Goal: Task Accomplishment & Management: Manage account settings

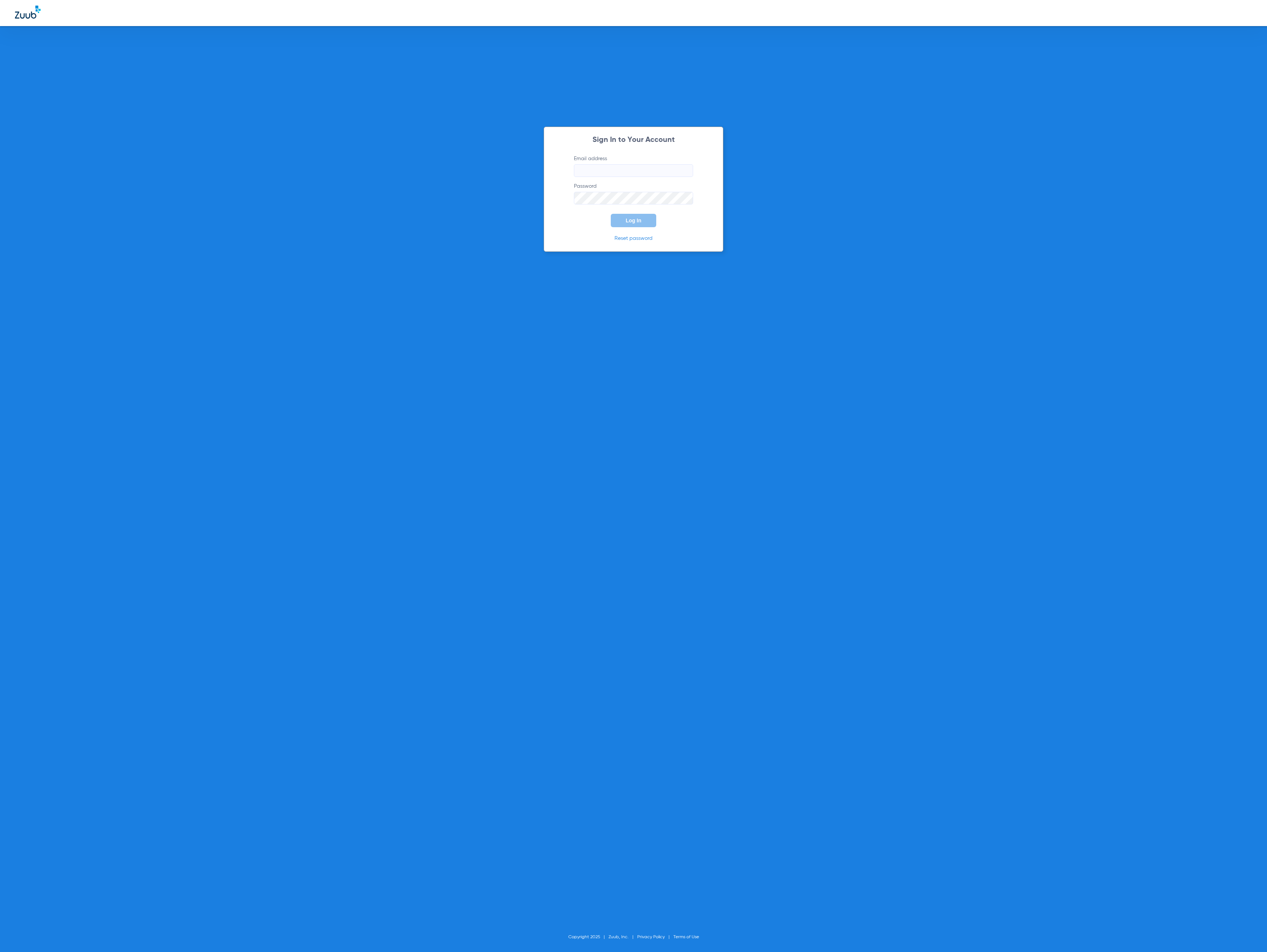
type input "tammey.bell@zuub.com"
click at [640, 223] on button "Log In" at bounding box center [633, 220] width 45 height 14
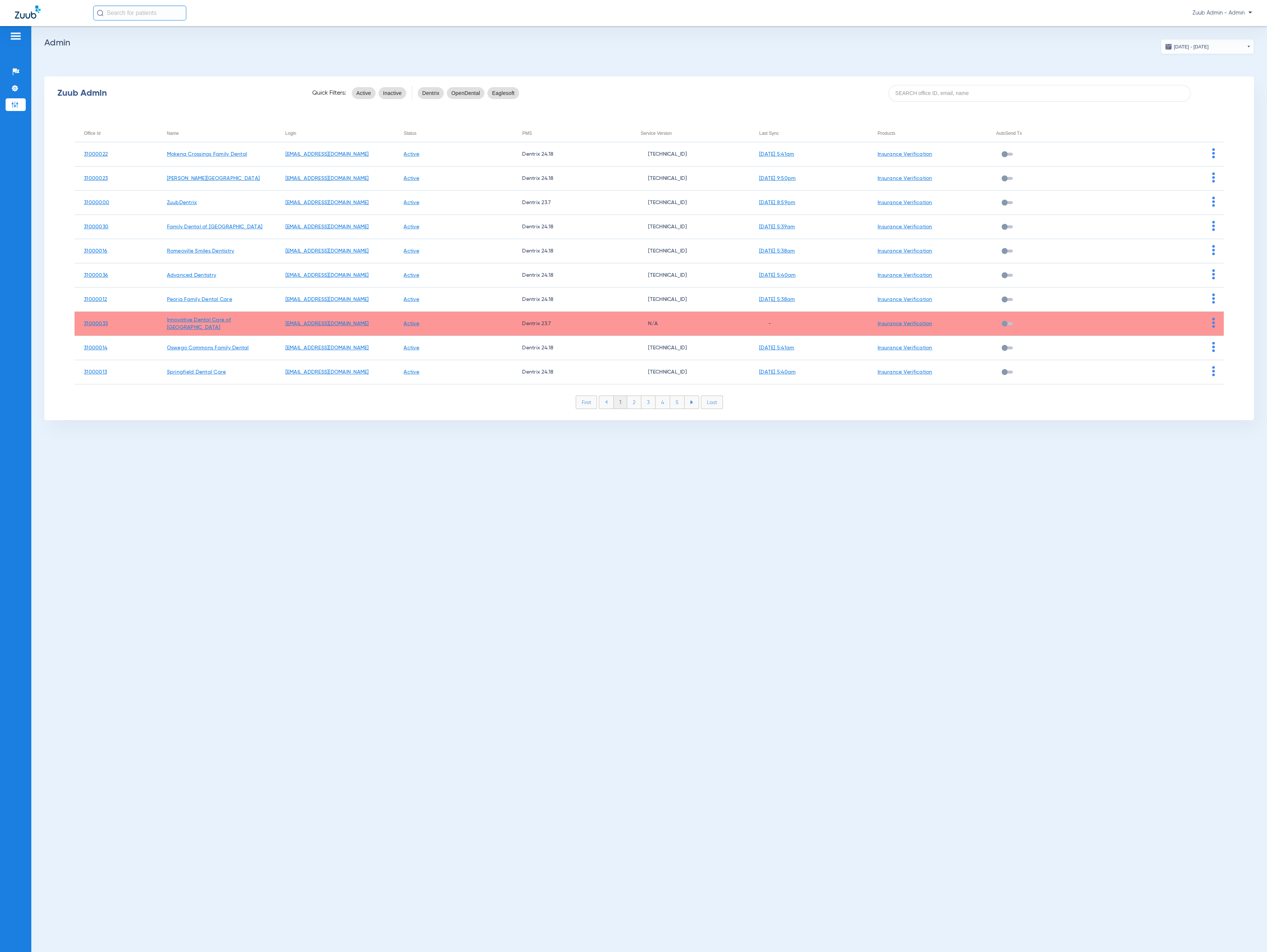
click at [792, 102] on div "Zuub Admin Quick Filters: Active Inactive Dentrix OpenDental Eaglesoft" at bounding box center [649, 93] width 1209 height 30
click at [792, 97] on input at bounding box center [1040, 93] width 302 height 17
paste input "31000034"
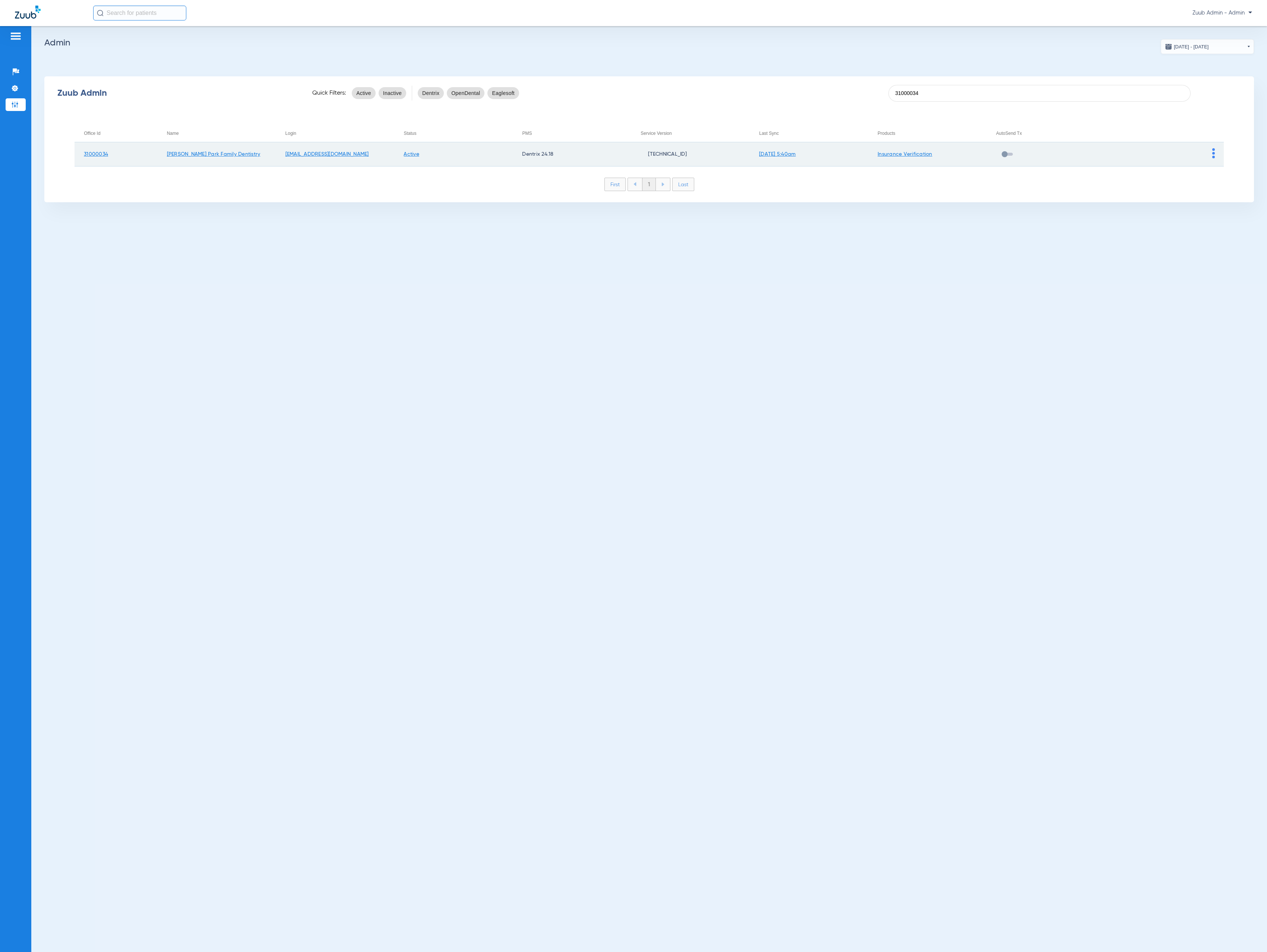
type input "31000034"
click at [792, 155] on img at bounding box center [1213, 153] width 2 height 10
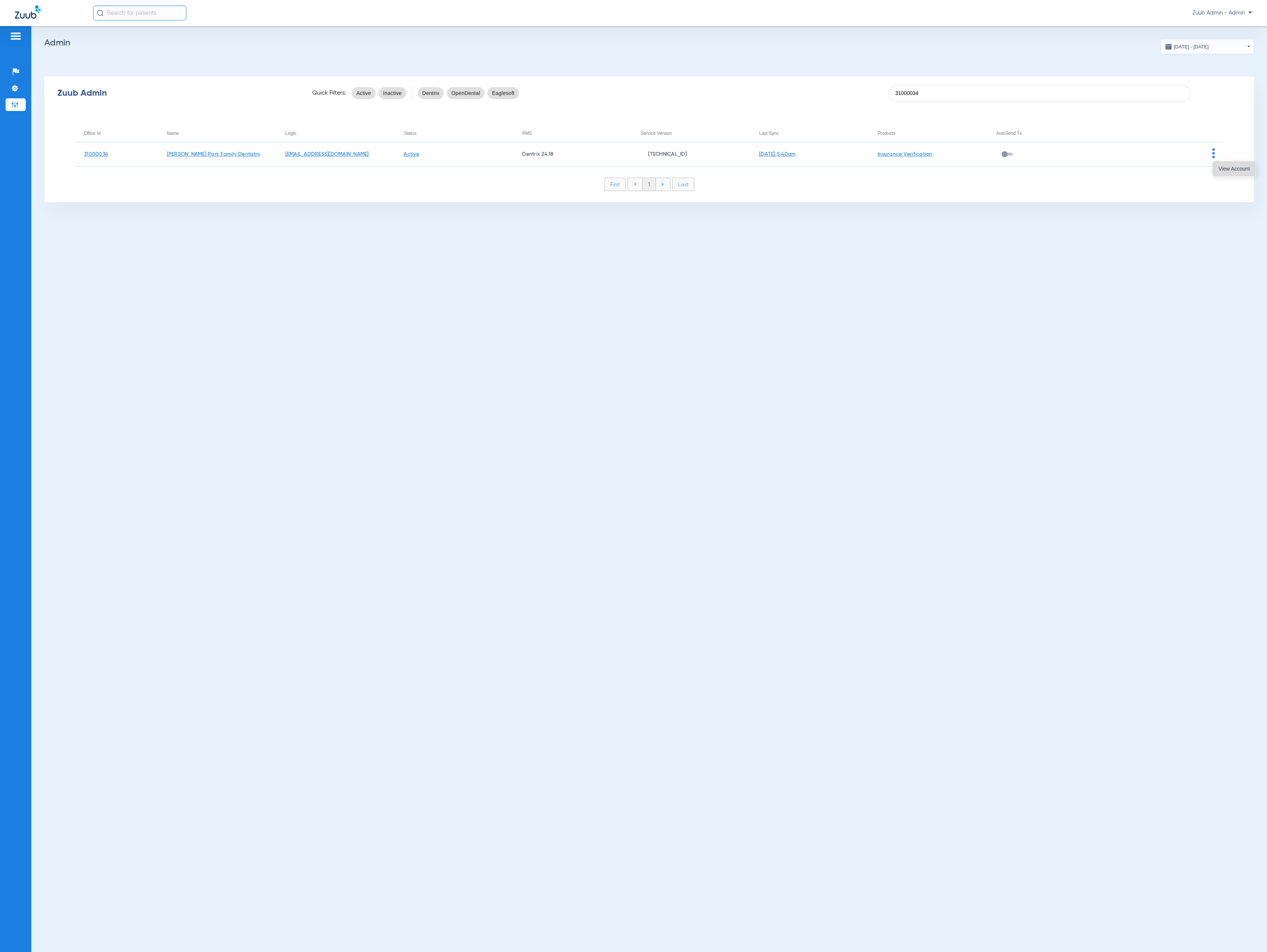
click at [792, 162] on button "View Account" at bounding box center [1233, 168] width 43 height 15
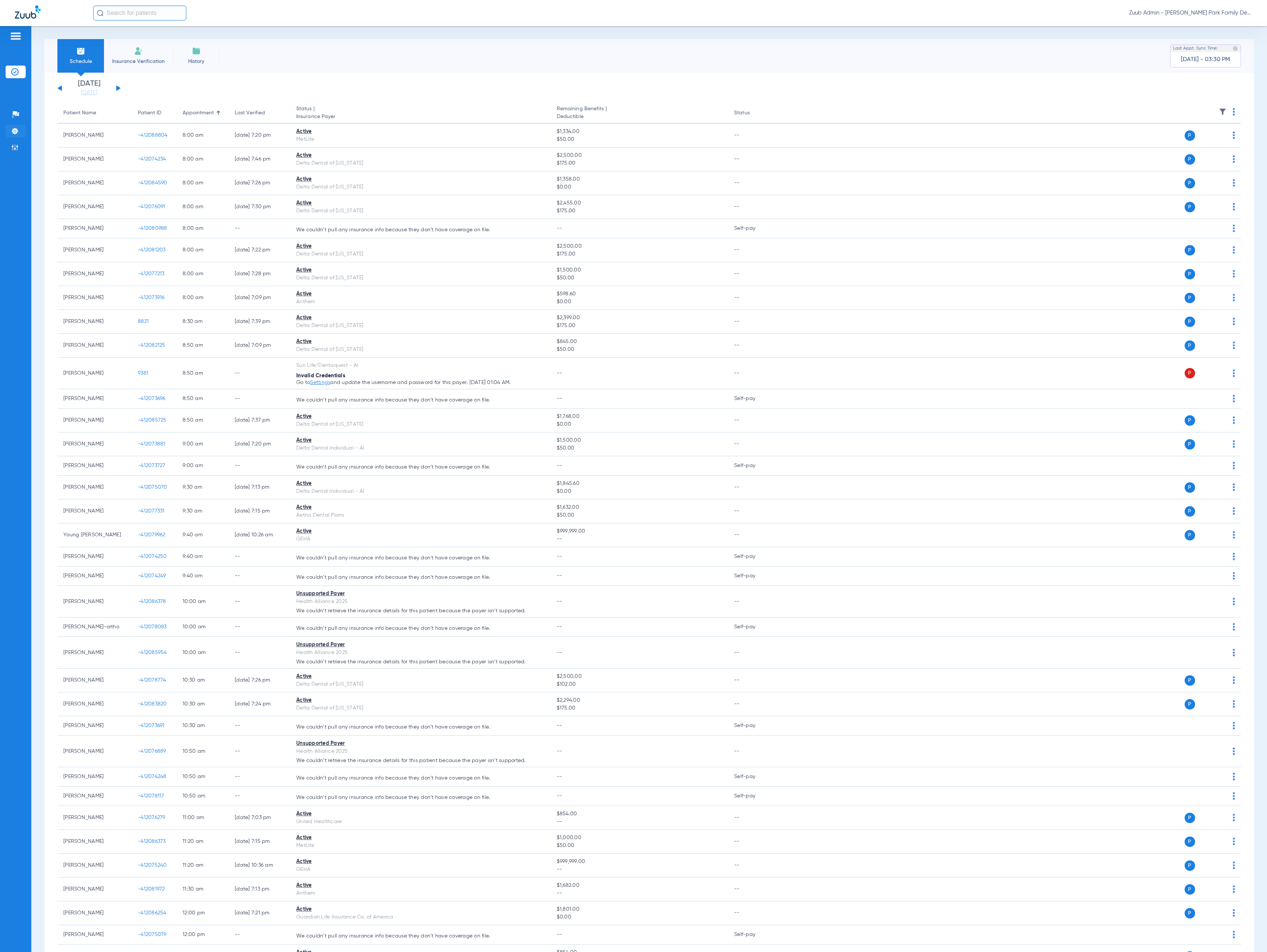
click at [9, 128] on li "Settings" at bounding box center [15, 131] width 20 height 12
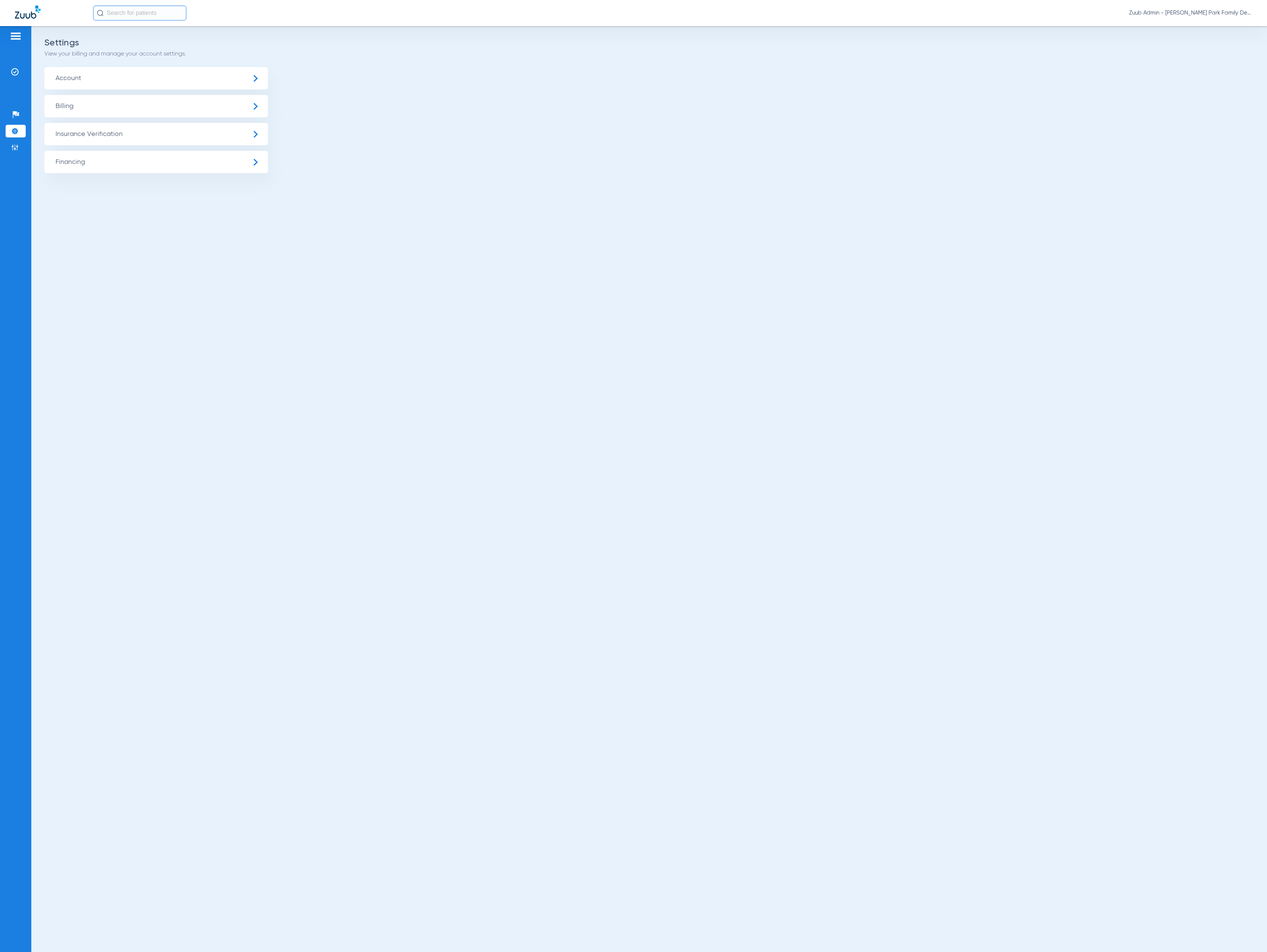
click at [127, 128] on span "Insurance Verification" at bounding box center [156, 134] width 223 height 22
click at [131, 187] on li "Insurance Payer Mapping" at bounding box center [156, 193] width 223 height 19
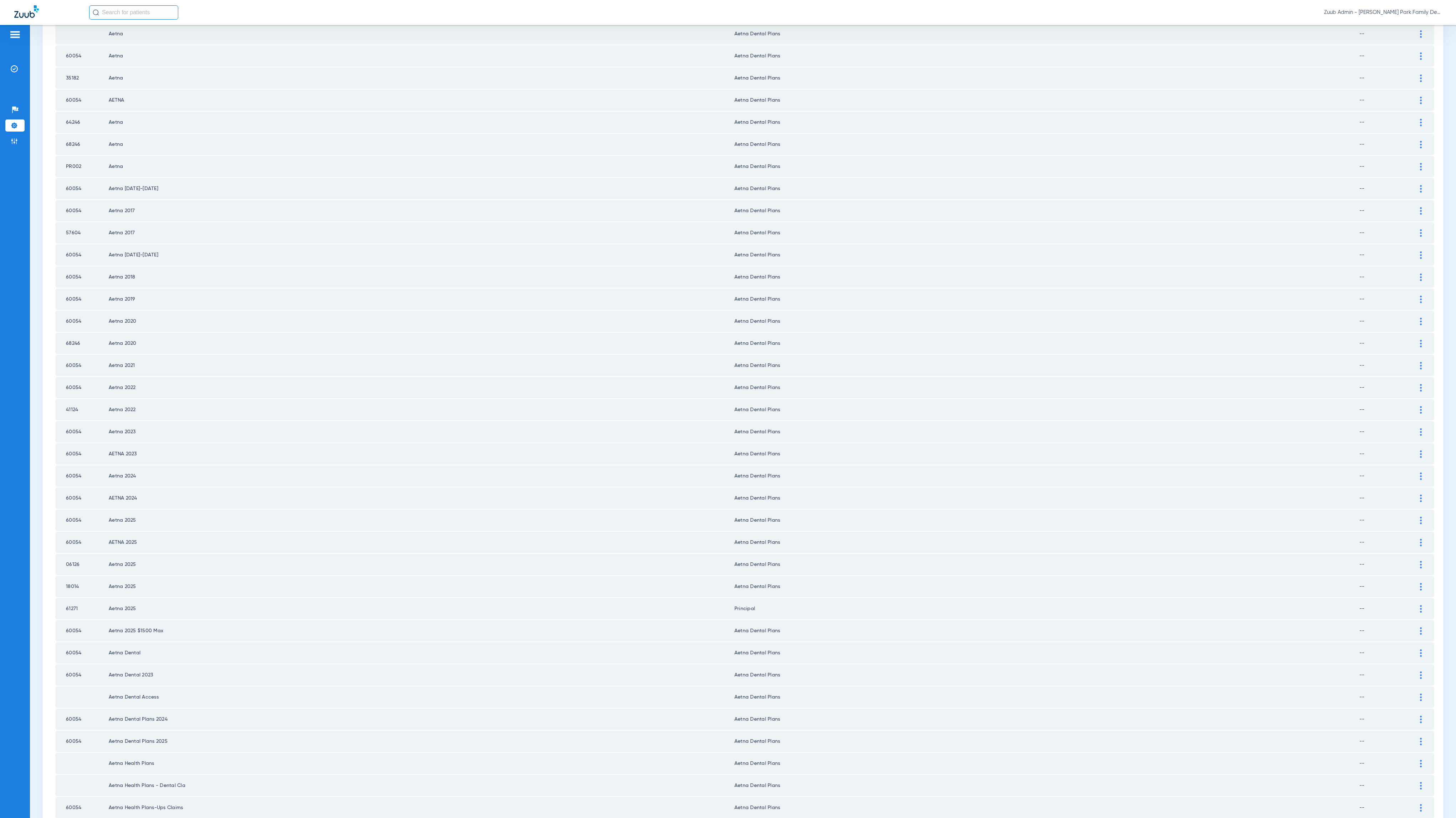
scroll to position [436, 0]
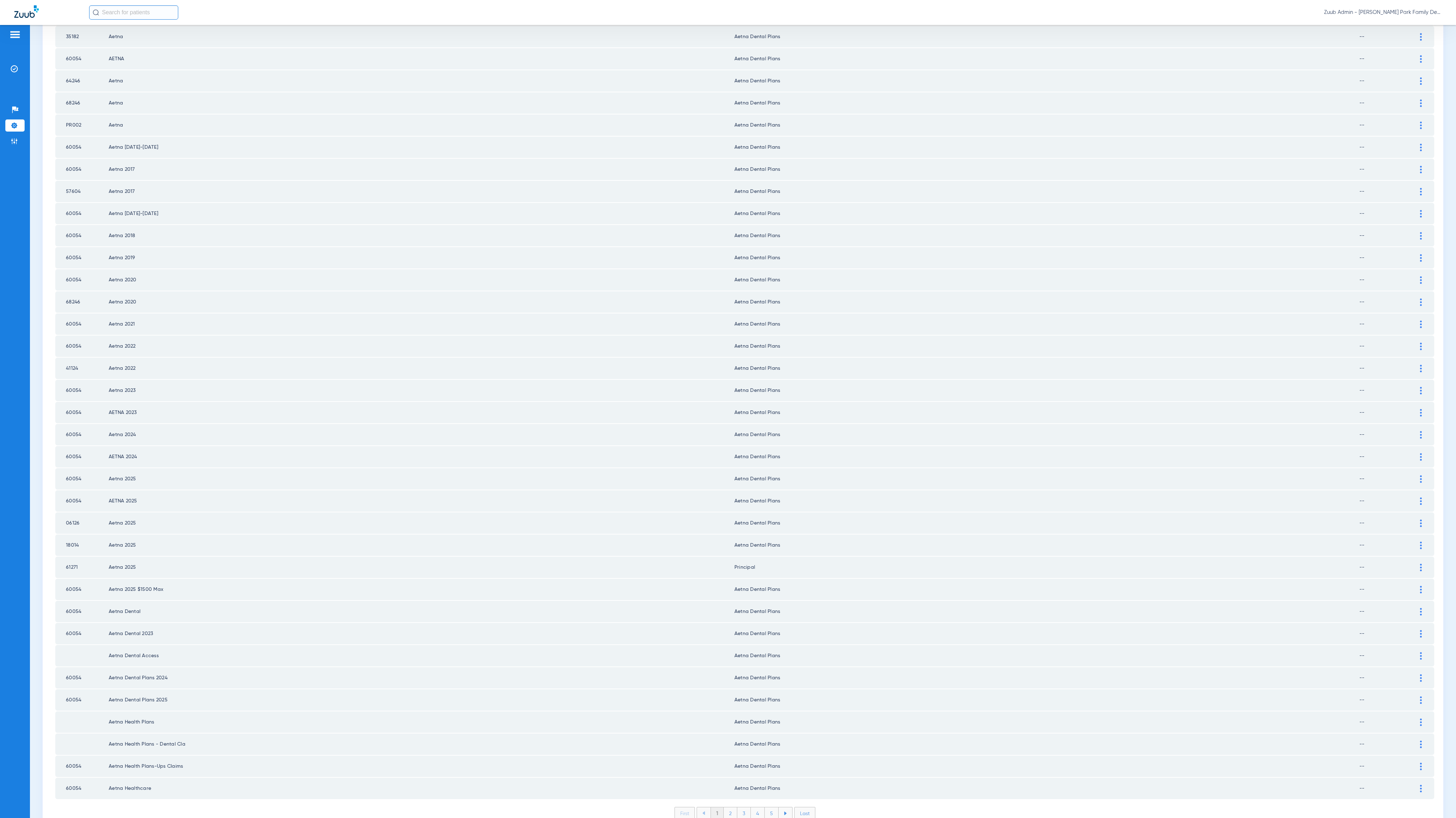
click at [727, 569] on li "2" at bounding box center [730, 813] width 14 height 12
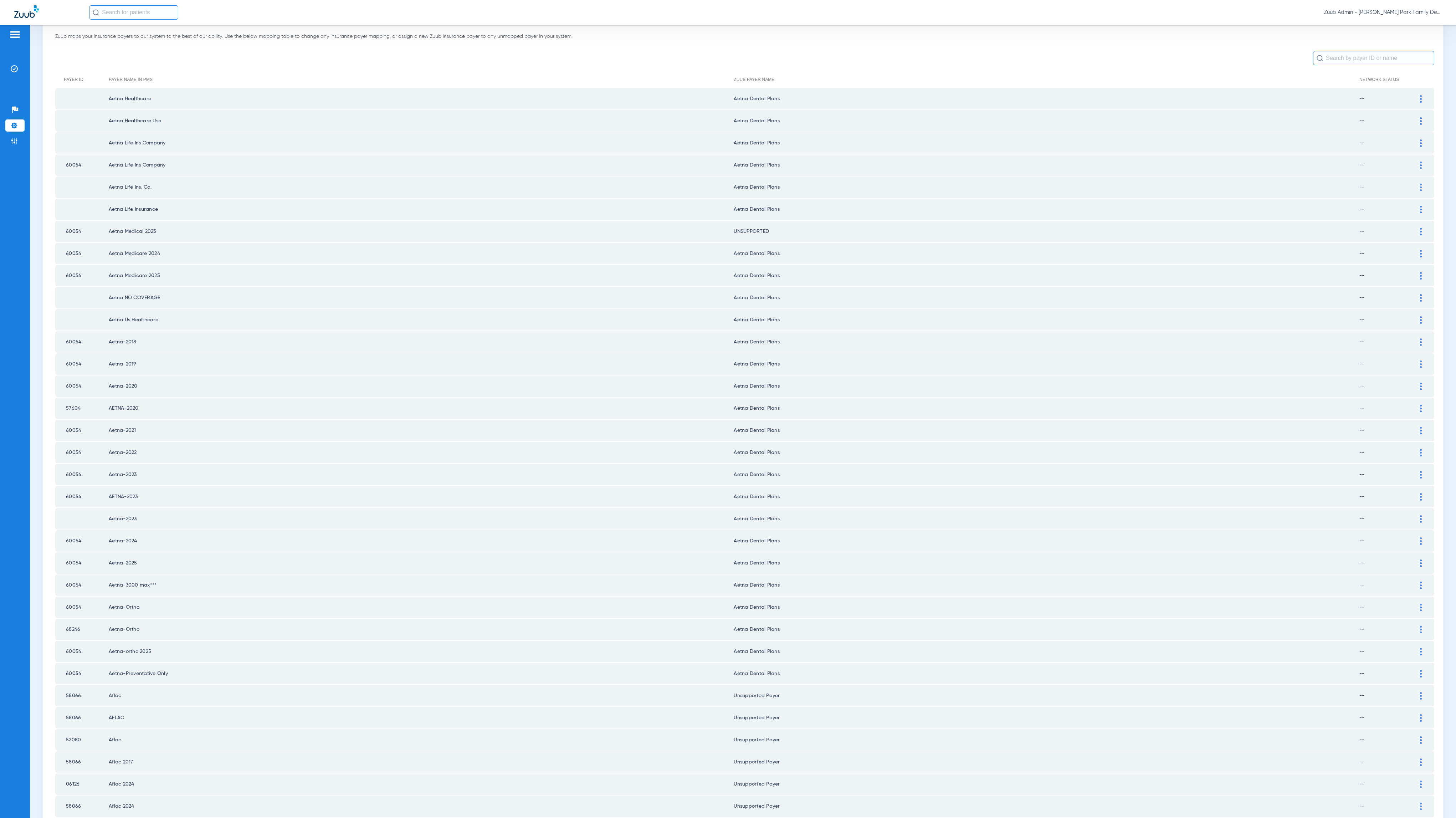
scroll to position [0, 0]
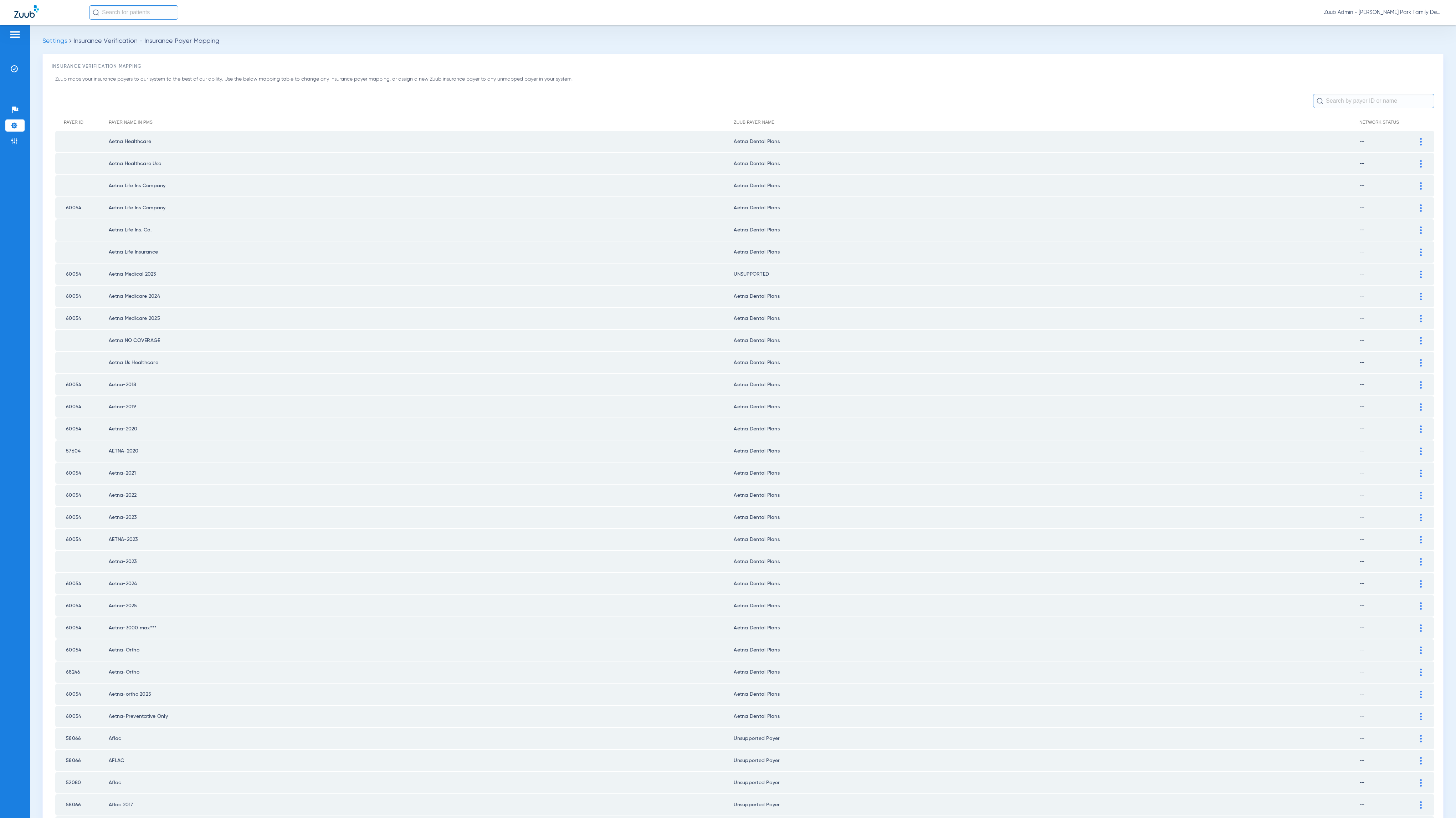
click at [757, 271] on div at bounding box center [1421, 274] width 12 height 7
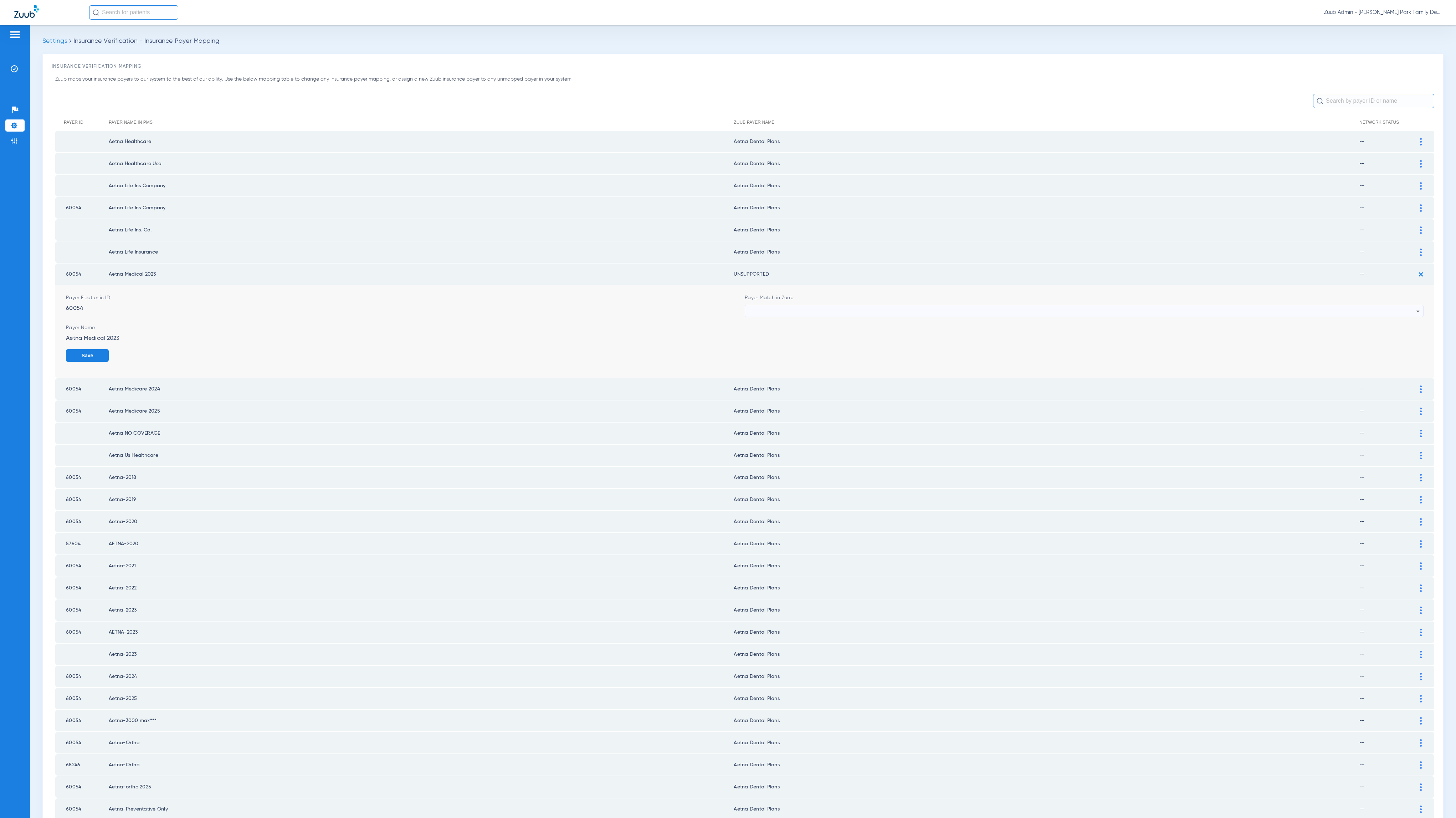
click at [757, 310] on div at bounding box center [1082, 311] width 668 height 12
type input "unsu"
click at [757, 345] on mat-option "Unsupported Payer" at bounding box center [1076, 346] width 673 height 12
click at [757, 356] on button "Save" at bounding box center [1402, 356] width 43 height 13
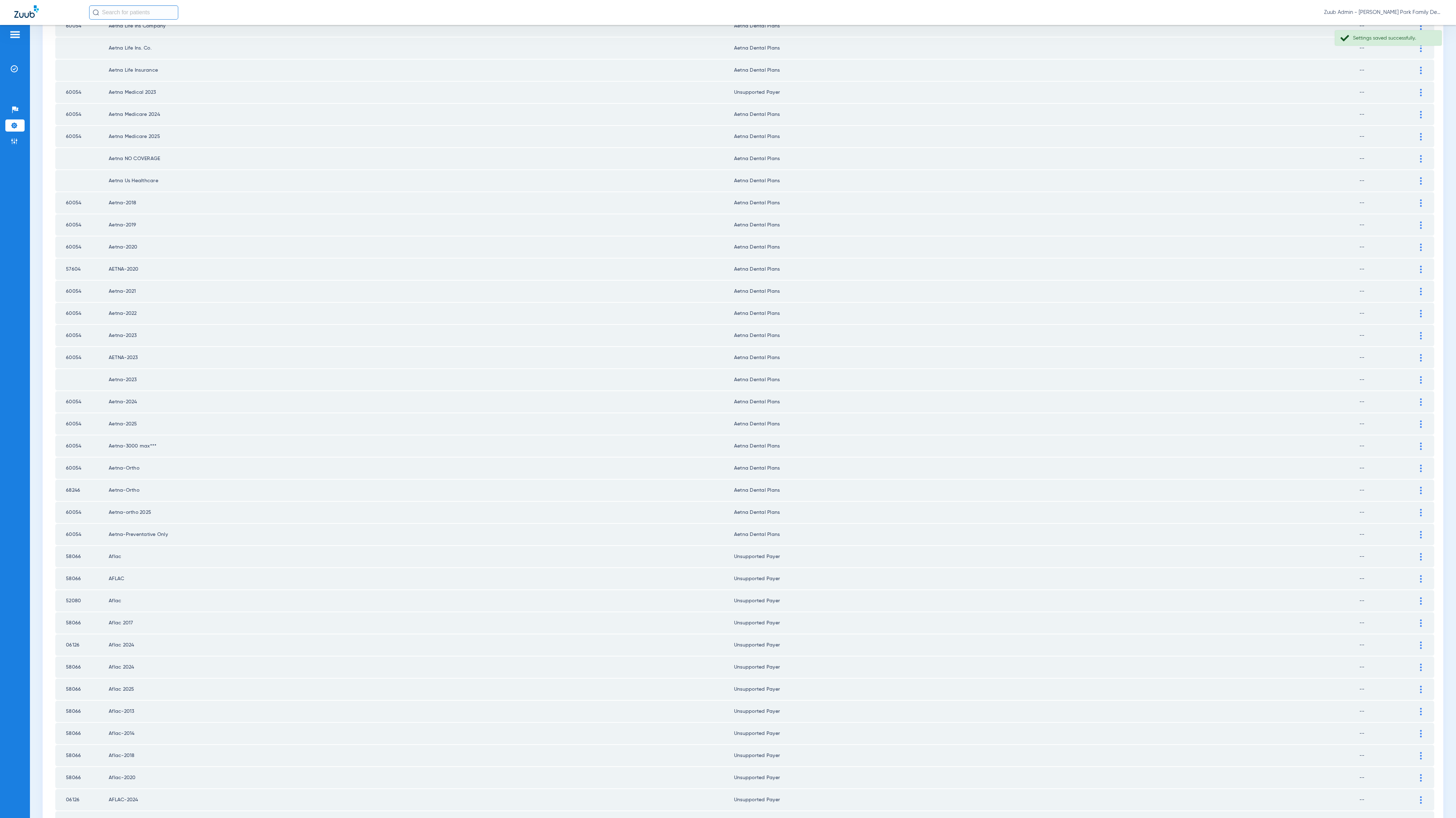
scroll to position [436, 0]
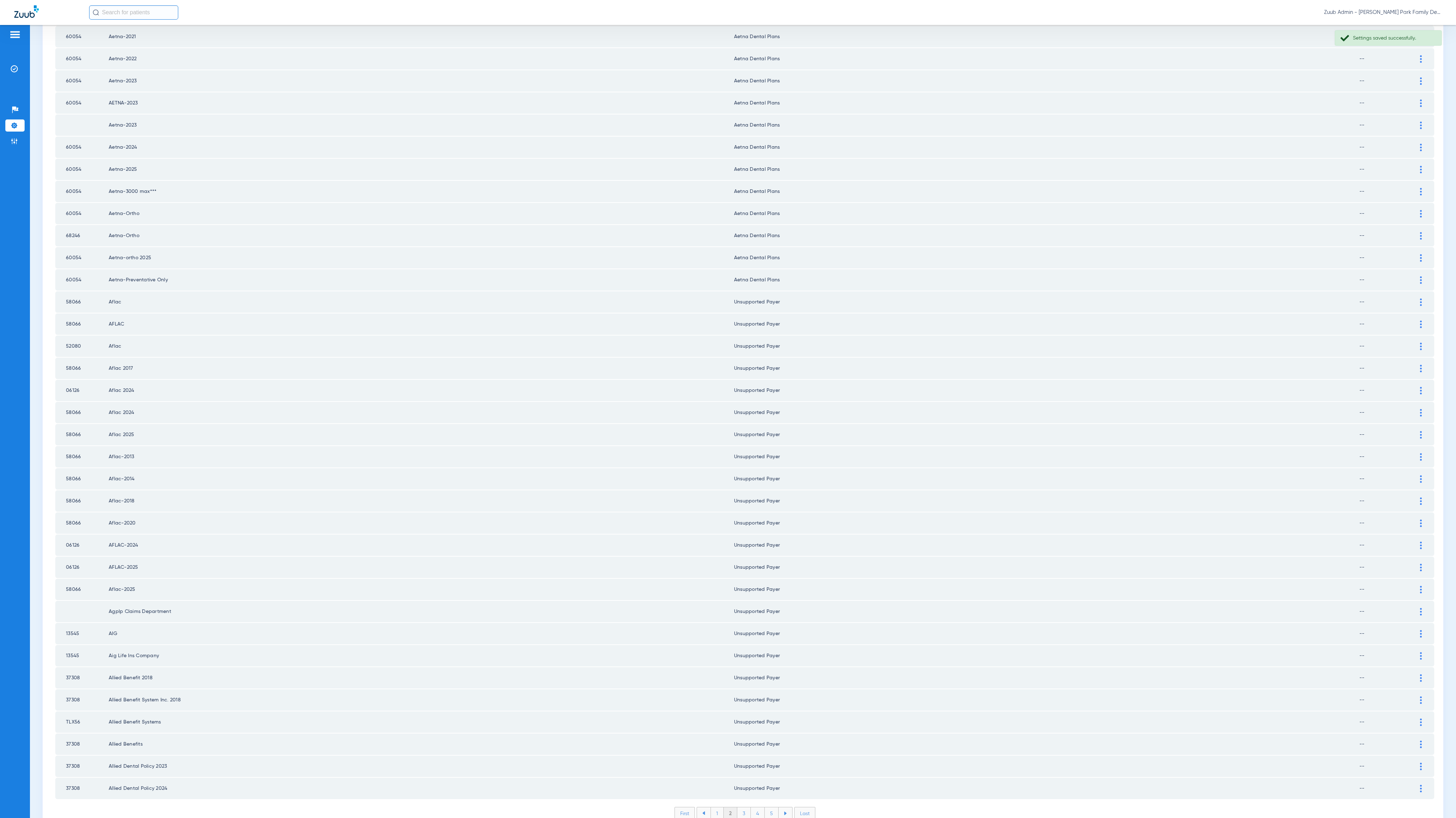
click at [739, 569] on li "3" at bounding box center [744, 813] width 14 height 12
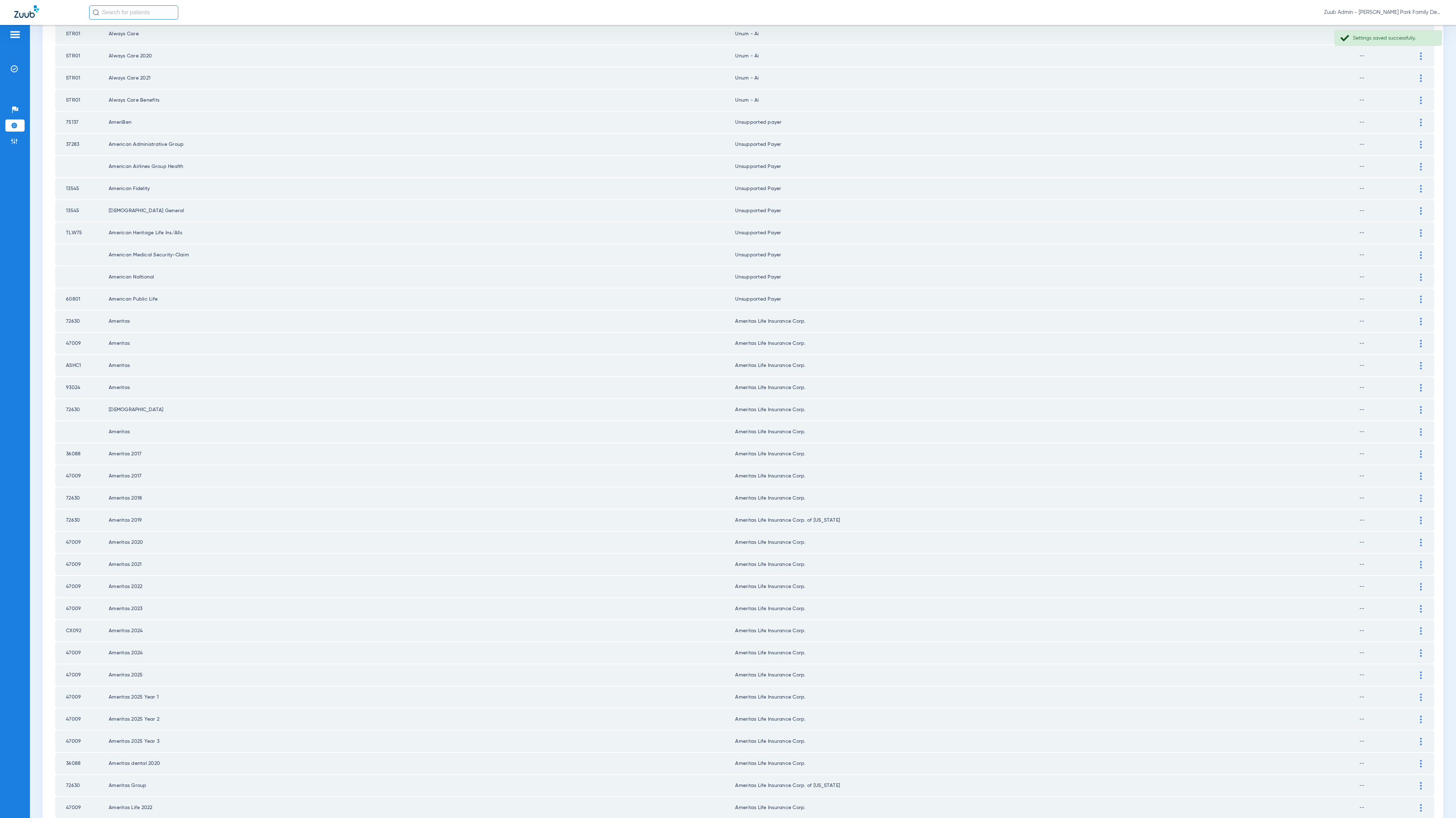
scroll to position [0, 0]
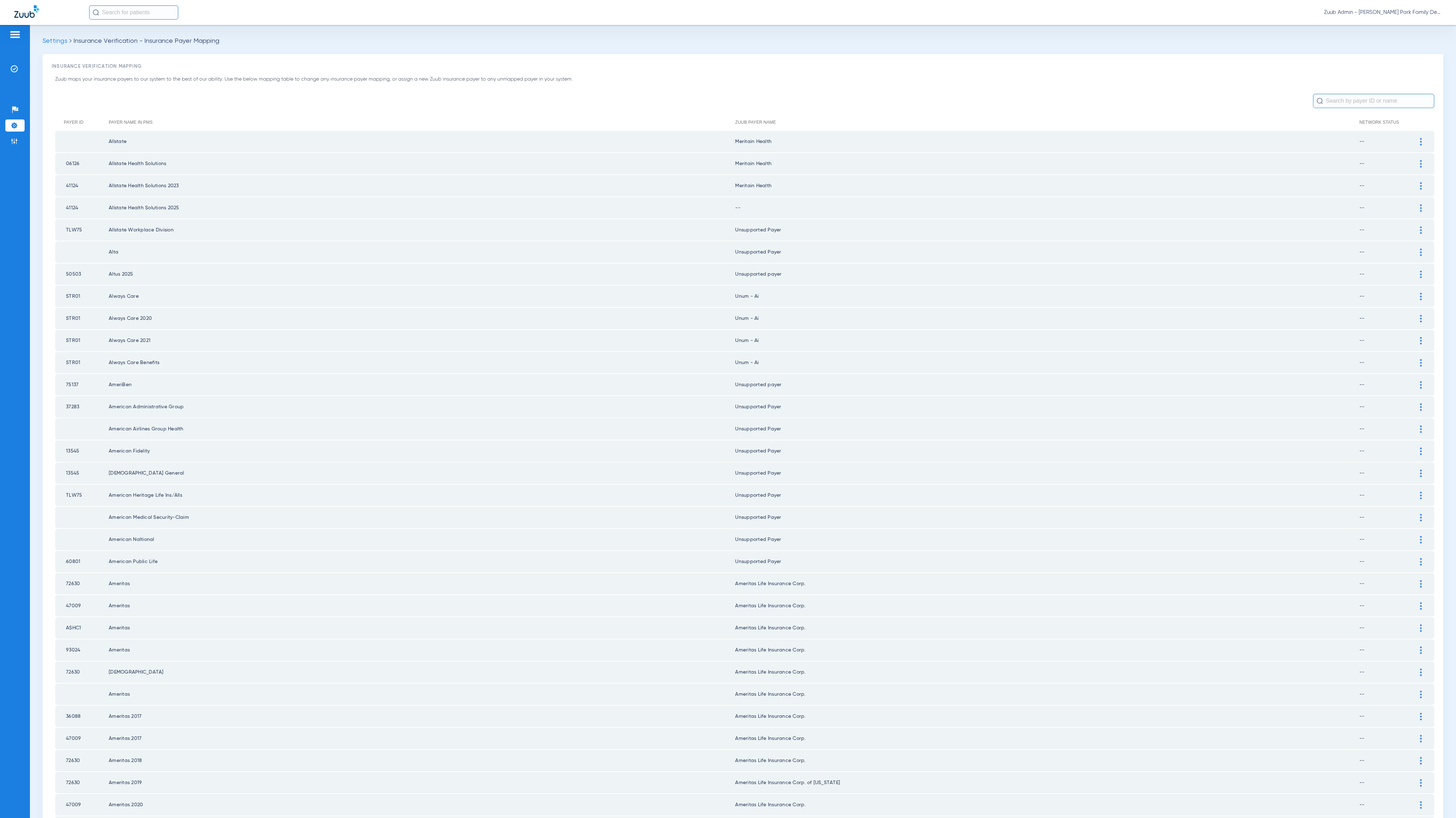
click at [757, 205] on div at bounding box center [1421, 207] width 12 height 7
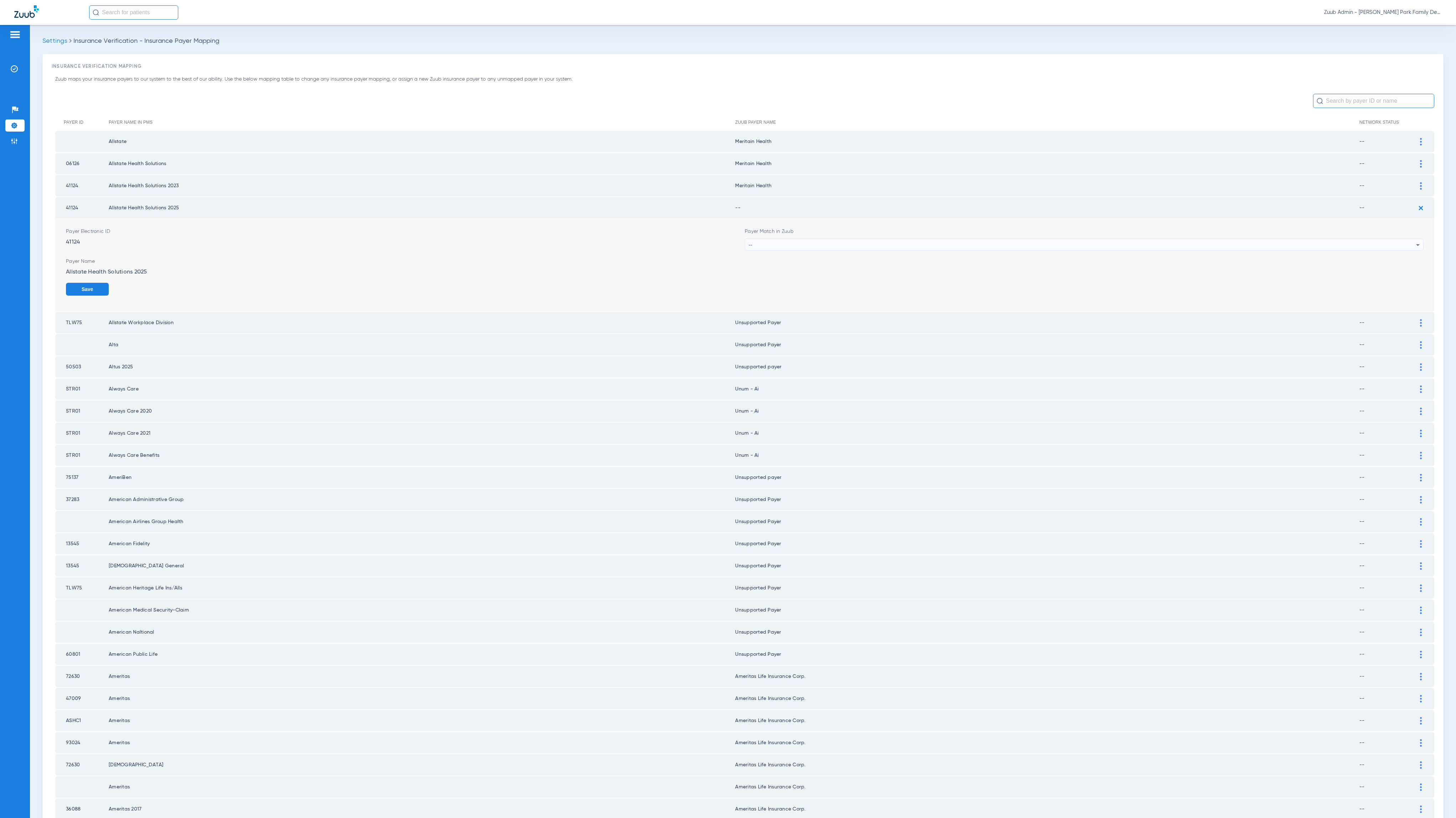
click at [757, 244] on div "--" at bounding box center [1082, 245] width 668 height 12
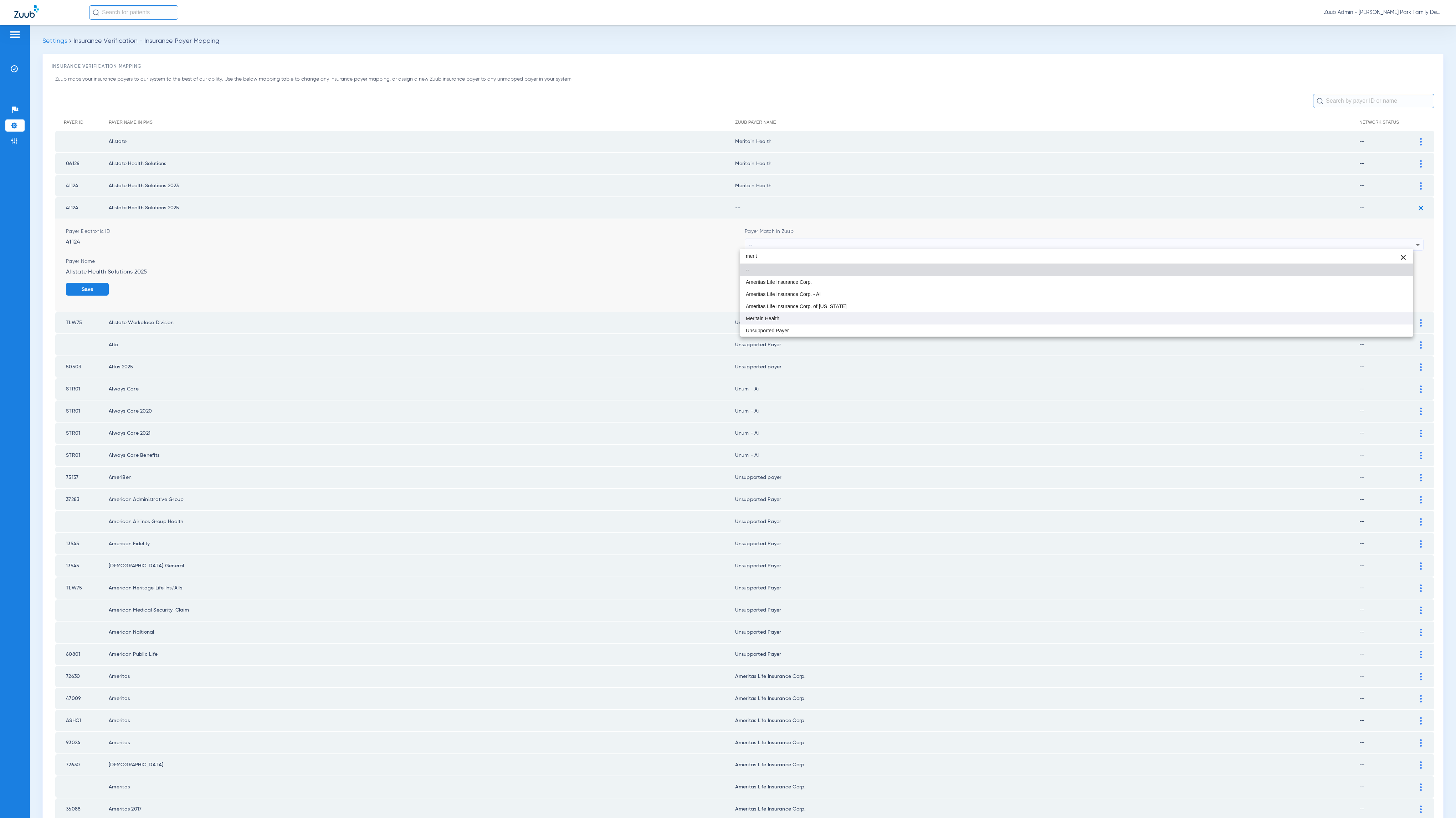
type input "merit"
click at [757, 322] on mat-option "Meritain Health" at bounding box center [1076, 318] width 673 height 12
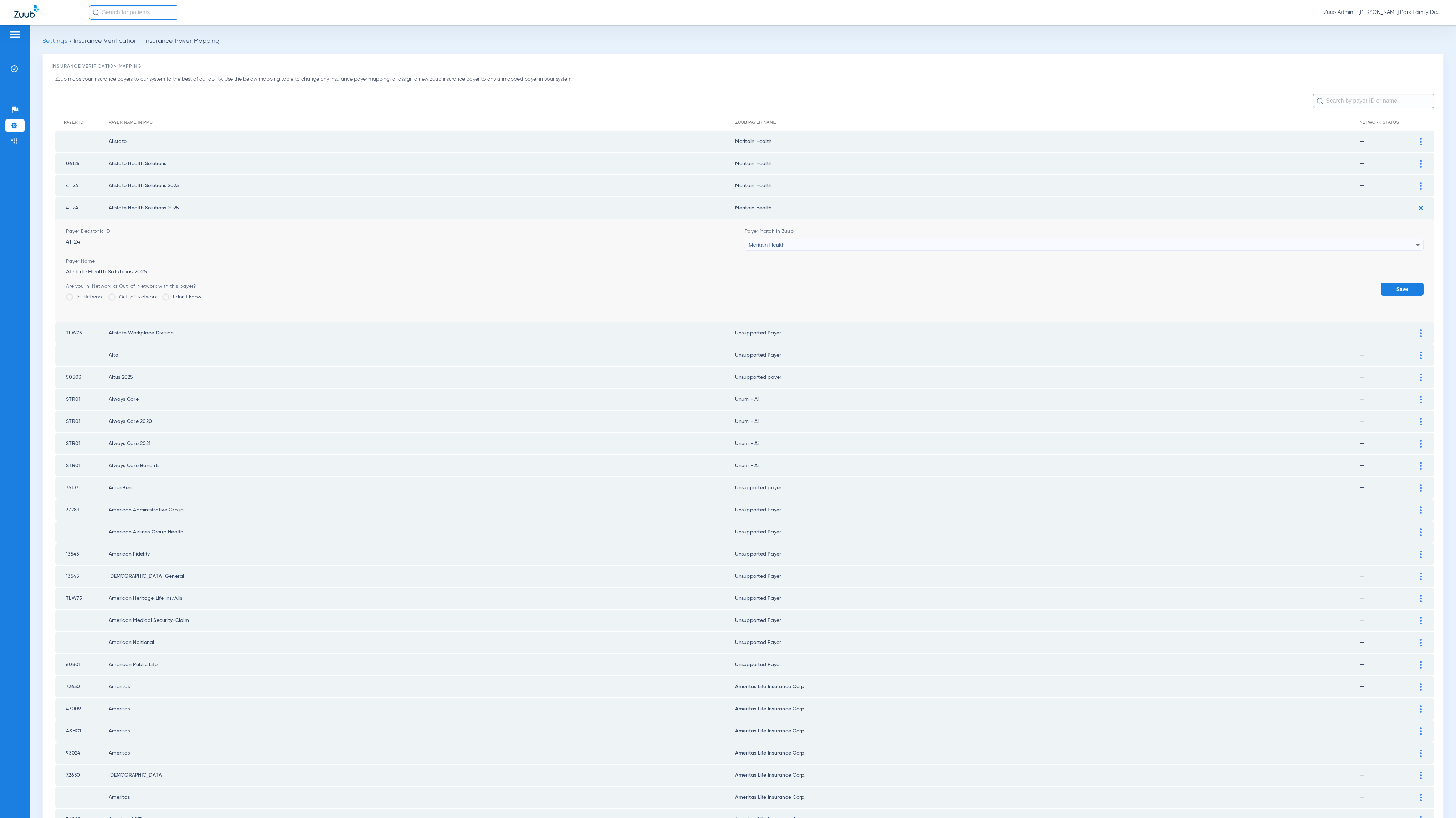
click at [757, 285] on button "Save" at bounding box center [1402, 289] width 43 height 13
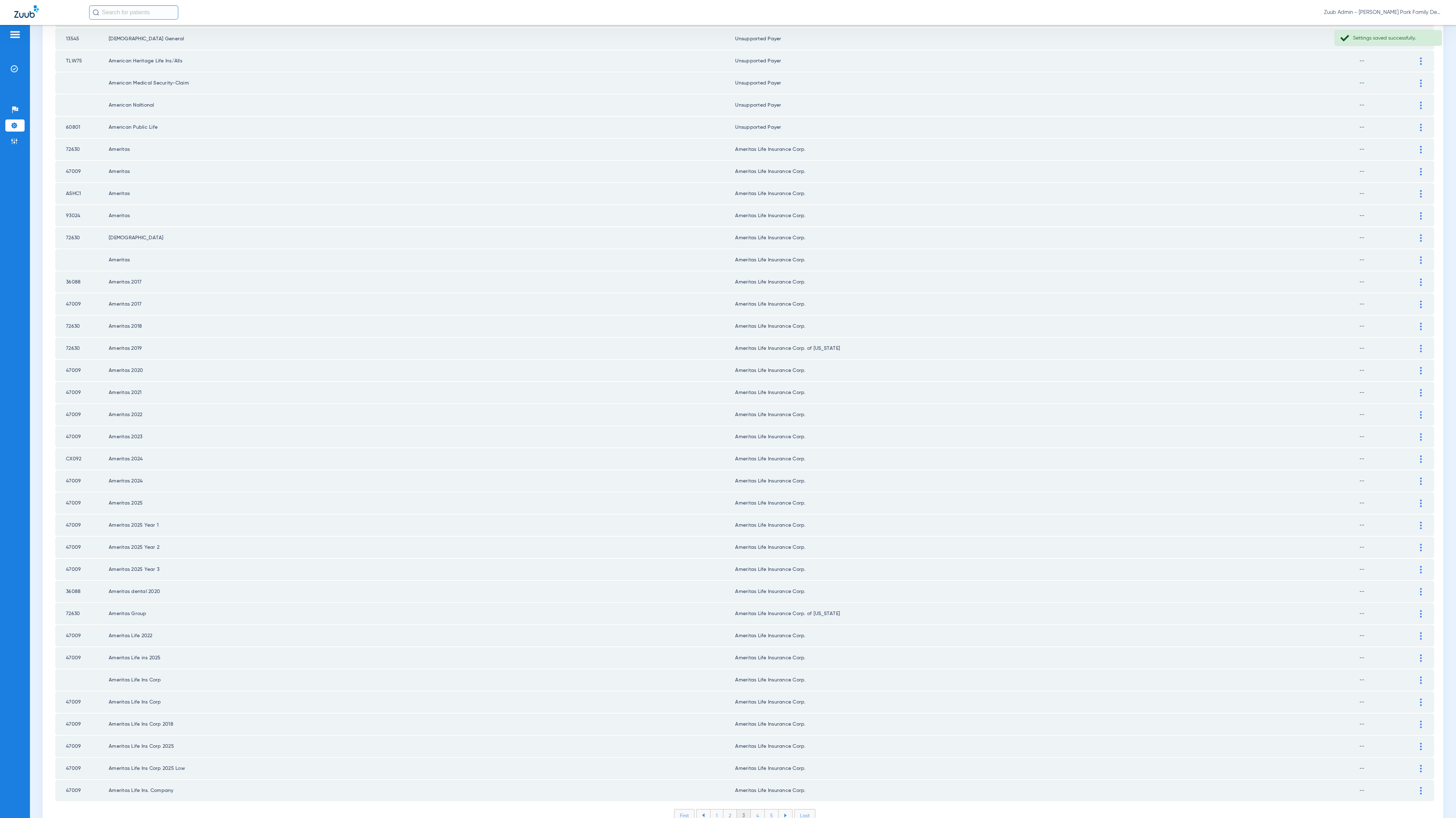
scroll to position [436, 0]
click at [751, 569] on li "4" at bounding box center [757, 813] width 14 height 12
click at [757, 569] on li "5" at bounding box center [772, 813] width 14 height 12
click at [757, 569] on li "6" at bounding box center [772, 813] width 14 height 12
click at [757, 569] on img at bounding box center [1420, 788] width 2 height 7
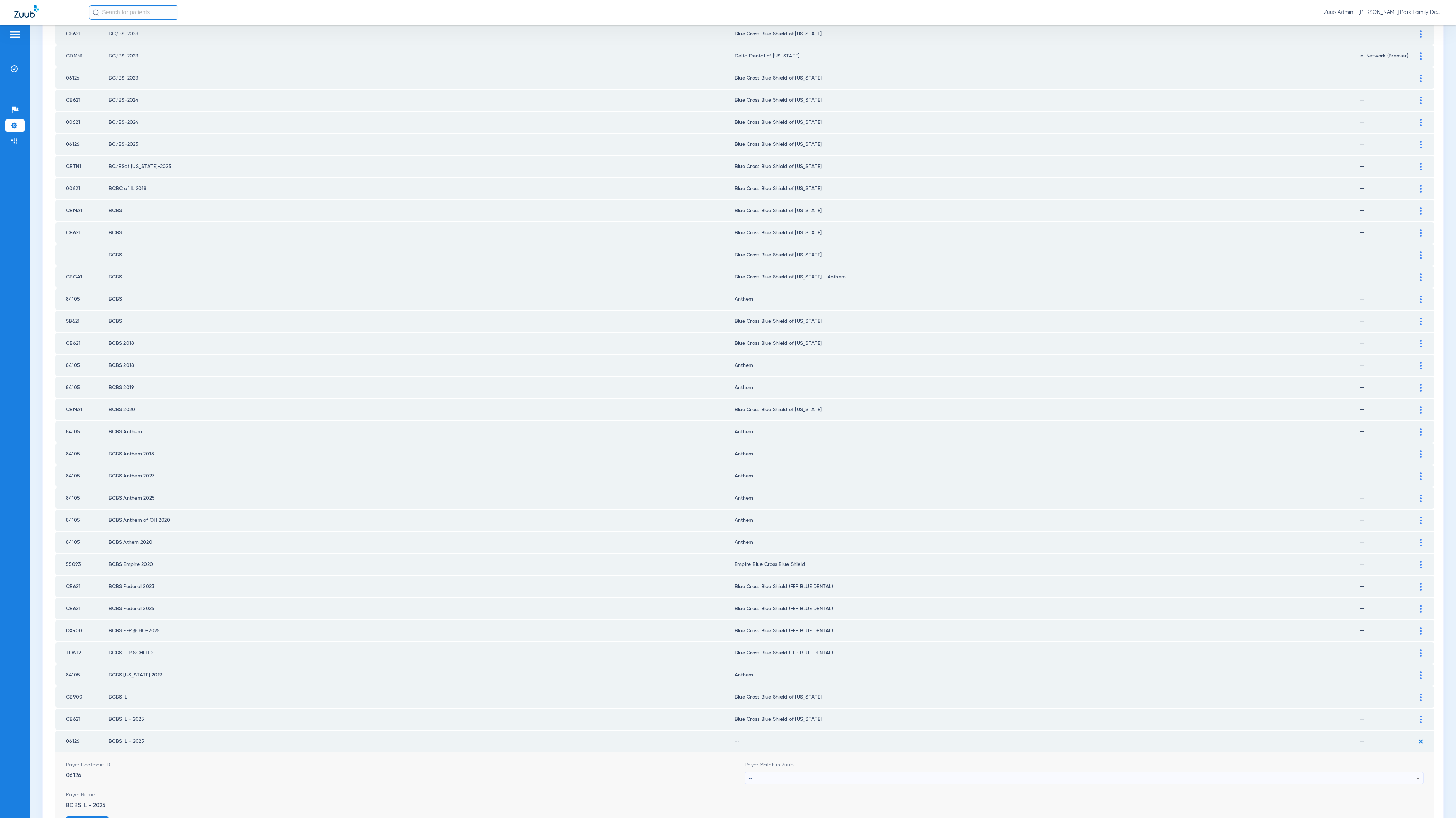
scroll to position [529, 0]
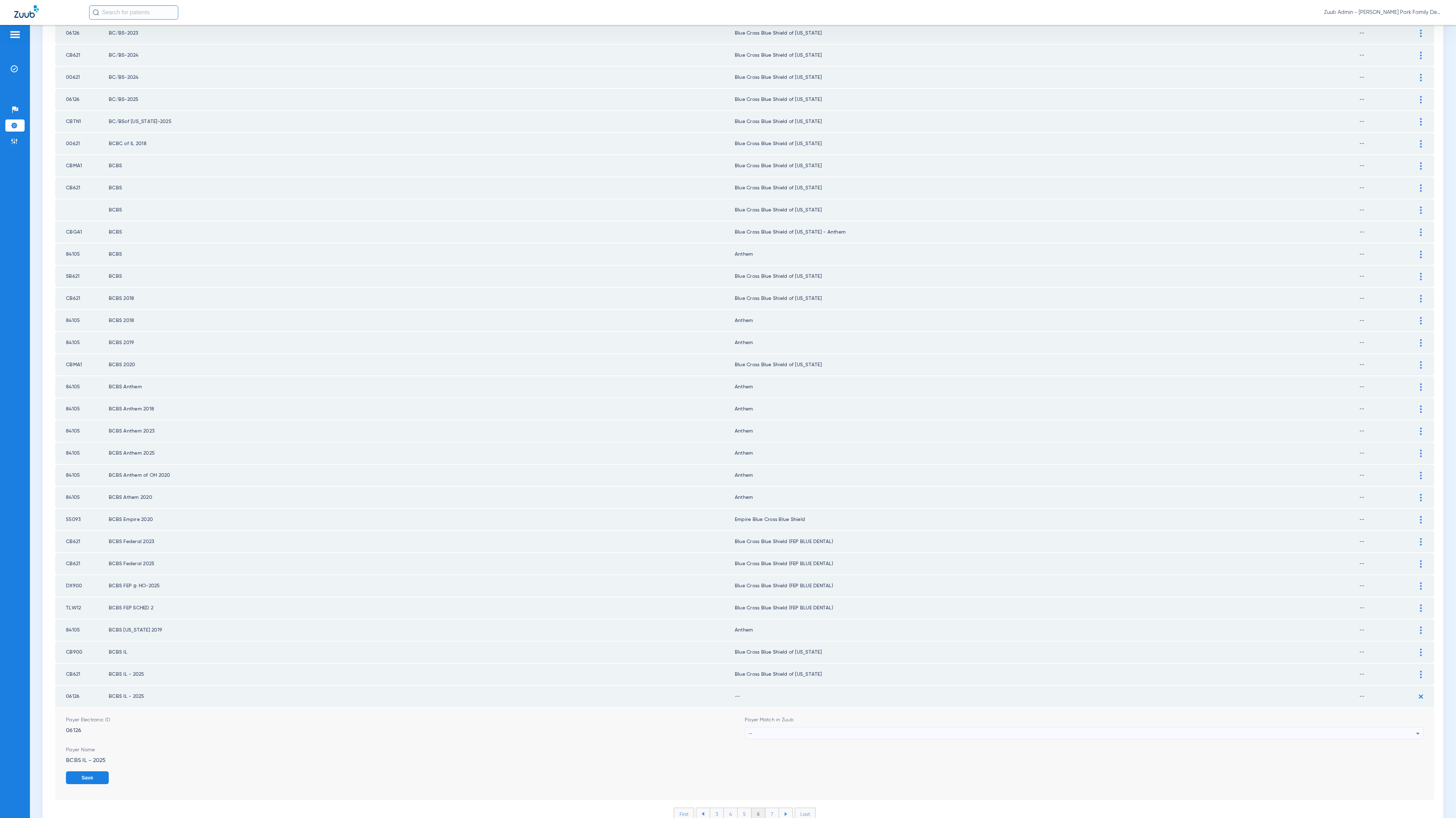
click at [757, 569] on div "Payer Match in Zuub --" at bounding box center [1084, 728] width 679 height 23
click at [757, 569] on div "--" at bounding box center [1082, 733] width 668 height 12
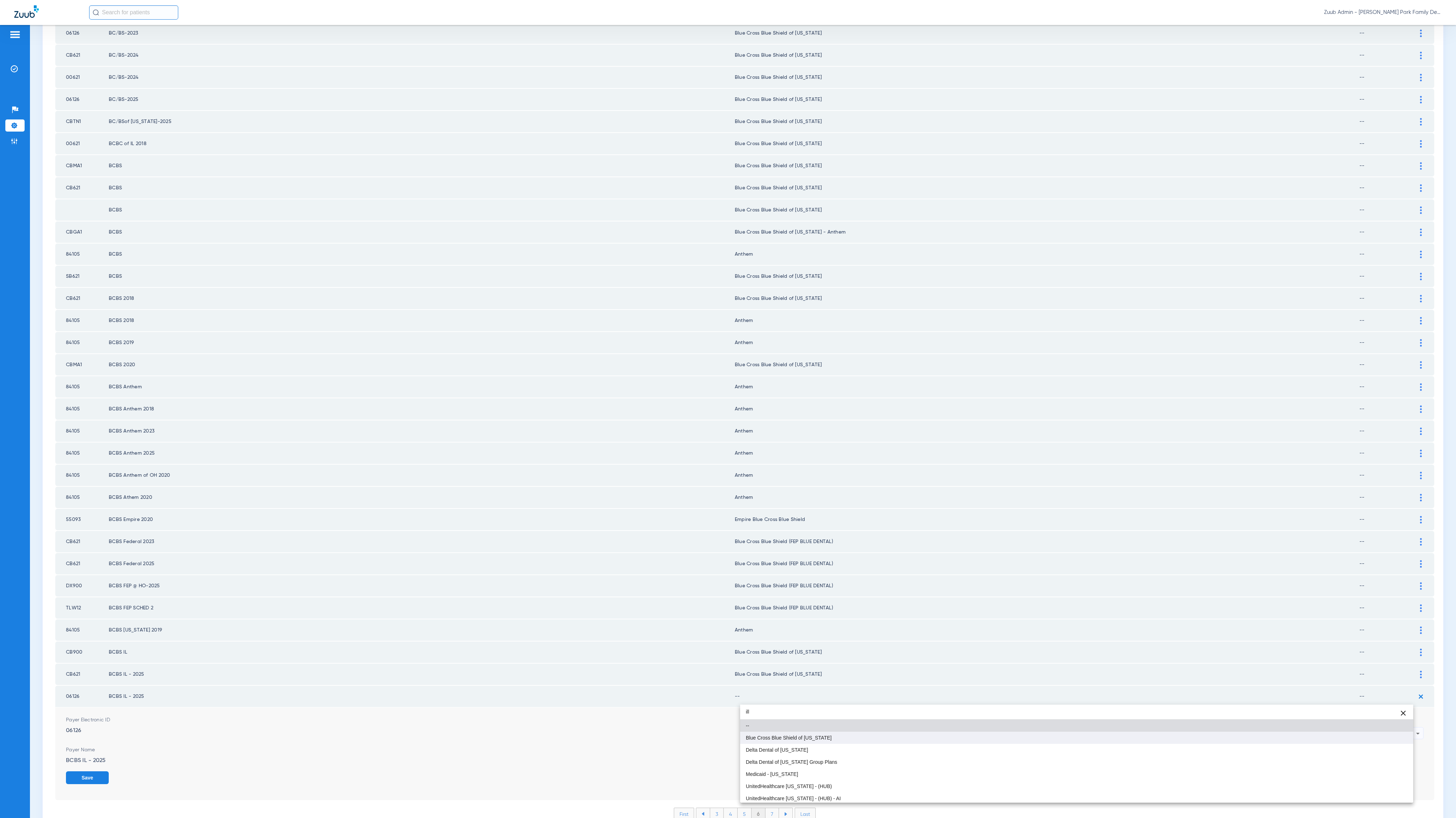
type input "ill"
click at [757, 569] on mat-option "Blue Cross Blue Shield of [US_STATE]" at bounding box center [1076, 737] width 673 height 12
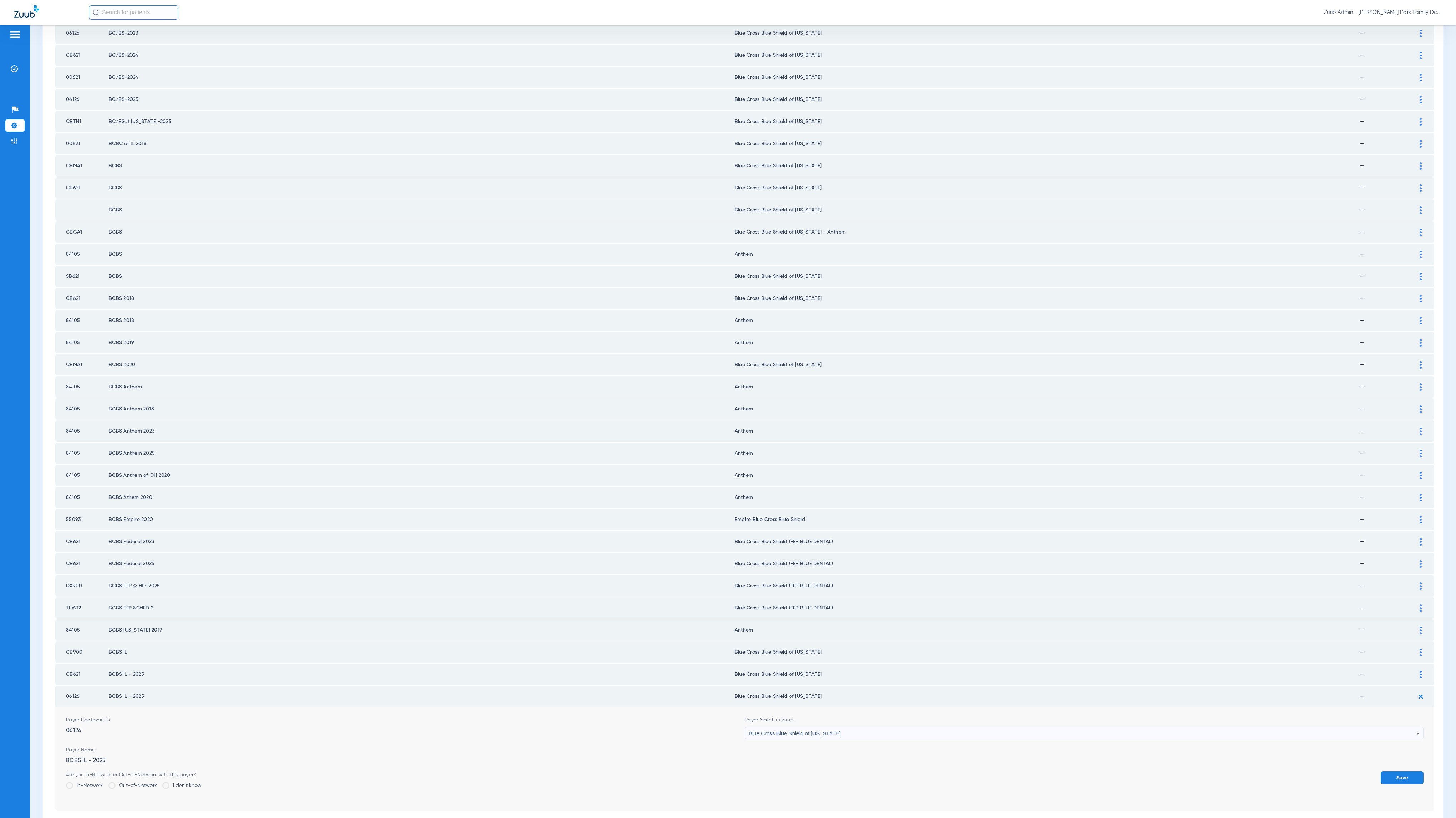
drag, startPoint x: 1379, startPoint y: 739, endPoint x: 1238, endPoint y: 717, distance: 142.7
click at [757, 569] on button "Save" at bounding box center [1402, 777] width 43 height 13
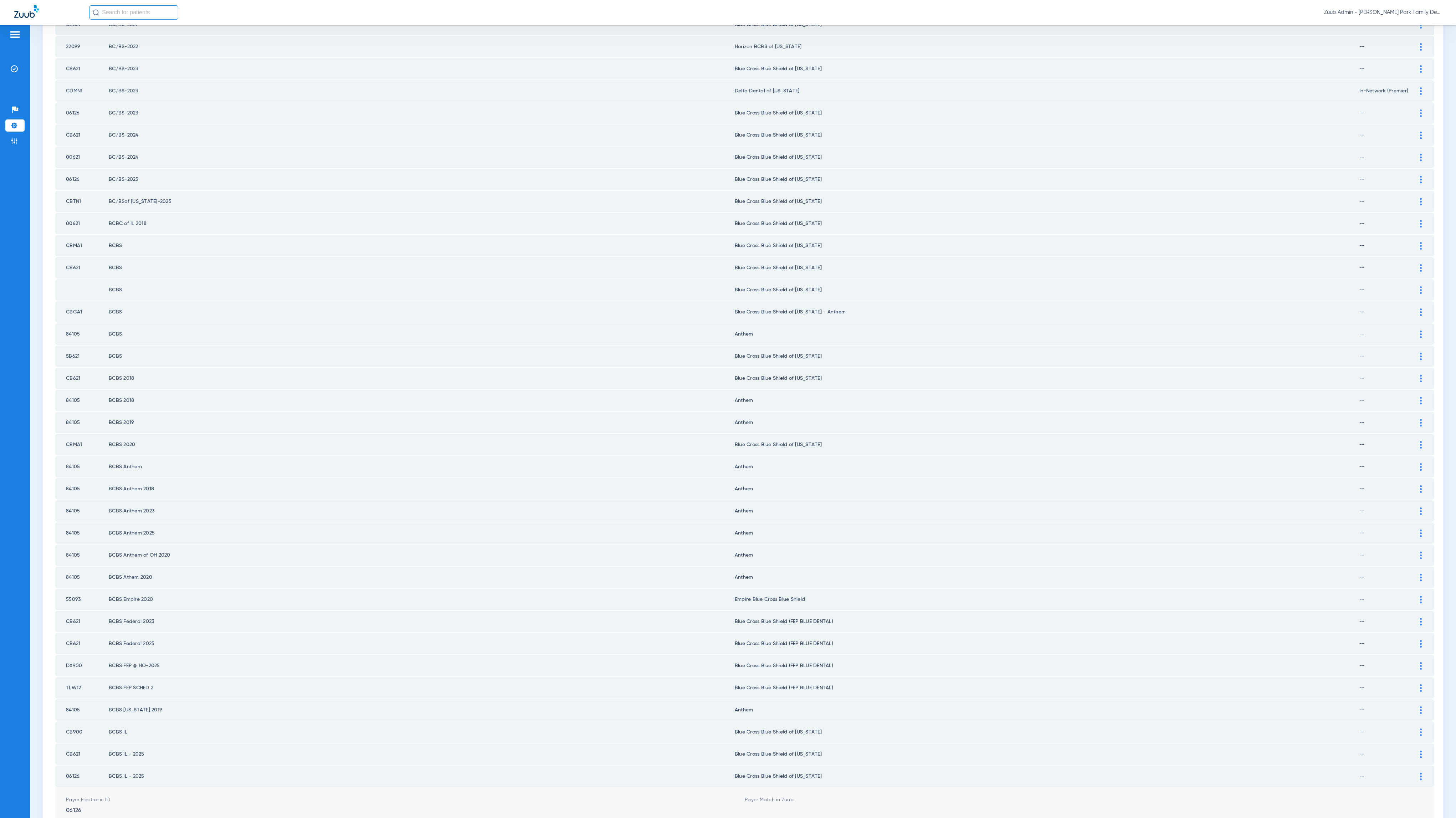
scroll to position [436, 0]
click at [757, 569] on li "7" at bounding box center [772, 813] width 14 height 12
click at [738, 569] on li "6" at bounding box center [745, 813] width 14 height 12
click at [753, 569] on div "Payer ID Payer Name in PMS Zuub Payer Name Network Status 06126 BC/BS of Illino…" at bounding box center [745, 254] width 1379 height 1153
click at [754, 569] on li "7" at bounding box center [759, 813] width 14 height 12
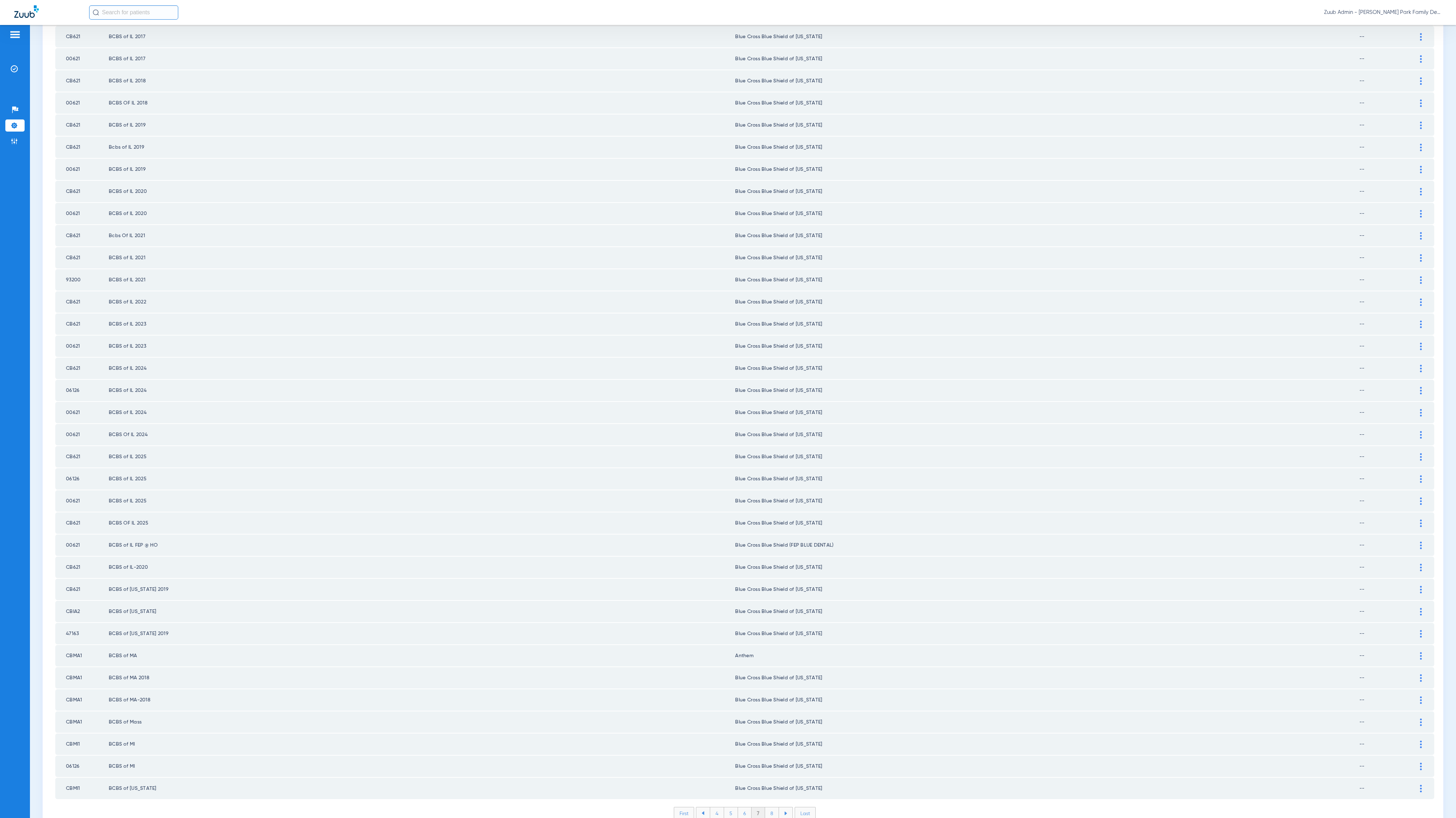
click at [757, 569] on li "8" at bounding box center [772, 813] width 14 height 12
click at [757, 569] on li "9" at bounding box center [772, 813] width 14 height 12
click at [757, 569] on li "10" at bounding box center [772, 813] width 16 height 12
click at [757, 569] on li "11" at bounding box center [773, 816] width 15 height 12
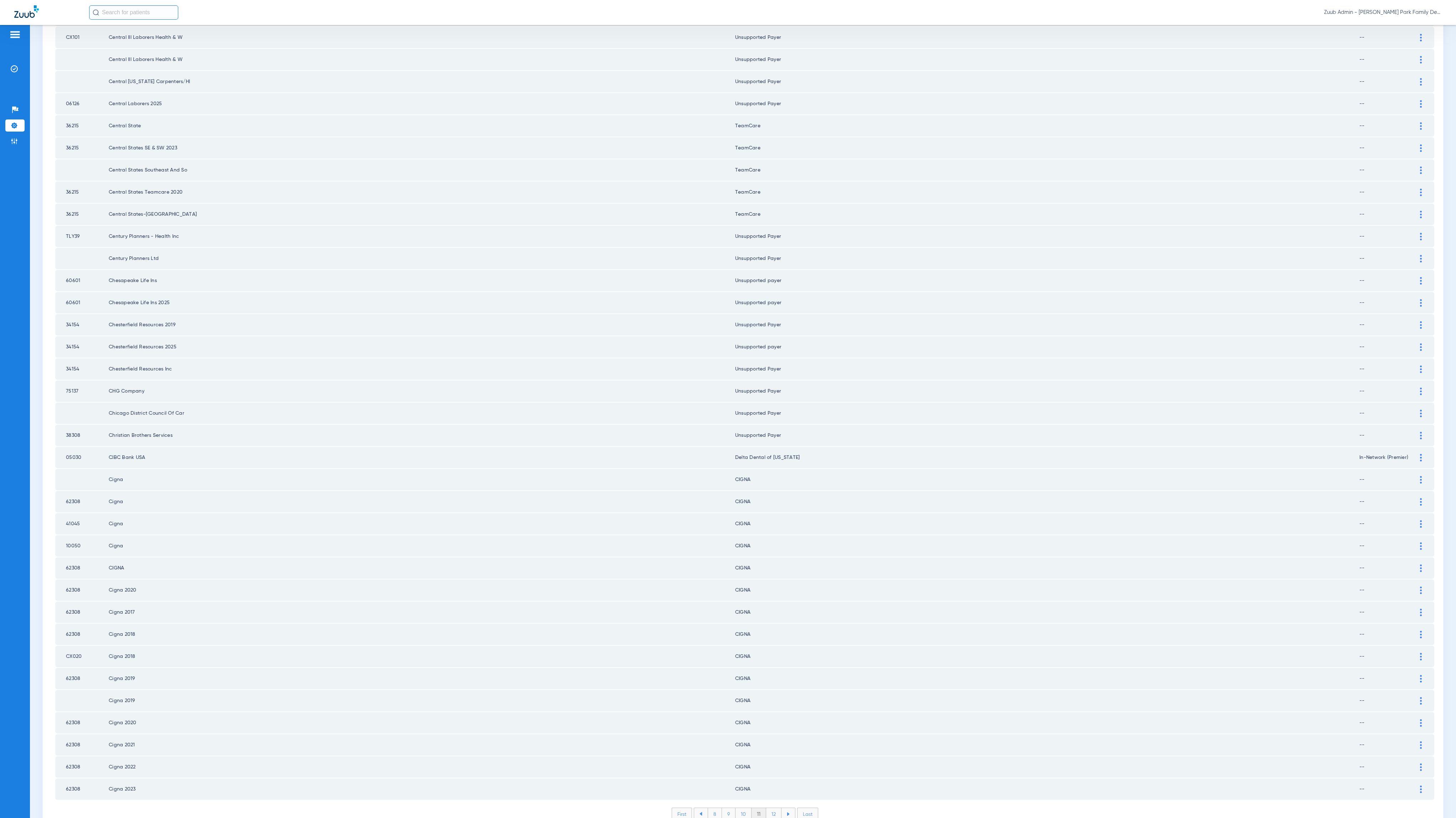
scroll to position [436, 0]
click at [757, 569] on li "12" at bounding box center [773, 813] width 15 height 12
click at [757, 569] on li "13" at bounding box center [774, 813] width 15 height 12
click at [757, 569] on li "14" at bounding box center [775, 813] width 16 height 12
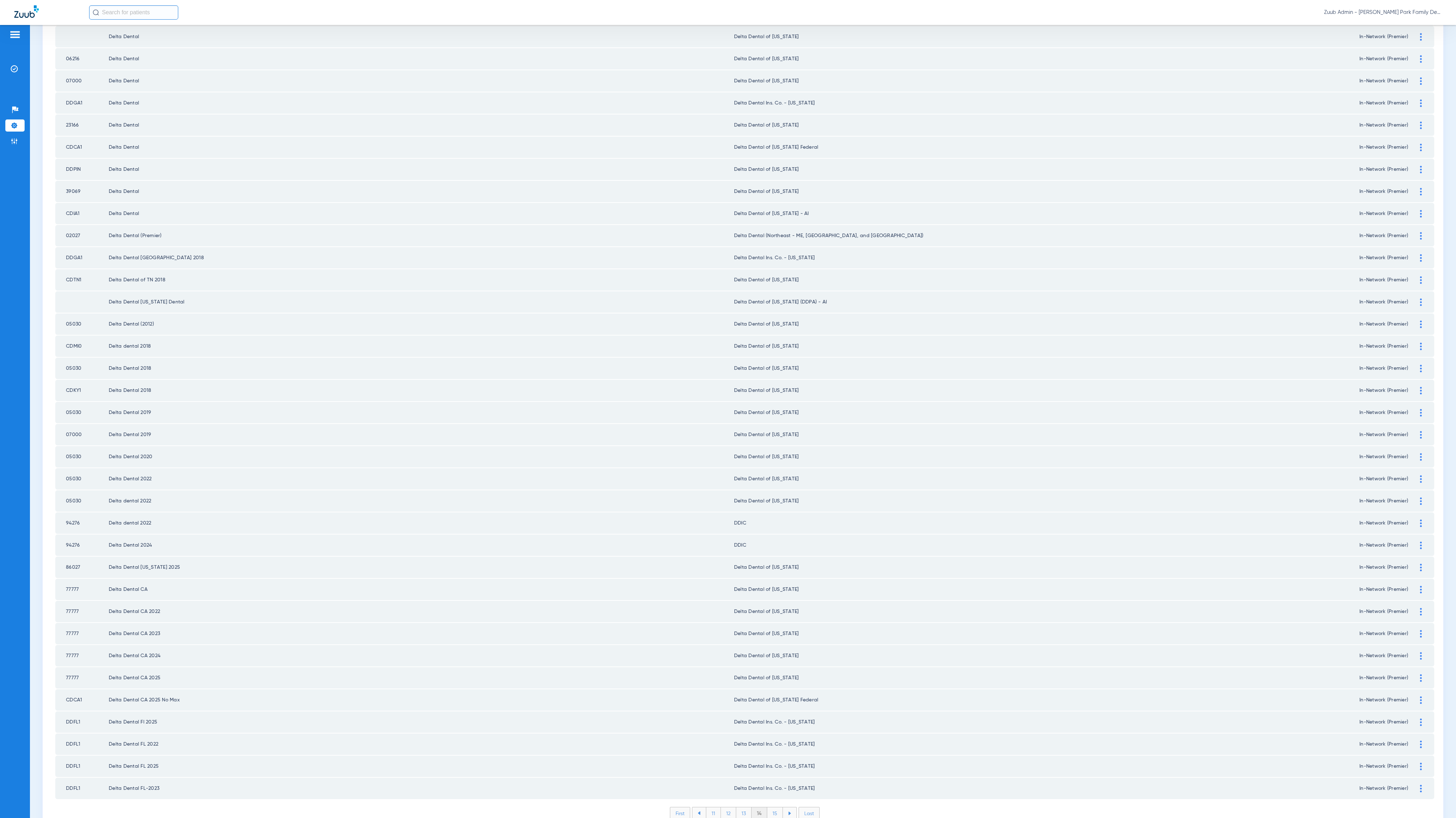
click at [757, 569] on li "15" at bounding box center [775, 813] width 16 height 12
click at [757, 569] on li "16" at bounding box center [775, 813] width 15 height 12
click at [757, 569] on li "17" at bounding box center [775, 813] width 15 height 12
click at [757, 569] on li "18" at bounding box center [776, 813] width 16 height 12
click at [757, 569] on li "19" at bounding box center [775, 813] width 15 height 12
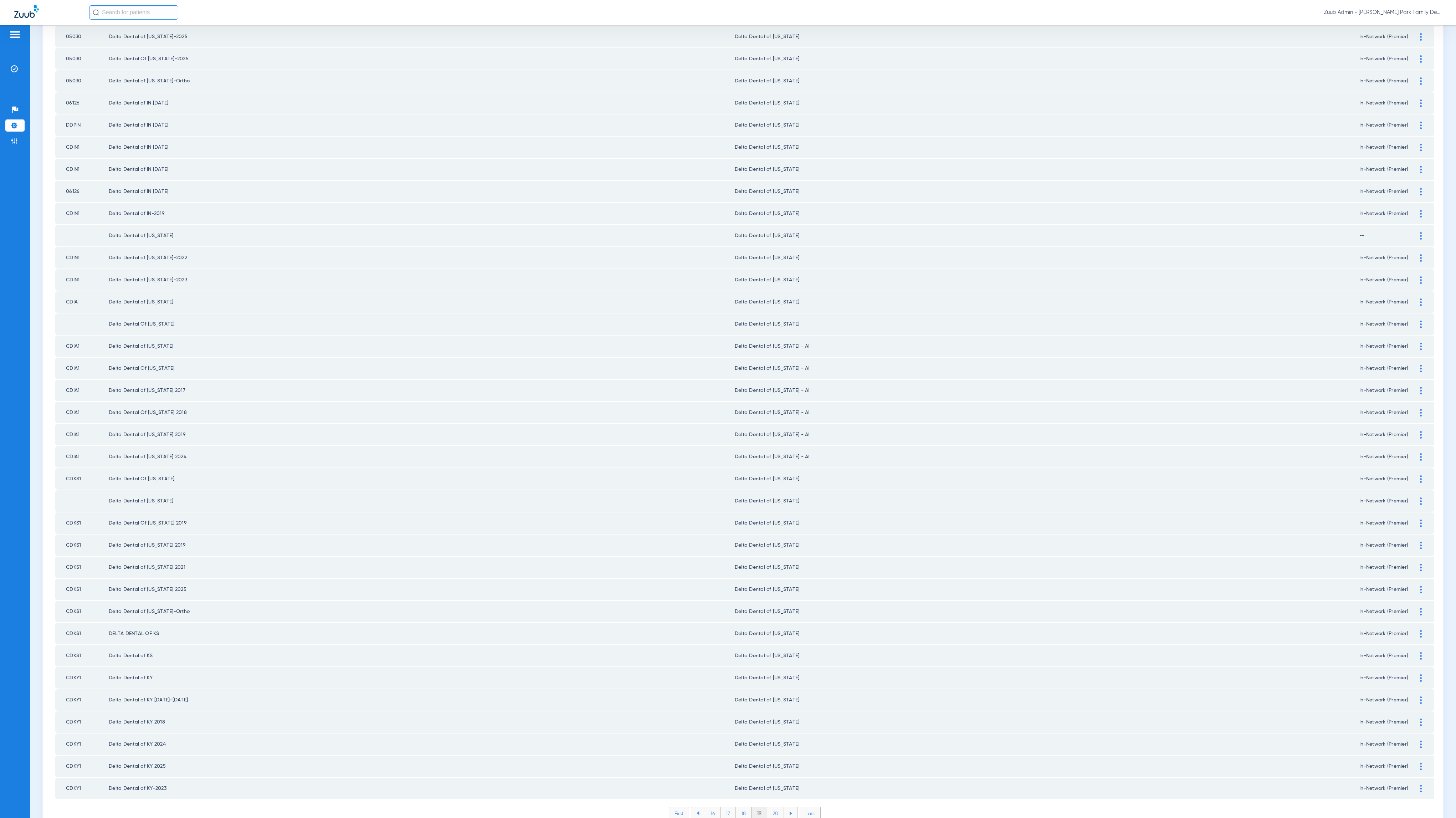
click at [757, 569] on li "20" at bounding box center [775, 813] width 17 height 12
click at [757, 569] on li "21" at bounding box center [776, 813] width 15 height 12
click at [757, 569] on li "22" at bounding box center [776, 813] width 16 height 12
click at [757, 569] on li "23" at bounding box center [776, 813] width 16 height 12
click at [757, 569] on li "24" at bounding box center [777, 813] width 16 height 12
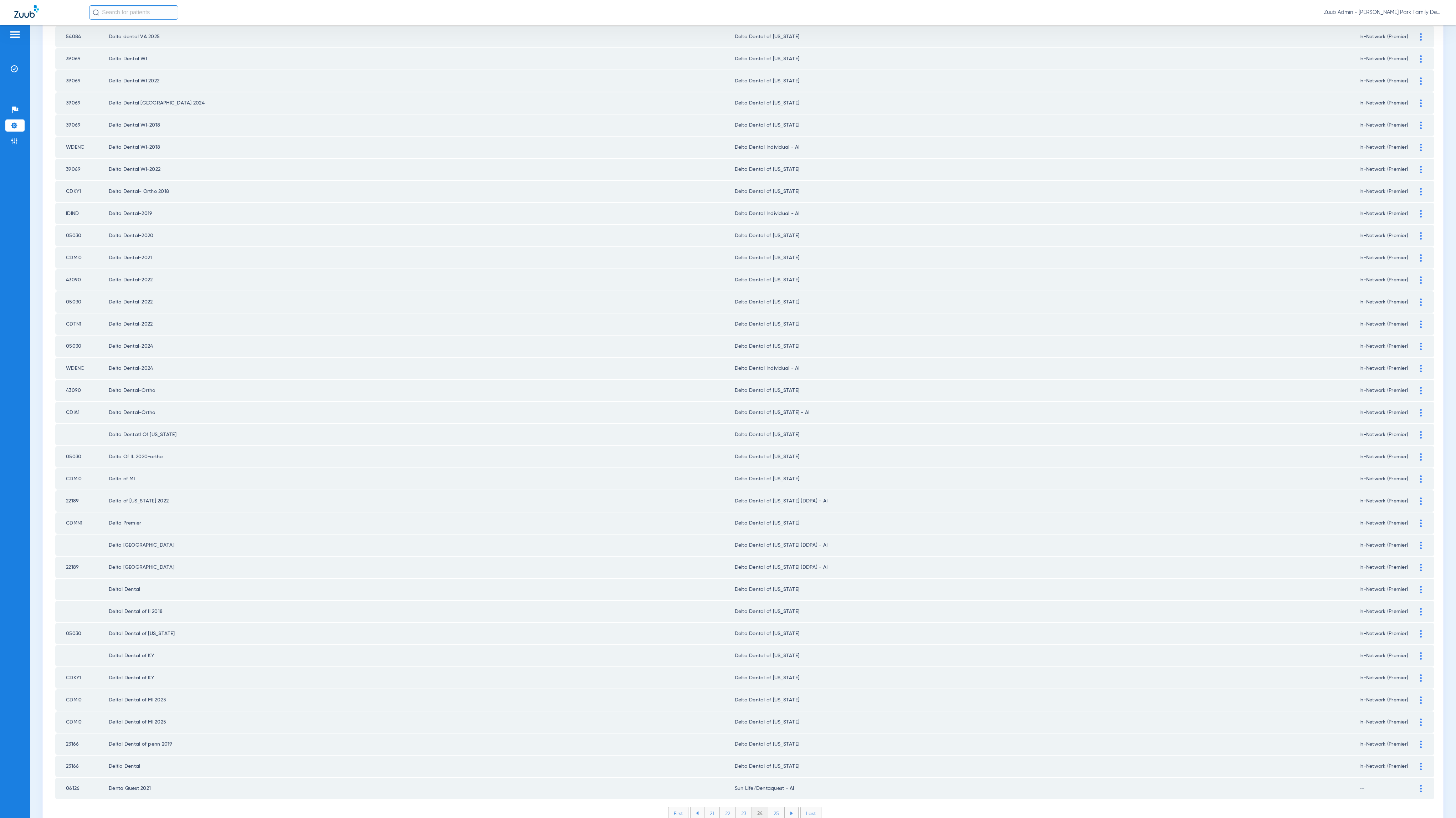
click at [757, 569] on li "25" at bounding box center [776, 813] width 16 height 12
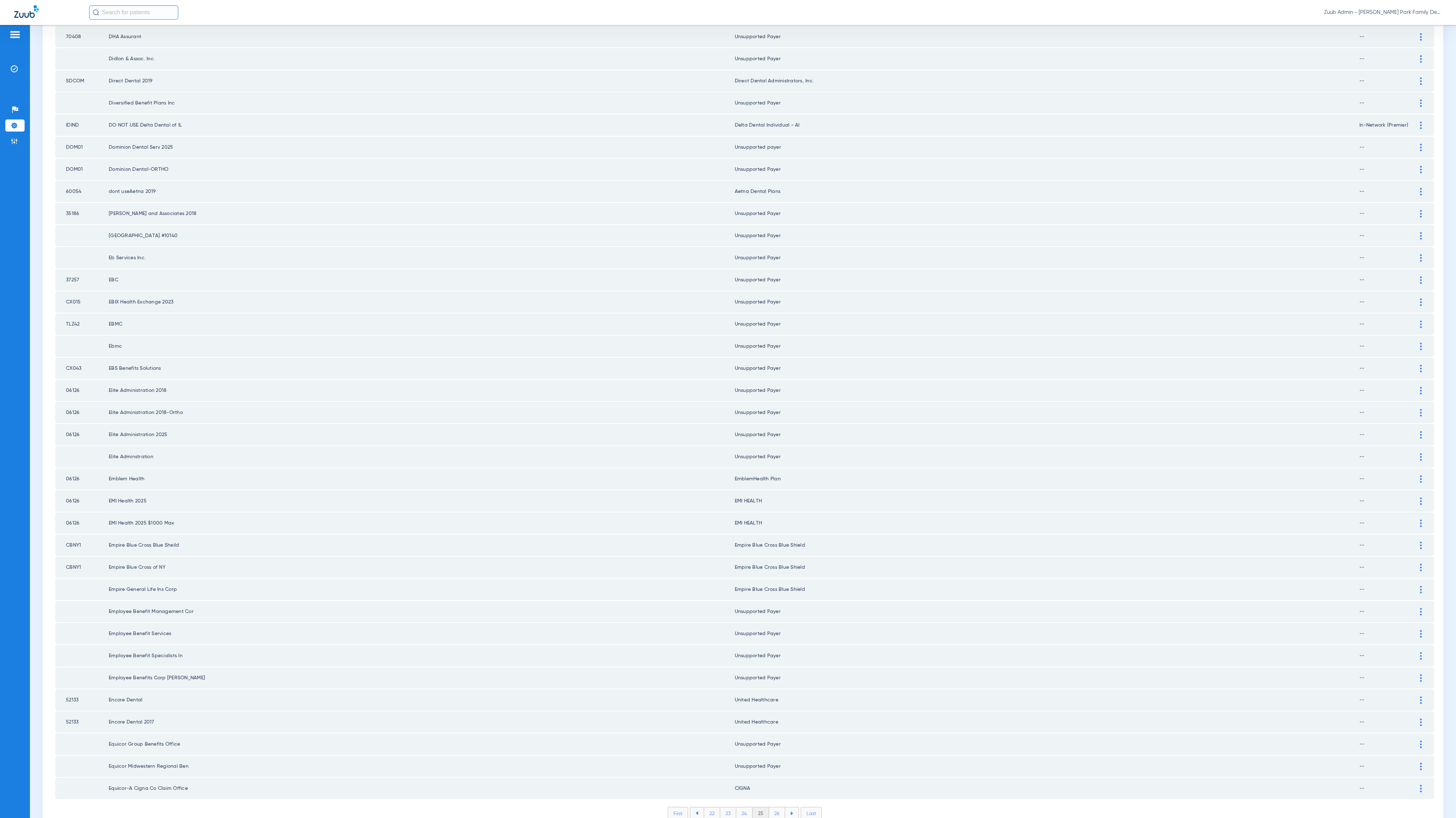
click at [757, 569] on li "26" at bounding box center [777, 813] width 16 height 12
click at [757, 569] on li "27" at bounding box center [777, 813] width 16 height 12
click at [757, 569] on li "28" at bounding box center [777, 813] width 16 height 12
click at [757, 569] on li "29" at bounding box center [777, 813] width 16 height 12
click at [757, 569] on li "30" at bounding box center [777, 813] width 17 height 12
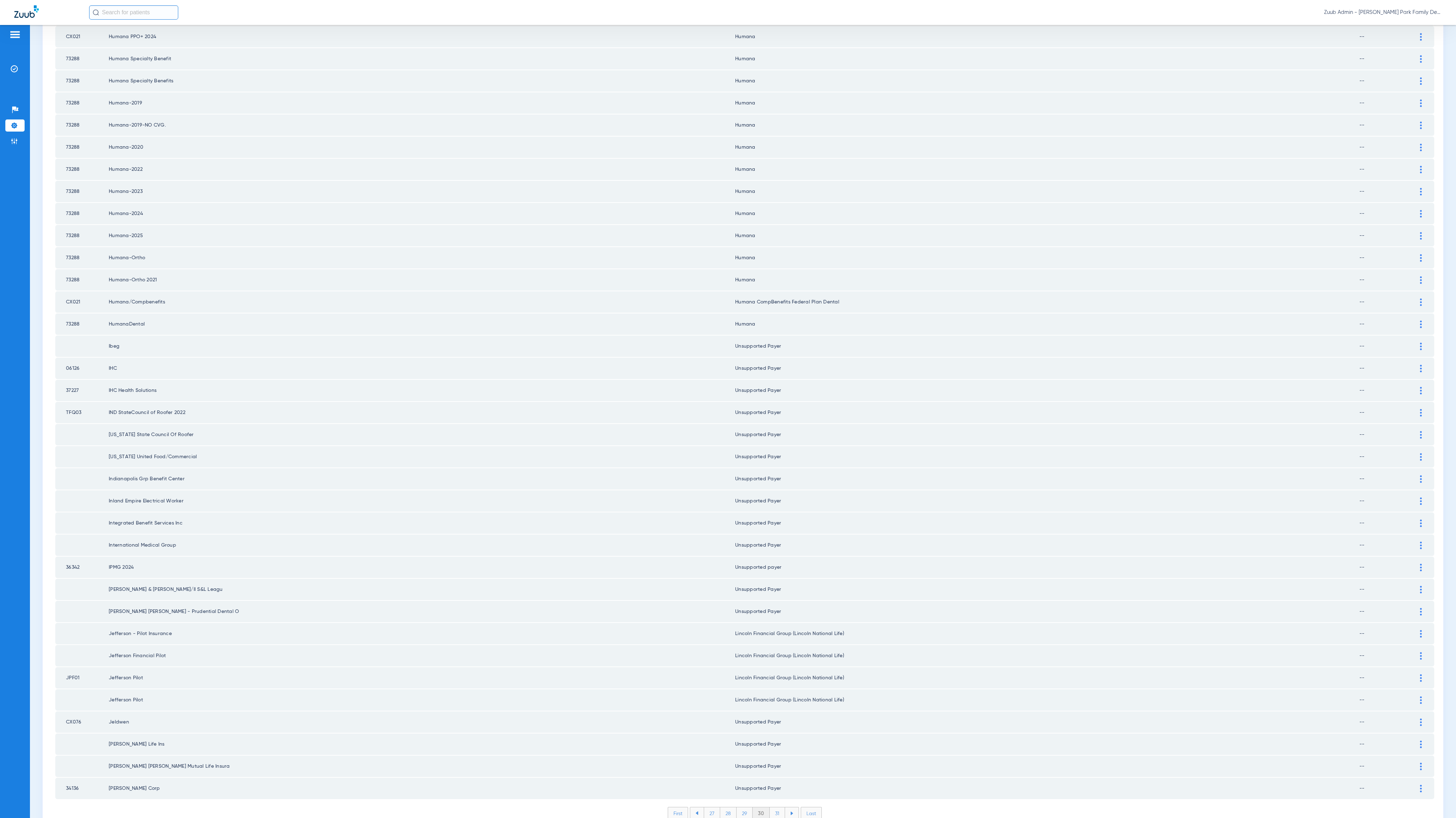
click at [757, 569] on li "31" at bounding box center [777, 813] width 15 height 12
click at [757, 569] on li "32" at bounding box center [777, 813] width 16 height 12
click at [757, 569] on li "33" at bounding box center [777, 813] width 16 height 12
click at [757, 569] on li "34" at bounding box center [777, 813] width 16 height 12
click at [757, 569] on li "35" at bounding box center [777, 813] width 16 height 12
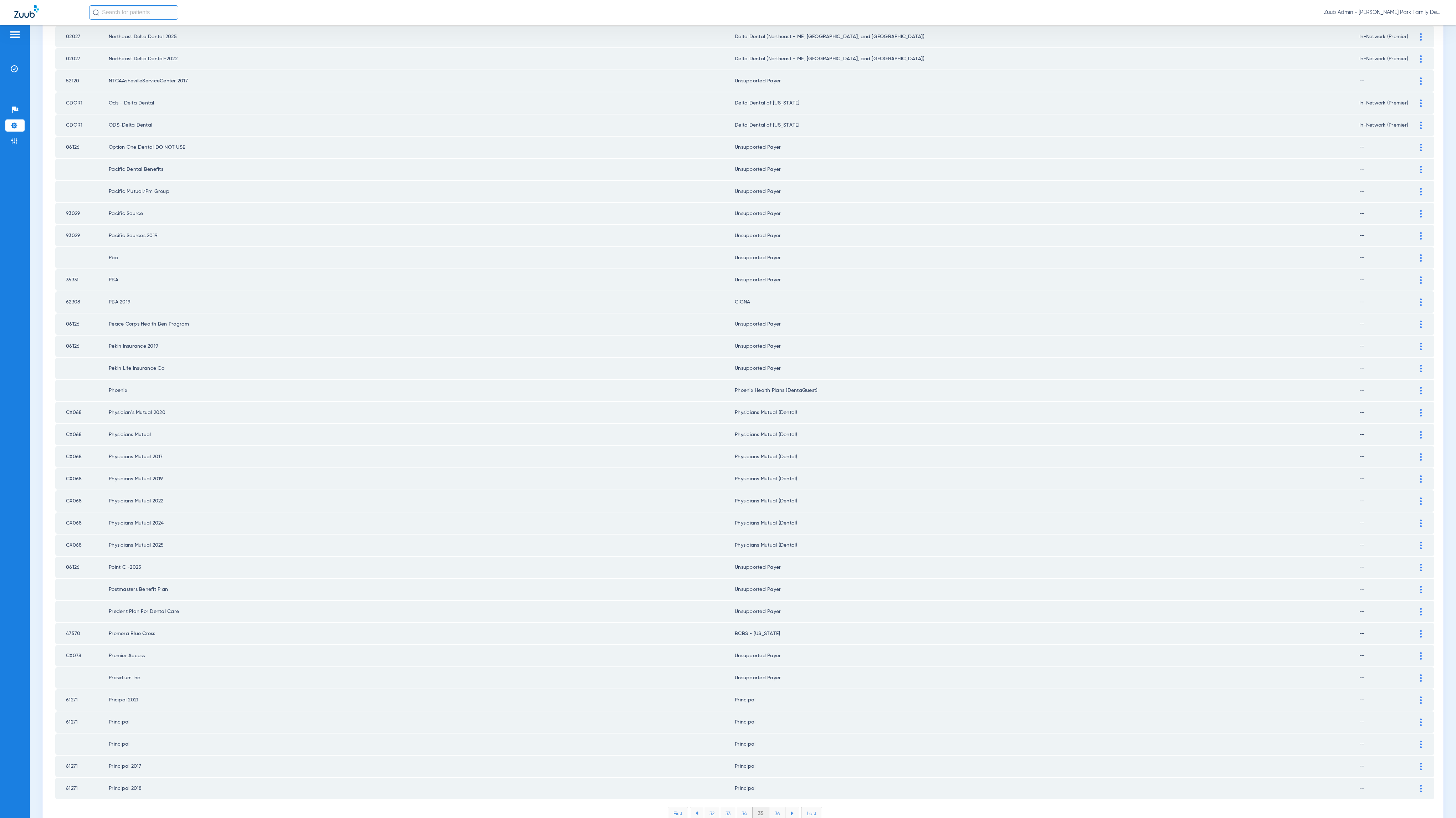
click at [757, 569] on li "36" at bounding box center [777, 813] width 16 height 12
click at [757, 569] on li "37" at bounding box center [777, 813] width 16 height 12
click at [757, 569] on li "38" at bounding box center [777, 813] width 16 height 12
click at [757, 569] on li "39" at bounding box center [777, 813] width 16 height 12
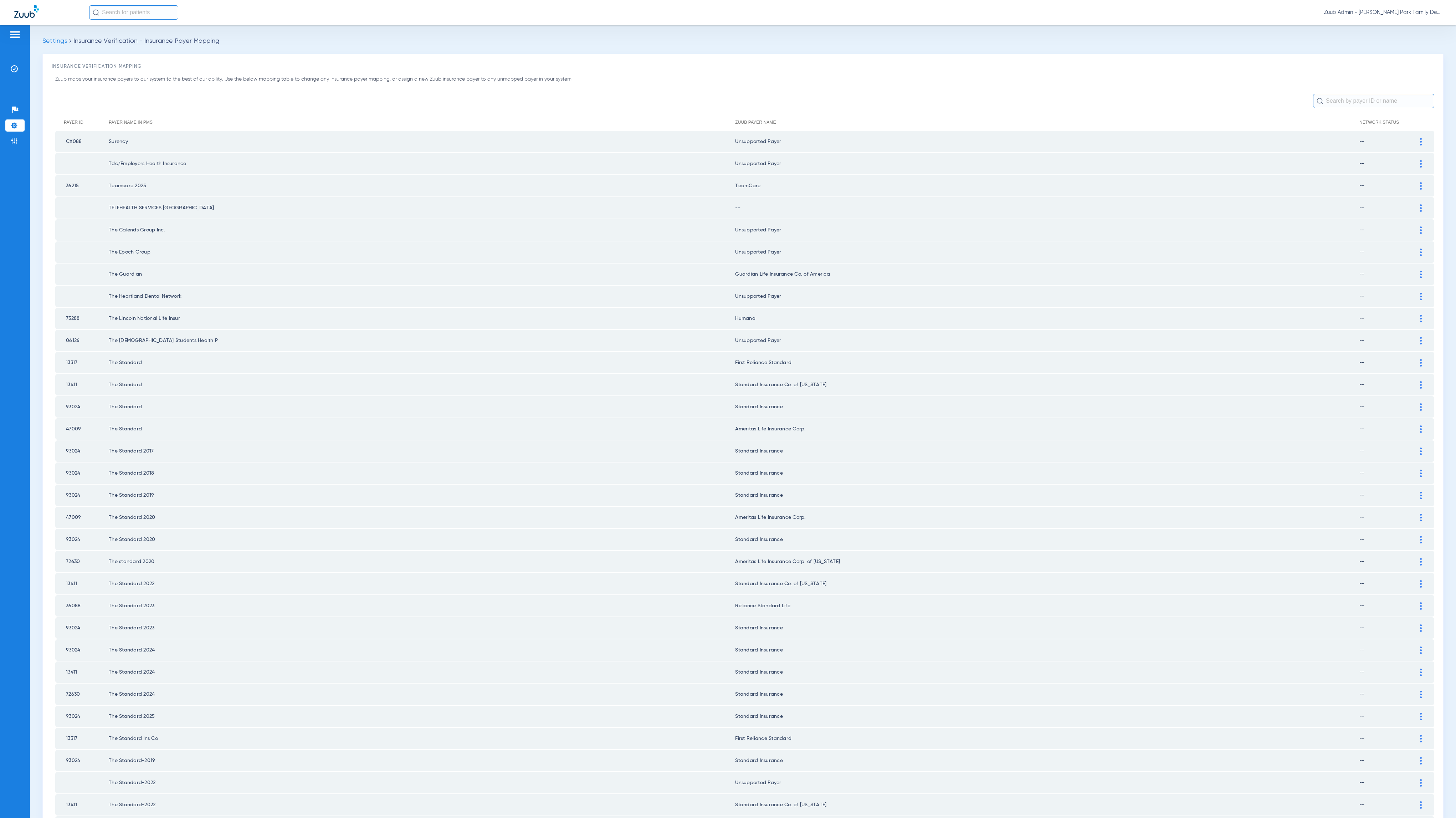
click at [757, 204] on div at bounding box center [1421, 207] width 12 height 7
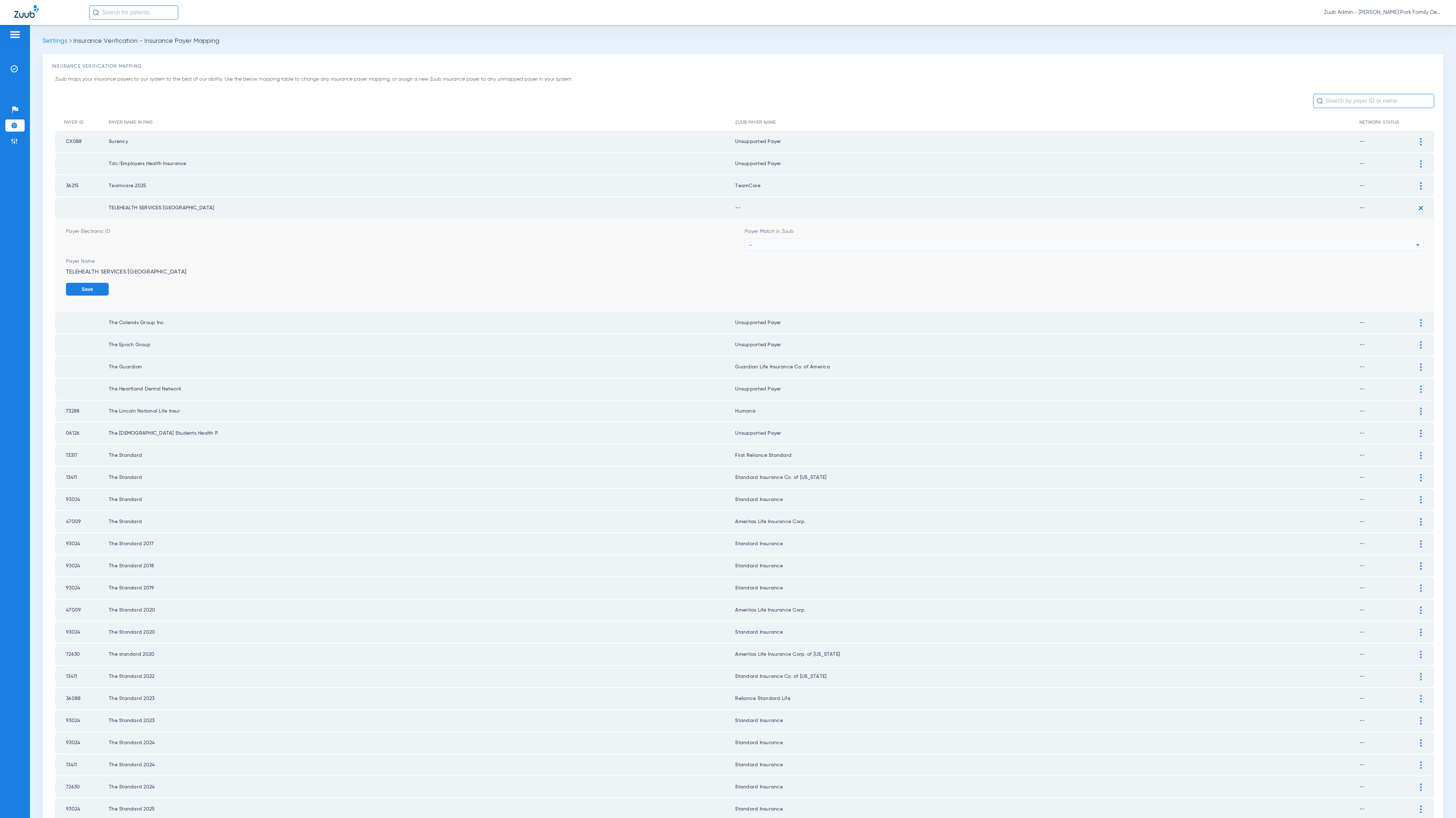
click at [757, 239] on div "--" at bounding box center [1082, 245] width 668 height 12
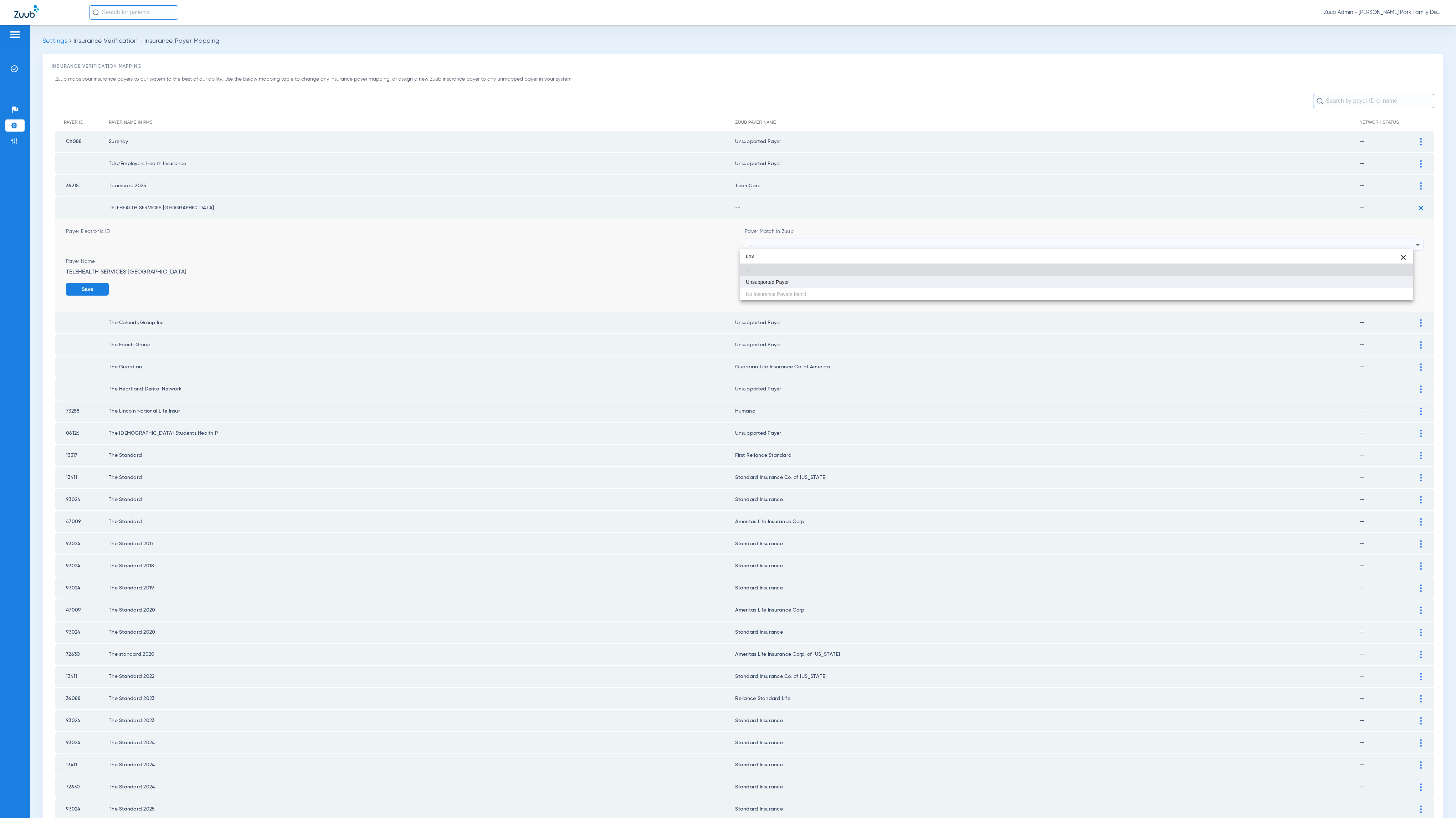
type input "uns"
click at [757, 282] on mat-option "Unsupported Payer" at bounding box center [1076, 282] width 673 height 12
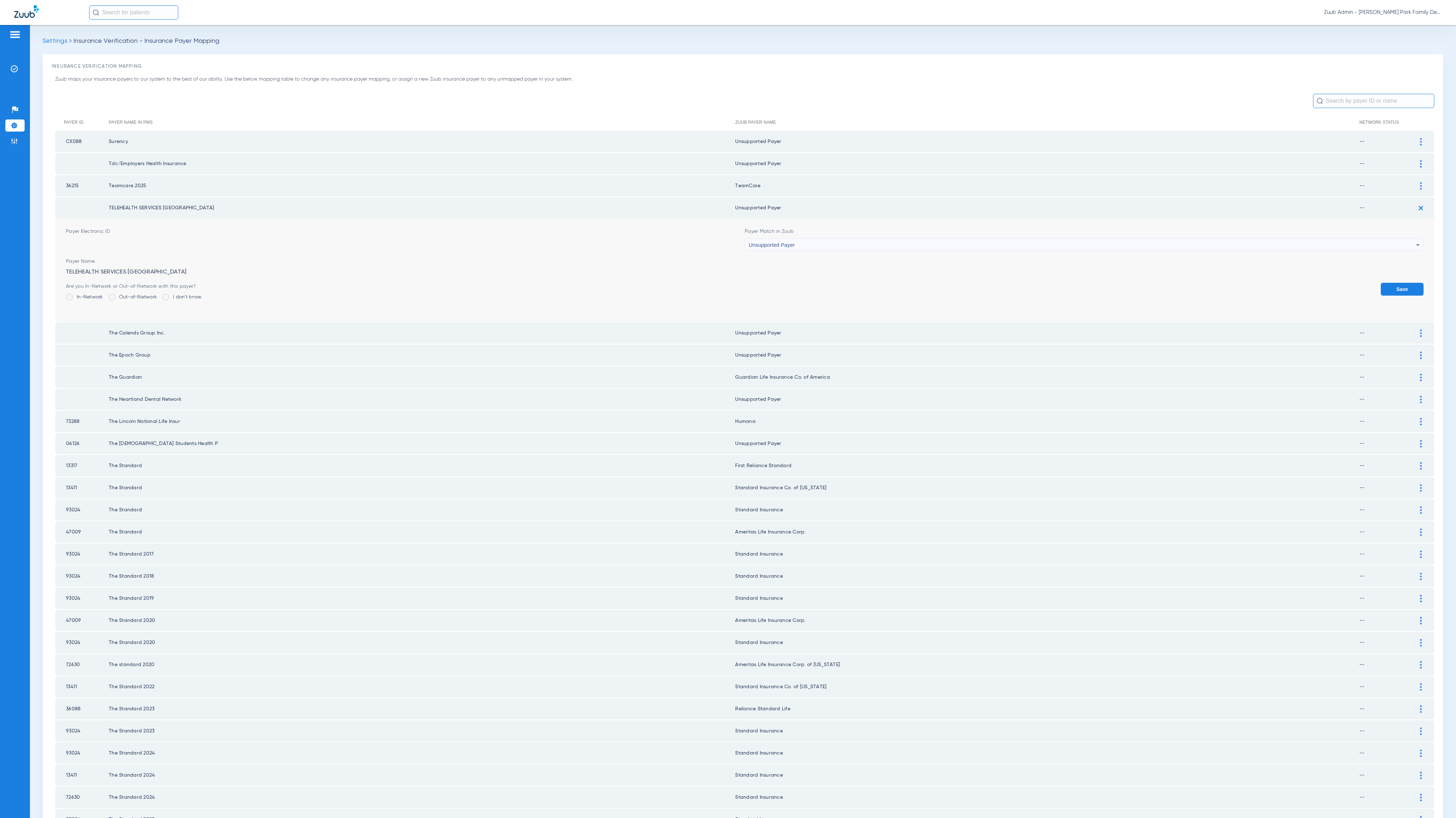
click at [757, 287] on button "Save" at bounding box center [1402, 289] width 43 height 13
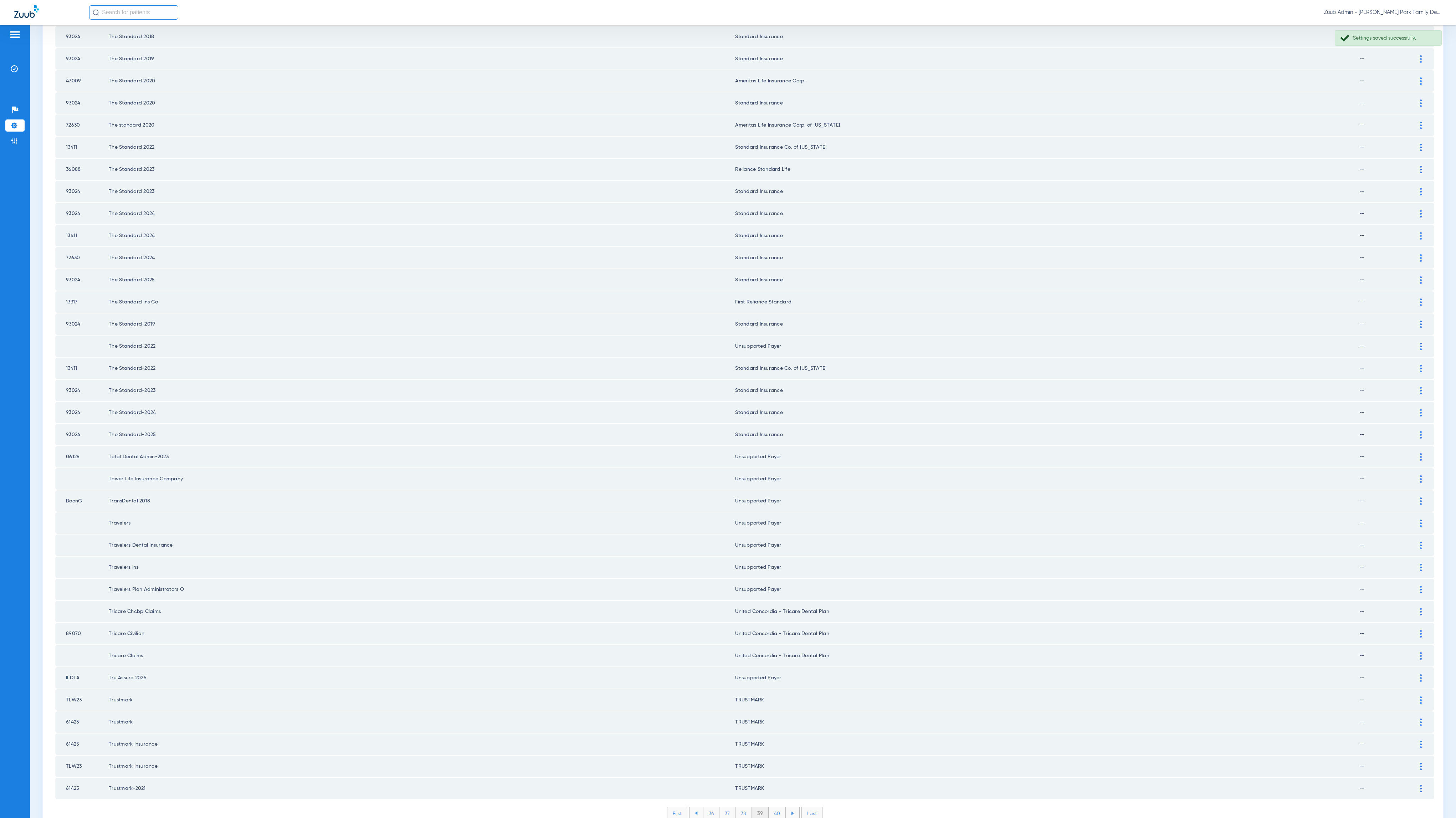
click at [757, 569] on li "40" at bounding box center [777, 813] width 17 height 12
click at [757, 569] on li "41" at bounding box center [778, 813] width 16 height 12
click at [757, 569] on li "42" at bounding box center [777, 813] width 16 height 12
click at [757, 569] on li "43" at bounding box center [777, 813] width 16 height 12
click at [757, 569] on li "44" at bounding box center [778, 813] width 17 height 12
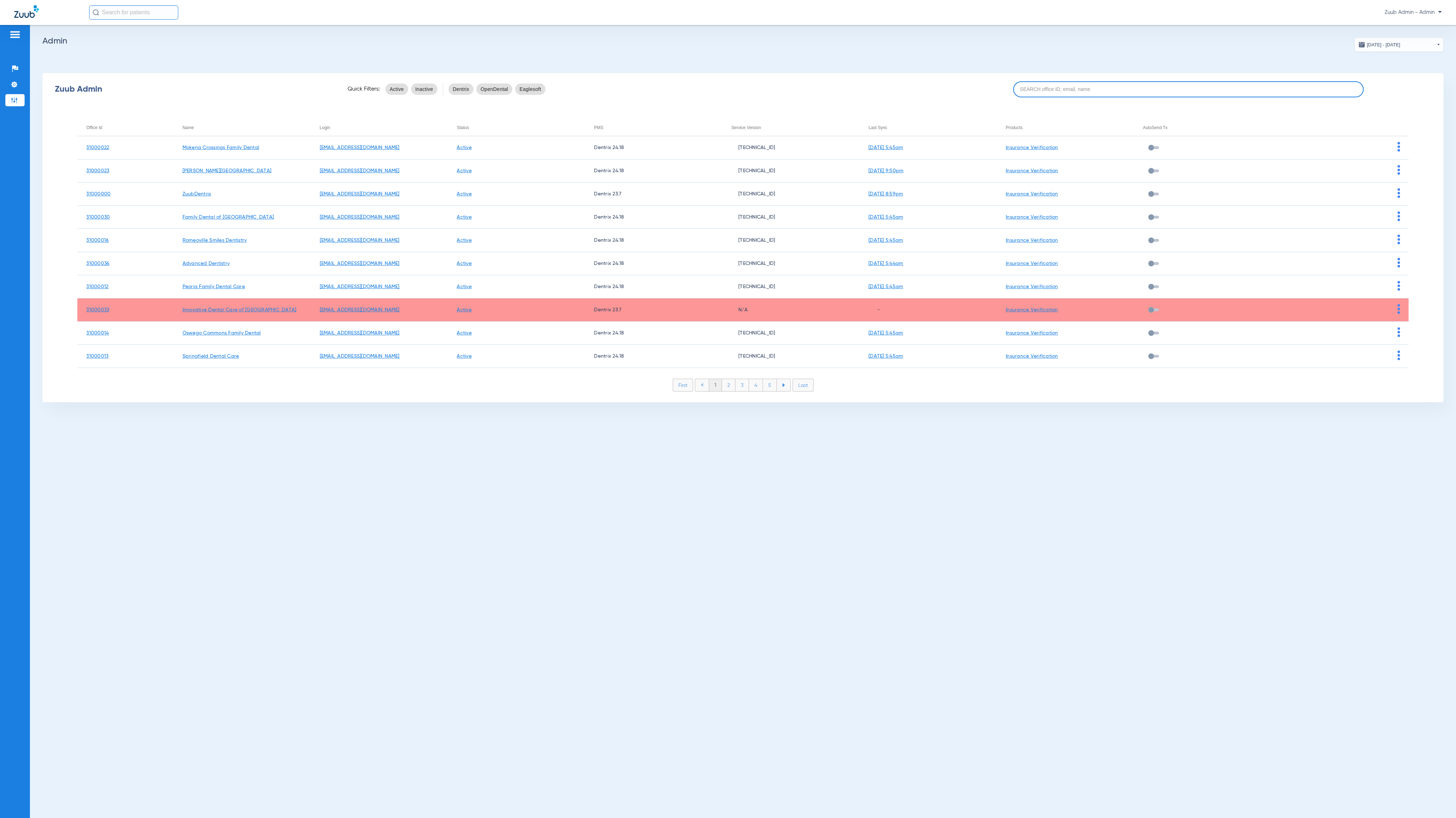
click at [1207, 85] on input at bounding box center [1189, 89] width 350 height 16
paste input "31000027"
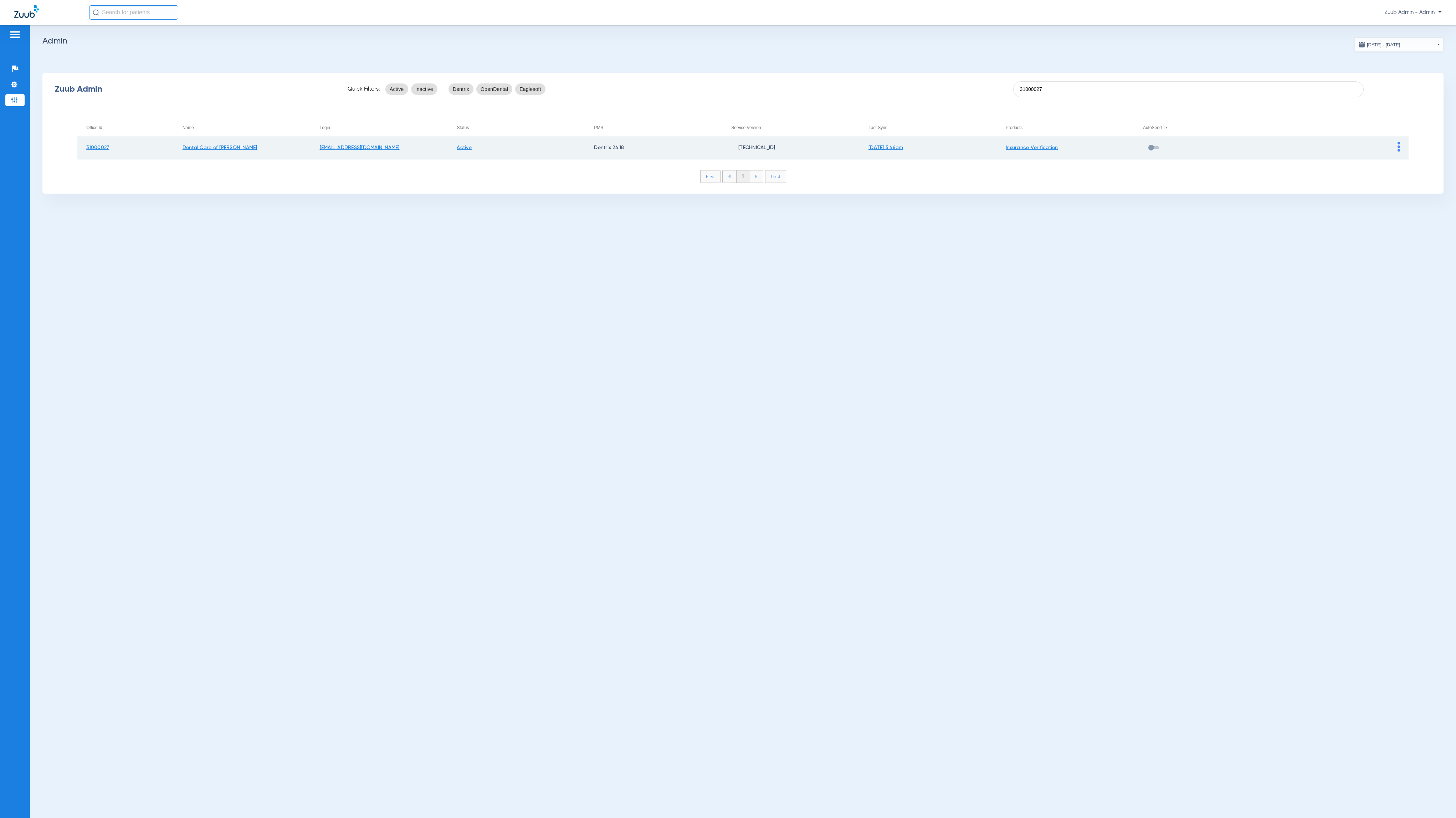
type input "31000027"
click at [1398, 147] on img at bounding box center [1399, 146] width 2 height 10
click at [1400, 158] on button "View Account" at bounding box center [1418, 161] width 41 height 14
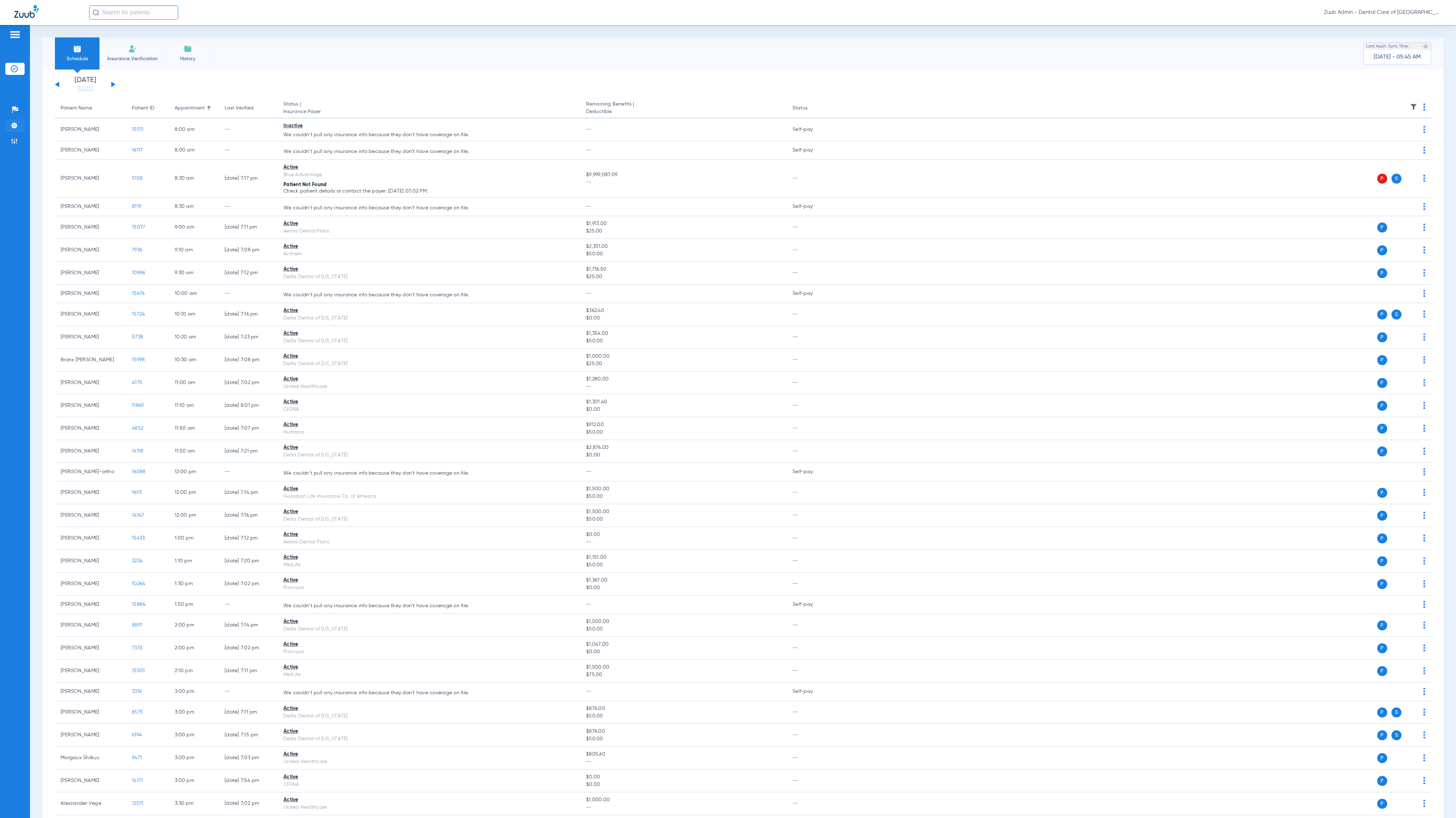
click at [16, 129] on img at bounding box center [14, 125] width 7 height 7
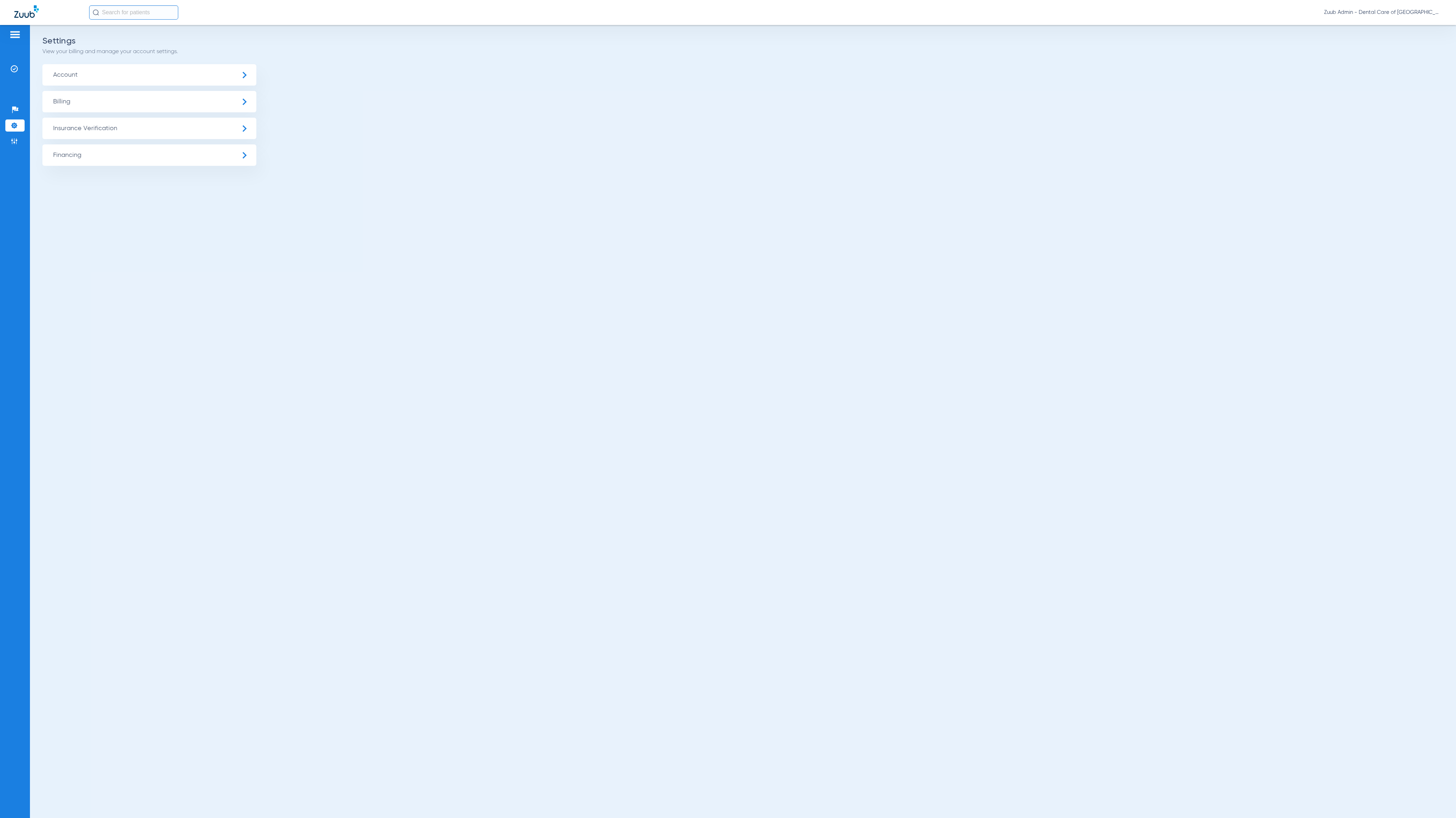
click at [172, 133] on span "Insurance Verification" at bounding box center [149, 128] width 214 height 21
click at [203, 185] on li "Insurance Payer Mapping" at bounding box center [149, 184] width 214 height 18
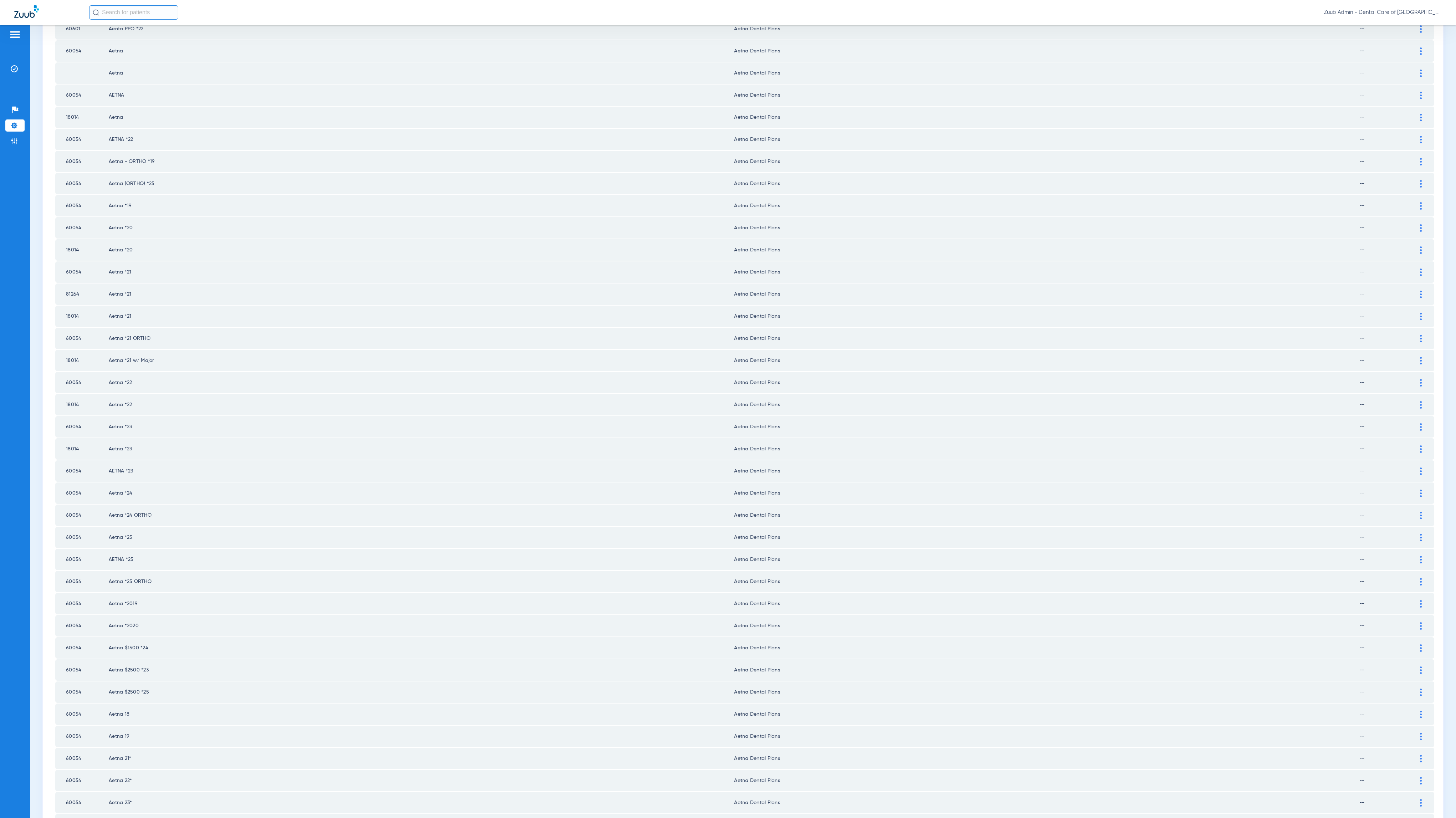
scroll to position [436, 0]
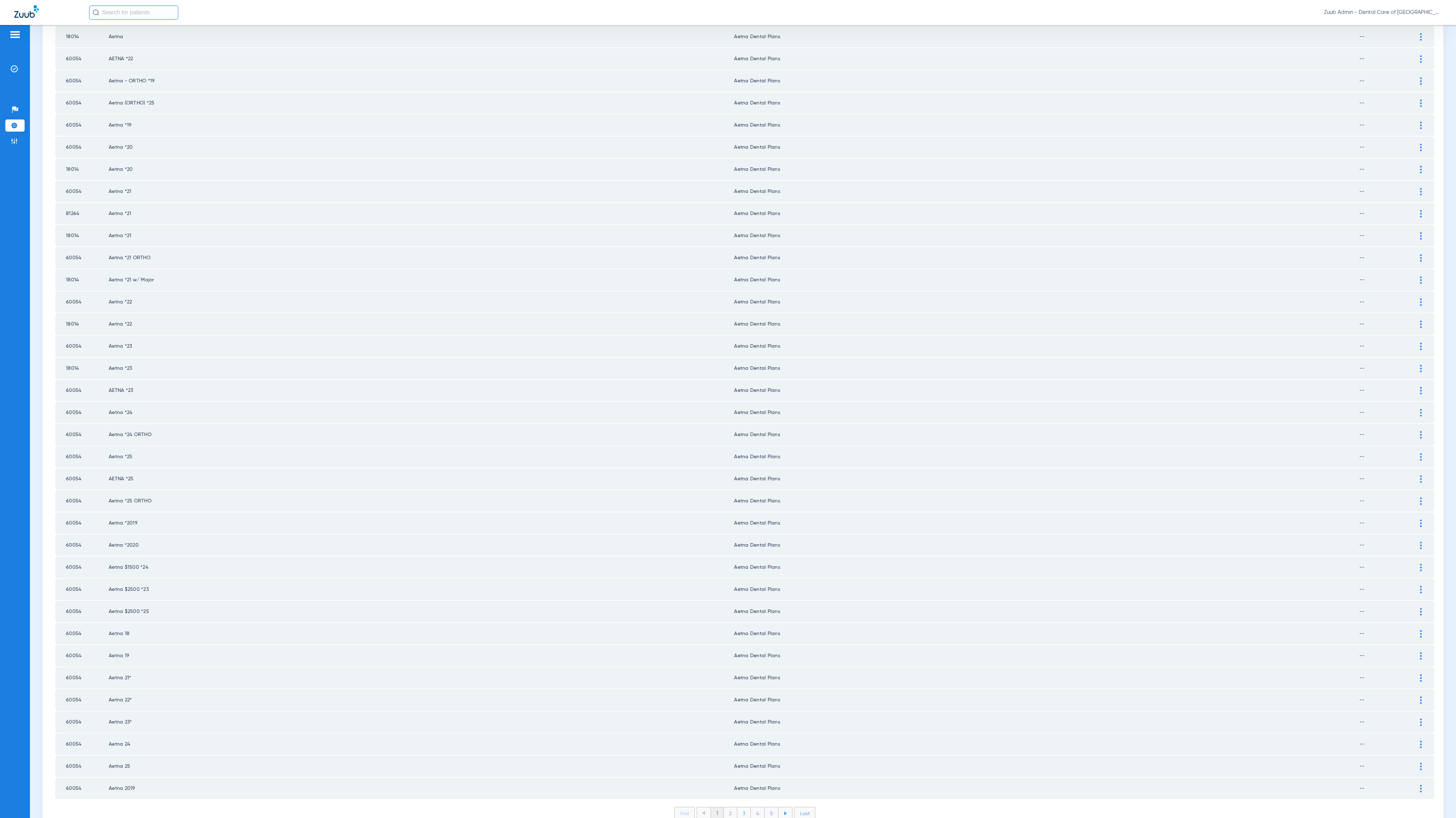
click at [726, 807] on li "2" at bounding box center [730, 813] width 14 height 12
click at [737, 807] on li "3" at bounding box center [744, 813] width 14 height 12
click at [756, 807] on li "4" at bounding box center [757, 813] width 14 height 12
click at [765, 807] on li "5" at bounding box center [772, 813] width 14 height 12
click at [1415, 696] on div at bounding box center [1421, 700] width 12 height 7
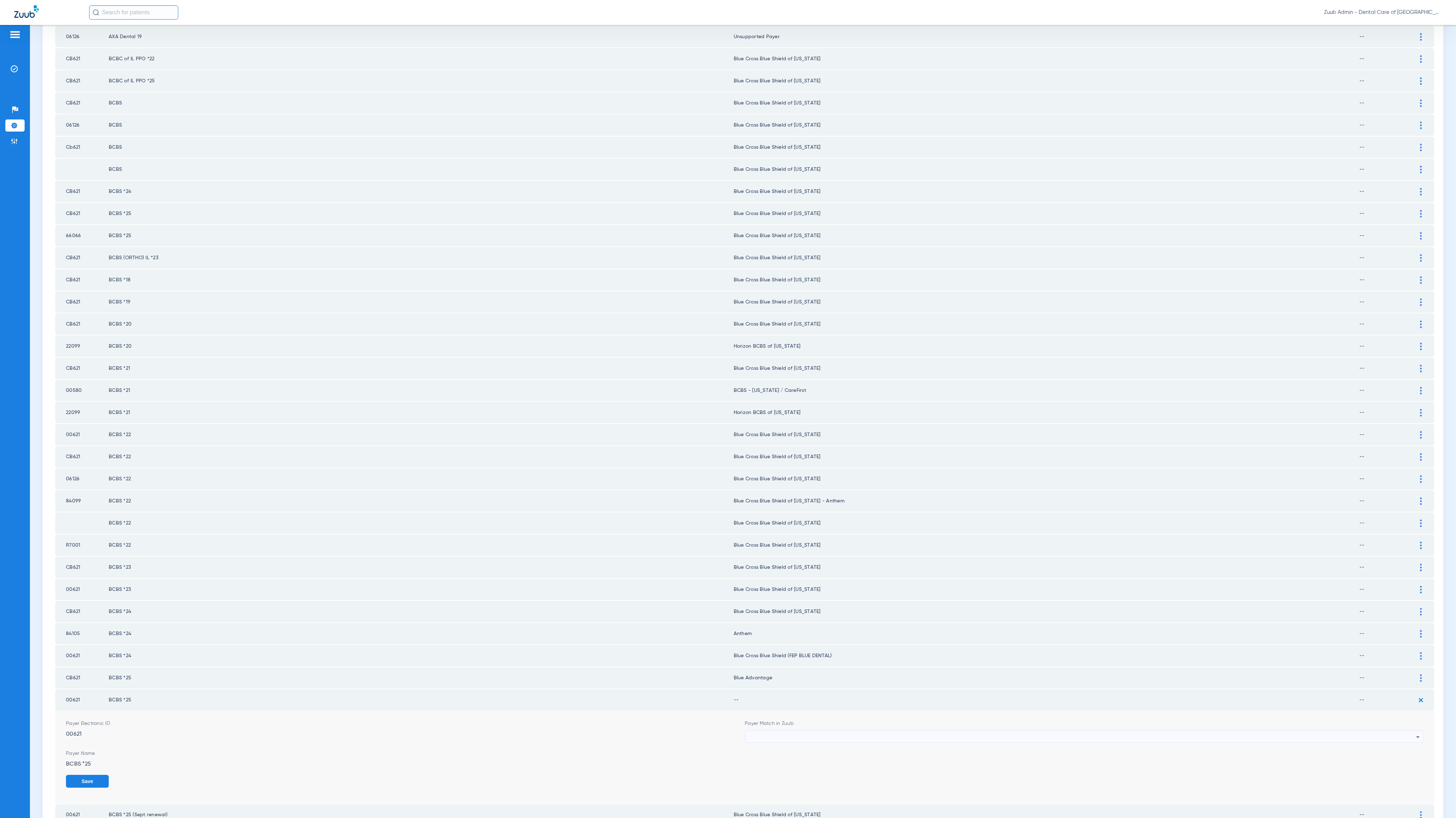
click at [951, 731] on div at bounding box center [1082, 737] width 668 height 12
type input "Anthem"
click at [936, 741] on mat-option "Anthem" at bounding box center [1076, 744] width 673 height 12
click at [1389, 775] on button "Save" at bounding box center [1402, 781] width 43 height 13
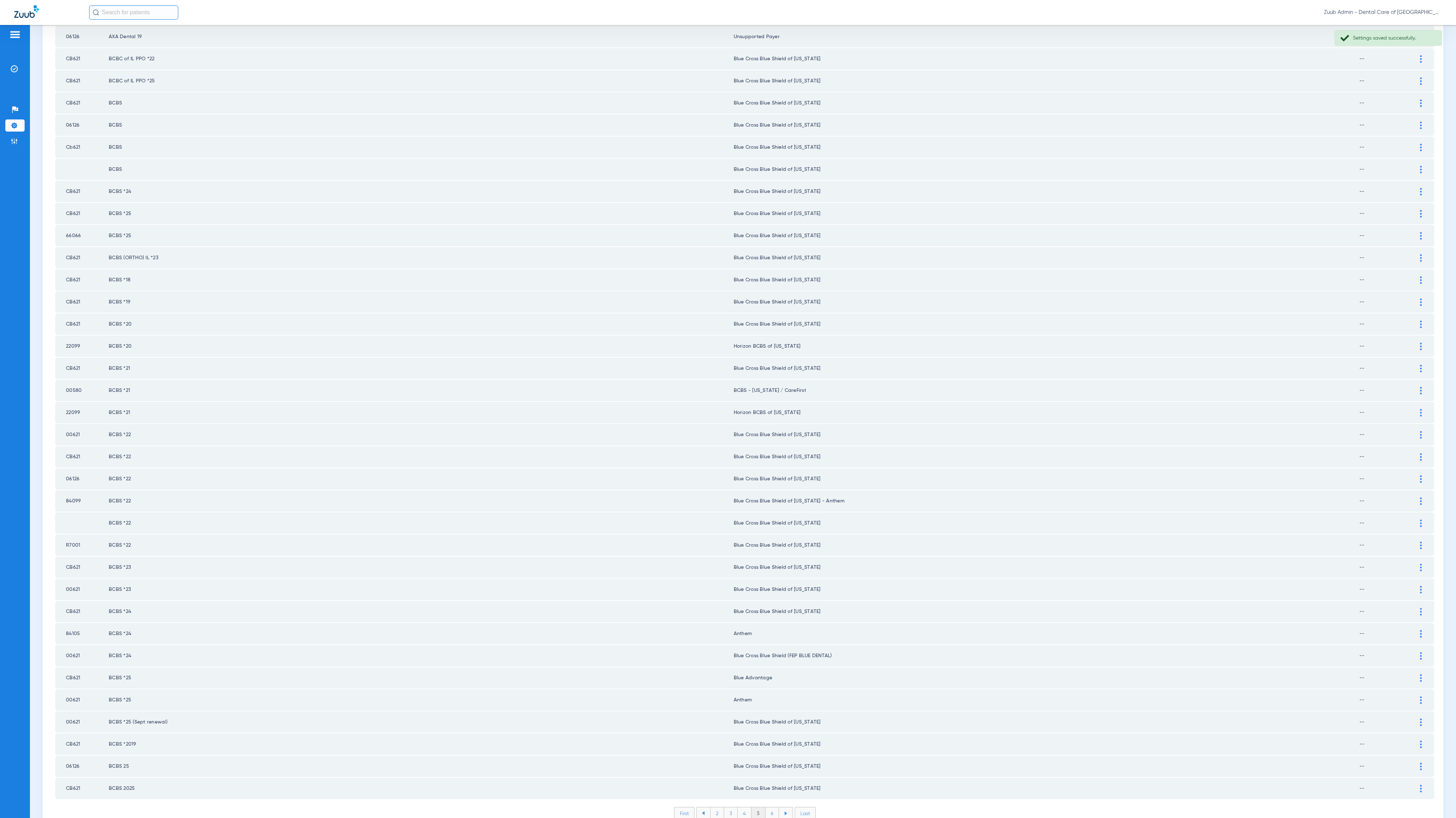
click at [770, 807] on li "6" at bounding box center [772, 813] width 14 height 12
click at [770, 807] on li "7" at bounding box center [772, 813] width 14 height 12
click at [770, 807] on li "8" at bounding box center [772, 813] width 14 height 12
click at [771, 807] on li "9" at bounding box center [772, 813] width 14 height 12
click at [764, 807] on li "10" at bounding box center [772, 813] width 16 height 12
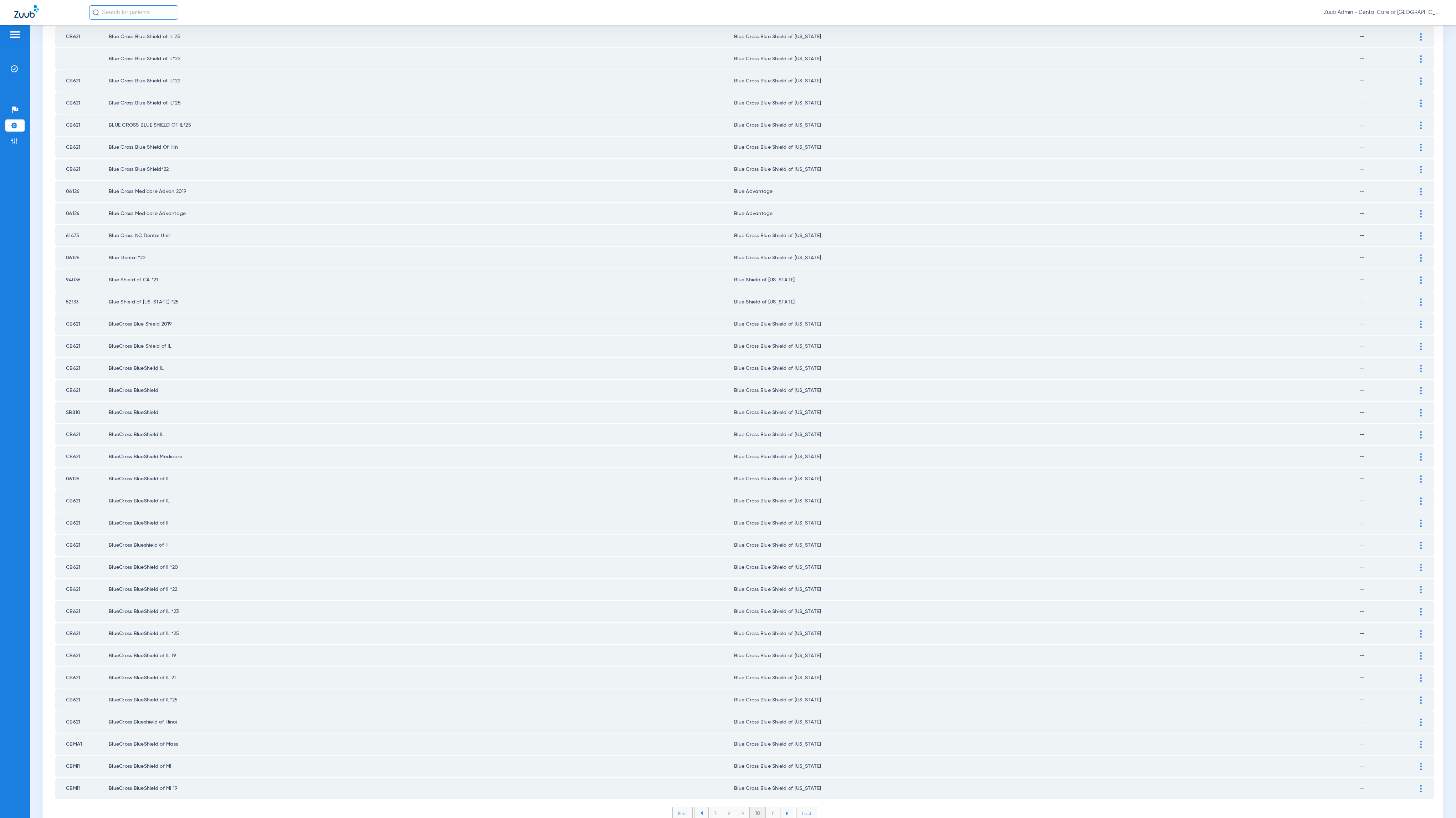
click at [770, 807] on li "11" at bounding box center [773, 813] width 15 height 12
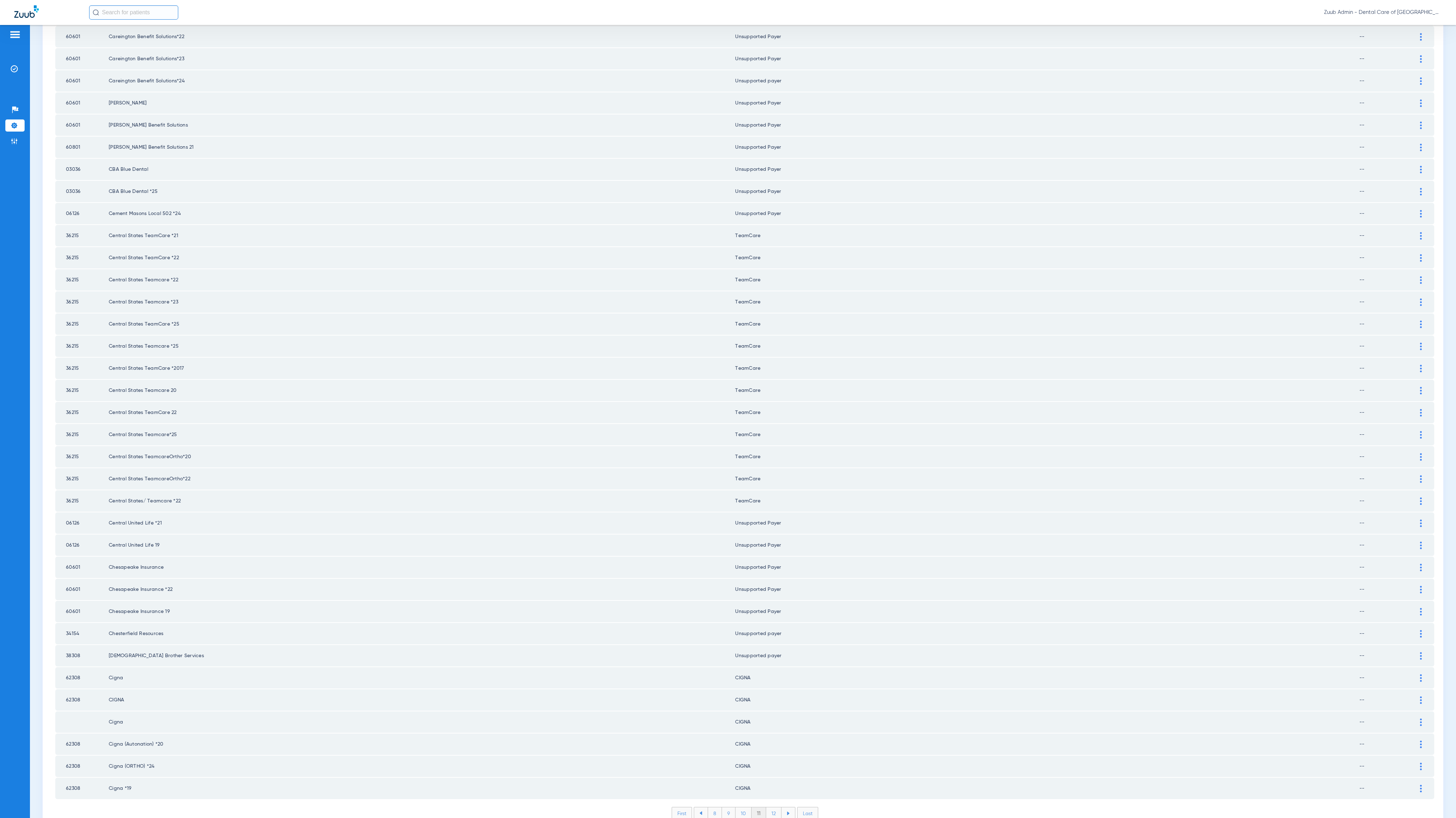
scroll to position [0, 0]
click at [768, 807] on li "12" at bounding box center [773, 813] width 15 height 12
click at [771, 807] on li "13" at bounding box center [774, 813] width 15 height 12
click at [775, 807] on li "14" at bounding box center [775, 813] width 16 height 12
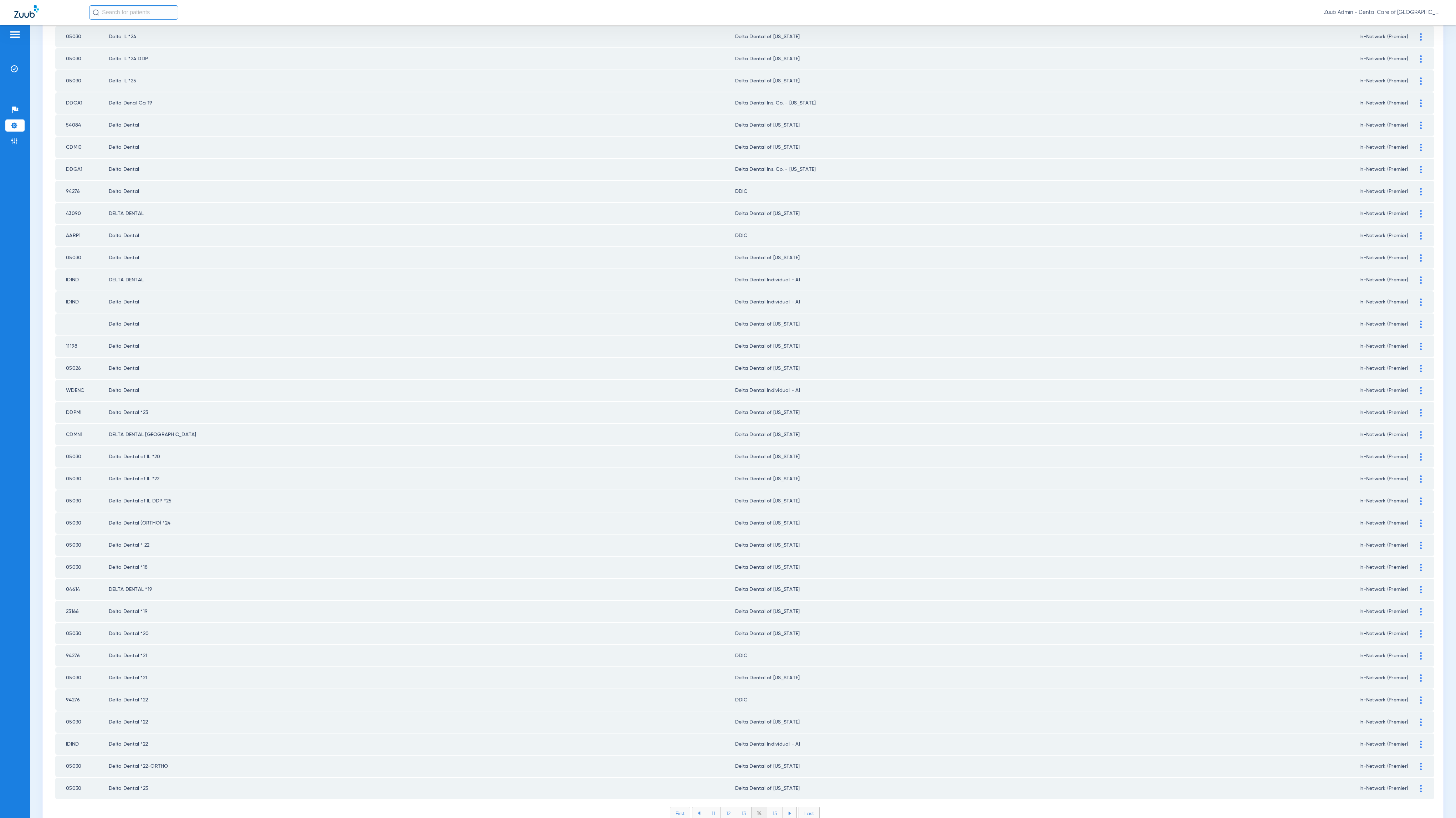
click at [772, 807] on li "15" at bounding box center [775, 813] width 16 height 12
click at [770, 807] on li "16" at bounding box center [775, 813] width 15 height 12
click at [774, 807] on li "17" at bounding box center [775, 813] width 15 height 12
click at [768, 807] on li "18" at bounding box center [776, 813] width 16 height 12
click at [773, 807] on li "19" at bounding box center [775, 813] width 15 height 12
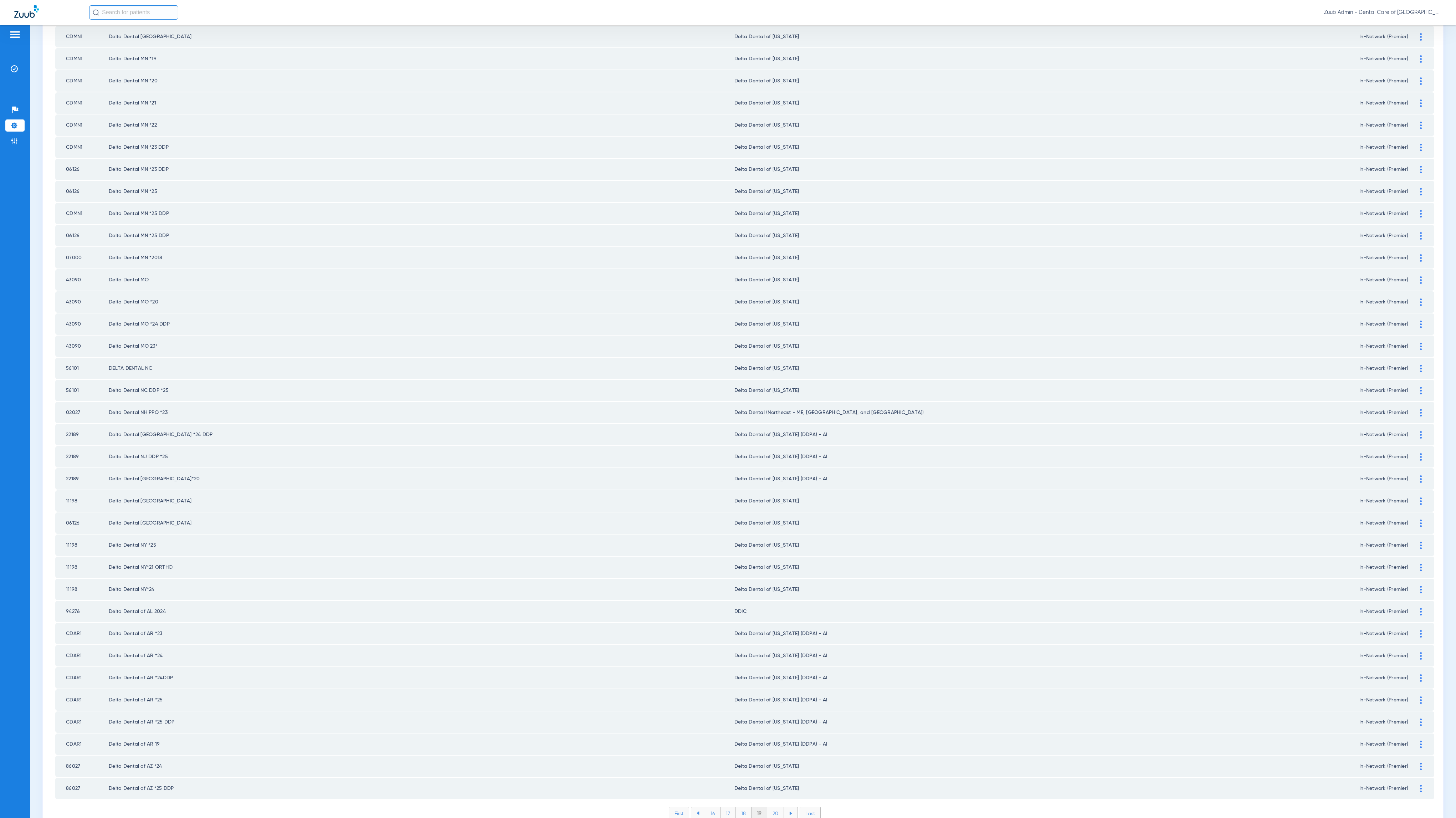
click at [774, 807] on li "20" at bounding box center [775, 813] width 17 height 12
click at [775, 807] on li "21" at bounding box center [776, 813] width 15 height 12
click at [775, 807] on li "22" at bounding box center [776, 813] width 16 height 12
click at [772, 807] on li "23" at bounding box center [776, 813] width 16 height 12
click at [772, 807] on li "24" at bounding box center [777, 813] width 16 height 12
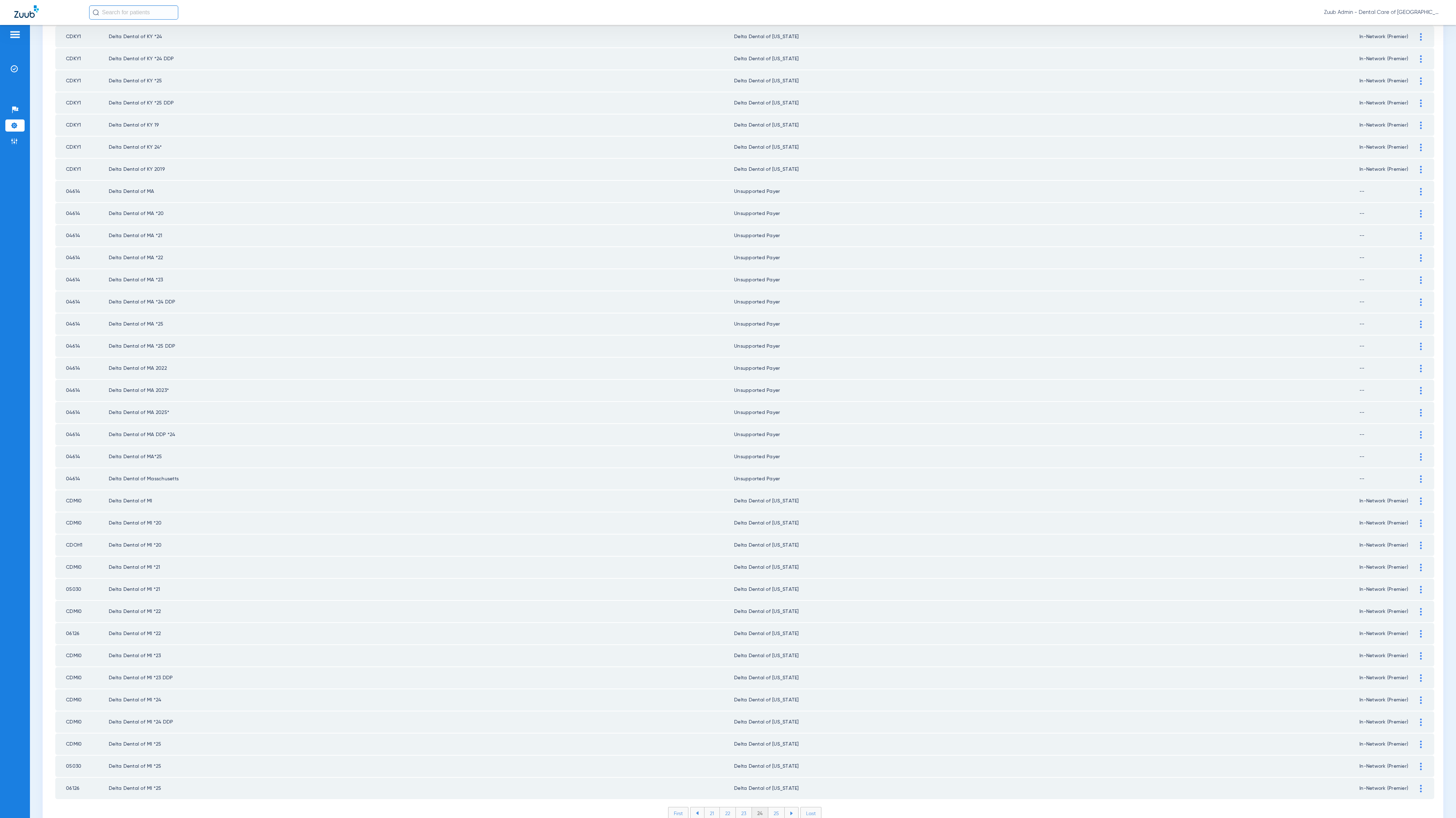
click at [776, 807] on li "25" at bounding box center [776, 813] width 16 height 12
click at [769, 807] on li "26" at bounding box center [777, 813] width 16 height 12
click at [770, 807] on li "27" at bounding box center [777, 813] width 16 height 12
click at [772, 807] on li "28" at bounding box center [777, 813] width 16 height 12
click at [773, 807] on li "29" at bounding box center [777, 813] width 16 height 12
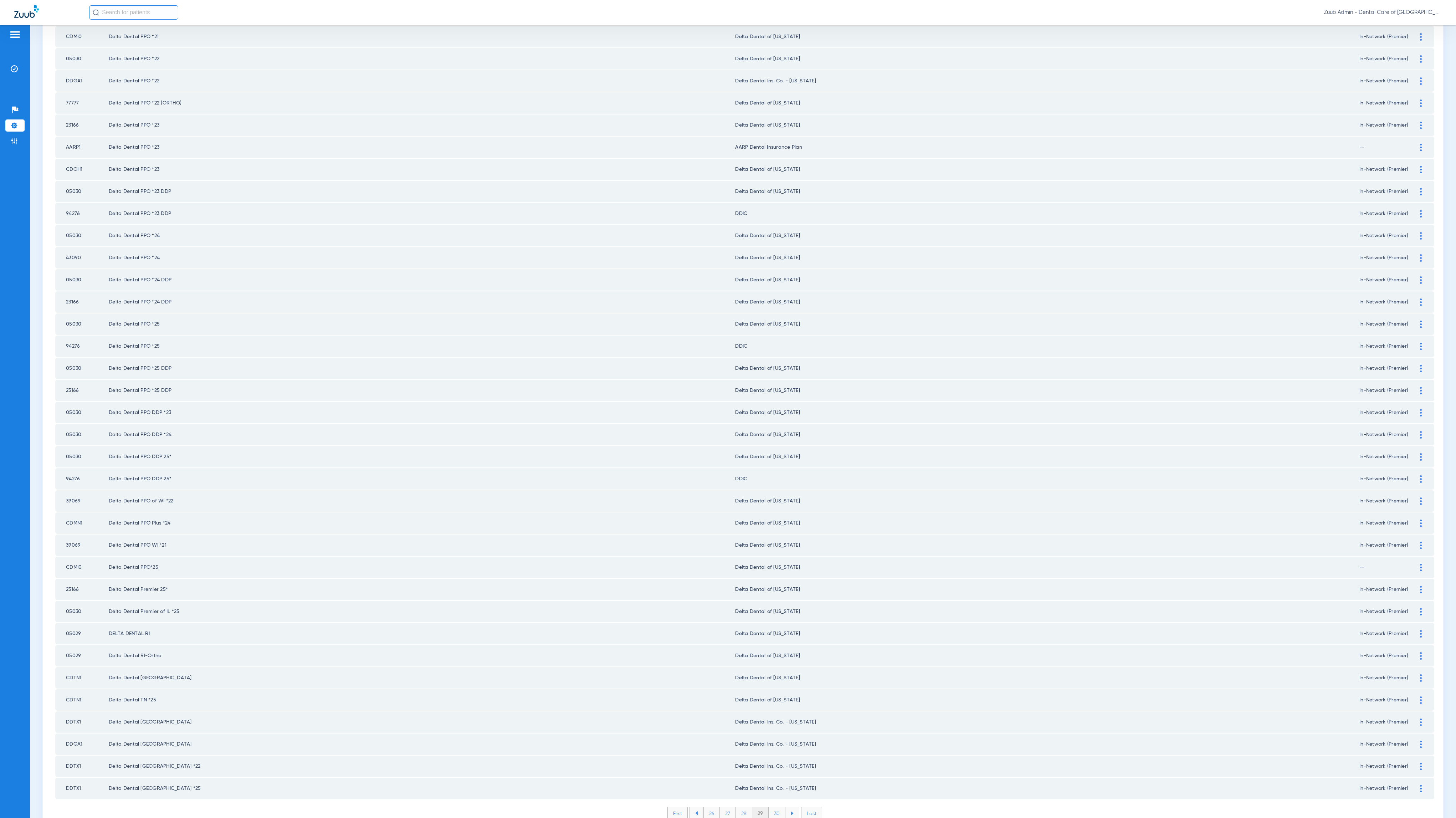
click at [774, 807] on li "30" at bounding box center [777, 813] width 17 height 12
click at [776, 807] on li "31" at bounding box center [777, 813] width 15 height 12
click at [774, 807] on li "32" at bounding box center [777, 813] width 16 height 12
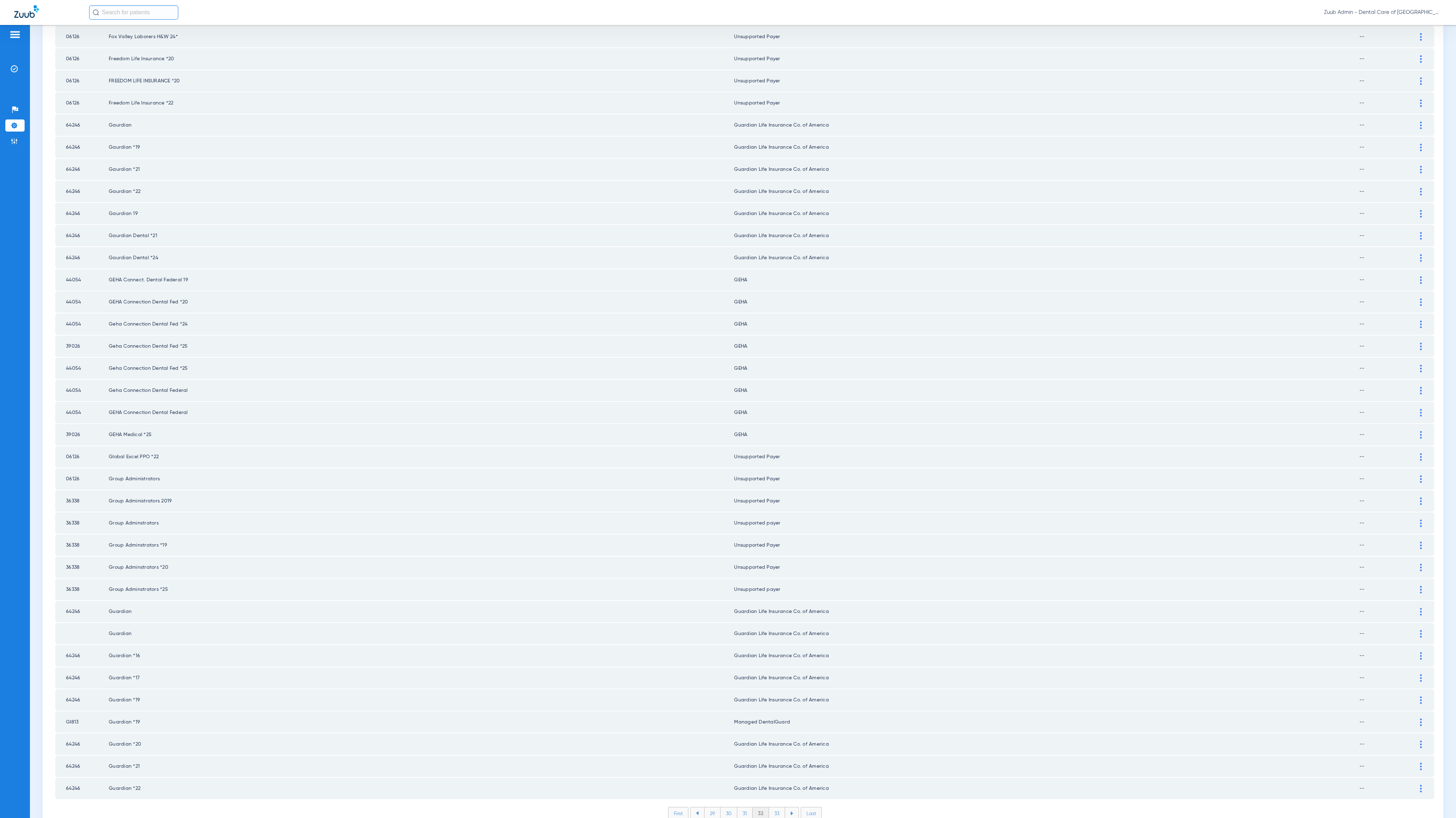
click at [775, 807] on li "33" at bounding box center [777, 813] width 16 height 12
click at [769, 807] on li "34" at bounding box center [777, 813] width 16 height 12
click at [769, 807] on li "35" at bounding box center [777, 813] width 16 height 12
click at [777, 807] on li "36" at bounding box center [777, 813] width 16 height 12
click at [772, 807] on li "37" at bounding box center [777, 813] width 16 height 12
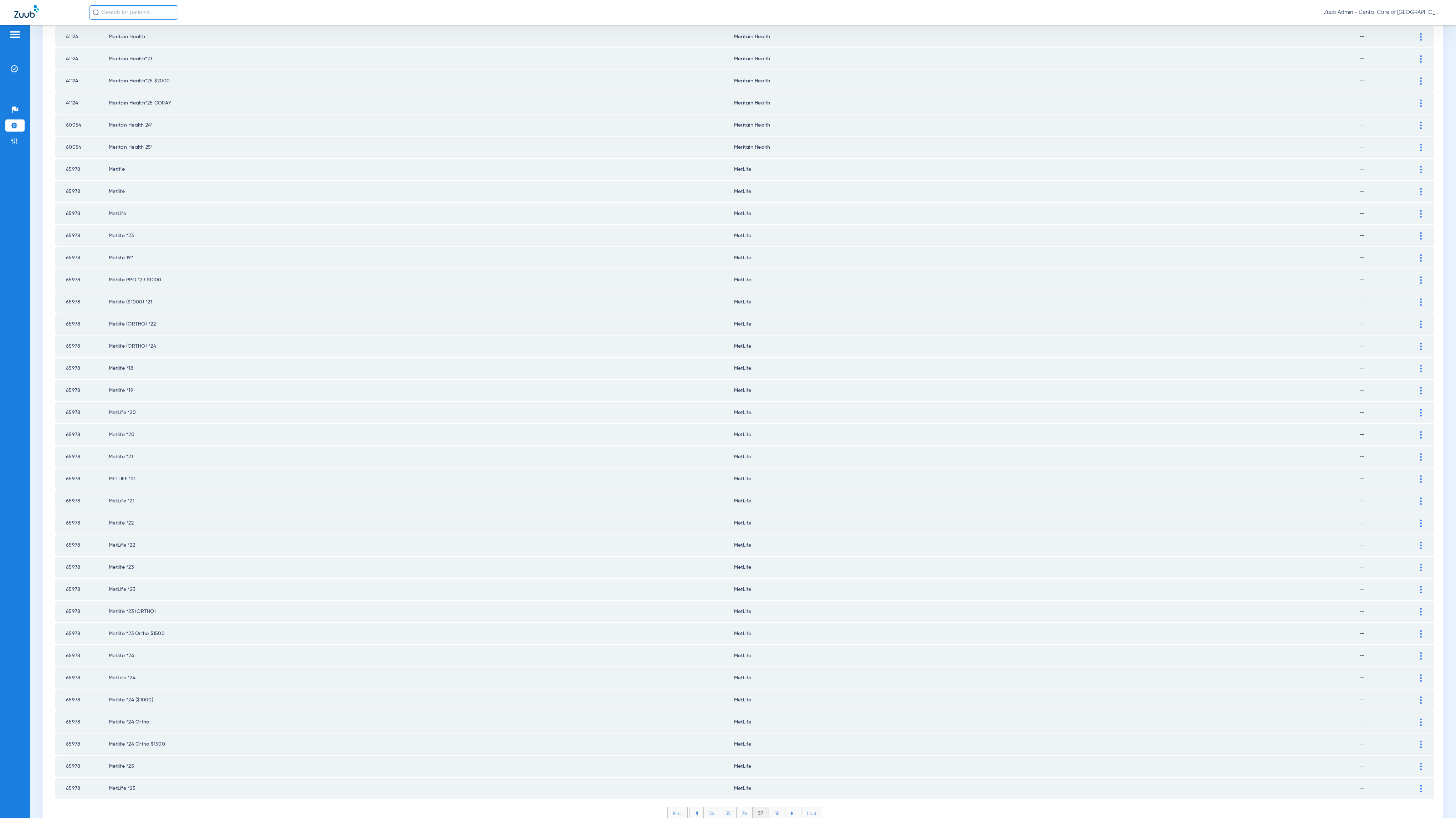
click at [774, 807] on li "38" at bounding box center [777, 813] width 16 height 12
click at [773, 807] on li "39" at bounding box center [777, 813] width 16 height 12
click at [775, 807] on li "40" at bounding box center [777, 813] width 17 height 12
click at [770, 807] on li "41" at bounding box center [778, 813] width 16 height 12
click at [770, 807] on li "42" at bounding box center [777, 813] width 16 height 12
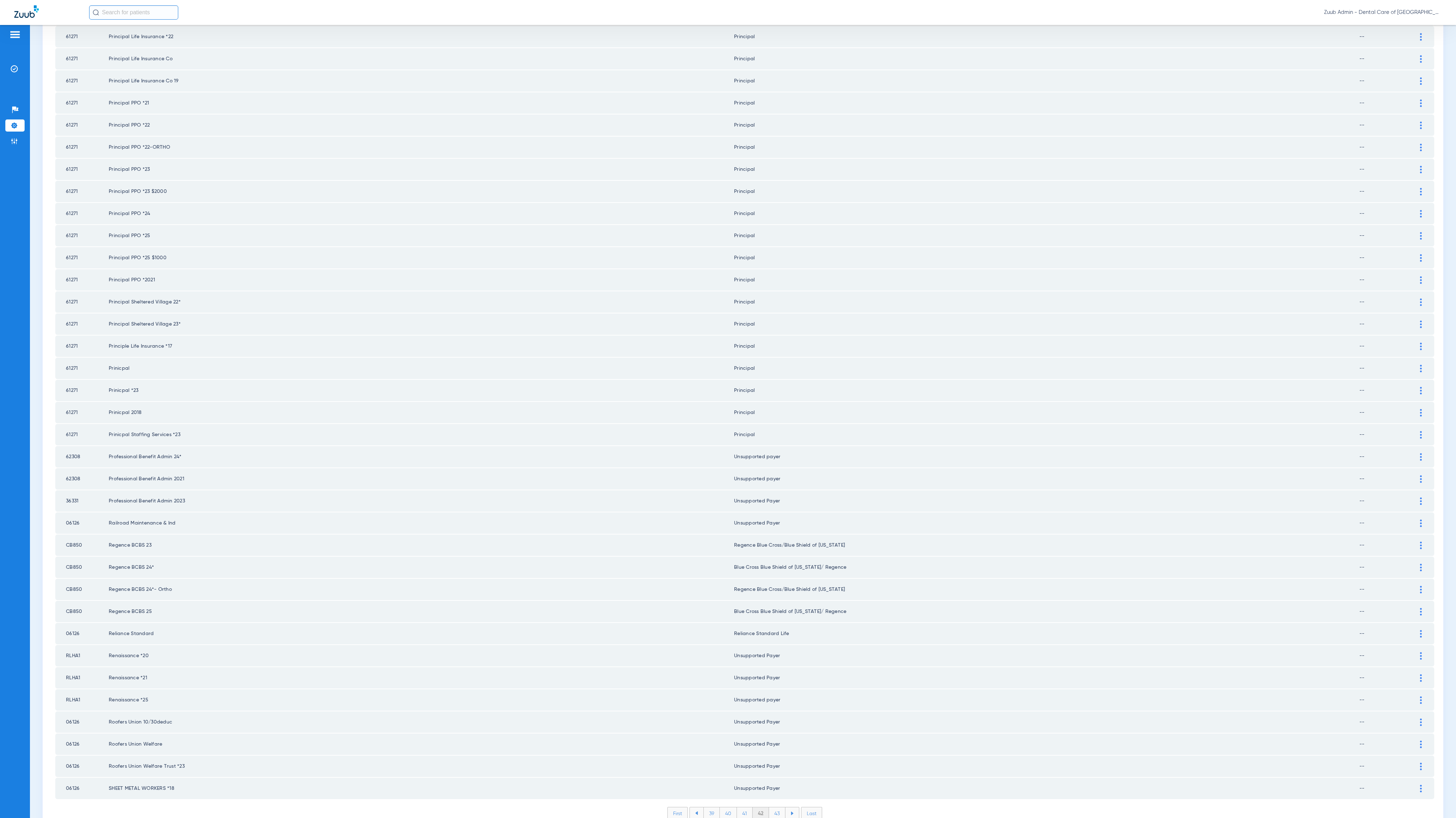
click at [780, 807] on li "43" at bounding box center [777, 813] width 16 height 12
click at [772, 807] on li "44" at bounding box center [778, 813] width 17 height 12
click at [775, 807] on li "45" at bounding box center [778, 813] width 17 height 12
click at [772, 807] on li "46" at bounding box center [778, 813] width 16 height 12
click at [775, 807] on li "47" at bounding box center [778, 813] width 16 height 12
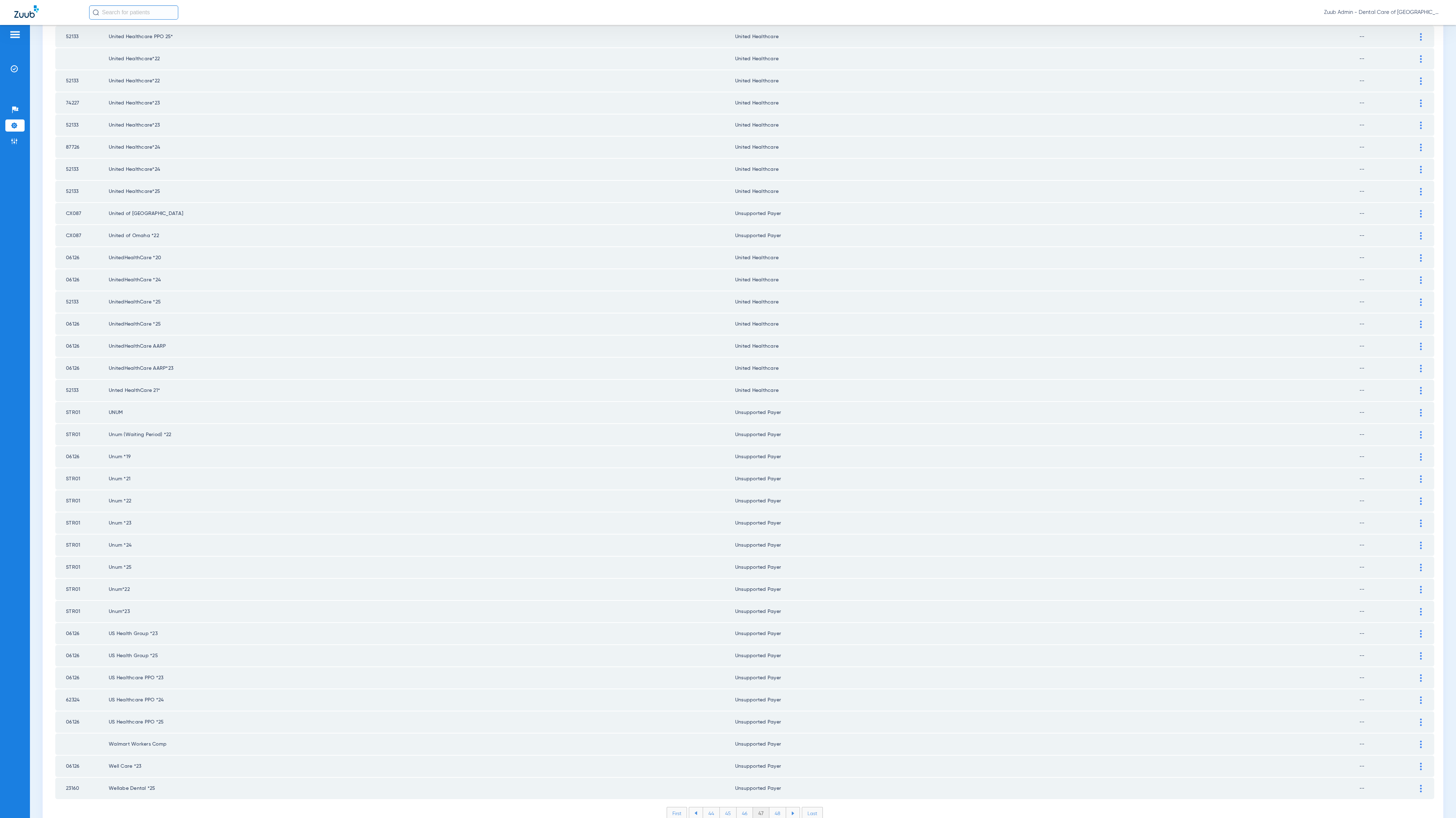
click at [775, 807] on li "48" at bounding box center [778, 813] width 17 height 12
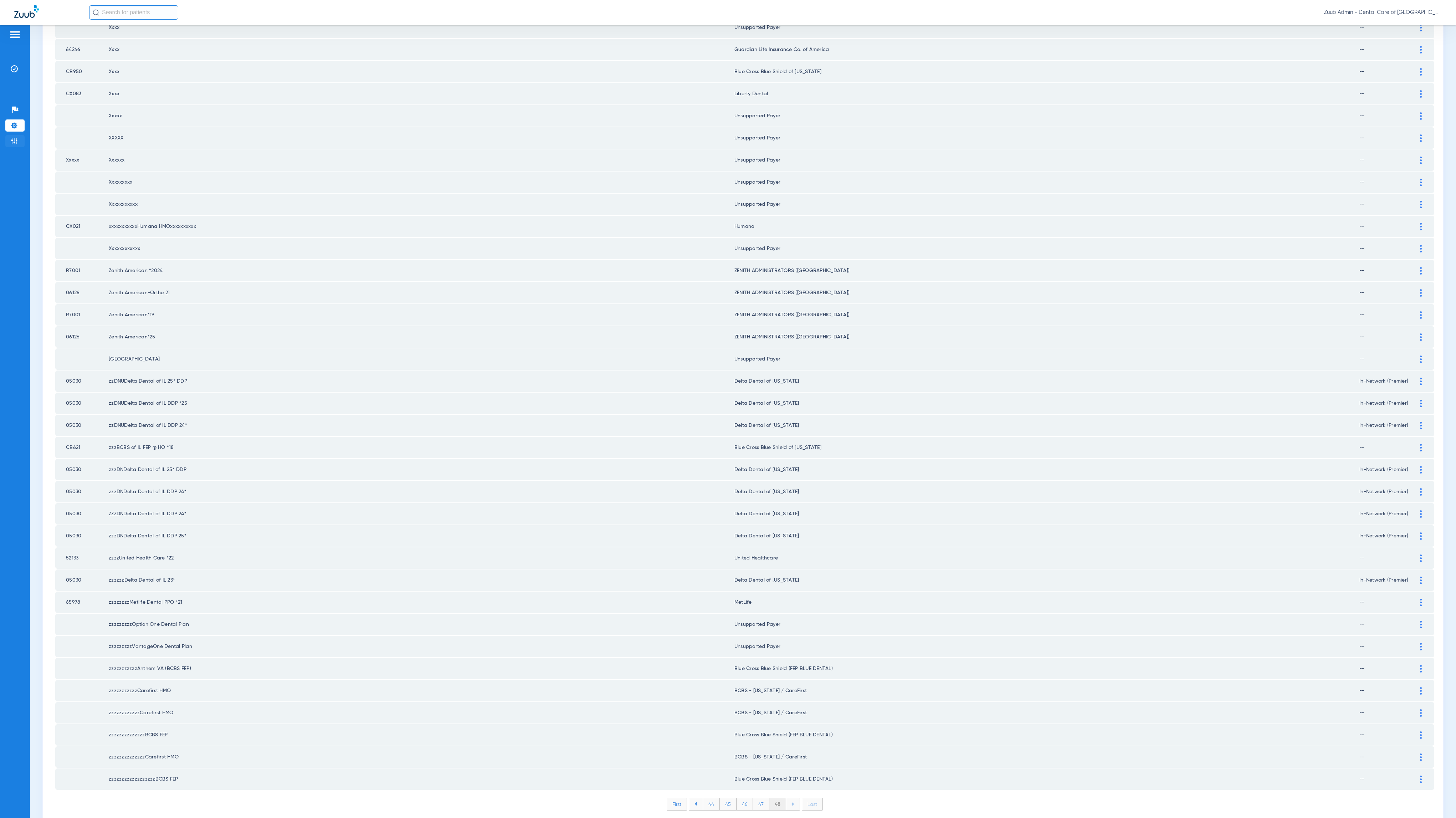
click at [17, 144] on img at bounding box center [14, 141] width 7 height 7
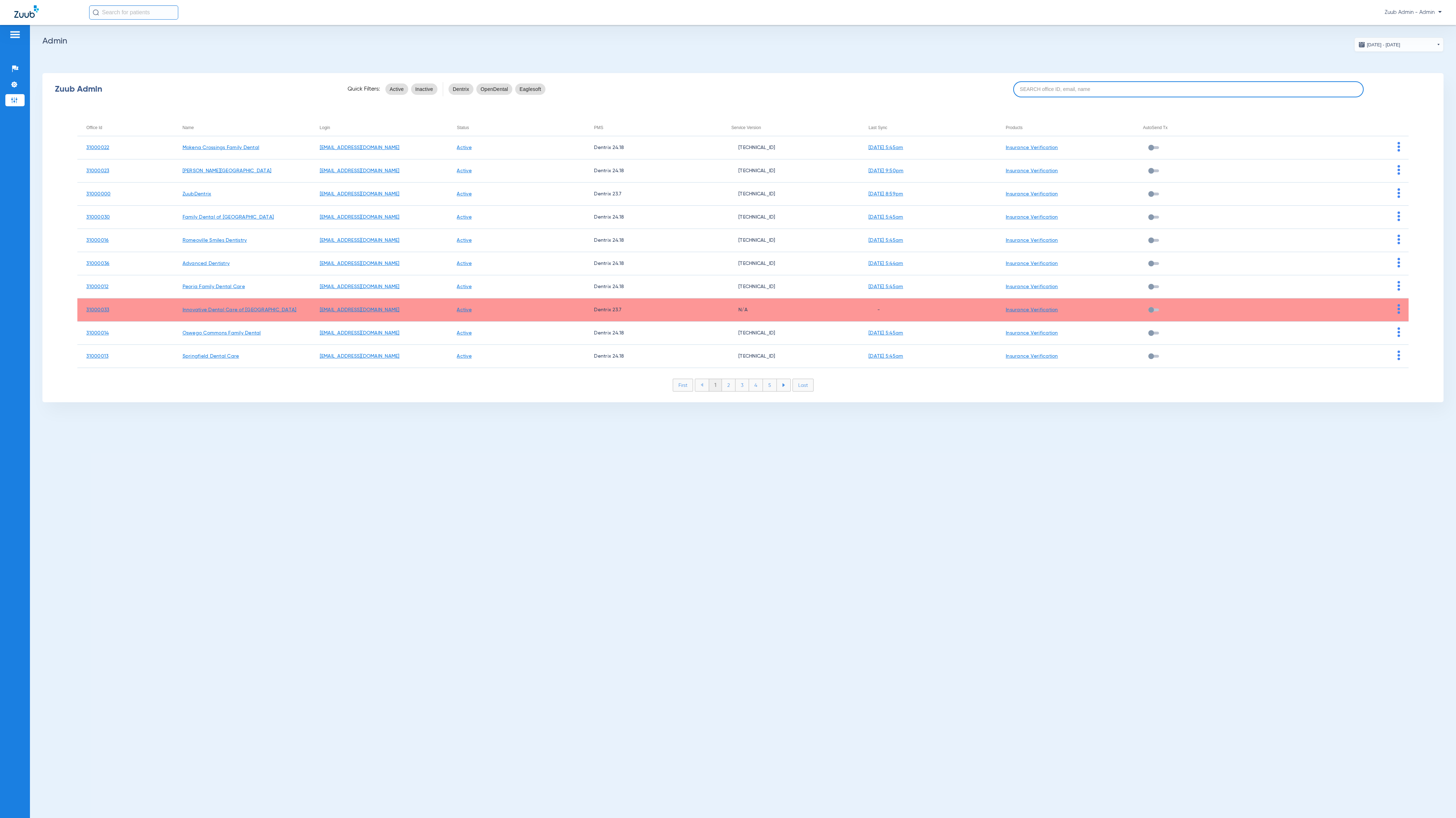
click at [1150, 85] on input at bounding box center [1189, 89] width 350 height 16
paste input "31000038"
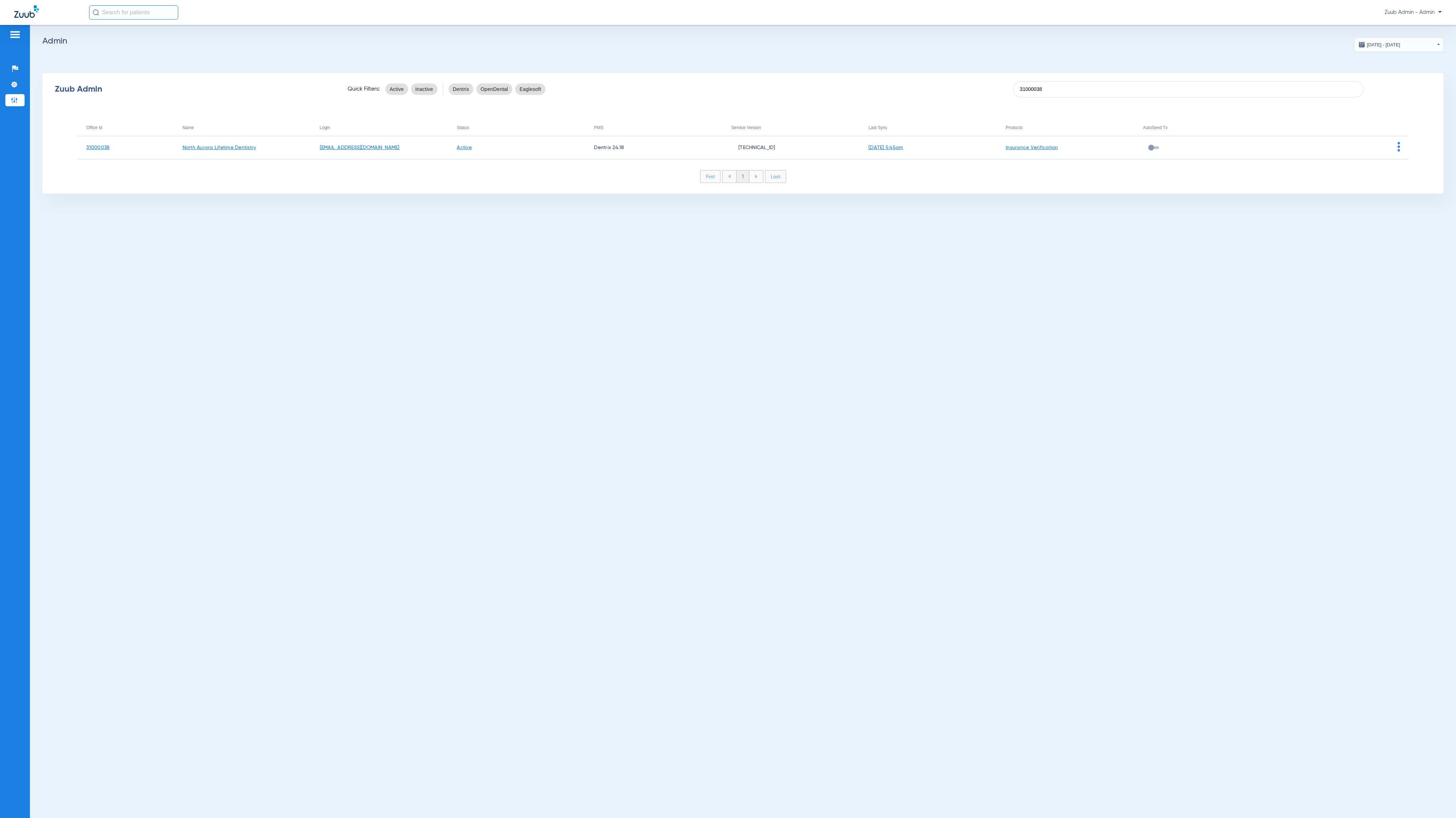
type input "31000038"
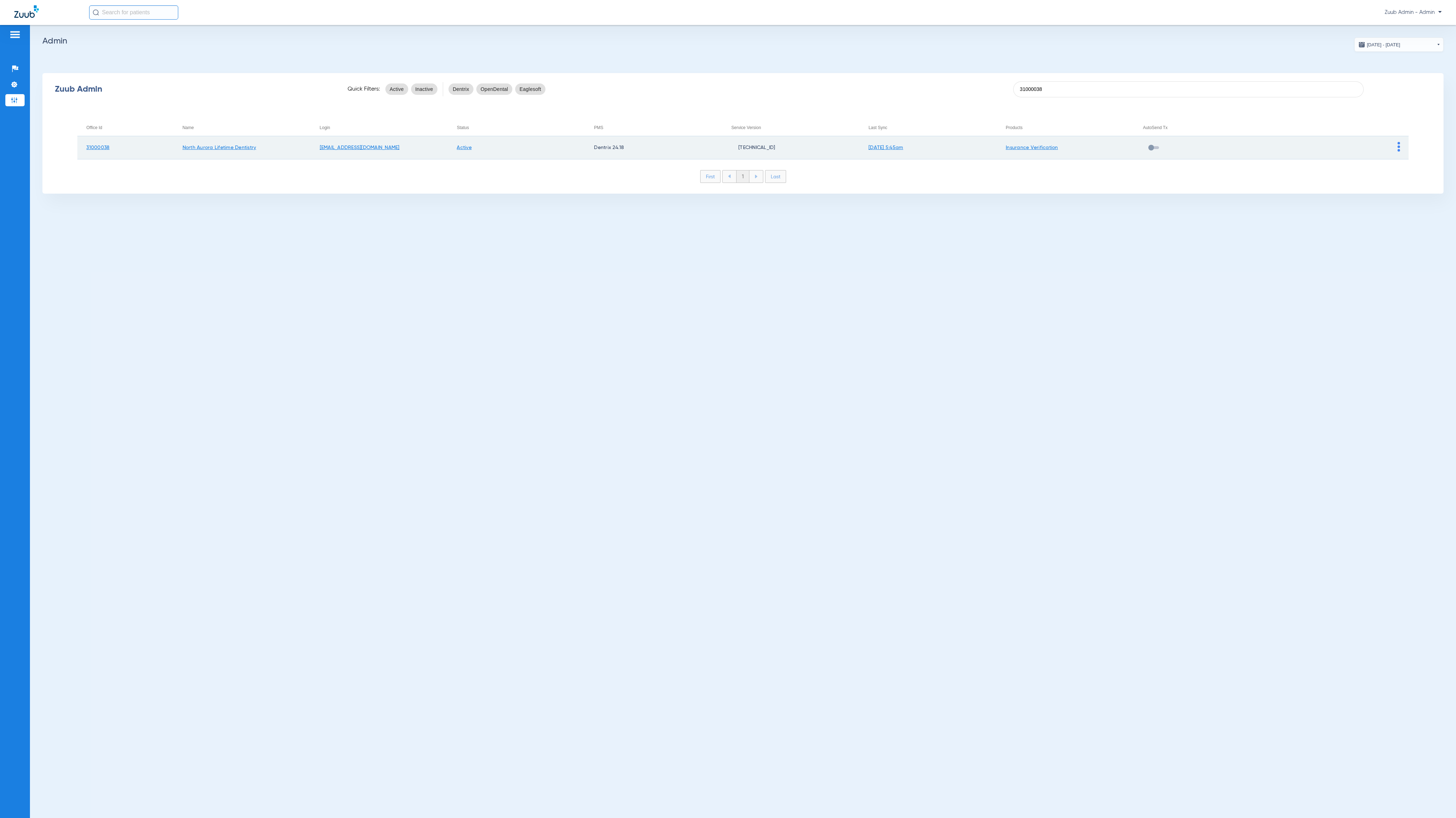
click at [1399, 146] on img at bounding box center [1399, 146] width 2 height 10
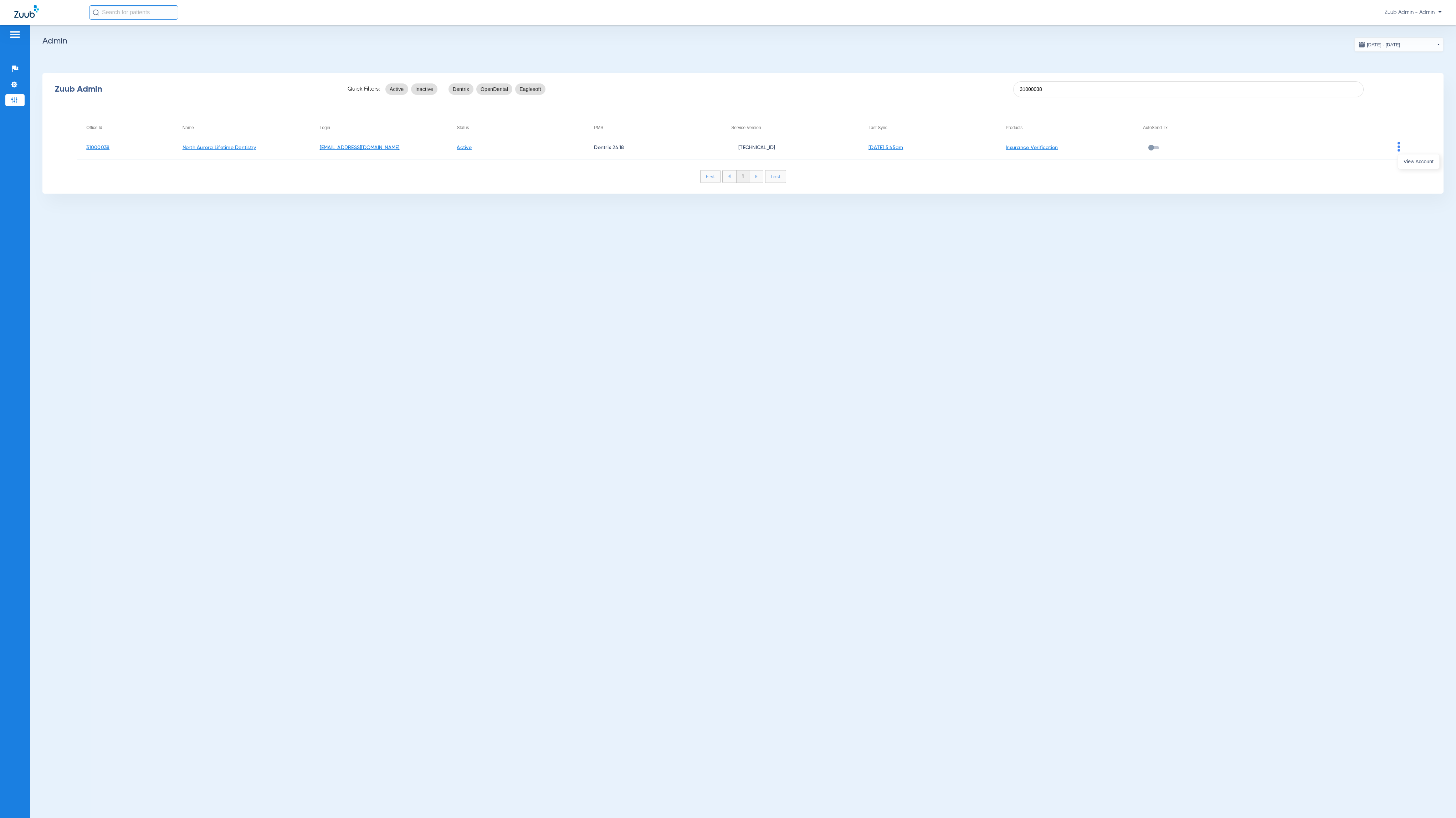
click at [1413, 153] on div "View Account" at bounding box center [1419, 161] width 42 height 17
click at [1418, 169] on div "View Account" at bounding box center [1419, 161] width 42 height 15
click at [1418, 167] on div "Zuub Admin Quick Filters: Active Inactive Dentrix OpenDental Eaglesoft 31000038…" at bounding box center [743, 133] width 1401 height 120
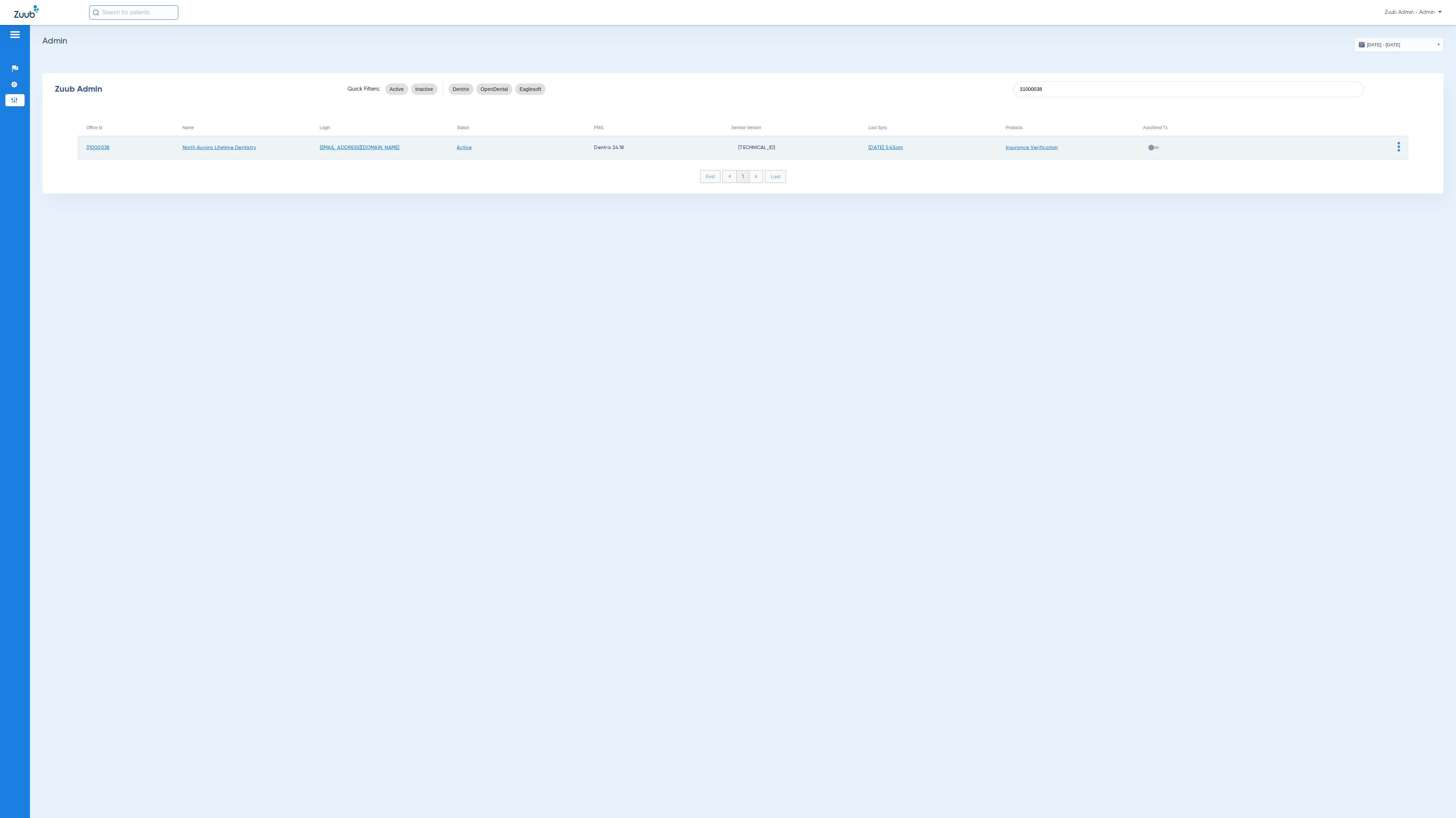
click at [1399, 144] on img at bounding box center [1399, 146] width 2 height 10
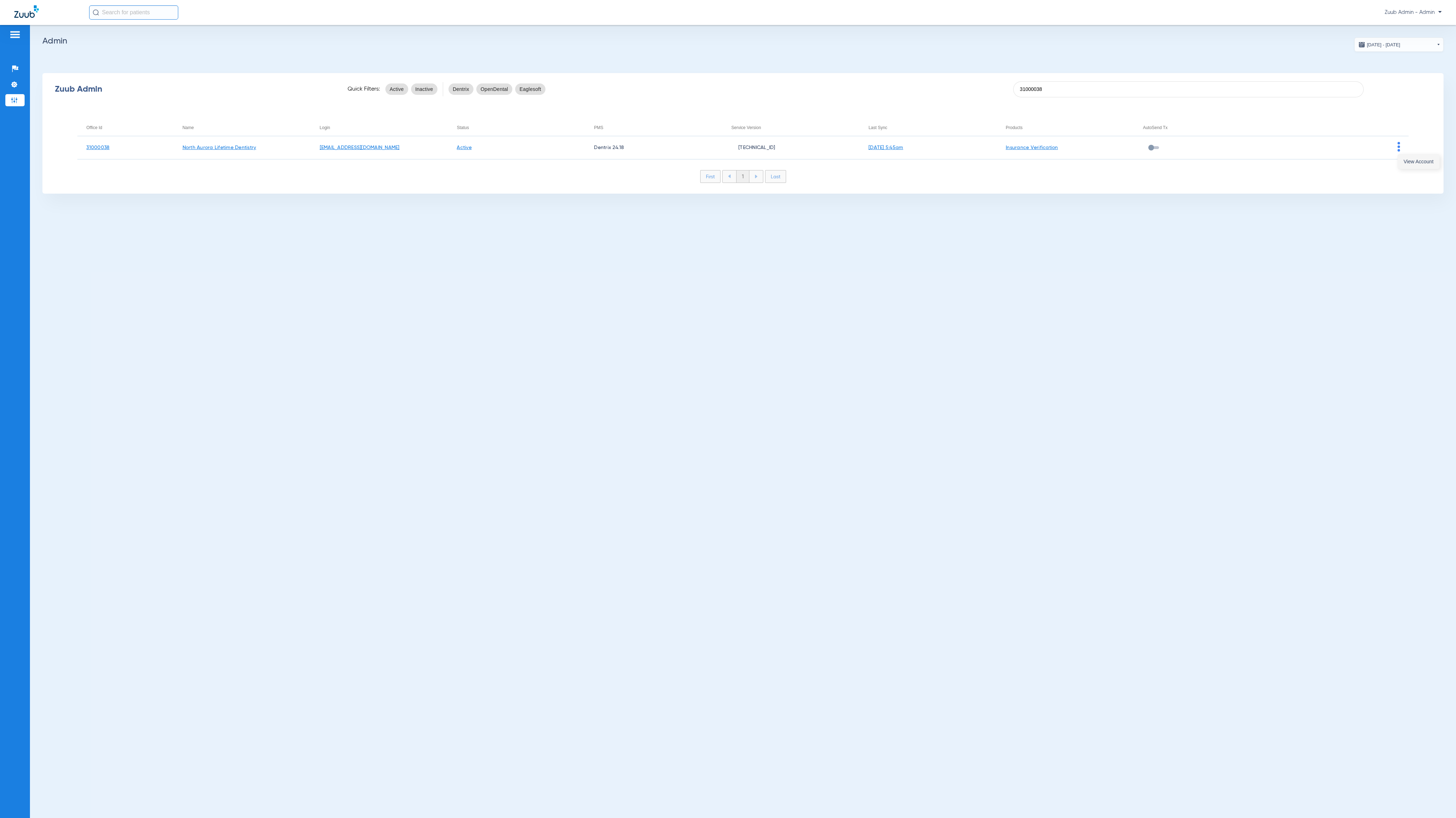
click at [1407, 157] on button "View Account" at bounding box center [1418, 161] width 41 height 14
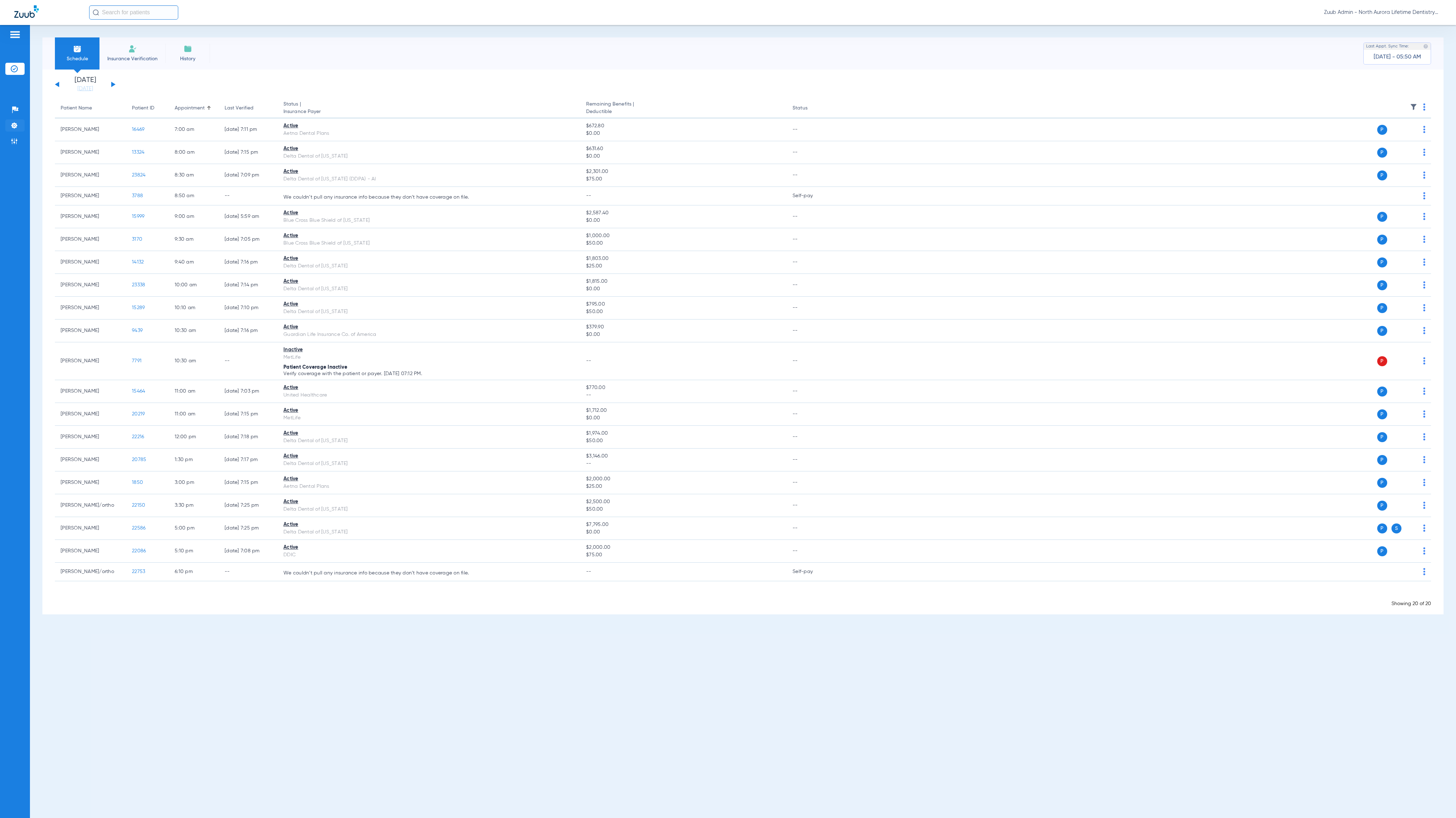
click at [12, 121] on li "Settings" at bounding box center [15, 125] width 19 height 12
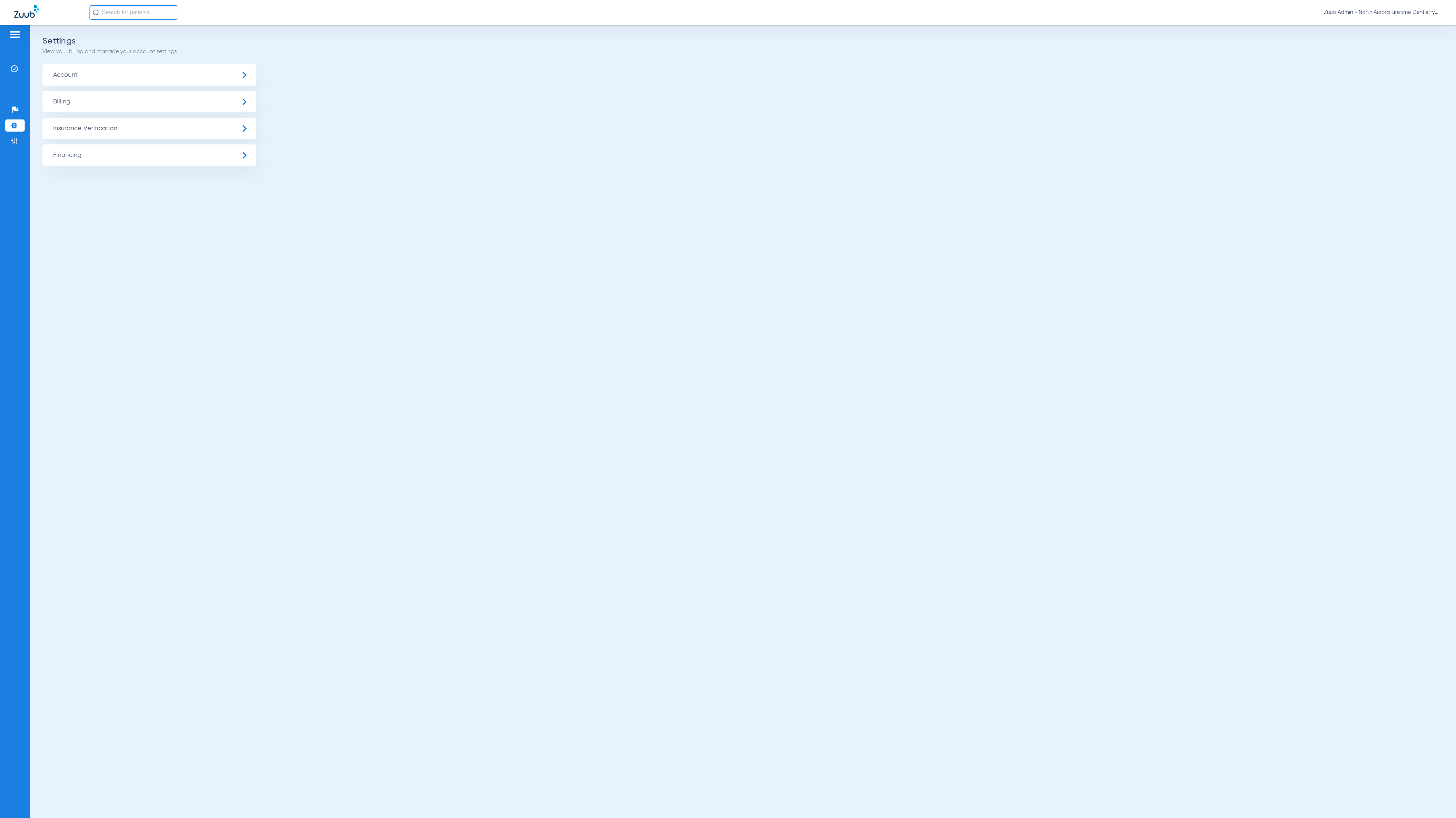
click at [114, 133] on span "Insurance Verification" at bounding box center [149, 128] width 214 height 21
click at [183, 189] on li "Insurance Payer Mapping" at bounding box center [149, 184] width 214 height 18
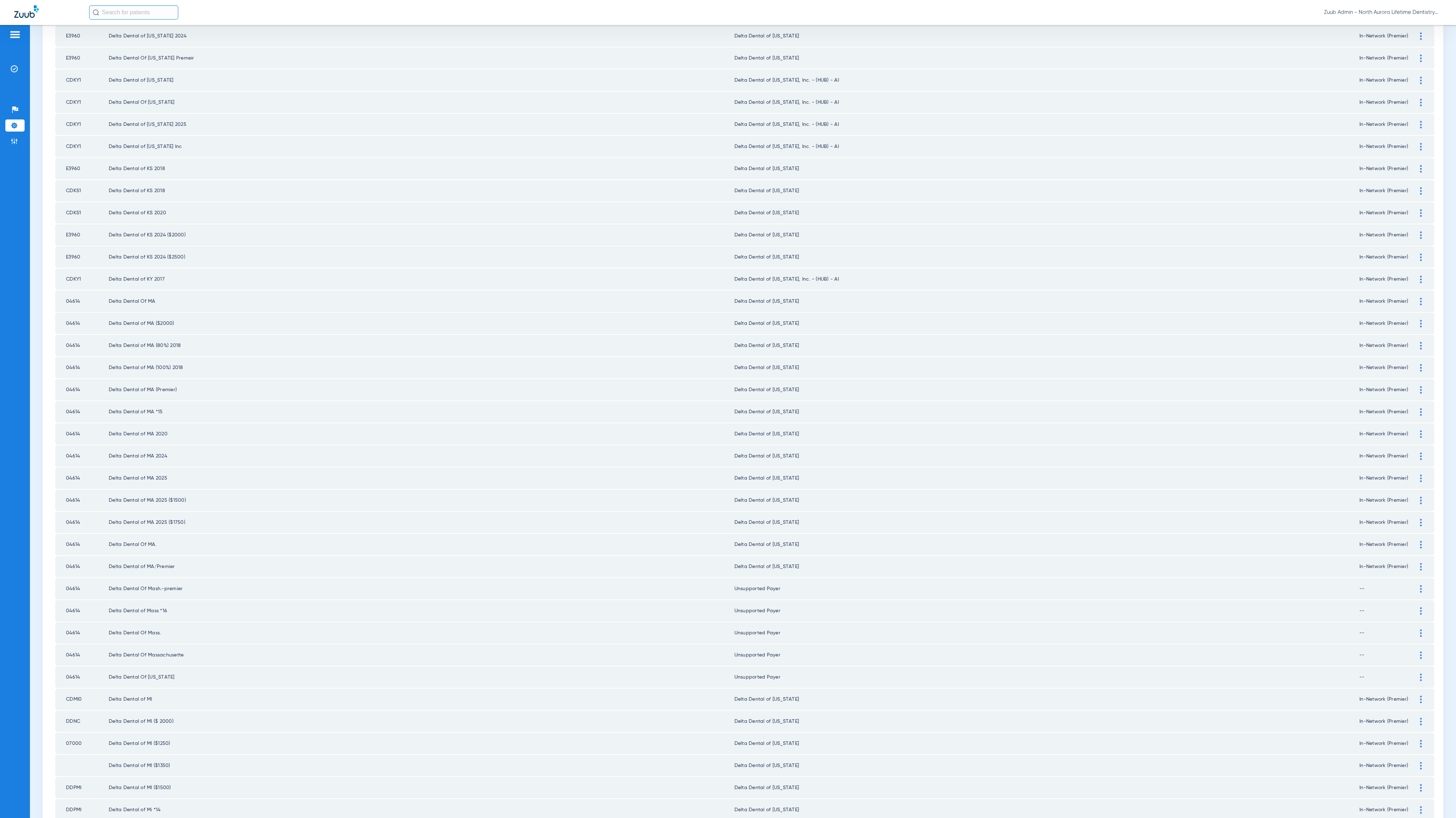
scroll to position [436, 0]
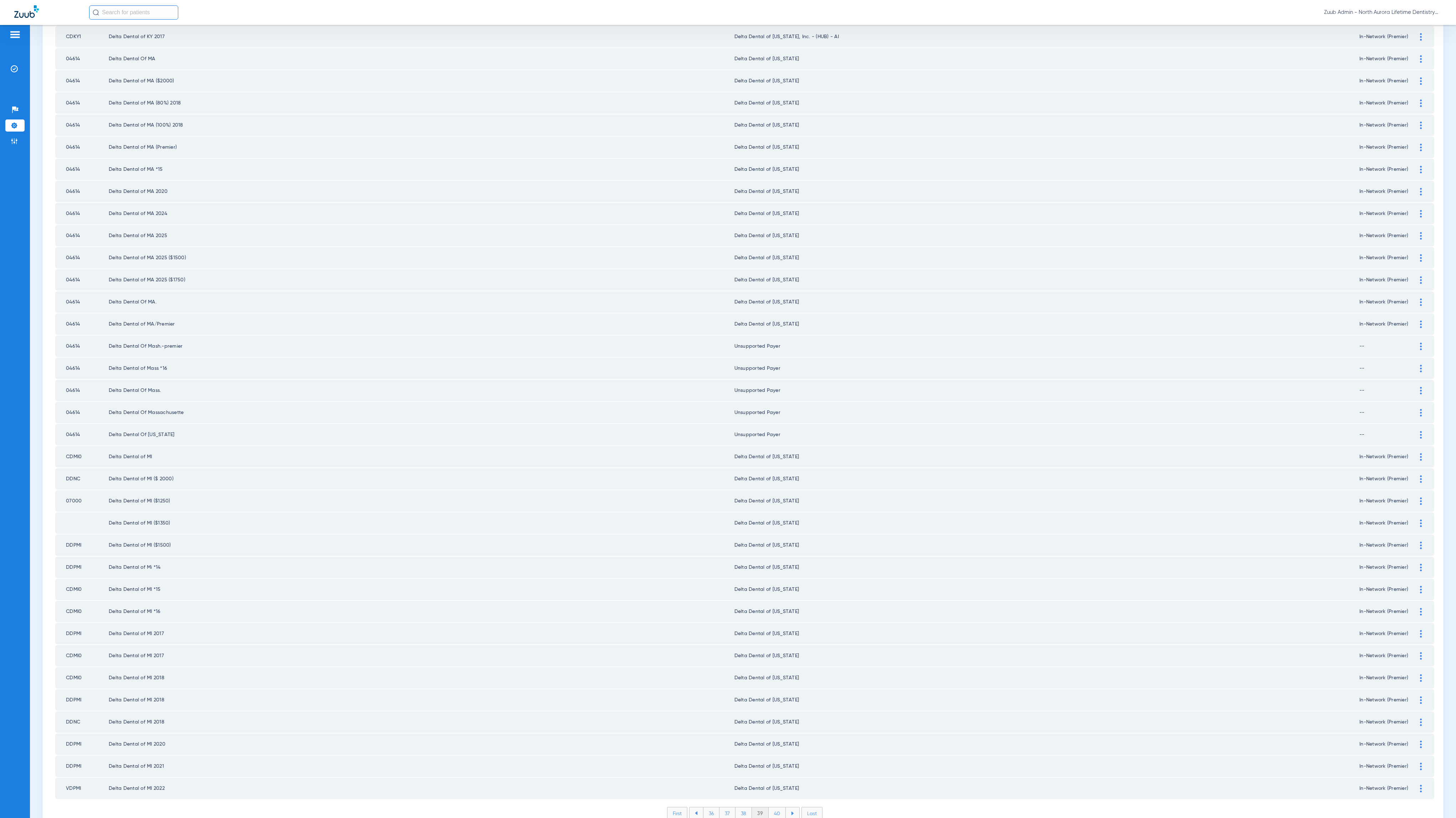
click at [769, 807] on li "40" at bounding box center [777, 813] width 17 height 12
click at [770, 807] on li "41" at bounding box center [778, 813] width 16 height 12
click at [770, 807] on li "42" at bounding box center [777, 813] width 16 height 12
click at [769, 807] on li "43" at bounding box center [777, 813] width 16 height 12
click at [774, 807] on li "44" at bounding box center [778, 813] width 17 height 12
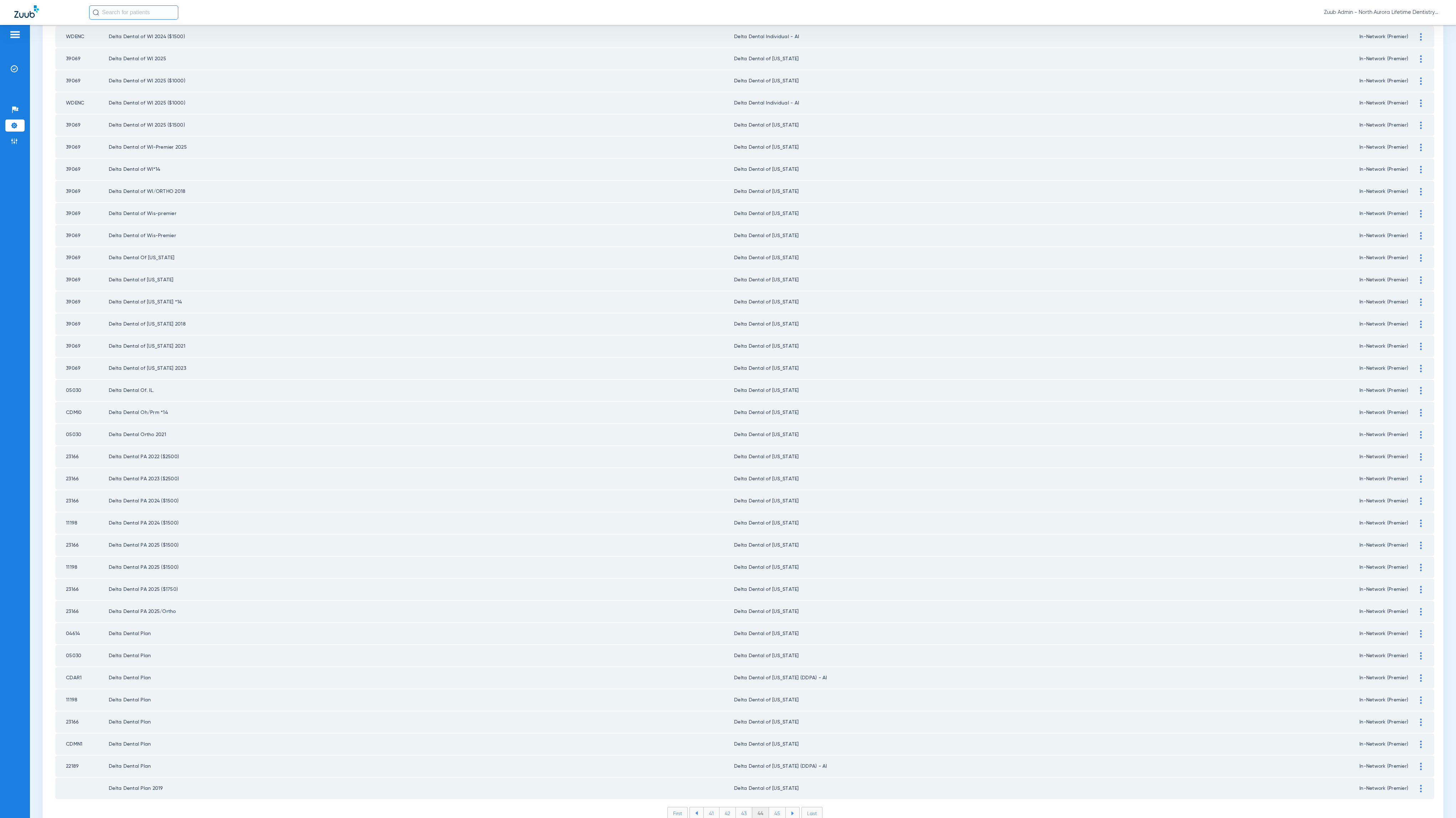
click at [771, 807] on li "45" at bounding box center [778, 813] width 17 height 12
click at [775, 807] on li "46" at bounding box center [778, 813] width 16 height 12
click at [770, 807] on li "47" at bounding box center [778, 813] width 16 height 12
click at [771, 807] on li "48" at bounding box center [778, 813] width 17 height 12
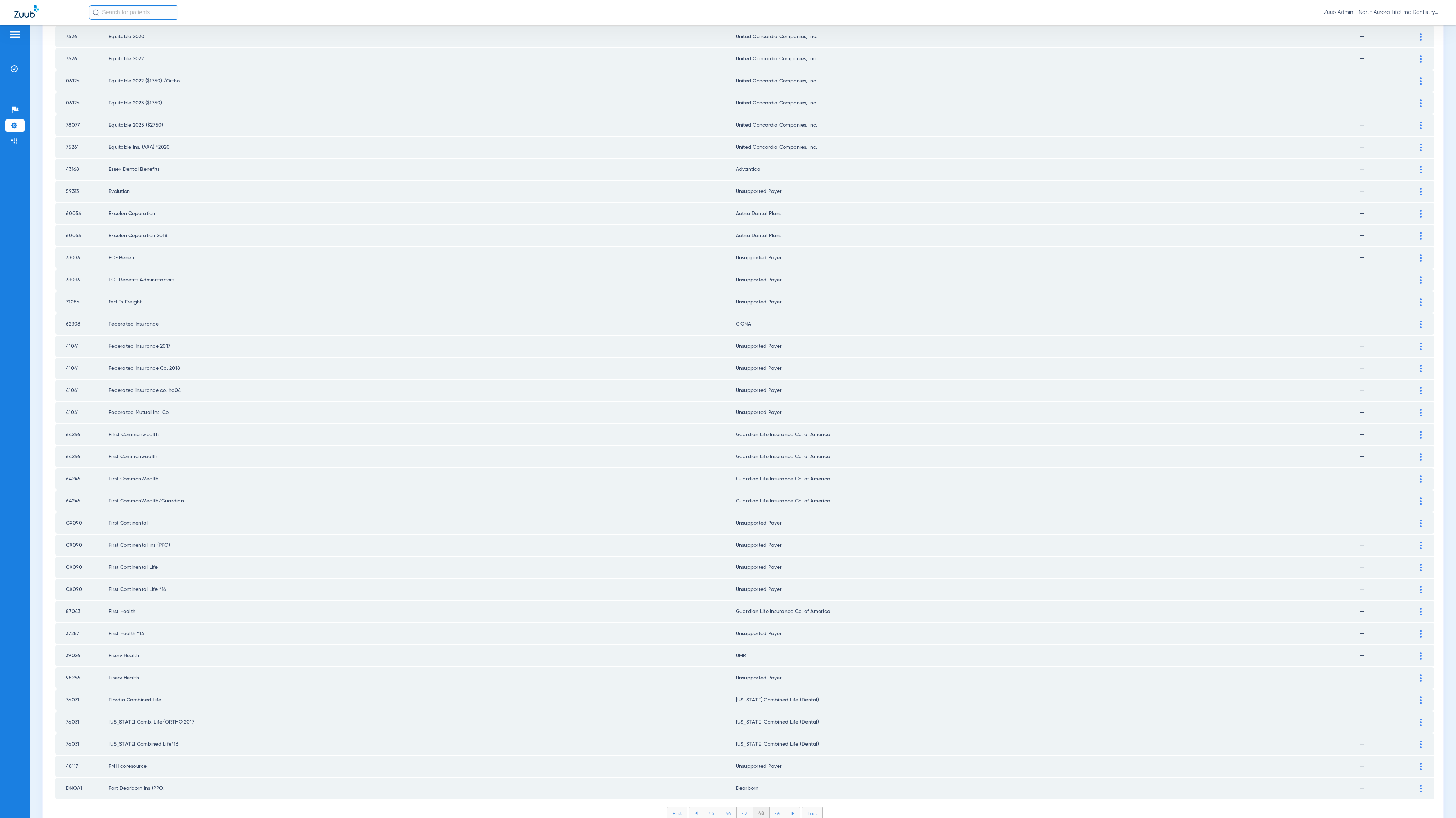
click at [772, 807] on li "49" at bounding box center [778, 813] width 16 height 12
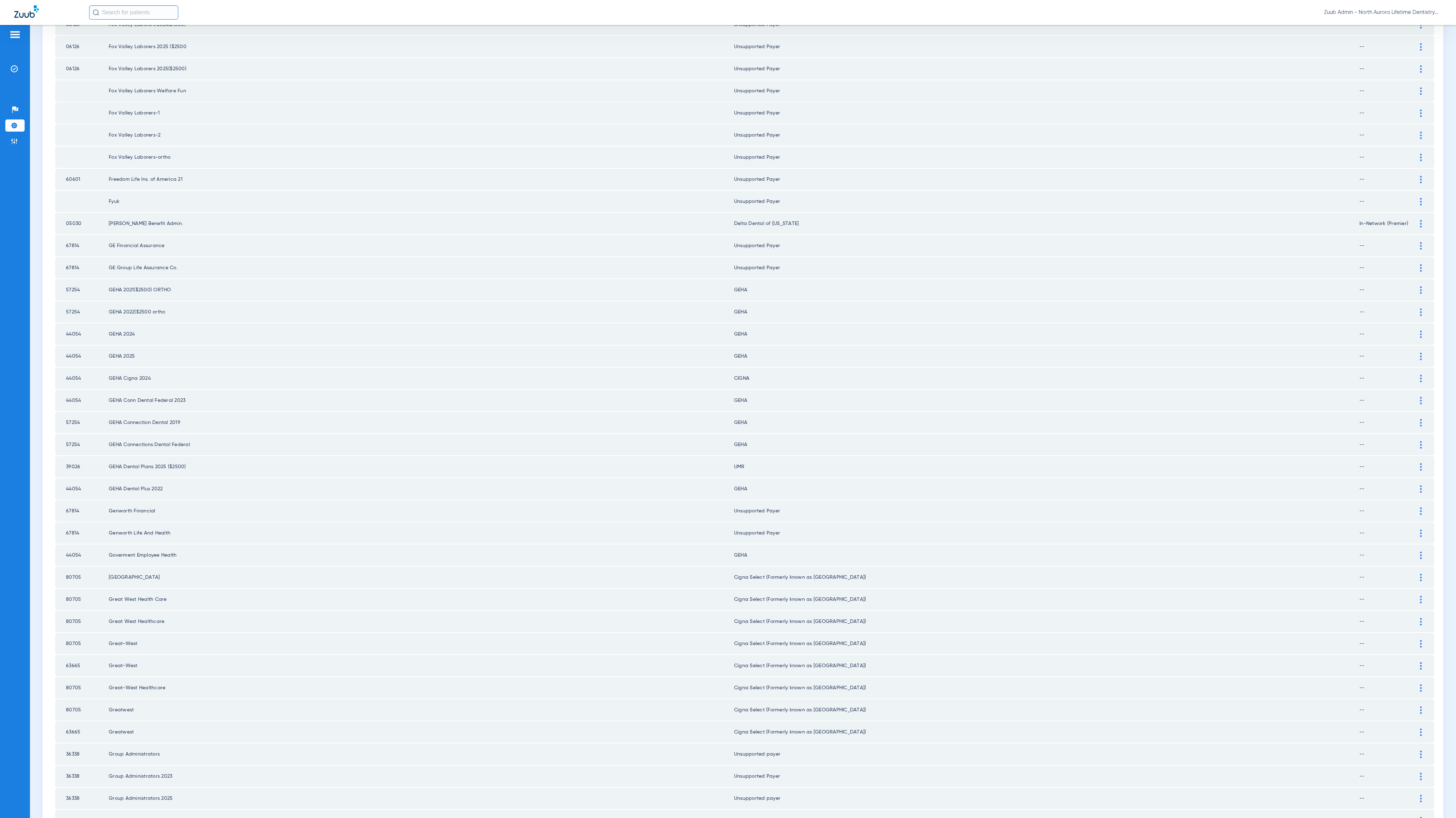
scroll to position [0, 0]
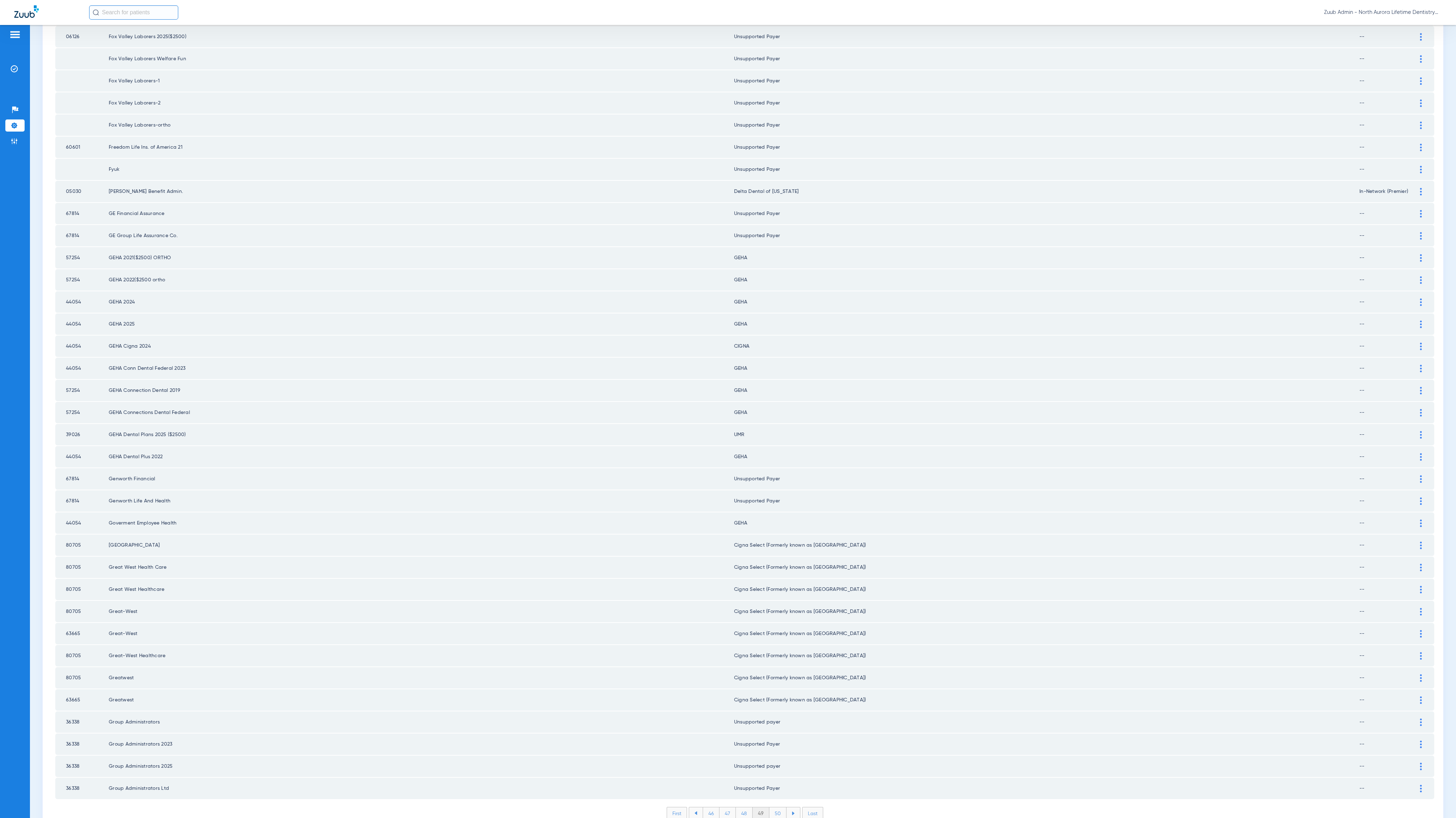
click at [774, 807] on li "50" at bounding box center [778, 813] width 17 height 12
click at [770, 807] on li "51" at bounding box center [778, 813] width 16 height 12
click at [775, 807] on li "52" at bounding box center [777, 813] width 16 height 12
click at [770, 807] on li "53" at bounding box center [777, 813] width 16 height 12
click at [772, 807] on li "54" at bounding box center [778, 813] width 17 height 12
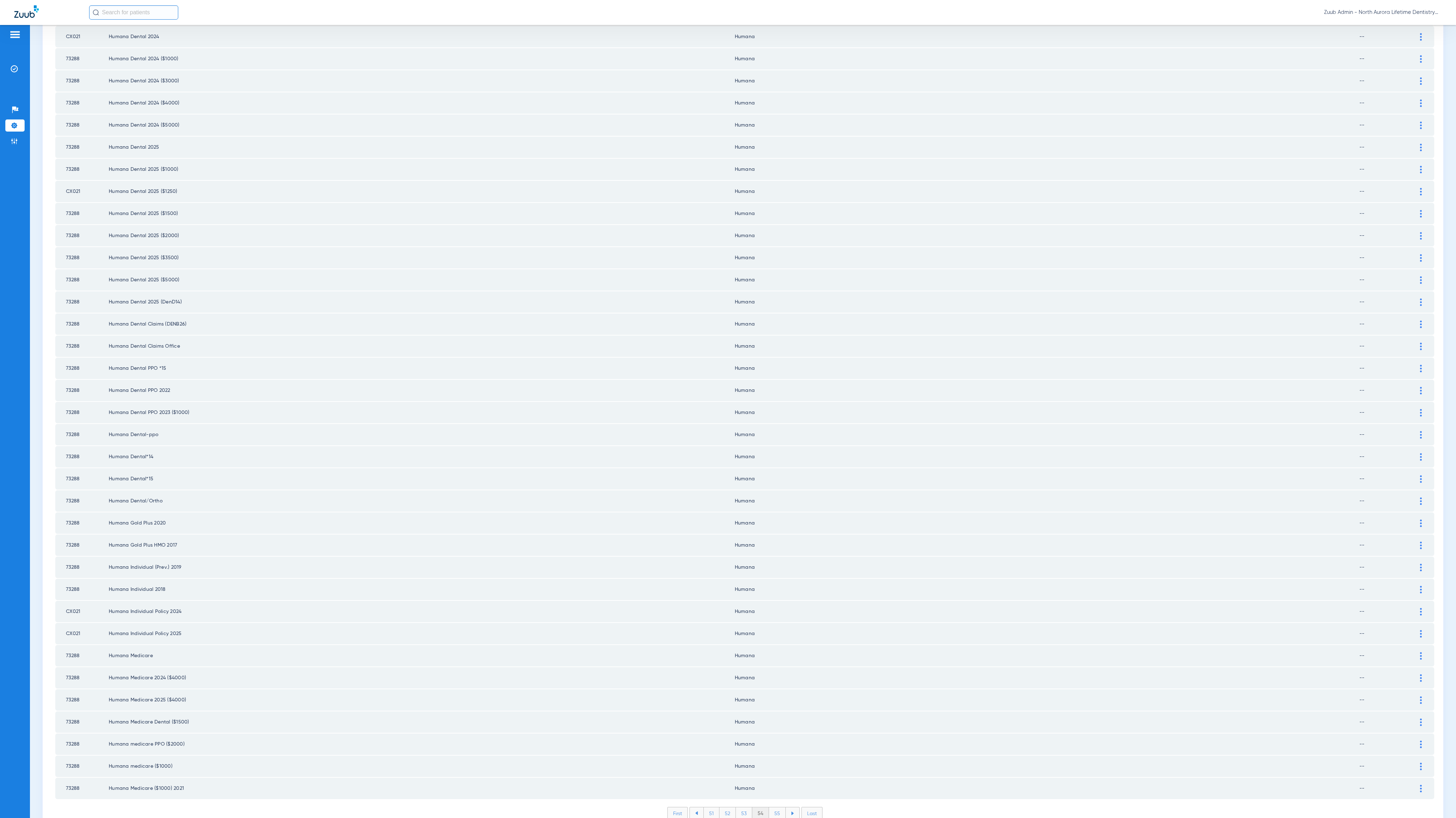
click at [773, 807] on li "55" at bounding box center [778, 813] width 17 height 12
click at [770, 807] on li "56" at bounding box center [778, 813] width 16 height 12
click at [773, 807] on li "57" at bounding box center [778, 813] width 16 height 12
click at [770, 807] on li "58" at bounding box center [778, 813] width 17 height 12
click at [774, 807] on li "59" at bounding box center [778, 813] width 16 height 12
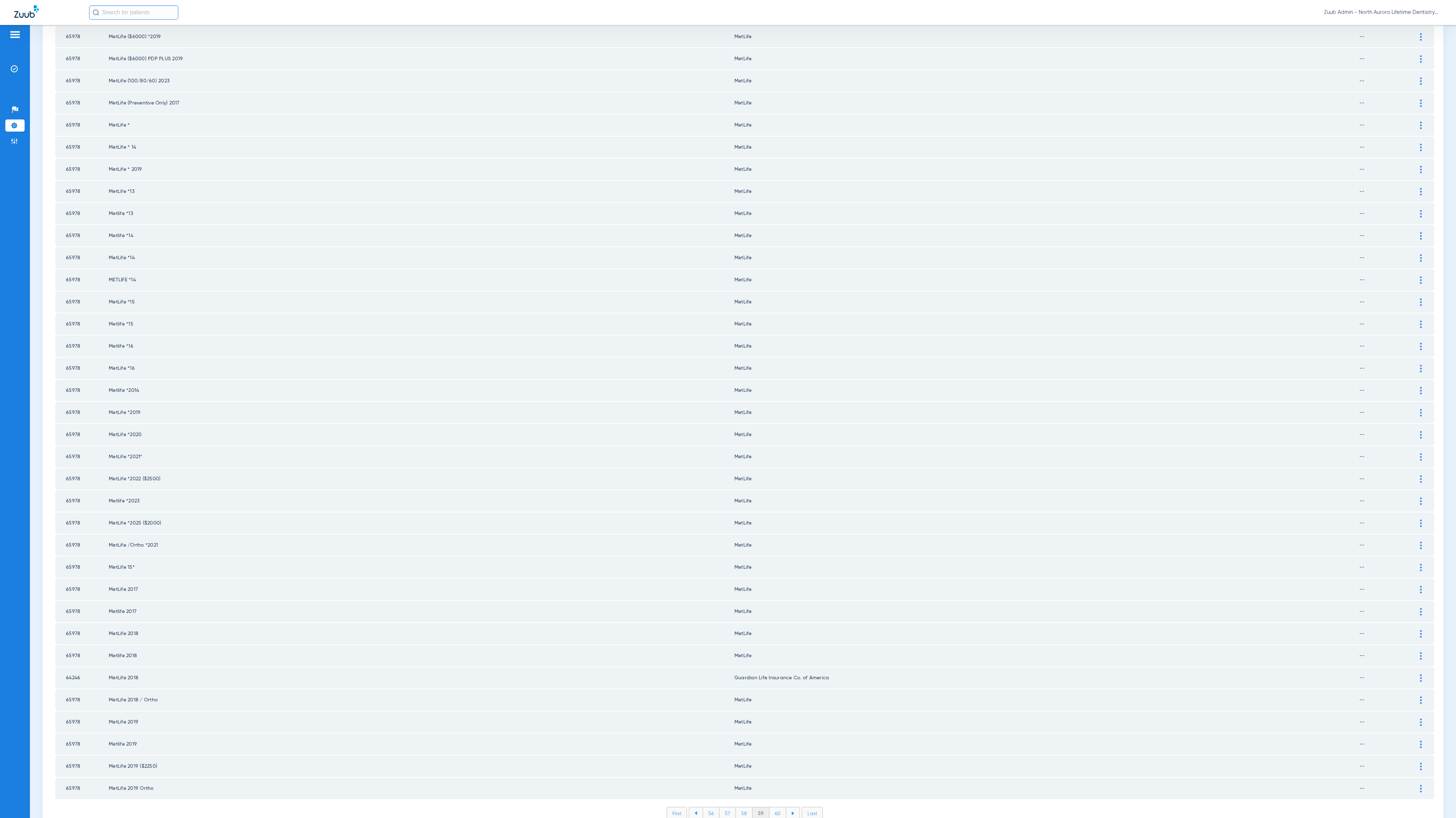
click at [769, 807] on li "60" at bounding box center [778, 813] width 17 height 12
click at [772, 807] on li "61" at bounding box center [778, 813] width 15 height 12
click at [770, 807] on li "62" at bounding box center [777, 813] width 16 height 12
click at [776, 807] on li "63" at bounding box center [777, 813] width 16 height 12
click at [774, 807] on li "64" at bounding box center [777, 813] width 16 height 12
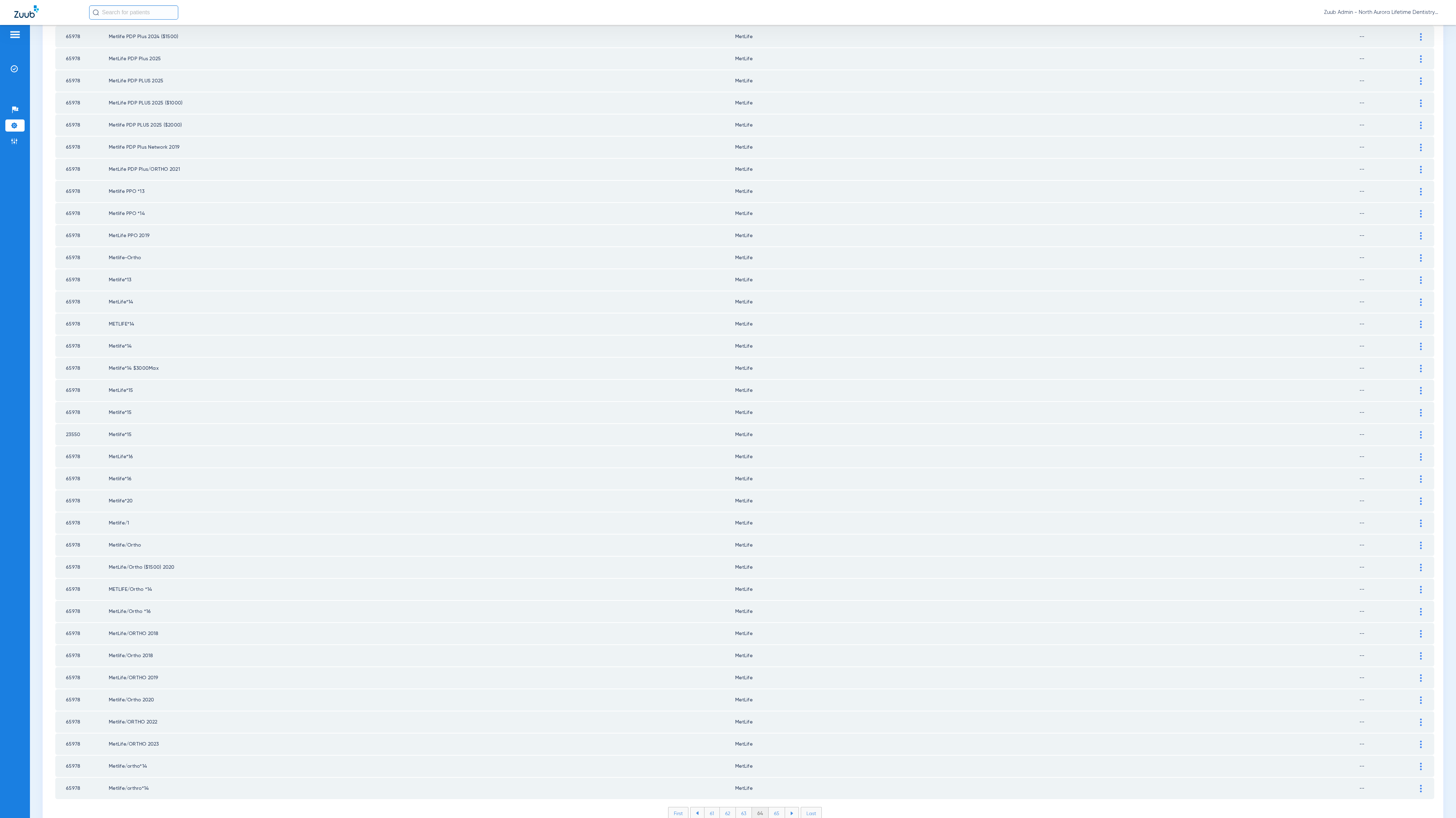
click at [772, 807] on li "65" at bounding box center [777, 813] width 16 height 12
click at [775, 807] on li "66" at bounding box center [777, 813] width 16 height 12
click at [776, 807] on li "67" at bounding box center [777, 813] width 16 height 12
click at [774, 807] on li "68" at bounding box center [777, 813] width 16 height 12
click at [774, 807] on li "69" at bounding box center [777, 813] width 16 height 12
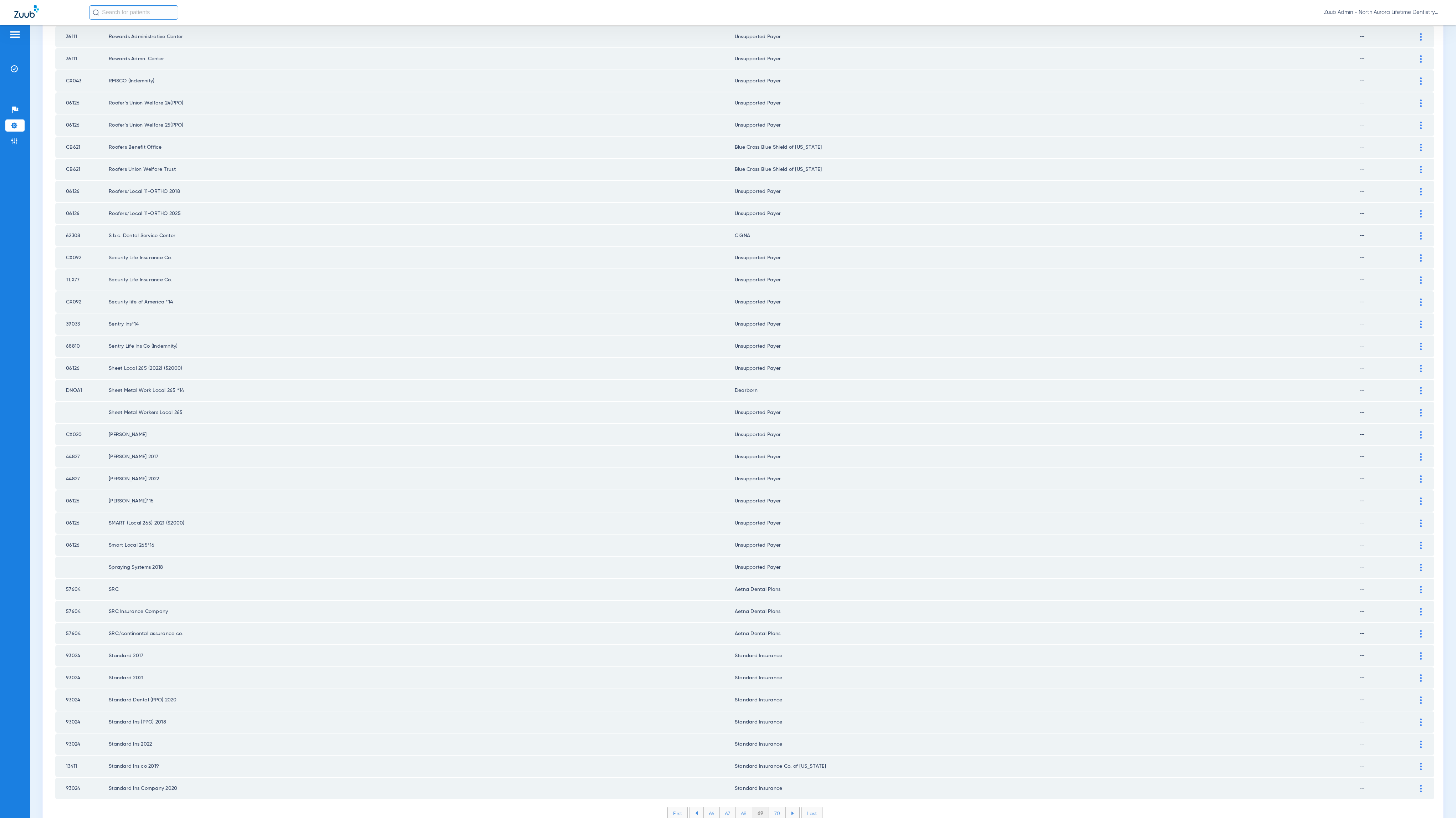
click at [773, 807] on li "70" at bounding box center [778, 813] width 17 height 12
click at [770, 807] on li "71" at bounding box center [777, 813] width 15 height 12
click at [769, 807] on li "72" at bounding box center [777, 813] width 16 height 12
click at [770, 807] on li "73" at bounding box center [777, 813] width 16 height 12
click at [773, 807] on li "74" at bounding box center [777, 813] width 16 height 12
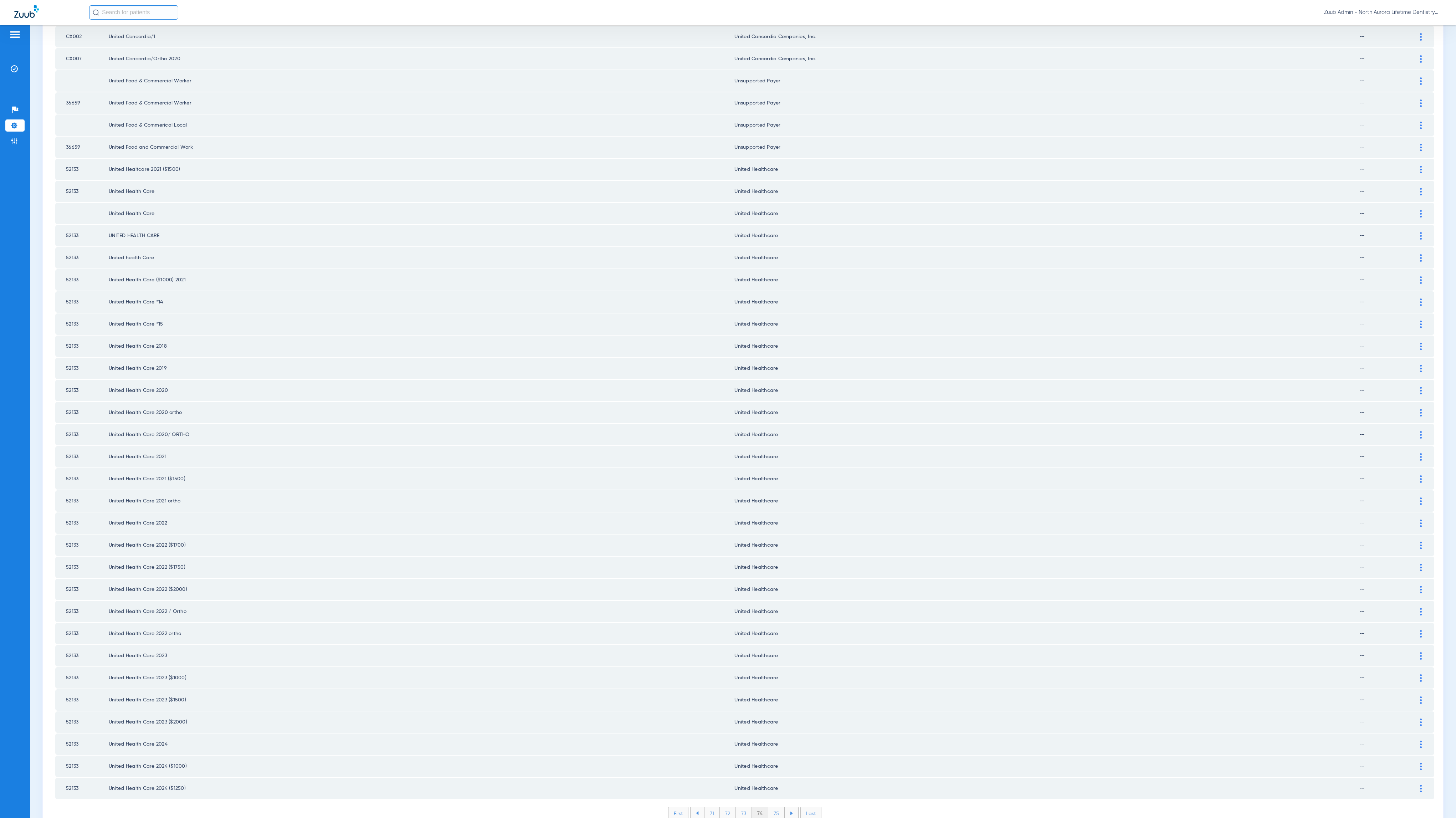
click at [774, 807] on li "75" at bounding box center [776, 813] width 16 height 12
click at [771, 807] on li "76" at bounding box center [777, 813] width 16 height 12
click at [770, 807] on li "77" at bounding box center [777, 813] width 16 height 12
click at [14, 140] on img at bounding box center [14, 141] width 7 height 7
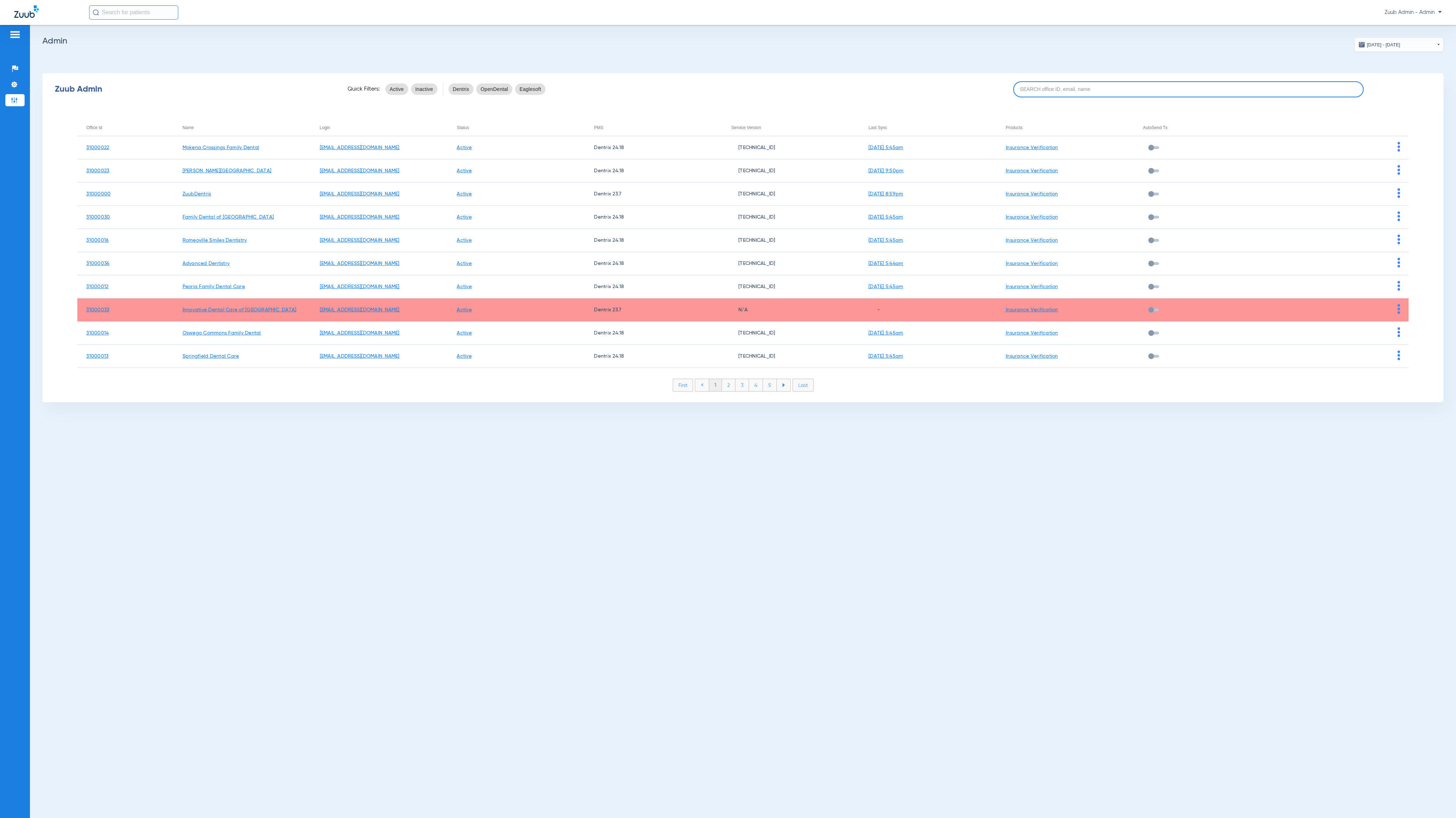
click at [1121, 85] on input at bounding box center [1189, 89] width 350 height 16
paste input "31000037"
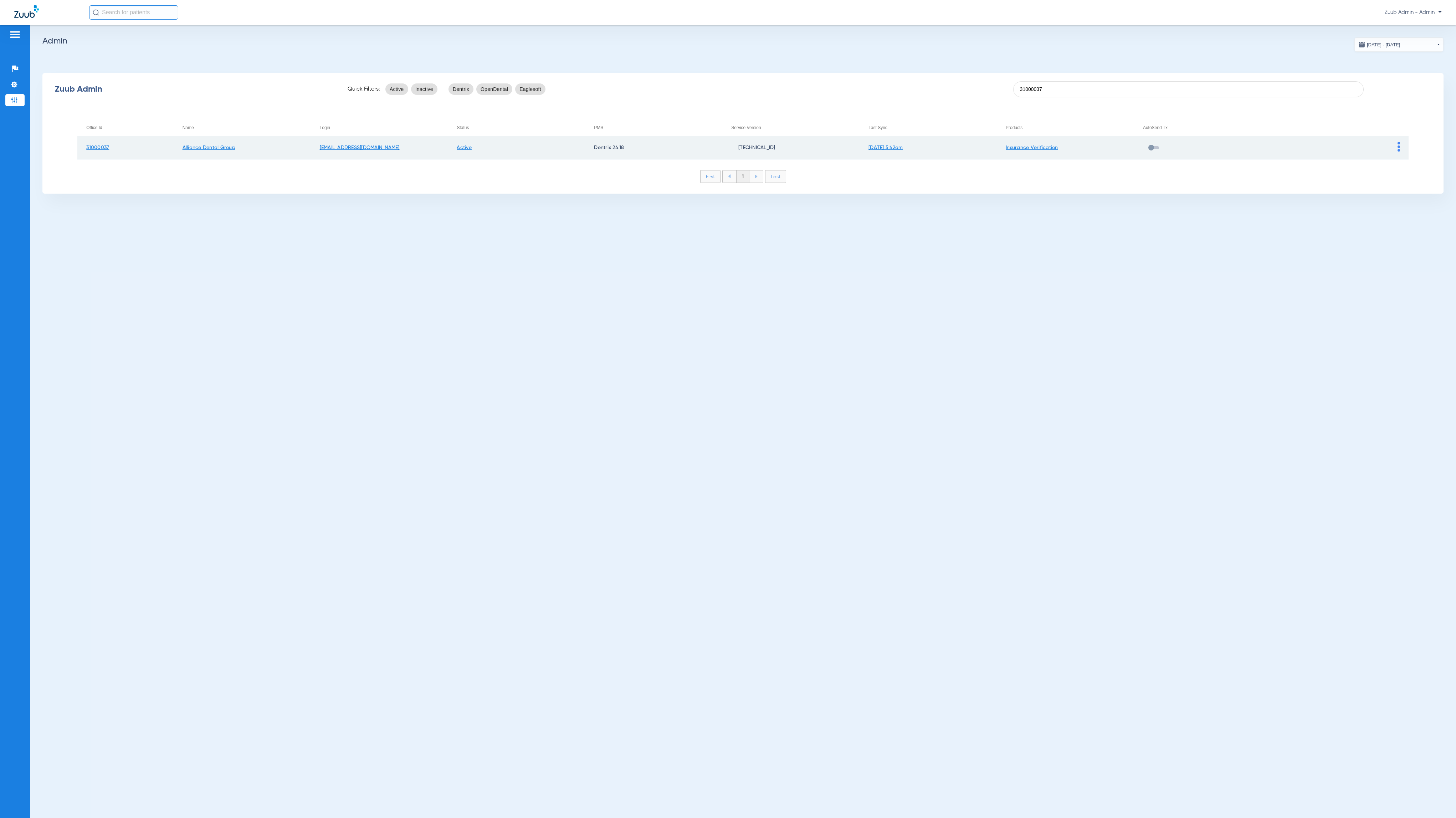
type input "31000037"
click at [1398, 148] on img at bounding box center [1399, 146] width 2 height 10
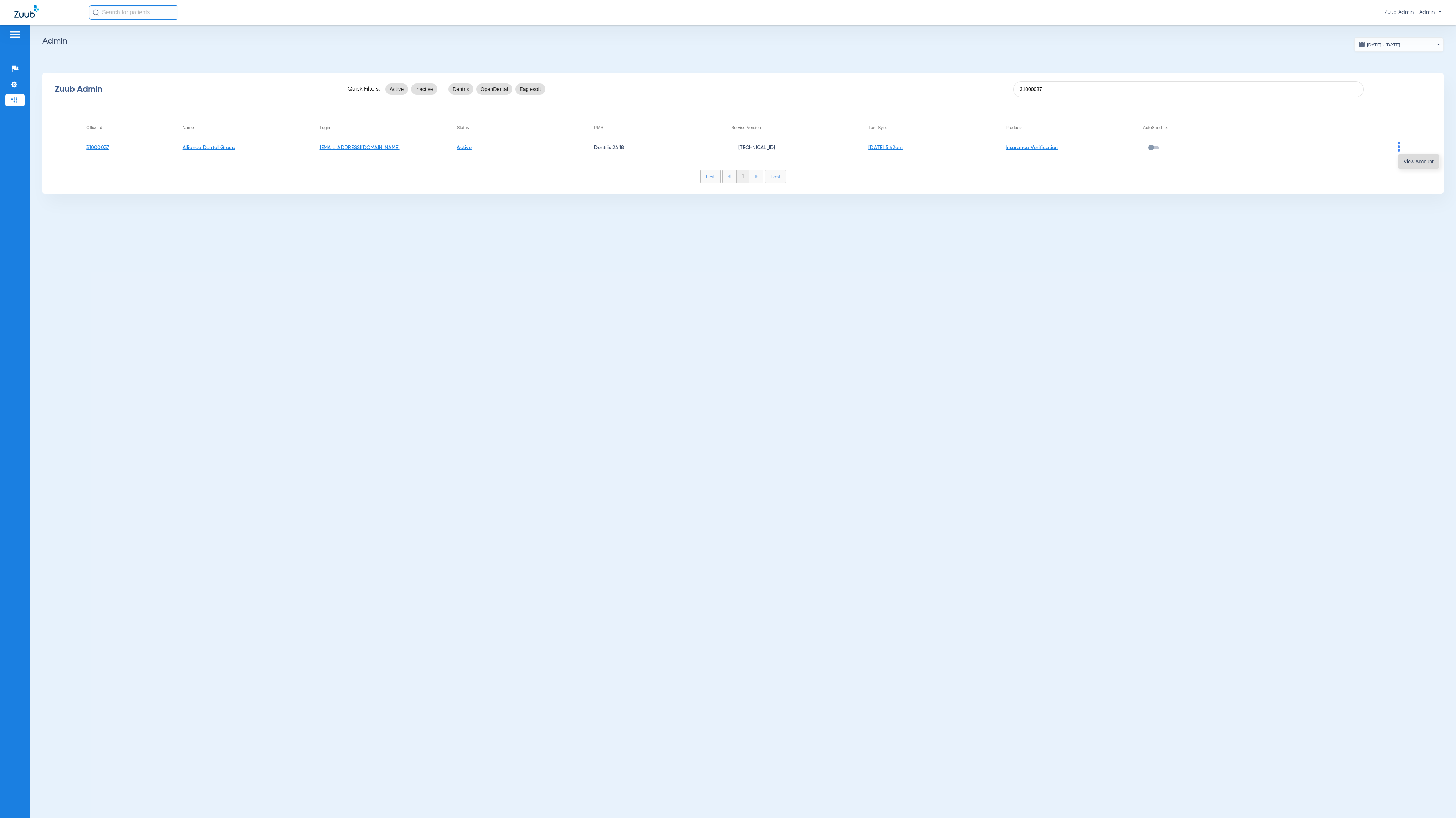
click at [1407, 161] on span "View Account" at bounding box center [1418, 161] width 30 height 5
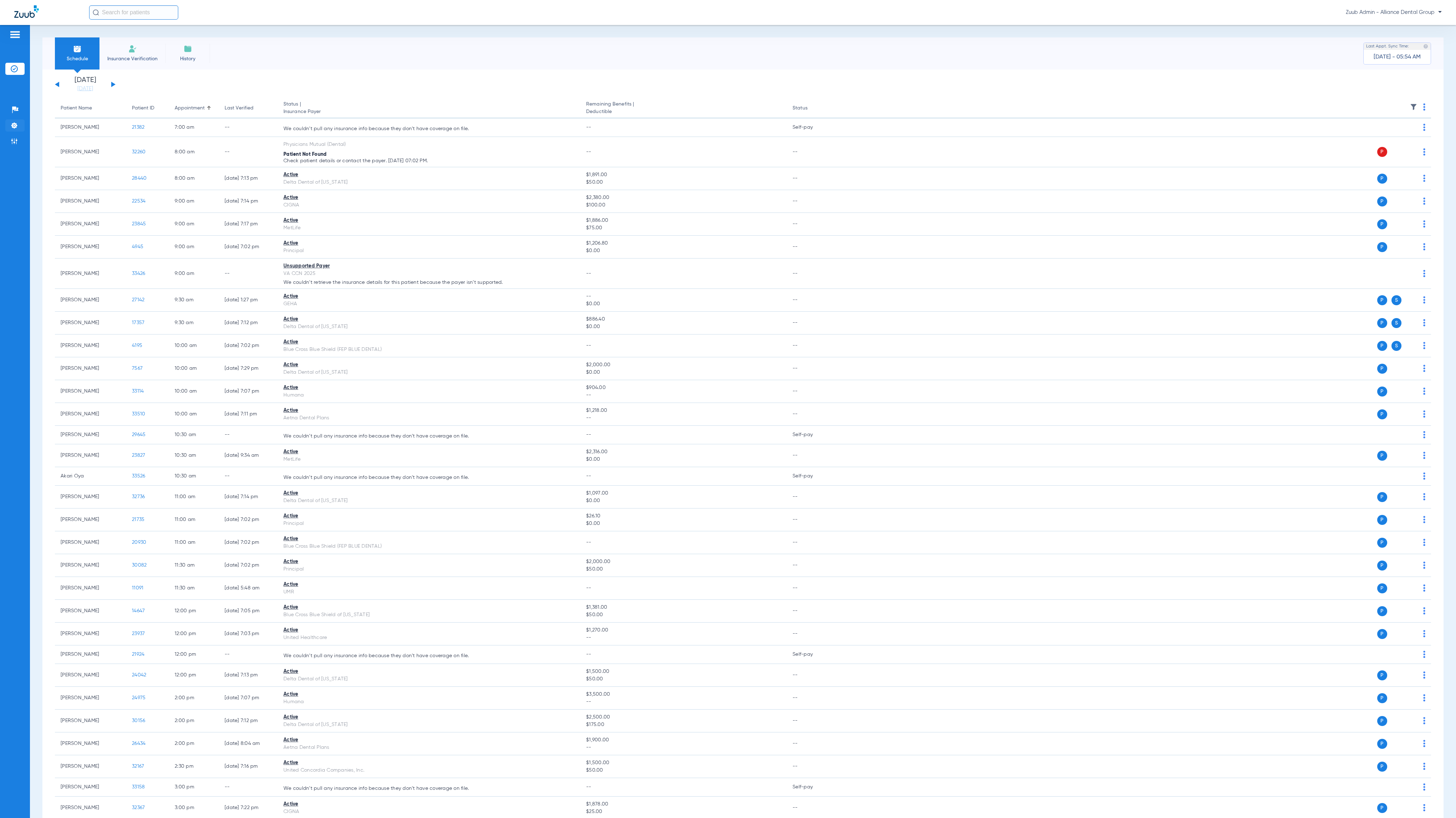
click at [16, 124] on img at bounding box center [14, 125] width 7 height 7
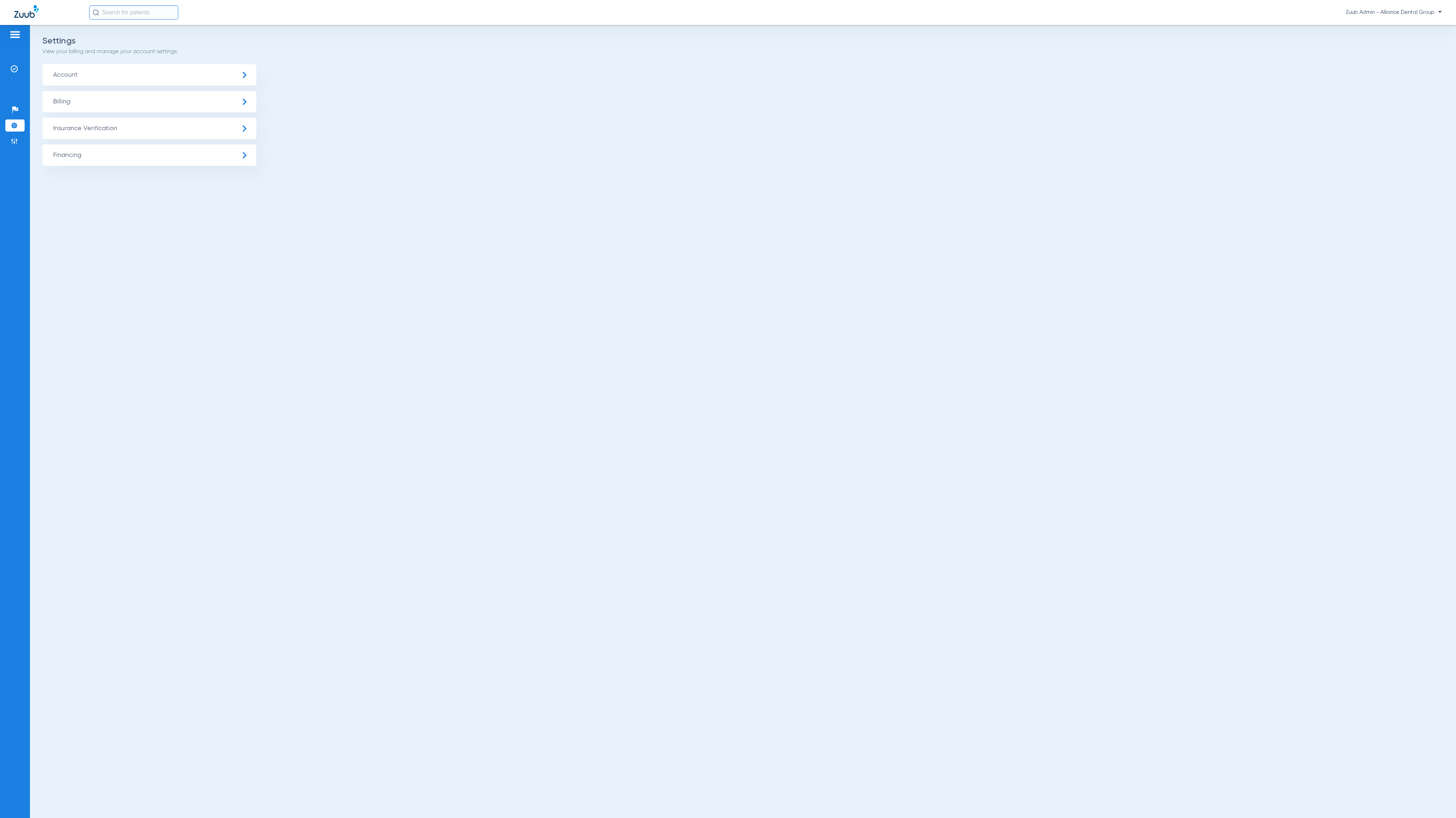
click at [49, 123] on span "Insurance Verification" at bounding box center [149, 128] width 214 height 21
click at [131, 177] on li "Insurance Payer Mapping" at bounding box center [149, 184] width 214 height 18
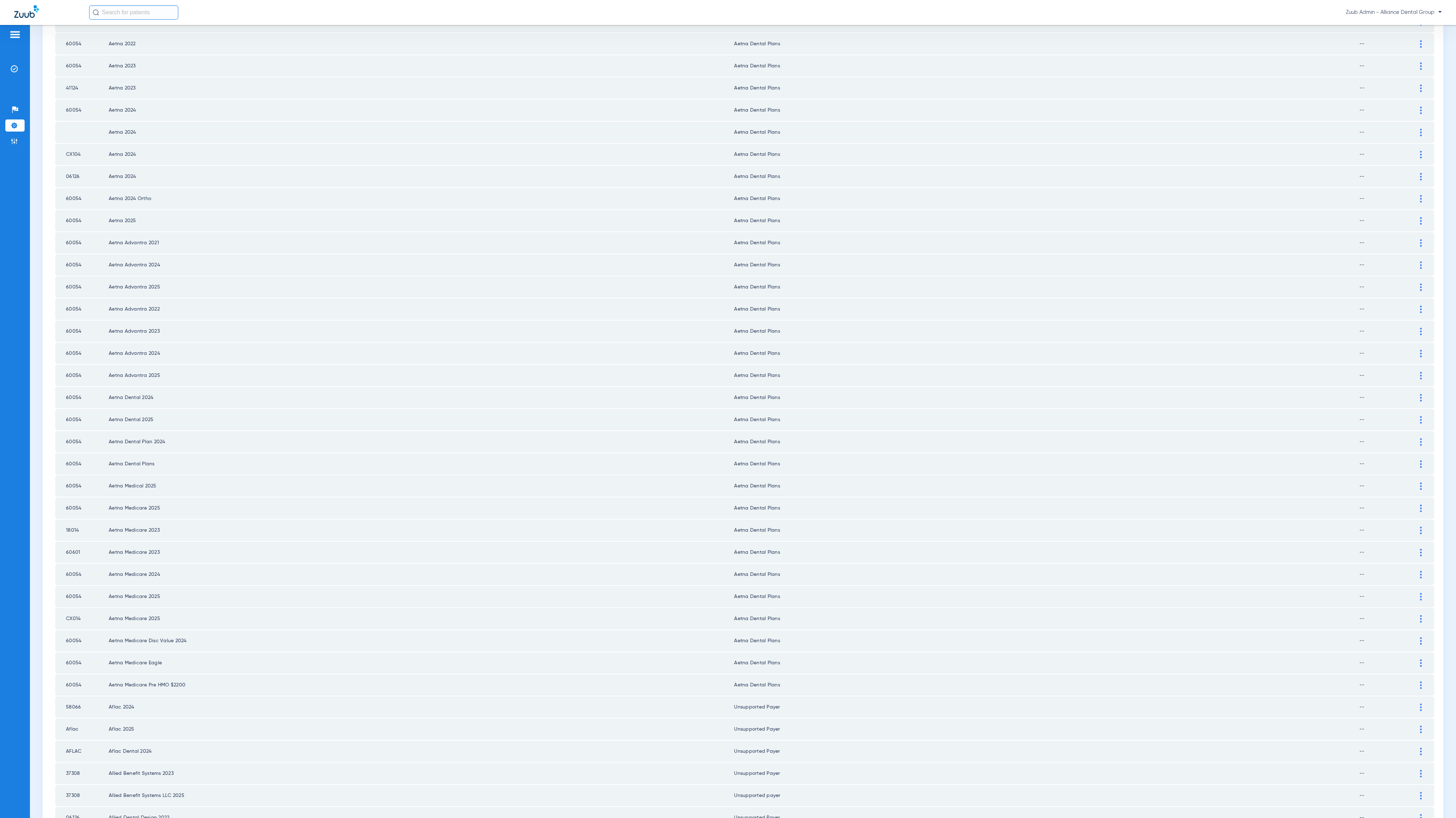
scroll to position [436, 0]
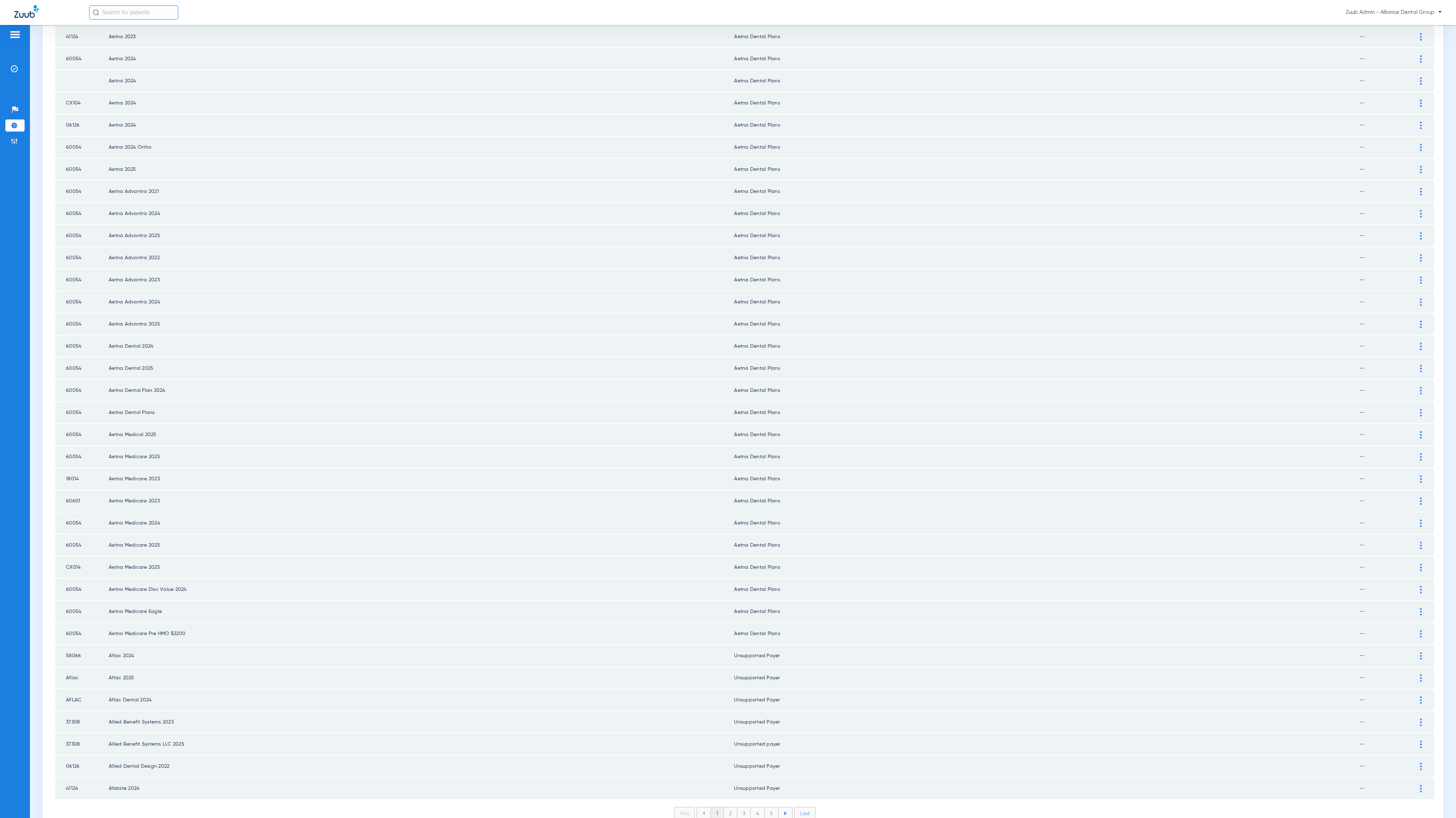
click at [725, 807] on li "2" at bounding box center [730, 813] width 14 height 12
click at [739, 807] on li "3" at bounding box center [744, 813] width 14 height 12
click at [751, 807] on li "4" at bounding box center [757, 813] width 14 height 12
click at [765, 807] on li "5" at bounding box center [772, 813] width 14 height 12
click at [765, 807] on li "6" at bounding box center [772, 813] width 14 height 12
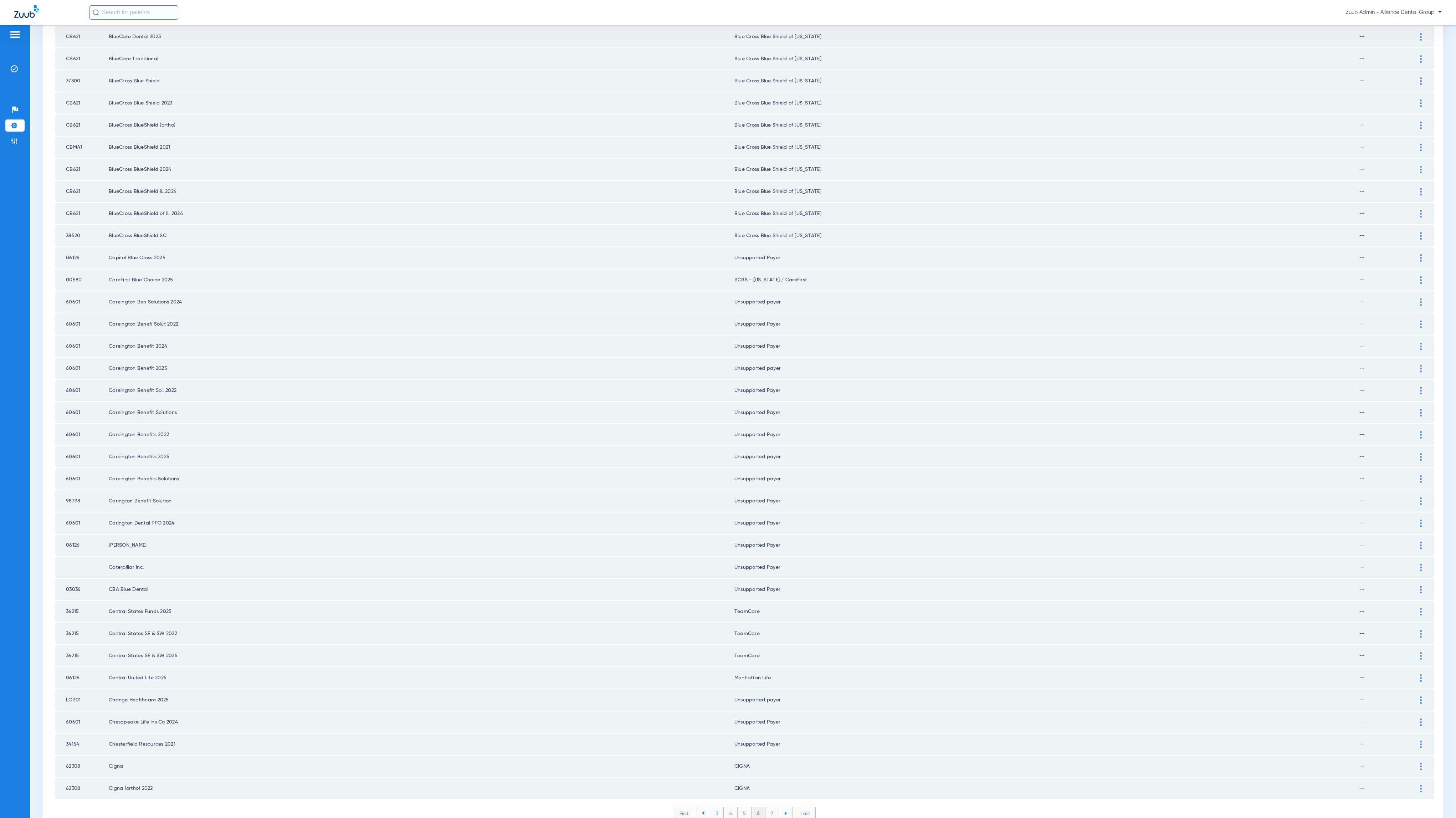
click at [765, 807] on li "7" at bounding box center [772, 813] width 14 height 12
click at [768, 807] on li "8" at bounding box center [772, 813] width 14 height 12
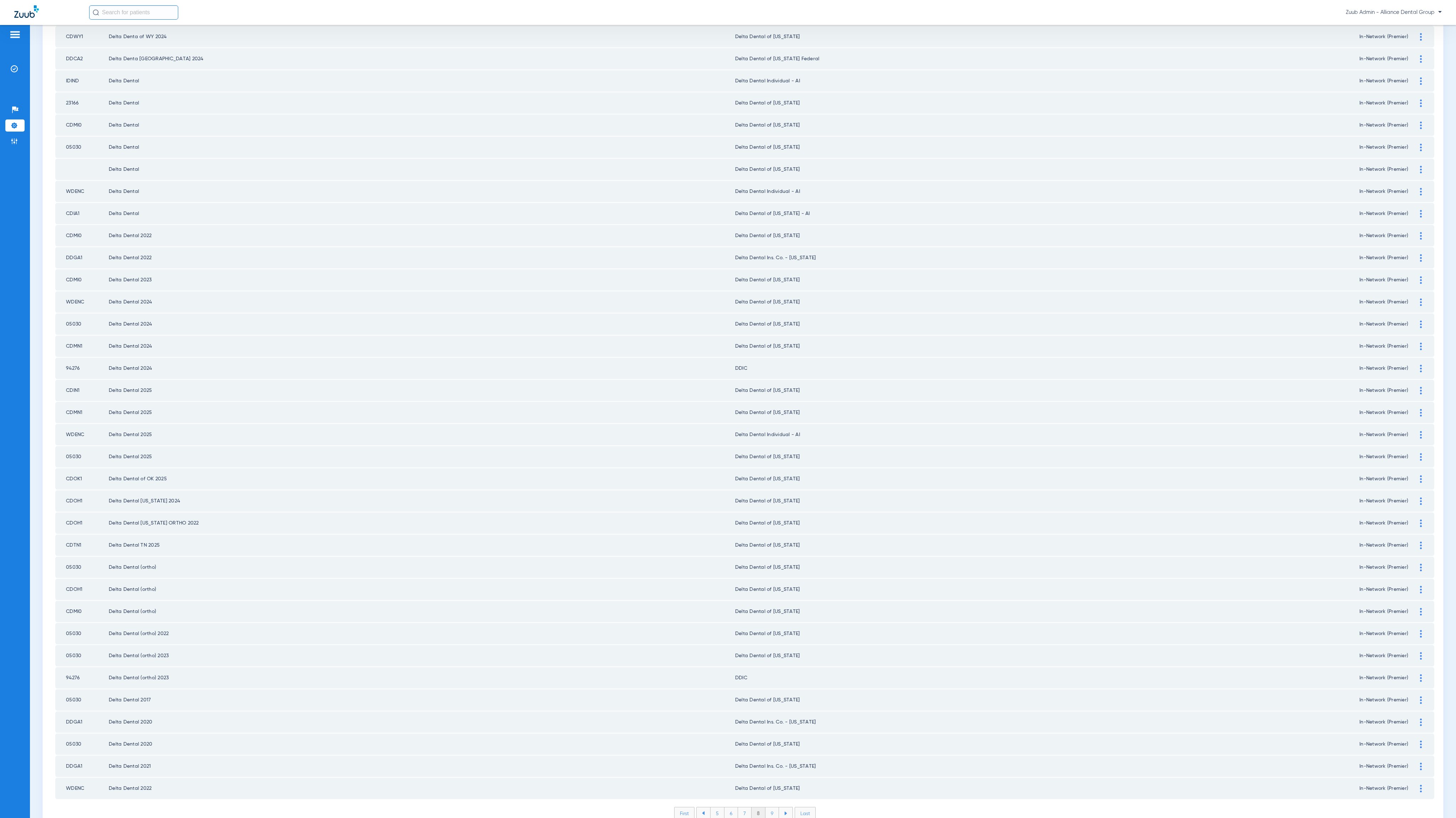
click at [770, 807] on li "9" at bounding box center [772, 813] width 14 height 12
click at [770, 807] on li "10" at bounding box center [772, 813] width 16 height 12
click at [766, 807] on li "11" at bounding box center [773, 813] width 15 height 12
click at [770, 807] on li "12" at bounding box center [773, 813] width 15 height 12
click at [767, 807] on li "13" at bounding box center [774, 813] width 15 height 12
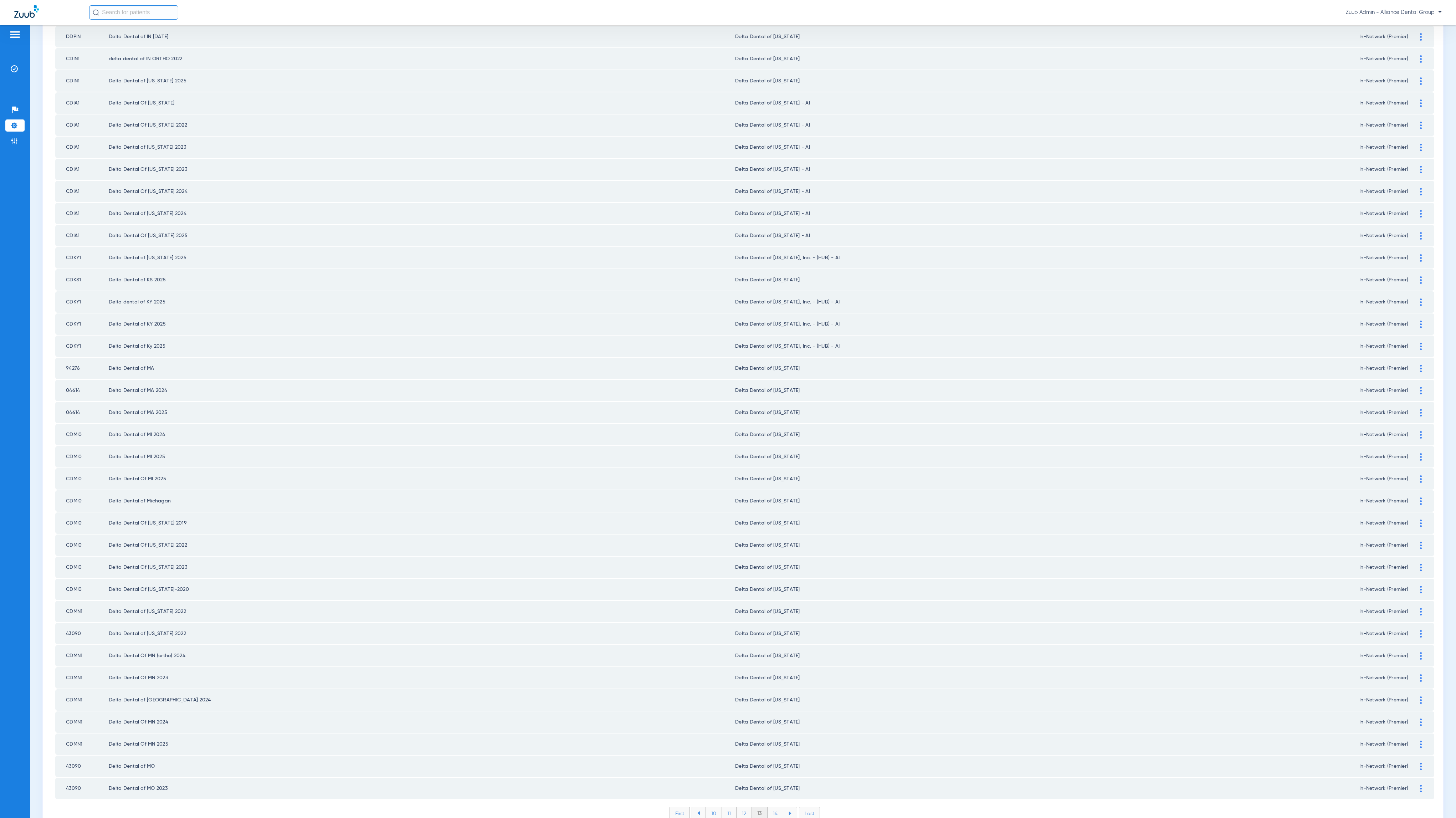
click at [768, 807] on li "14" at bounding box center [775, 813] width 16 height 12
click at [774, 807] on li "15" at bounding box center [775, 813] width 16 height 12
click at [768, 807] on li "16" at bounding box center [775, 813] width 15 height 12
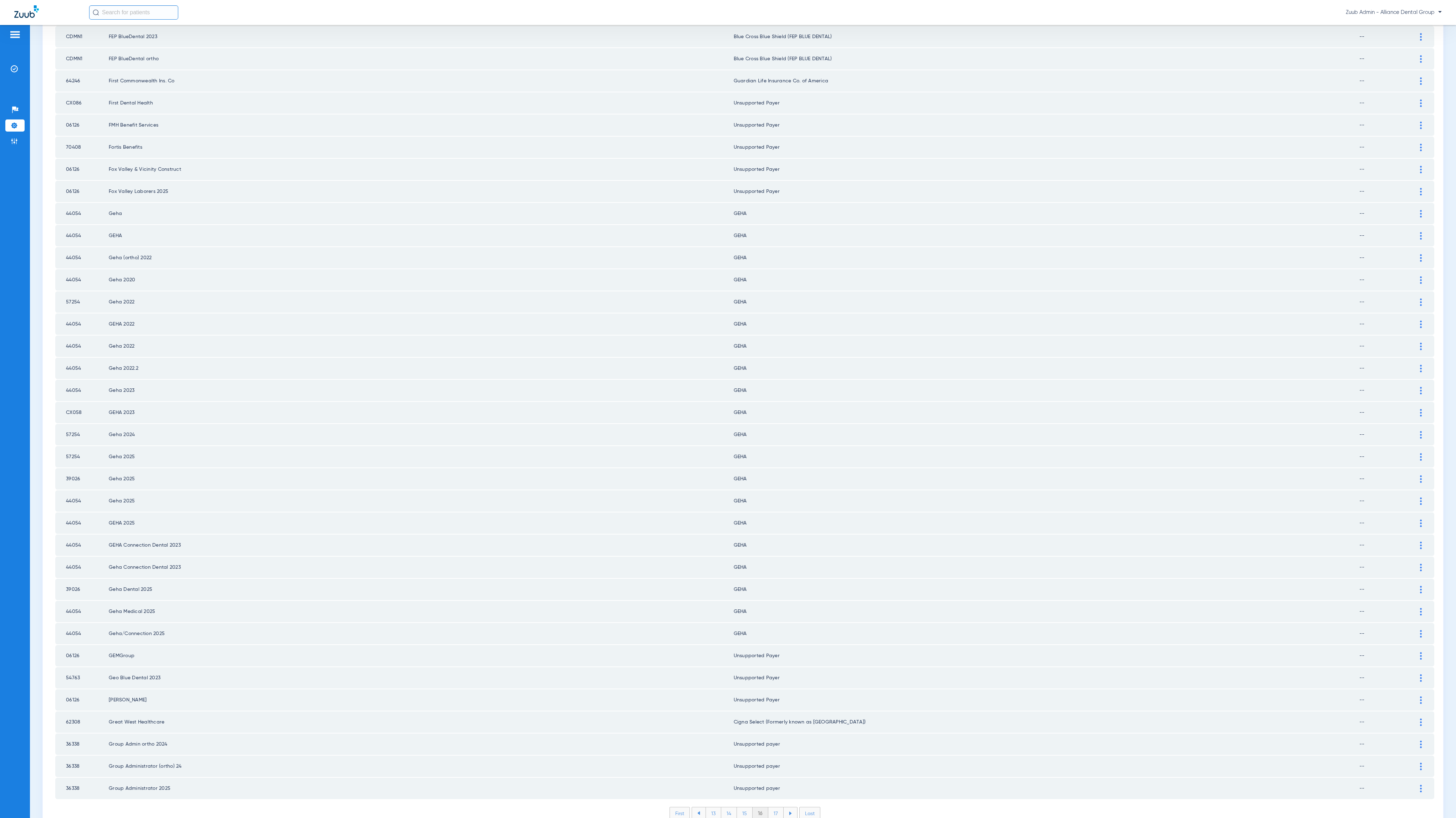
click at [773, 807] on li "17" at bounding box center [775, 813] width 15 height 12
click at [768, 807] on li "18" at bounding box center [776, 813] width 16 height 12
click at [768, 807] on li "19" at bounding box center [775, 813] width 15 height 12
click at [775, 807] on li "20" at bounding box center [775, 813] width 17 height 12
click at [1420, 741] on img at bounding box center [1420, 744] width 2 height 7
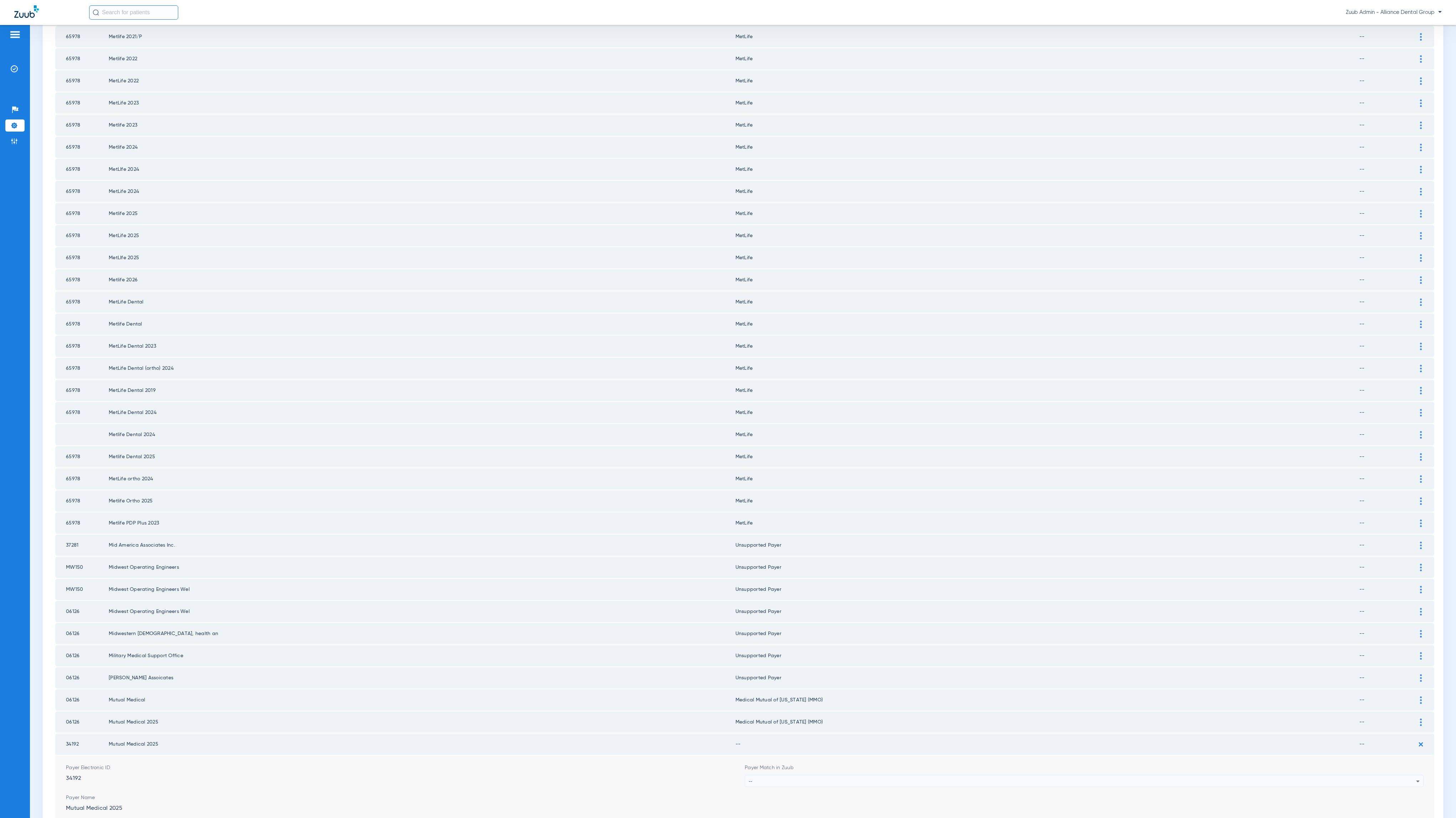
click at [958, 775] on div "--" at bounding box center [1082, 781] width 668 height 12
type input "mmo"
click at [883, 722] on mat-option "Medical Mutual of [US_STATE] (MMO)" at bounding box center [1076, 723] width 673 height 12
click at [1383, 817] on button "Save" at bounding box center [1402, 825] width 43 height 13
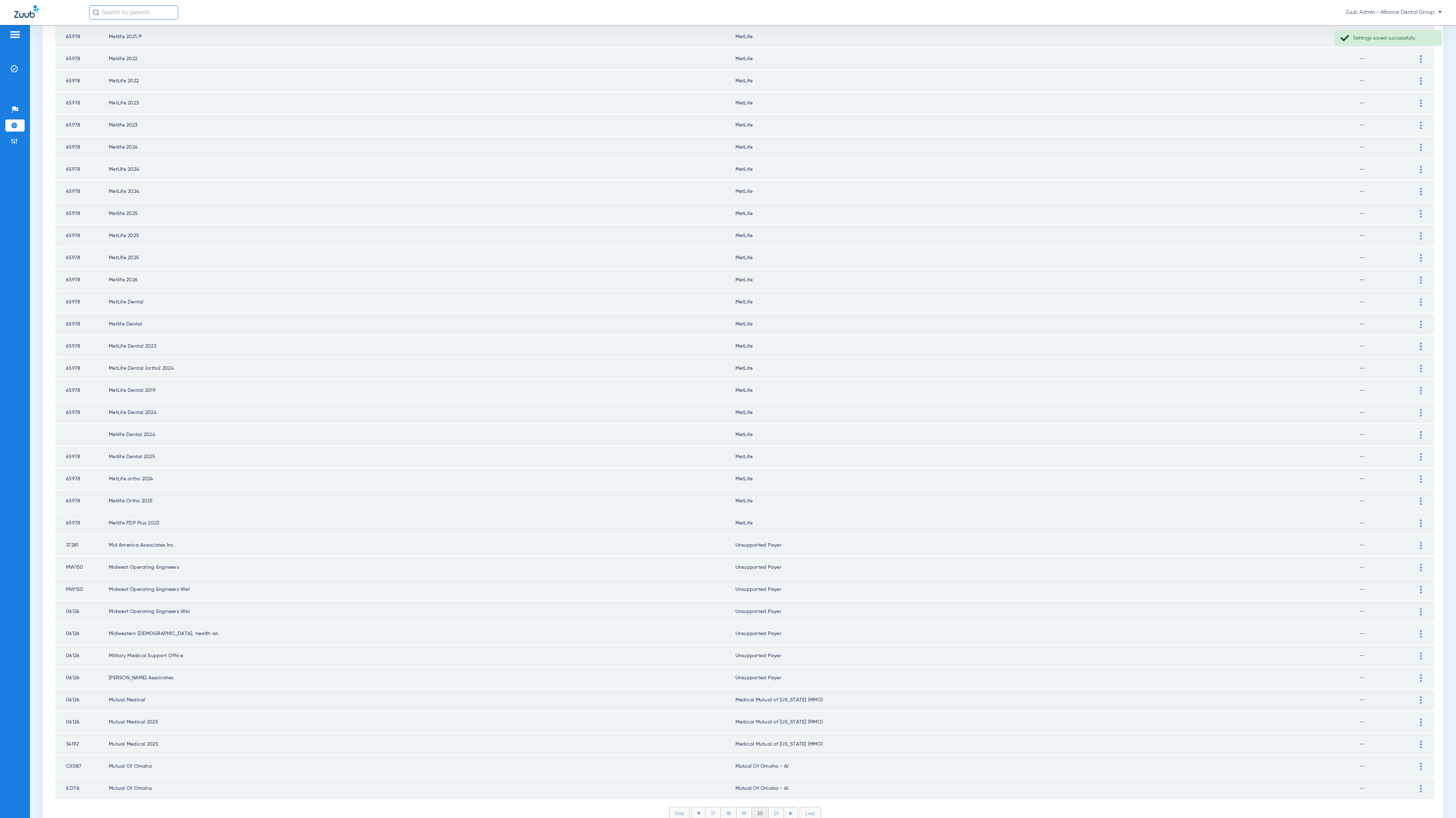
click at [769, 807] on li "21" at bounding box center [776, 813] width 15 height 12
click at [768, 807] on li "22" at bounding box center [776, 813] width 16 height 12
click at [771, 807] on li "23" at bounding box center [776, 813] width 16 height 12
click at [773, 807] on li "24" at bounding box center [777, 813] width 16 height 12
click at [775, 807] on li "25" at bounding box center [776, 813] width 16 height 12
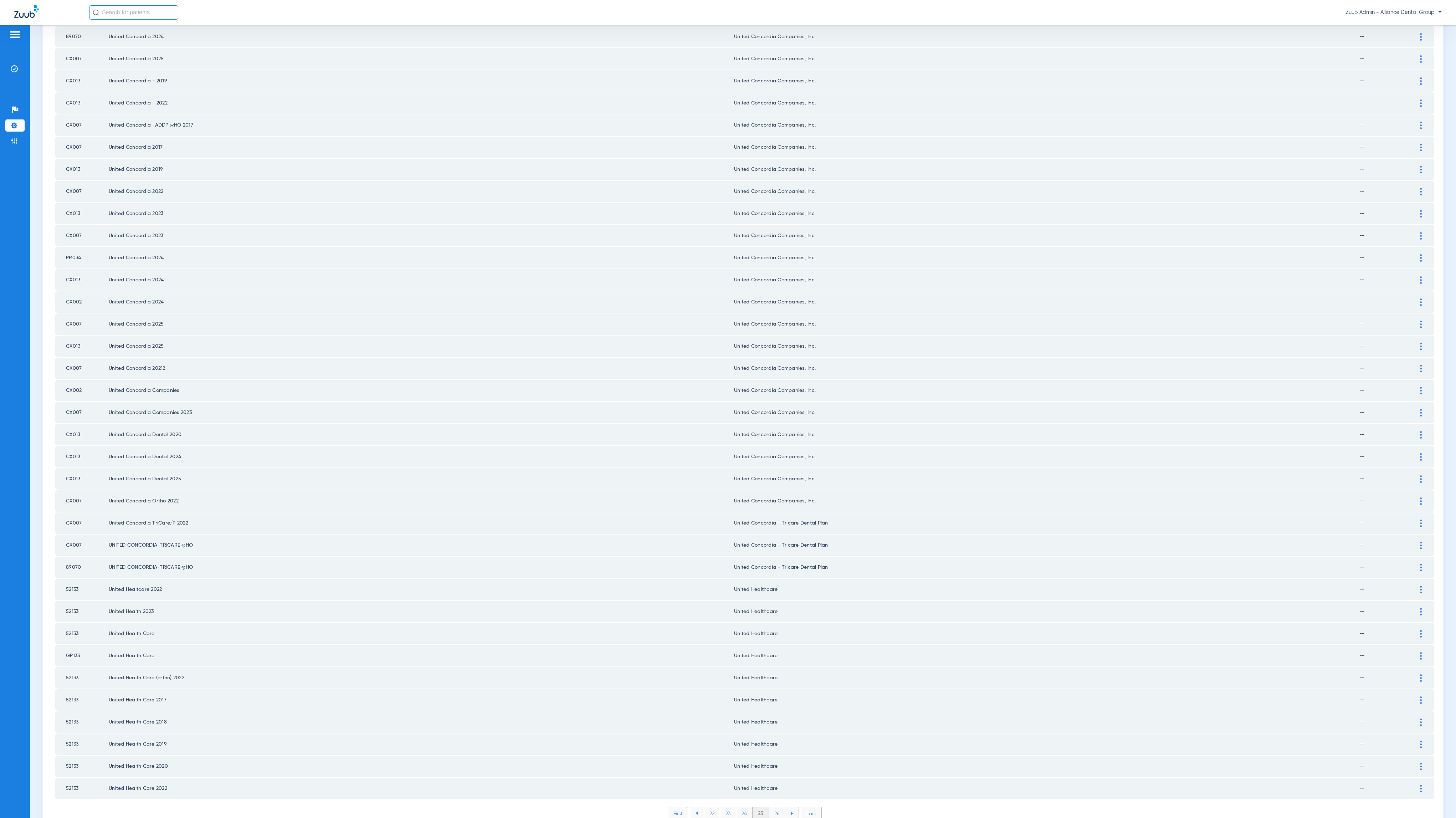
click at [770, 807] on li "26" at bounding box center [777, 813] width 16 height 12
click at [772, 807] on li "27" at bounding box center [777, 813] width 16 height 12
click at [773, 807] on li "28" at bounding box center [777, 813] width 16 height 12
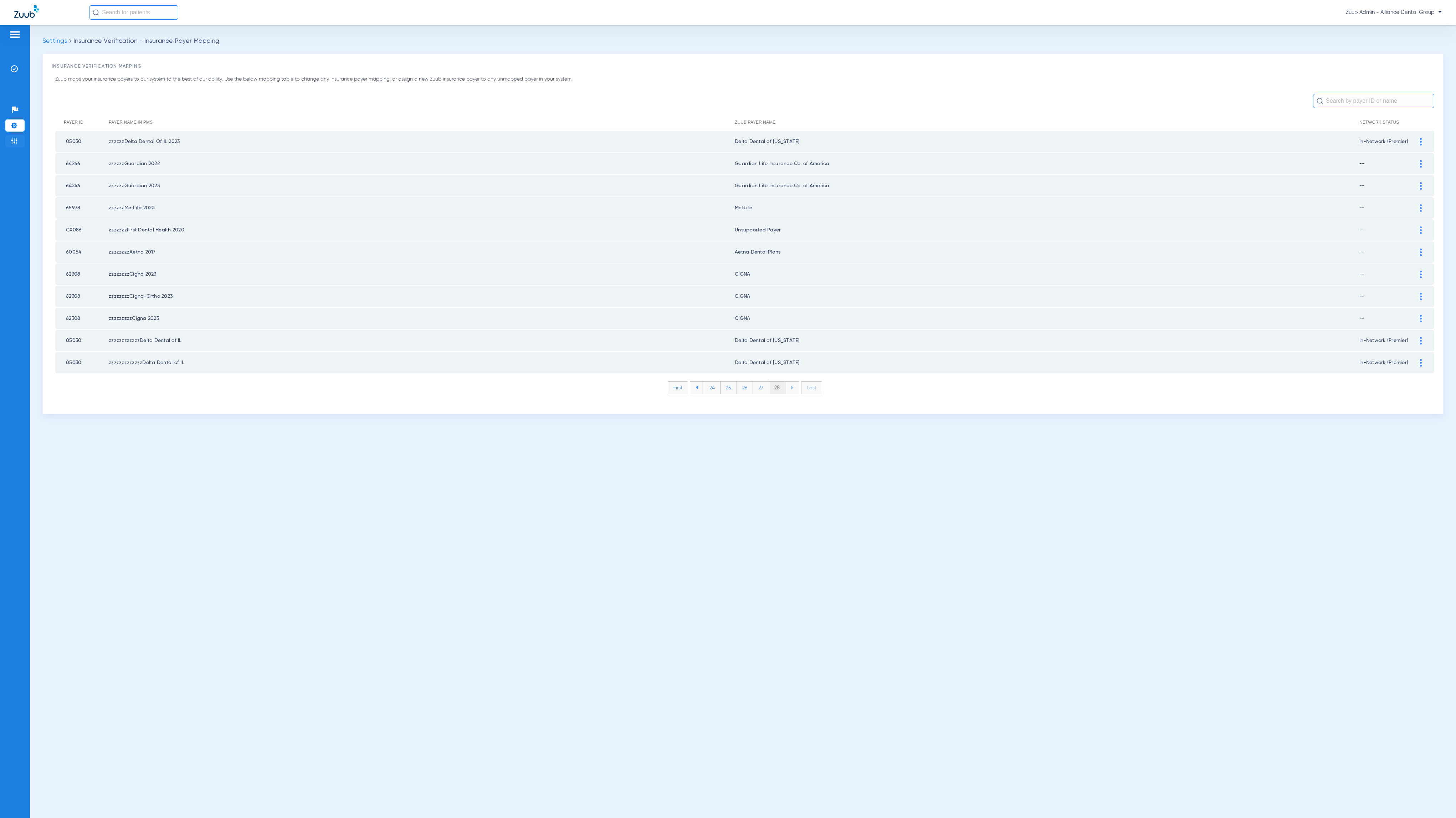
click at [15, 145] on img at bounding box center [14, 141] width 7 height 7
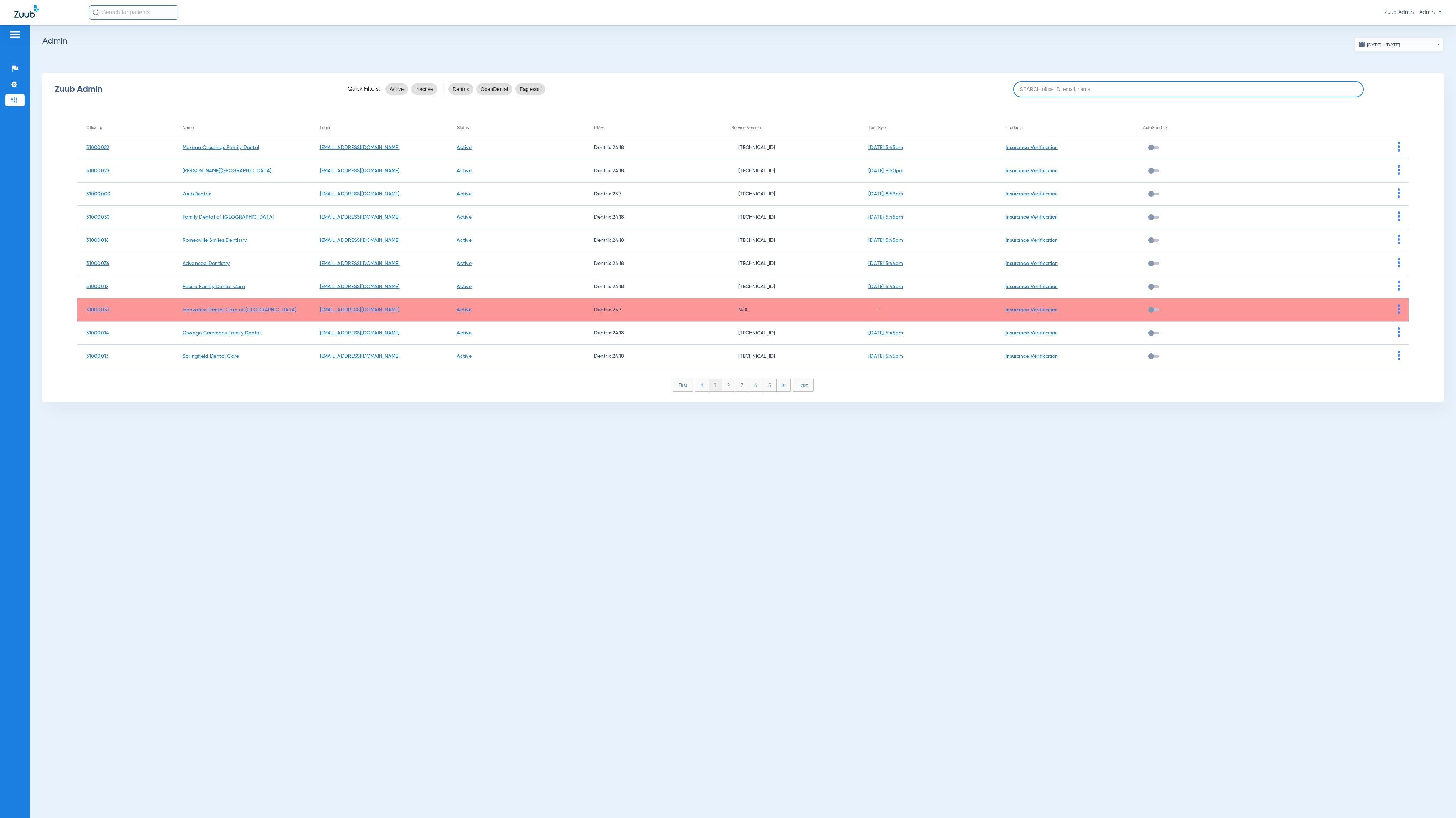
click at [1240, 92] on input at bounding box center [1189, 89] width 350 height 16
paste input "31000039"
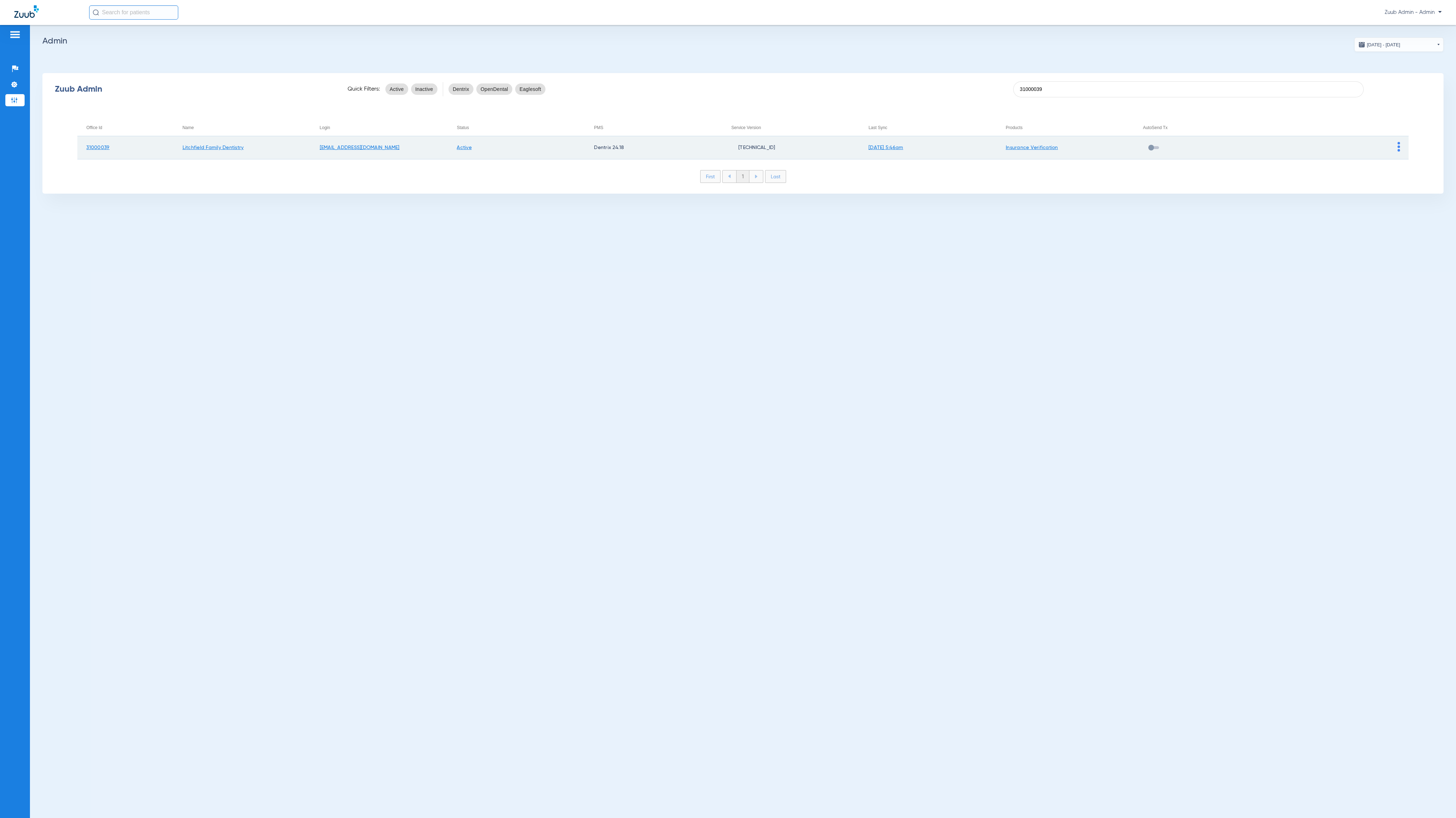
type input "31000039"
click at [1399, 146] on img at bounding box center [1399, 146] width 2 height 10
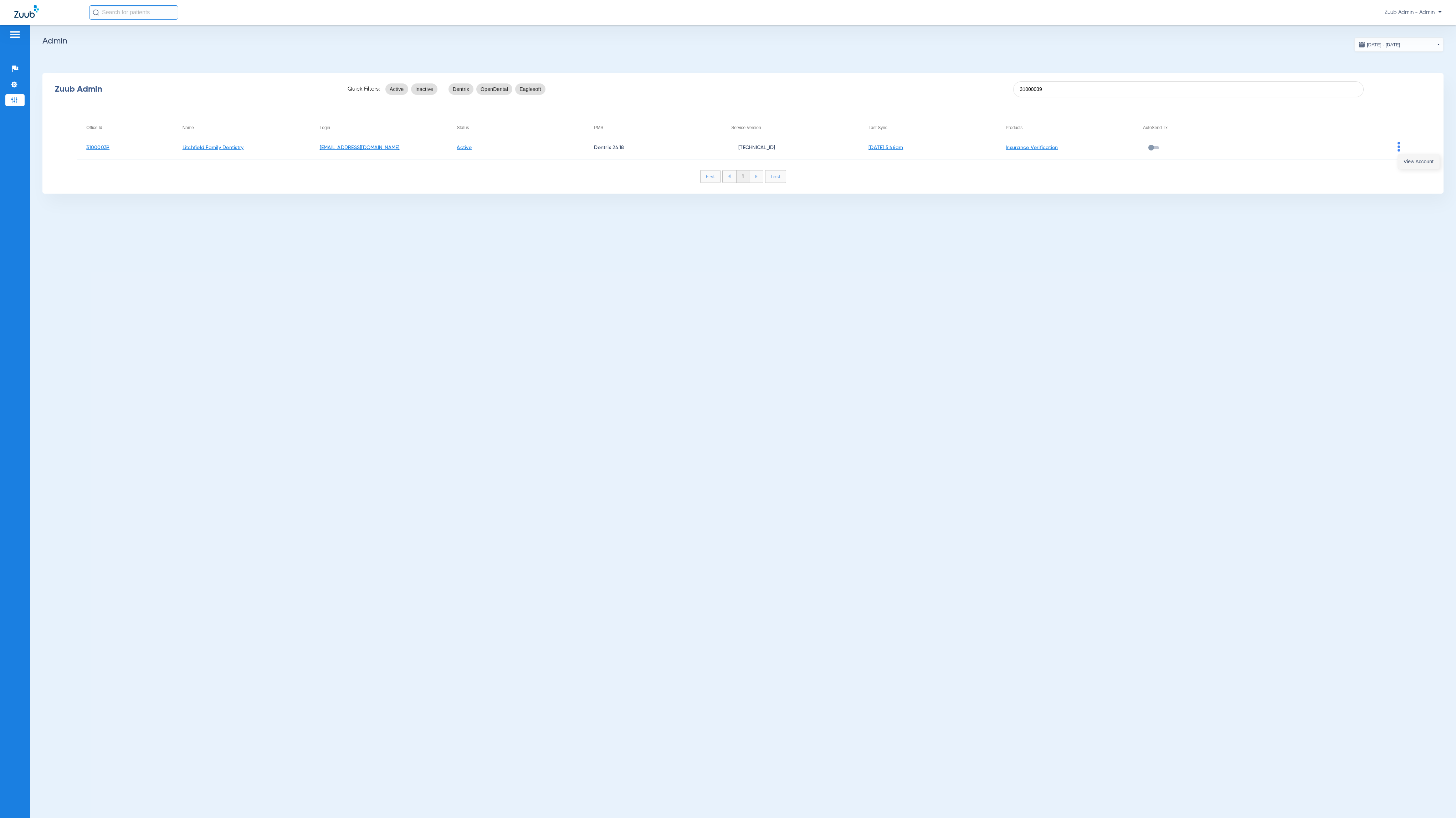
click at [1402, 160] on button "View Account" at bounding box center [1418, 161] width 41 height 14
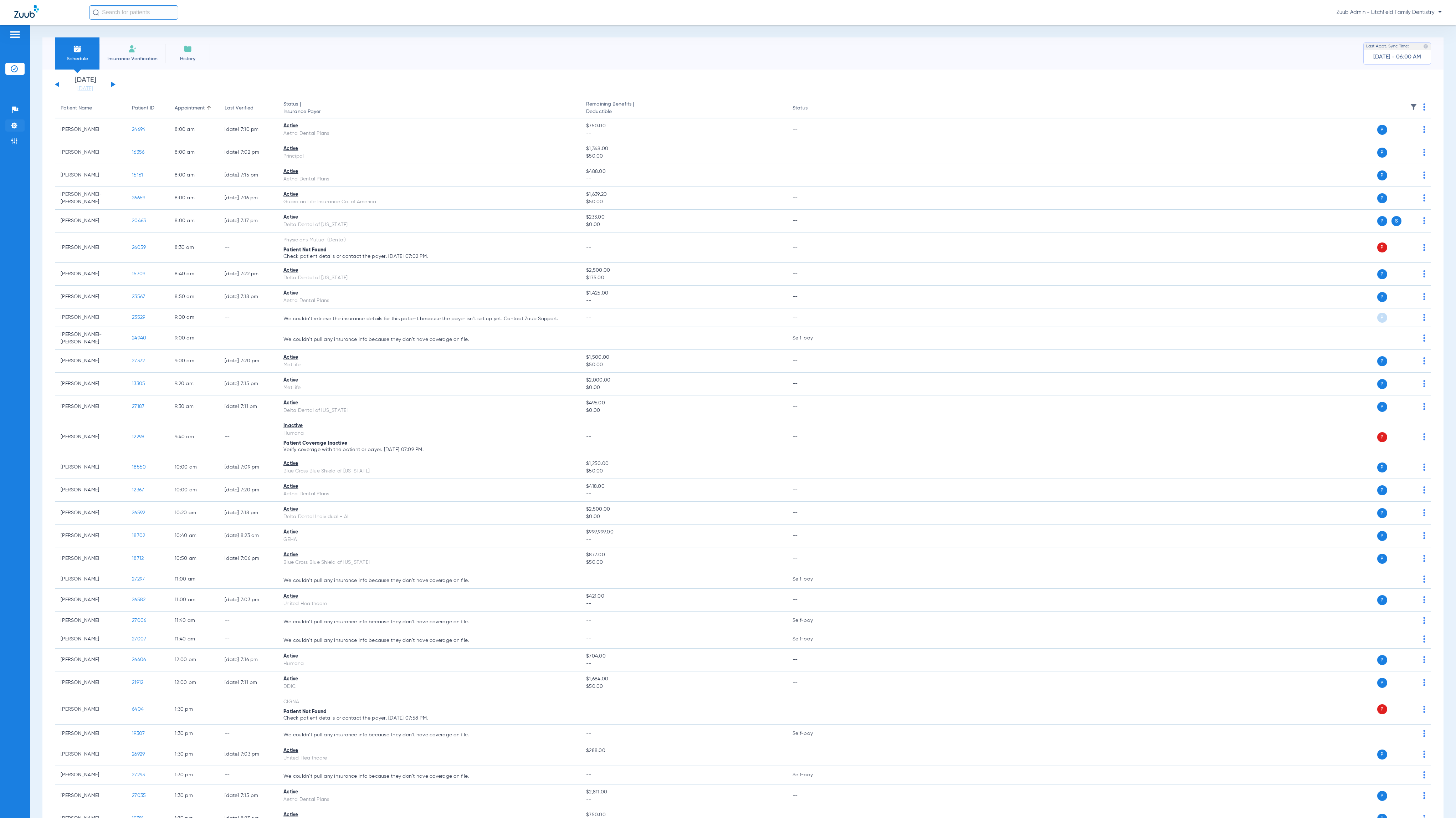
click at [10, 130] on li "Settings" at bounding box center [15, 125] width 19 height 12
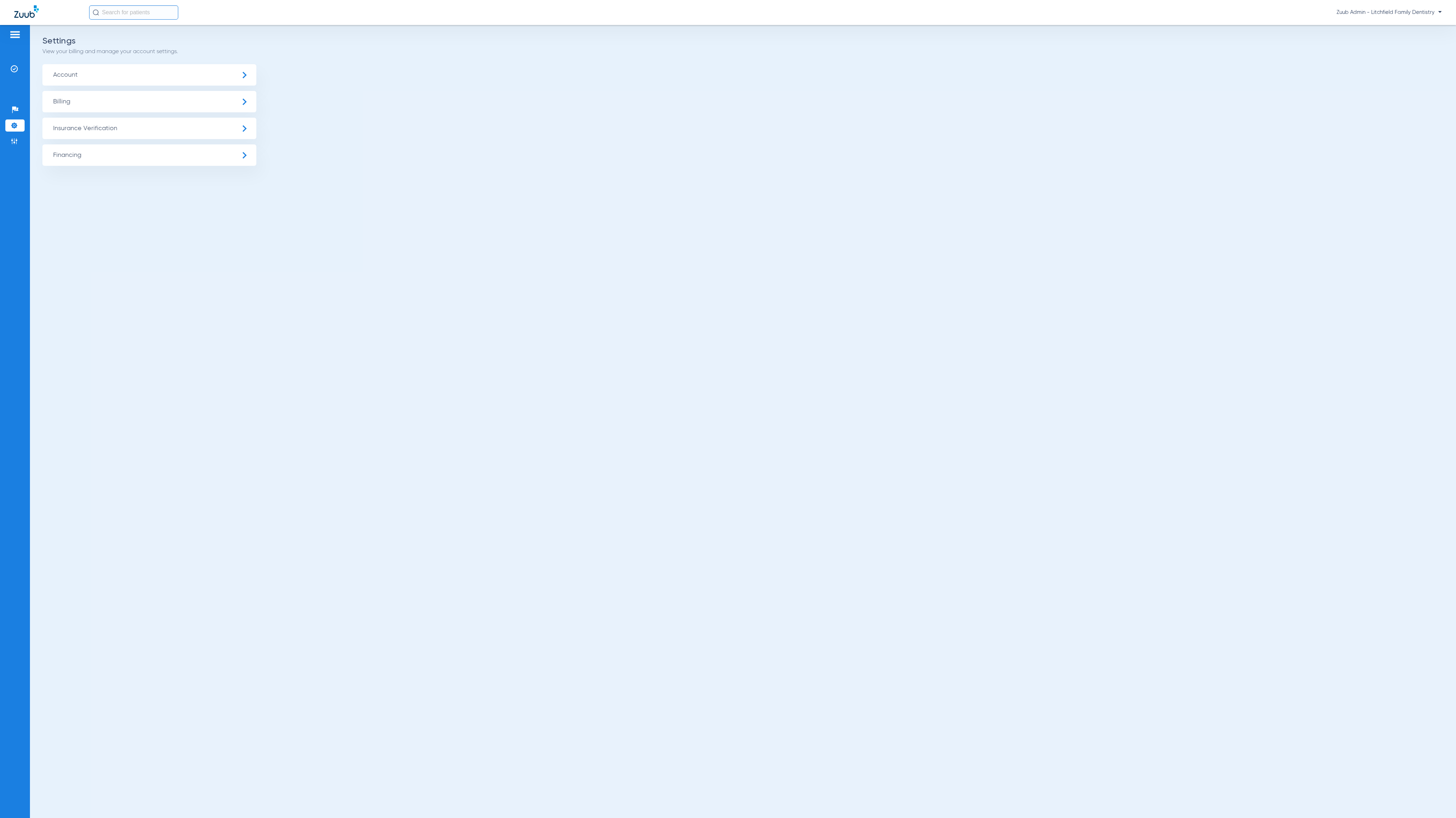
click at [133, 131] on span "Insurance Verification" at bounding box center [149, 128] width 214 height 21
click at [135, 181] on li "Insurance Payer Mapping" at bounding box center [149, 184] width 214 height 18
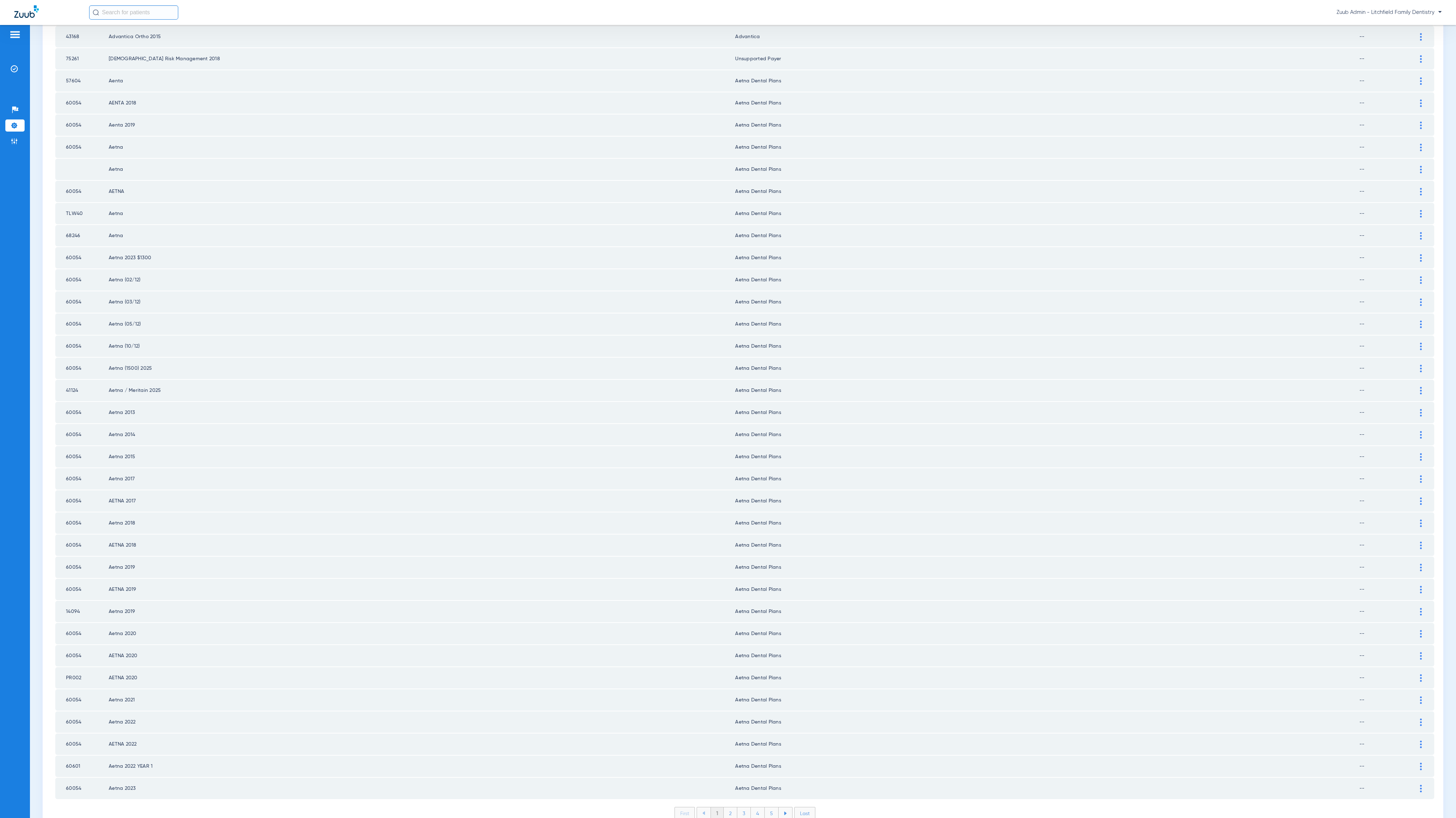
scroll to position [436, 0]
click at [725, 807] on li "2" at bounding box center [730, 813] width 14 height 12
click at [738, 807] on li "3" at bounding box center [744, 813] width 14 height 12
click at [1420, 542] on img at bounding box center [1420, 545] width 2 height 7
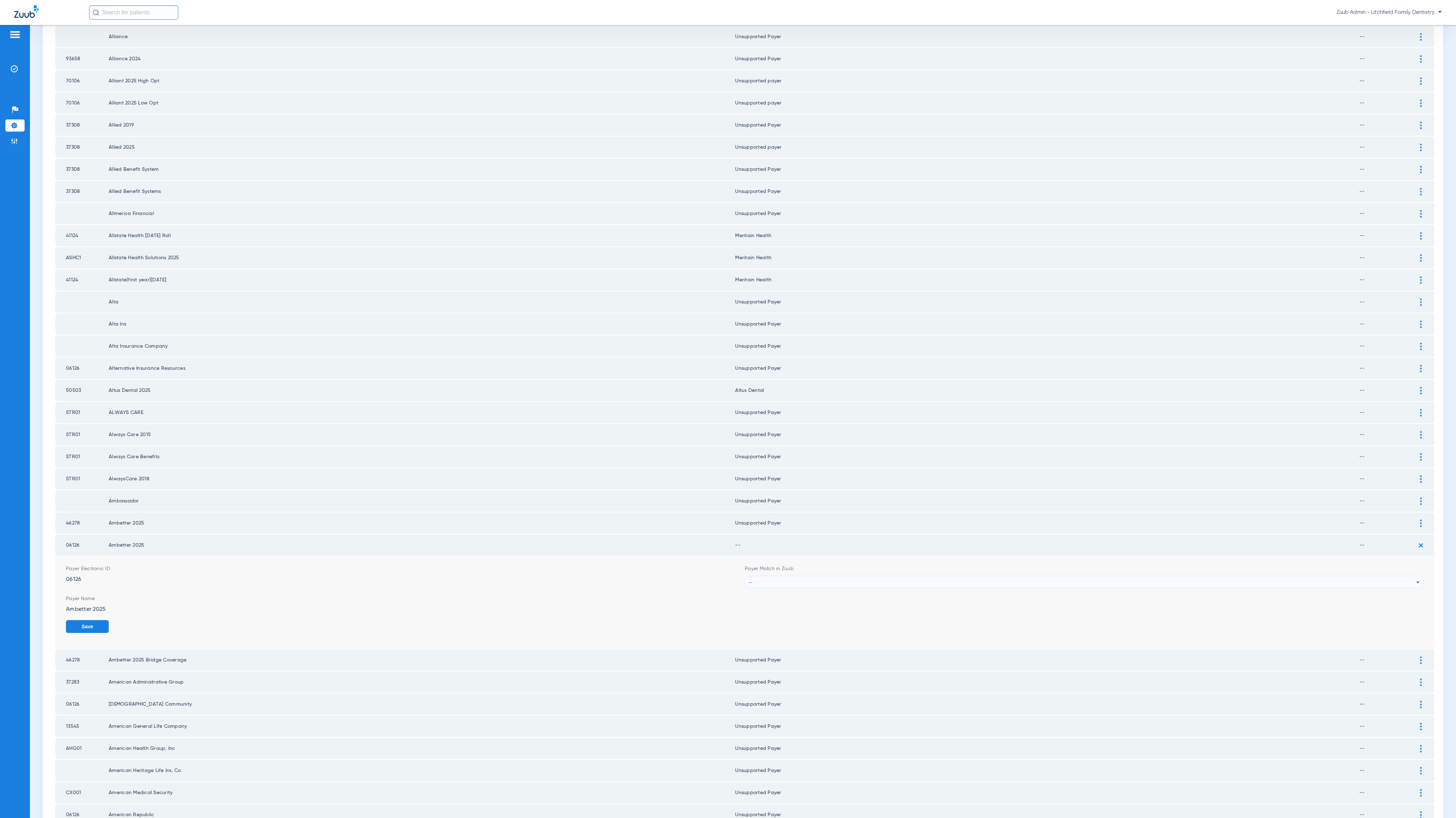
click at [837, 576] on div "--" at bounding box center [1082, 582] width 668 height 12
type input "unsu"
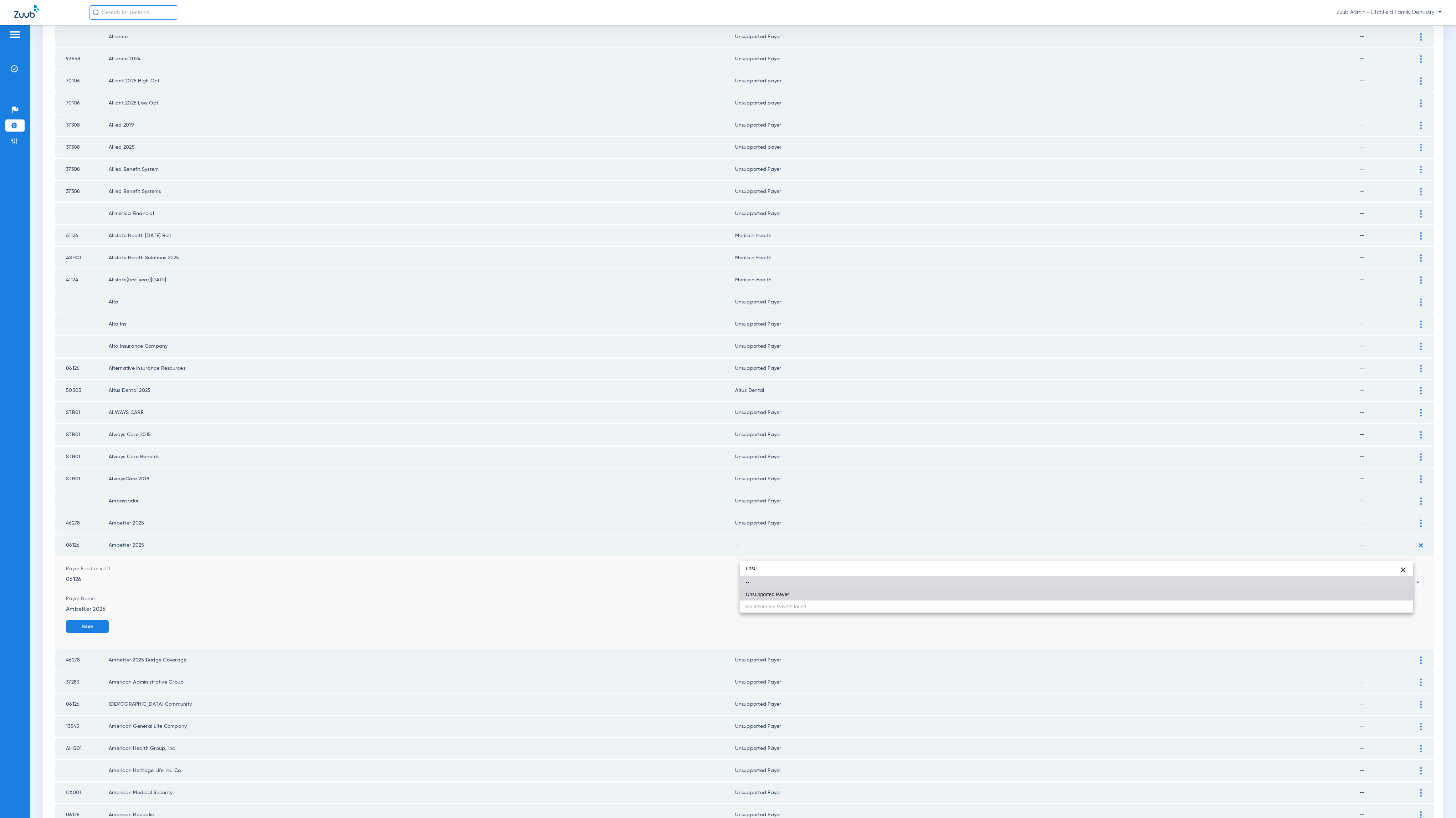
click at [835, 592] on mat-option "Unsupported Payer" at bounding box center [1076, 594] width 673 height 12
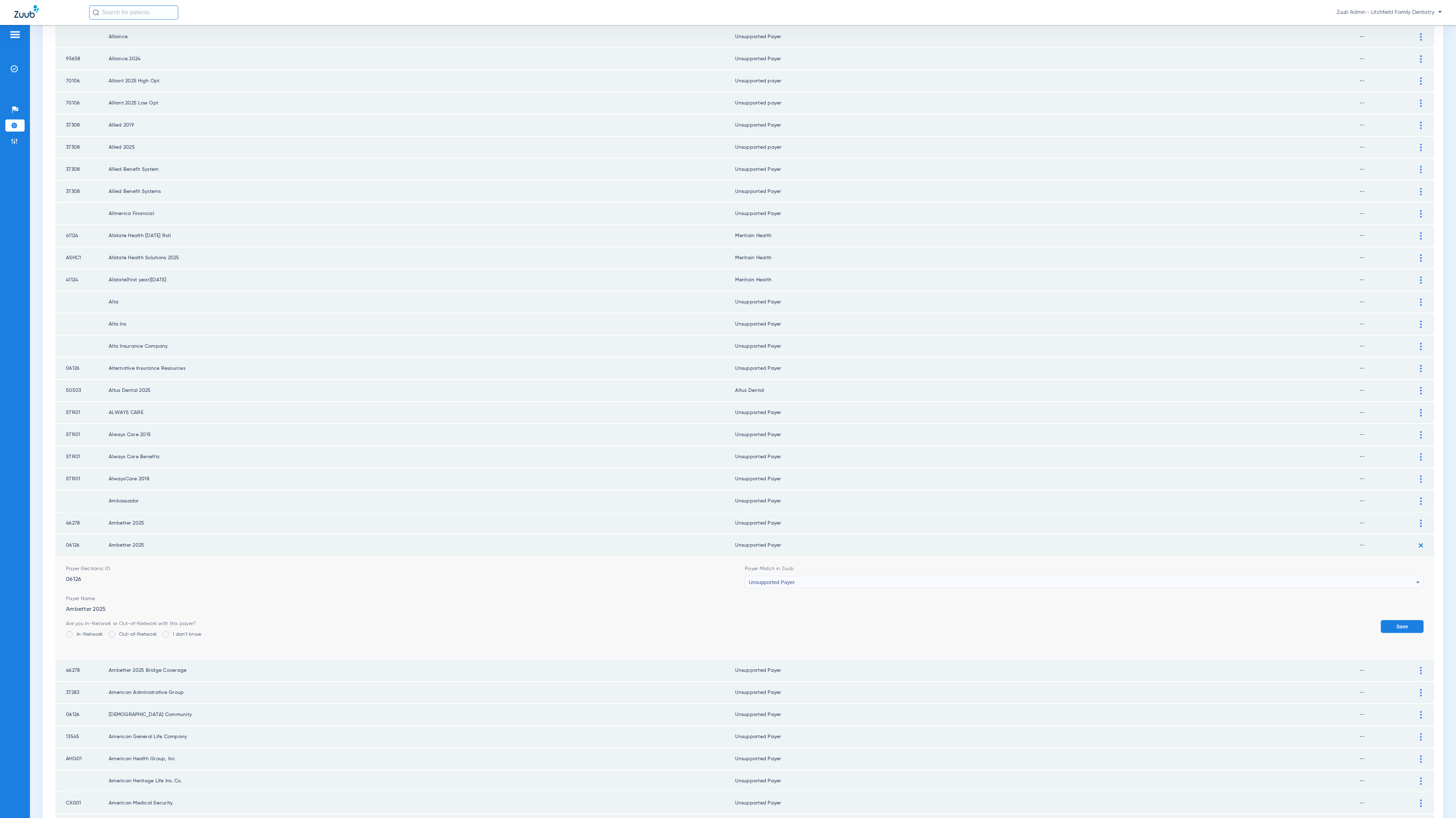
click at [1405, 620] on button "Save" at bounding box center [1402, 626] width 43 height 13
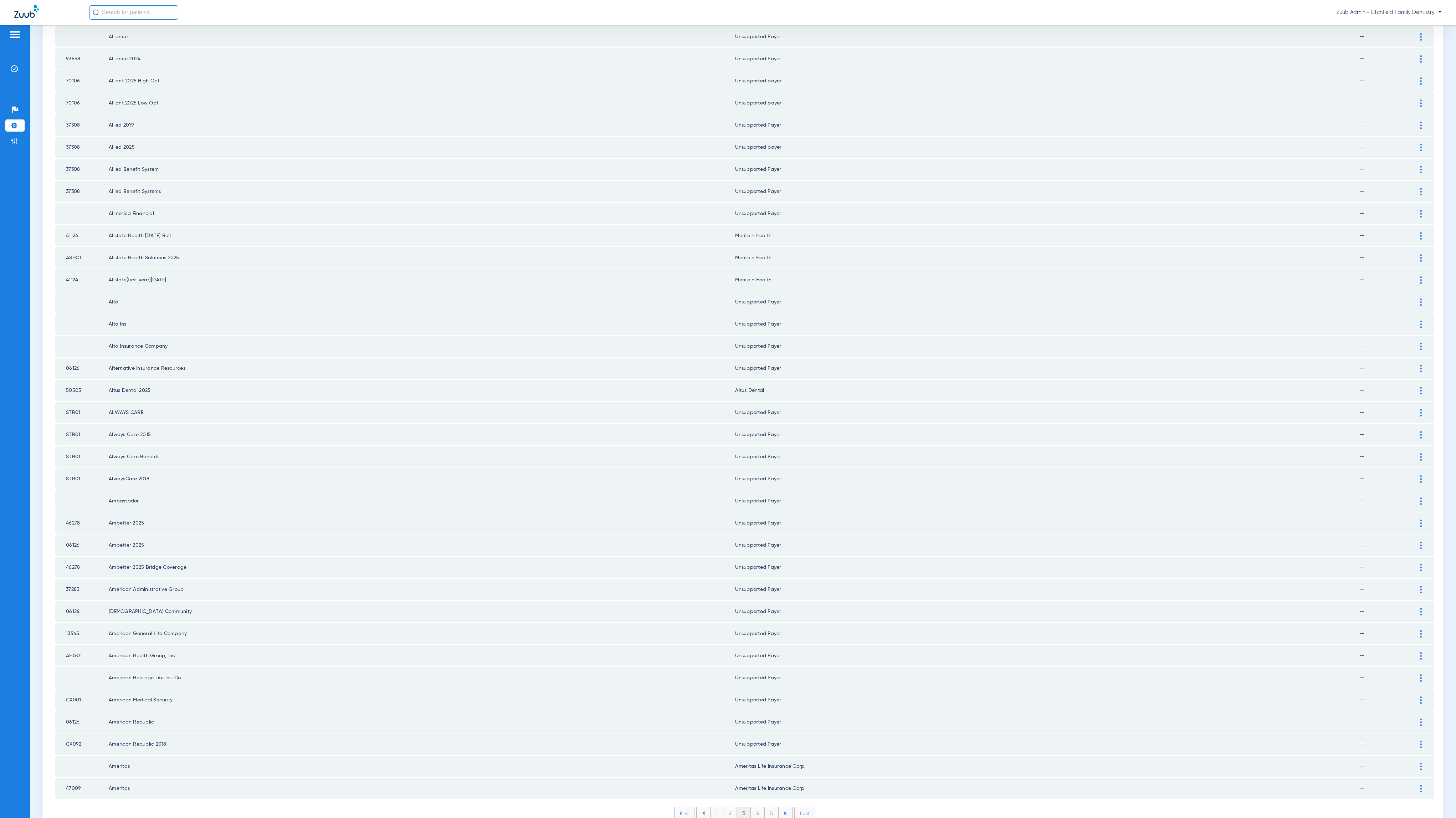
click at [755, 807] on li "4" at bounding box center [757, 813] width 14 height 12
click at [769, 807] on li "5" at bounding box center [772, 813] width 14 height 12
click at [768, 807] on li "6" at bounding box center [772, 813] width 14 height 12
click at [766, 807] on li "7" at bounding box center [772, 813] width 14 height 12
click at [768, 807] on li "8" at bounding box center [772, 813] width 14 height 12
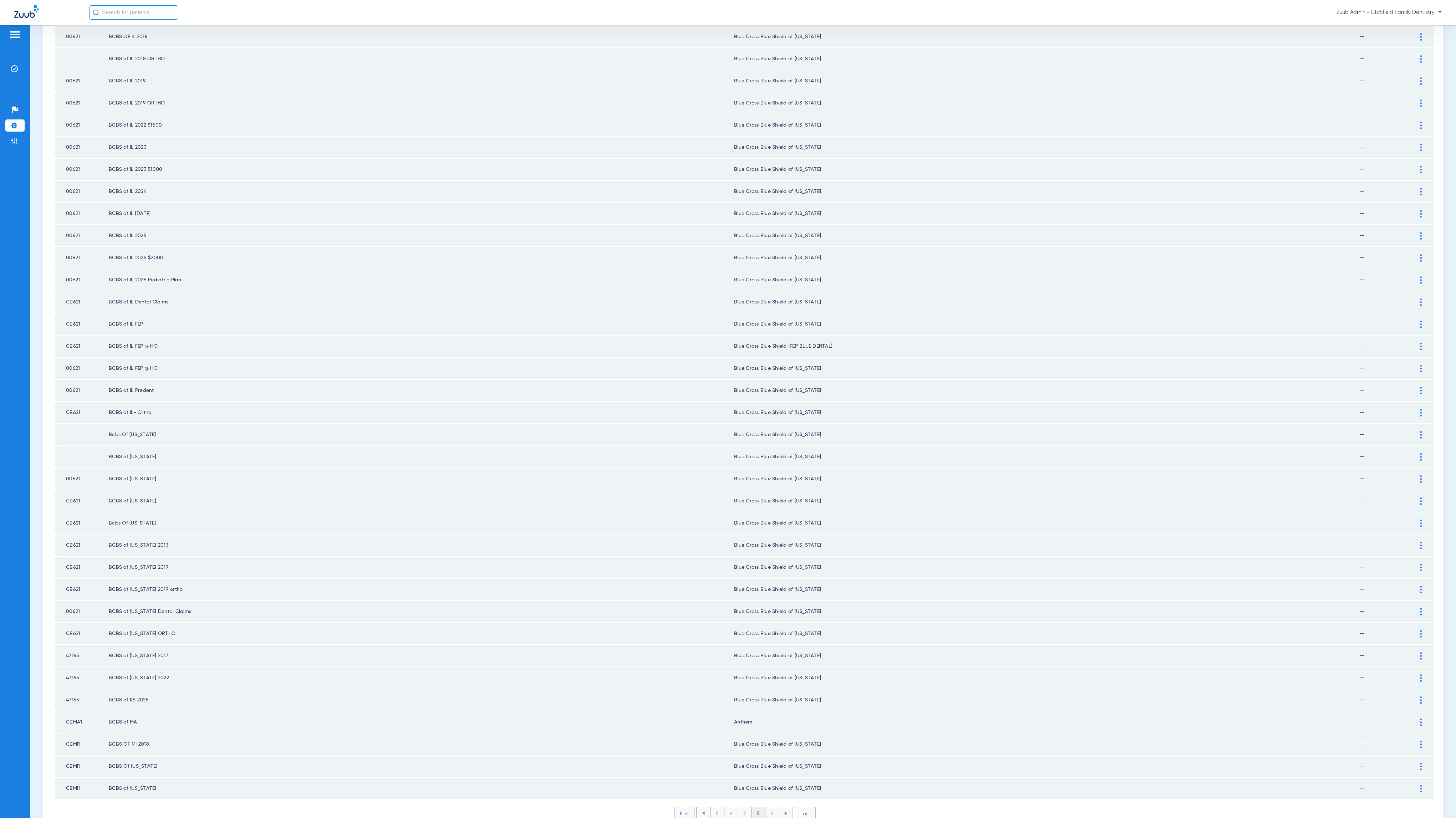
click at [768, 807] on li "9" at bounding box center [772, 813] width 14 height 12
click at [764, 807] on li "10" at bounding box center [772, 813] width 16 height 12
click at [770, 807] on li "11" at bounding box center [773, 813] width 15 height 12
click at [766, 807] on li "12" at bounding box center [773, 813] width 15 height 12
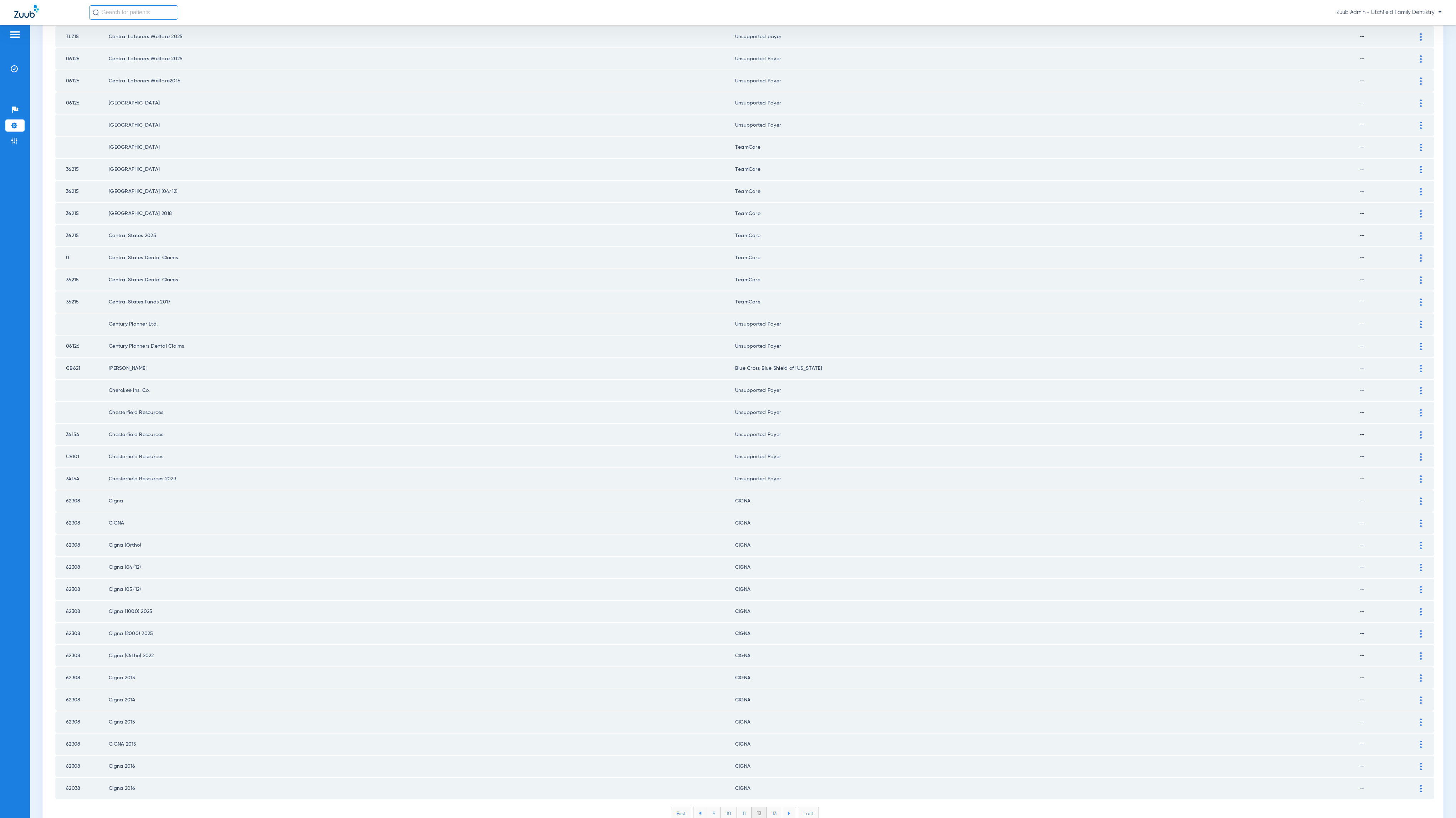
click at [771, 807] on li "13" at bounding box center [774, 813] width 15 height 12
click at [769, 807] on li "14" at bounding box center [775, 813] width 16 height 12
click at [768, 807] on li "15" at bounding box center [775, 813] width 16 height 12
click at [773, 807] on li "16" at bounding box center [775, 813] width 15 height 12
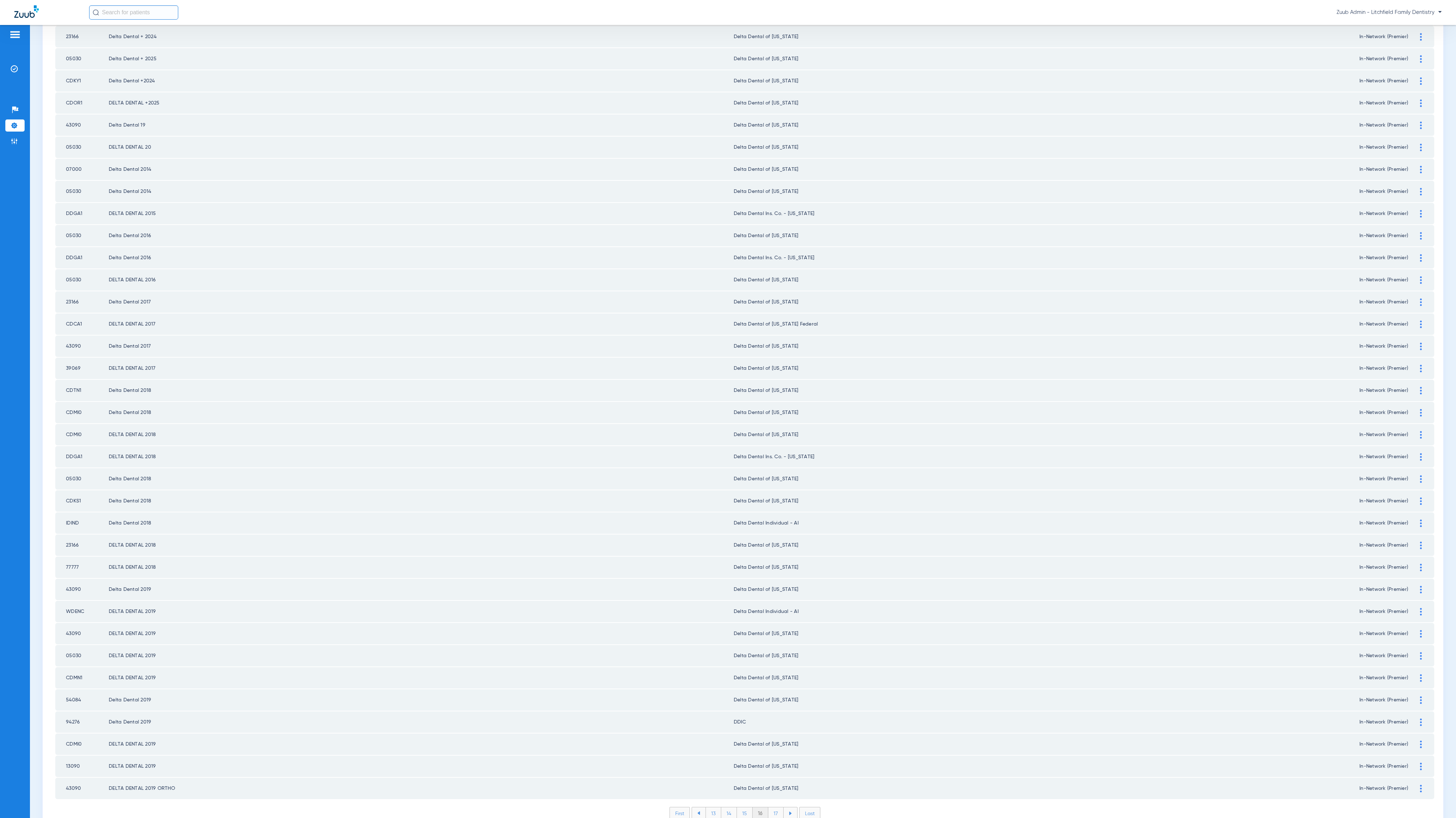
click at [768, 807] on li "17" at bounding box center [775, 813] width 15 height 12
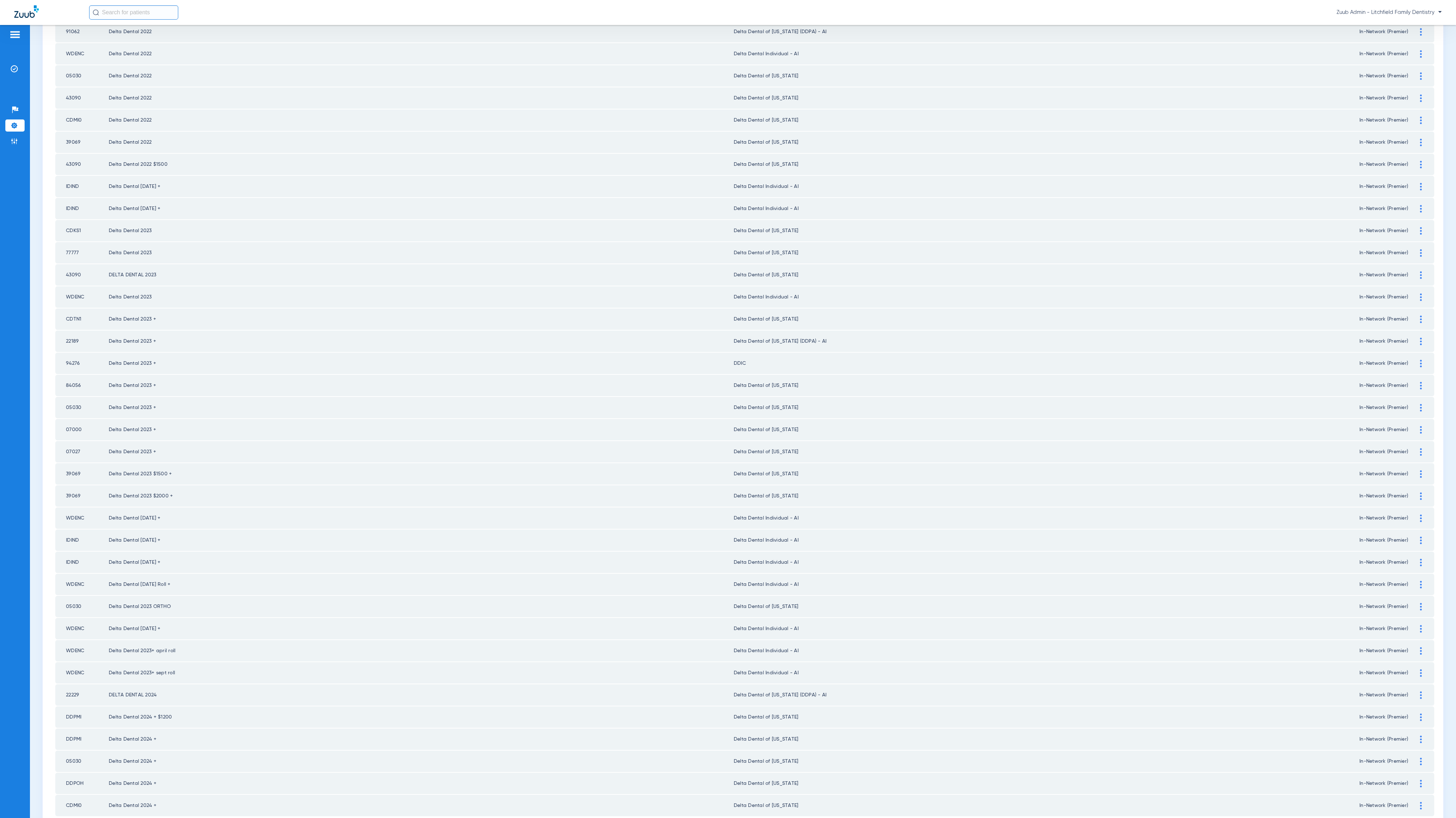
scroll to position [0, 0]
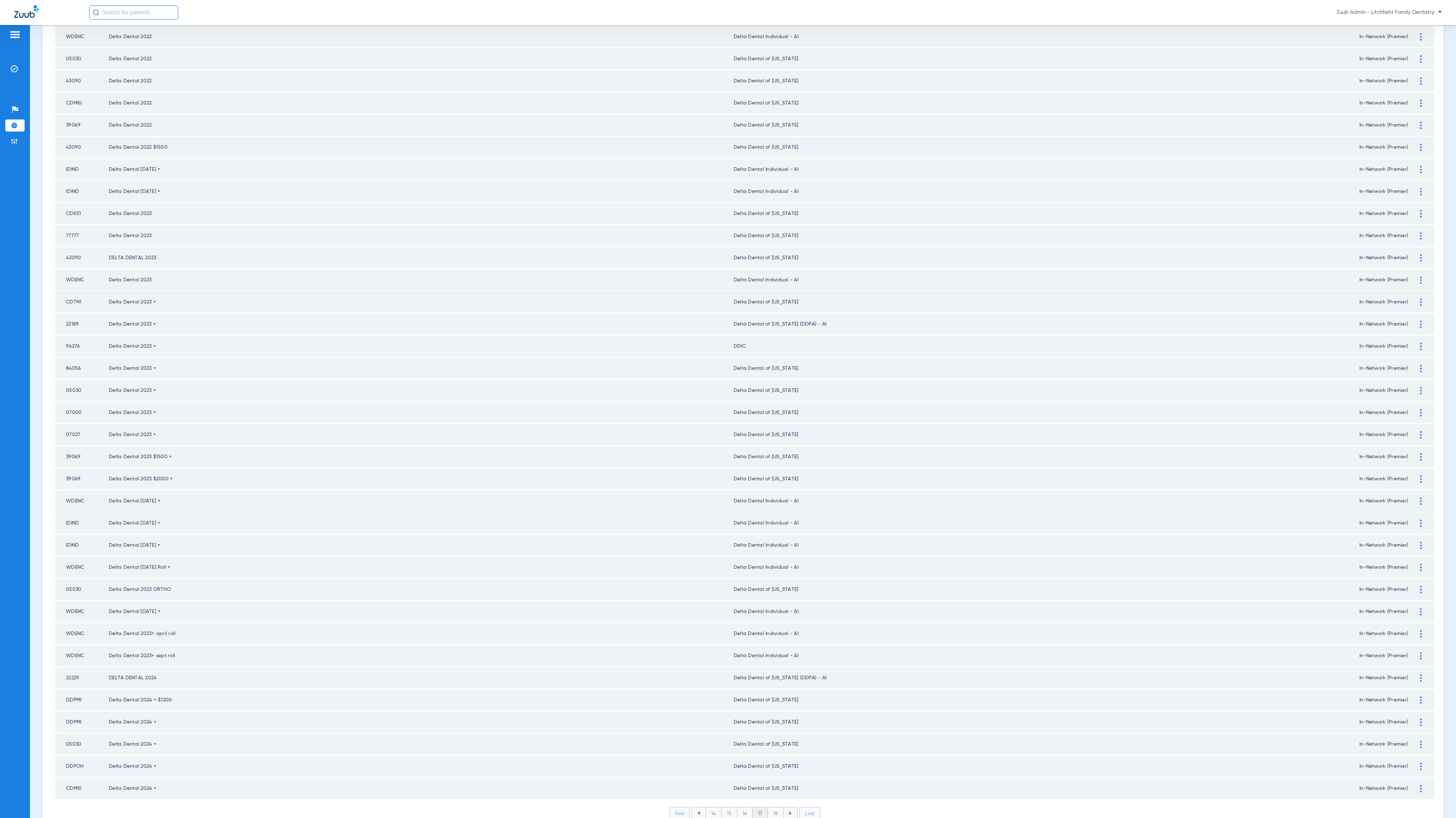
click at [768, 807] on li "18" at bounding box center [776, 813] width 16 height 12
click at [774, 807] on li "19" at bounding box center [775, 813] width 15 height 12
click at [769, 807] on li "20" at bounding box center [775, 813] width 17 height 12
click at [772, 807] on li "21" at bounding box center [776, 813] width 15 height 12
click at [768, 807] on li "22" at bounding box center [776, 813] width 16 height 12
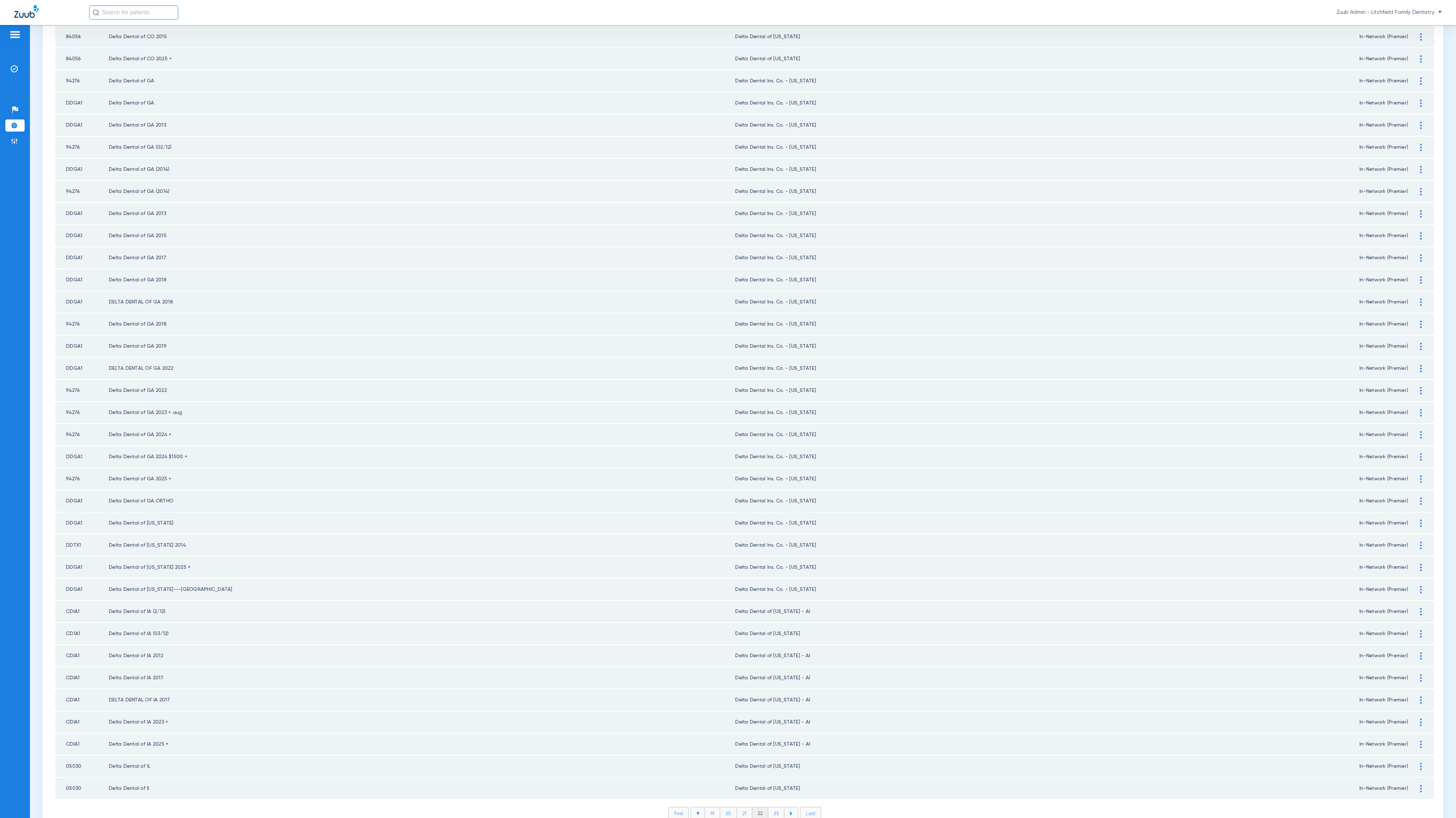
click at [770, 807] on li "23" at bounding box center [776, 813] width 16 height 12
click at [775, 807] on li "24" at bounding box center [777, 813] width 16 height 12
click at [773, 807] on li "25" at bounding box center [776, 813] width 16 height 12
click at [775, 807] on li "26" at bounding box center [777, 813] width 16 height 12
click at [773, 807] on li "27" at bounding box center [777, 813] width 16 height 12
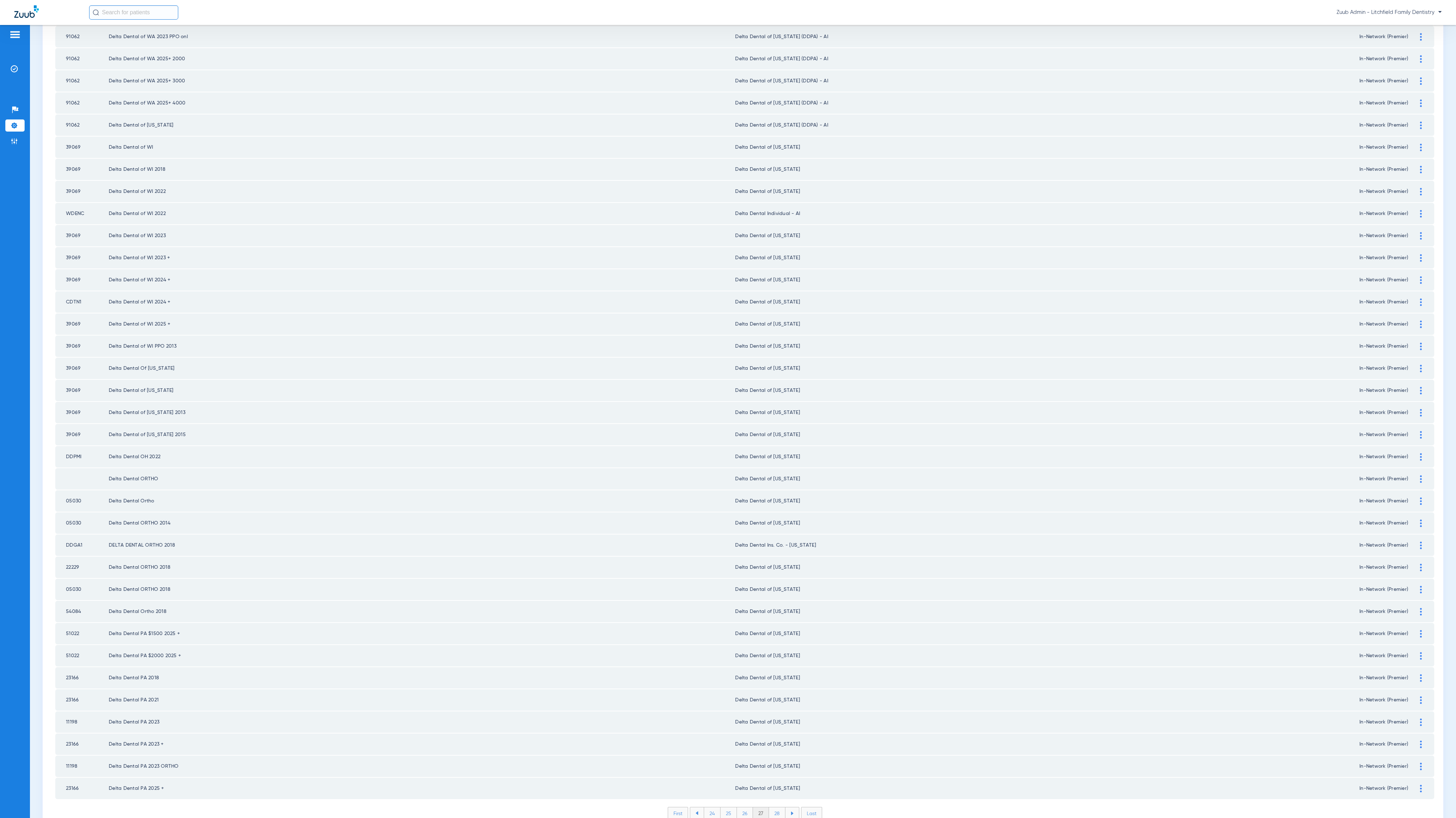
click at [769, 807] on li "28" at bounding box center [777, 813] width 16 height 12
click at [778, 807] on li "29" at bounding box center [777, 813] width 16 height 12
click at [773, 807] on li "30" at bounding box center [777, 813] width 17 height 12
click at [774, 807] on li "31" at bounding box center [777, 813] width 15 height 12
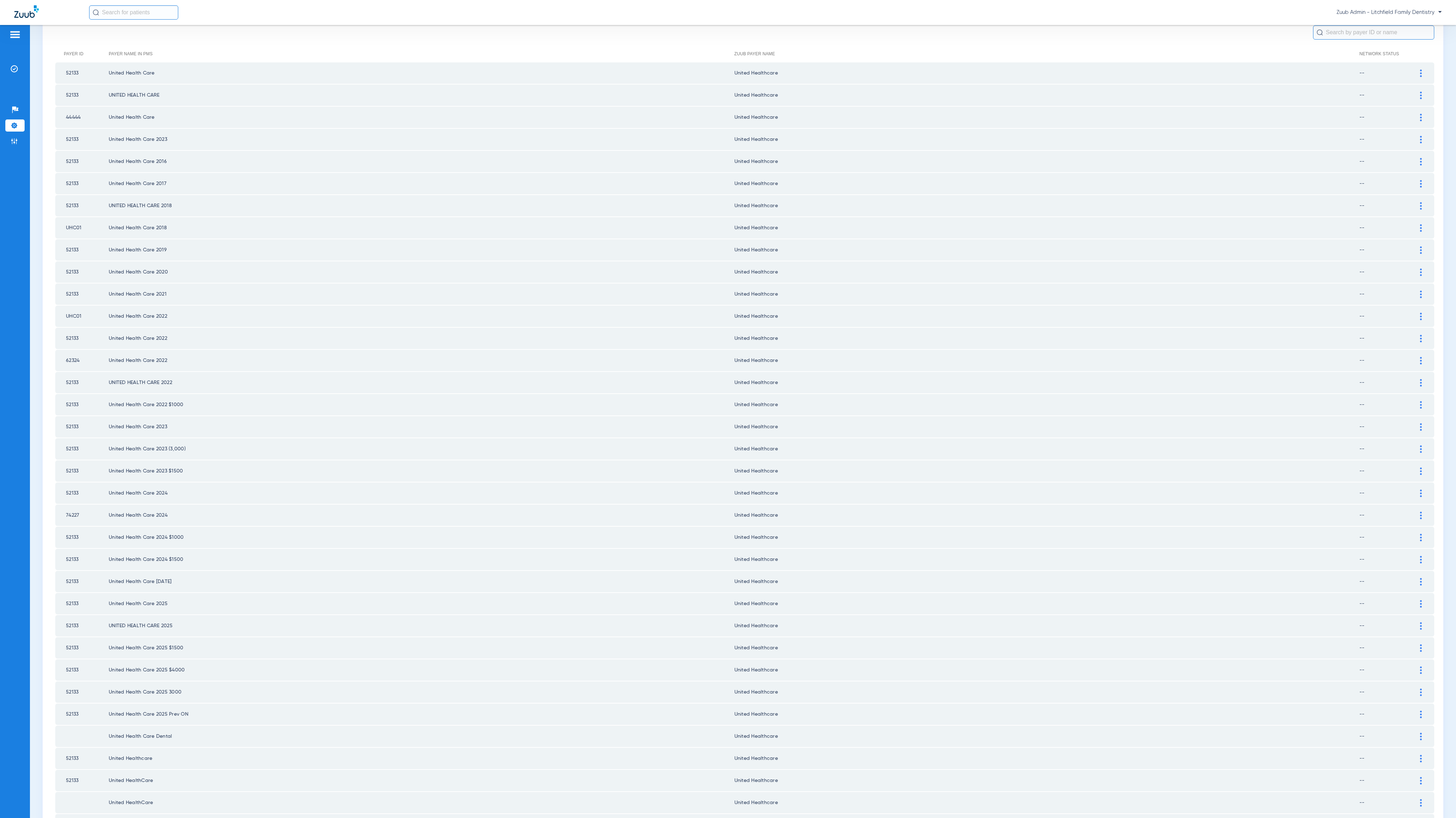
scroll to position [436, 0]
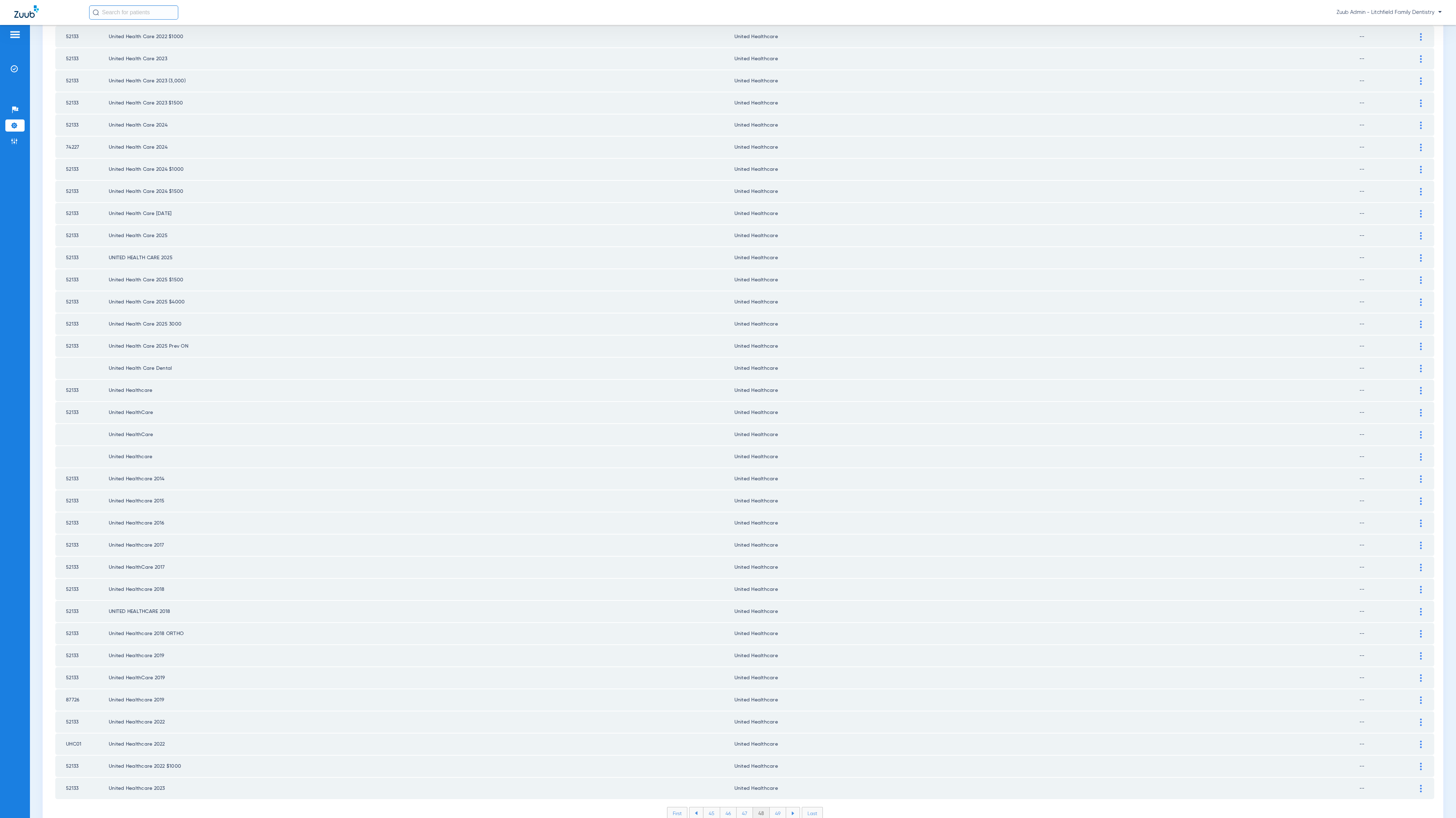
click at [773, 807] on li "49" at bounding box center [778, 813] width 16 height 12
click at [775, 807] on li "50" at bounding box center [778, 813] width 17 height 12
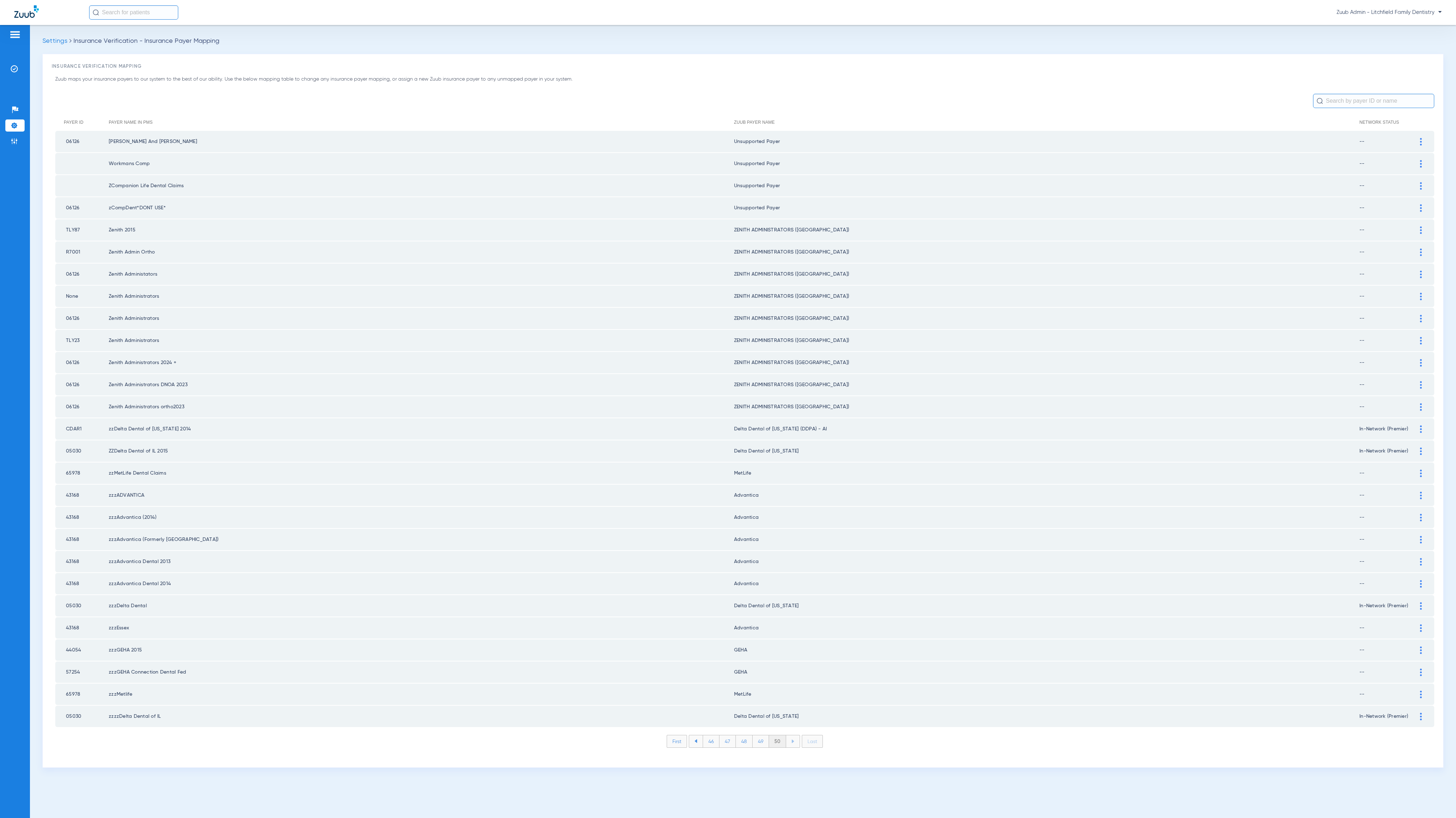
scroll to position [0, 0]
click at [18, 141] on li "Admin" at bounding box center [15, 141] width 19 height 12
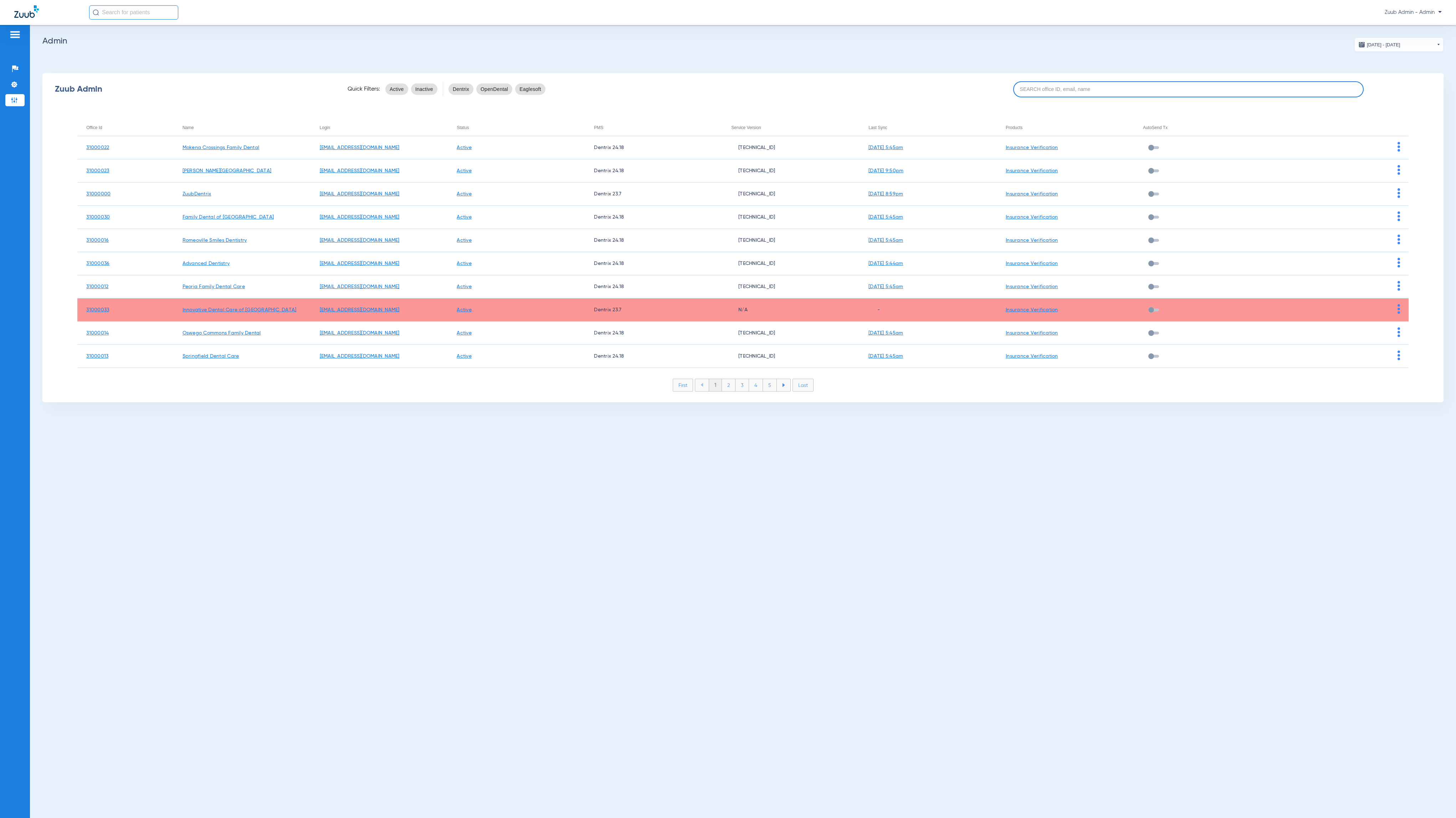
click at [1112, 84] on input at bounding box center [1189, 89] width 350 height 16
paste input "31000010"
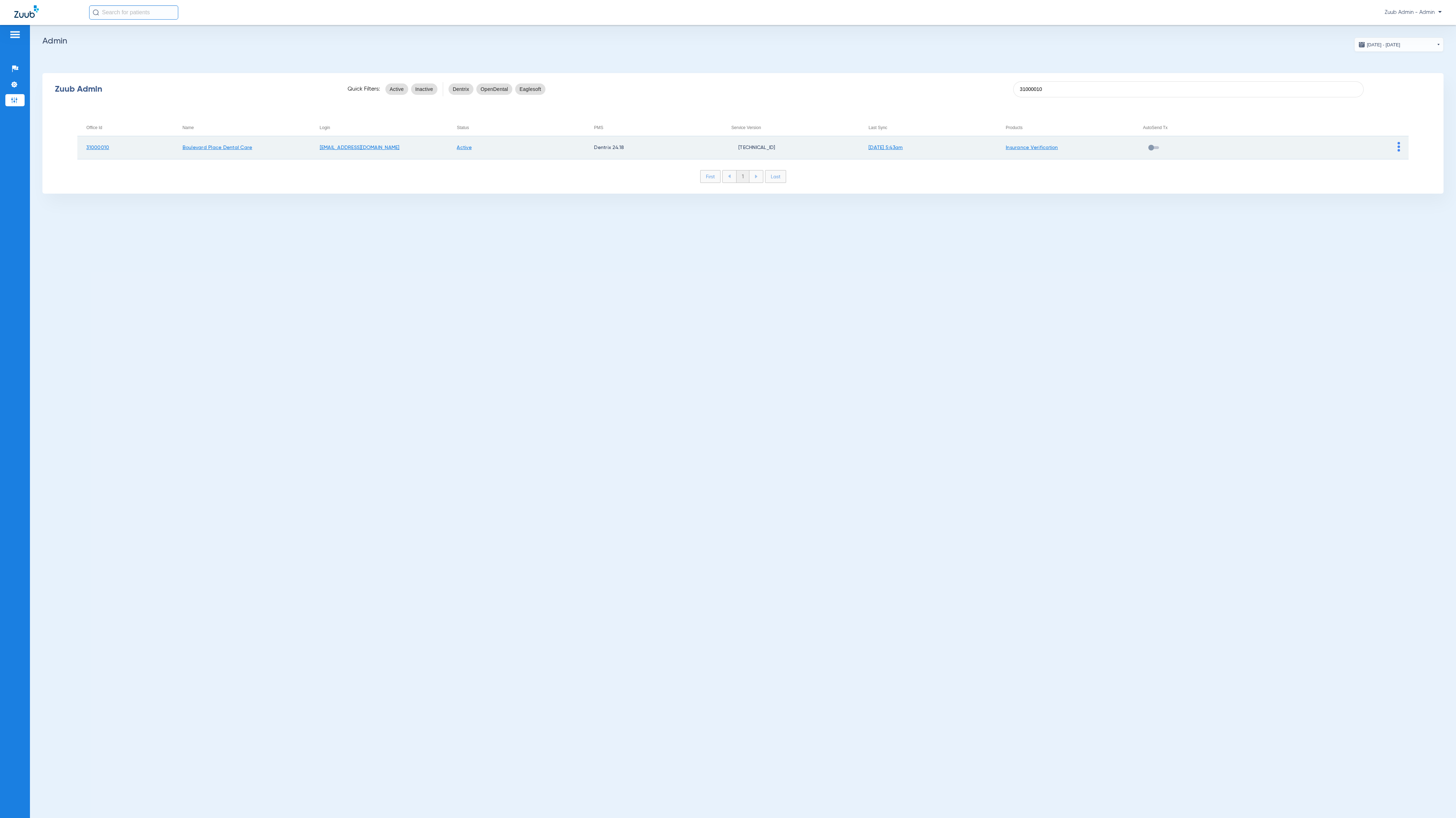
type input "31000010"
click at [1399, 147] on img at bounding box center [1399, 146] width 2 height 10
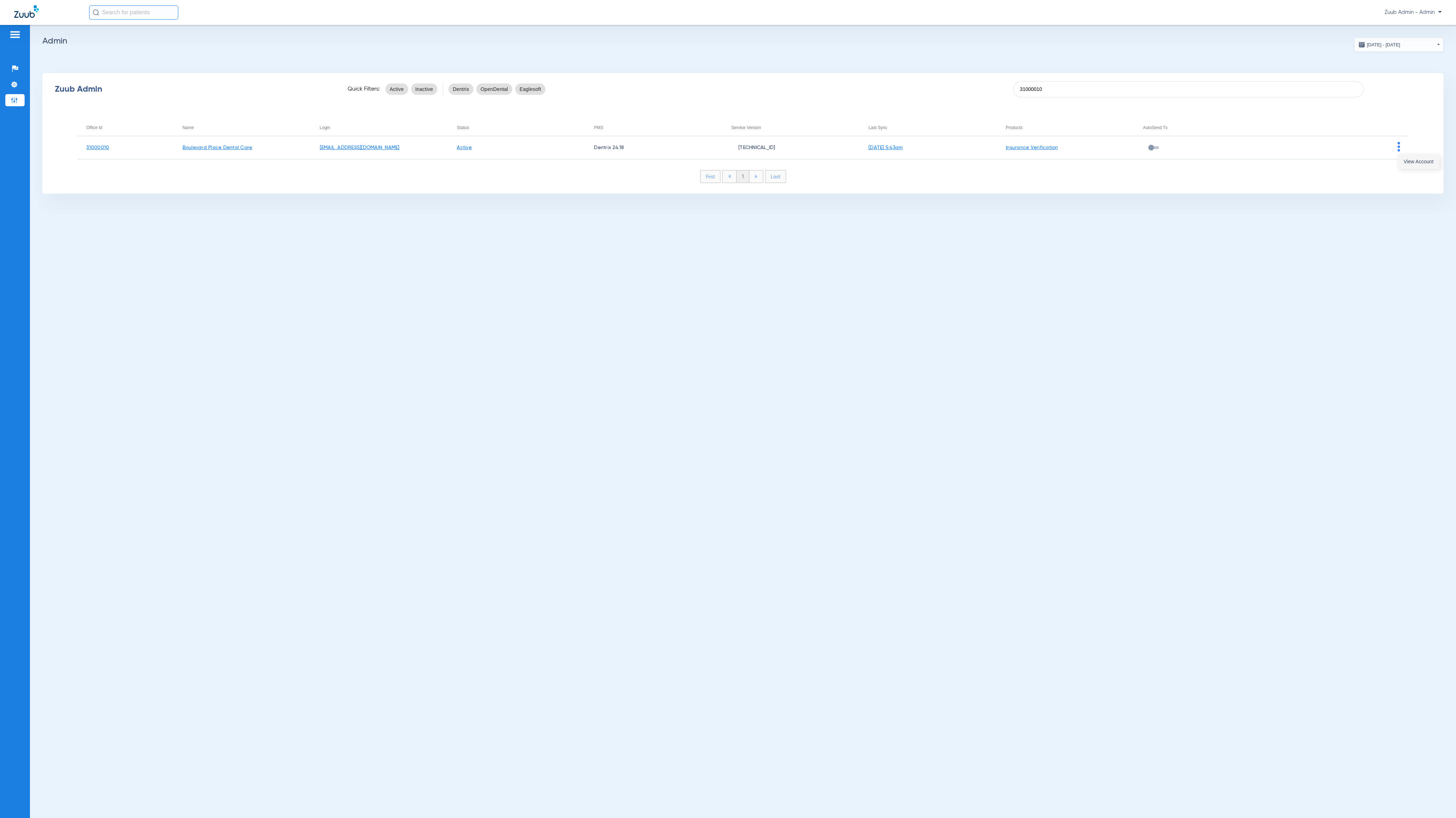
click at [1405, 155] on button "View Account" at bounding box center [1418, 161] width 41 height 14
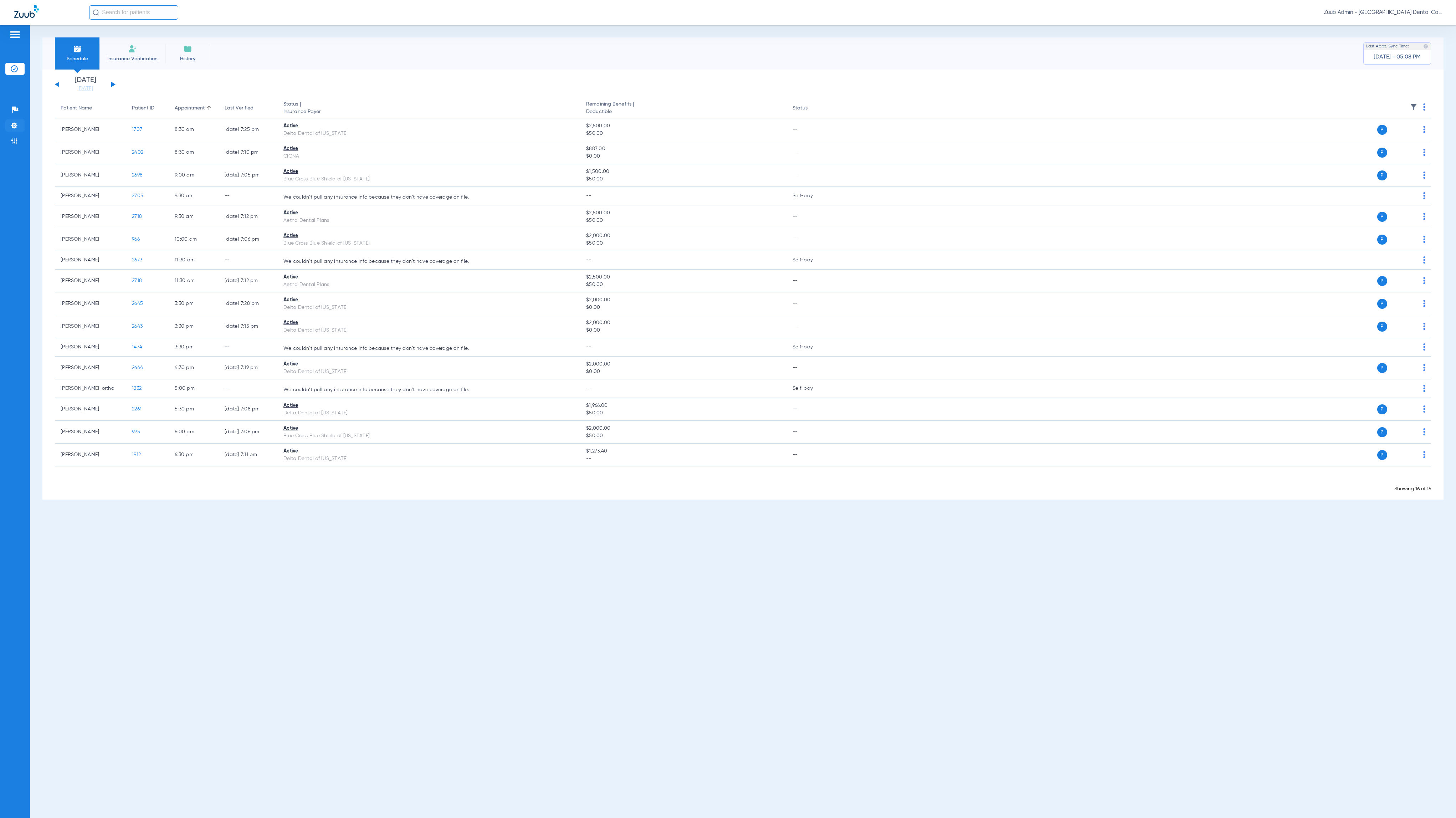
click at [14, 123] on img at bounding box center [14, 125] width 7 height 7
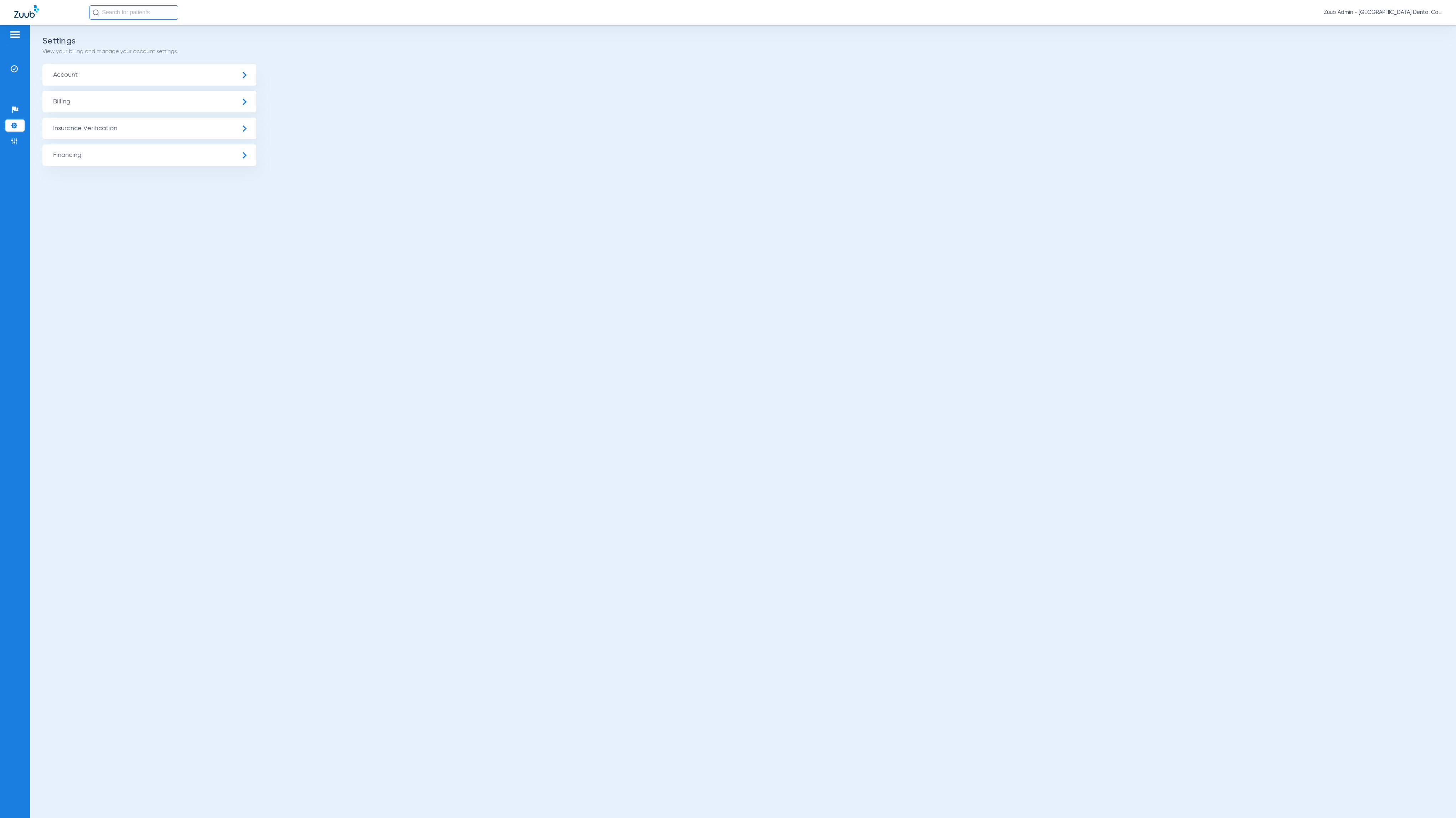
click at [118, 127] on span "Insurance Verification" at bounding box center [149, 128] width 214 height 21
click at [171, 182] on li "Insurance Payer Mapping" at bounding box center [149, 184] width 214 height 18
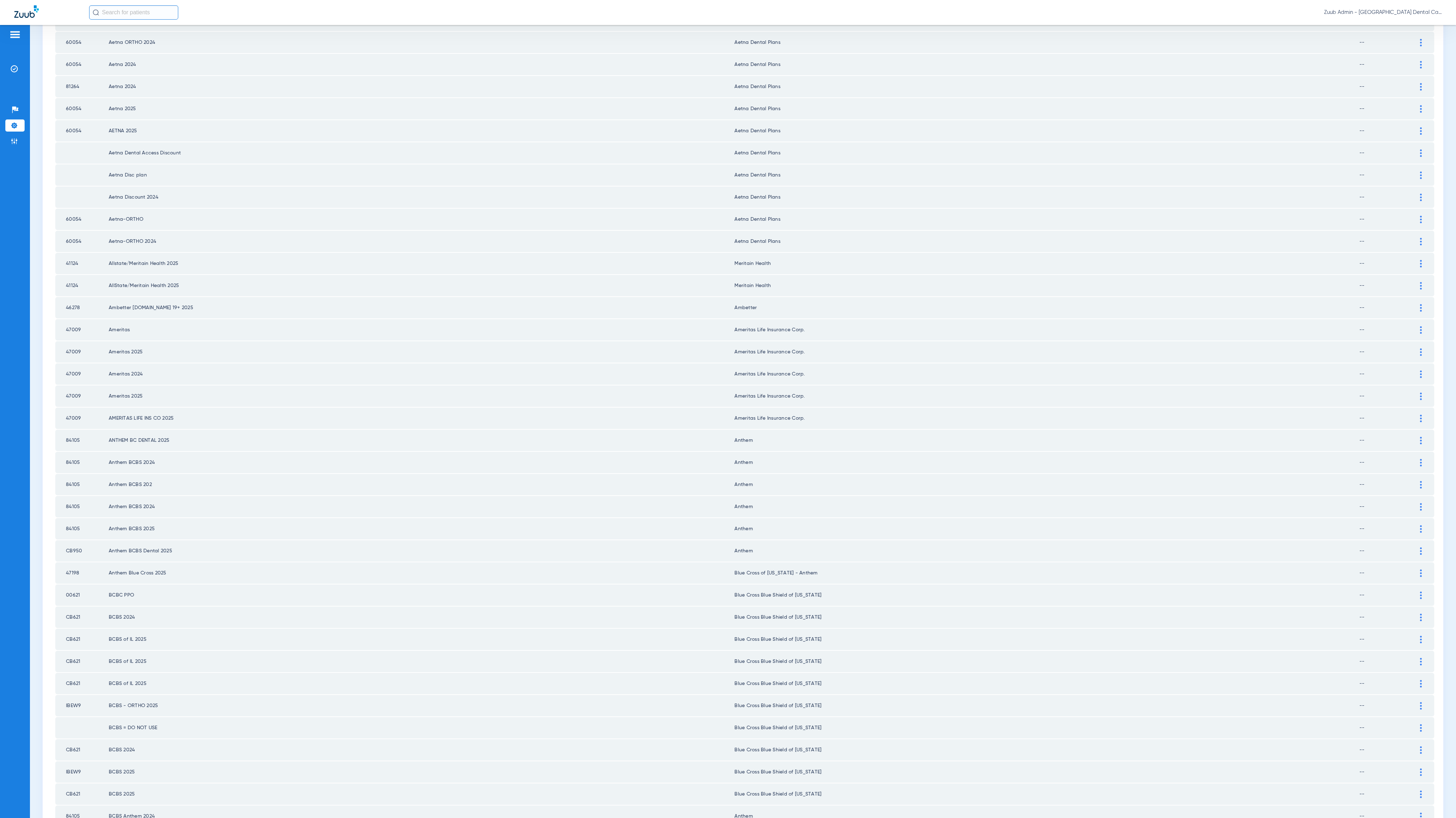
scroll to position [436, 0]
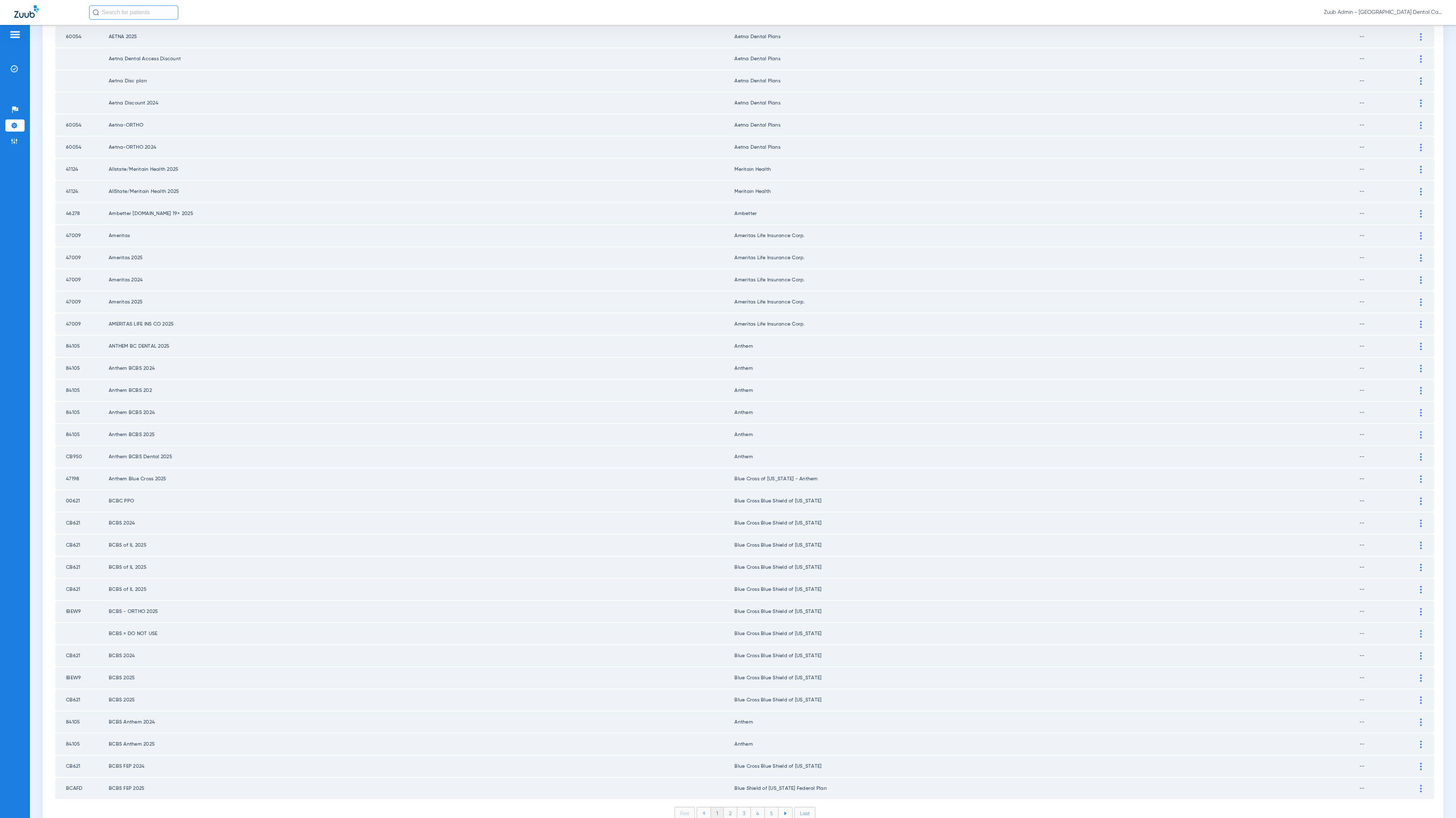
click at [726, 807] on li "2" at bounding box center [730, 813] width 14 height 12
click at [737, 807] on li "3" at bounding box center [744, 813] width 14 height 12
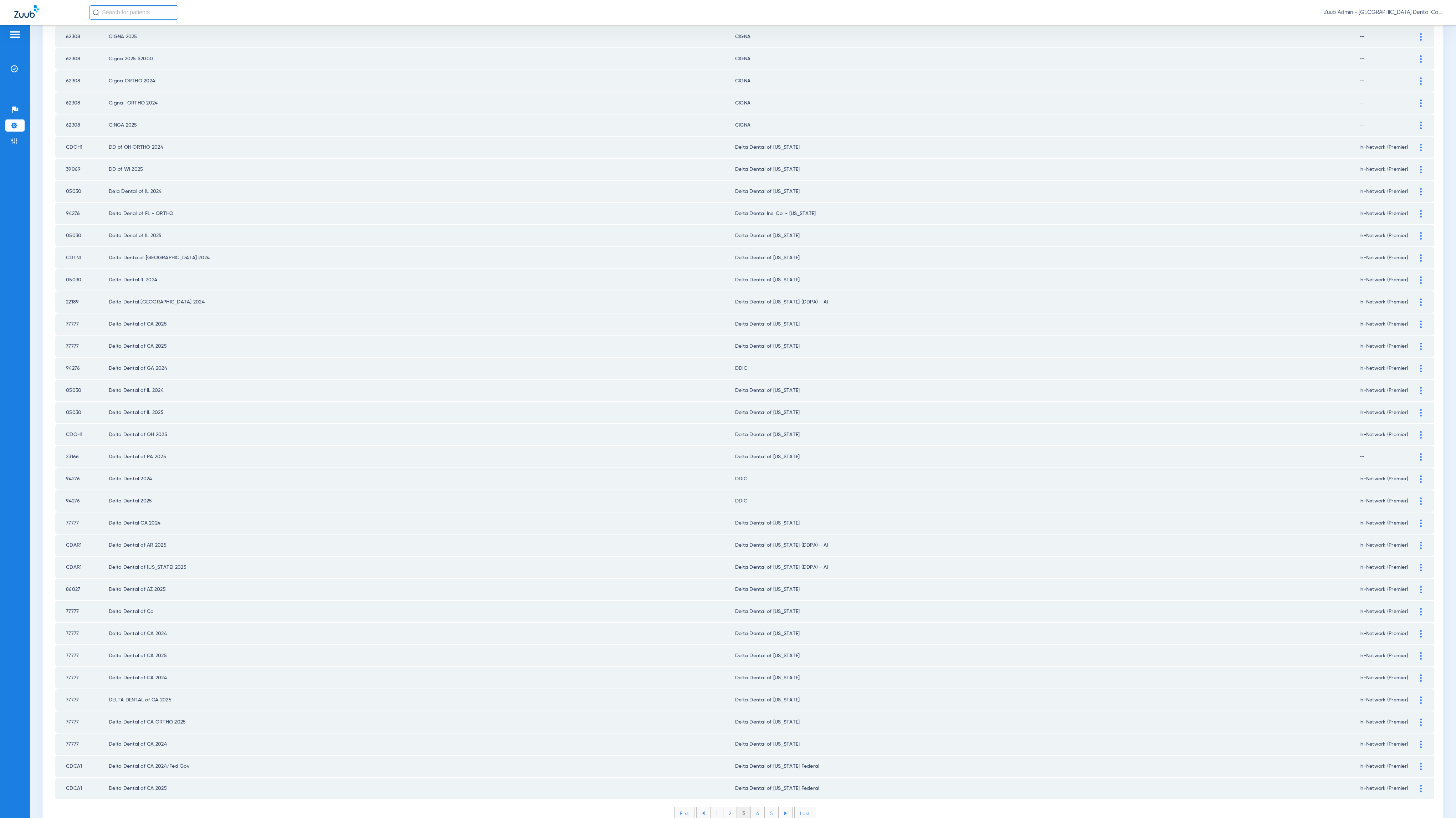
click at [755, 807] on li "4" at bounding box center [757, 813] width 14 height 12
click at [765, 807] on li "5" at bounding box center [772, 813] width 14 height 12
click at [768, 807] on li "6" at bounding box center [772, 813] width 14 height 12
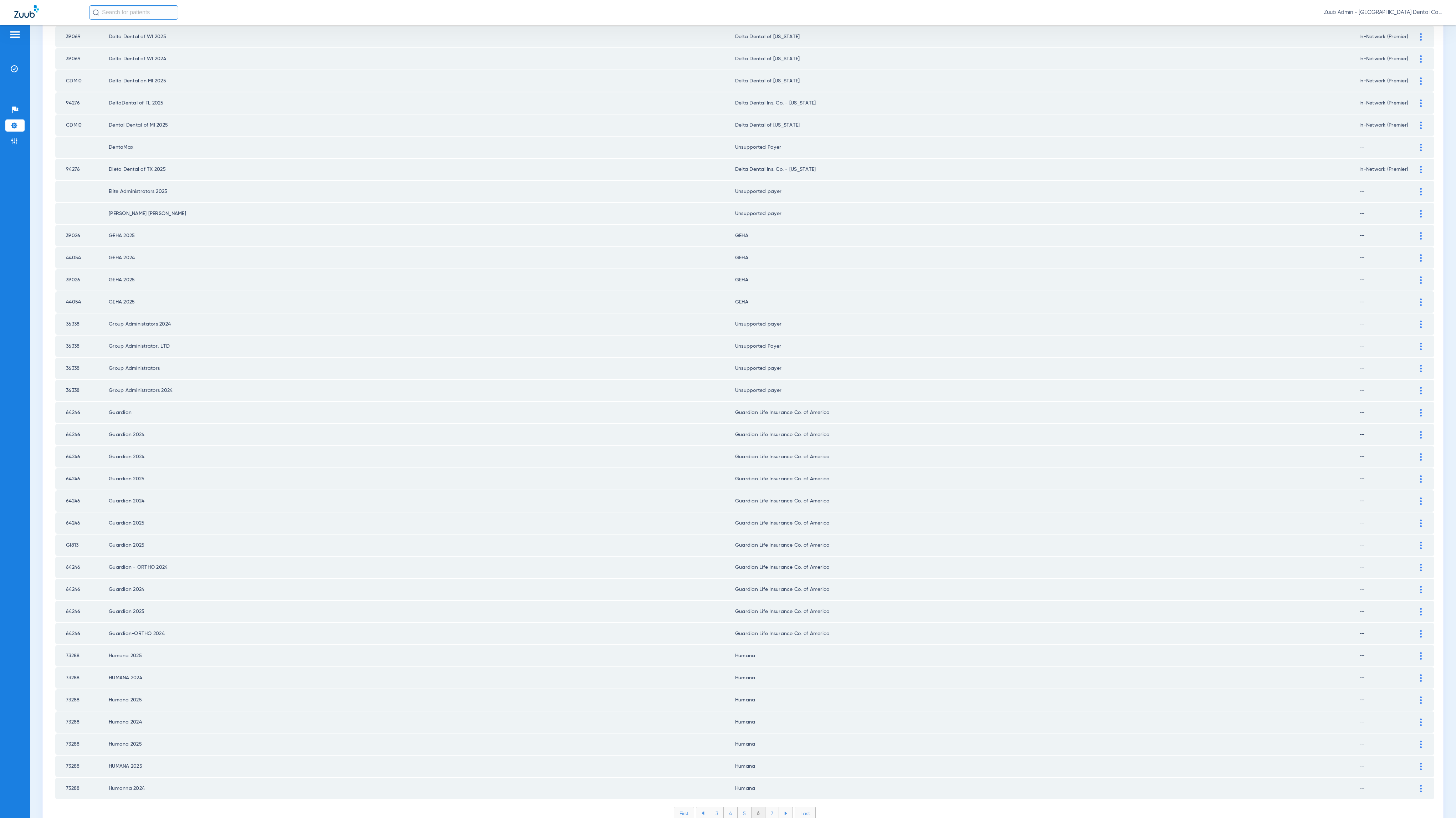
click at [765, 807] on li "7" at bounding box center [772, 813] width 14 height 12
click at [768, 807] on li "8" at bounding box center [772, 813] width 14 height 12
click at [765, 807] on li "9" at bounding box center [772, 813] width 14 height 12
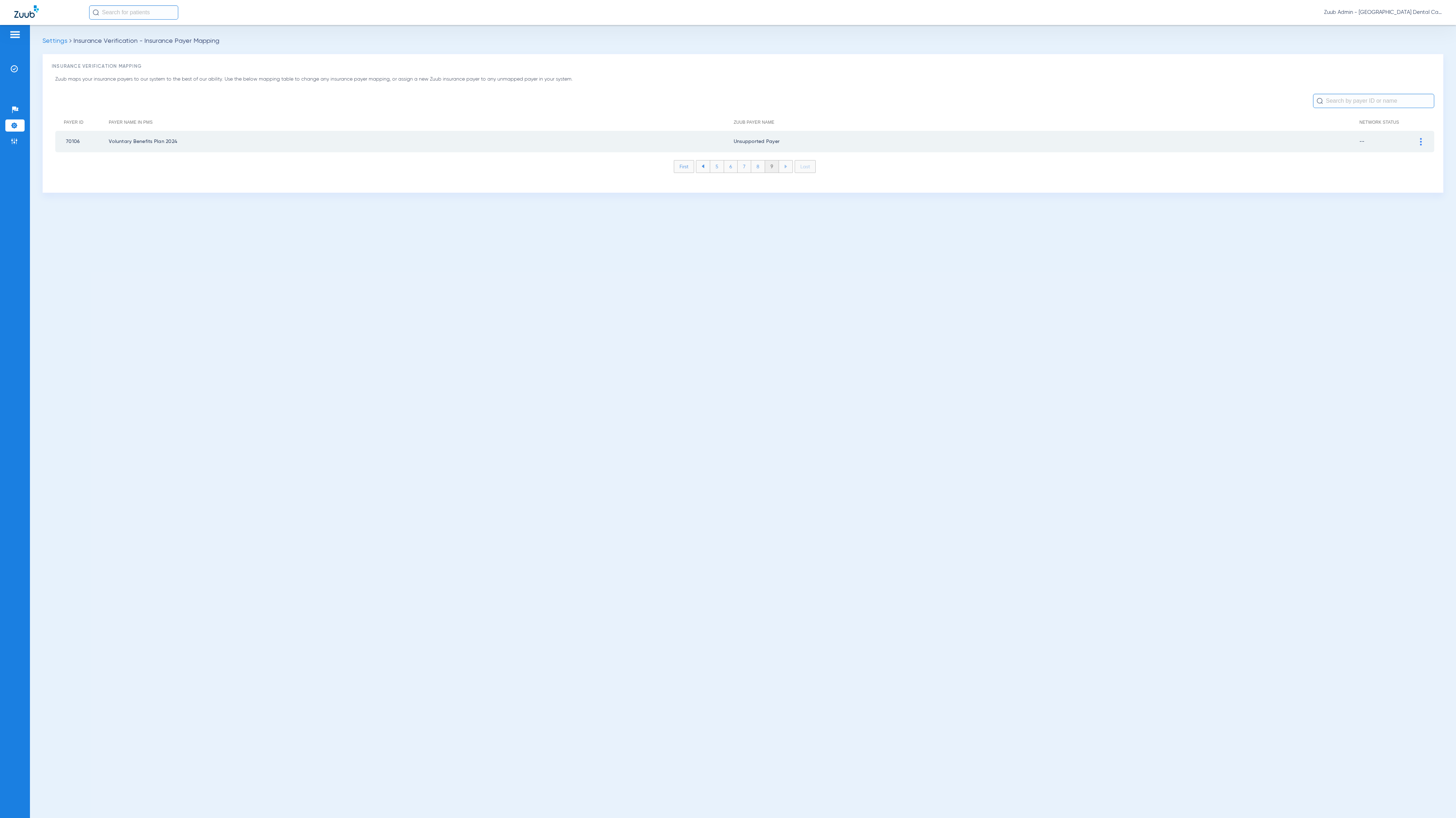
scroll to position [0, 0]
click at [16, 138] on img at bounding box center [14, 141] width 7 height 7
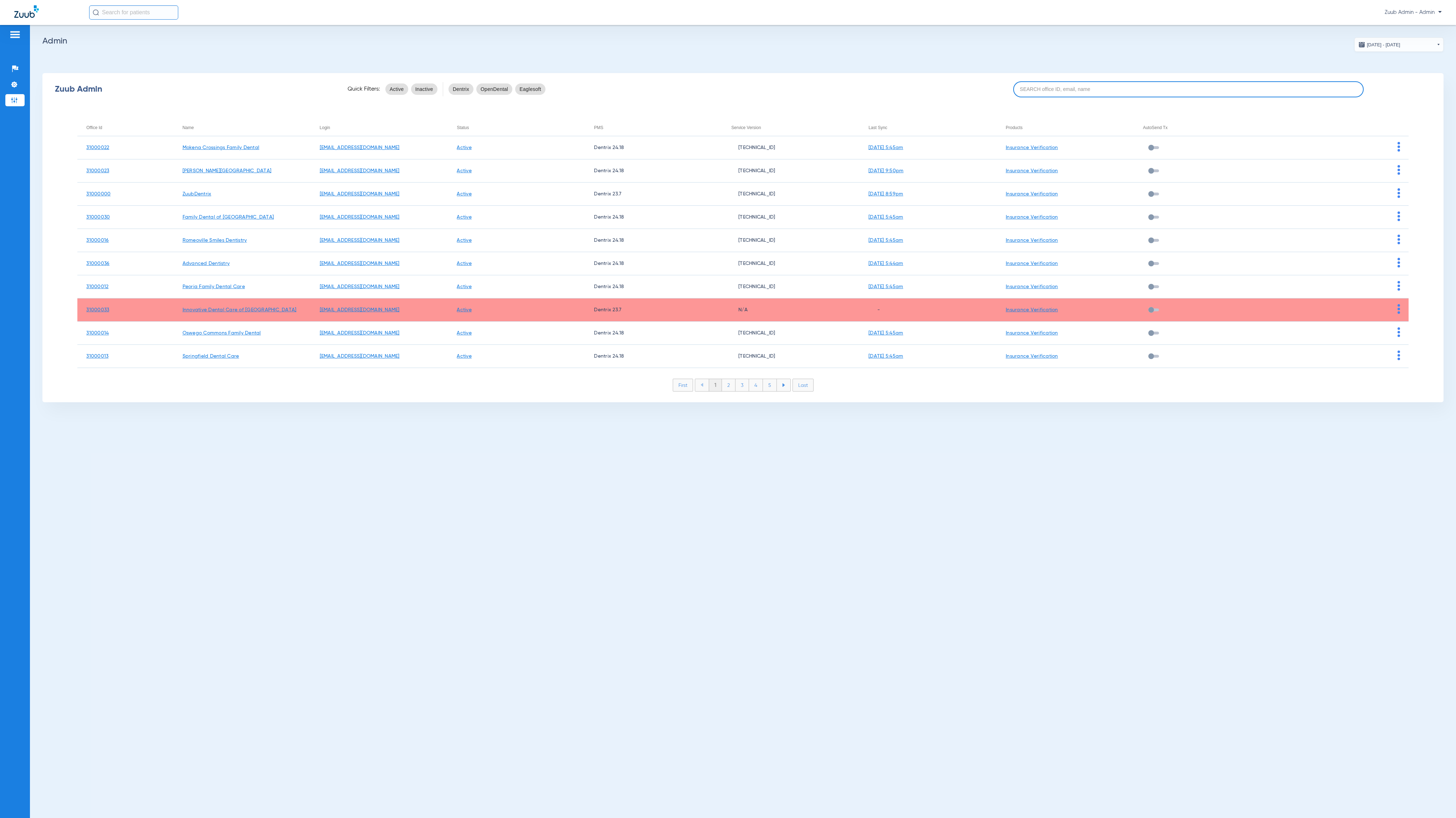
click at [1108, 93] on input at bounding box center [1189, 89] width 350 height 16
paste input "31000011"
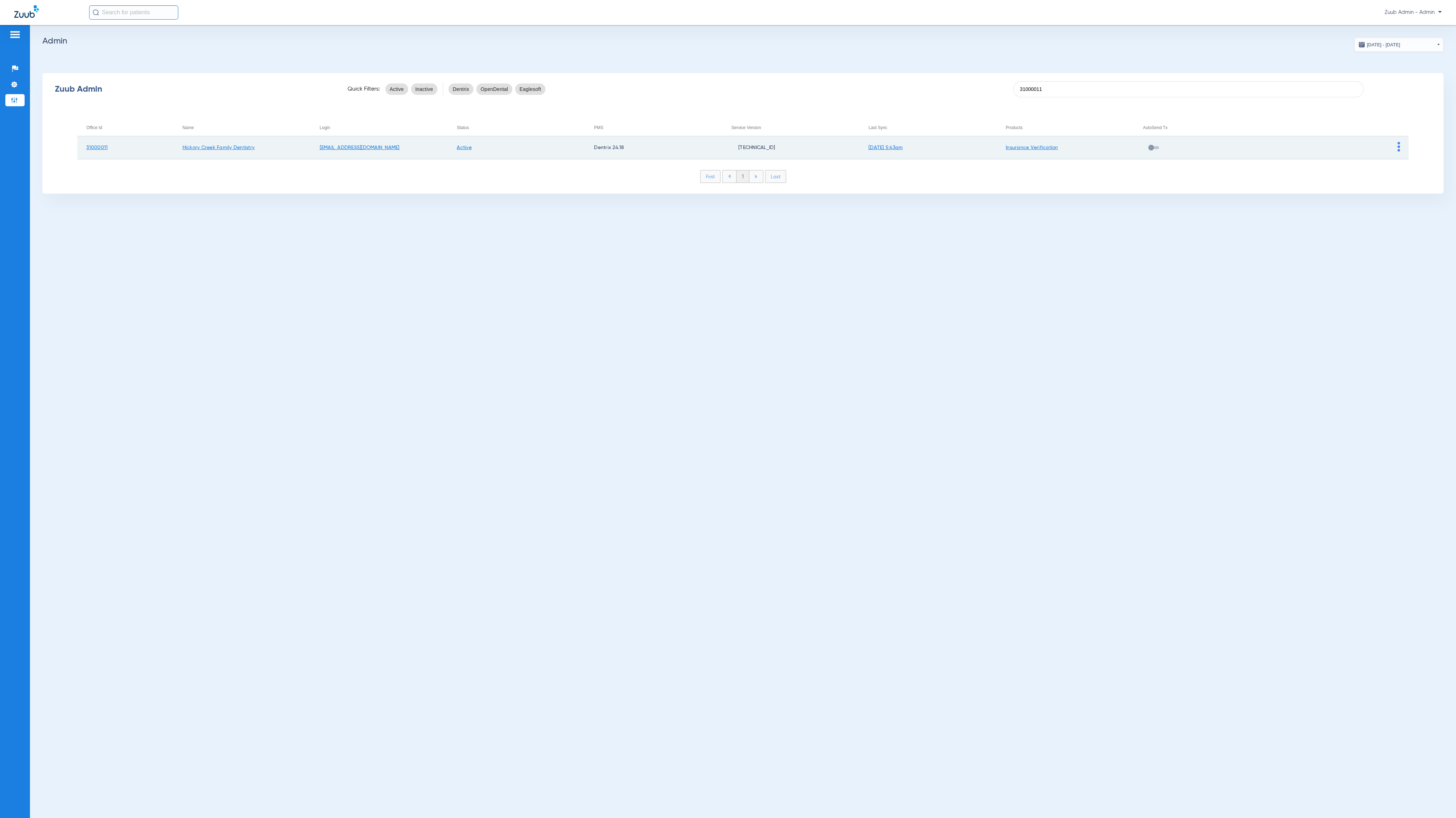
type input "31000011"
click at [1399, 149] on img at bounding box center [1399, 146] width 2 height 10
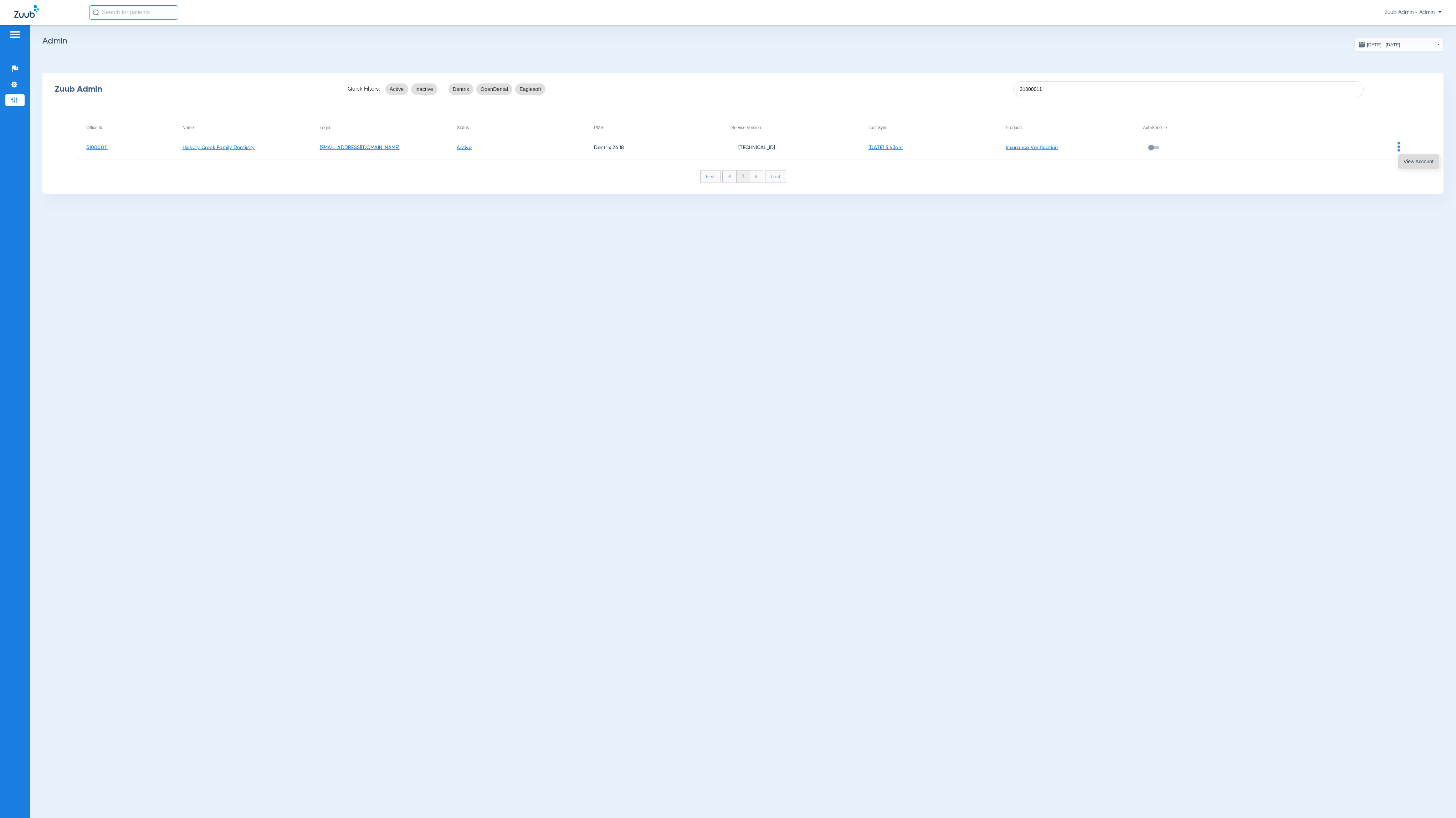
click at [1405, 155] on button "View Account" at bounding box center [1418, 161] width 41 height 14
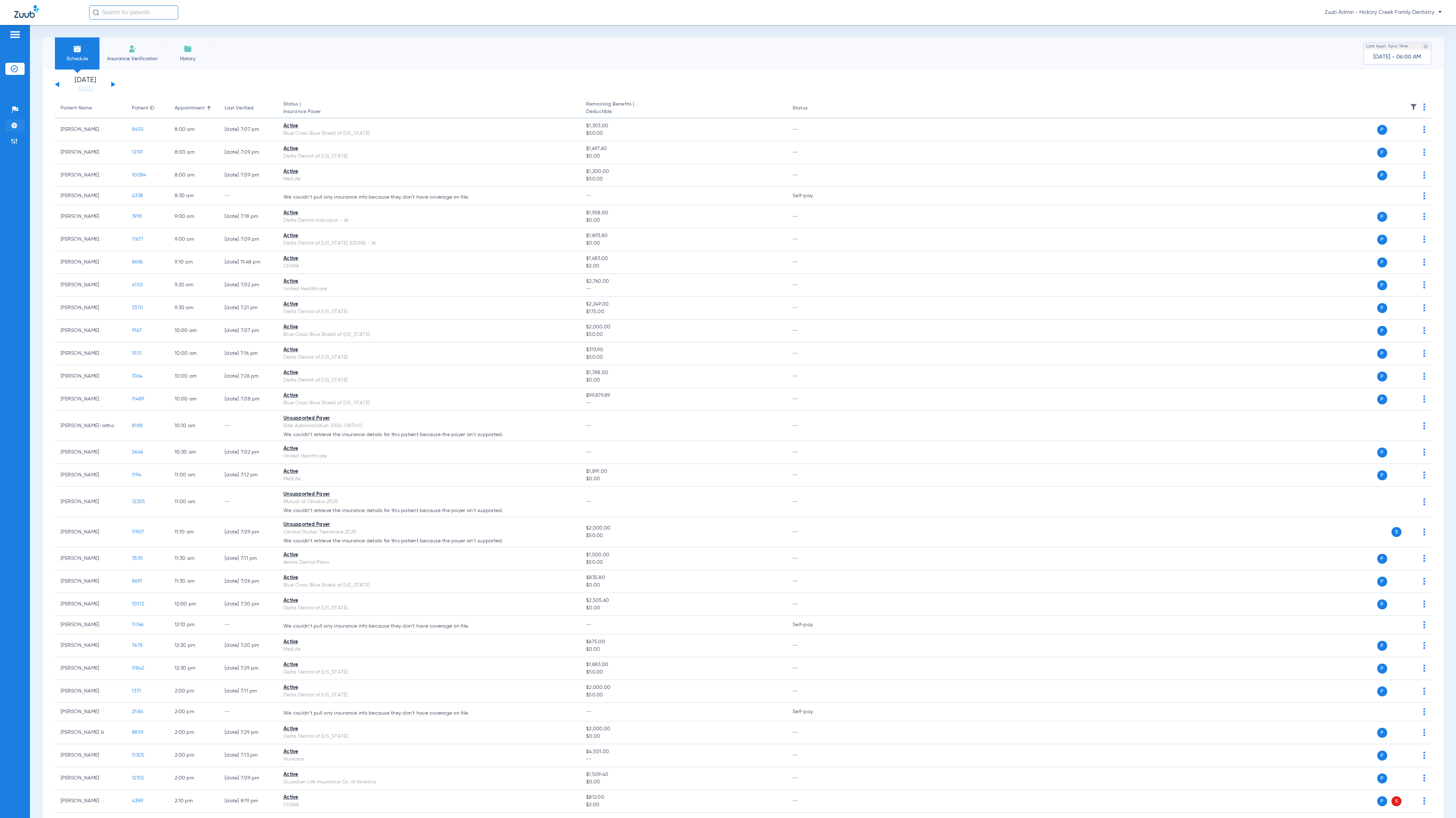
click at [19, 130] on li "Settings" at bounding box center [15, 125] width 19 height 12
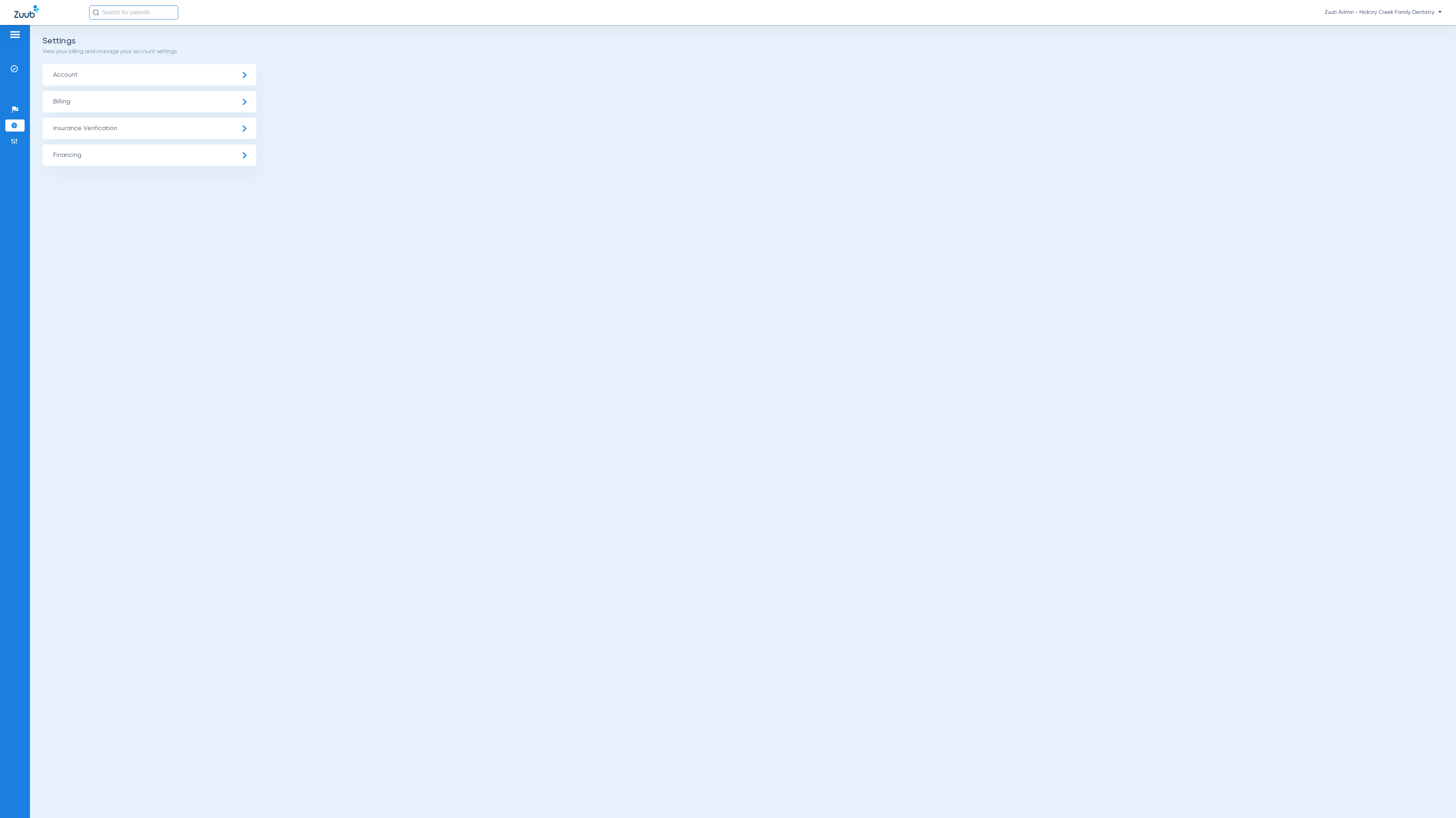
click at [184, 129] on span "Insurance Verification" at bounding box center [149, 128] width 214 height 21
click at [155, 183] on li "Insurance Payer Mapping" at bounding box center [149, 184] width 214 height 18
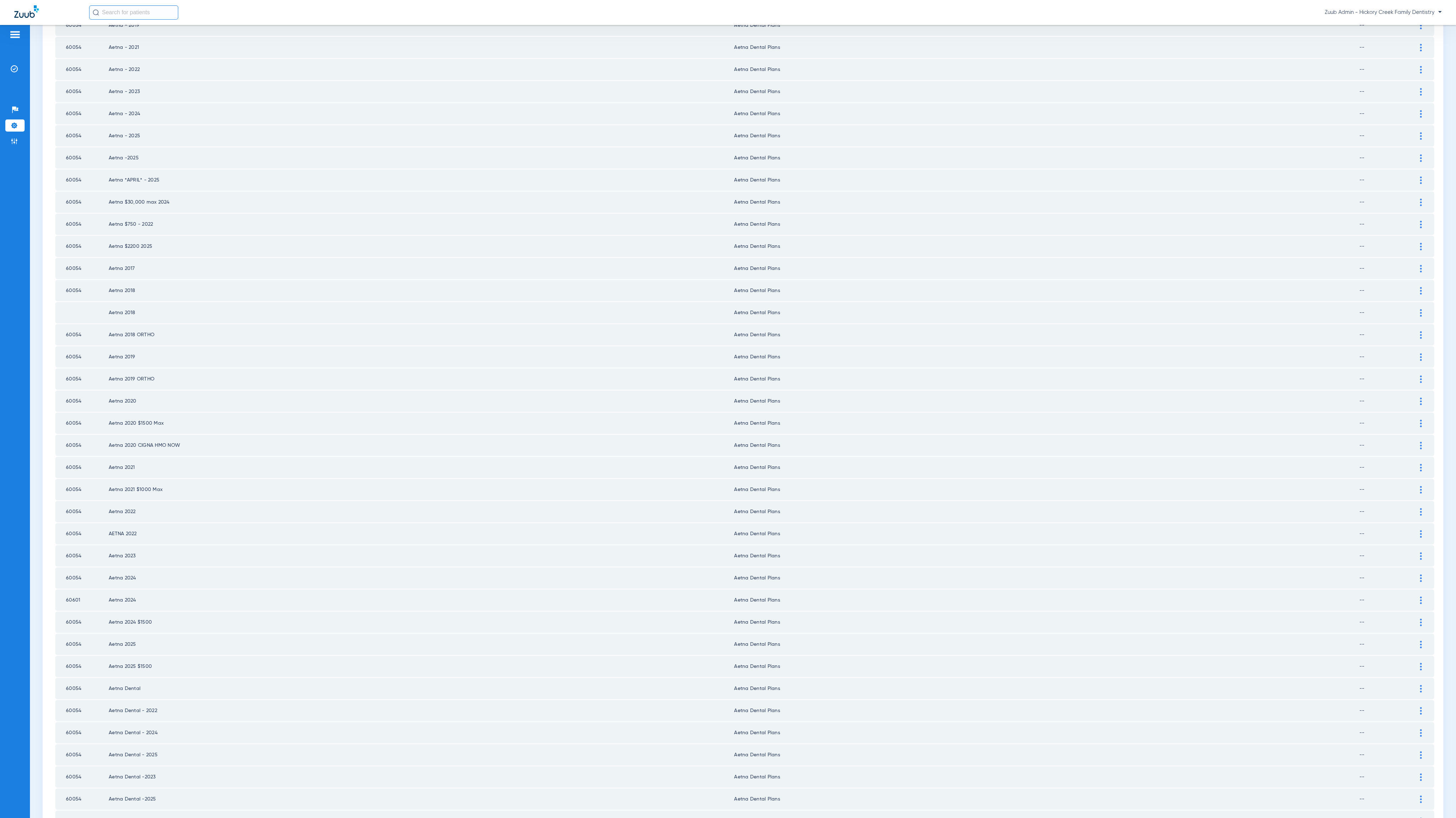
scroll to position [436, 0]
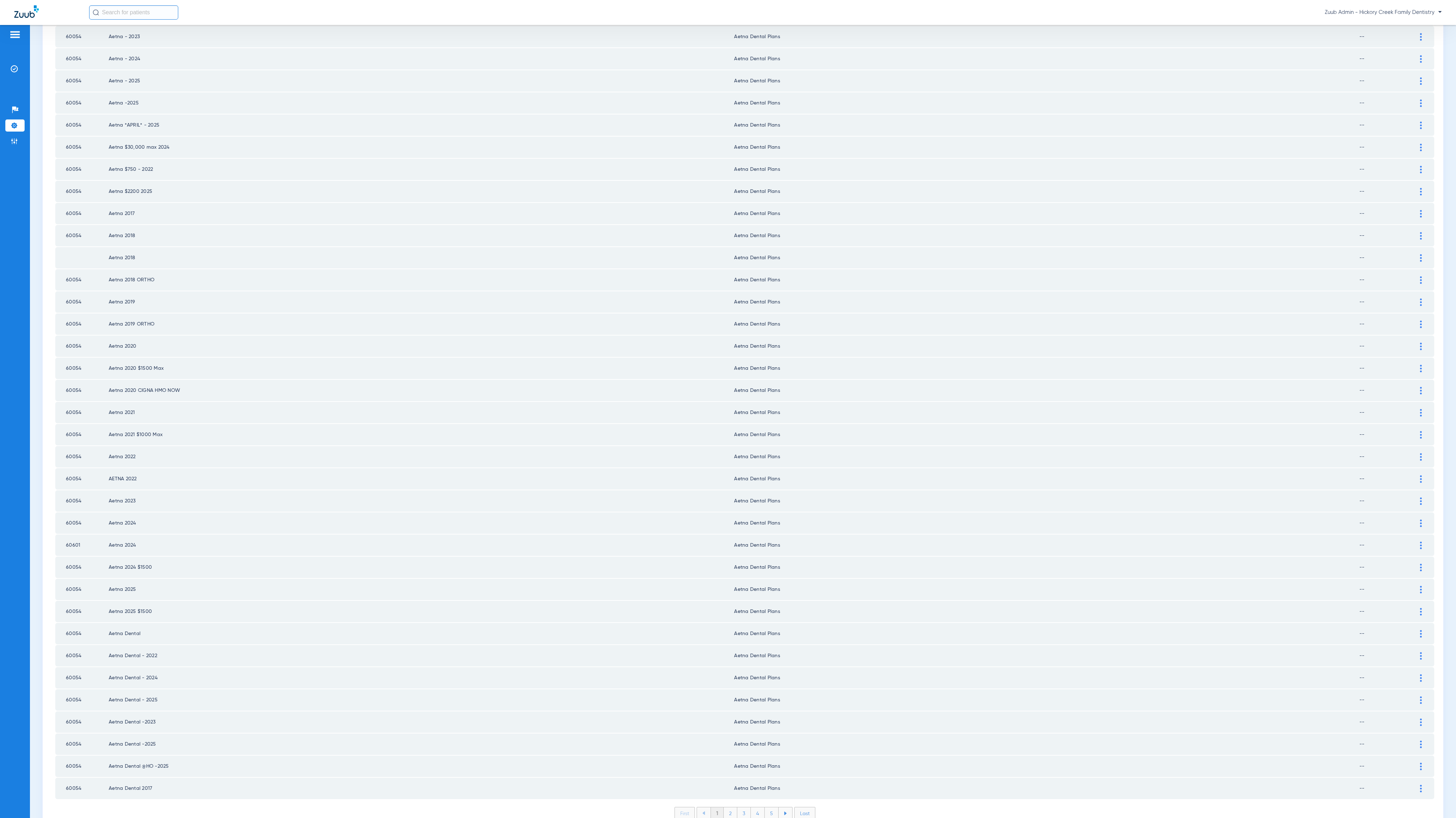
click at [727, 807] on li "2" at bounding box center [730, 813] width 14 height 12
click at [737, 807] on li "3" at bounding box center [744, 813] width 14 height 12
click at [757, 807] on li "4" at bounding box center [757, 813] width 14 height 12
click at [765, 807] on li "5" at bounding box center [772, 813] width 14 height 12
click at [766, 807] on li "6" at bounding box center [772, 813] width 14 height 12
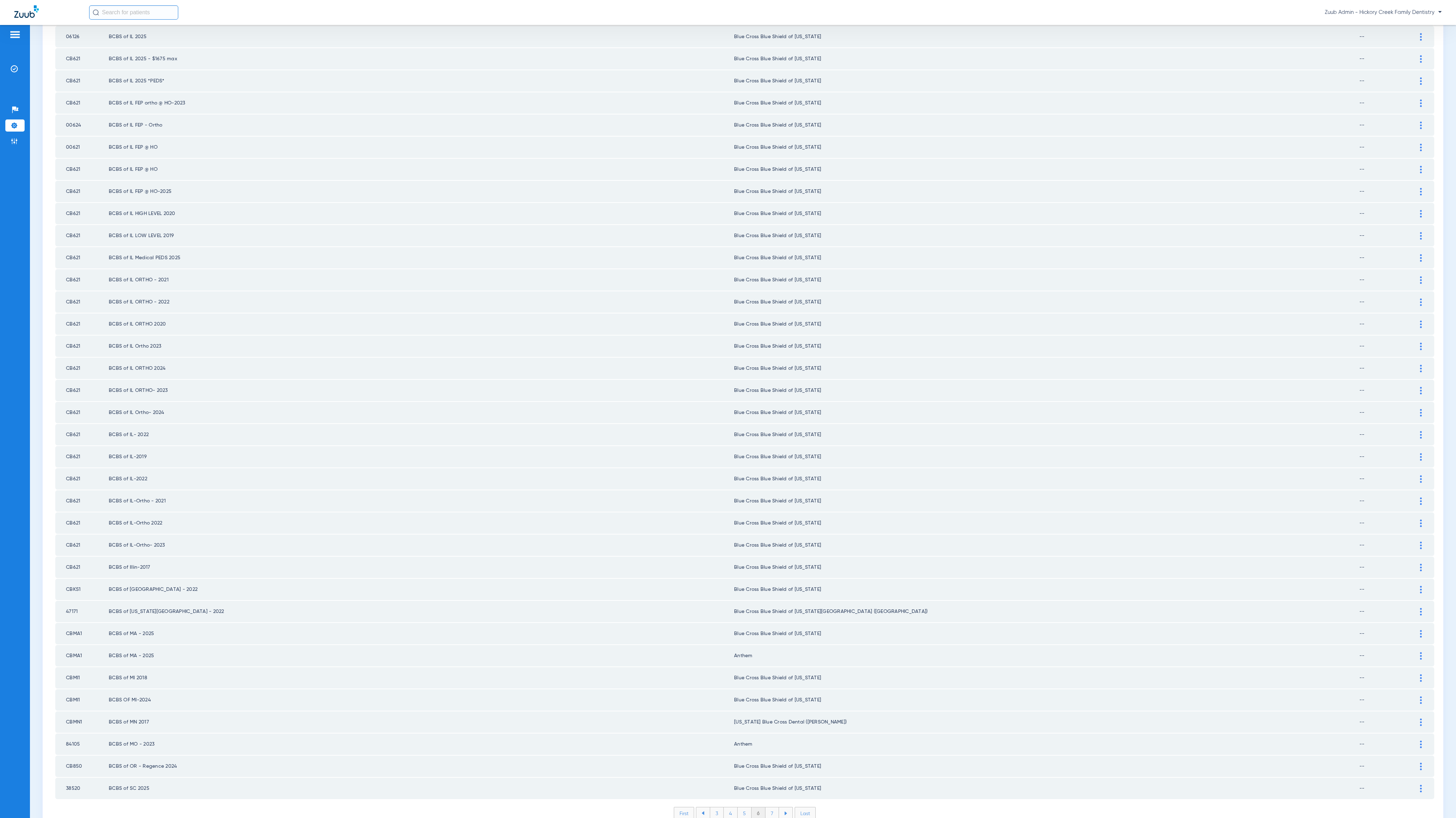
click at [765, 807] on li "7" at bounding box center [772, 813] width 14 height 12
drag, startPoint x: 762, startPoint y: 777, endPoint x: 756, endPoint y: 773, distance: 7.2
click at [765, 807] on li "8" at bounding box center [772, 813] width 14 height 12
click at [766, 807] on li "9" at bounding box center [772, 813] width 14 height 12
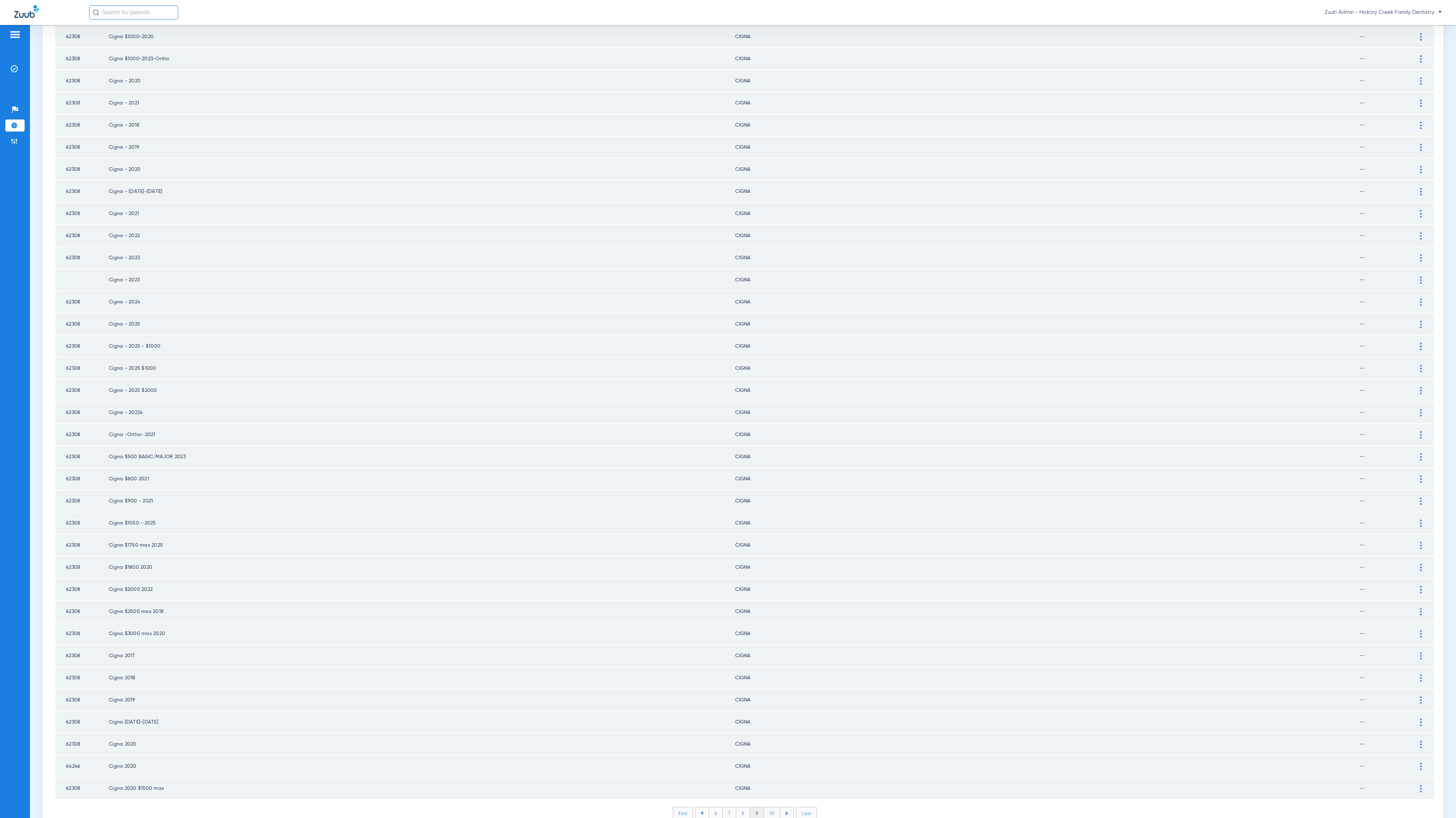
click at [769, 807] on li "10" at bounding box center [772, 813] width 16 height 12
click at [769, 807] on li "11" at bounding box center [773, 813] width 15 height 12
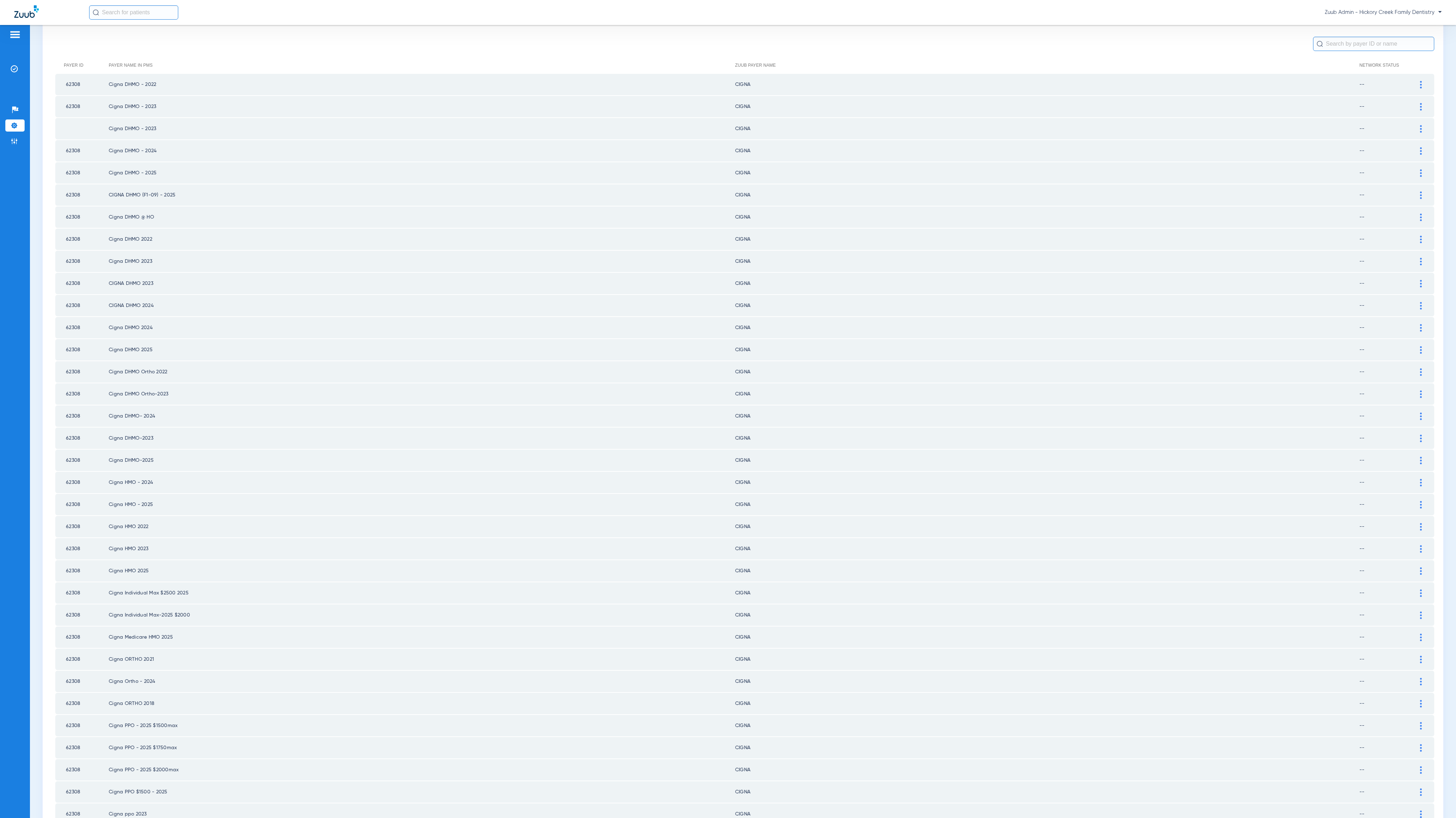
scroll to position [0, 0]
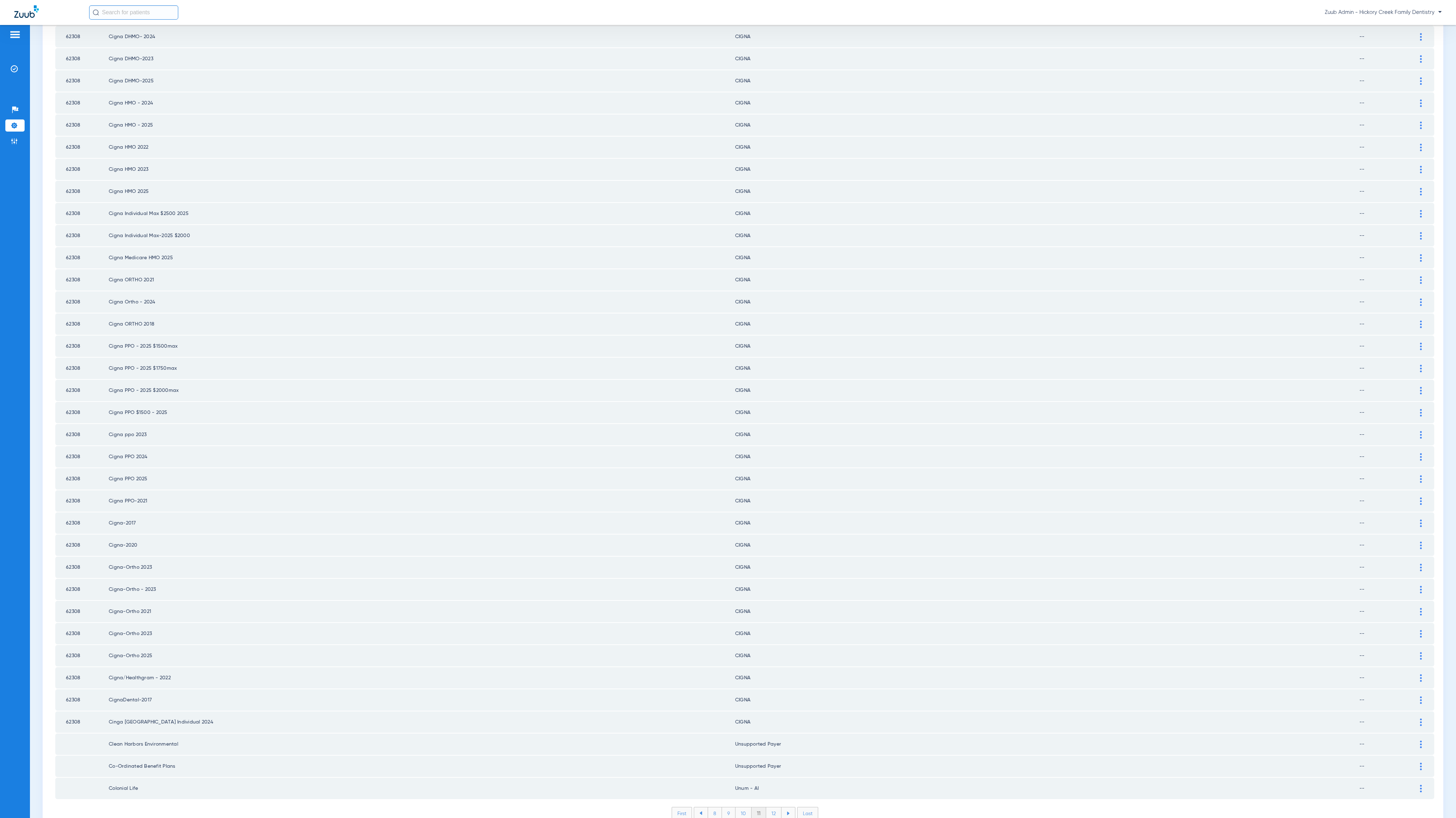
click at [772, 807] on li "12" at bounding box center [773, 813] width 15 height 12
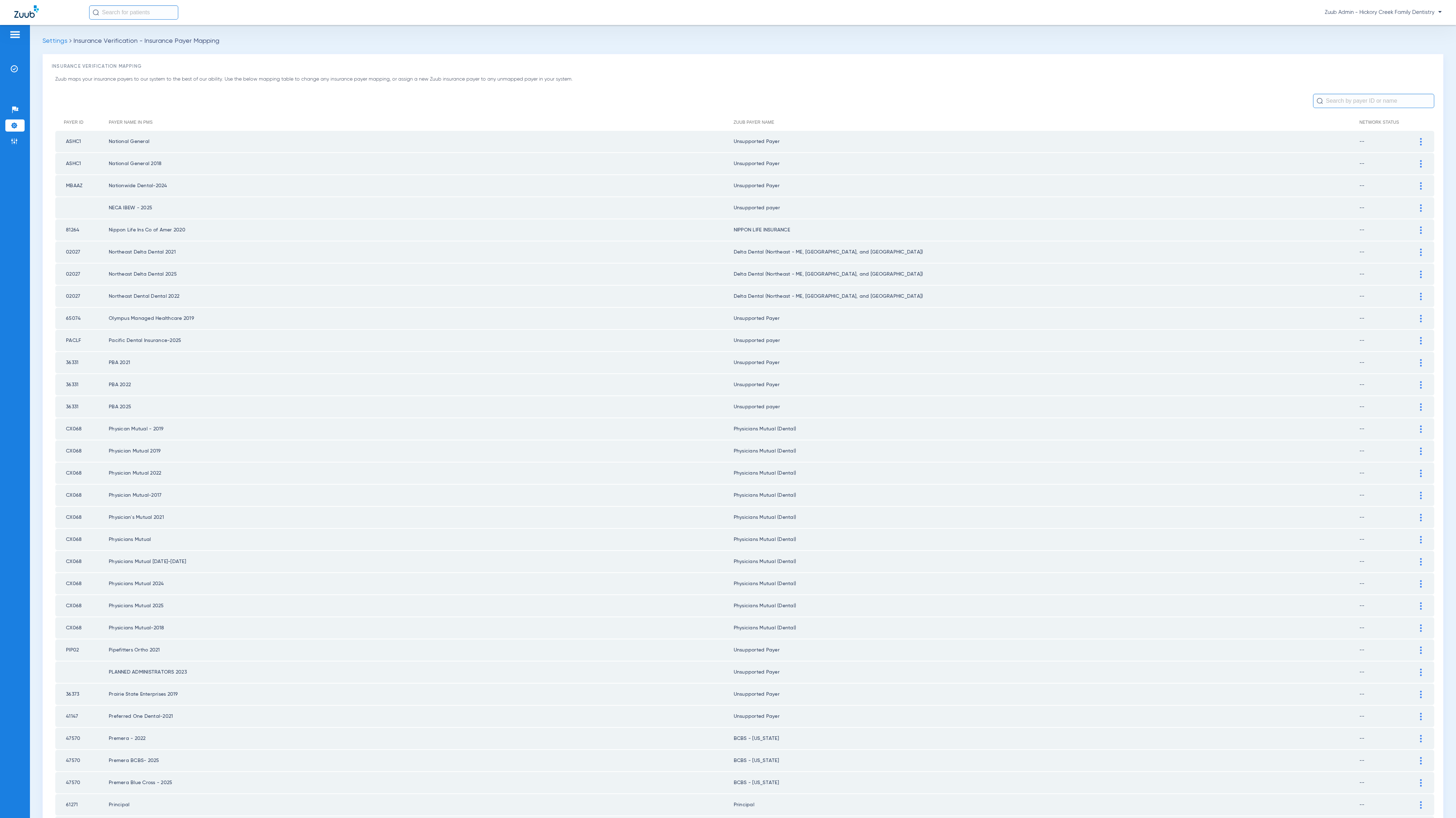
scroll to position [436, 0]
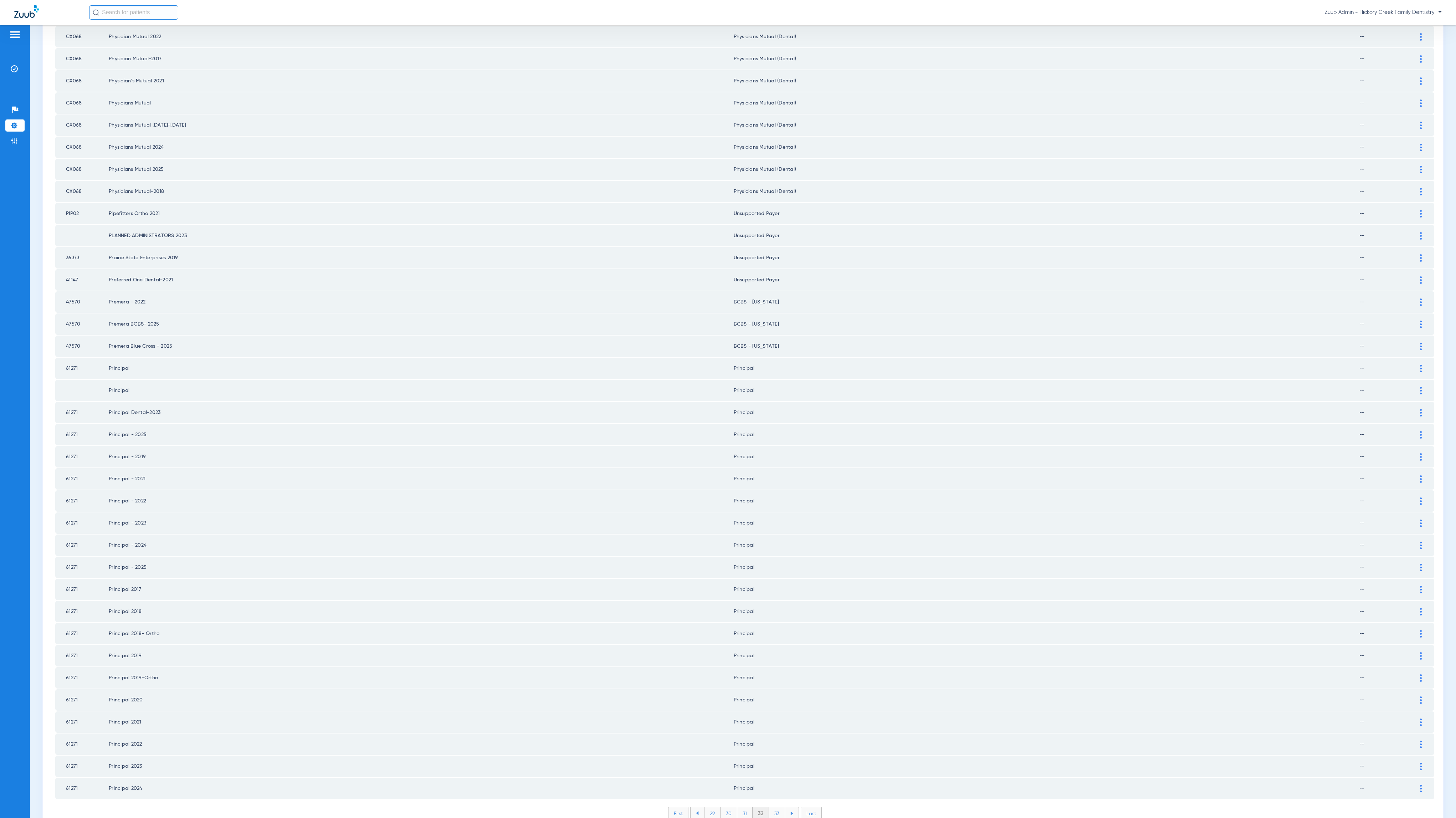
click at [769, 807] on li "33" at bounding box center [777, 813] width 16 height 12
click at [769, 807] on li "34" at bounding box center [777, 813] width 16 height 12
click at [775, 807] on li "35" at bounding box center [777, 813] width 16 height 12
click at [1415, 497] on div at bounding box center [1421, 501] width 12 height 7
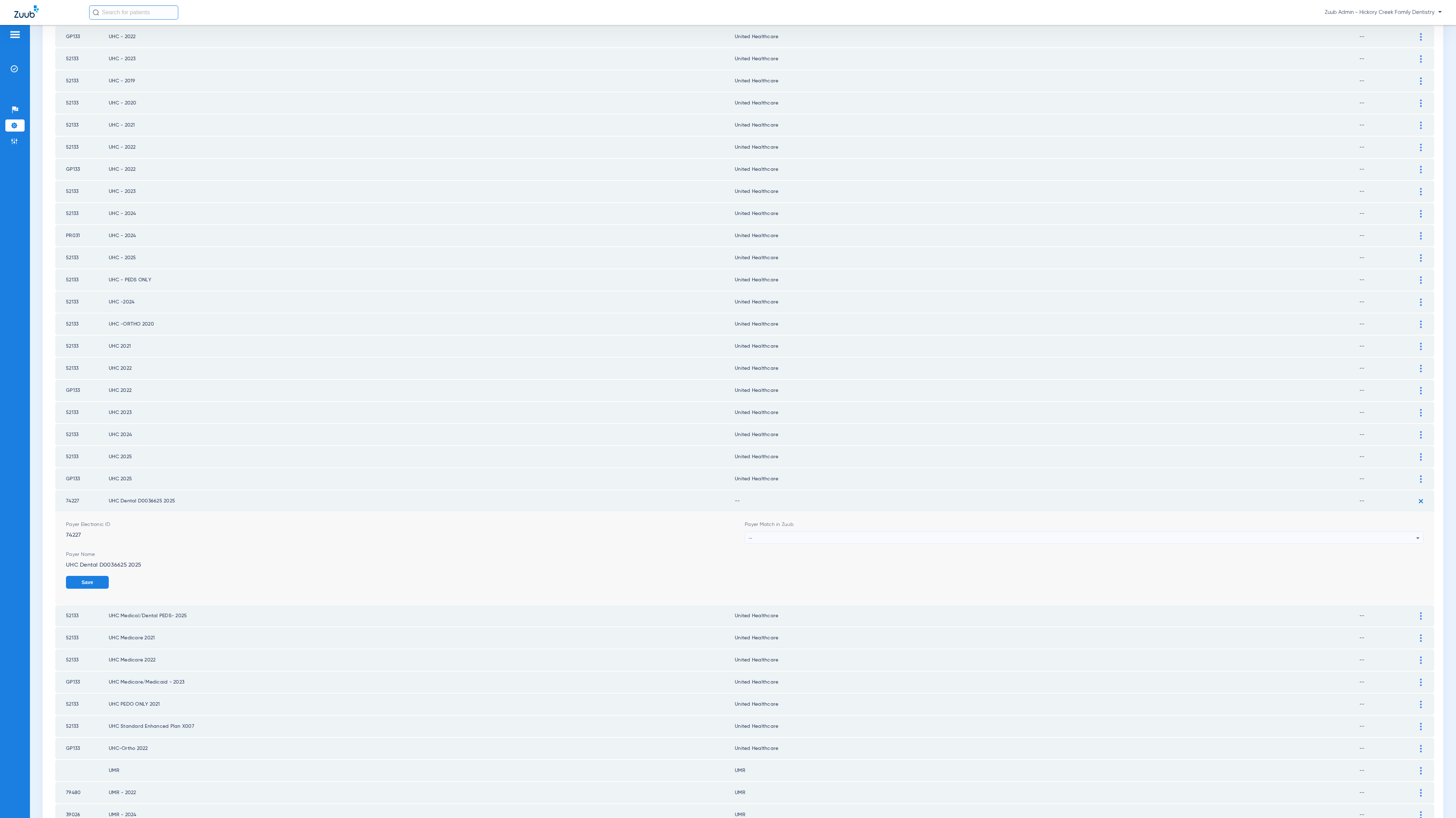
click at [812, 532] on div "--" at bounding box center [1082, 538] width 668 height 12
type input "united he"
click at [821, 549] on mat-option "United Healthcare" at bounding box center [1076, 551] width 673 height 12
click at [1396, 576] on button "Save" at bounding box center [1402, 582] width 43 height 13
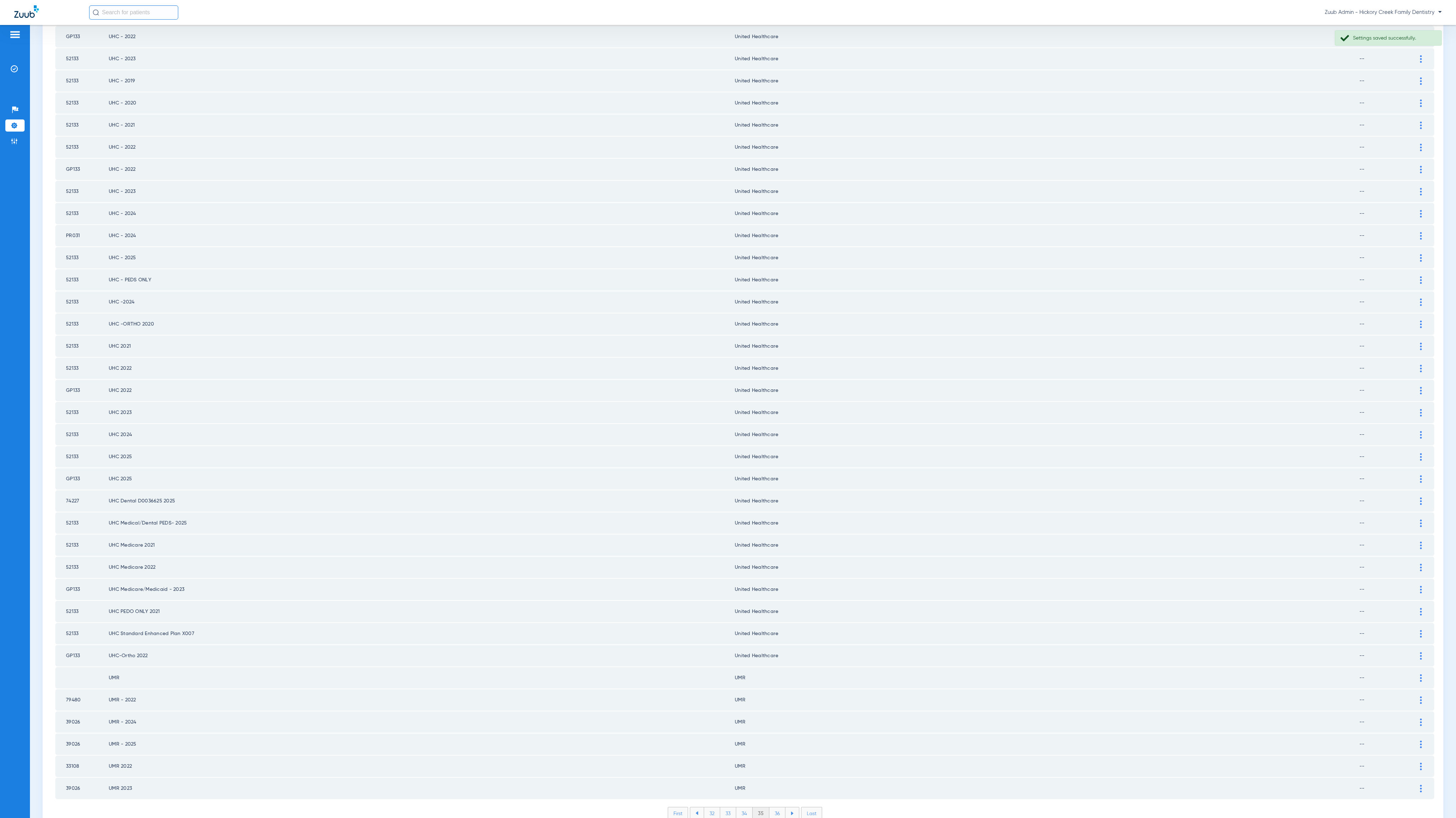
click at [774, 807] on li "36" at bounding box center [777, 813] width 16 height 12
click at [773, 807] on li "37" at bounding box center [777, 813] width 16 height 12
click at [774, 807] on li "38" at bounding box center [777, 813] width 16 height 12
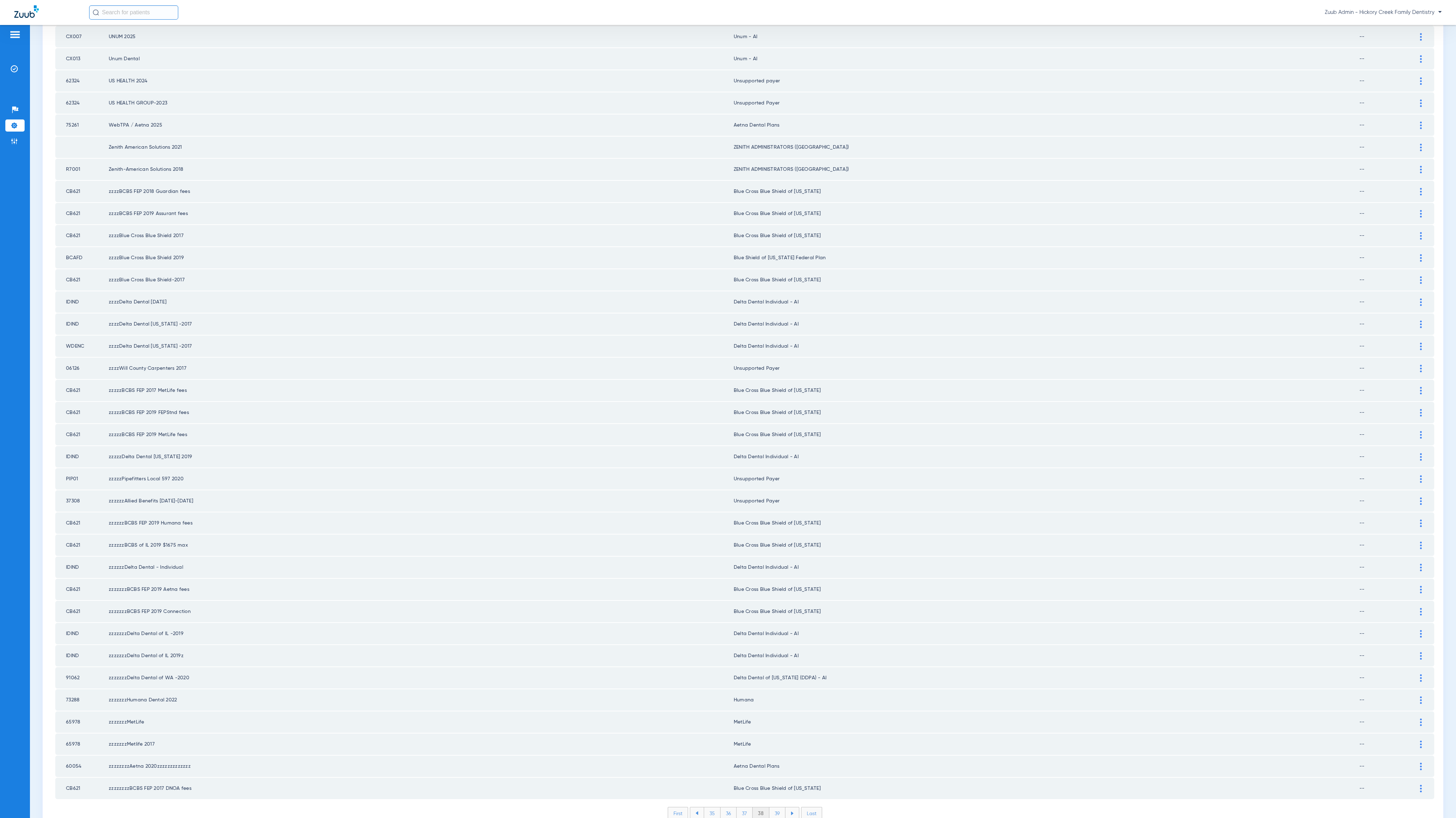
click at [772, 807] on li "39" at bounding box center [777, 813] width 16 height 12
click at [773, 807] on li "40" at bounding box center [777, 813] width 17 height 12
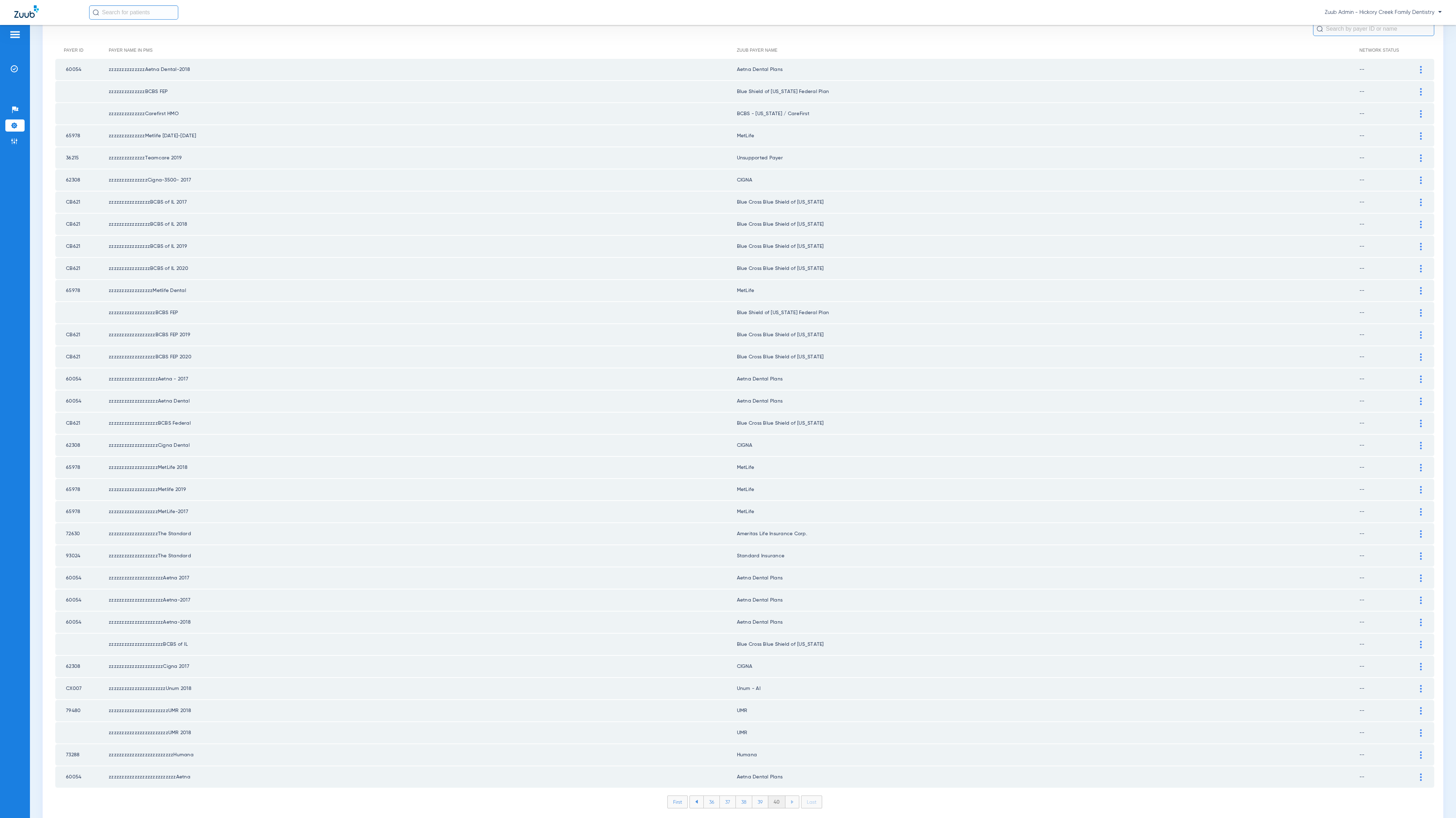
scroll to position [73, 0]
click at [20, 142] on li "Admin" at bounding box center [15, 141] width 19 height 12
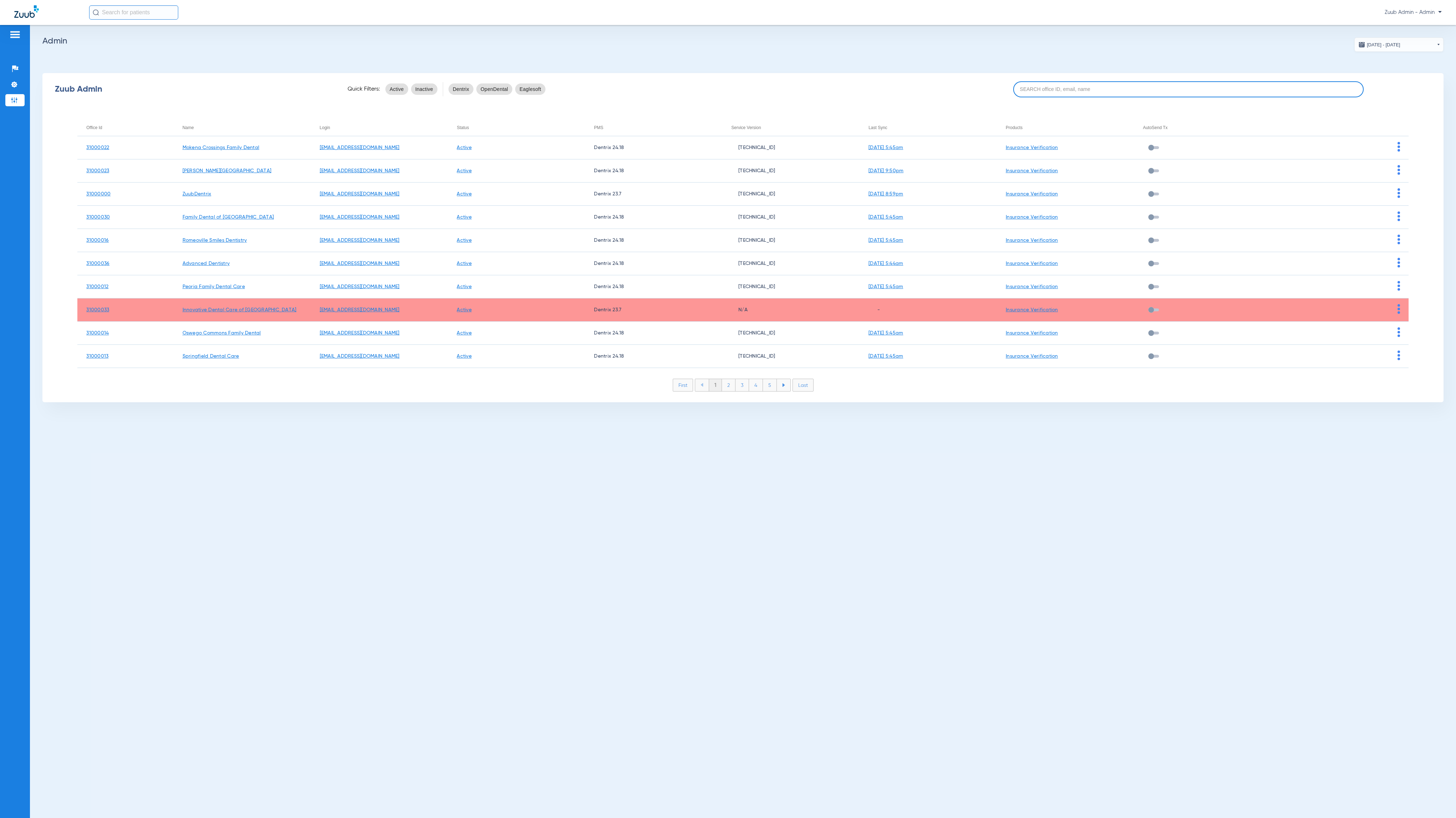
click at [1148, 89] on input at bounding box center [1189, 89] width 350 height 16
paste input "31000030"
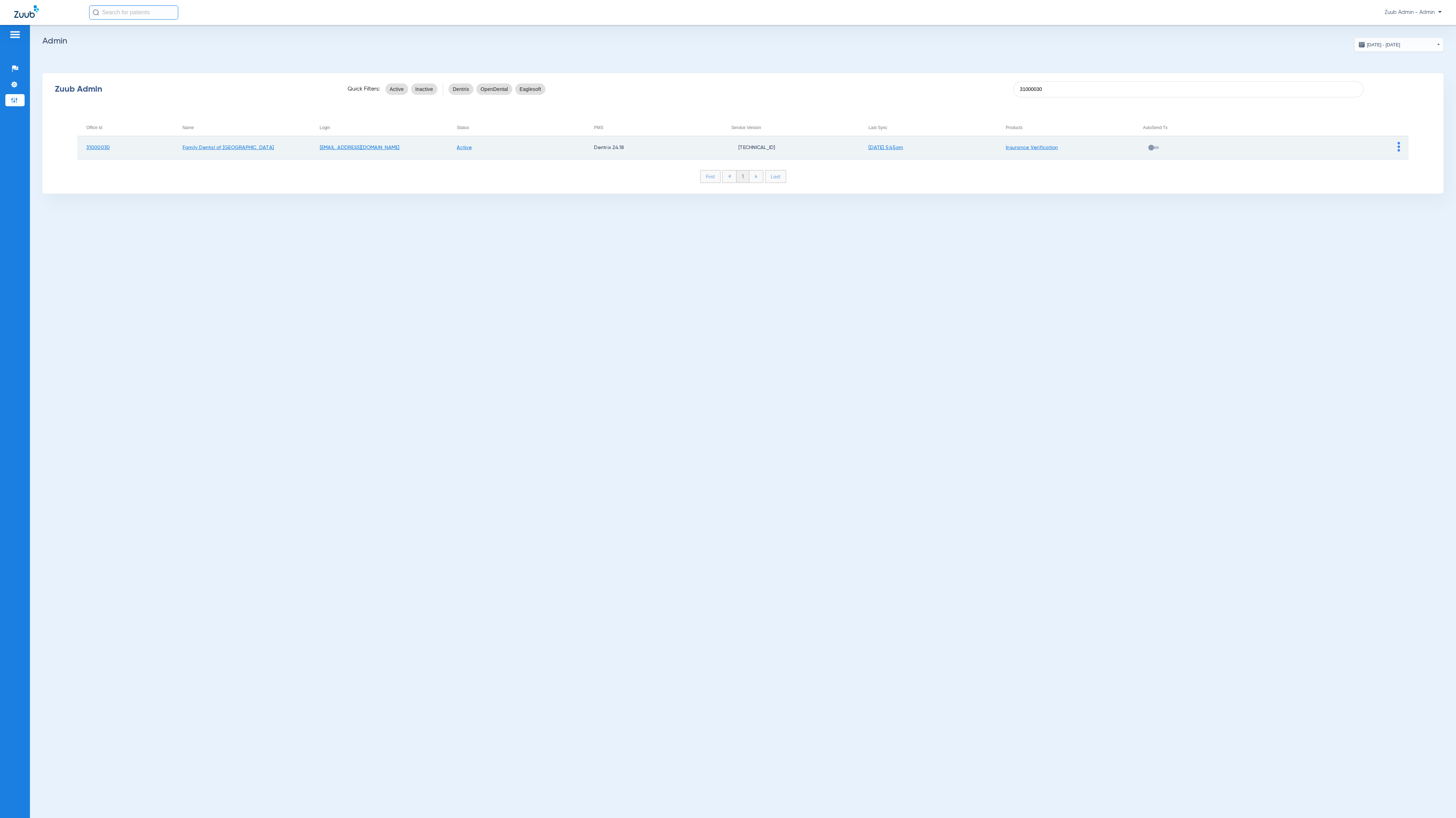
type input "31000030"
click at [1398, 144] on img at bounding box center [1399, 146] width 2 height 10
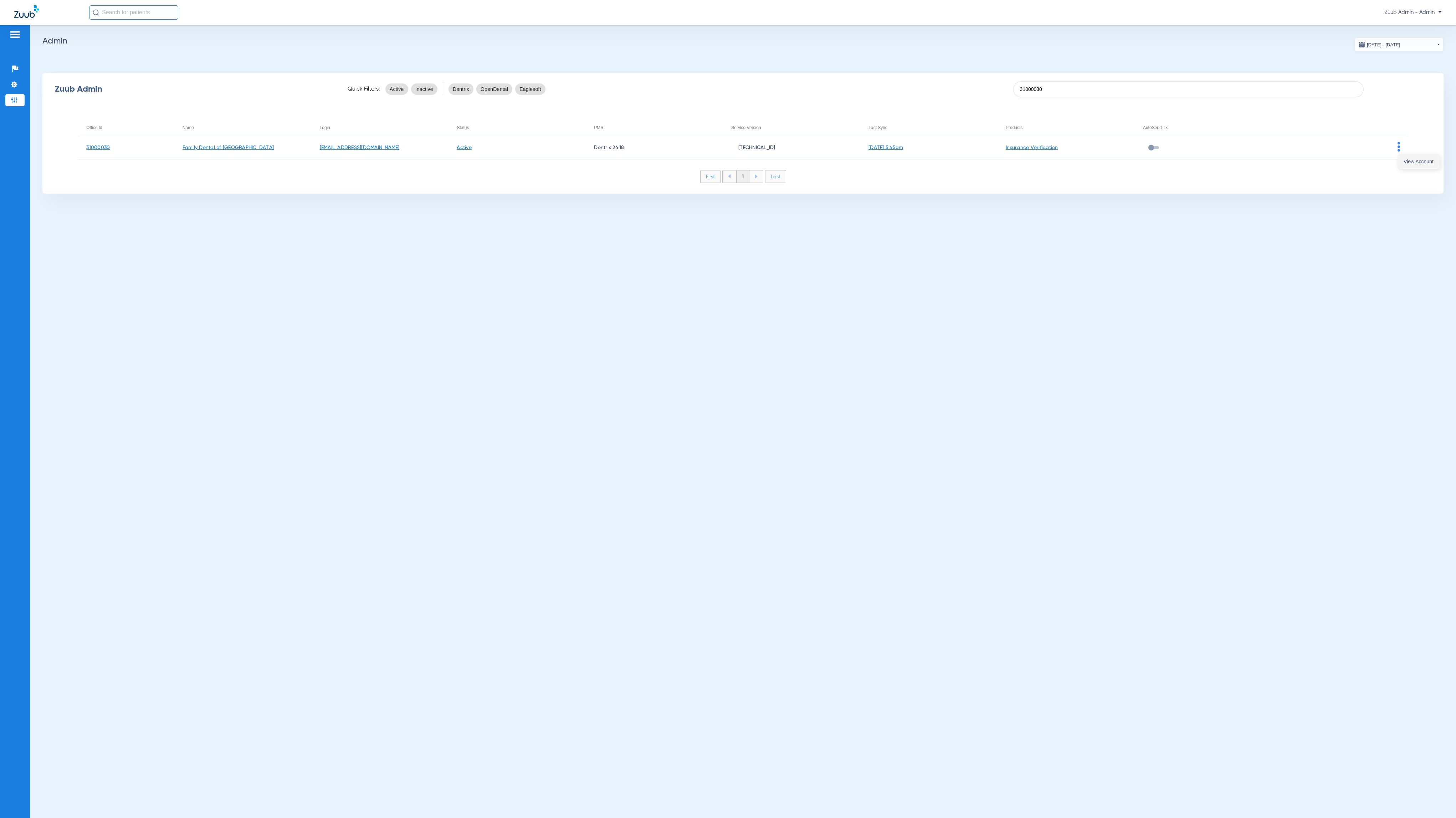
click at [1403, 155] on button "View Account" at bounding box center [1418, 161] width 41 height 14
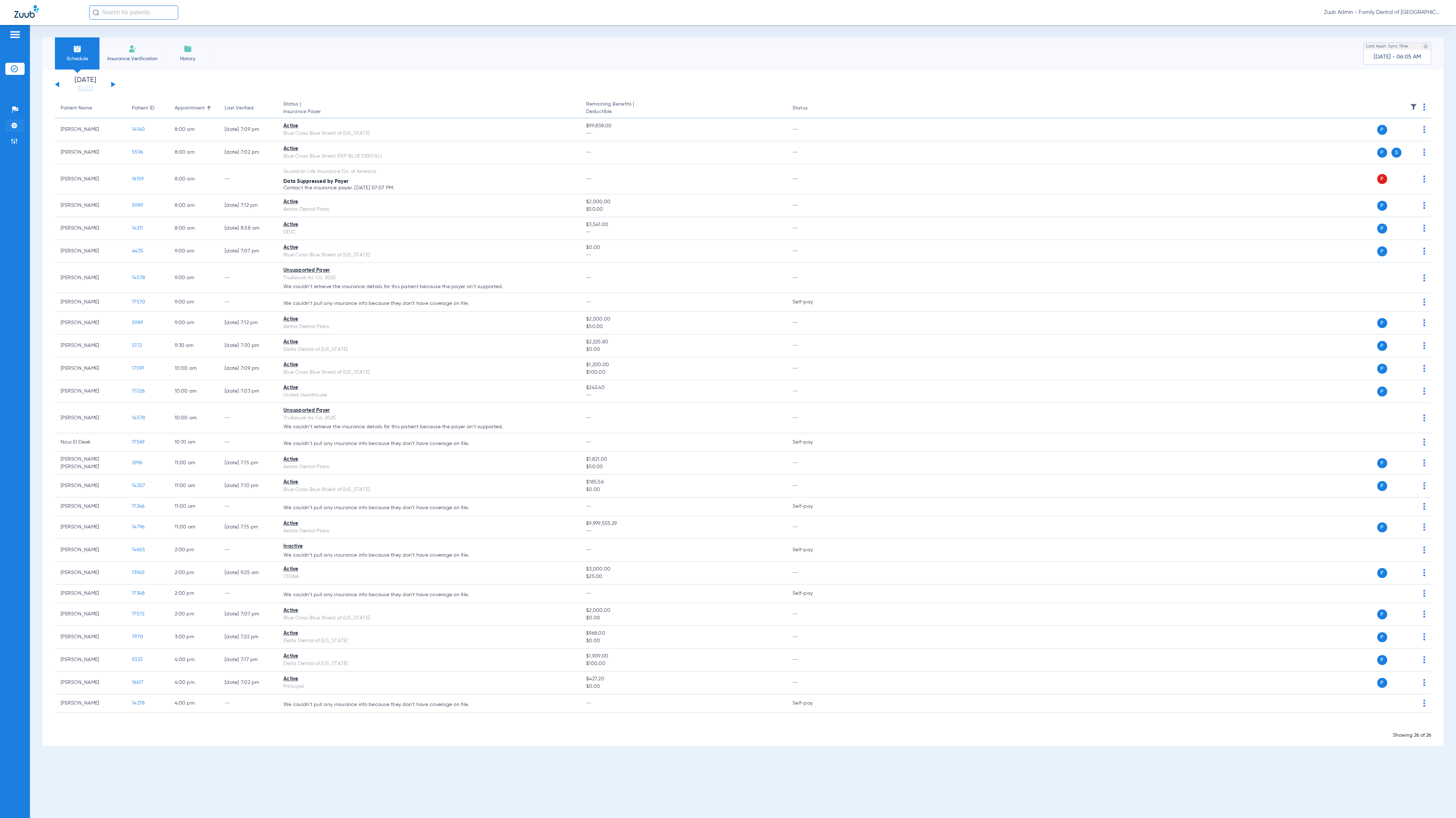
click at [20, 128] on li "Settings" at bounding box center [15, 125] width 19 height 12
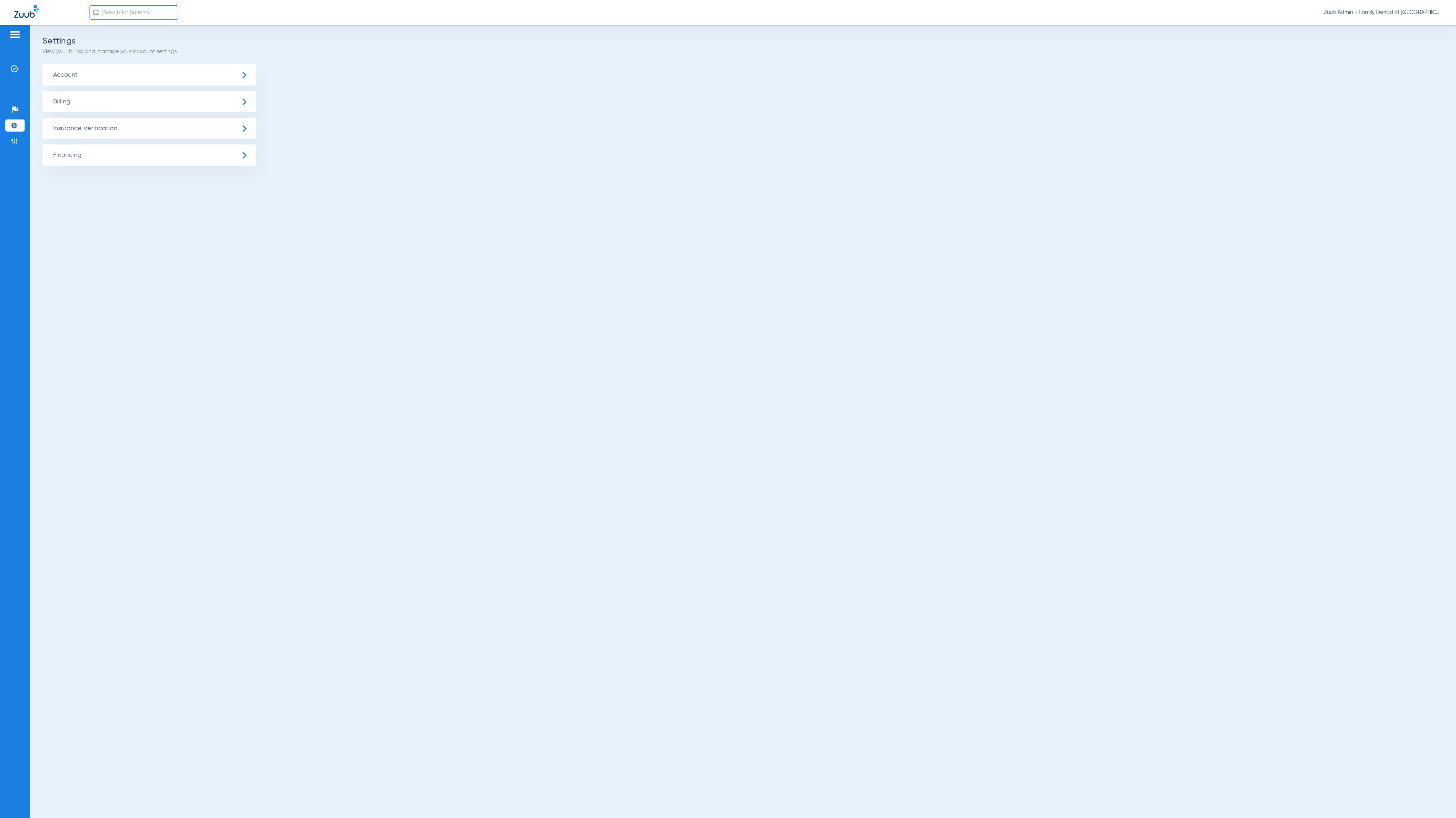
click at [88, 130] on span "Insurance Verification" at bounding box center [149, 128] width 214 height 21
click at [183, 183] on li "Insurance Payer Mapping" at bounding box center [149, 184] width 214 height 18
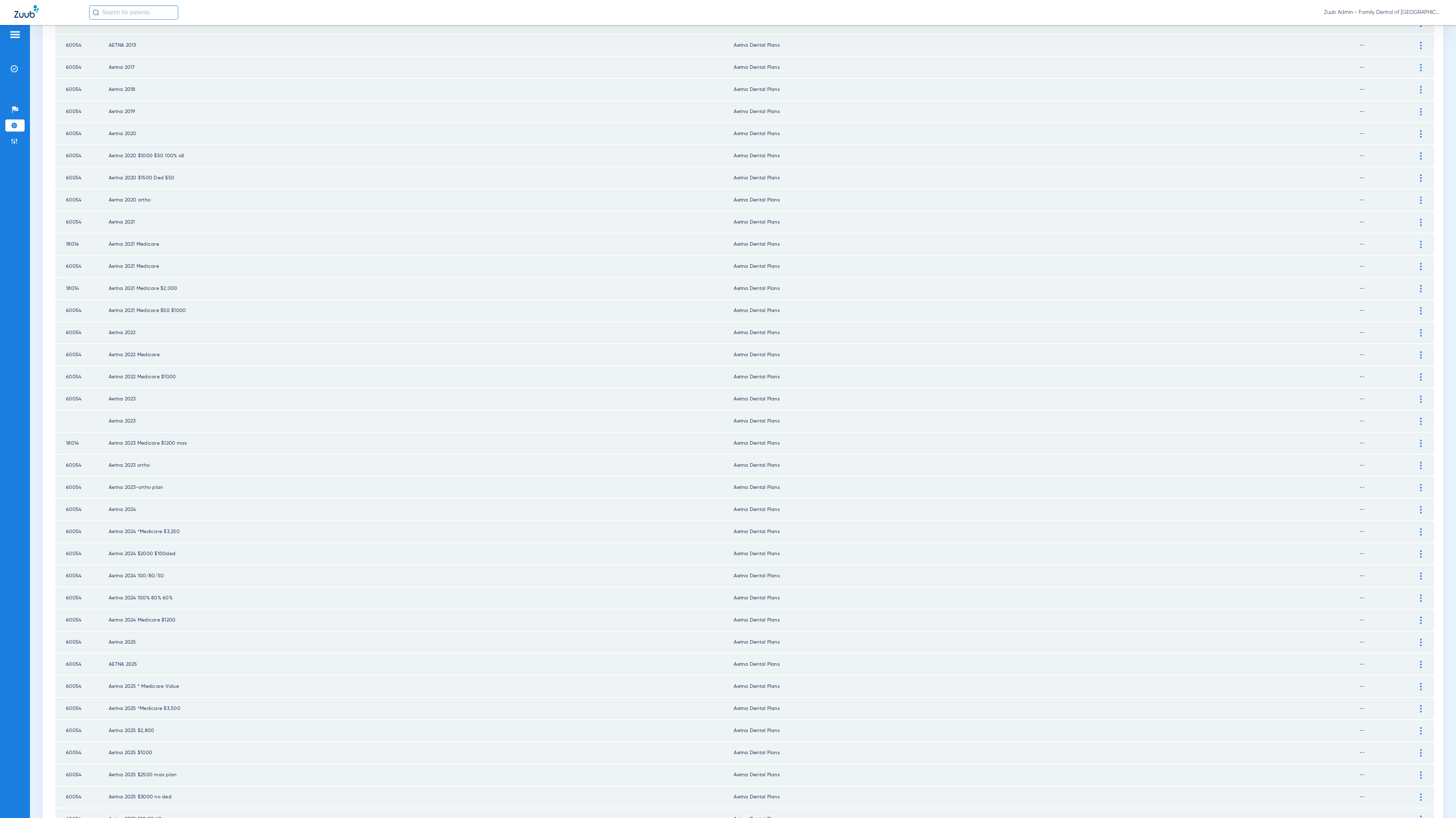
scroll to position [436, 0]
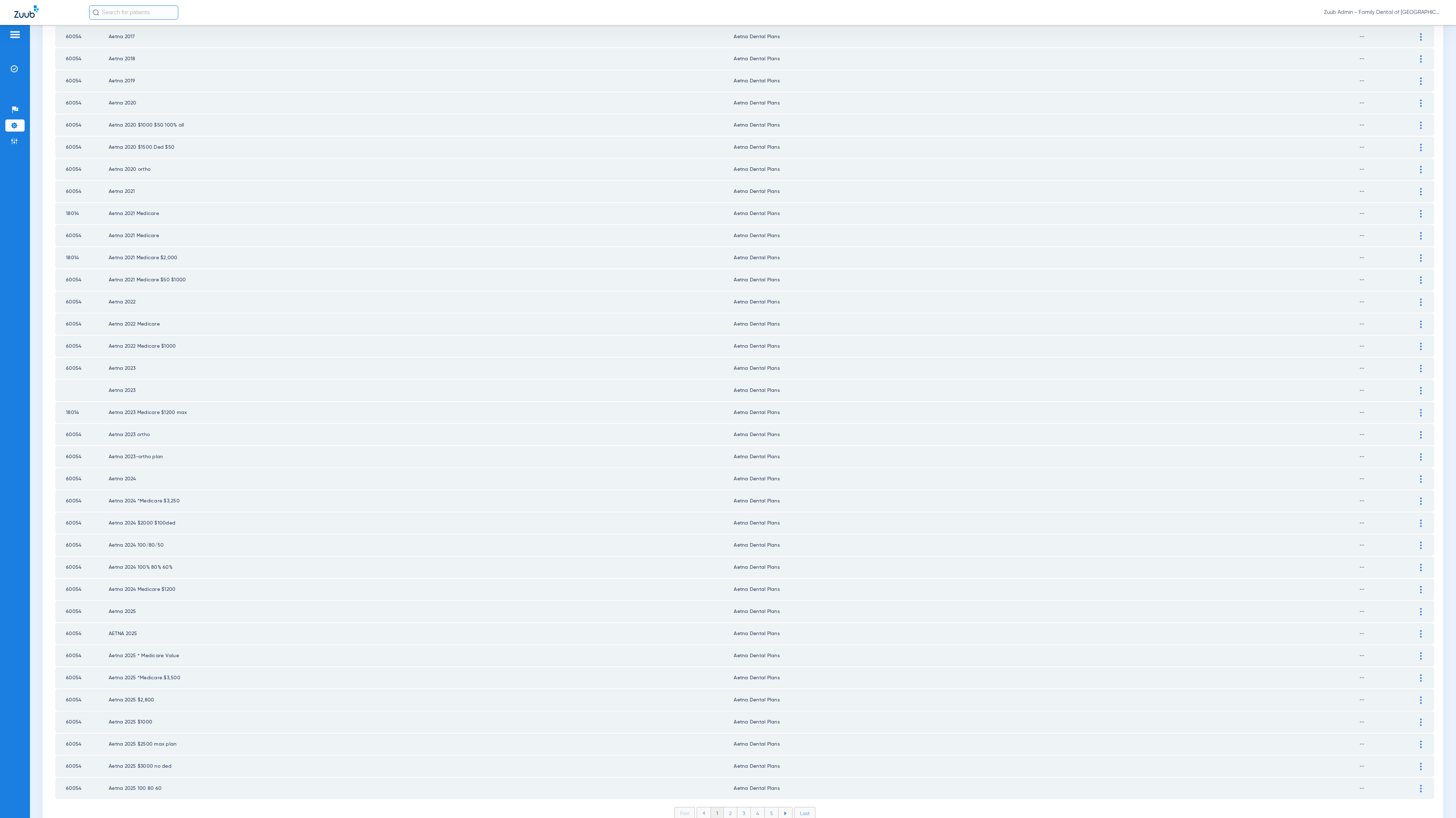
click at [726, 807] on li "2" at bounding box center [730, 813] width 14 height 12
click at [739, 807] on li "3" at bounding box center [744, 813] width 14 height 12
click at [756, 807] on li "4" at bounding box center [757, 813] width 14 height 12
click at [769, 807] on li "5" at bounding box center [772, 813] width 14 height 12
click at [765, 807] on li "6" at bounding box center [772, 813] width 14 height 12
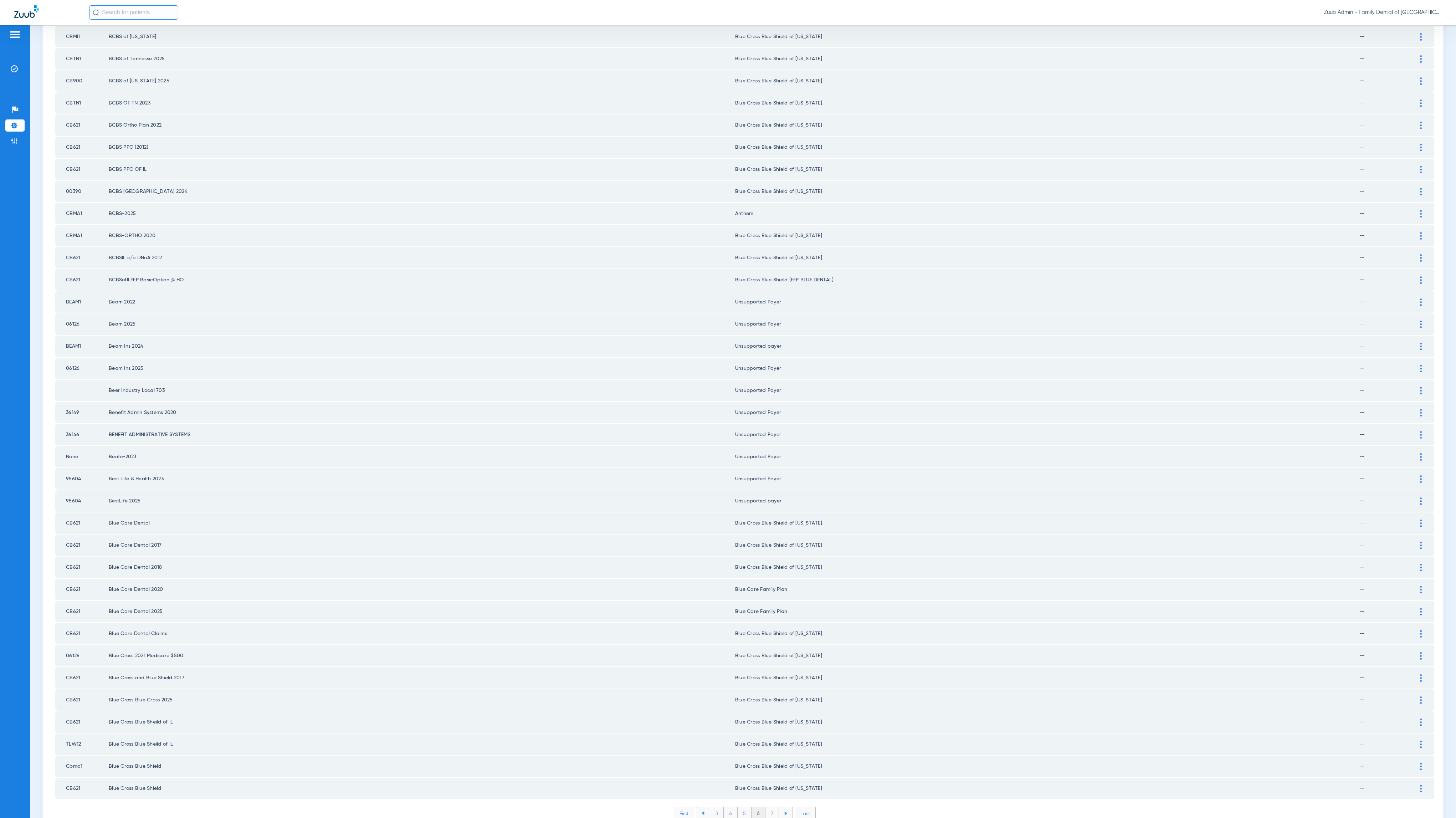
click at [767, 807] on li "7" at bounding box center [772, 813] width 14 height 12
click at [769, 807] on li "8" at bounding box center [772, 813] width 14 height 12
click at [765, 807] on li "9" at bounding box center [772, 813] width 14 height 12
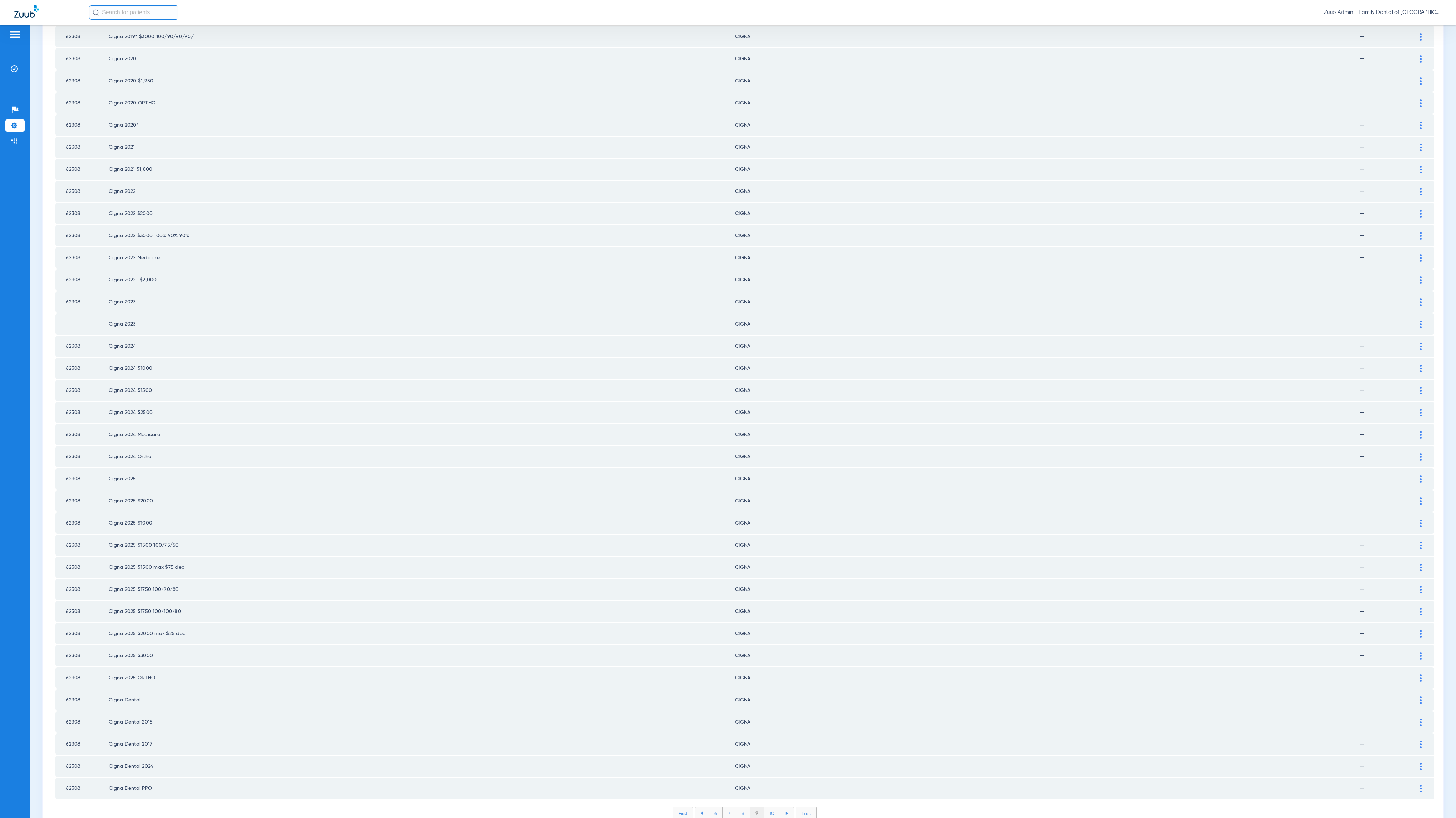
click at [766, 807] on li "10" at bounding box center [772, 813] width 16 height 12
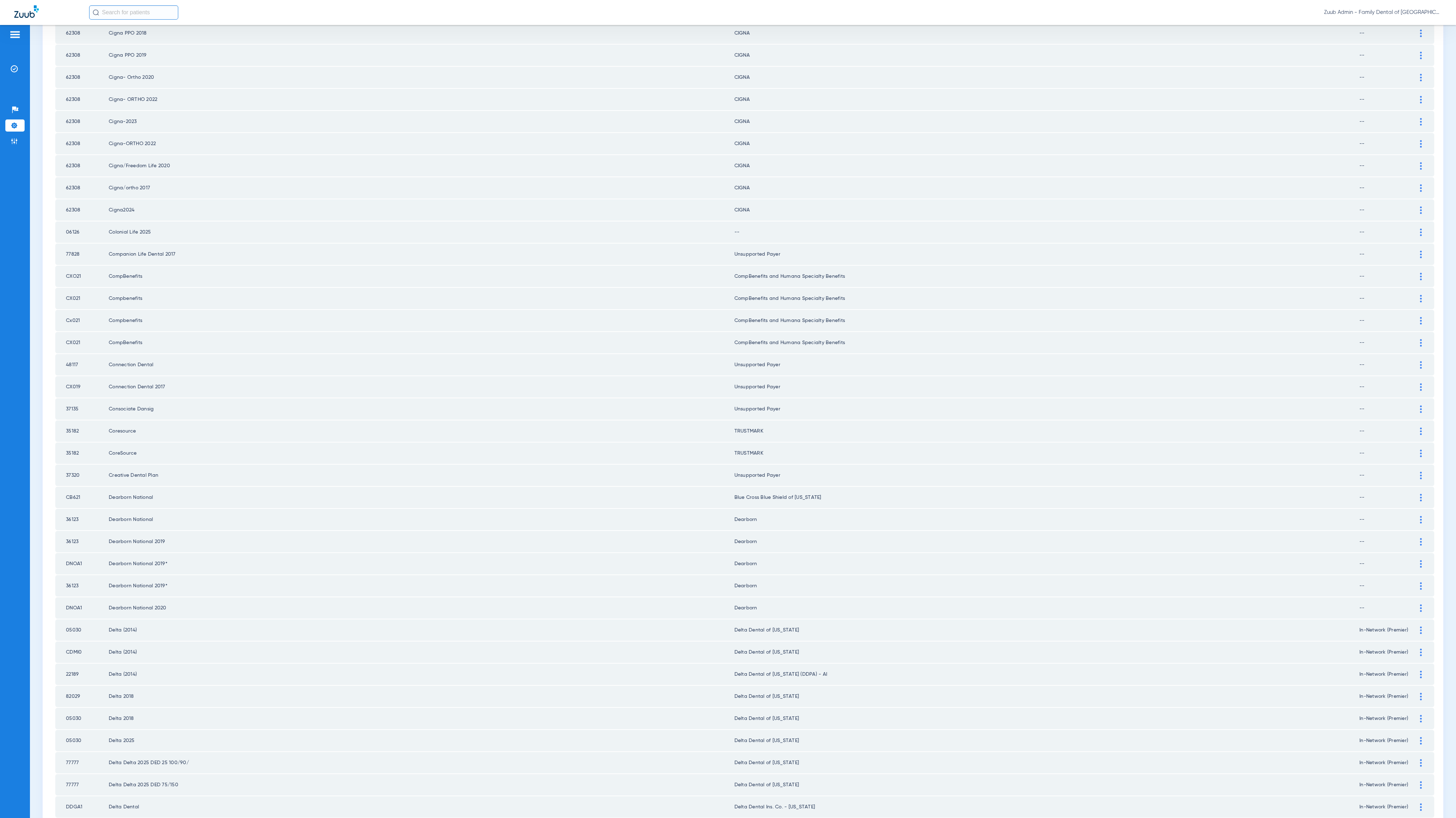
scroll to position [0, 0]
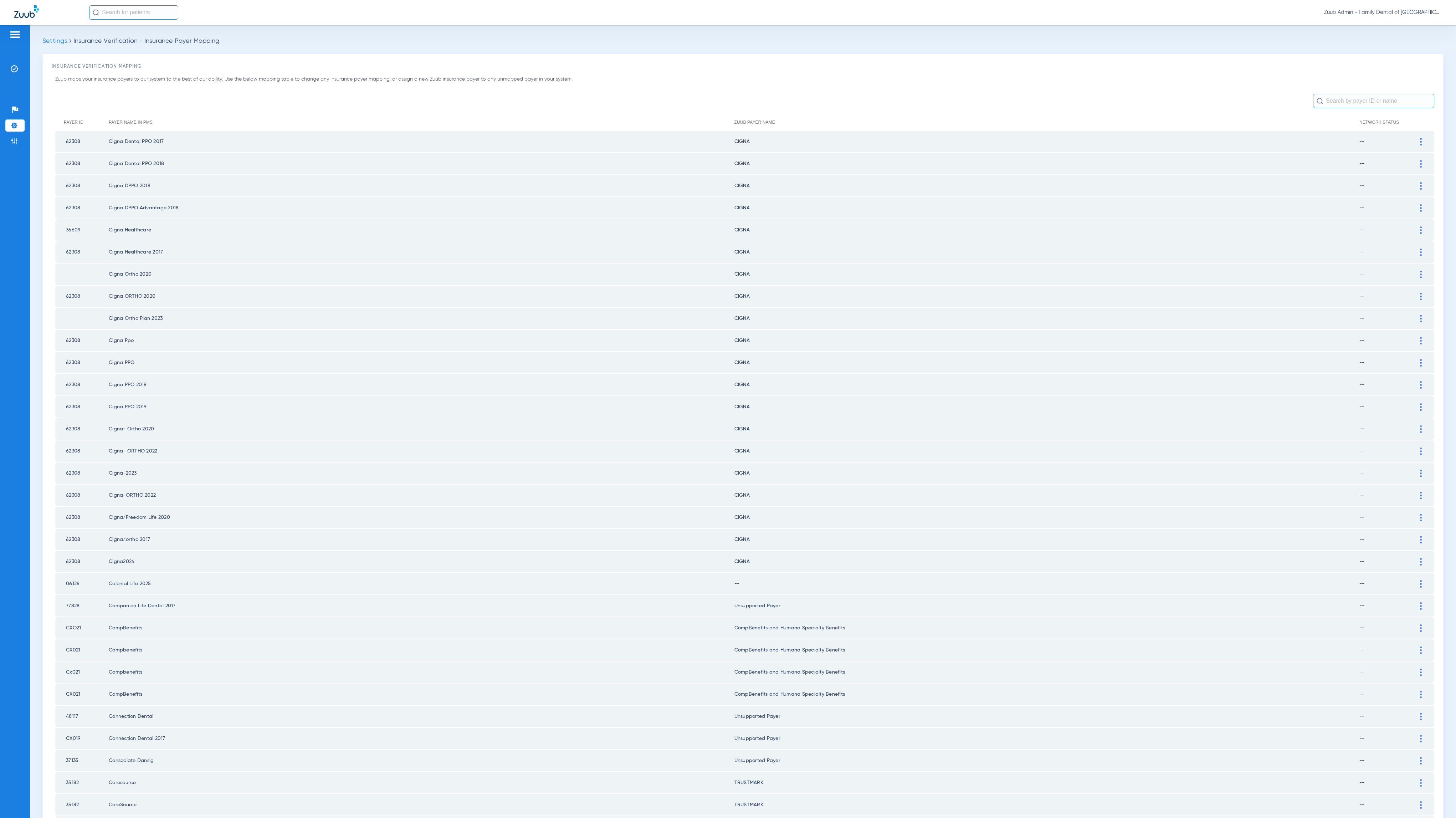
click at [1420, 580] on img at bounding box center [1420, 583] width 2 height 7
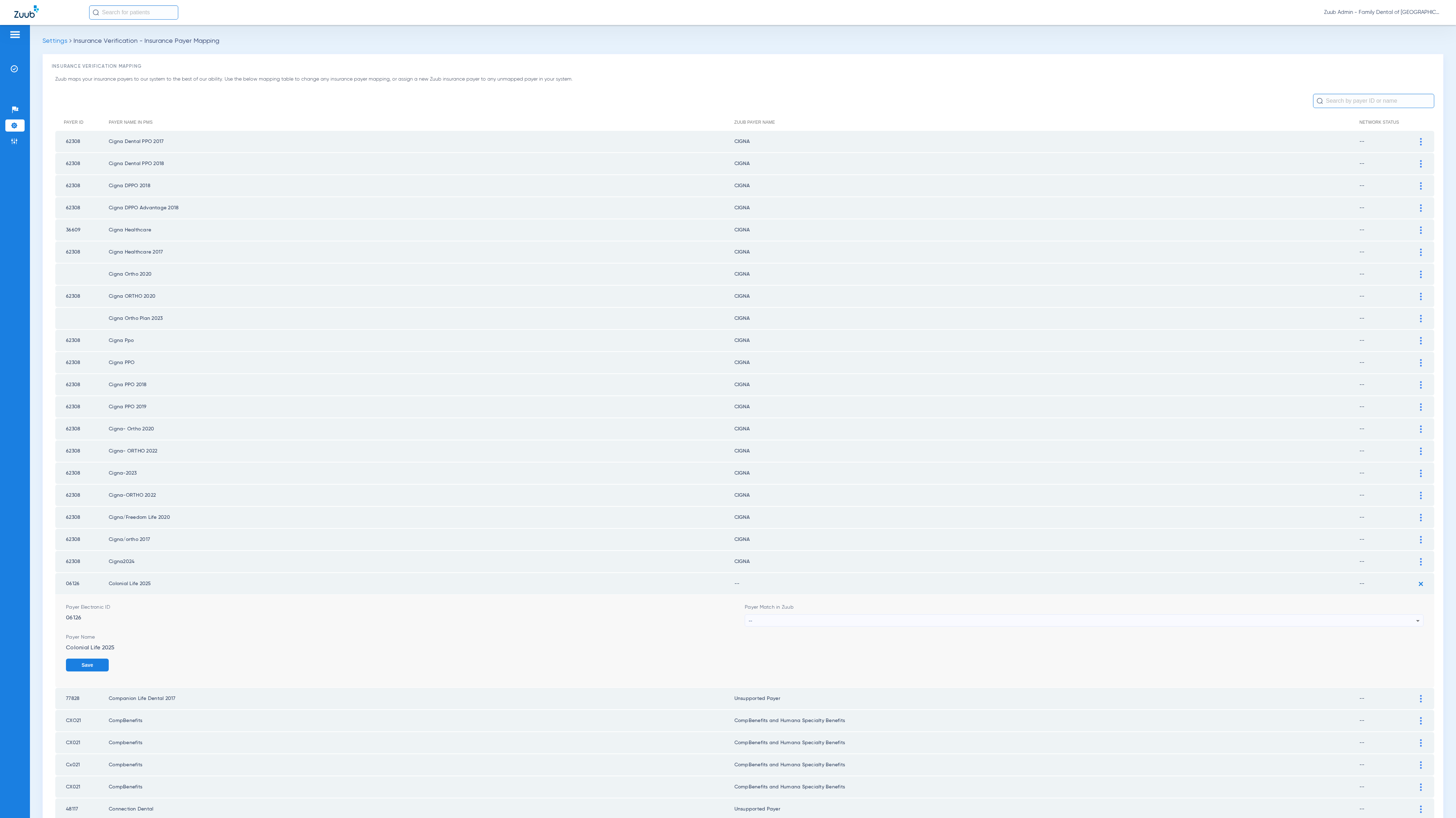
click at [840, 614] on div "--" at bounding box center [1082, 620] width 668 height 12
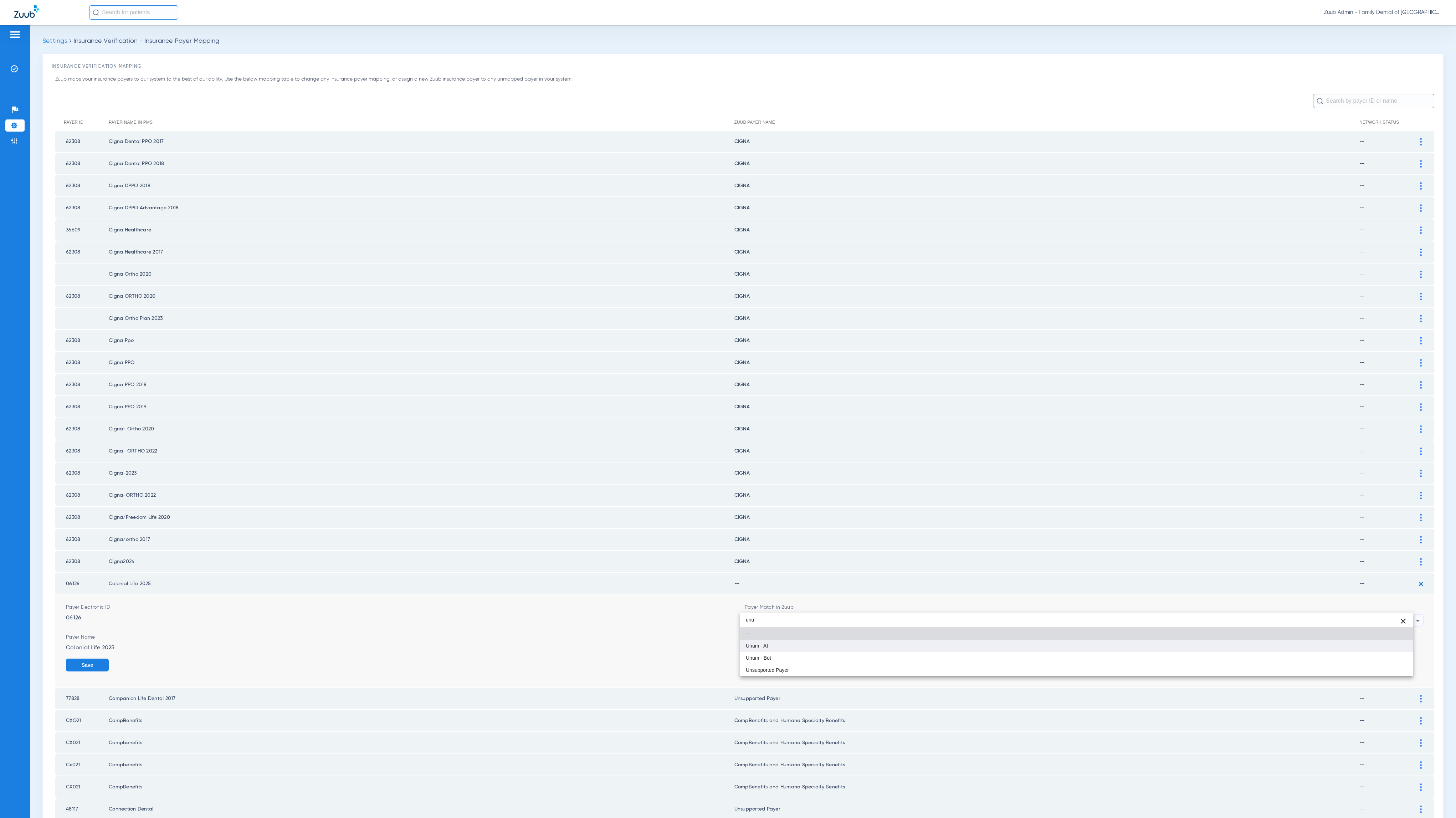
type input "unu"
click at [832, 643] on mat-option "Unum - AI" at bounding box center [1076, 646] width 673 height 12
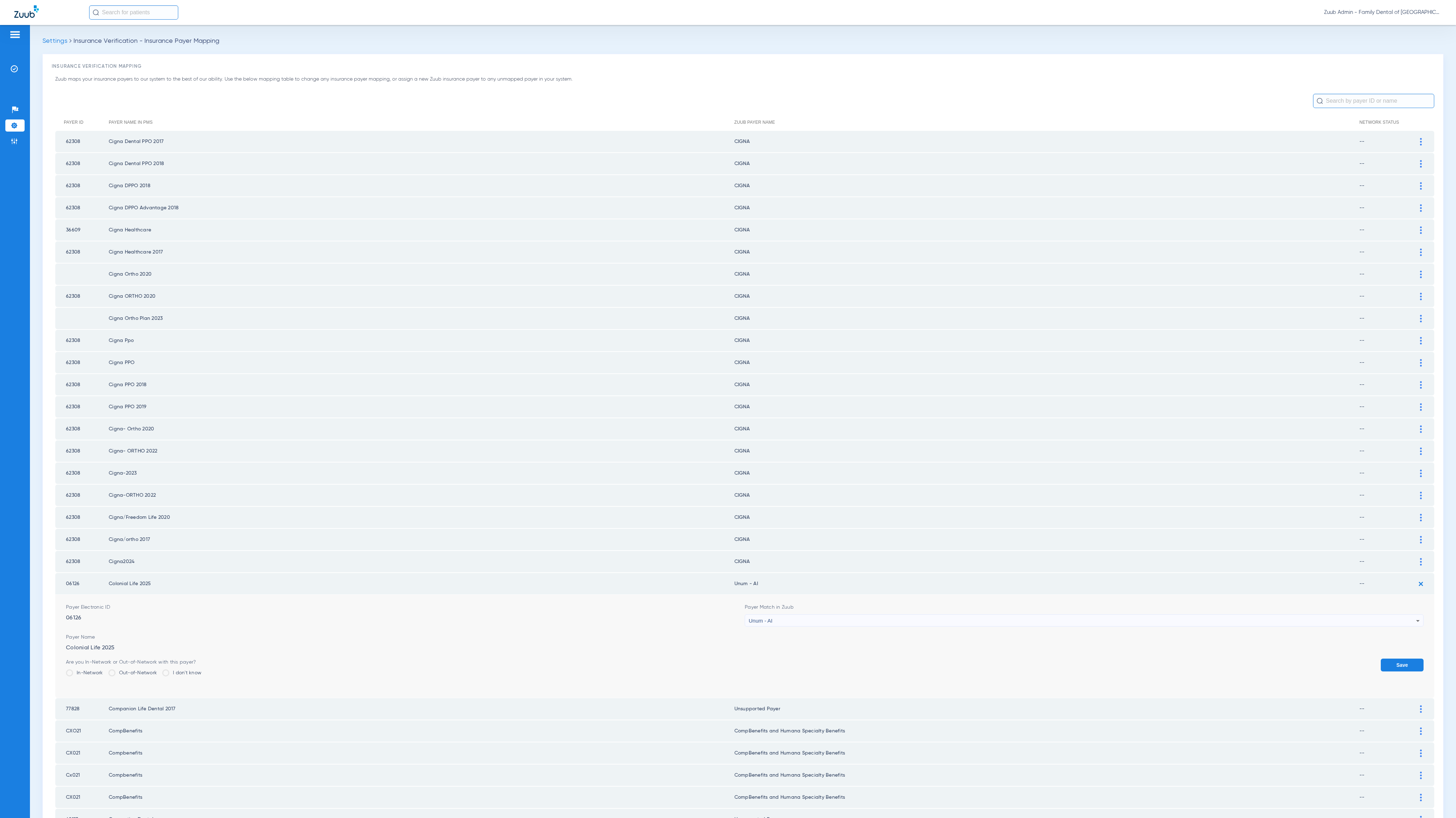
click at [1381, 643] on form "Payer Electronic ID 06126 Payer Match in Zuub Unum - AI Payer Name Colonial Lif…" at bounding box center [745, 646] width 1358 height 103
click at [1381, 659] on button "Save" at bounding box center [1402, 665] width 43 height 13
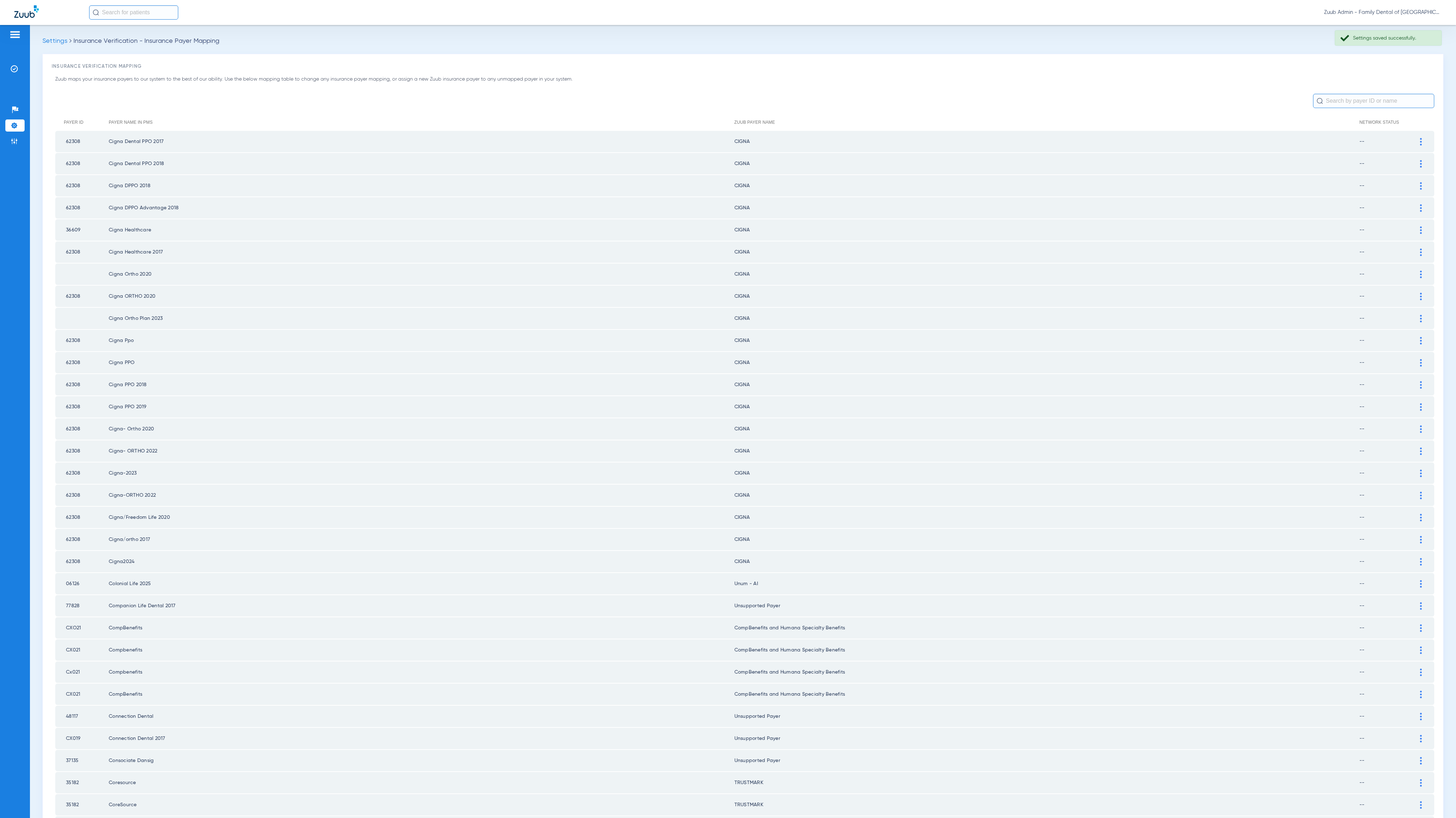
click at [1325, 104] on input "text" at bounding box center [1373, 101] width 121 height 14
type input "unum"
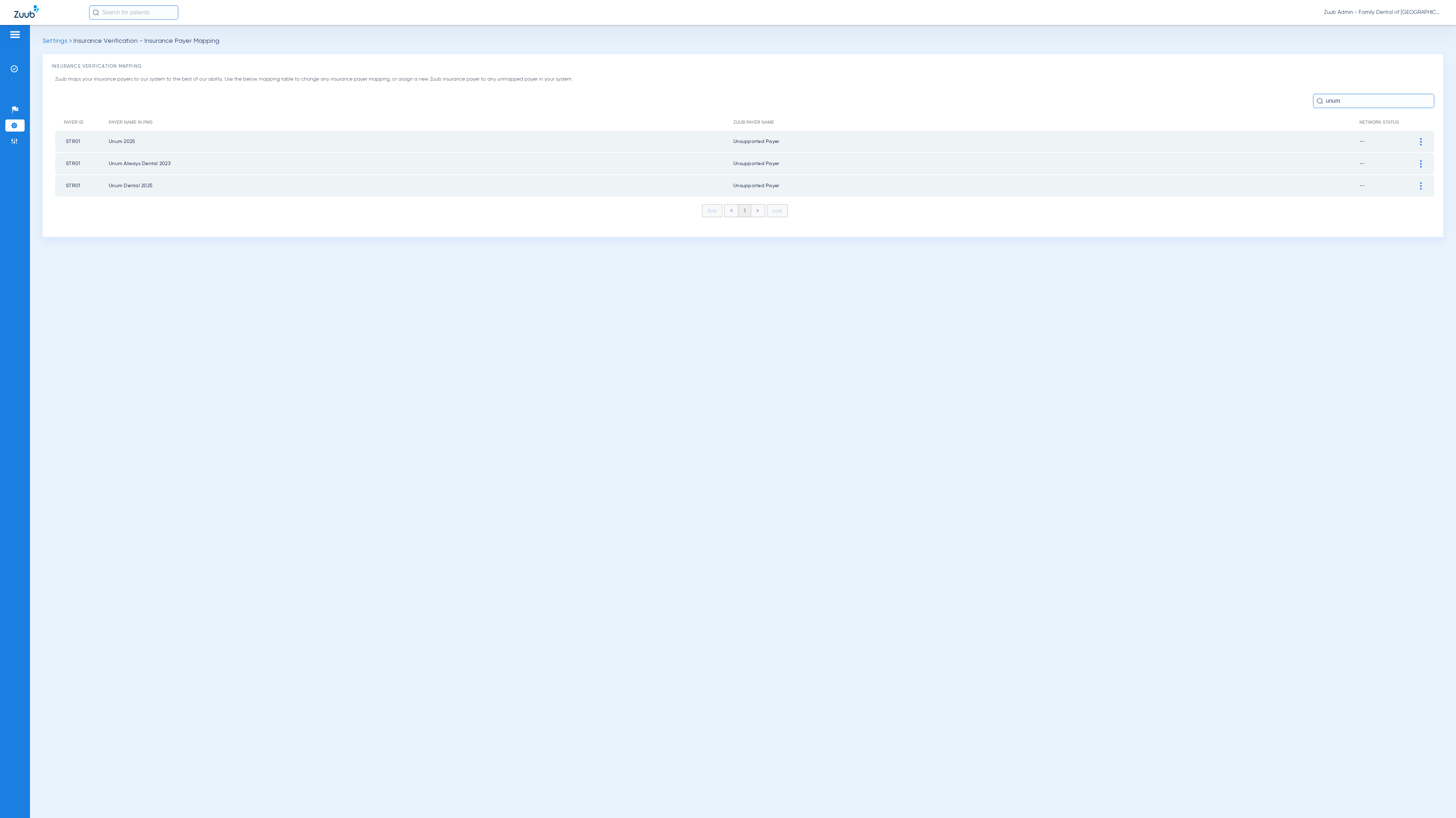
click at [1325, 104] on input "unum" at bounding box center [1373, 101] width 121 height 14
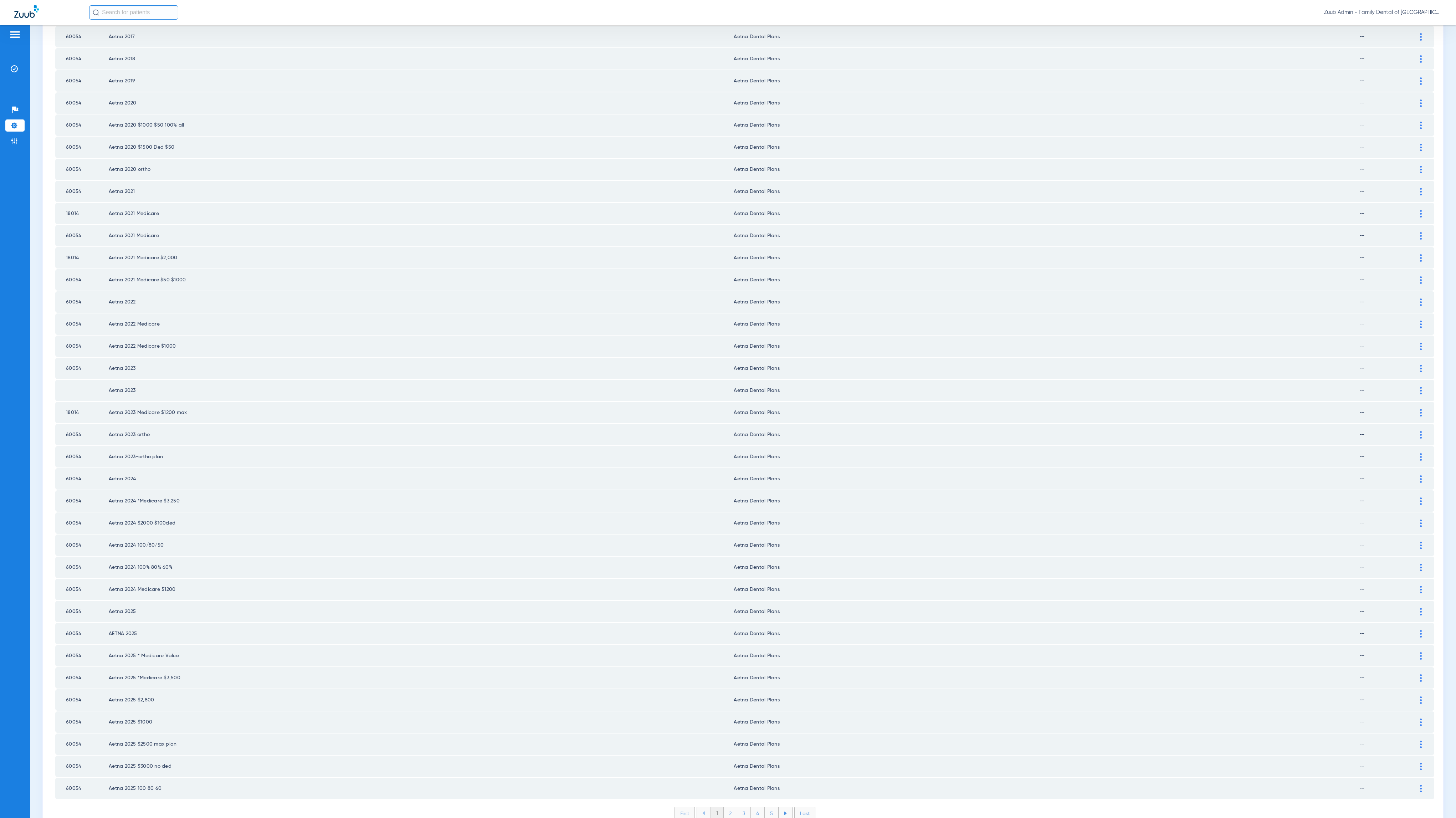
click at [769, 807] on li "5" at bounding box center [772, 813] width 14 height 12
click at [769, 807] on li "6" at bounding box center [772, 813] width 14 height 12
click at [769, 807] on li "7" at bounding box center [772, 813] width 14 height 12
click at [769, 807] on li "8" at bounding box center [772, 813] width 14 height 12
click at [769, 807] on li "9" at bounding box center [772, 813] width 14 height 12
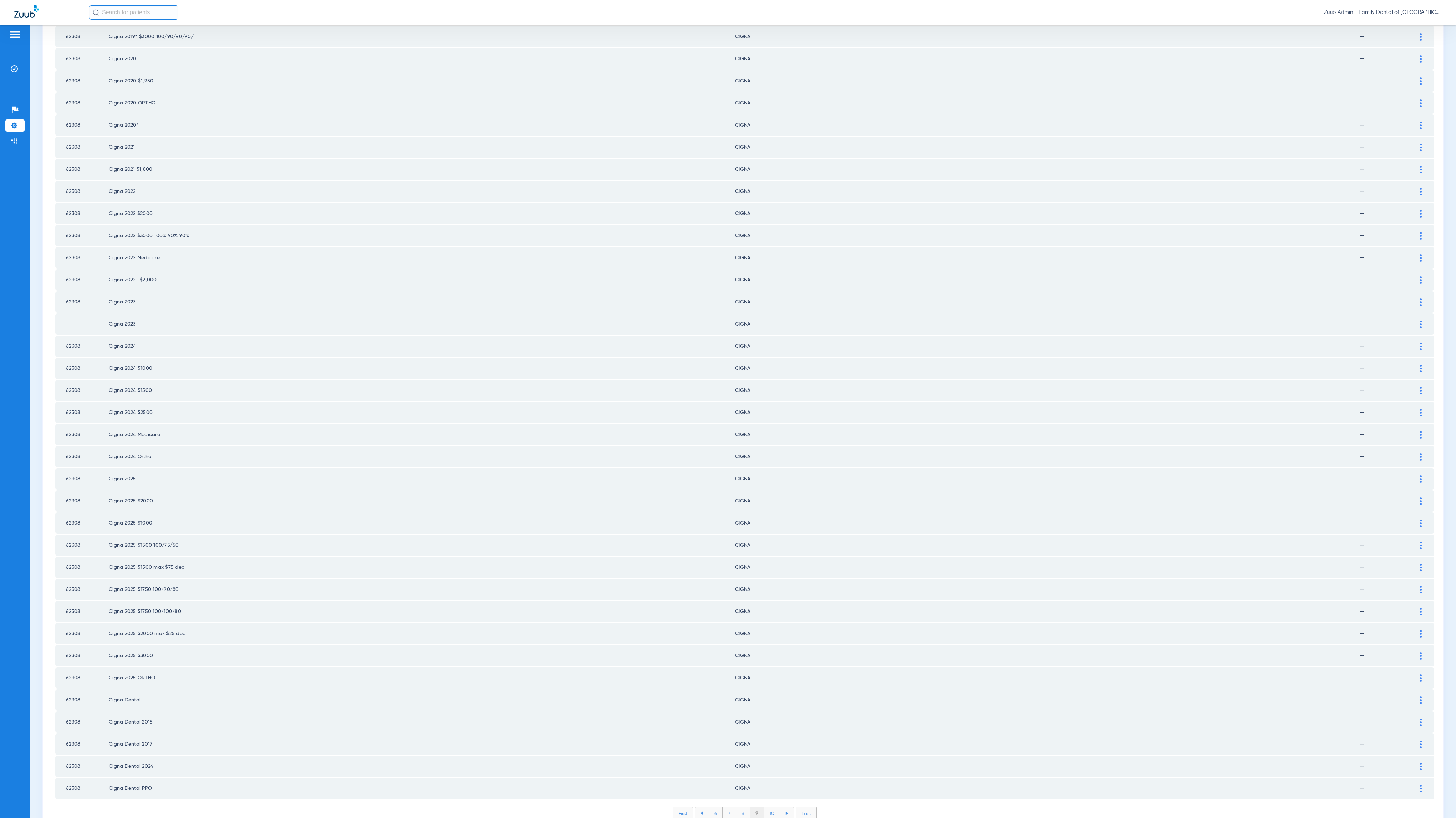
click at [769, 807] on li "10" at bounding box center [772, 813] width 16 height 12
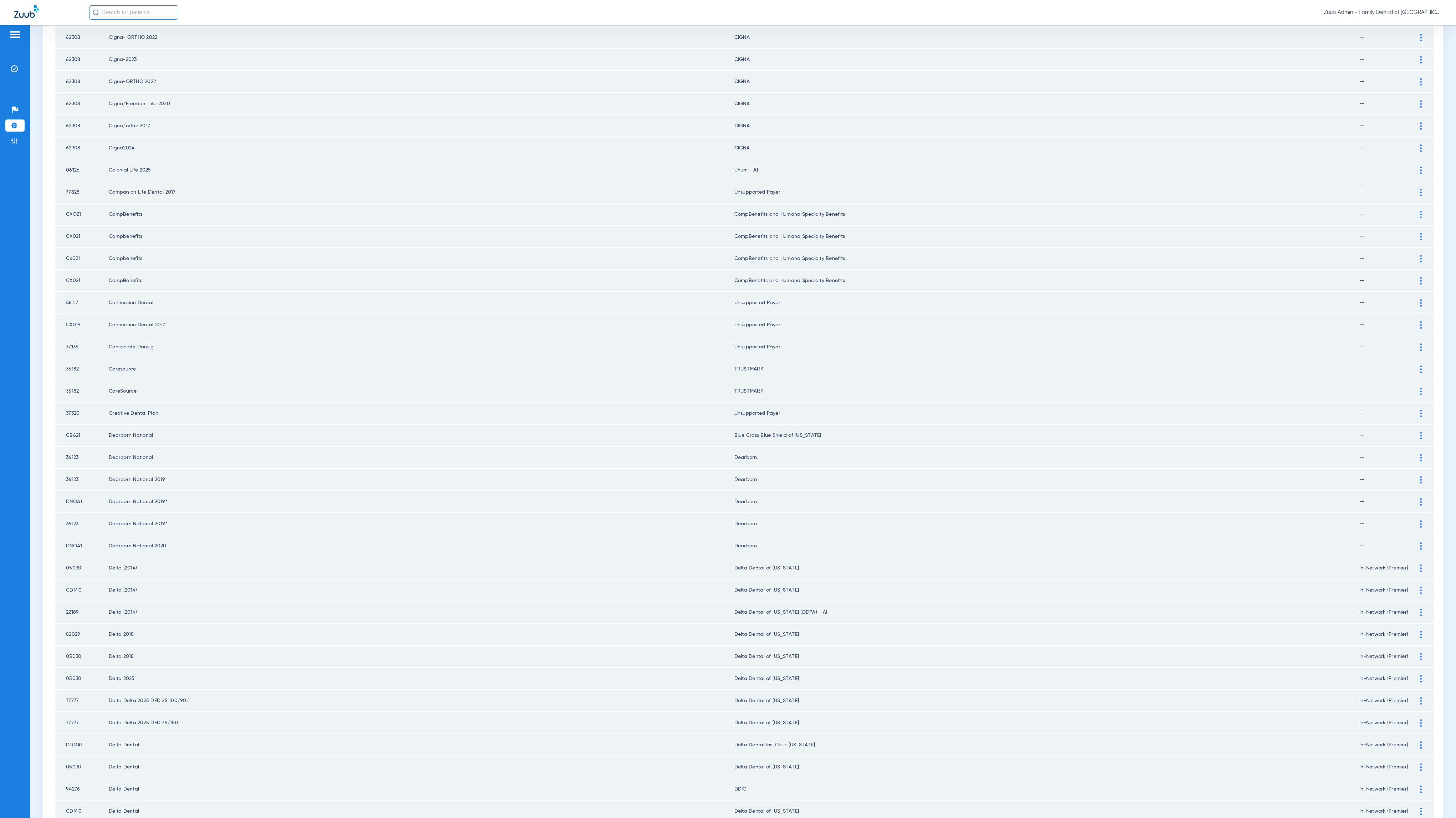
scroll to position [51, 0]
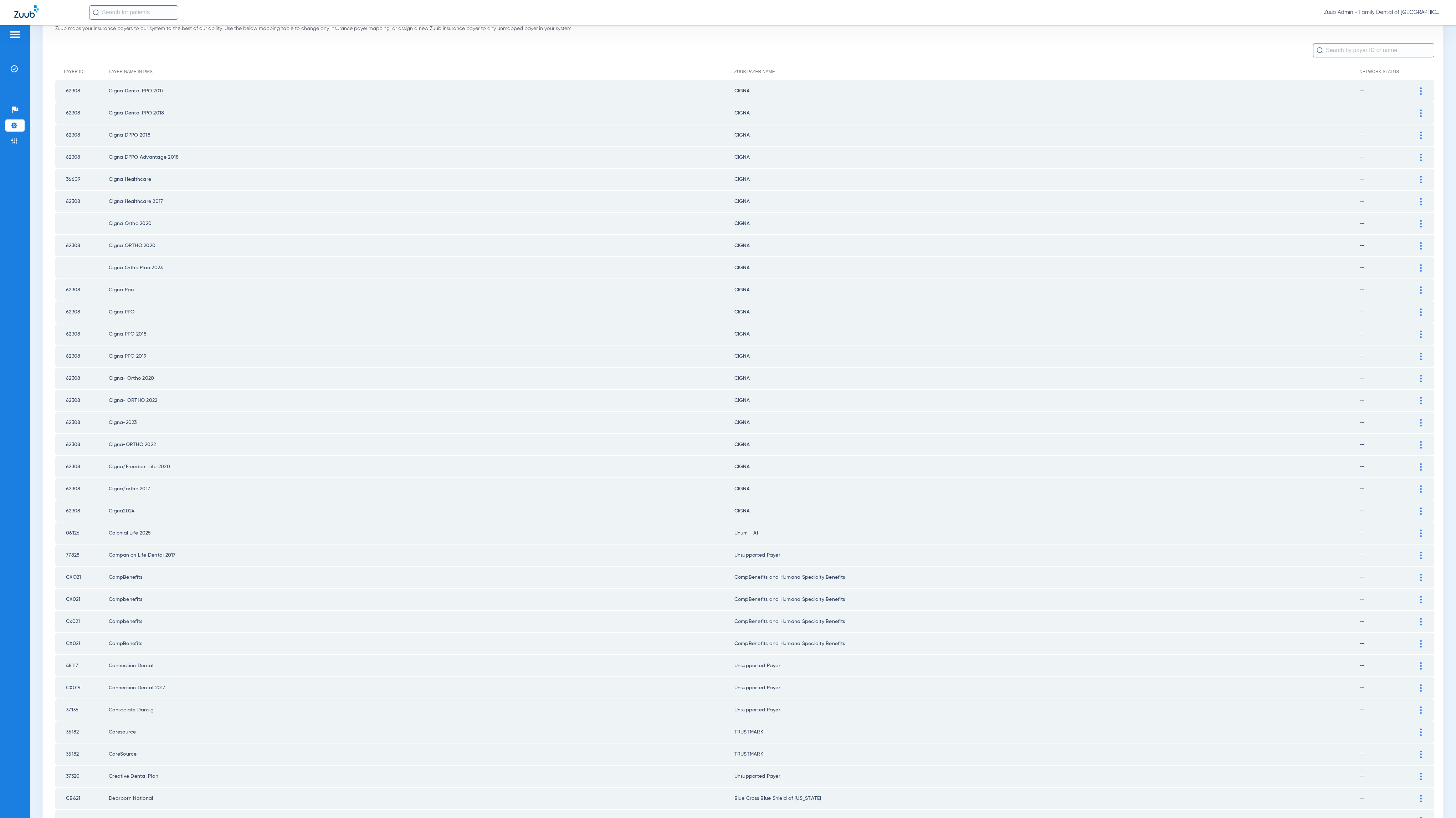
click at [1420, 530] on img at bounding box center [1420, 533] width 2 height 7
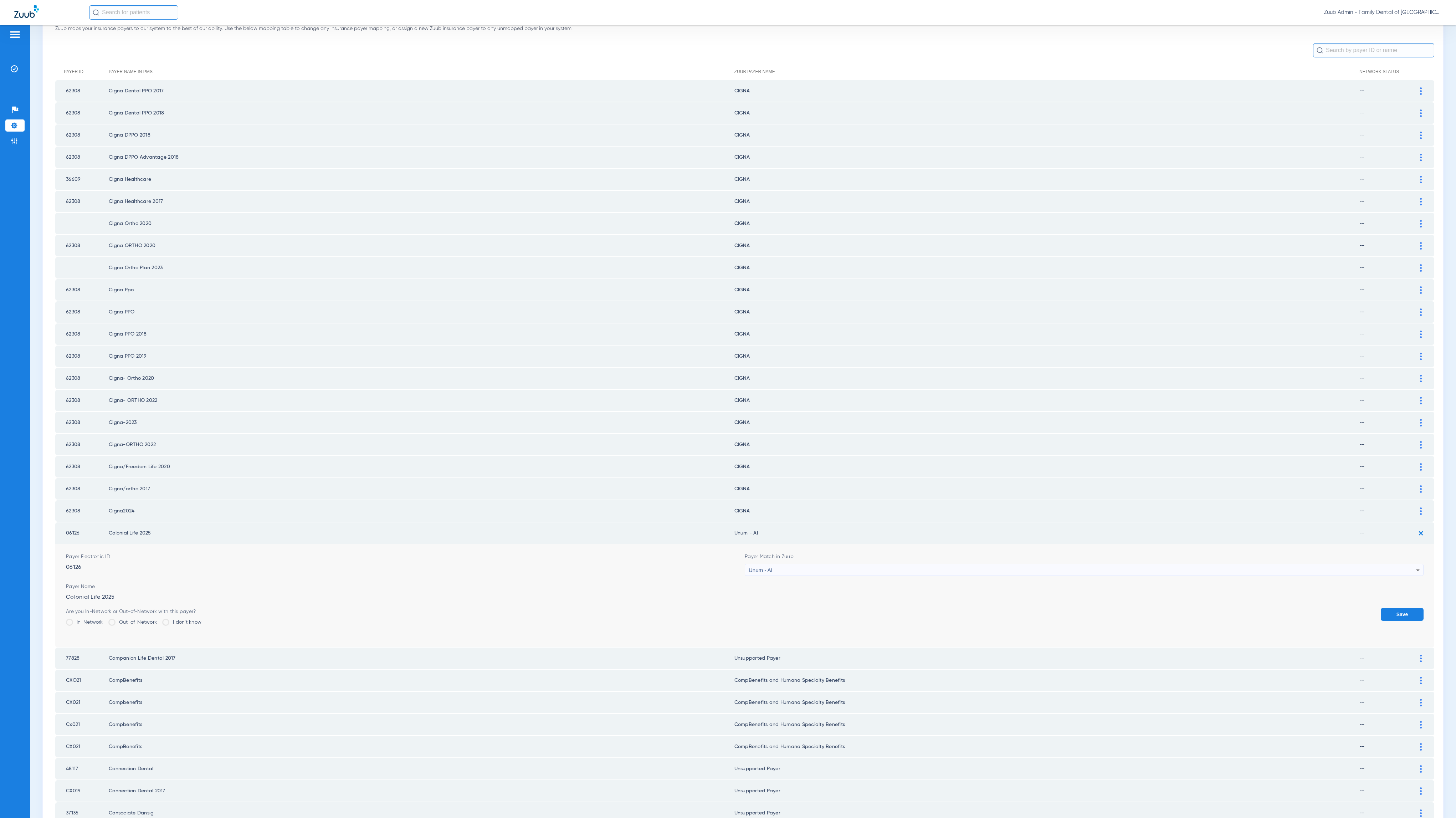
click at [848, 564] on div "Unum - AI" at bounding box center [1082, 570] width 668 height 12
type input "umn"
click at [848, 590] on mat-option "Unsupported Payer" at bounding box center [1076, 595] width 673 height 12
click at [1396, 592] on form "Payer Electronic ID 06126 Payer Match in Zuub Unsupported Payer Payer Name Colo…" at bounding box center [745, 596] width 1358 height 103
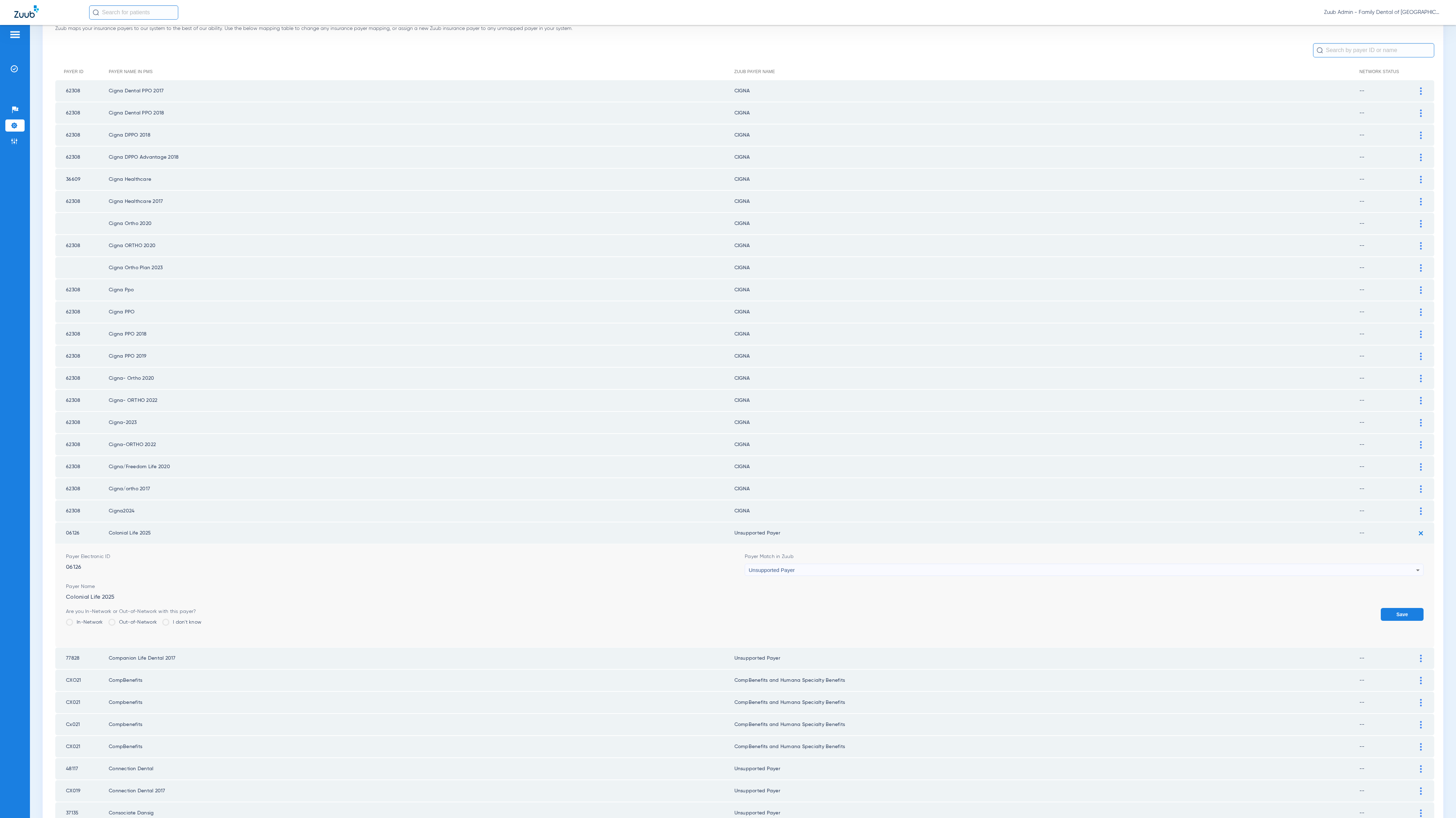
click at [1396, 608] on button "Save" at bounding box center [1402, 614] width 43 height 13
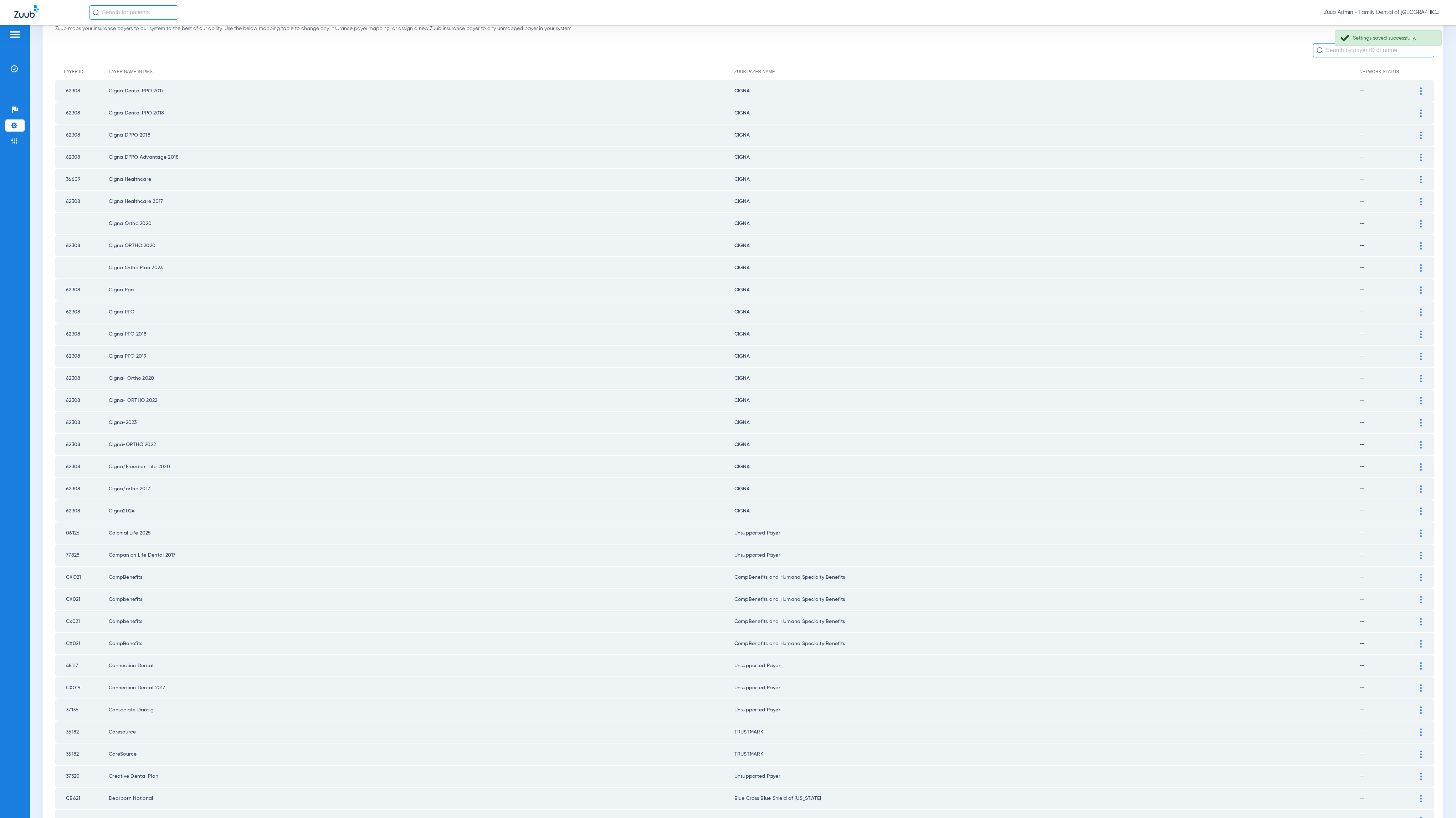
scroll to position [436, 0]
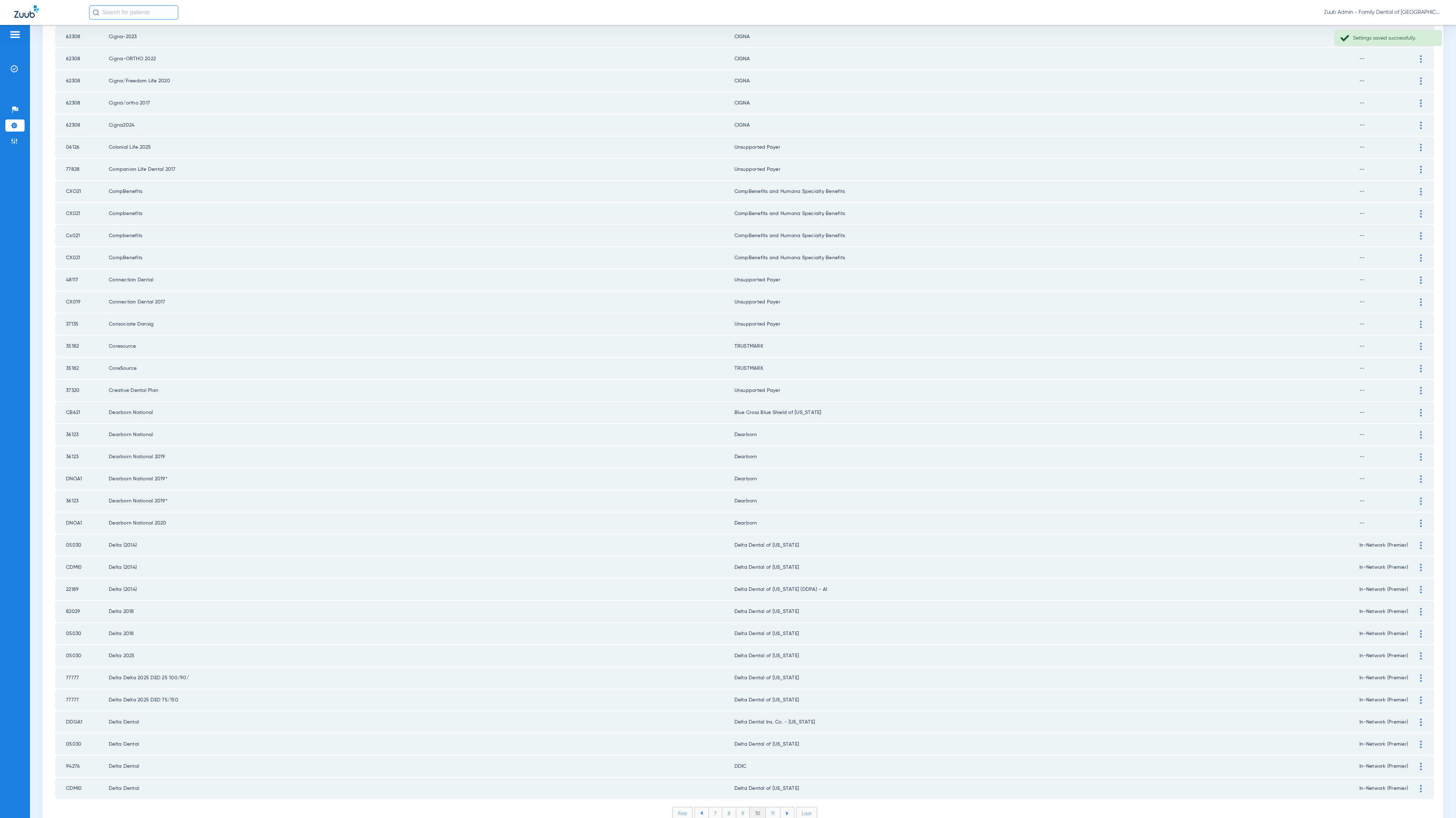
click at [766, 807] on li "11" at bounding box center [773, 813] width 15 height 12
click at [774, 807] on li "12" at bounding box center [773, 813] width 15 height 12
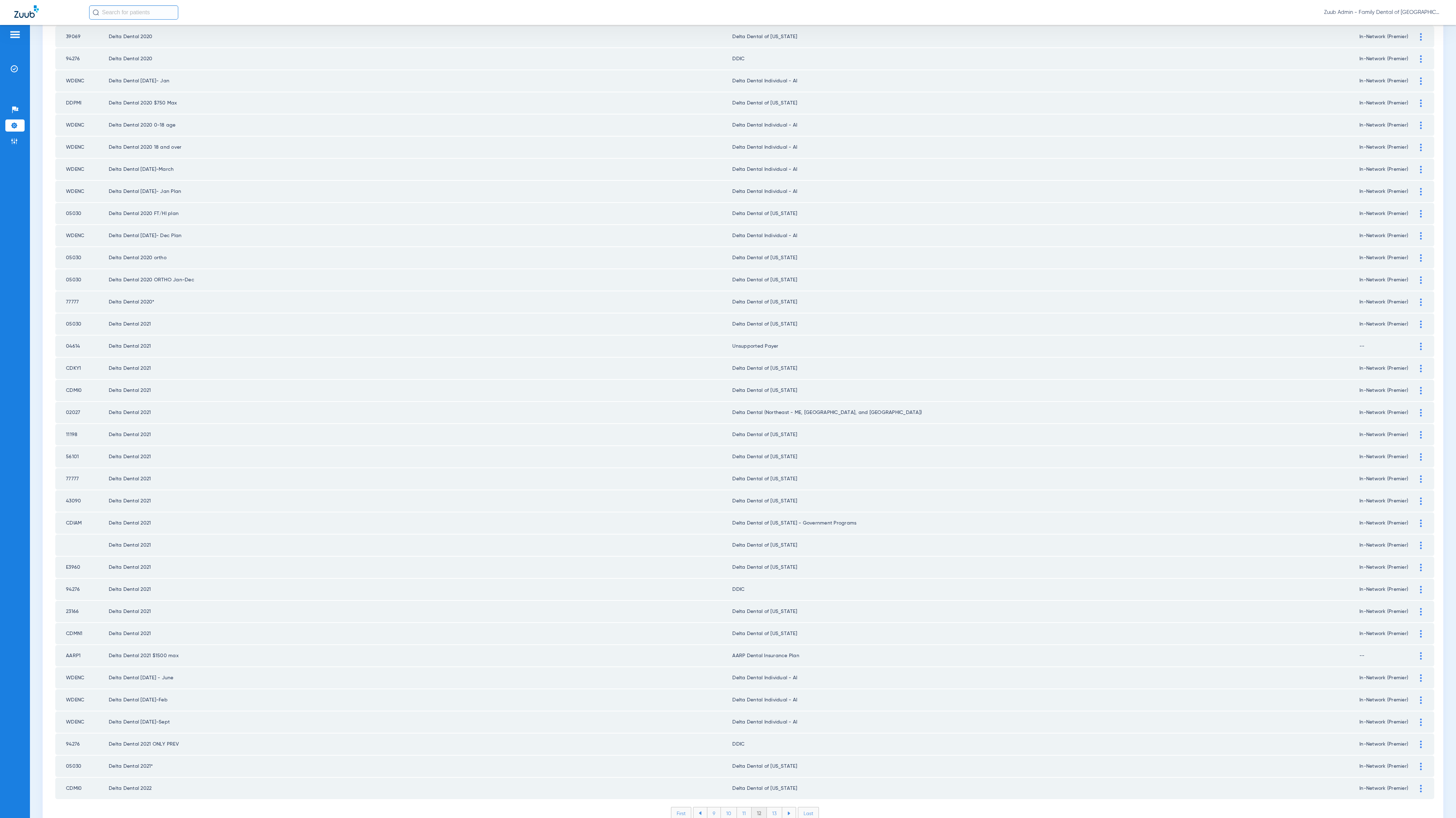
click at [771, 807] on li "13" at bounding box center [774, 813] width 15 height 12
click at [770, 807] on li "14" at bounding box center [775, 813] width 16 height 12
click at [770, 807] on li "15" at bounding box center [775, 813] width 16 height 12
click at [773, 807] on li "16" at bounding box center [775, 813] width 15 height 12
click at [772, 807] on li "17" at bounding box center [775, 813] width 15 height 12
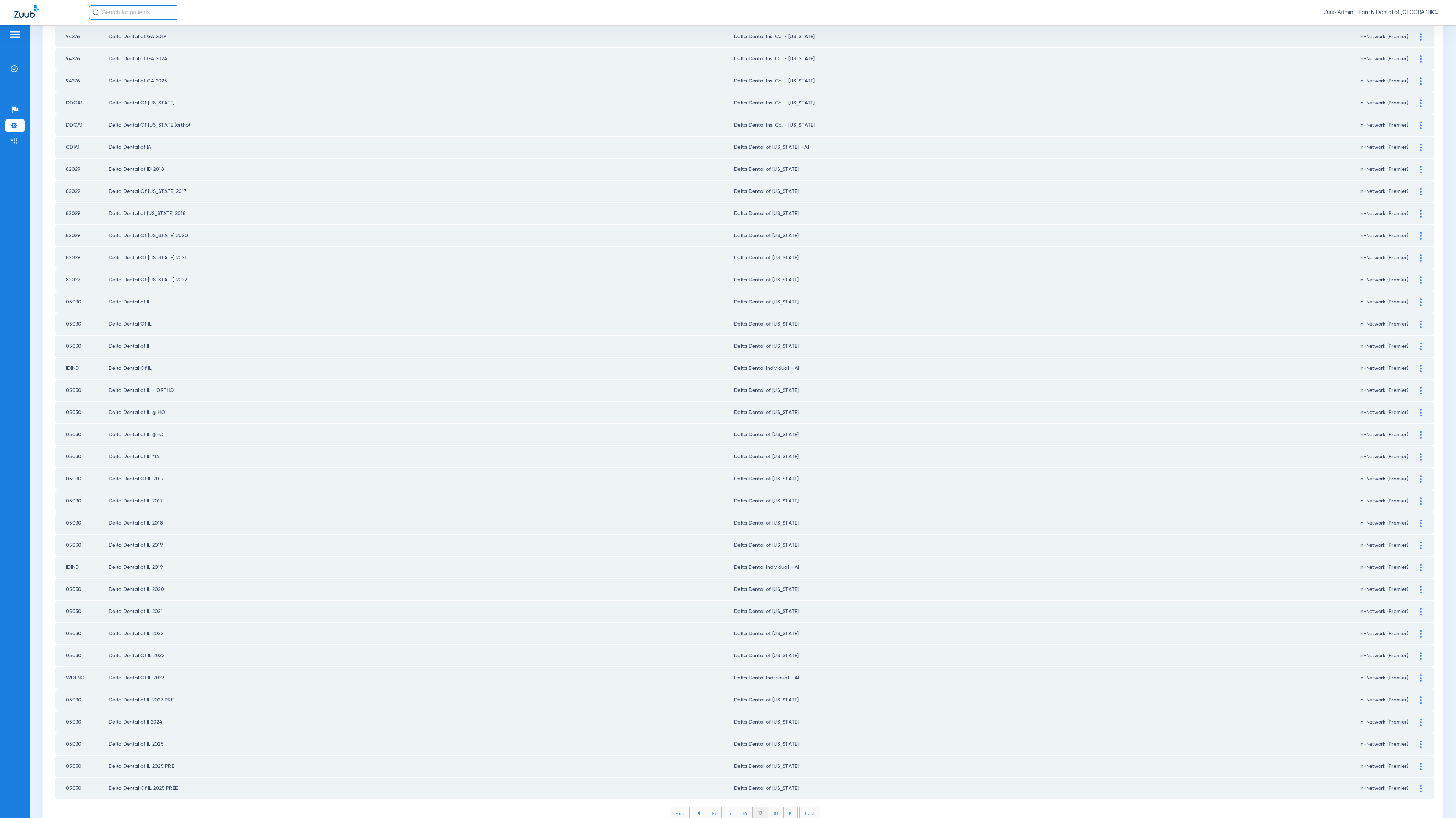
click at [773, 807] on li "18" at bounding box center [776, 813] width 16 height 12
click at [768, 807] on li "19" at bounding box center [775, 813] width 15 height 12
click at [771, 807] on li "20" at bounding box center [775, 813] width 17 height 12
click at [773, 807] on li "21" at bounding box center [776, 813] width 15 height 12
click at [772, 807] on li "22" at bounding box center [776, 813] width 16 height 12
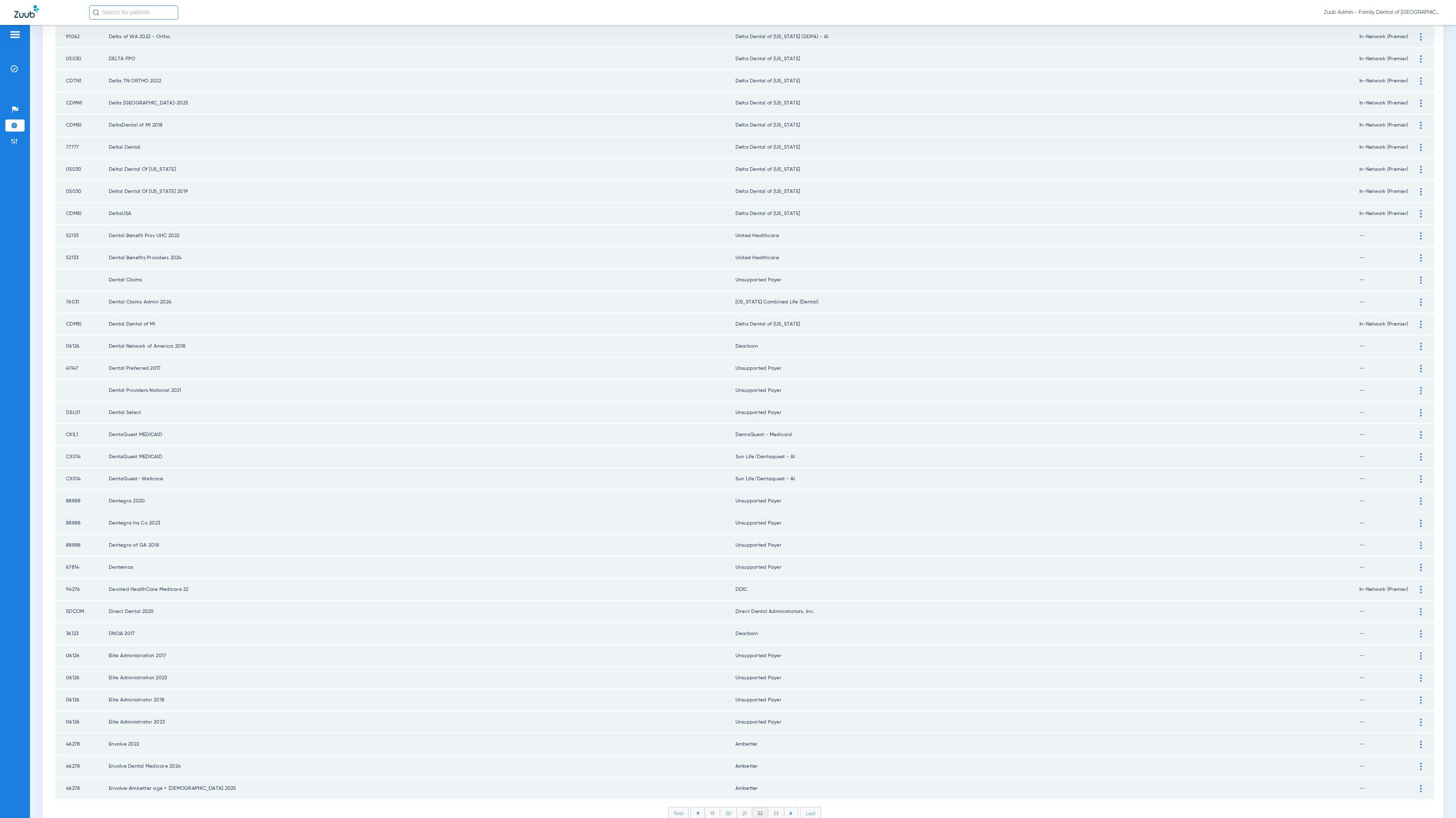
click at [769, 807] on li "23" at bounding box center [776, 813] width 16 height 12
click at [779, 807] on li "24" at bounding box center [777, 813] width 16 height 12
click at [770, 807] on li "25" at bounding box center [776, 813] width 16 height 12
click at [778, 807] on li "26" at bounding box center [777, 813] width 16 height 12
click at [769, 807] on li "27" at bounding box center [777, 813] width 16 height 12
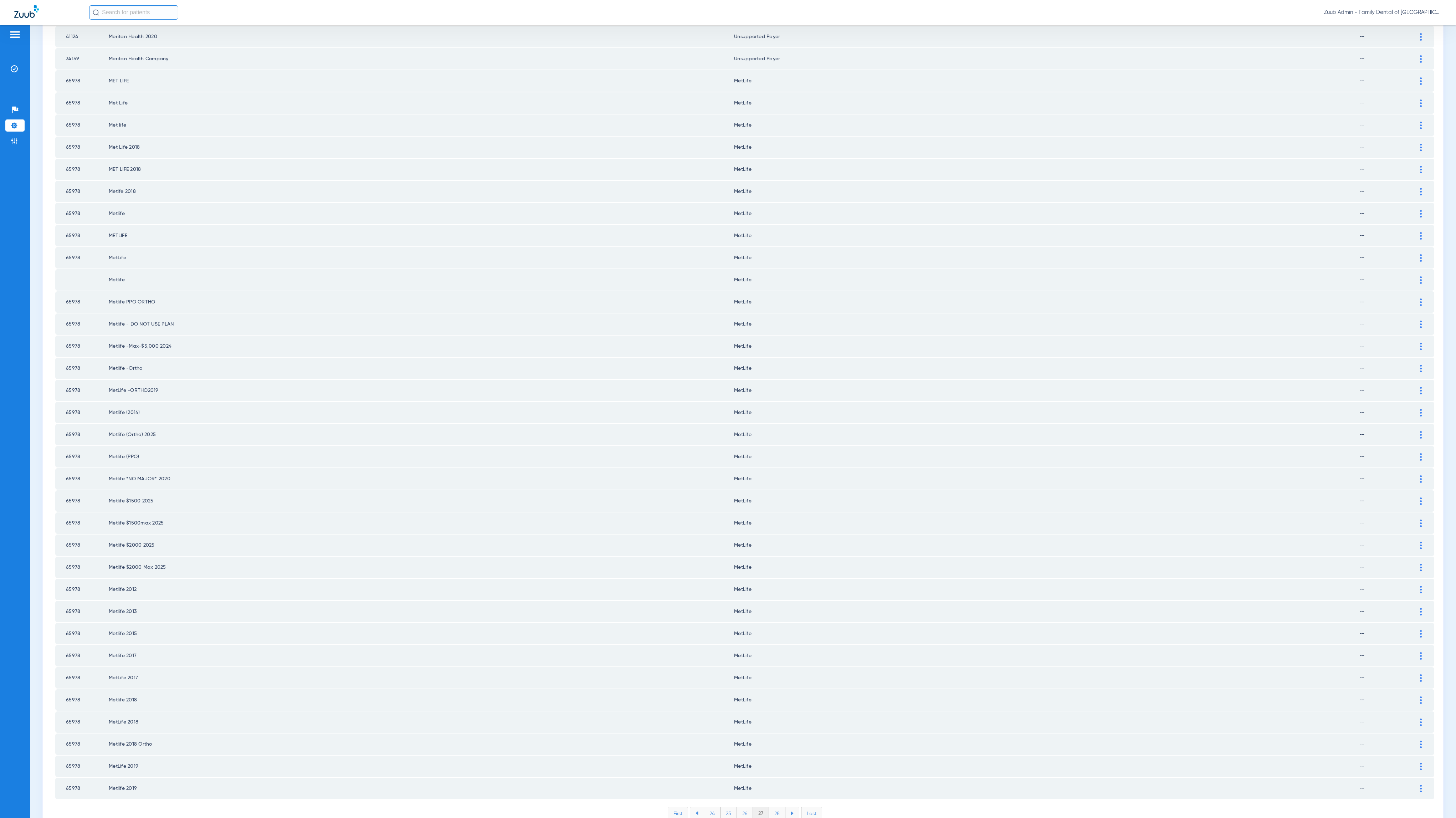
click at [769, 807] on li "28" at bounding box center [777, 813] width 16 height 12
click at [774, 807] on li "29" at bounding box center [777, 813] width 16 height 12
click at [773, 807] on li "30" at bounding box center [777, 813] width 17 height 12
click at [775, 807] on li "31" at bounding box center [777, 813] width 15 height 12
click at [772, 807] on li "32" at bounding box center [777, 813] width 16 height 12
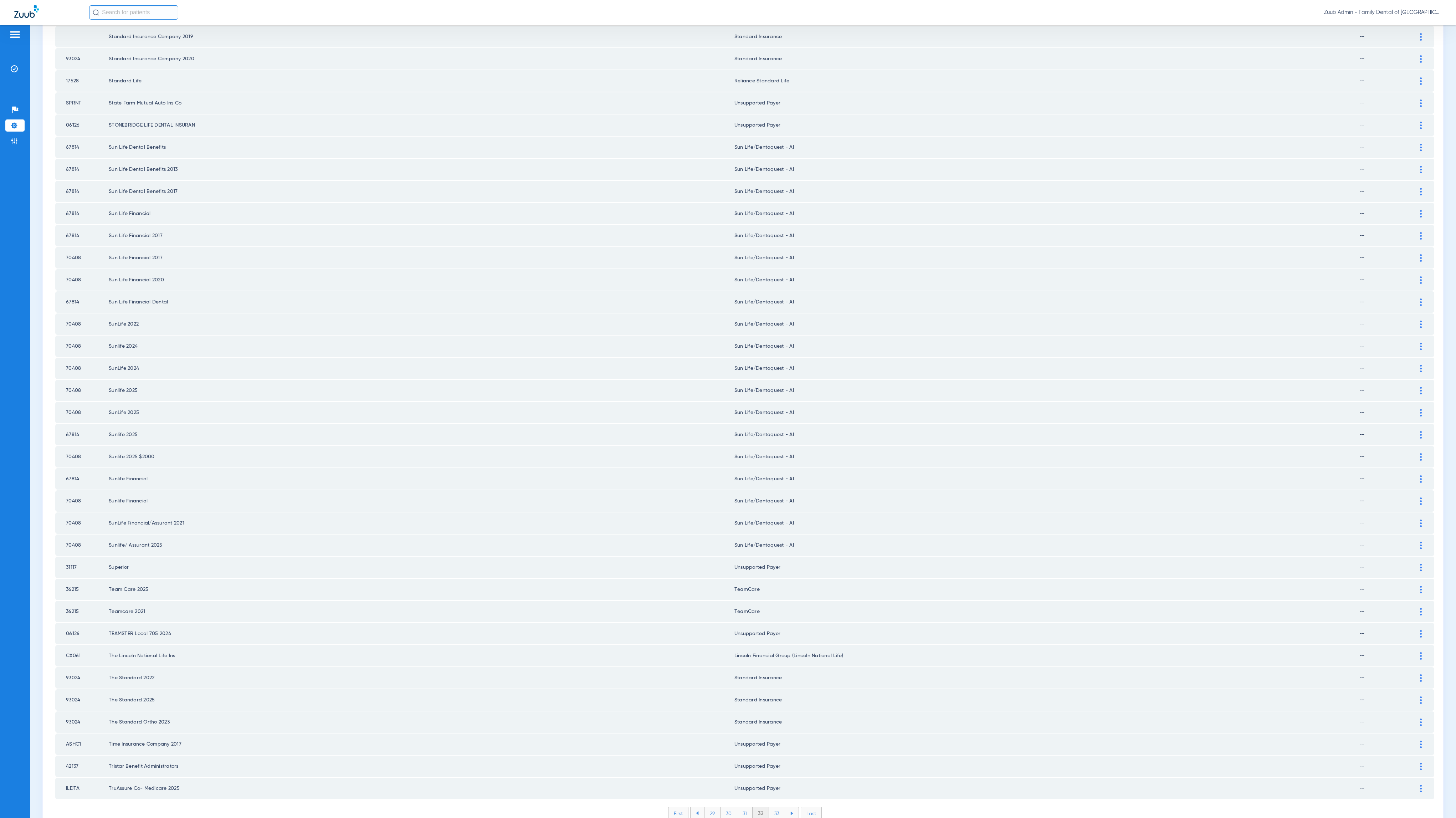
click at [779, 807] on li "33" at bounding box center [777, 813] width 16 height 12
click at [1415, 409] on div at bounding box center [1421, 412] width 12 height 7
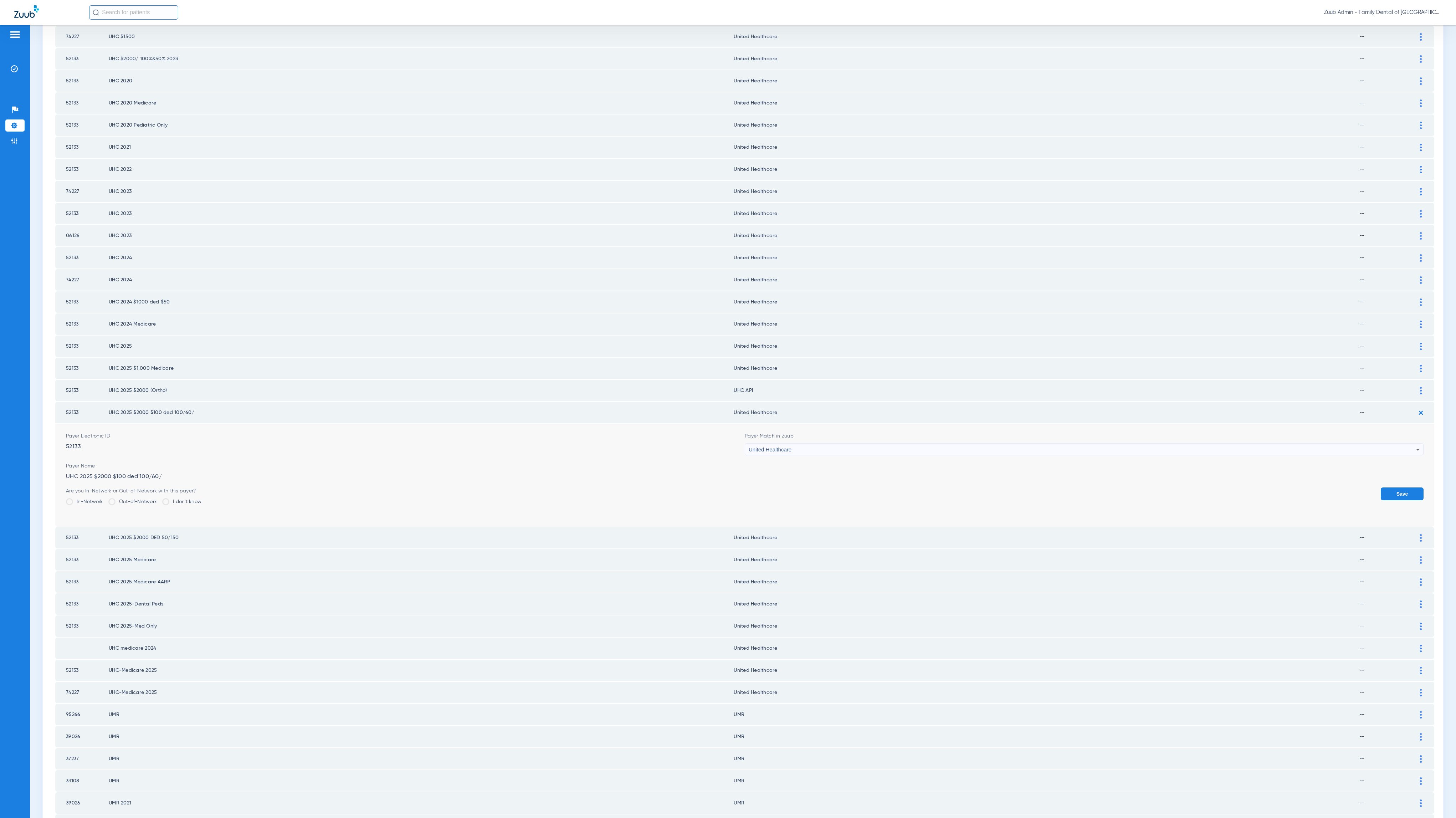
click at [1415, 387] on div at bounding box center [1421, 390] width 12 height 7
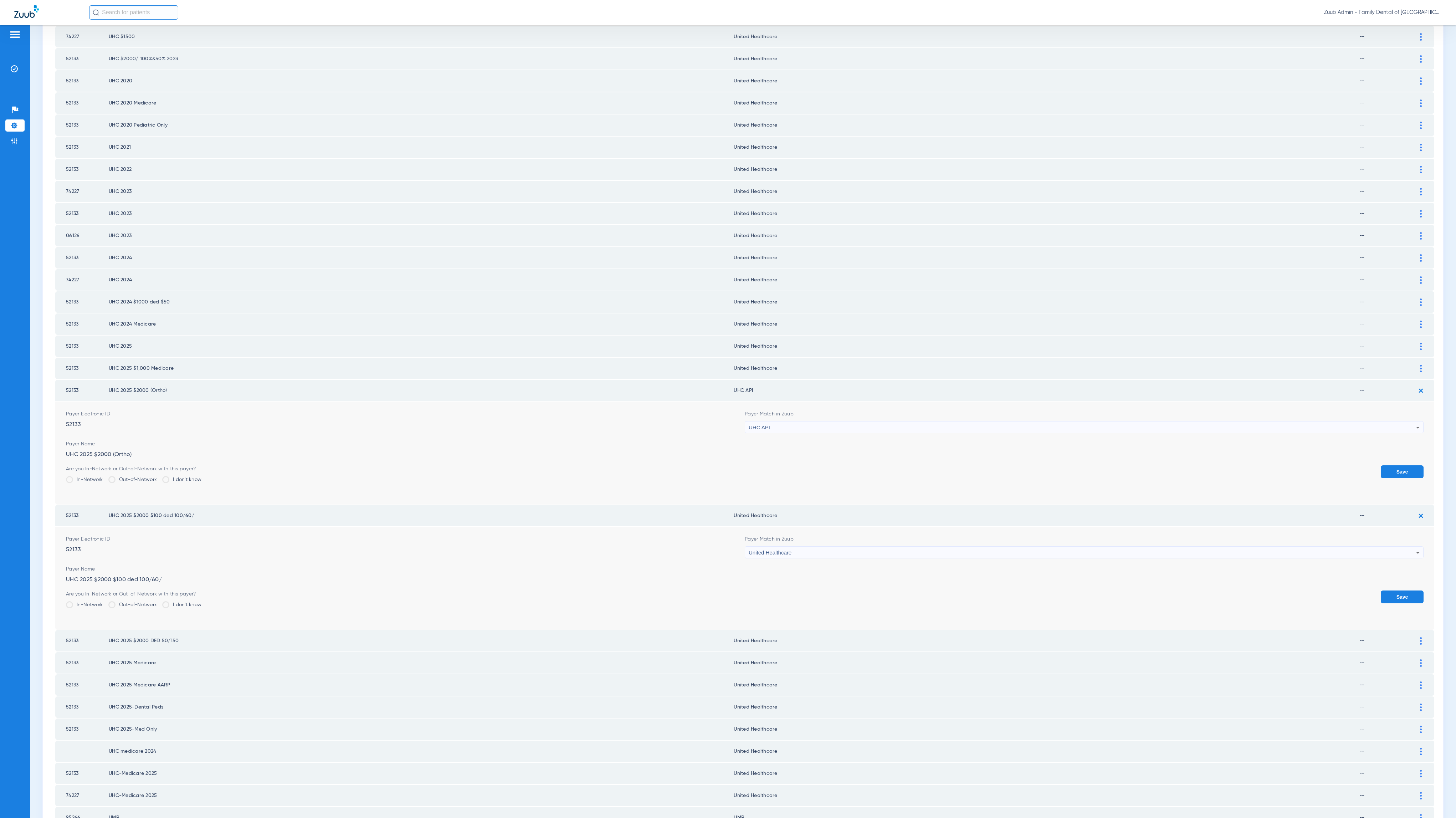
click at [835, 422] on div "UHC API" at bounding box center [1082, 427] width 668 height 12
type input "united hea"
click at [834, 446] on mat-option "United Healthcare" at bounding box center [1076, 444] width 673 height 12
click at [1391, 439] on form "Payer Electronic ID 52133 Payer Match in Zuub United Healthcare Payer Name UHC …" at bounding box center [745, 453] width 1358 height 103
click at [1390, 465] on button "Save" at bounding box center [1402, 471] width 43 height 13
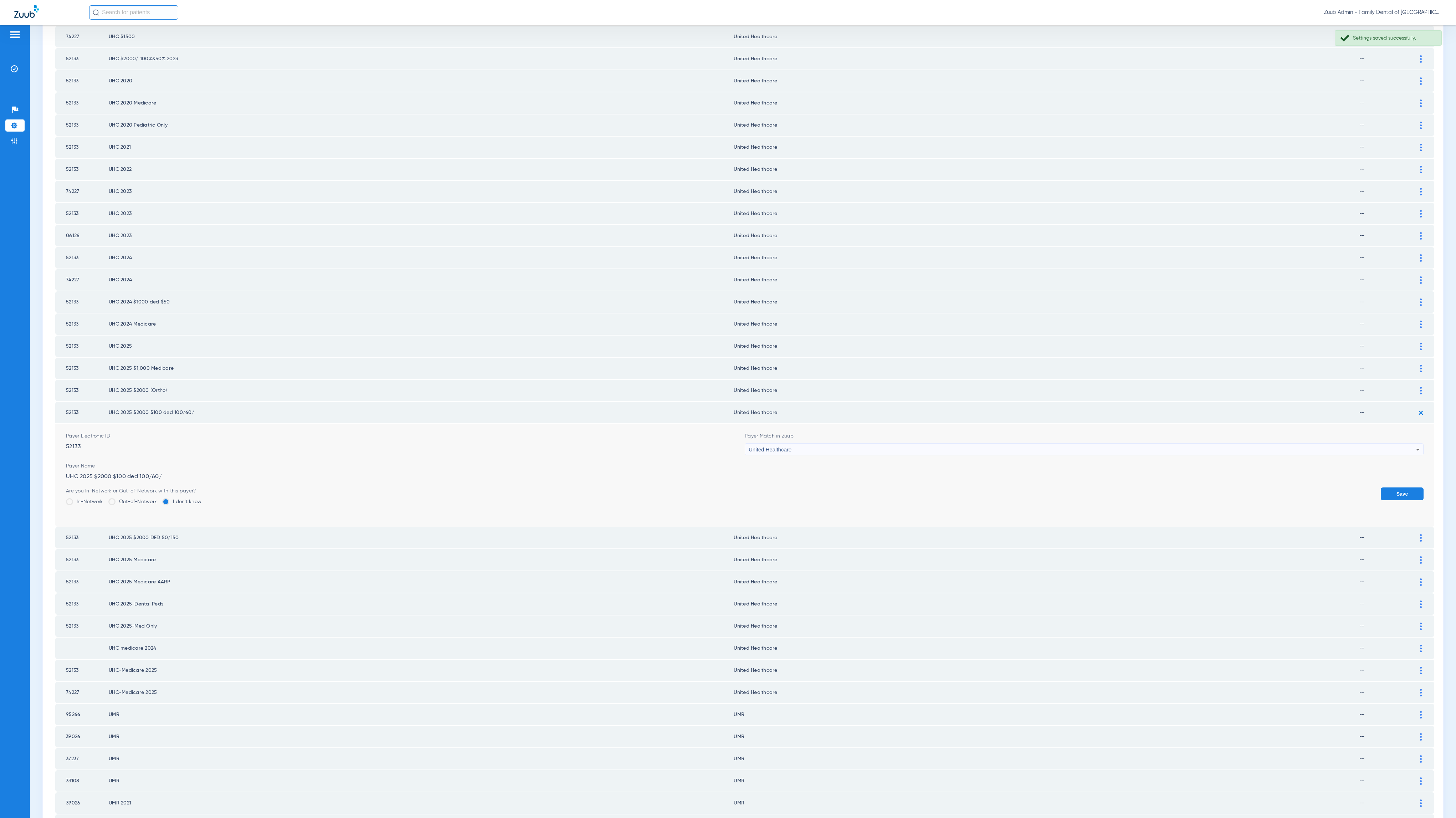
click at [1398, 487] on button "Save" at bounding box center [1402, 494] width 43 height 13
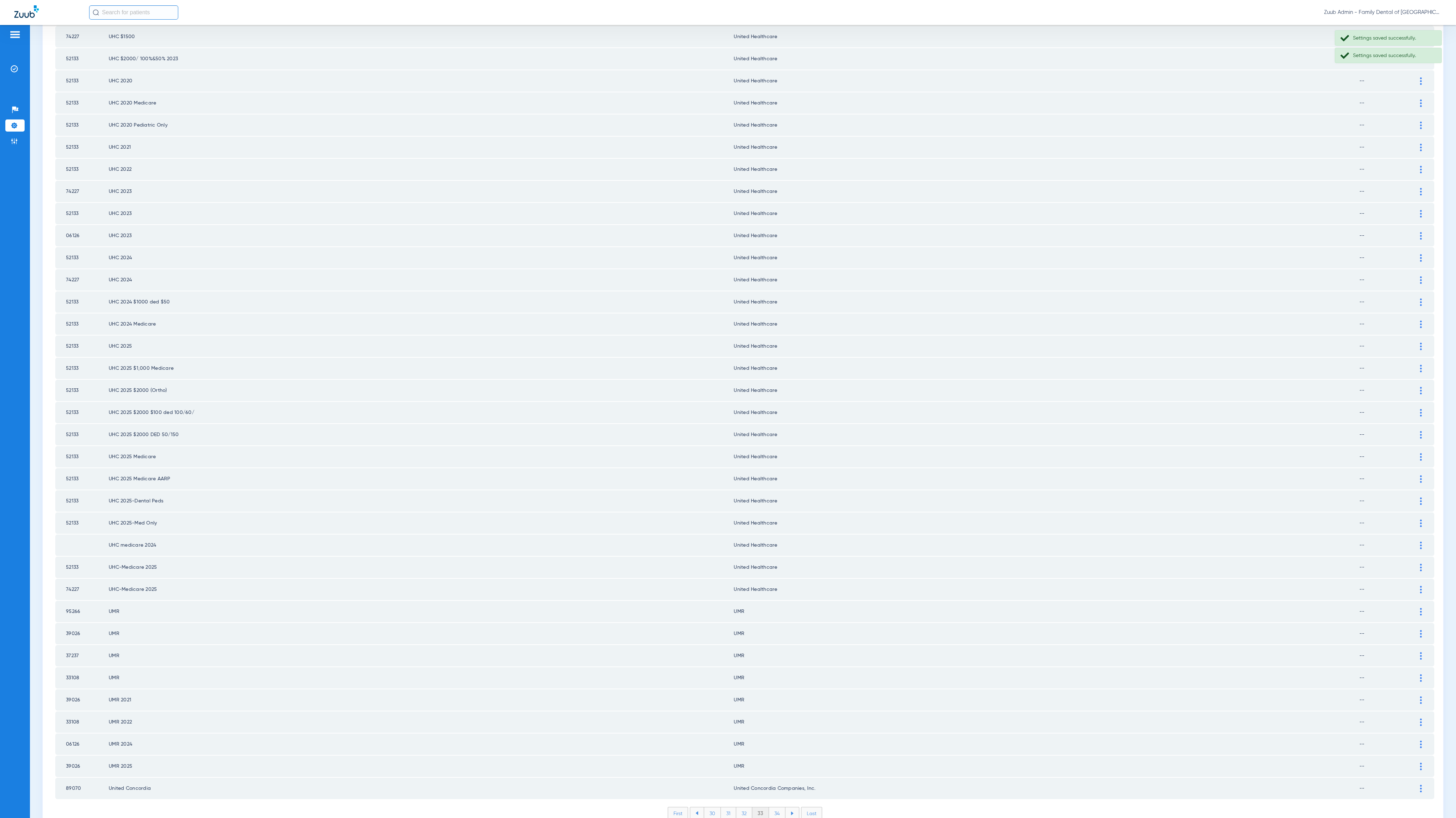
click at [769, 807] on li "34" at bounding box center [777, 813] width 16 height 12
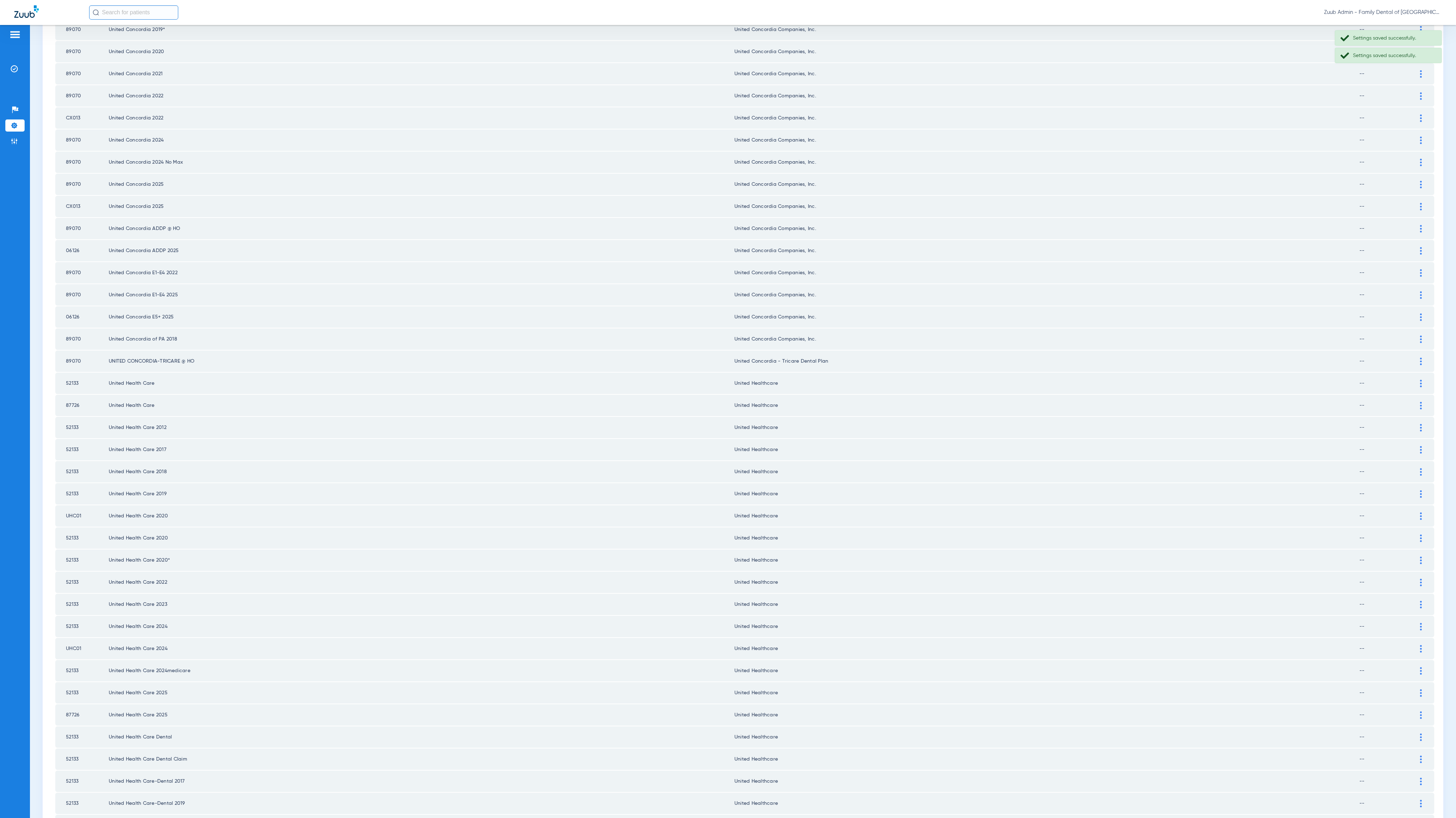
scroll to position [436, 0]
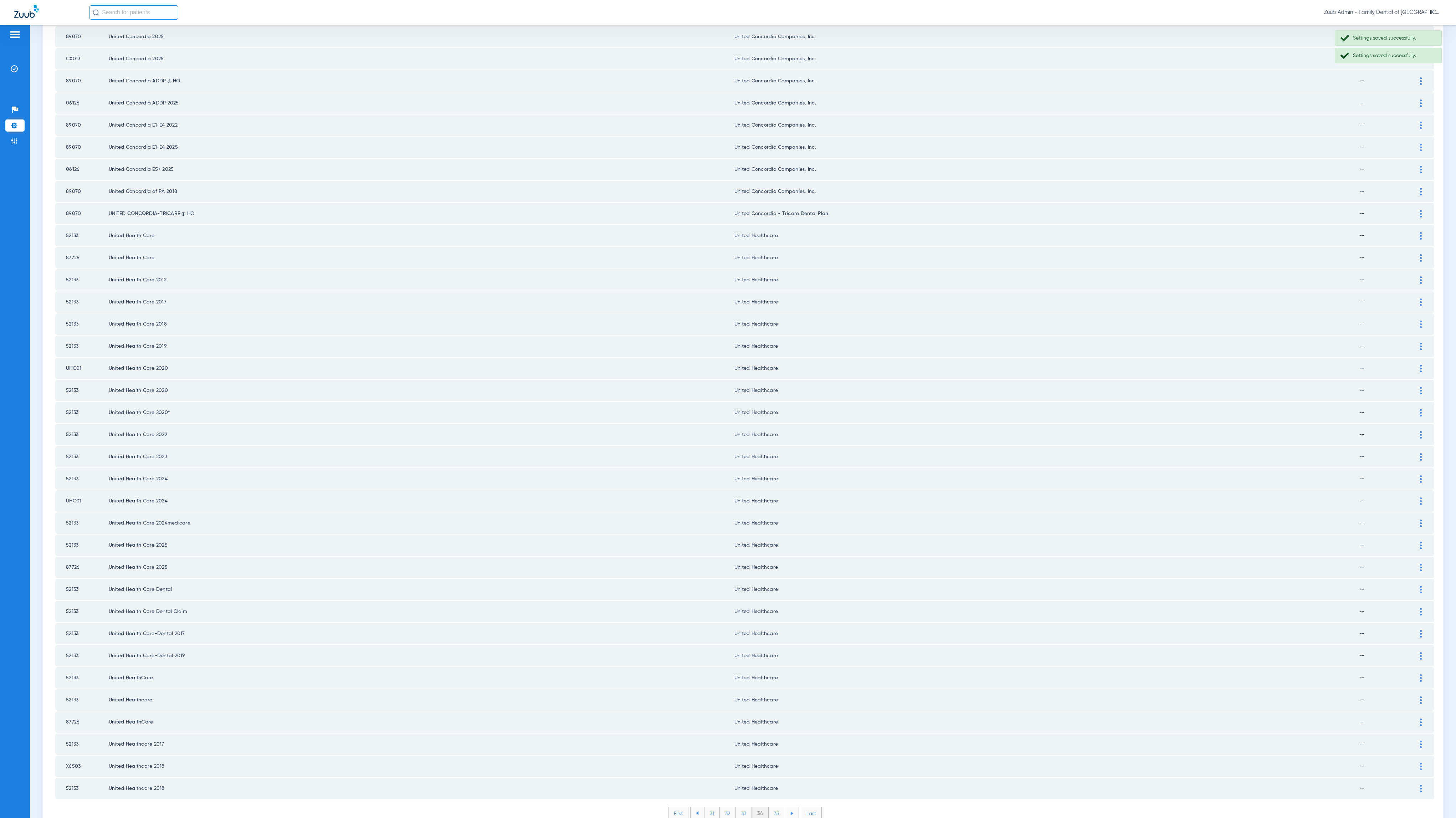
click at [772, 807] on li "35" at bounding box center [777, 813] width 16 height 12
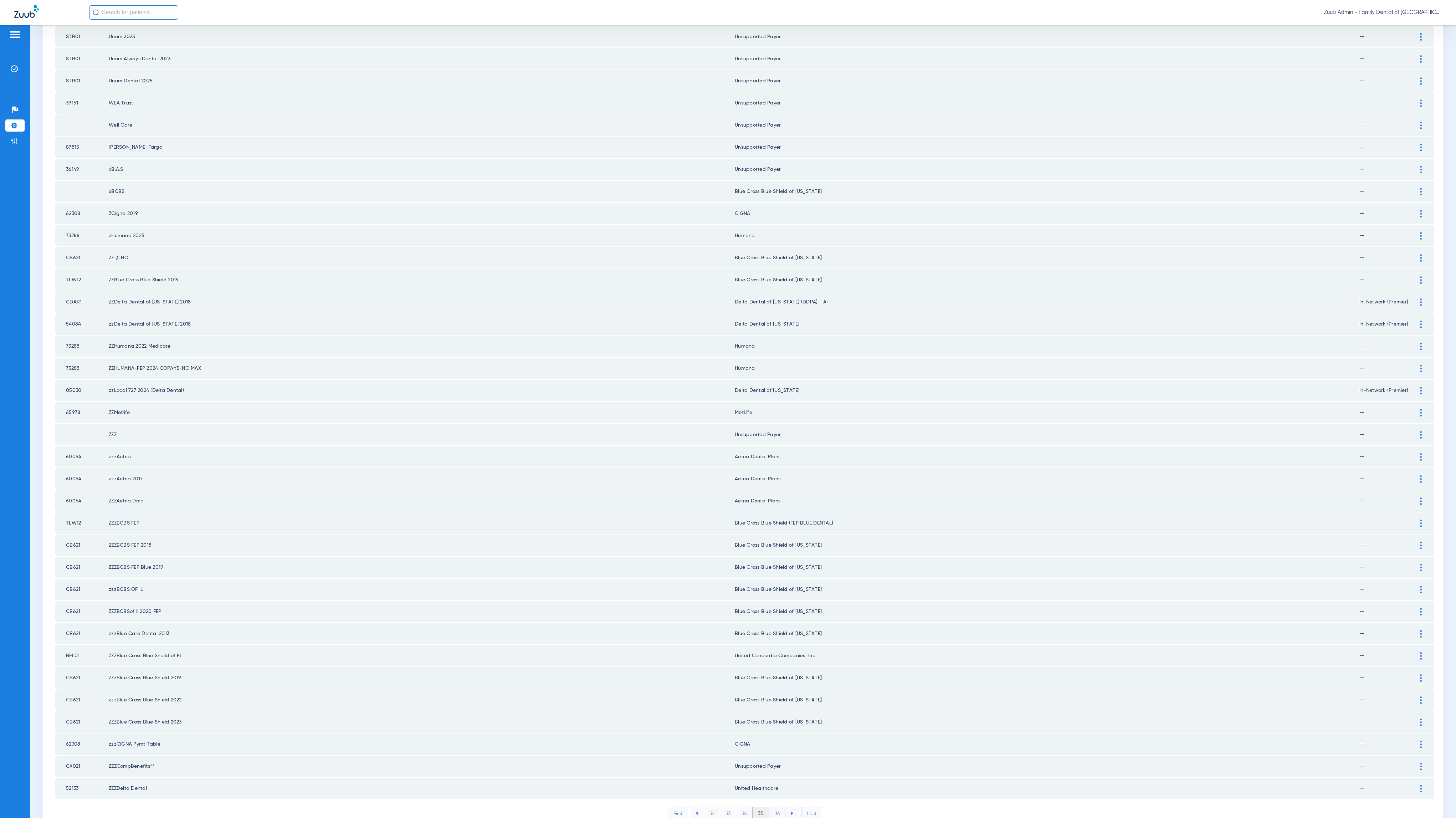
click at [775, 807] on li "36" at bounding box center [777, 813] width 16 height 12
click at [774, 807] on li "37" at bounding box center [777, 813] width 16 height 12
click at [778, 807] on li "38" at bounding box center [777, 813] width 16 height 12
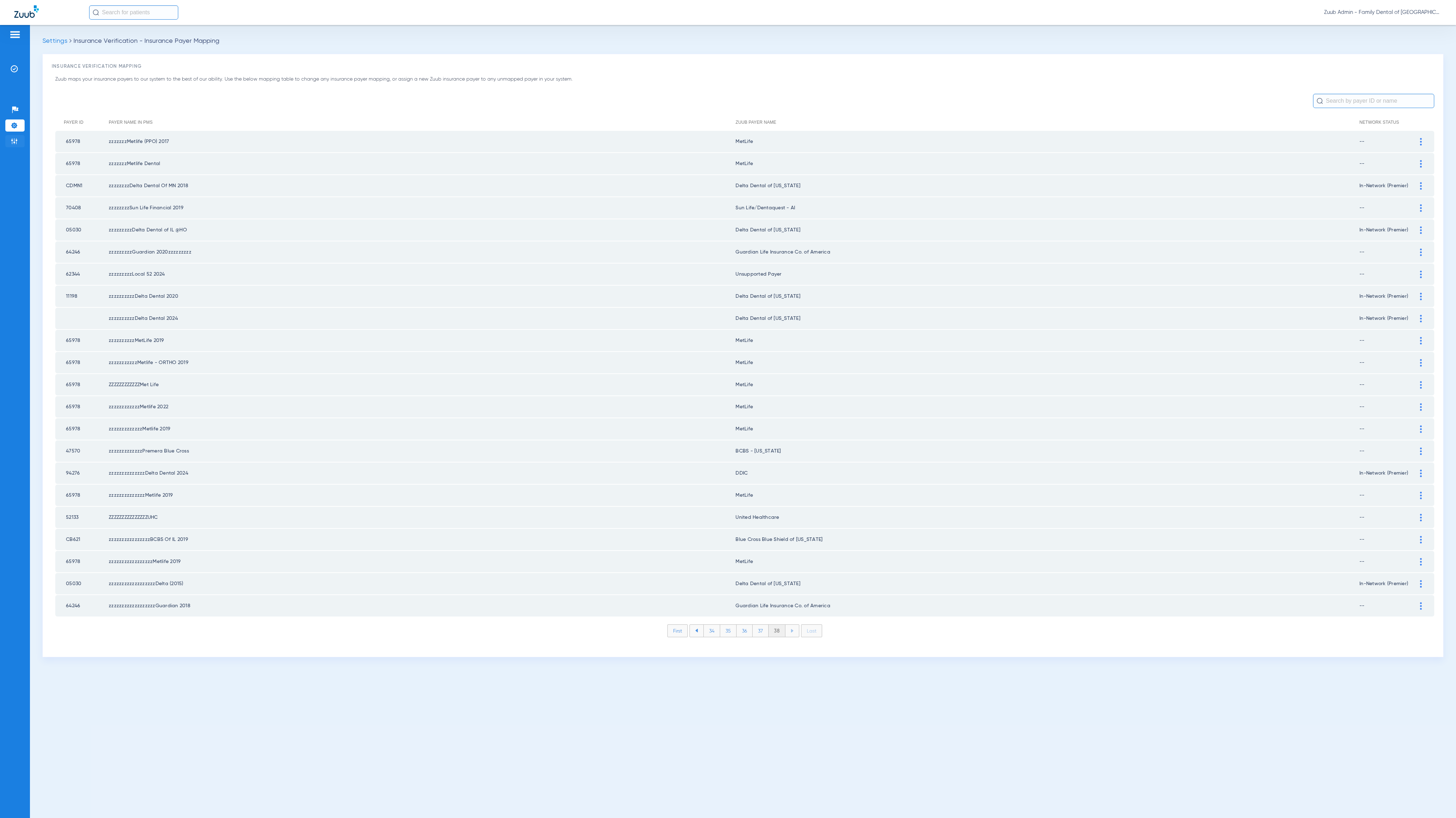
click at [18, 145] on li "Admin" at bounding box center [15, 141] width 19 height 12
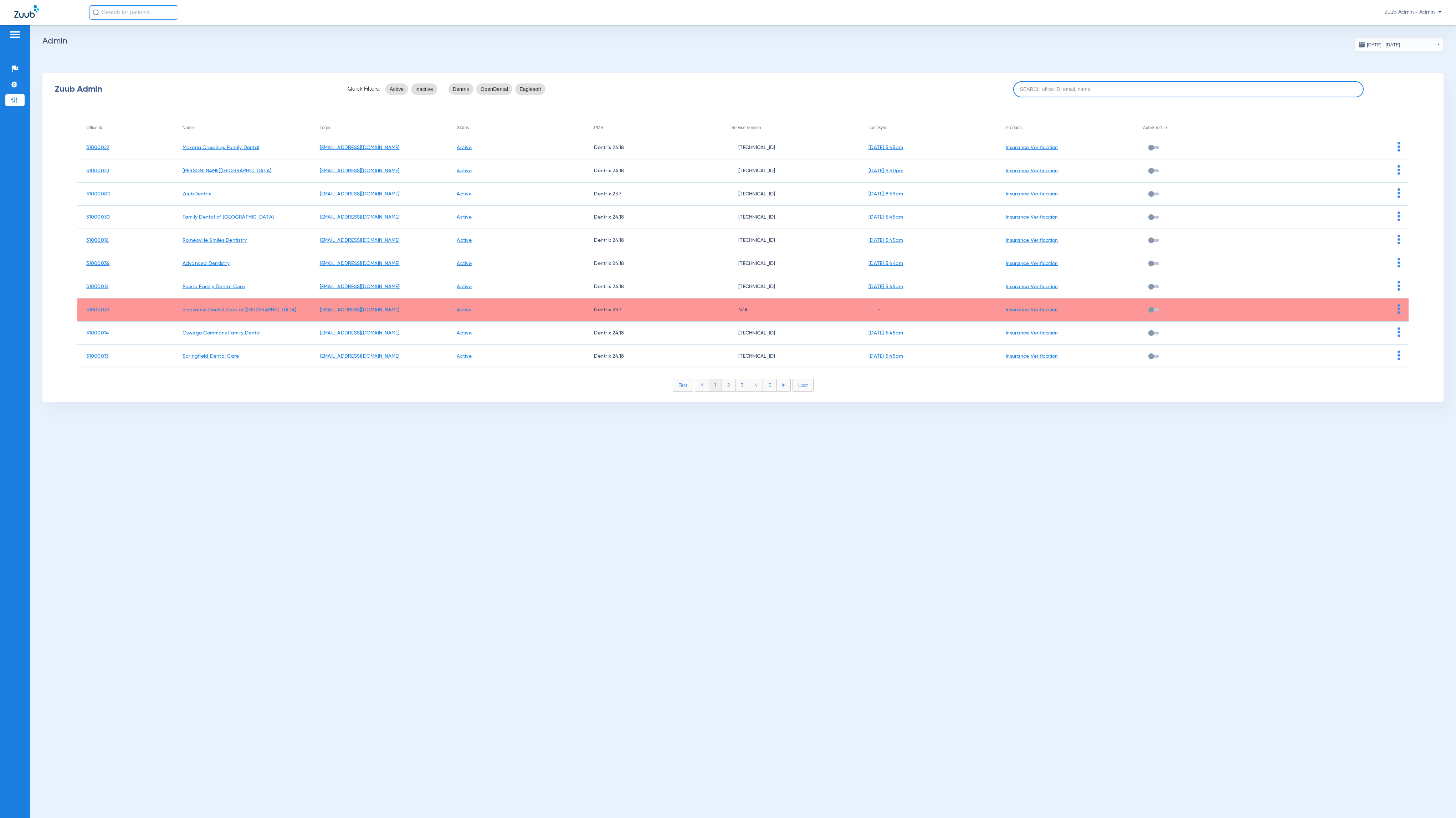
click at [1125, 92] on input at bounding box center [1189, 89] width 350 height 16
paste input "31000029"
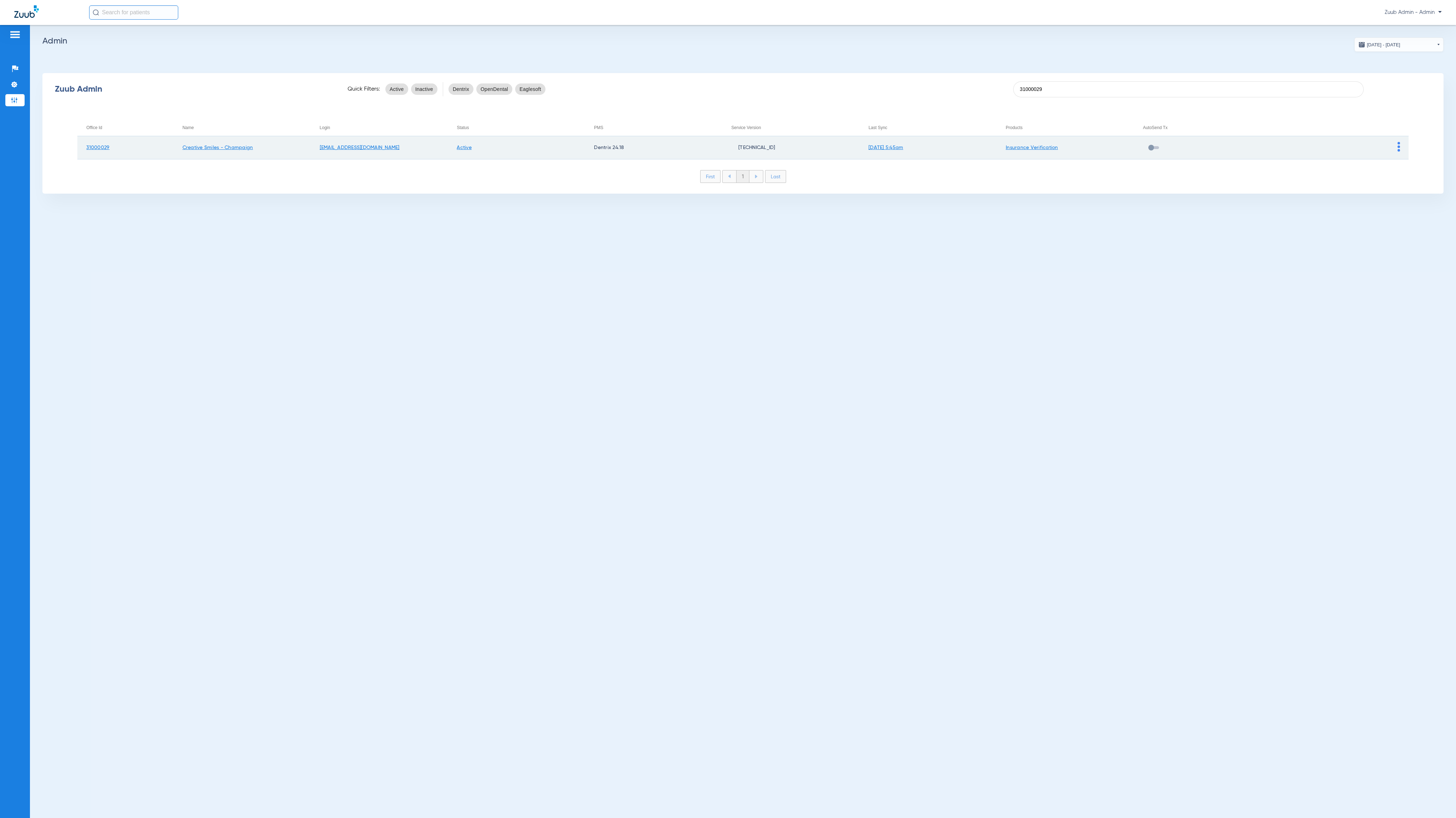
type input "31000029"
click at [1400, 142] on td at bounding box center [1340, 148] width 137 height 23
click at [1398, 142] on img at bounding box center [1399, 146] width 2 height 10
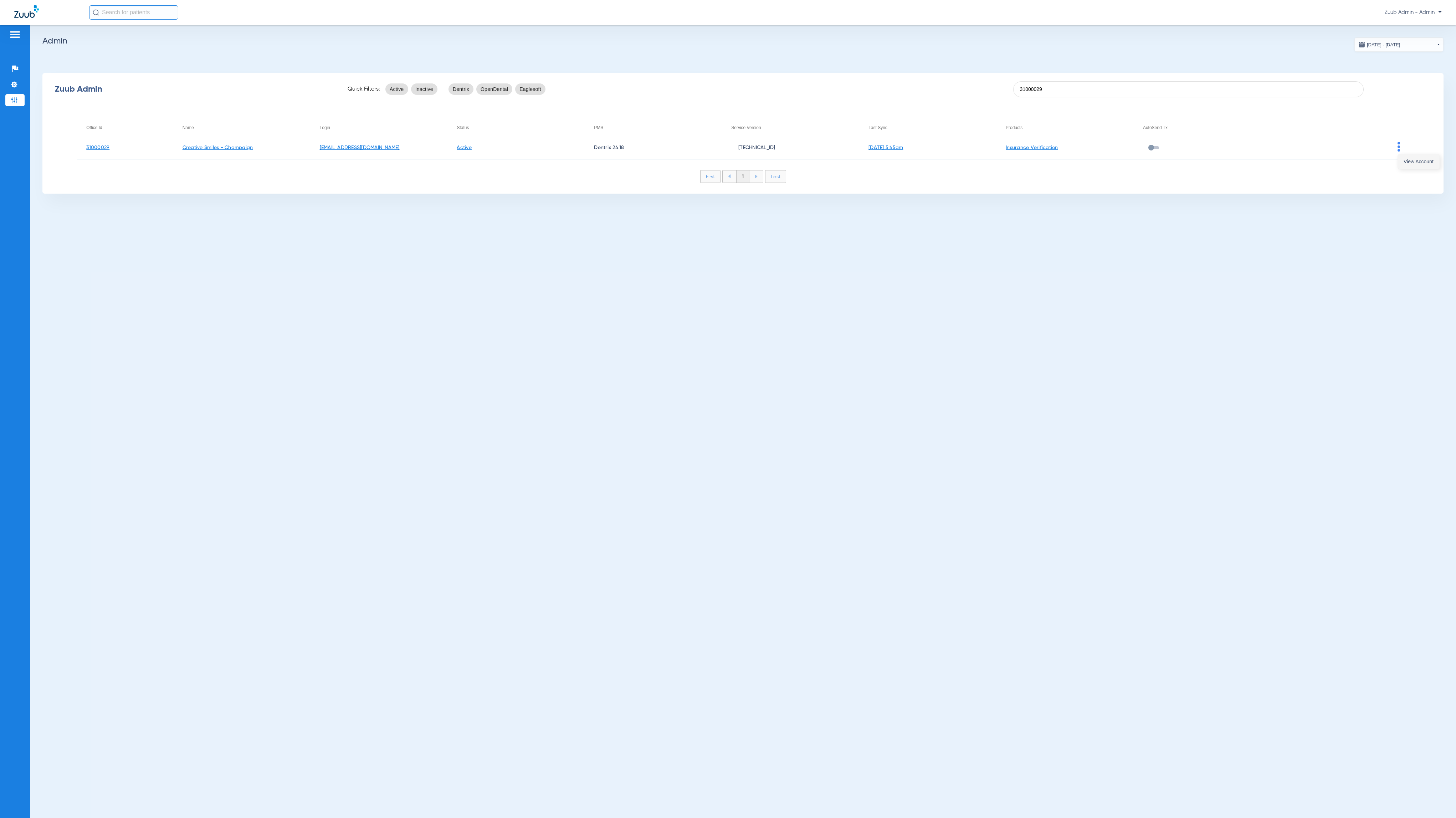
click at [1406, 156] on button "View Account" at bounding box center [1418, 161] width 41 height 14
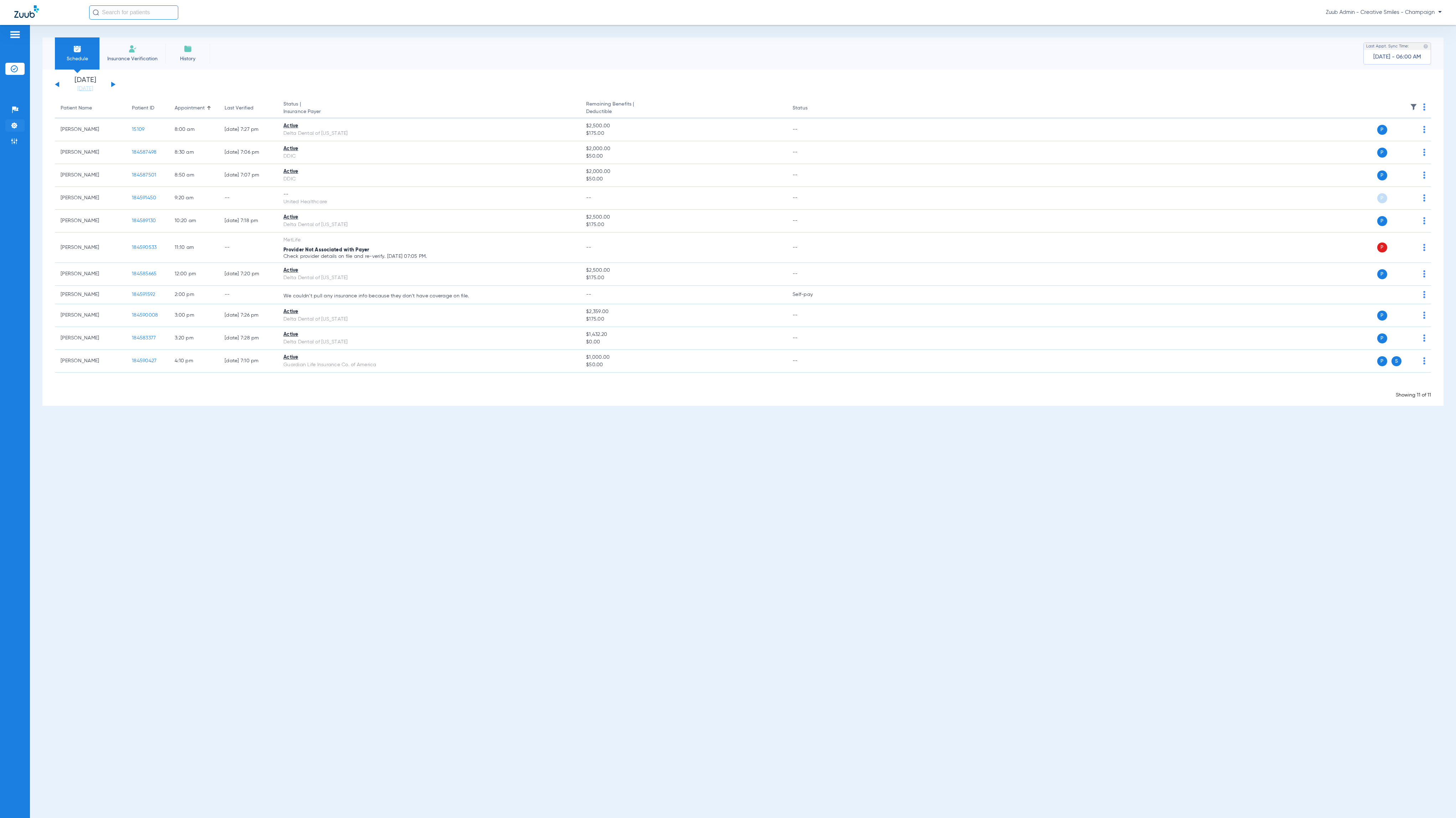
click at [12, 122] on li "Settings" at bounding box center [15, 125] width 19 height 12
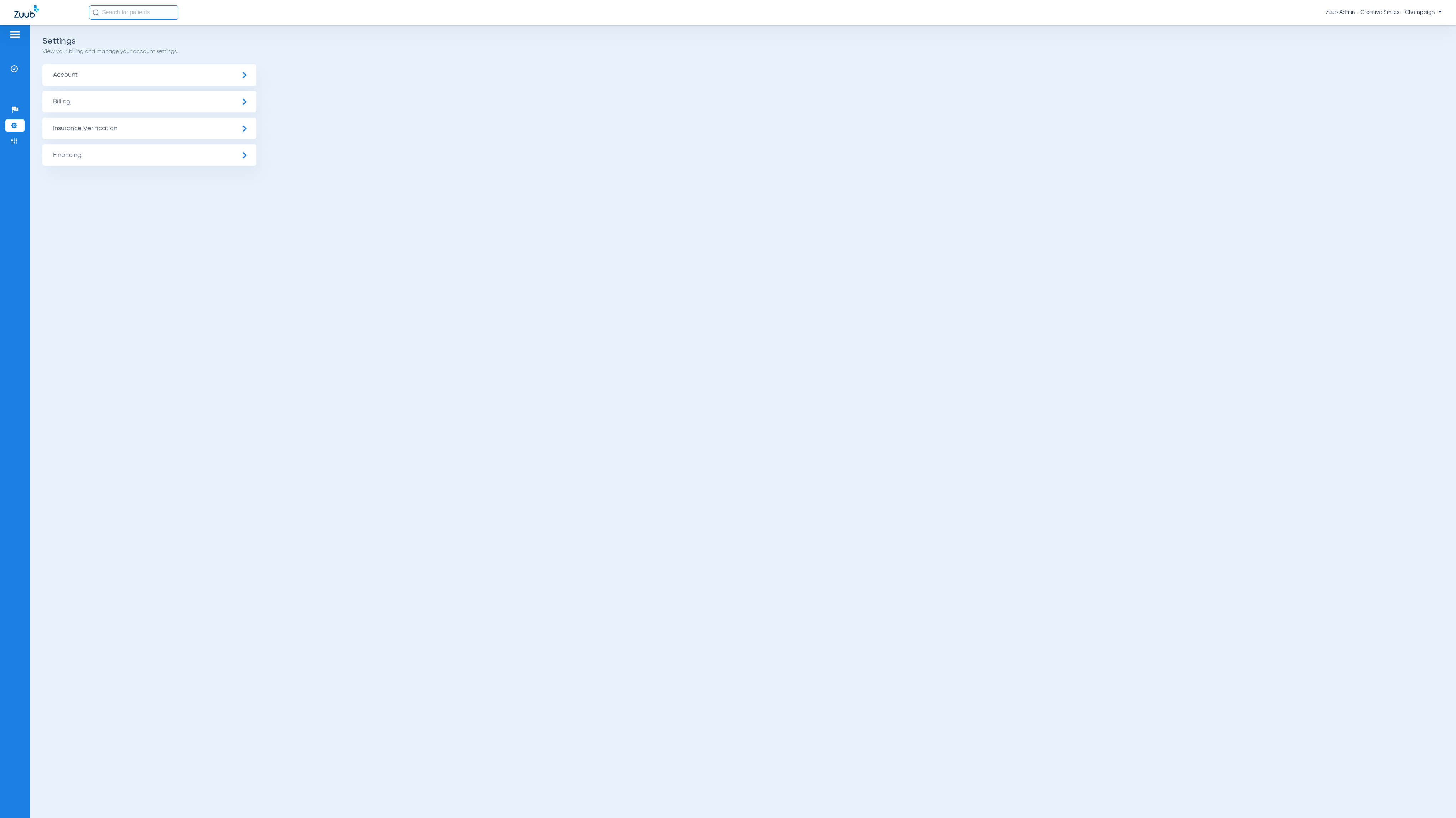
click at [137, 133] on span "Insurance Verification" at bounding box center [149, 128] width 214 height 21
click at [189, 192] on li "Insurance Payer Mapping" at bounding box center [149, 184] width 214 height 18
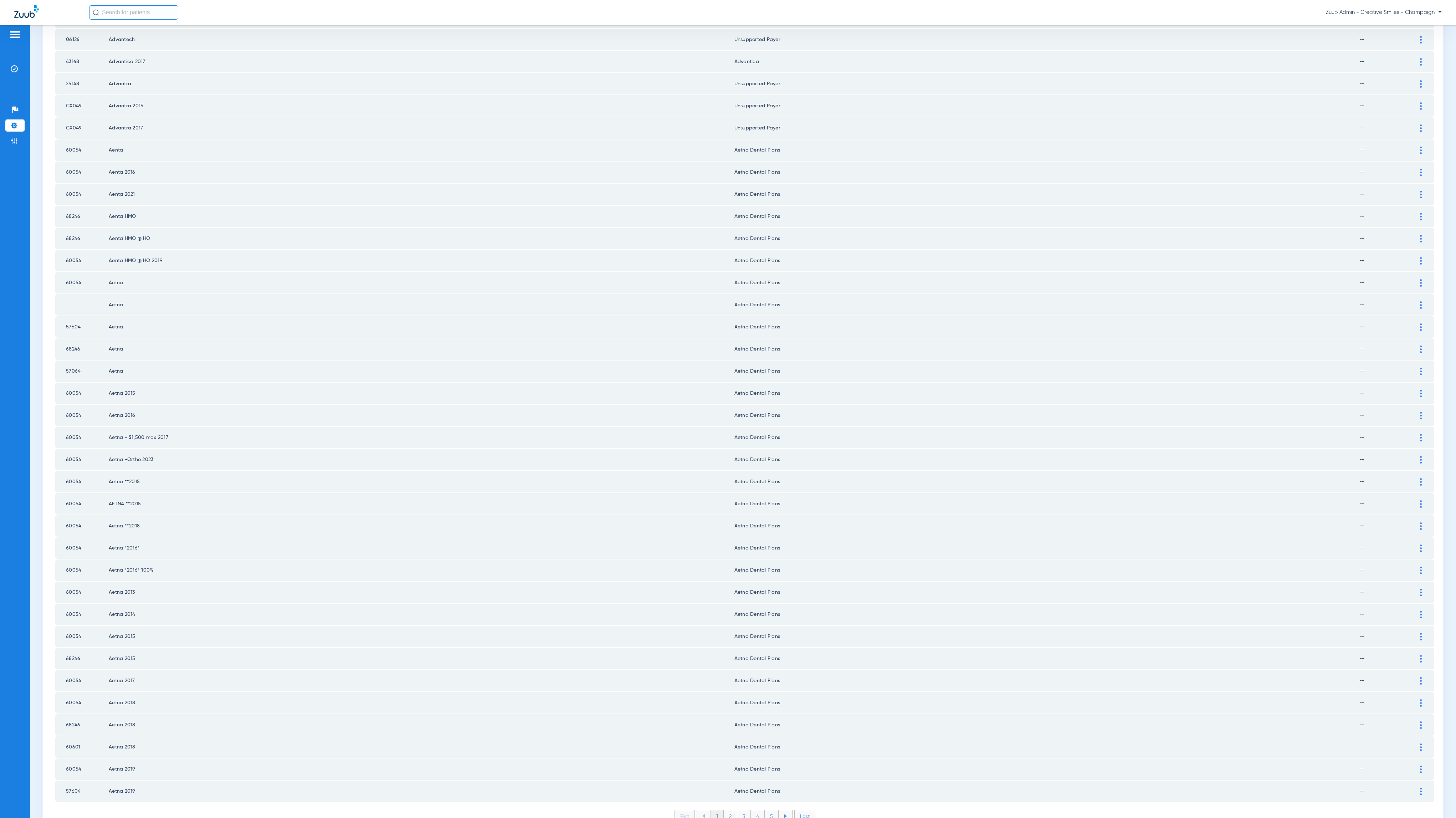
scroll to position [436, 0]
click at [727, 807] on li "2" at bounding box center [730, 813] width 14 height 12
click at [742, 807] on li "3" at bounding box center [744, 813] width 14 height 12
click at [756, 807] on li "4" at bounding box center [757, 813] width 14 height 12
click at [770, 807] on li "5" at bounding box center [772, 813] width 14 height 12
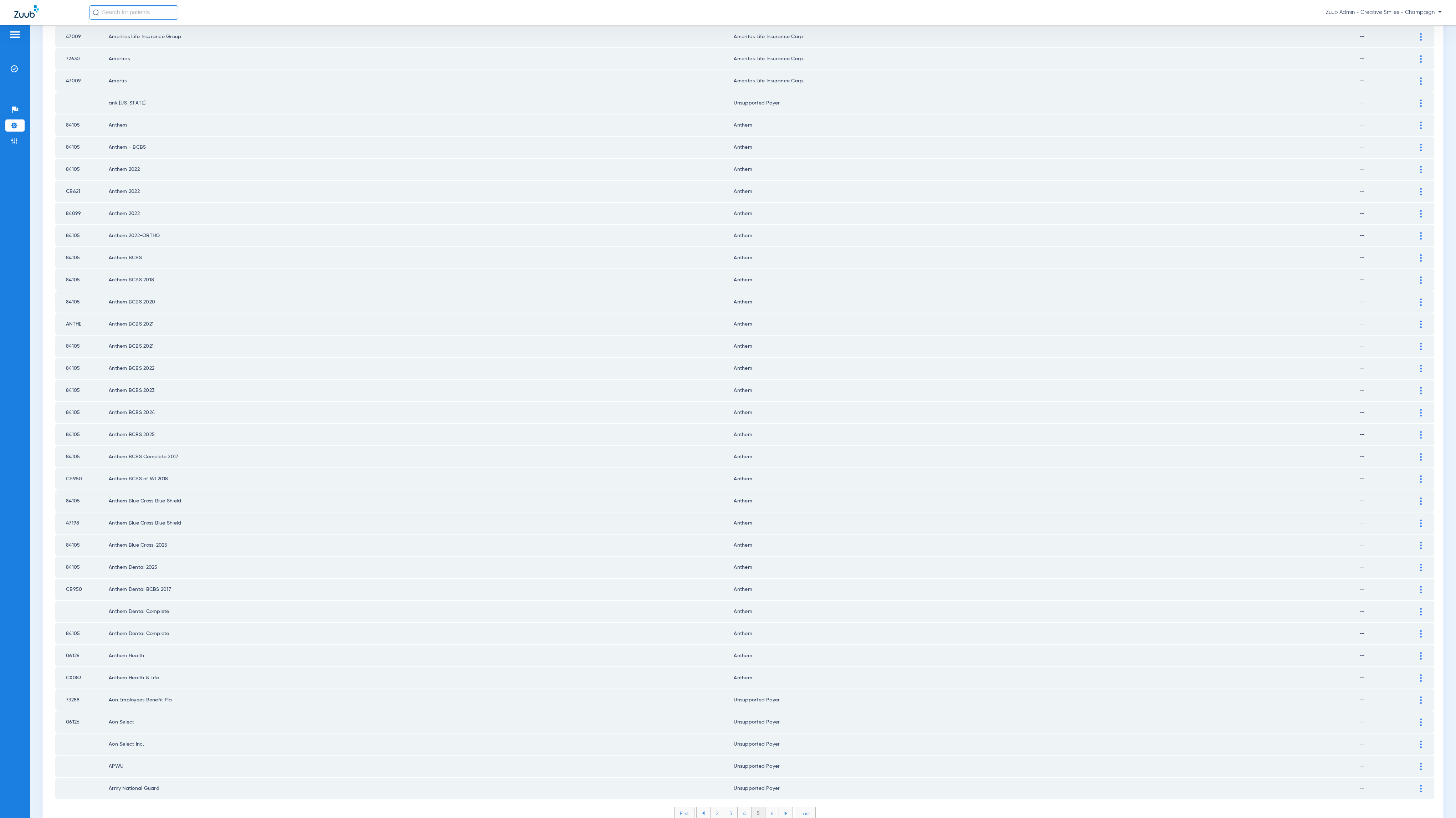
click at [768, 807] on li "6" at bounding box center [772, 813] width 14 height 12
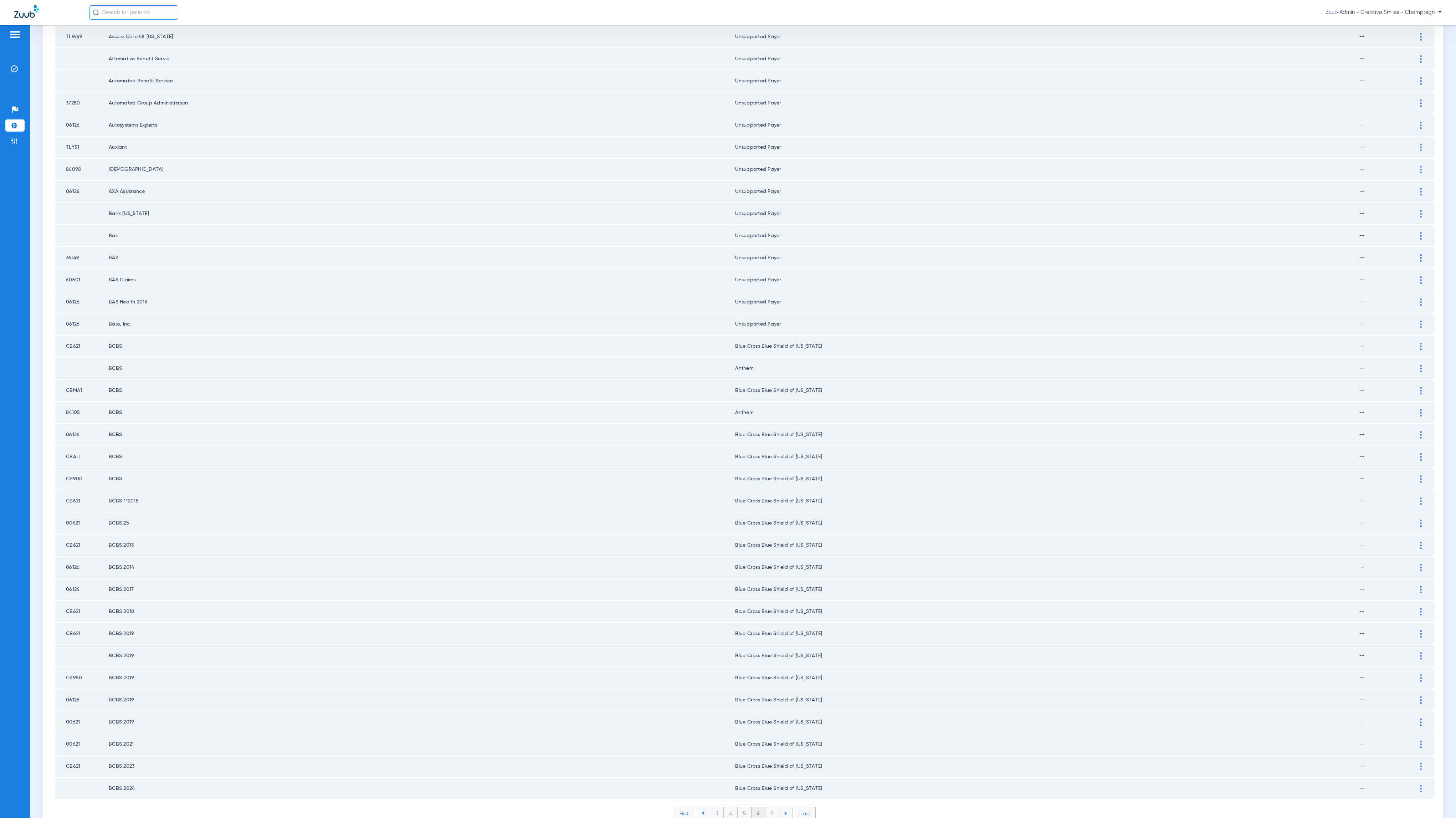
click at [765, 807] on li "7" at bounding box center [772, 813] width 14 height 12
click at [769, 807] on li "8" at bounding box center [772, 813] width 14 height 12
click at [768, 807] on li "9" at bounding box center [772, 813] width 14 height 12
click at [770, 807] on li "10" at bounding box center [772, 813] width 16 height 12
click at [766, 807] on li "11" at bounding box center [773, 813] width 15 height 12
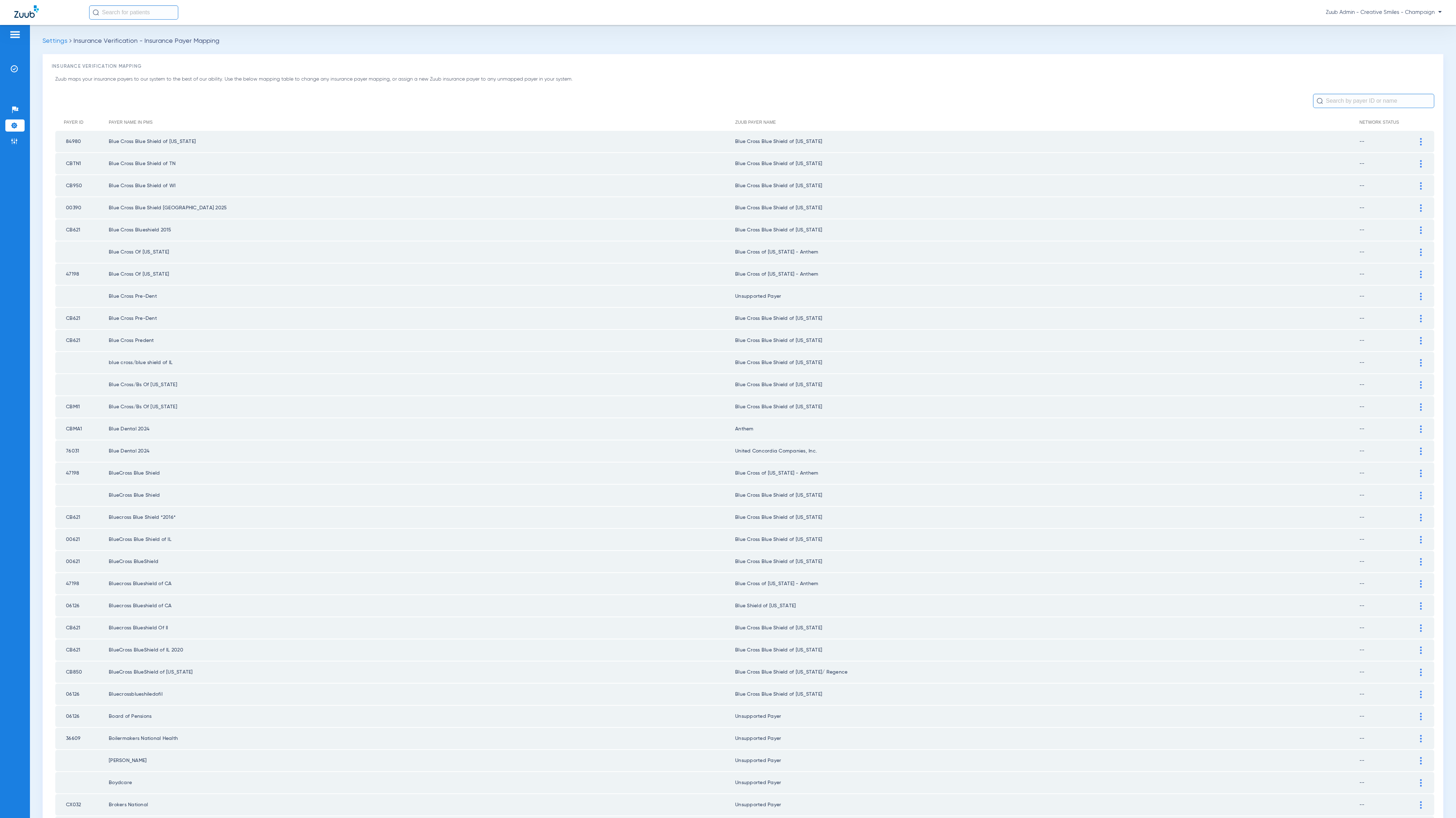
scroll to position [0, 0]
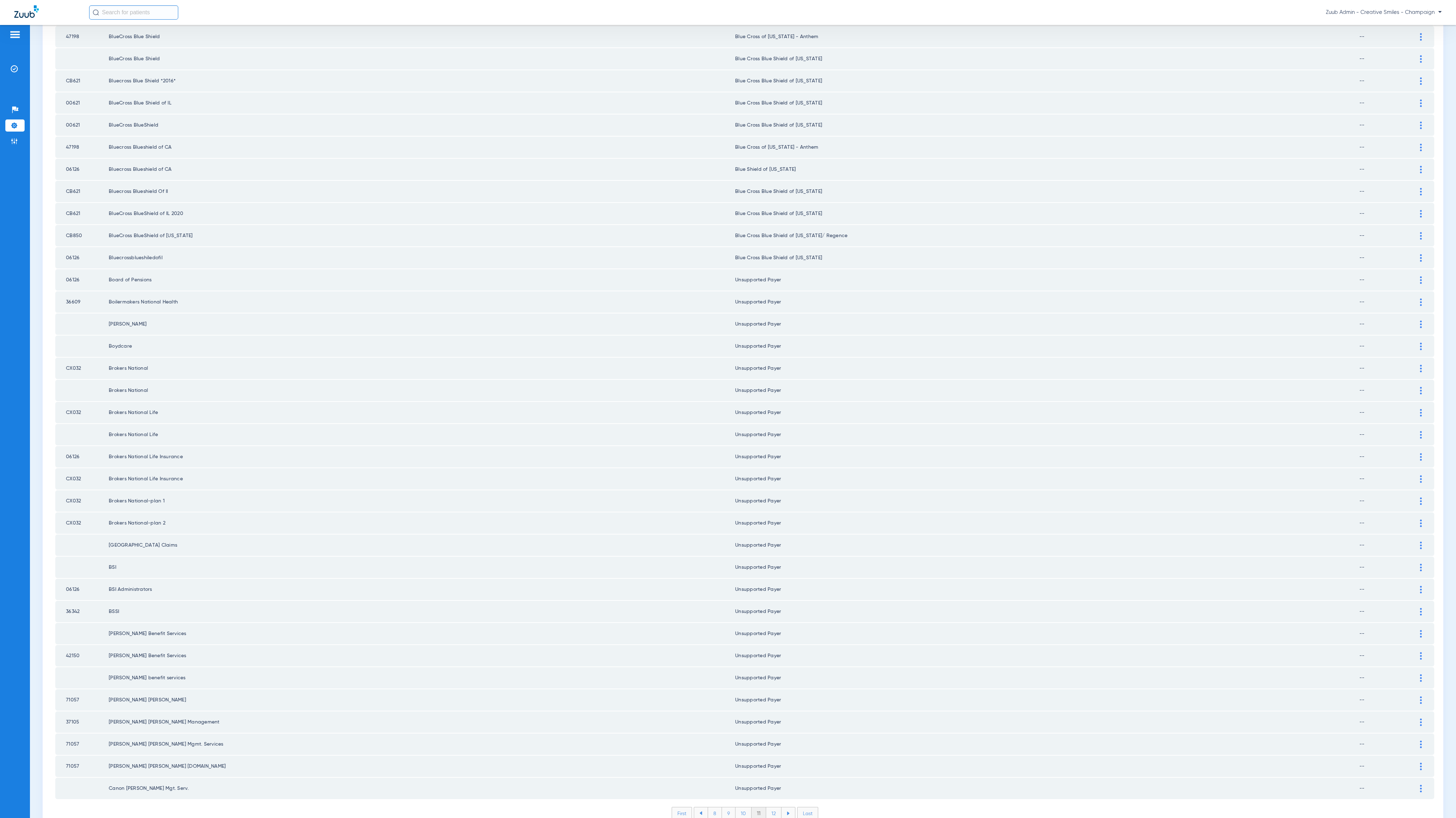
click at [767, 807] on li "12" at bounding box center [773, 813] width 15 height 12
click at [770, 807] on li "13" at bounding box center [774, 813] width 15 height 12
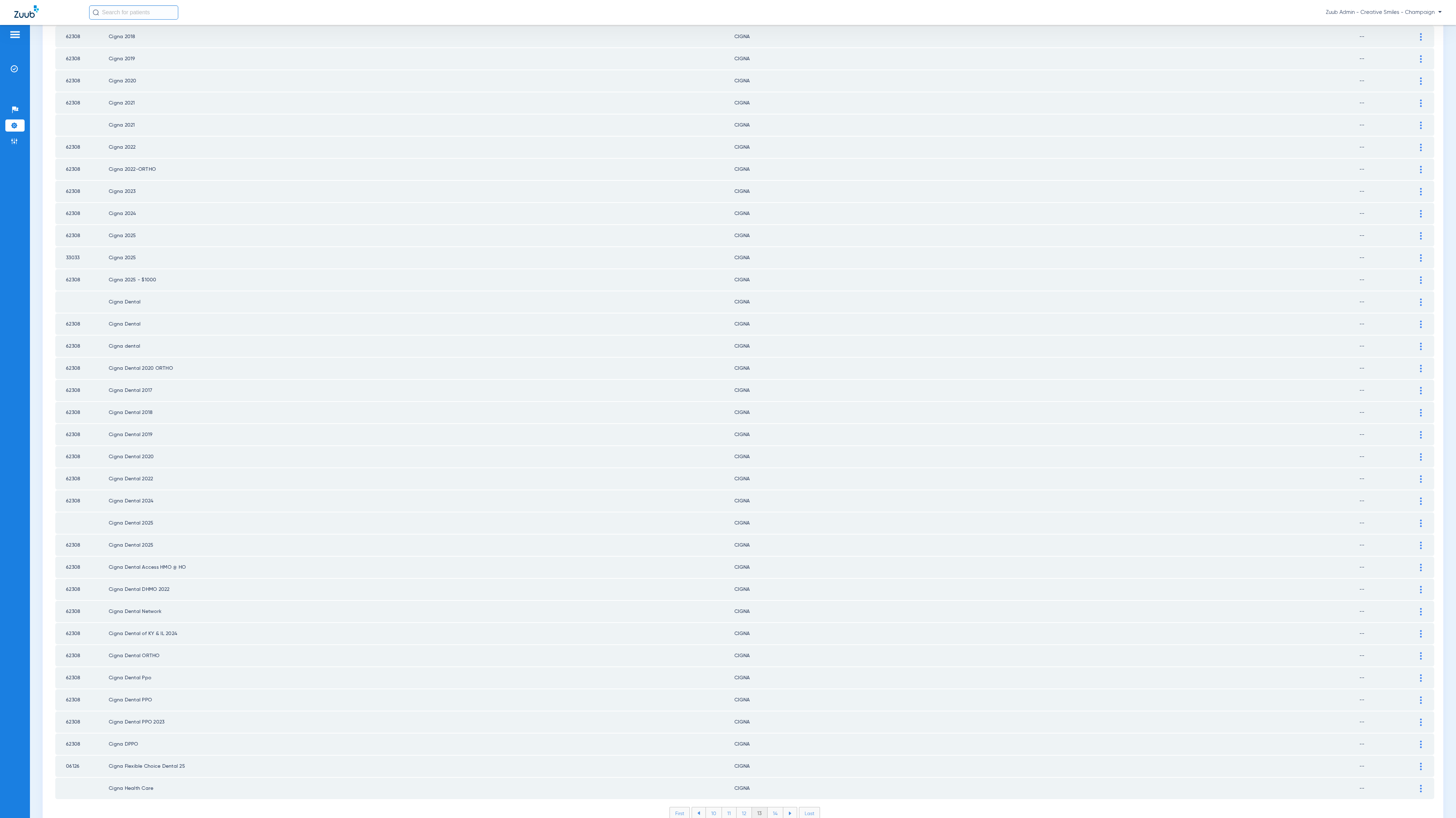
click at [772, 807] on li "14" at bounding box center [775, 813] width 16 height 12
click at [773, 807] on li "11 12 13 14 15" at bounding box center [744, 813] width 105 height 13
click at [772, 807] on li "15" at bounding box center [775, 813] width 16 height 12
click at [772, 807] on li "16" at bounding box center [775, 813] width 15 height 12
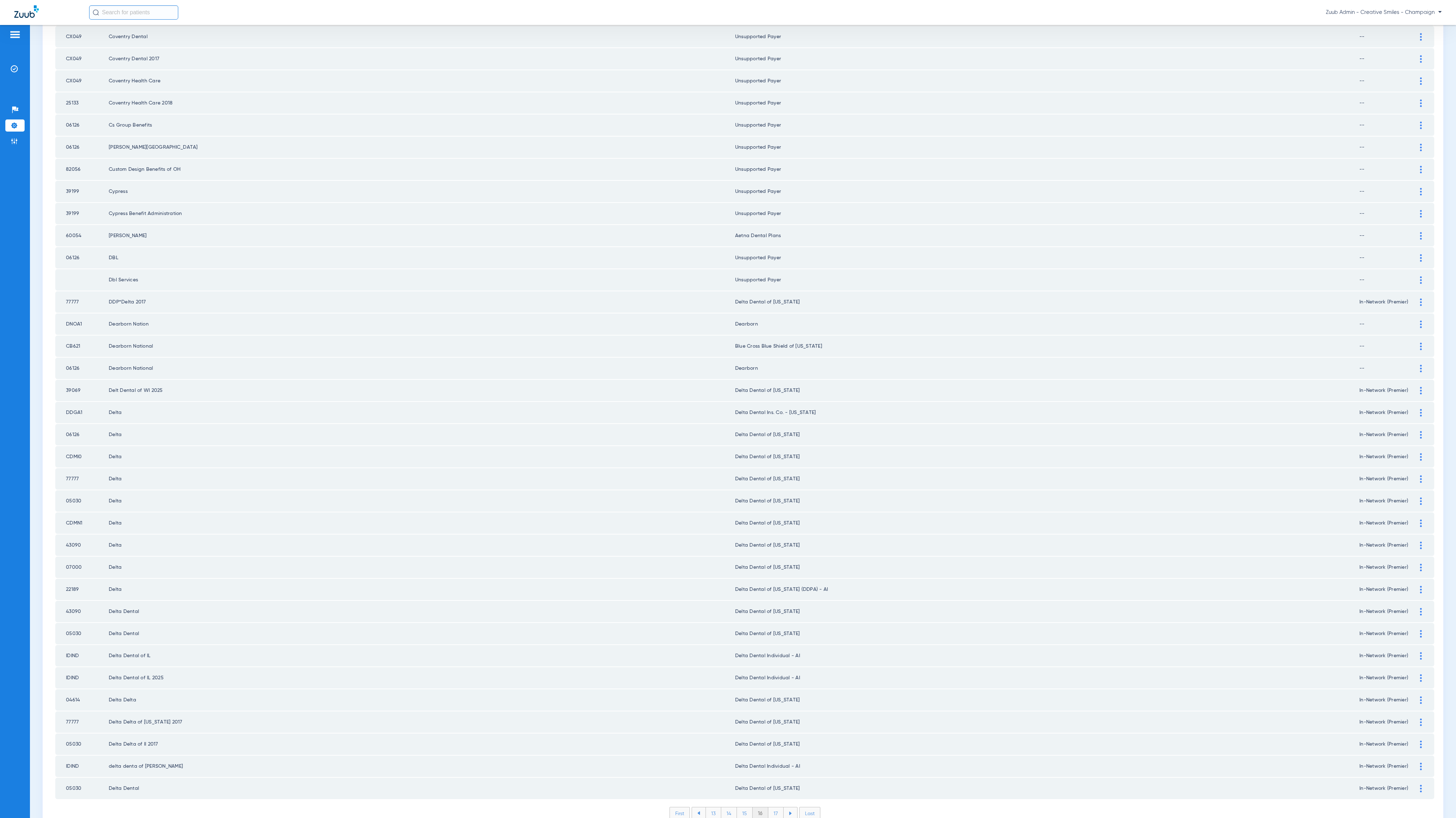
click at [768, 807] on li "17" at bounding box center [775, 813] width 15 height 12
click at [768, 807] on li "18" at bounding box center [776, 813] width 16 height 12
click at [769, 807] on li "19" at bounding box center [775, 813] width 15 height 12
click at [768, 807] on li "20" at bounding box center [775, 813] width 17 height 12
click at [773, 807] on li "21" at bounding box center [776, 813] width 15 height 12
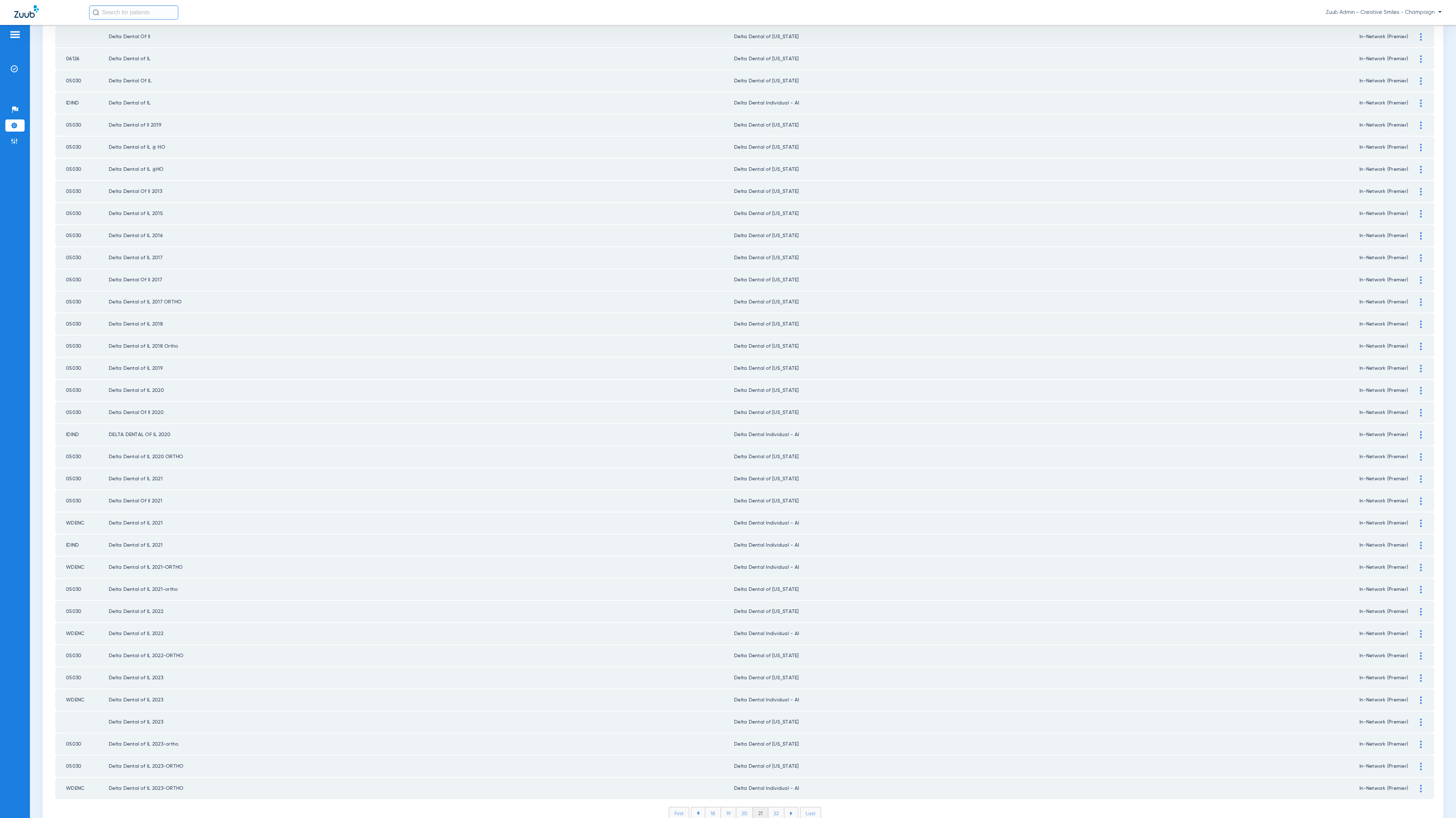
click at [769, 807] on li "22" at bounding box center [776, 813] width 16 height 12
click at [770, 807] on li "23" at bounding box center [776, 813] width 16 height 12
click at [769, 807] on li "24" at bounding box center [777, 813] width 16 height 12
click at [775, 807] on li "25" at bounding box center [776, 813] width 16 height 12
click at [772, 807] on li "26" at bounding box center [777, 813] width 16 height 12
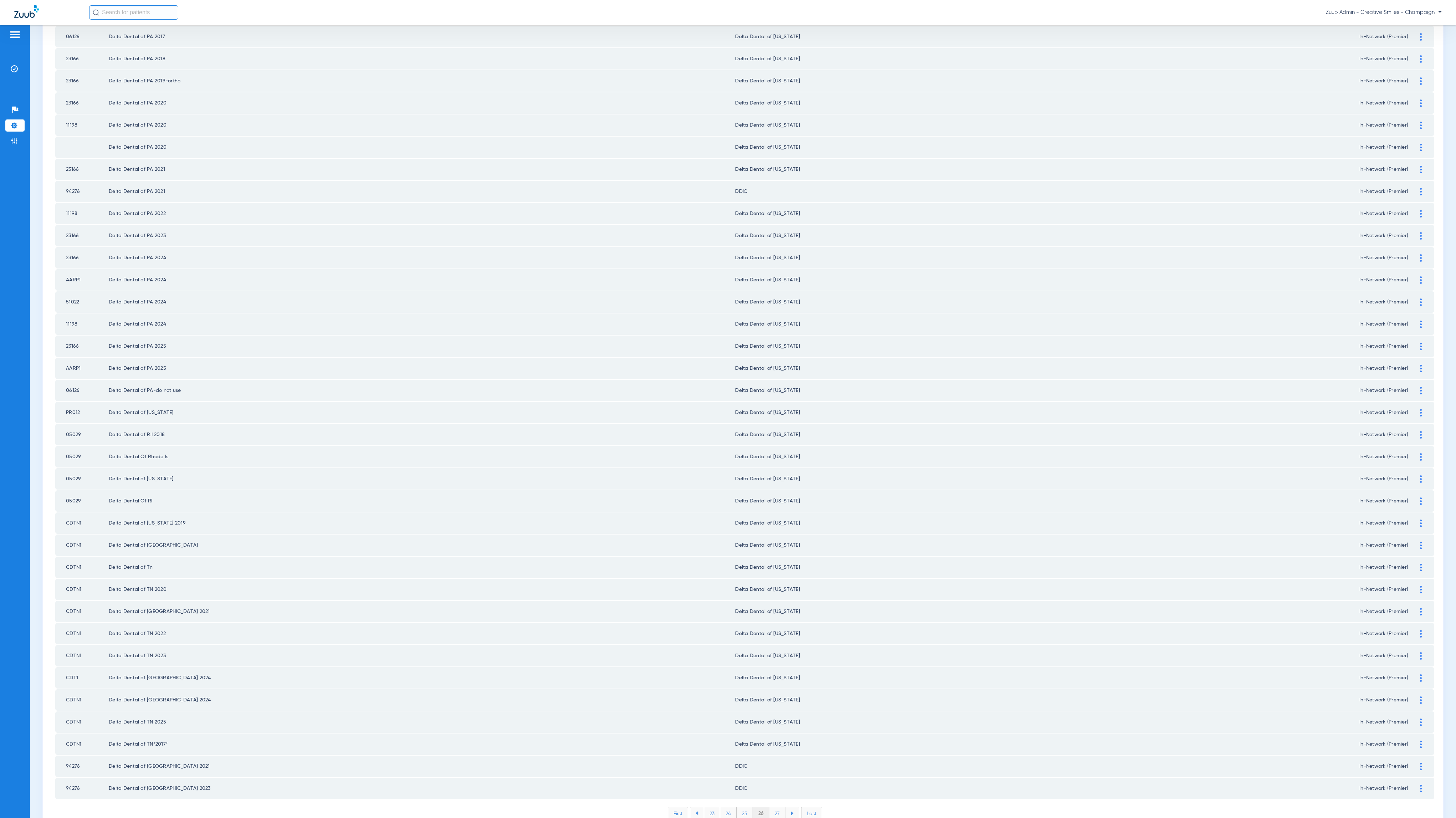
click at [773, 807] on li "27" at bounding box center [777, 813] width 16 height 12
click at [774, 807] on li "28" at bounding box center [777, 813] width 16 height 12
click at [776, 807] on li "29" at bounding box center [777, 813] width 16 height 12
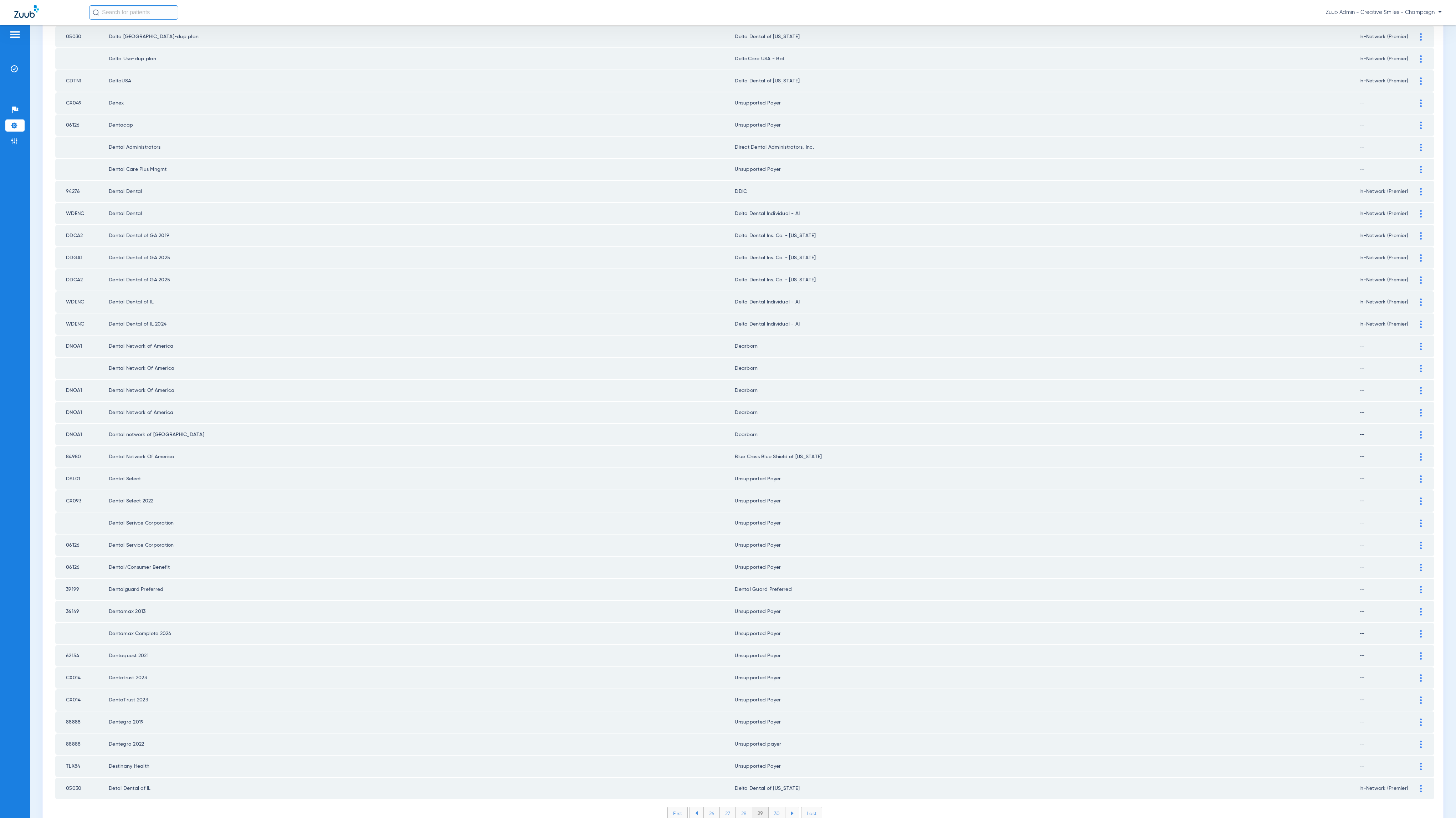
click at [775, 807] on li "30" at bounding box center [777, 813] width 17 height 12
click at [770, 807] on li "31" at bounding box center [777, 813] width 15 height 12
click at [773, 807] on li "32" at bounding box center [777, 813] width 16 height 12
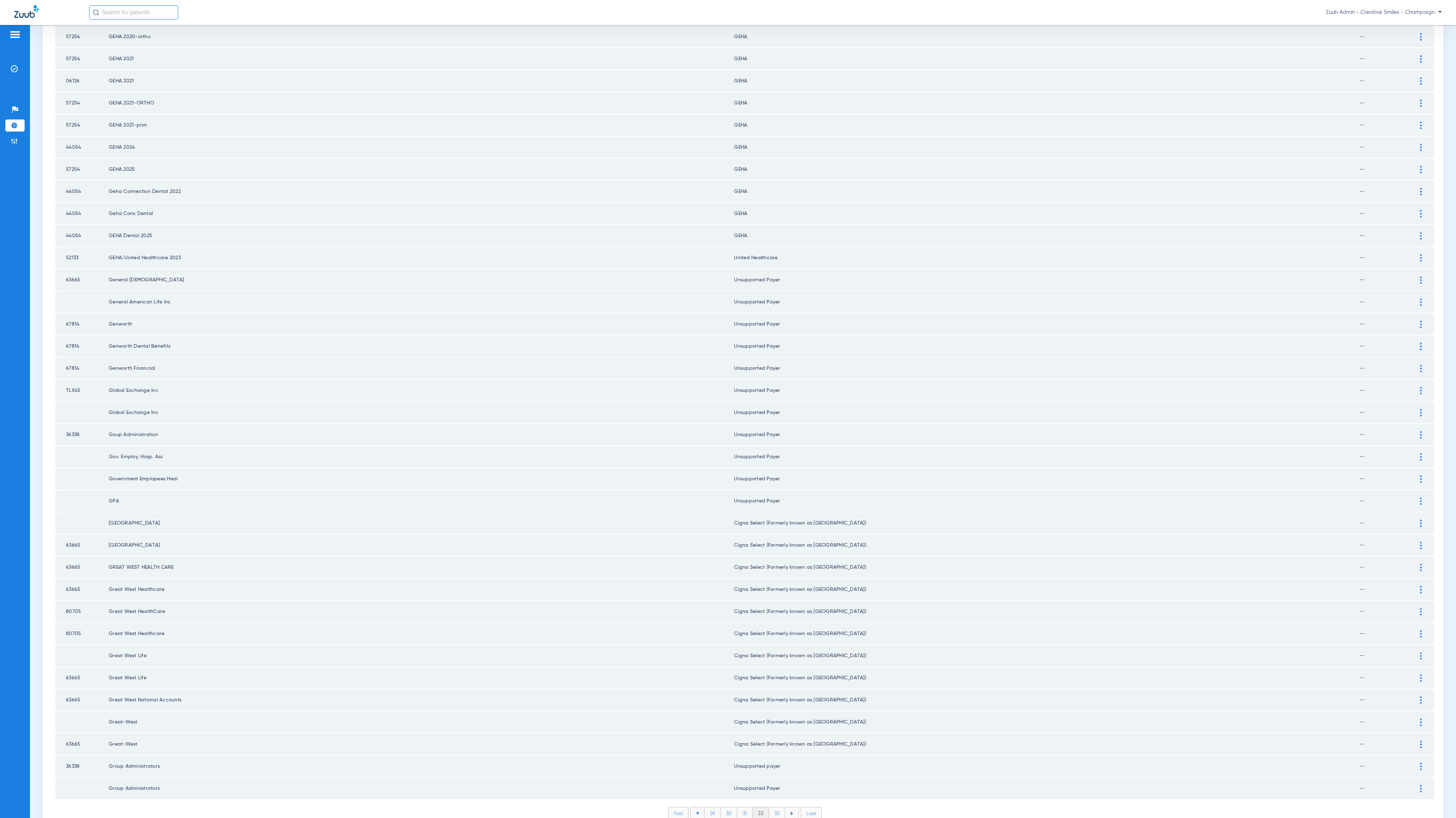
click at [771, 807] on li "33" at bounding box center [777, 813] width 16 height 12
click at [772, 807] on li "34" at bounding box center [777, 813] width 16 height 12
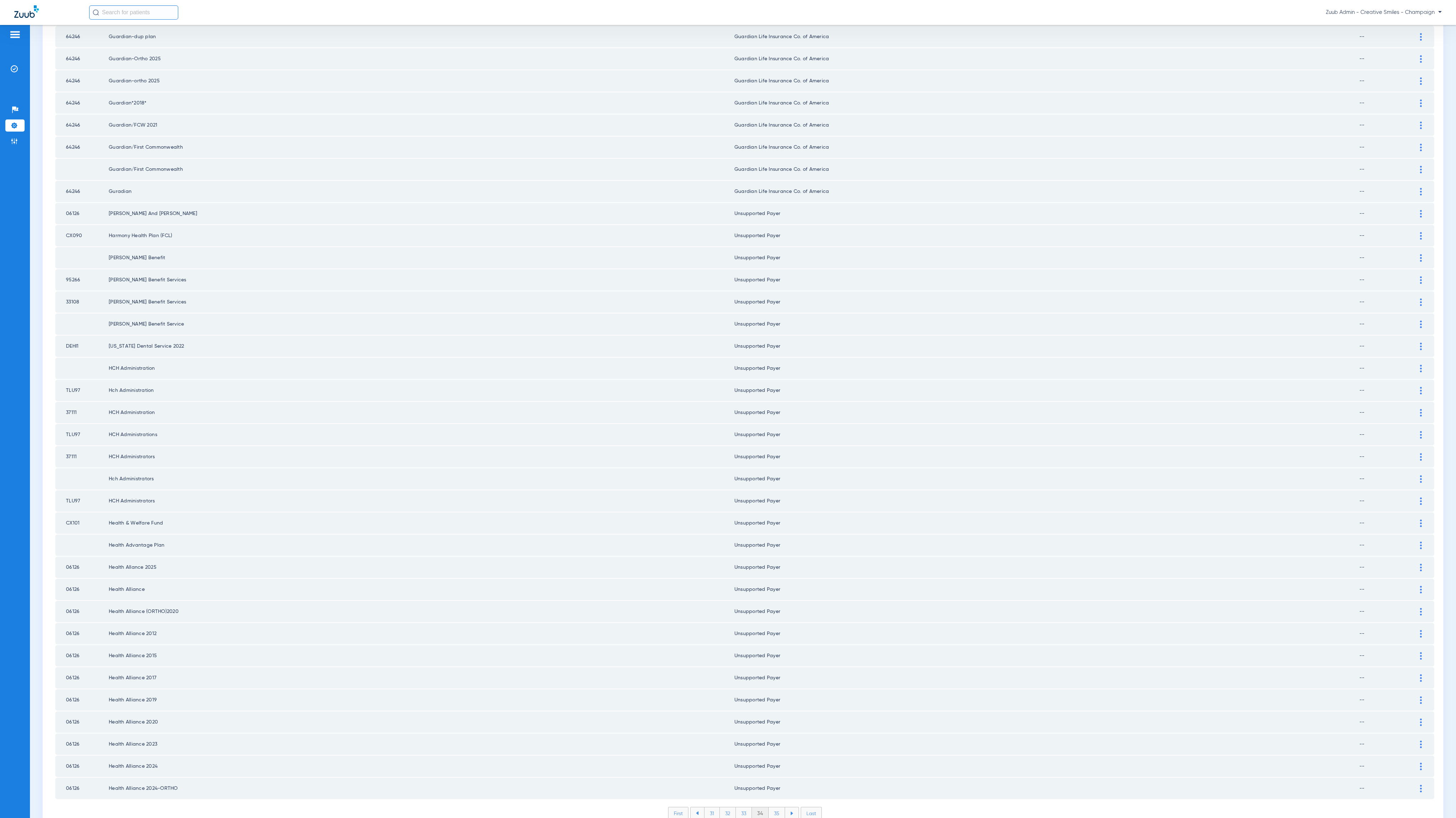
click at [771, 807] on li "35" at bounding box center [777, 813] width 16 height 12
click at [773, 807] on li "36" at bounding box center [777, 813] width 16 height 12
click at [769, 807] on li "37" at bounding box center [777, 813] width 16 height 12
click at [772, 807] on li "38" at bounding box center [777, 813] width 16 height 12
click at [772, 807] on li "39" at bounding box center [777, 813] width 16 height 12
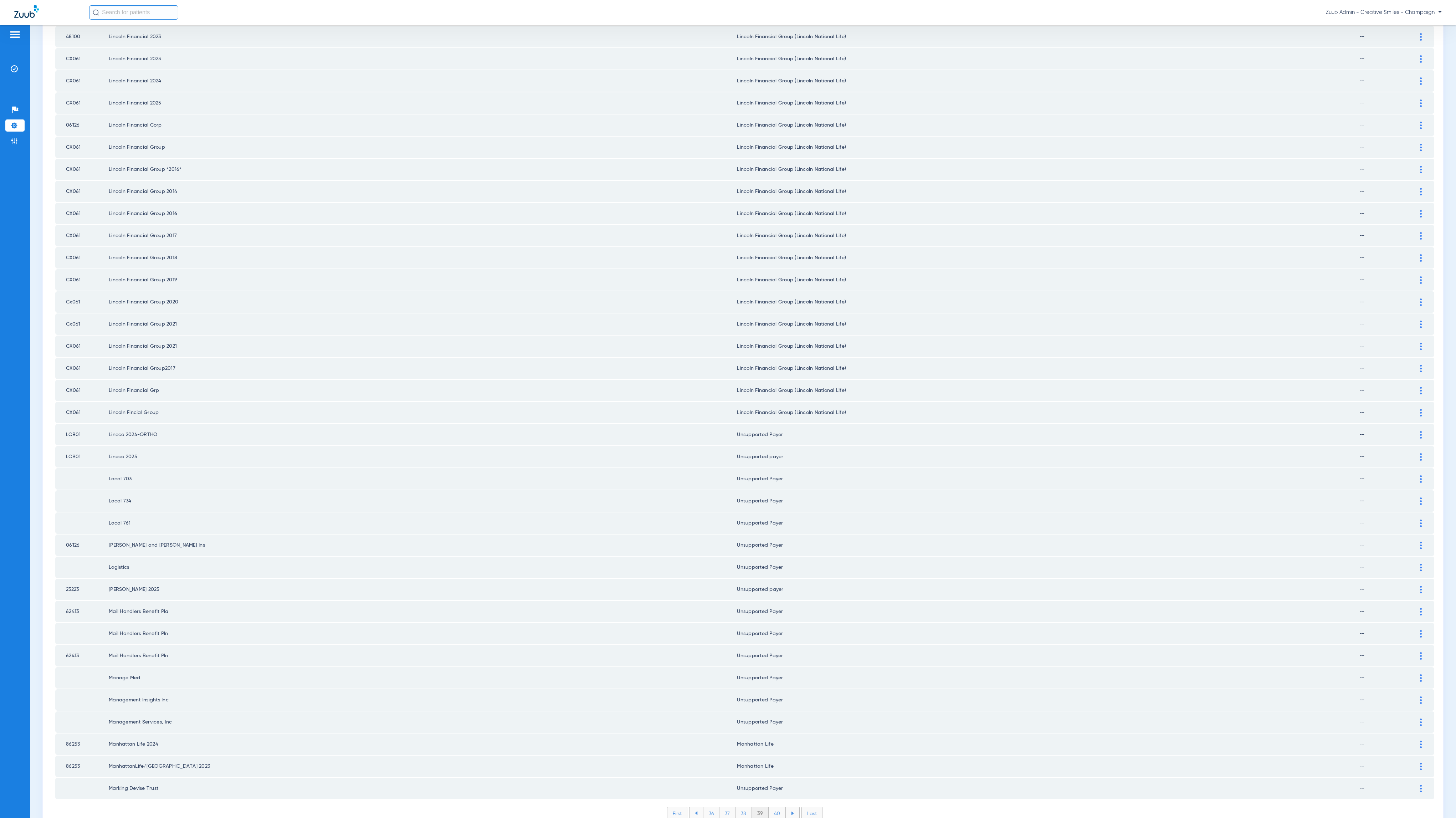
click at [769, 807] on li "40" at bounding box center [777, 813] width 17 height 12
click at [770, 807] on li "41" at bounding box center [778, 813] width 16 height 12
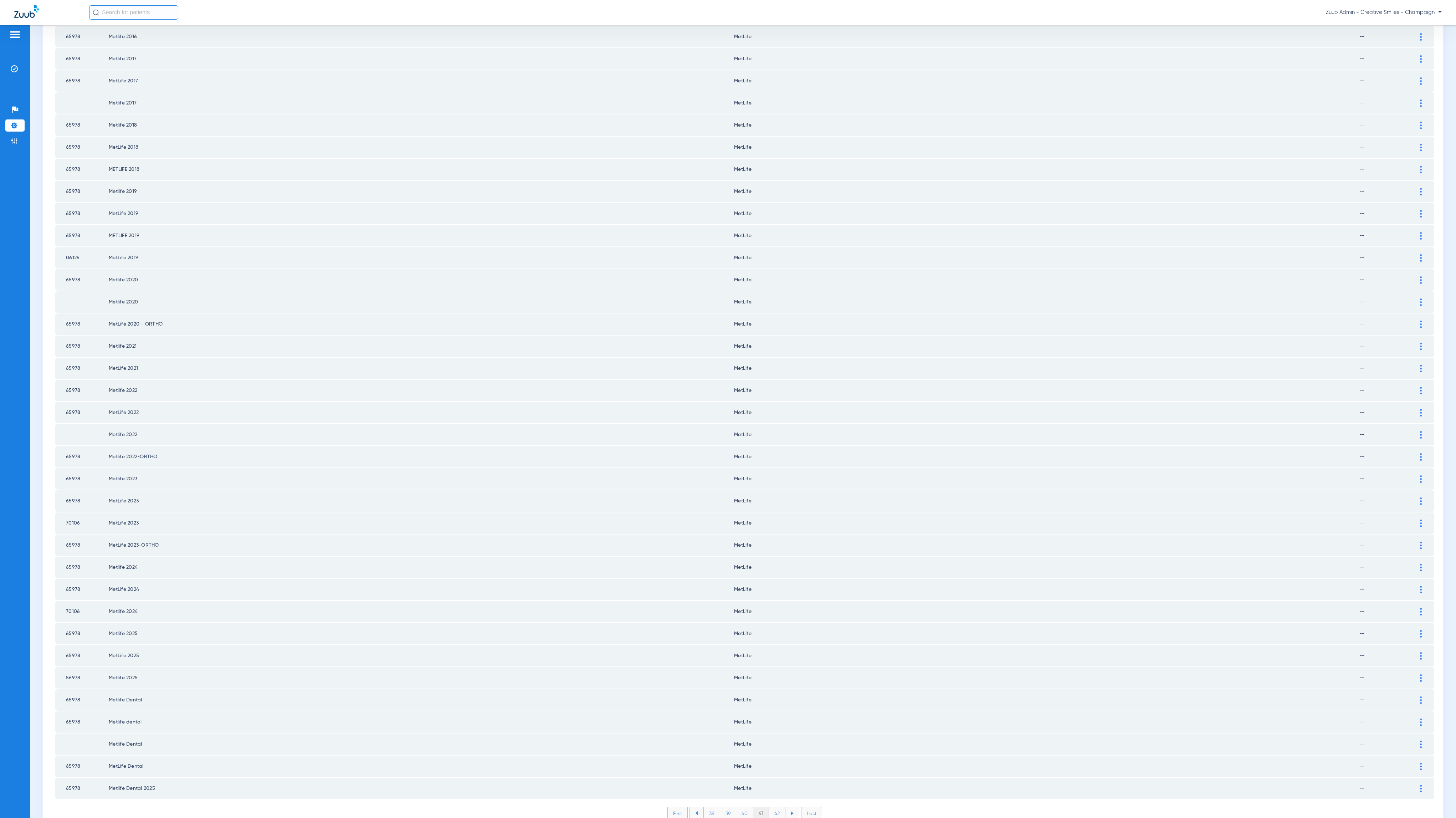
click at [769, 807] on li "42" at bounding box center [777, 813] width 16 height 12
click at [776, 807] on li "43" at bounding box center [777, 813] width 16 height 12
click at [772, 807] on li "44" at bounding box center [778, 813] width 17 height 12
click at [770, 807] on li "45" at bounding box center [778, 813] width 17 height 12
click at [770, 807] on li "46" at bounding box center [778, 813] width 16 height 12
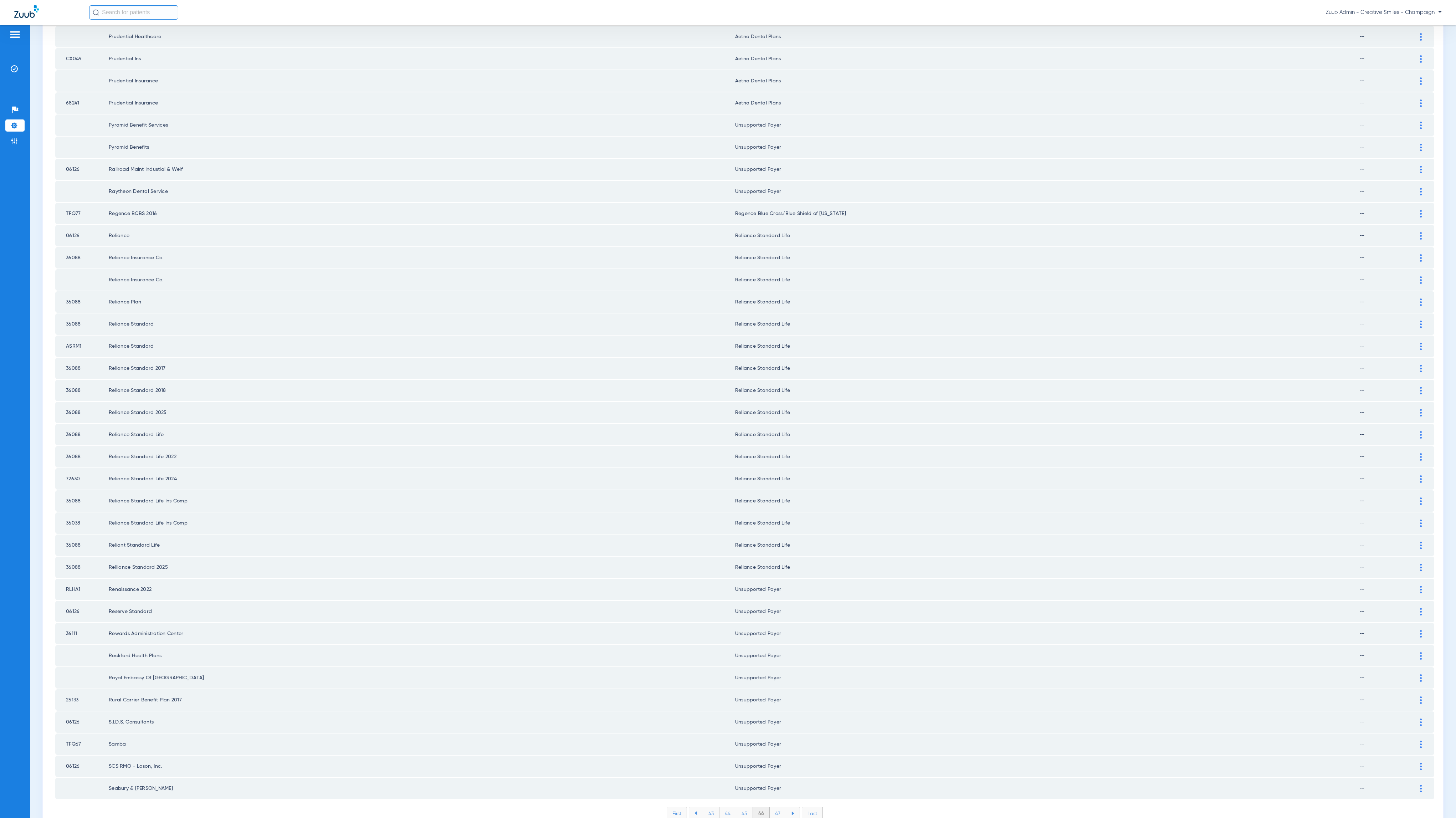
click at [774, 807] on li "47" at bounding box center [778, 813] width 16 height 12
click at [774, 807] on ul "44 45 46 47 48" at bounding box center [744, 813] width 111 height 13
click at [774, 807] on li "48" at bounding box center [778, 813] width 17 height 12
click at [774, 807] on li "49" at bounding box center [778, 813] width 16 height 12
click at [777, 807] on li "50" at bounding box center [778, 813] width 17 height 12
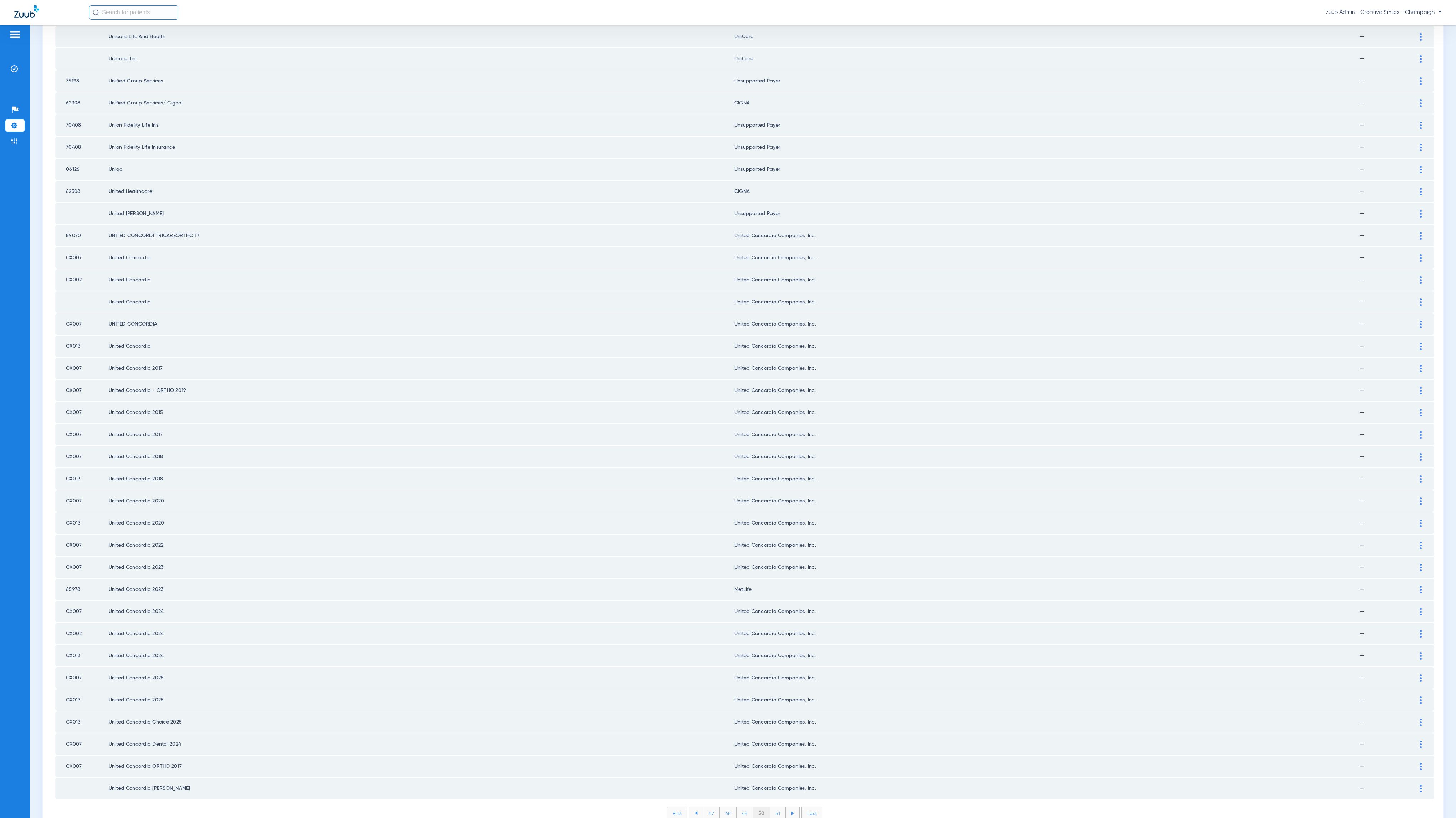
click at [774, 807] on li "51" at bounding box center [778, 813] width 16 height 12
click at [778, 807] on li "52" at bounding box center [777, 813] width 16 height 12
click at [776, 807] on li "53" at bounding box center [777, 813] width 16 height 12
click at [773, 807] on li "54" at bounding box center [778, 813] width 17 height 12
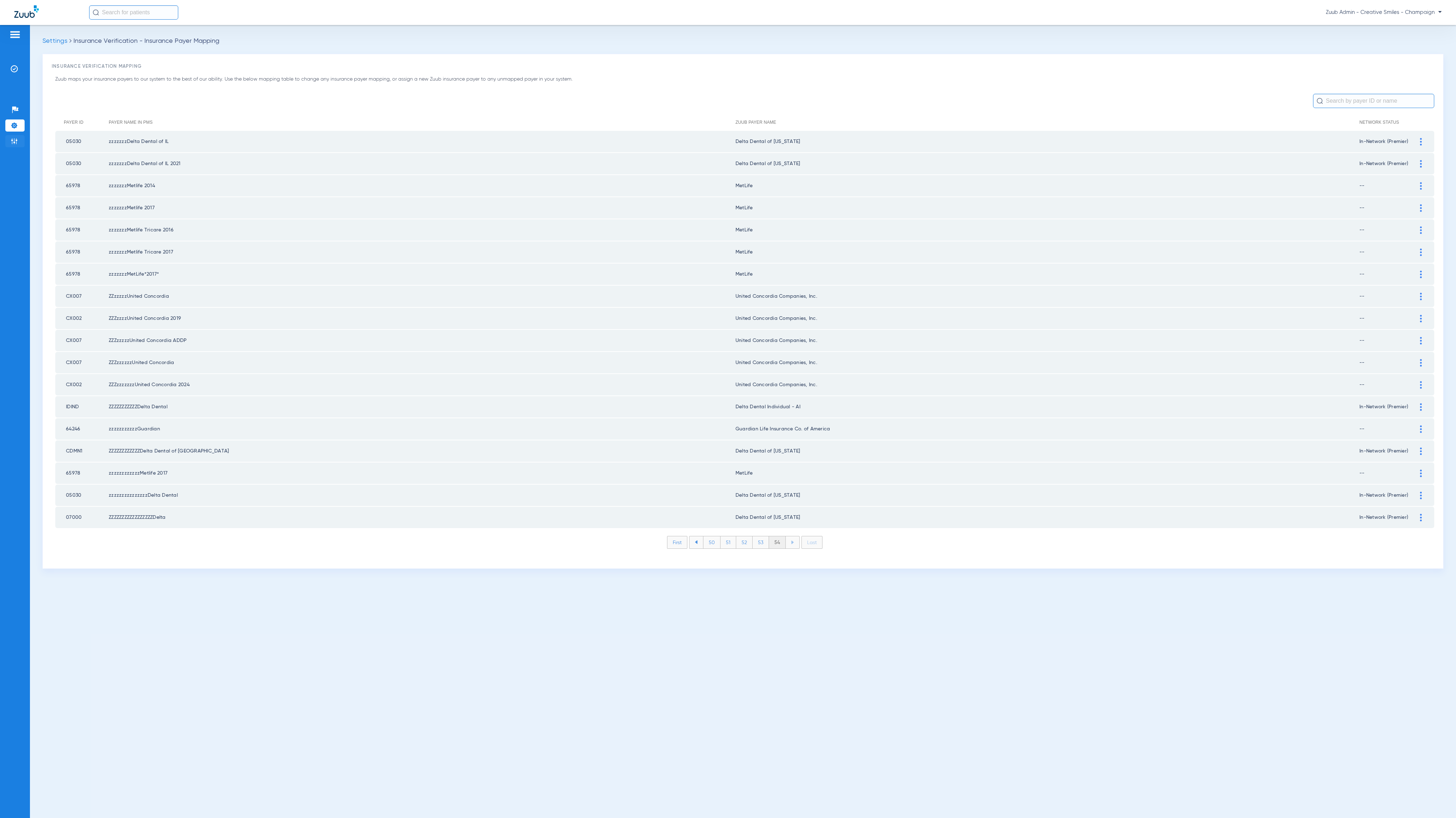
click at [17, 142] on img at bounding box center [14, 141] width 7 height 7
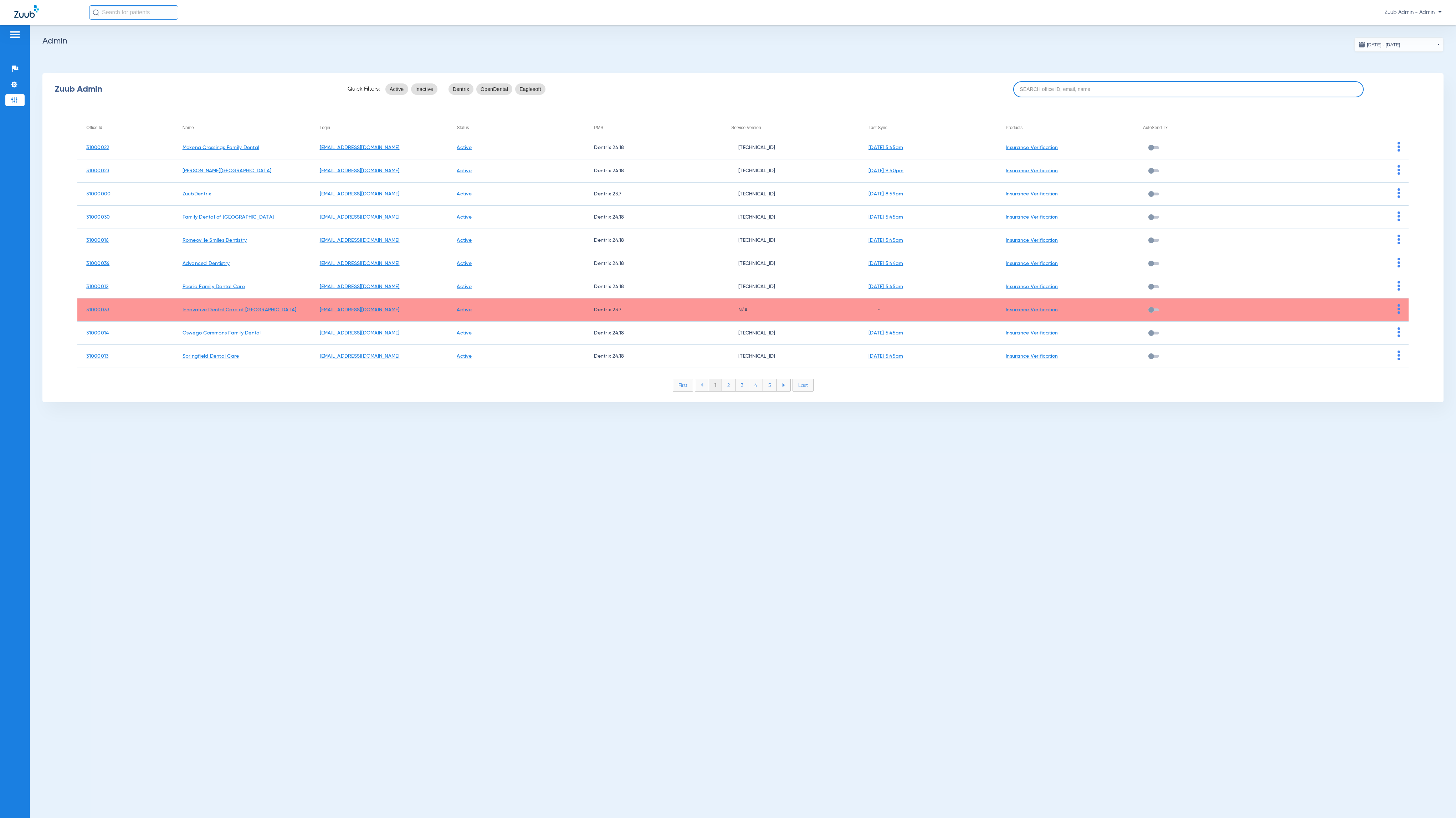
click at [1254, 91] on input at bounding box center [1189, 89] width 350 height 16
paste input "31000012"
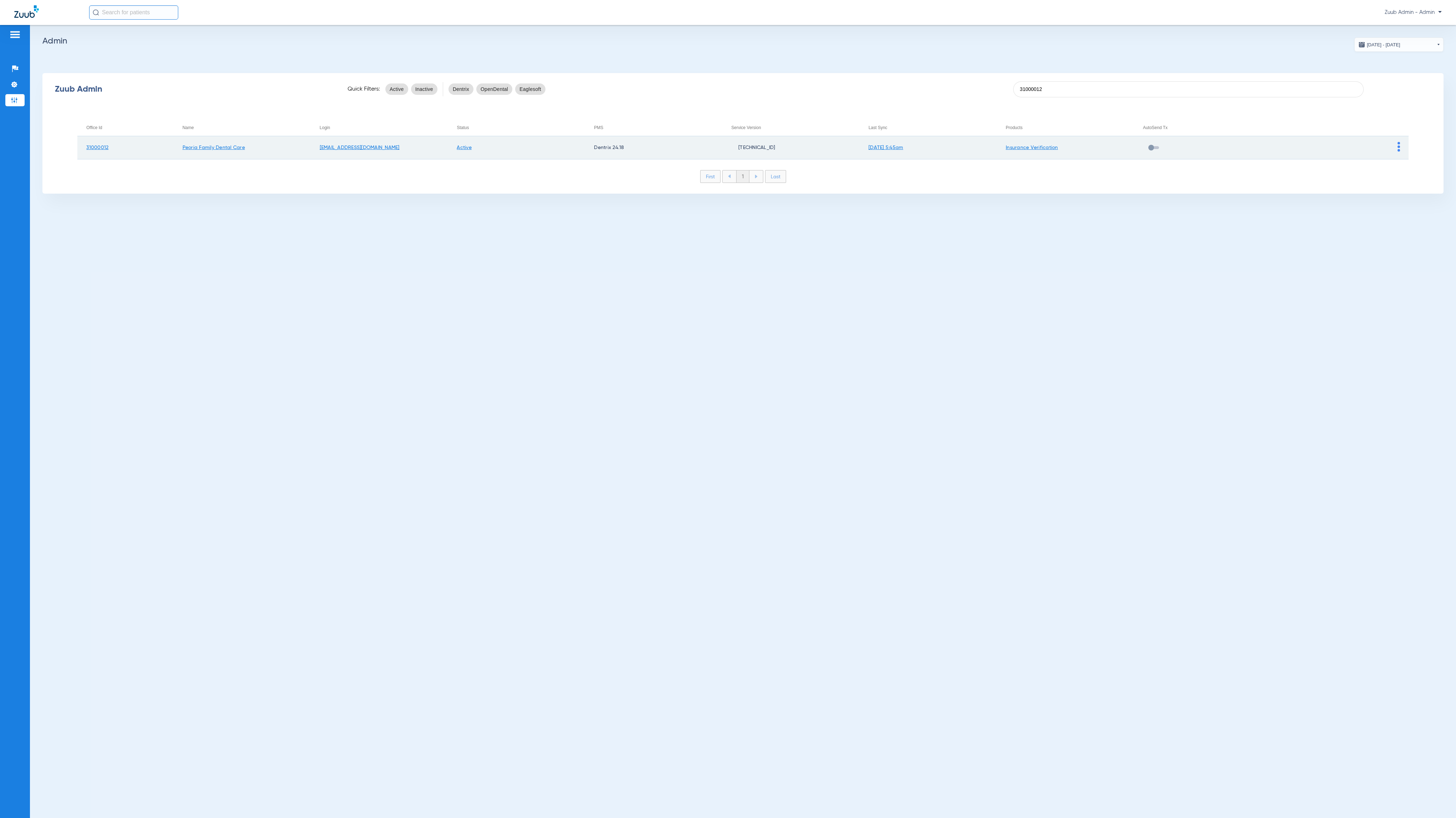
type input "31000012"
click at [1398, 145] on img at bounding box center [1399, 146] width 2 height 10
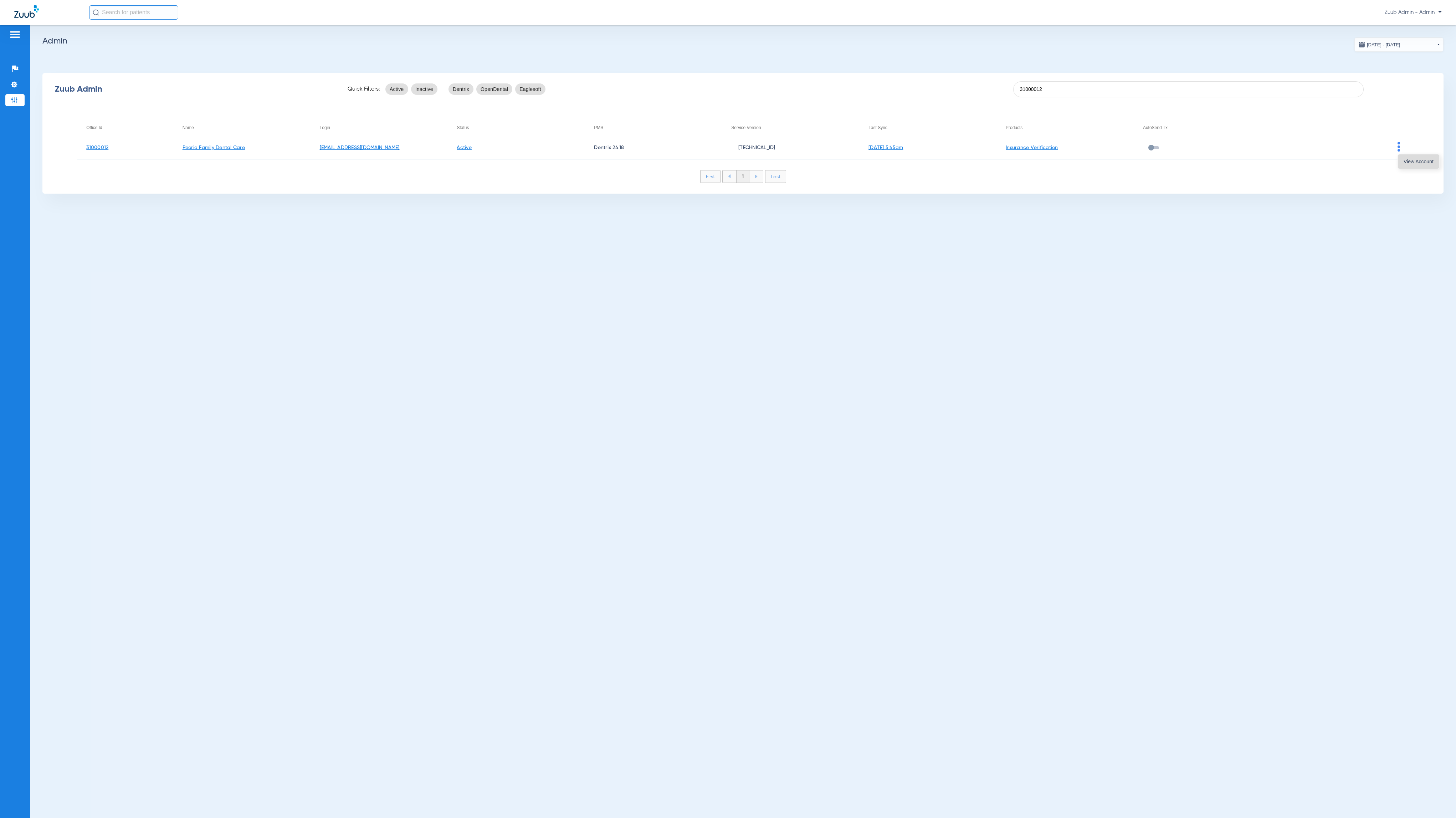
click at [1403, 155] on button "View Account" at bounding box center [1418, 161] width 41 height 14
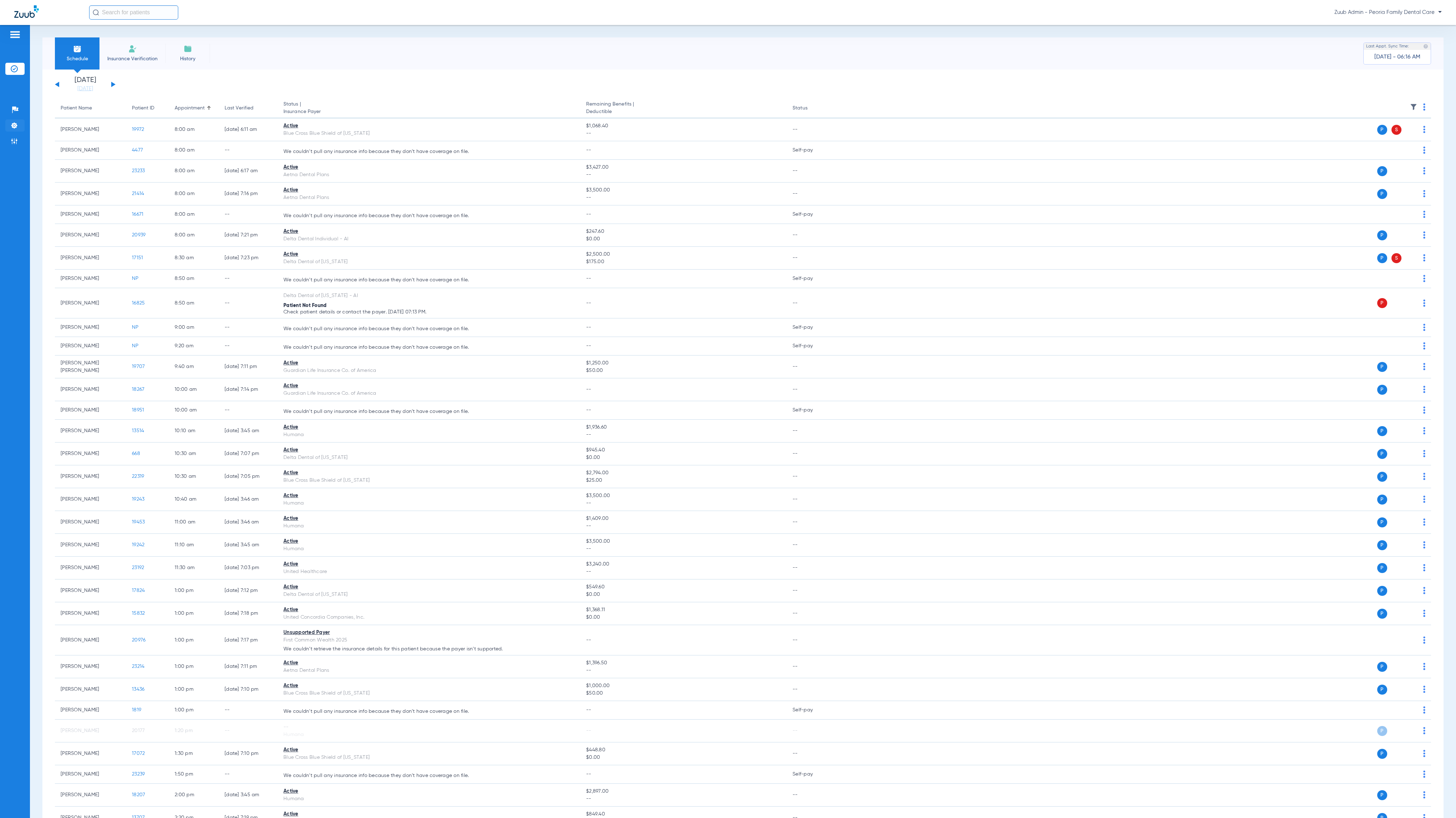
click at [17, 128] on img at bounding box center [14, 125] width 7 height 7
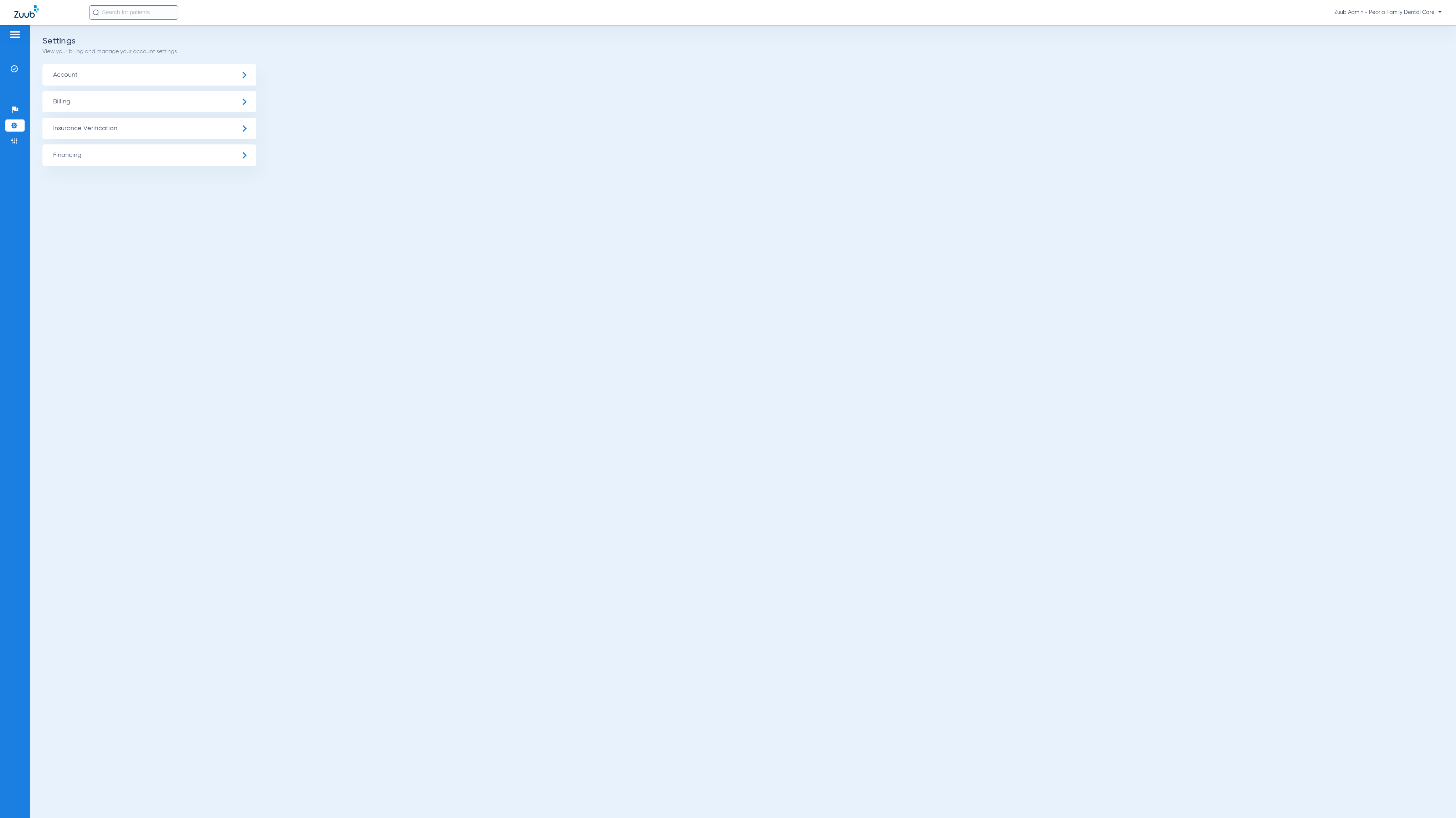
click at [86, 127] on span "Insurance Verification" at bounding box center [149, 128] width 214 height 21
click at [183, 180] on li "Insurance Payer Mapping" at bounding box center [149, 184] width 214 height 18
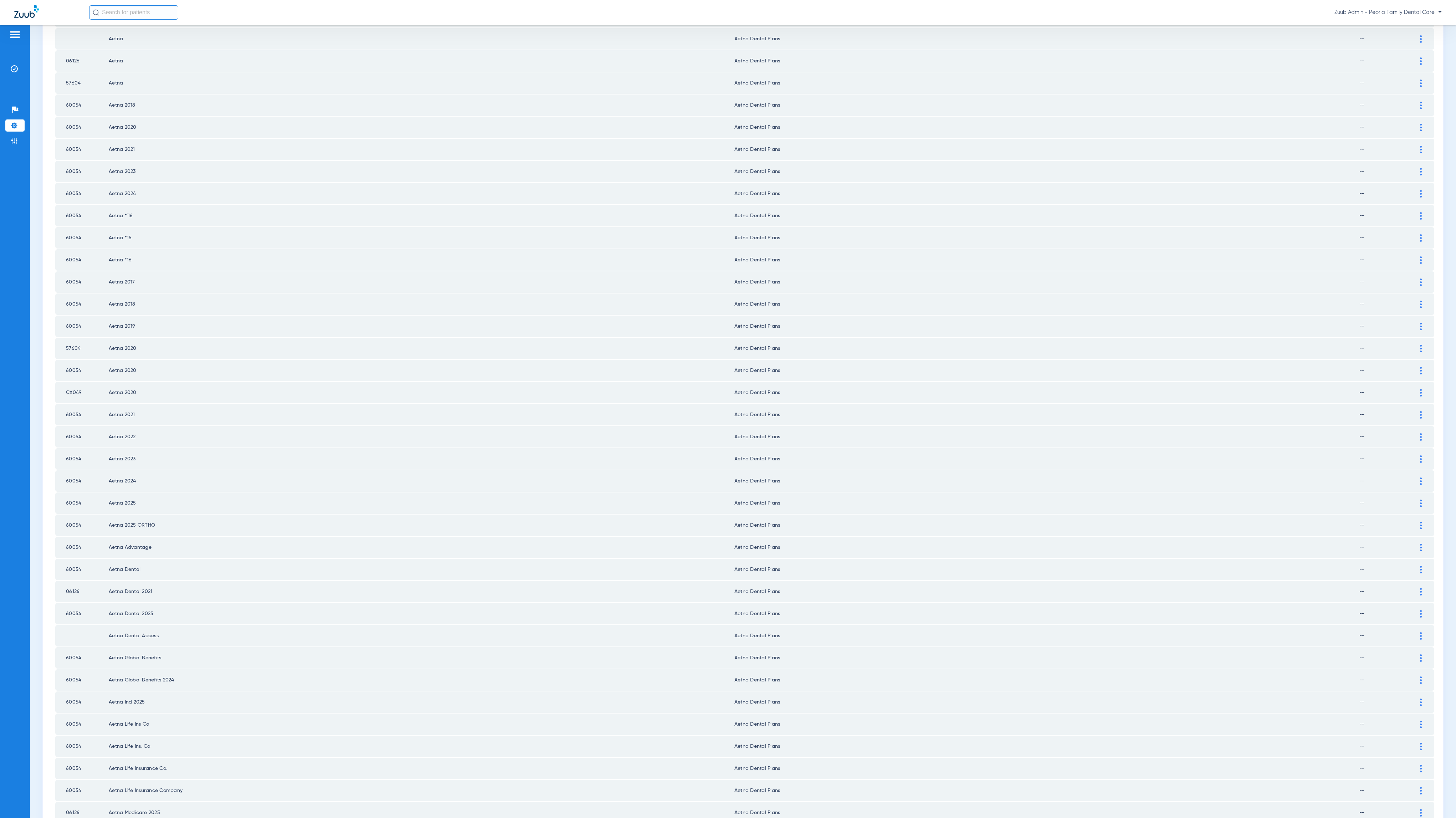
scroll to position [436, 0]
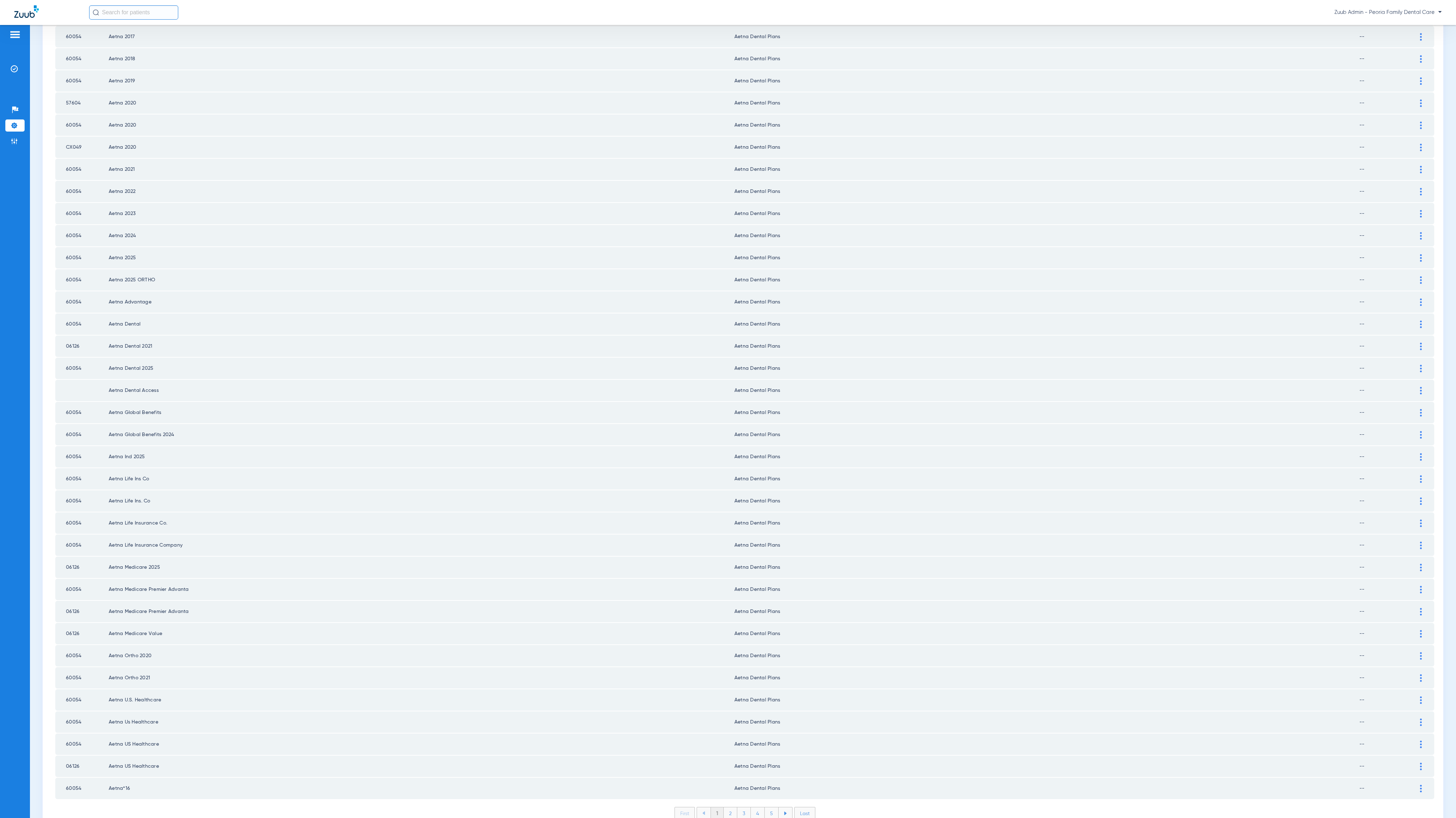
click at [729, 807] on li "2" at bounding box center [730, 813] width 14 height 12
click at [737, 807] on li "3" at bounding box center [744, 813] width 14 height 12
click at [751, 807] on li "4" at bounding box center [757, 813] width 14 height 12
click at [766, 807] on li "5" at bounding box center [772, 813] width 14 height 12
click at [771, 807] on li "6" at bounding box center [772, 813] width 14 height 12
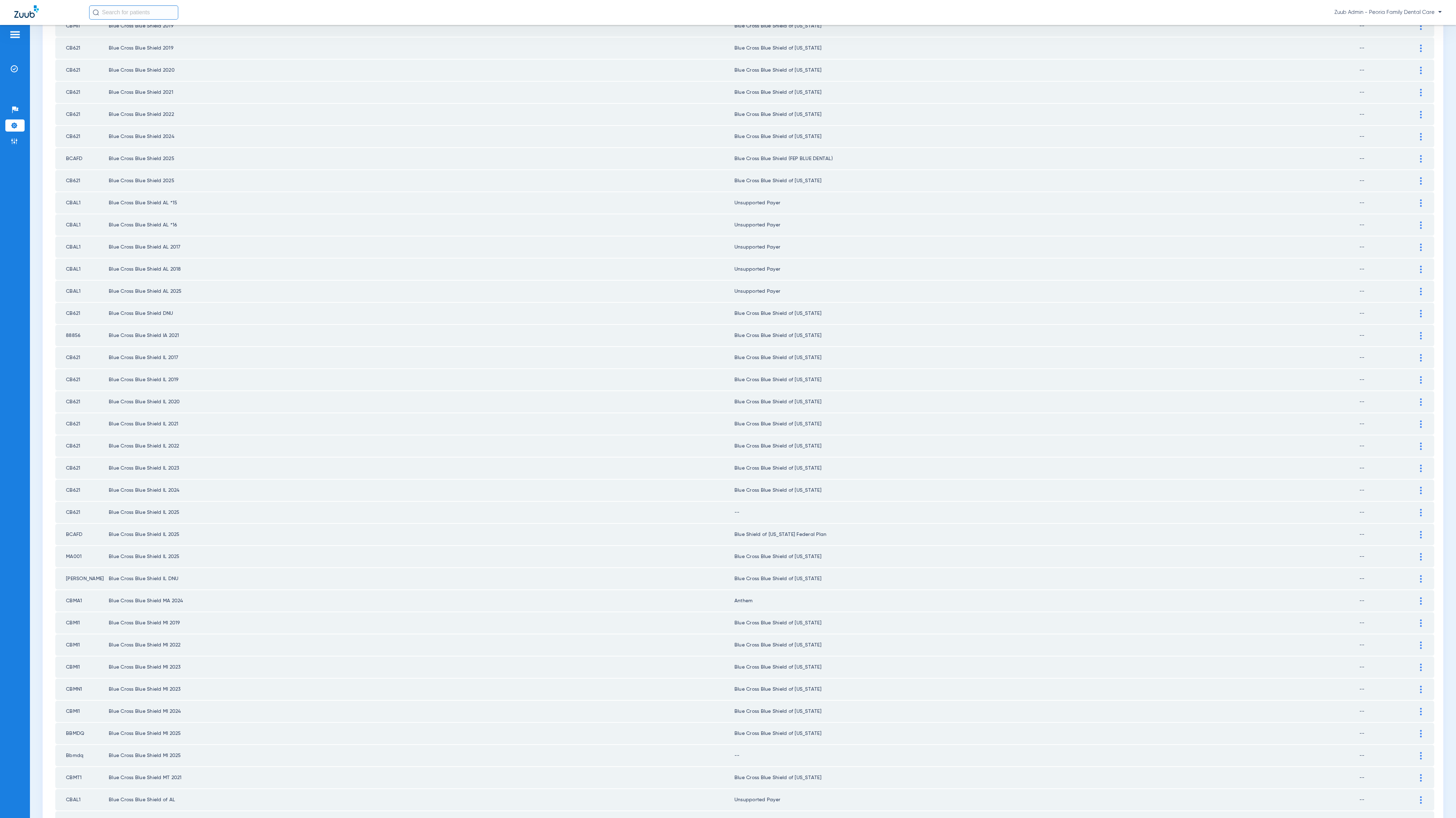
scroll to position [315, 0]
click at [1415, 508] on div at bounding box center [1421, 512] width 12 height 7
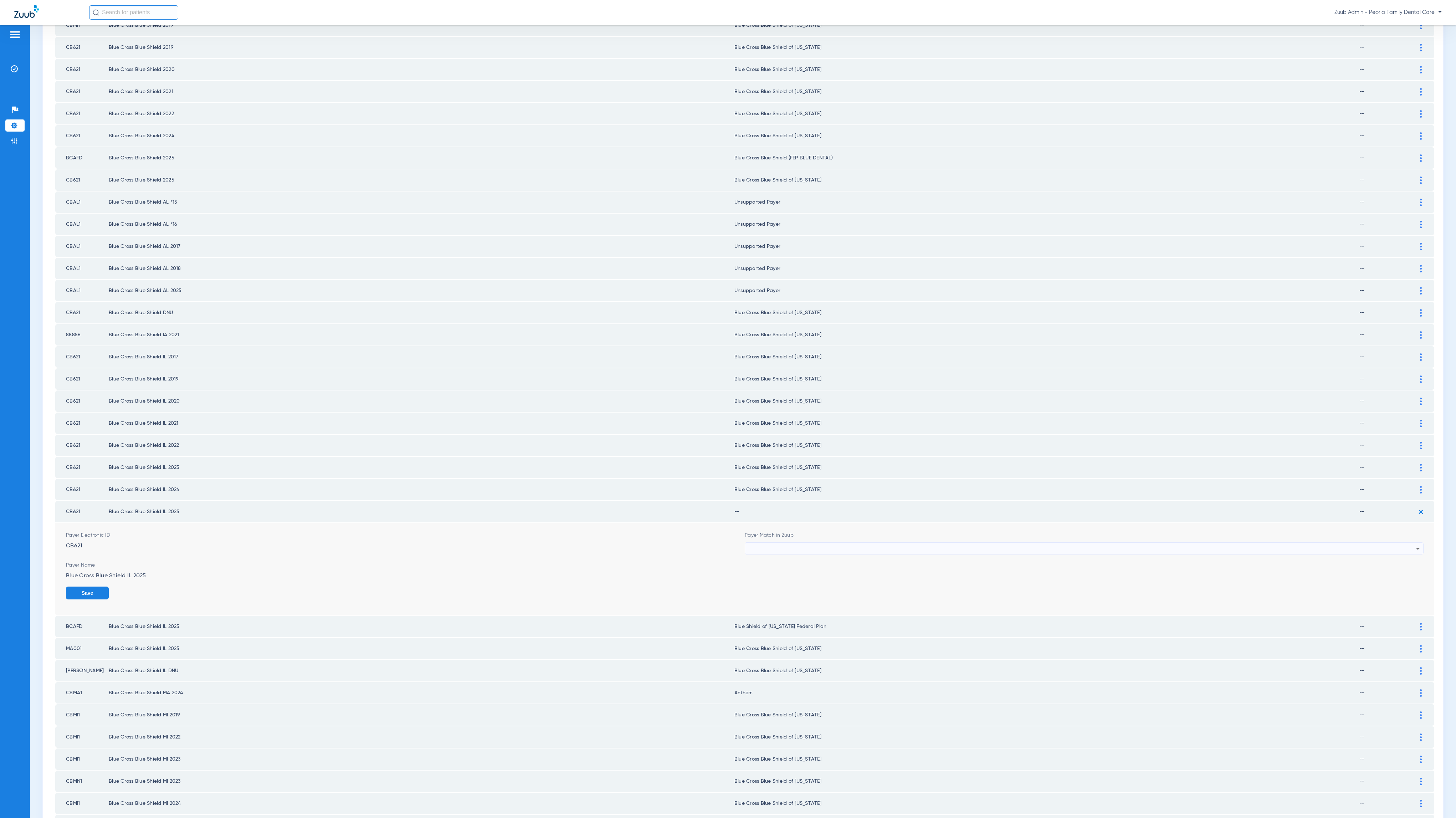
click at [787, 543] on div at bounding box center [1082, 548] width 668 height 12
type input "ill"
click at [813, 561] on mat-option "Blue Cross Blue Shield of [US_STATE]" at bounding box center [1076, 565] width 673 height 12
click at [1399, 587] on button "Save" at bounding box center [1402, 593] width 43 height 13
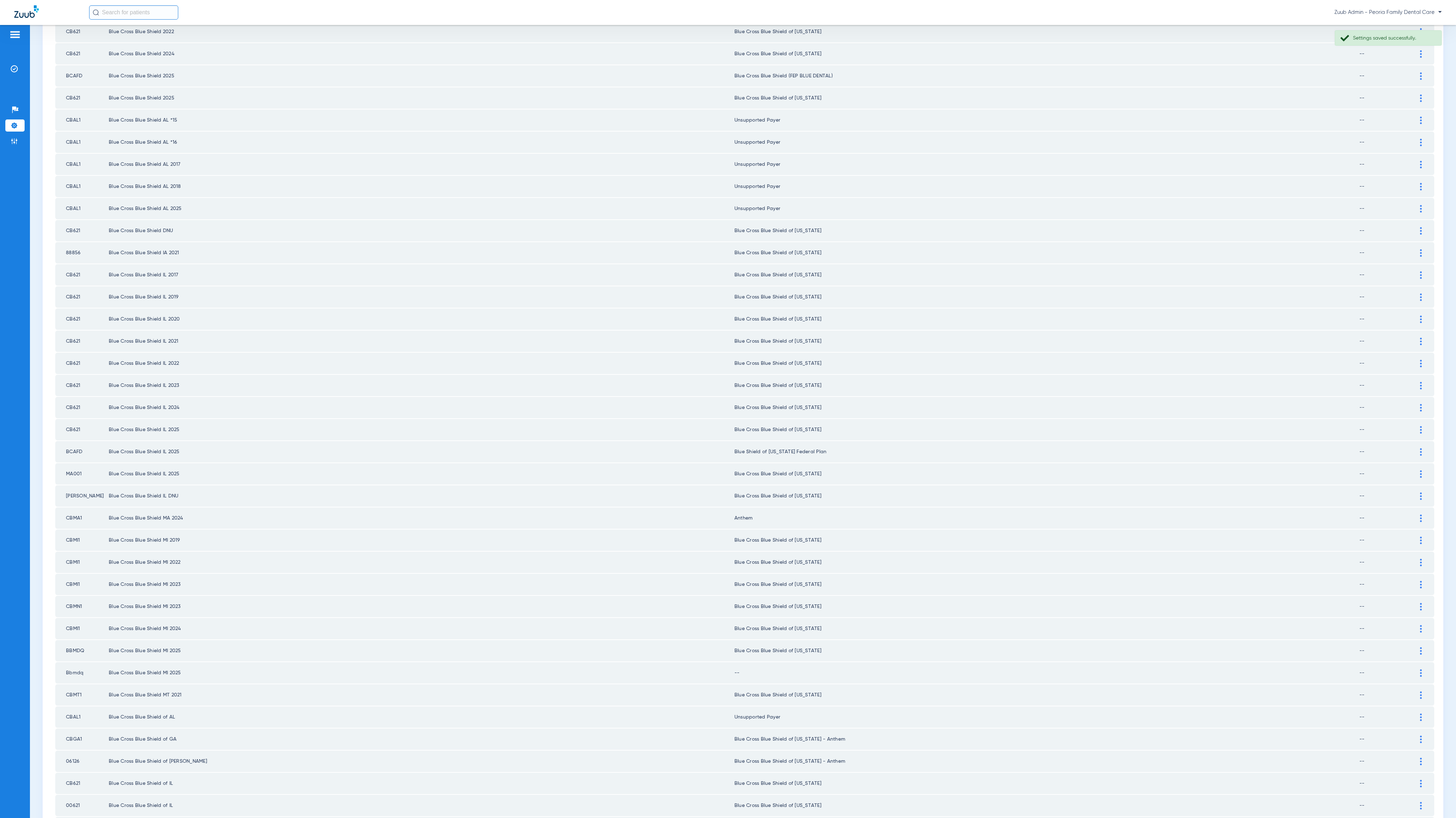
scroll to position [436, 0]
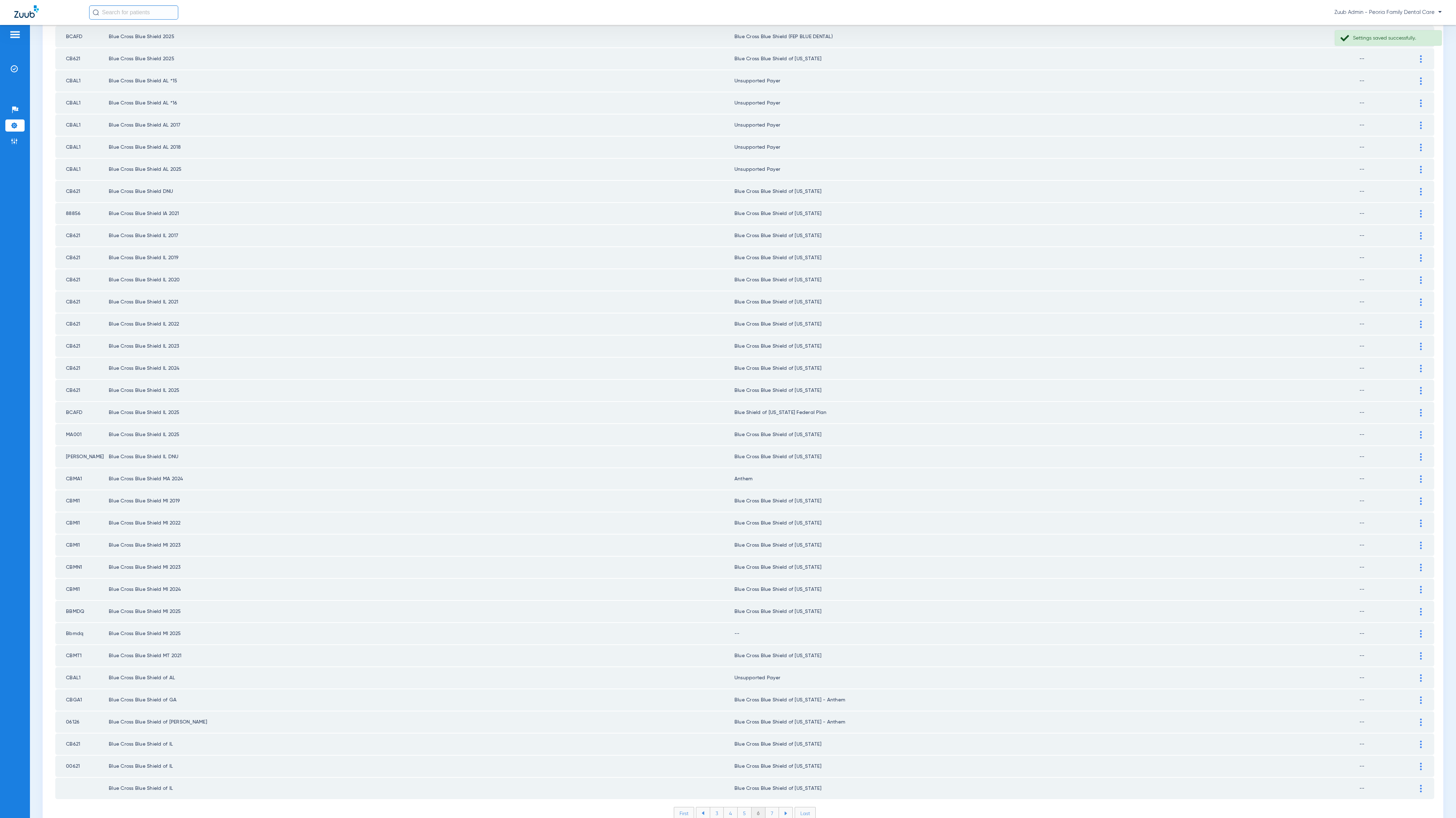
click at [1420, 630] on img at bounding box center [1420, 634] width 2 height 7
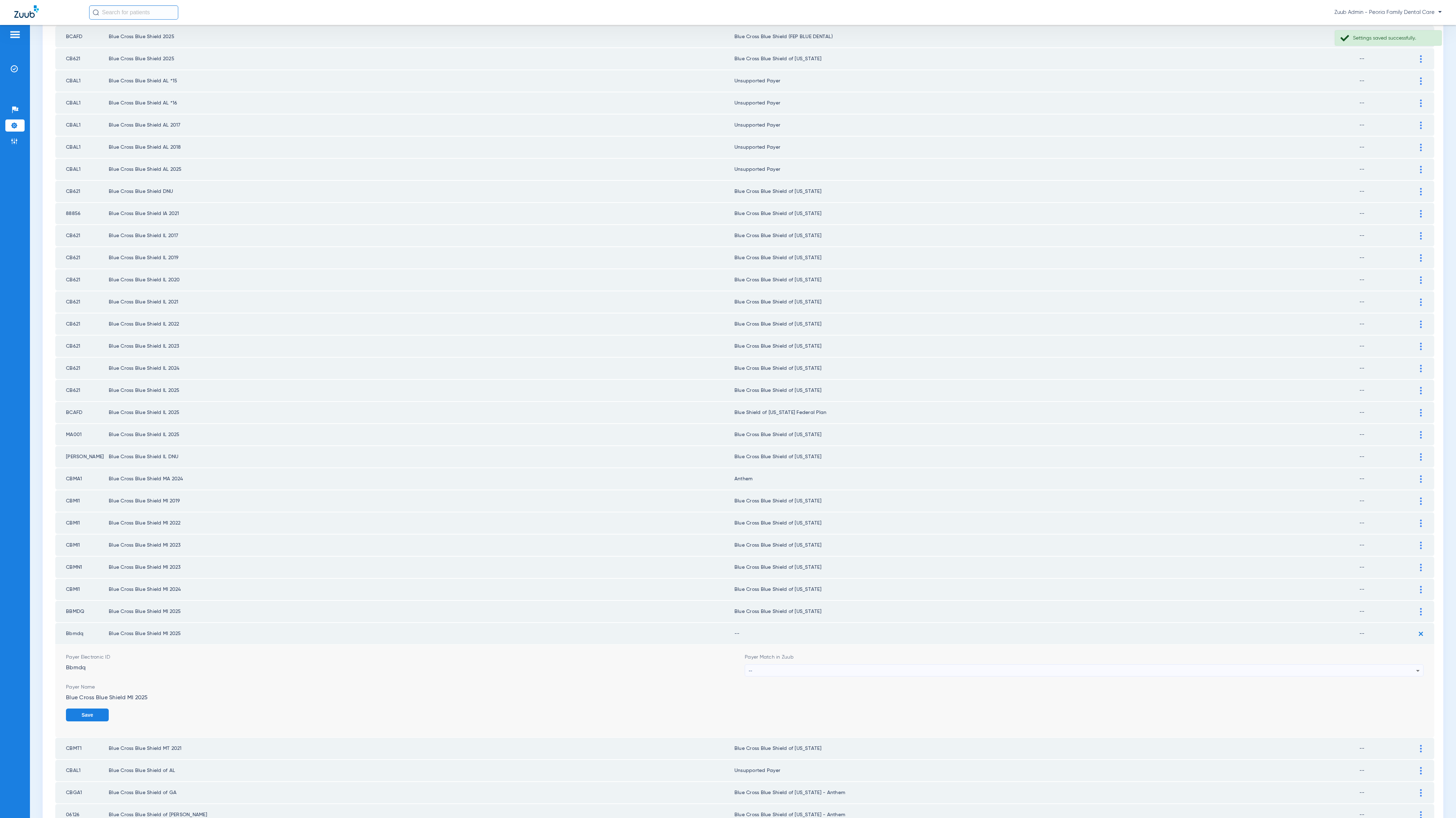
click at [1045, 665] on div "--" at bounding box center [1082, 670] width 668 height 12
type input "mich"
click at [1002, 682] on mat-option "Blue Cross Blue Shield of [US_STATE]" at bounding box center [1076, 679] width 673 height 12
click at [1393, 708] on button "Save" at bounding box center [1402, 715] width 43 height 13
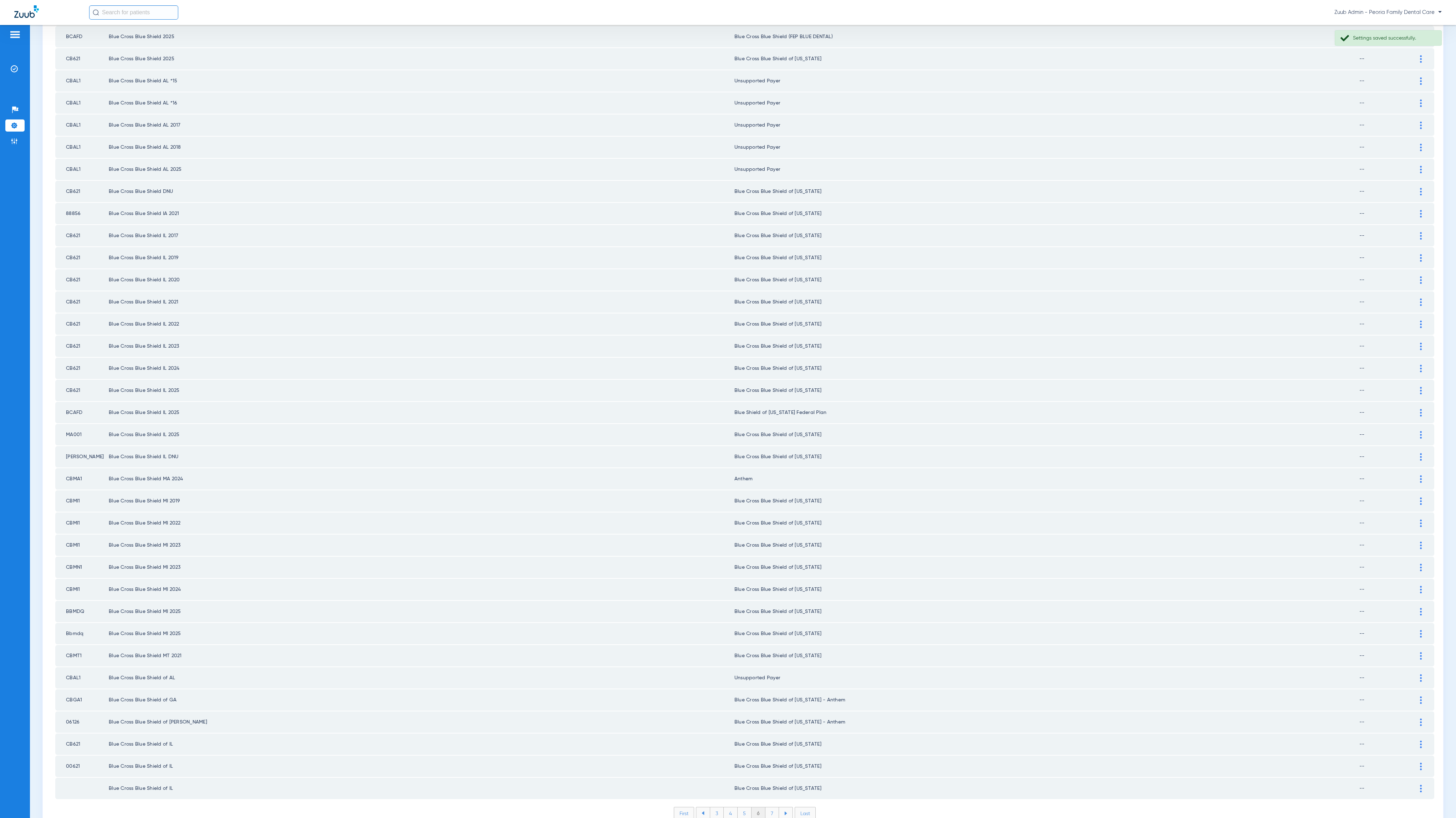
click at [770, 807] on li "7" at bounding box center [772, 813] width 14 height 12
click at [768, 807] on li "8" at bounding box center [772, 813] width 14 height 12
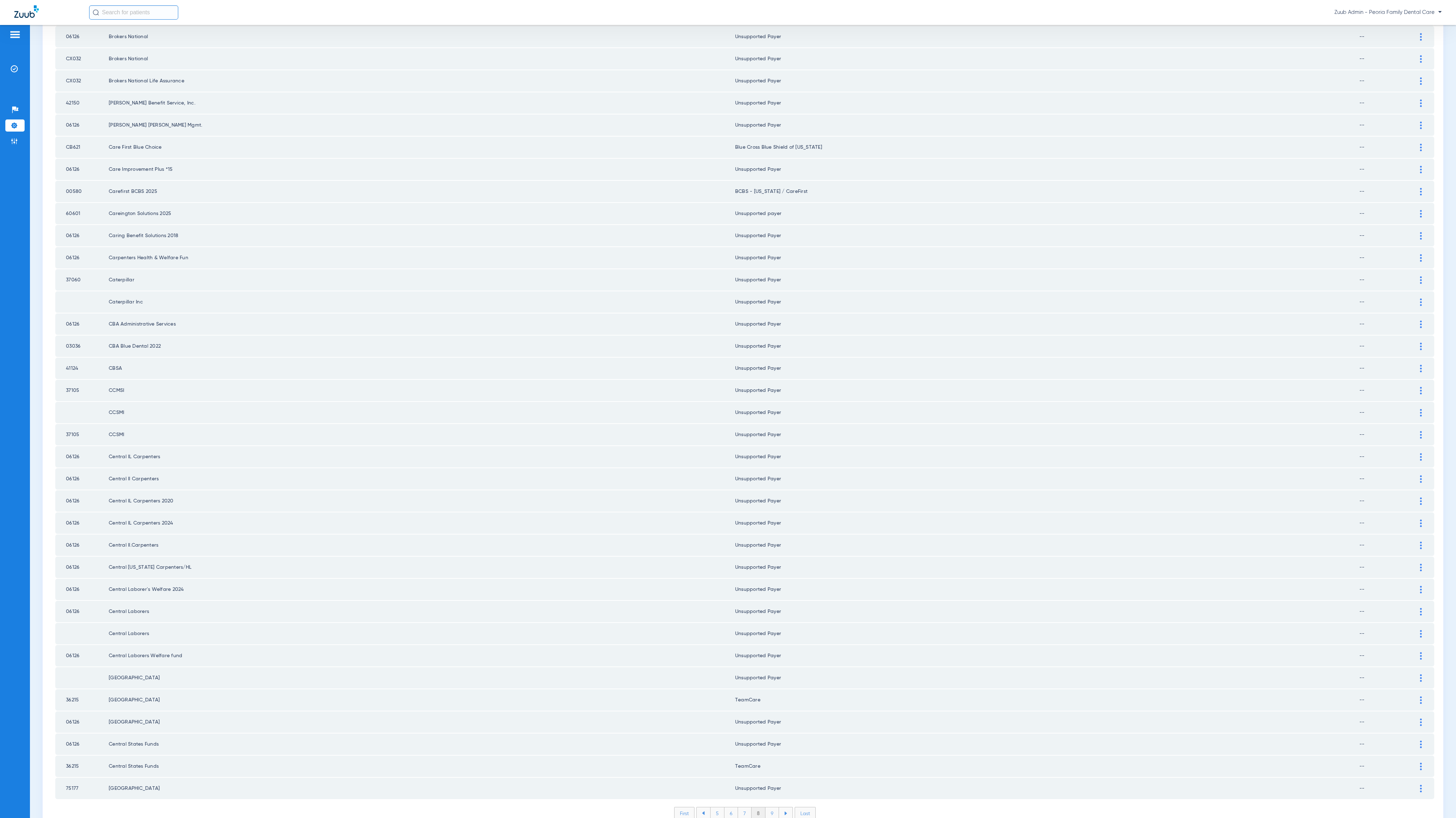
click at [770, 807] on li "9" at bounding box center [772, 813] width 14 height 12
click at [772, 807] on li "10" at bounding box center [772, 813] width 16 height 12
click at [771, 807] on li "11" at bounding box center [773, 813] width 15 height 12
click at [767, 807] on li "12" at bounding box center [773, 813] width 15 height 12
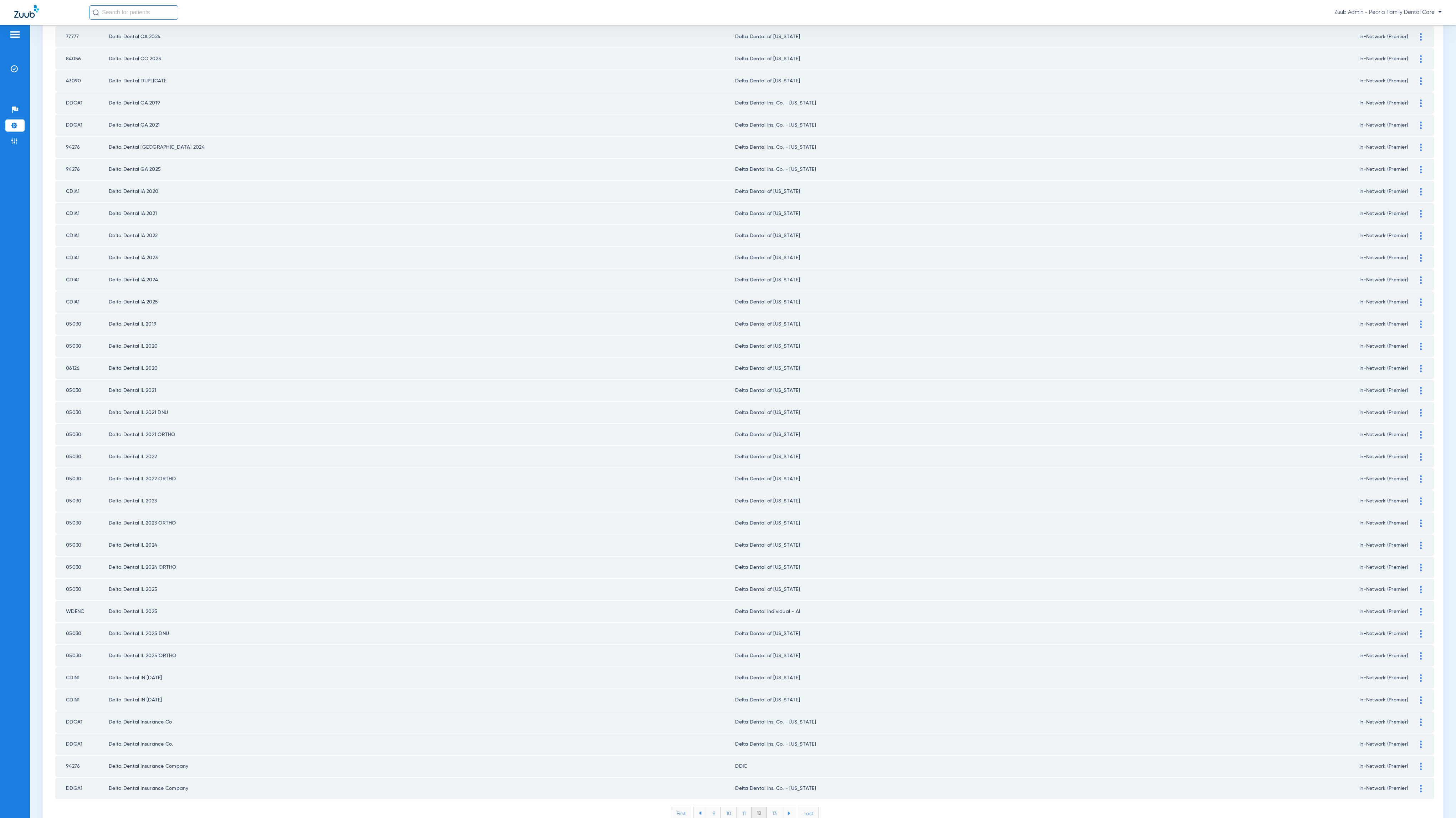
scroll to position [0, 0]
click at [774, 807] on li "13" at bounding box center [774, 813] width 15 height 12
click at [770, 807] on ul "10 11 12 13 14" at bounding box center [744, 813] width 106 height 13
click at [770, 807] on li "14" at bounding box center [775, 813] width 16 height 12
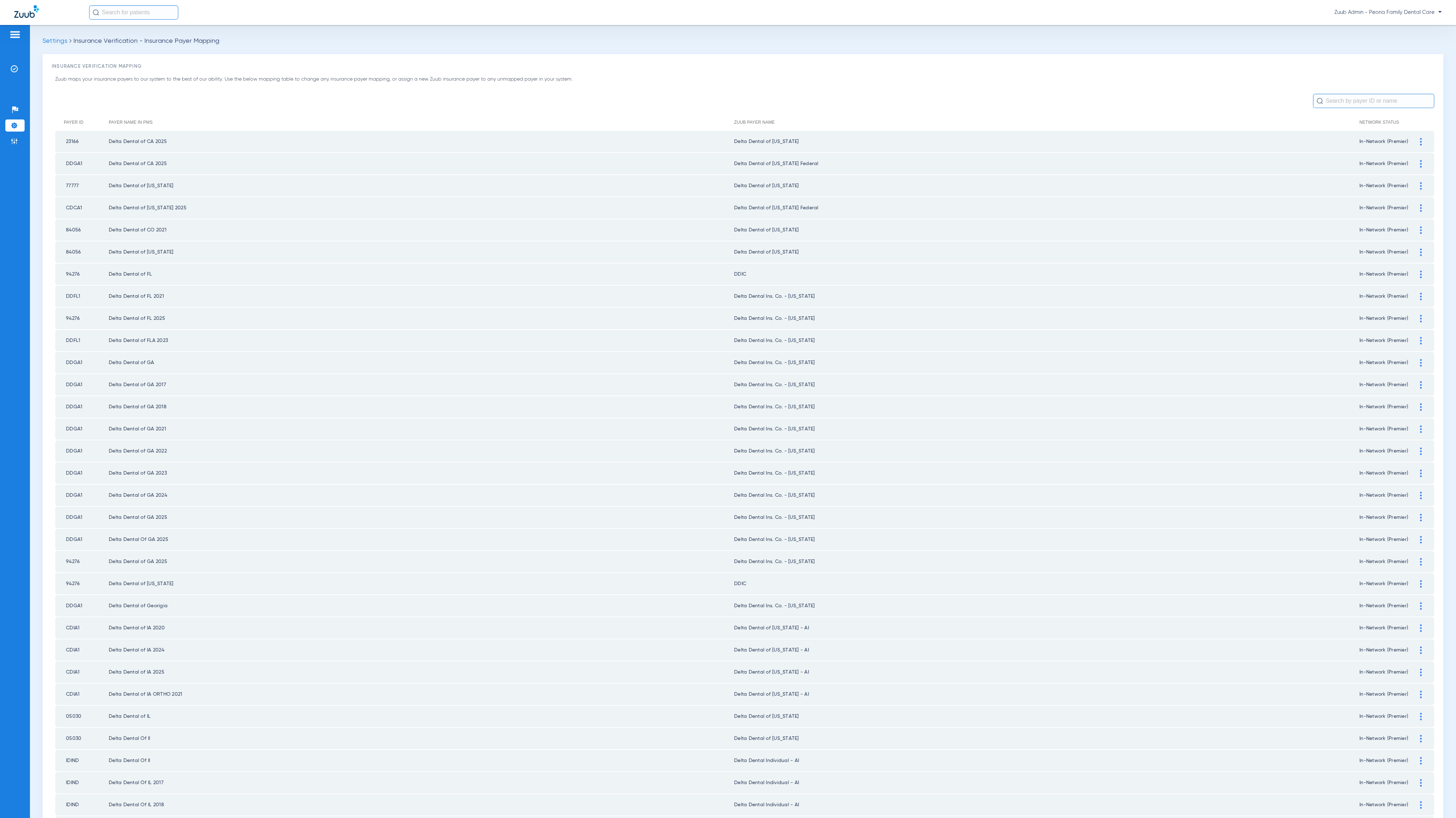
scroll to position [436, 0]
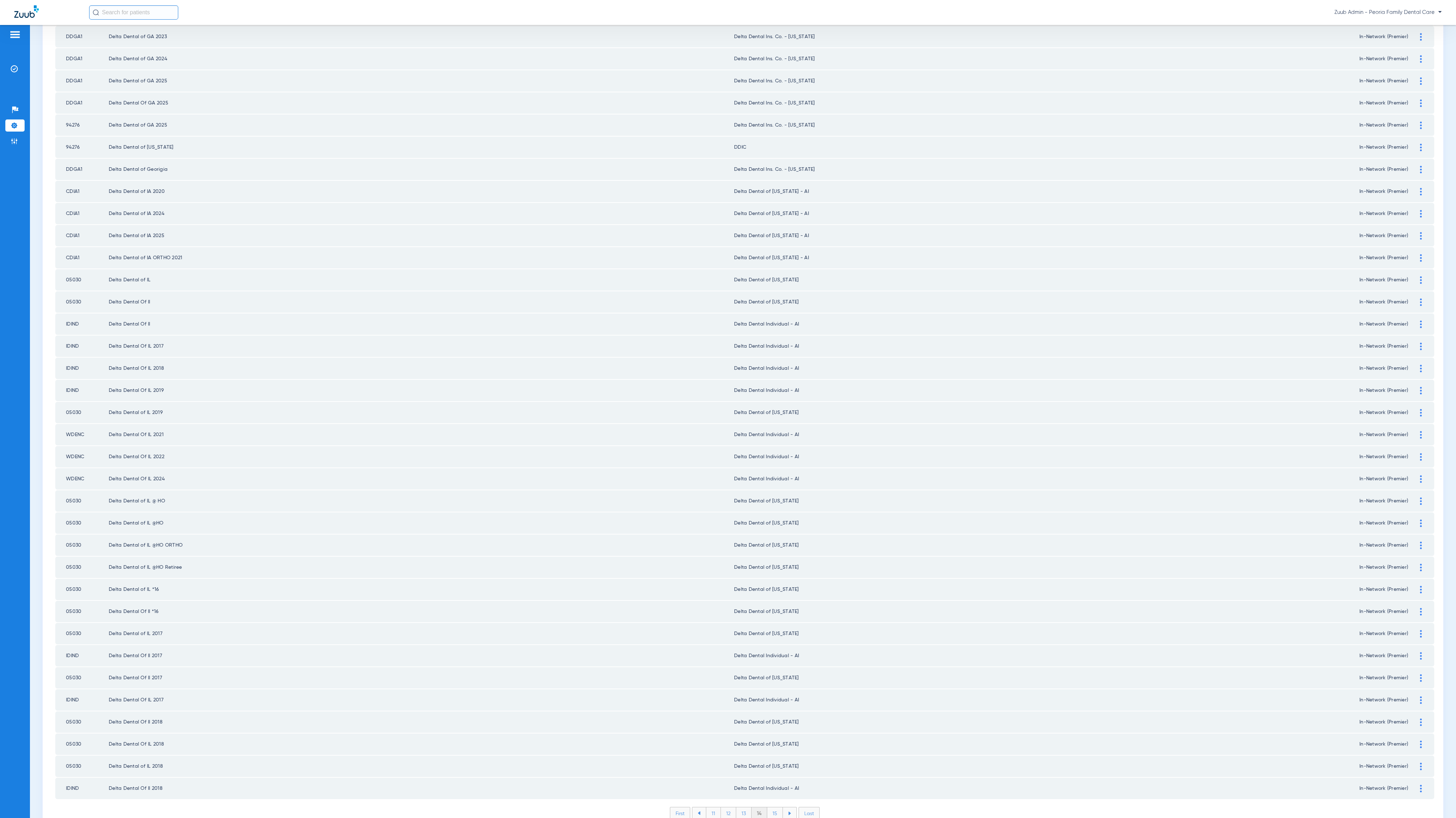
click at [770, 807] on li "15" at bounding box center [775, 813] width 16 height 12
click at [768, 807] on li "16" at bounding box center [775, 813] width 15 height 12
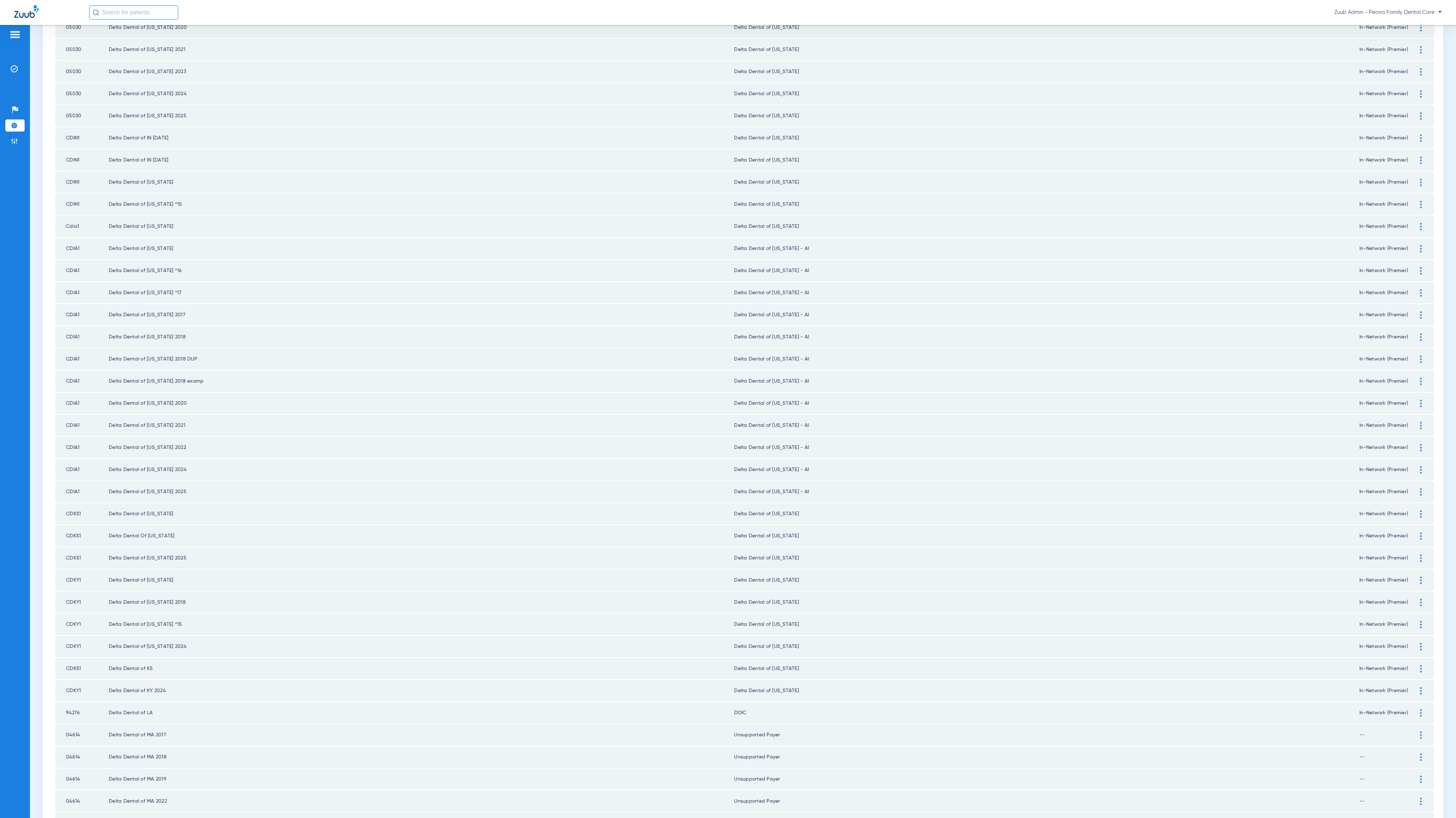
scroll to position [0, 0]
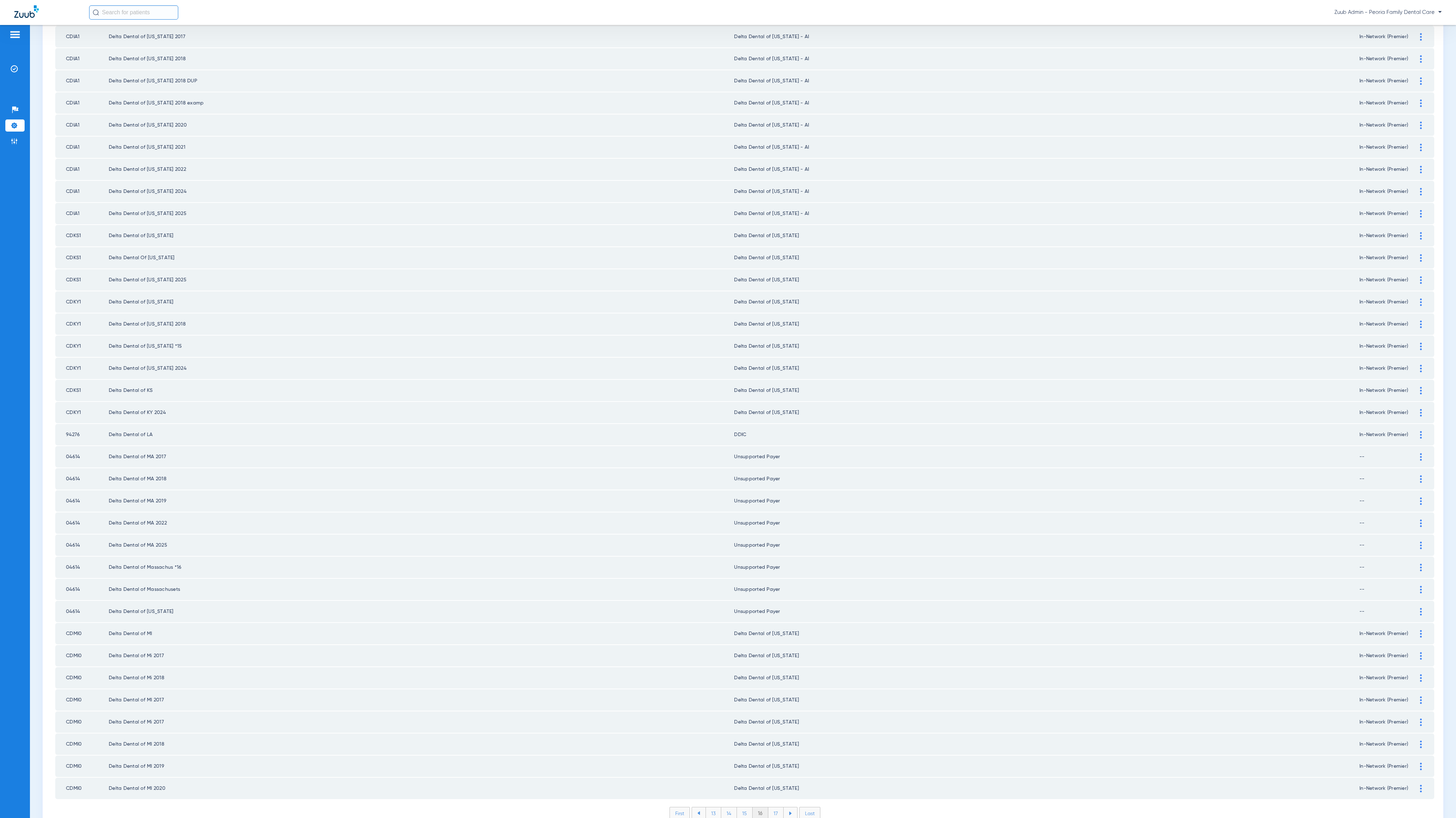
click at [773, 807] on li "17" at bounding box center [775, 813] width 15 height 12
click at [768, 807] on li "18" at bounding box center [776, 813] width 16 height 12
click at [773, 807] on li "19" at bounding box center [775, 813] width 15 height 12
click at [768, 807] on li "20" at bounding box center [775, 813] width 17 height 12
click at [774, 807] on li "21" at bounding box center [776, 813] width 15 height 12
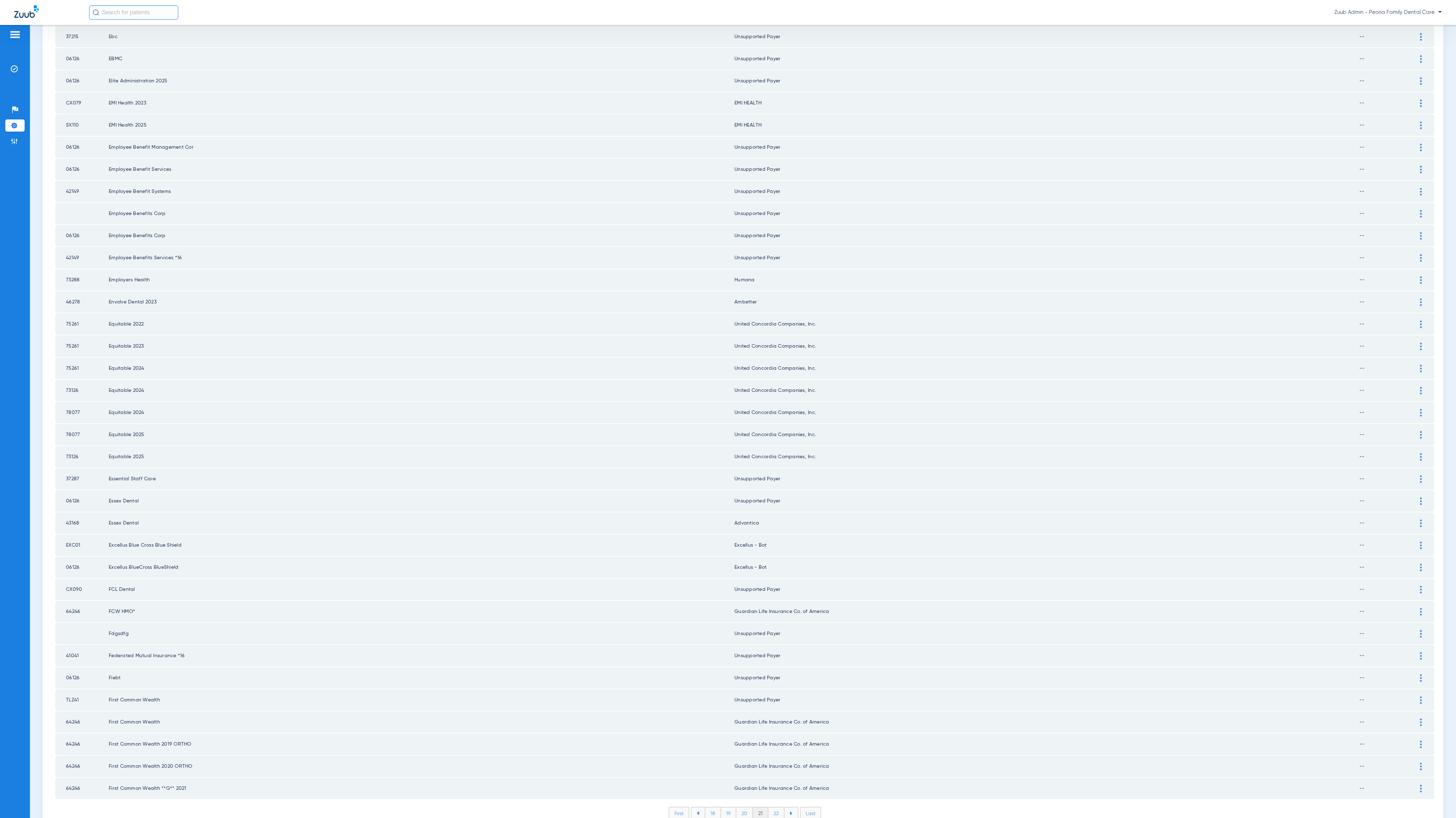
click at [772, 807] on li "22" at bounding box center [776, 813] width 16 height 12
click at [776, 807] on li "23" at bounding box center [776, 813] width 16 height 12
click at [769, 807] on li "24" at bounding box center [777, 813] width 16 height 12
click at [775, 807] on li "25" at bounding box center [776, 813] width 16 height 12
click at [778, 807] on li "26" at bounding box center [777, 813] width 16 height 12
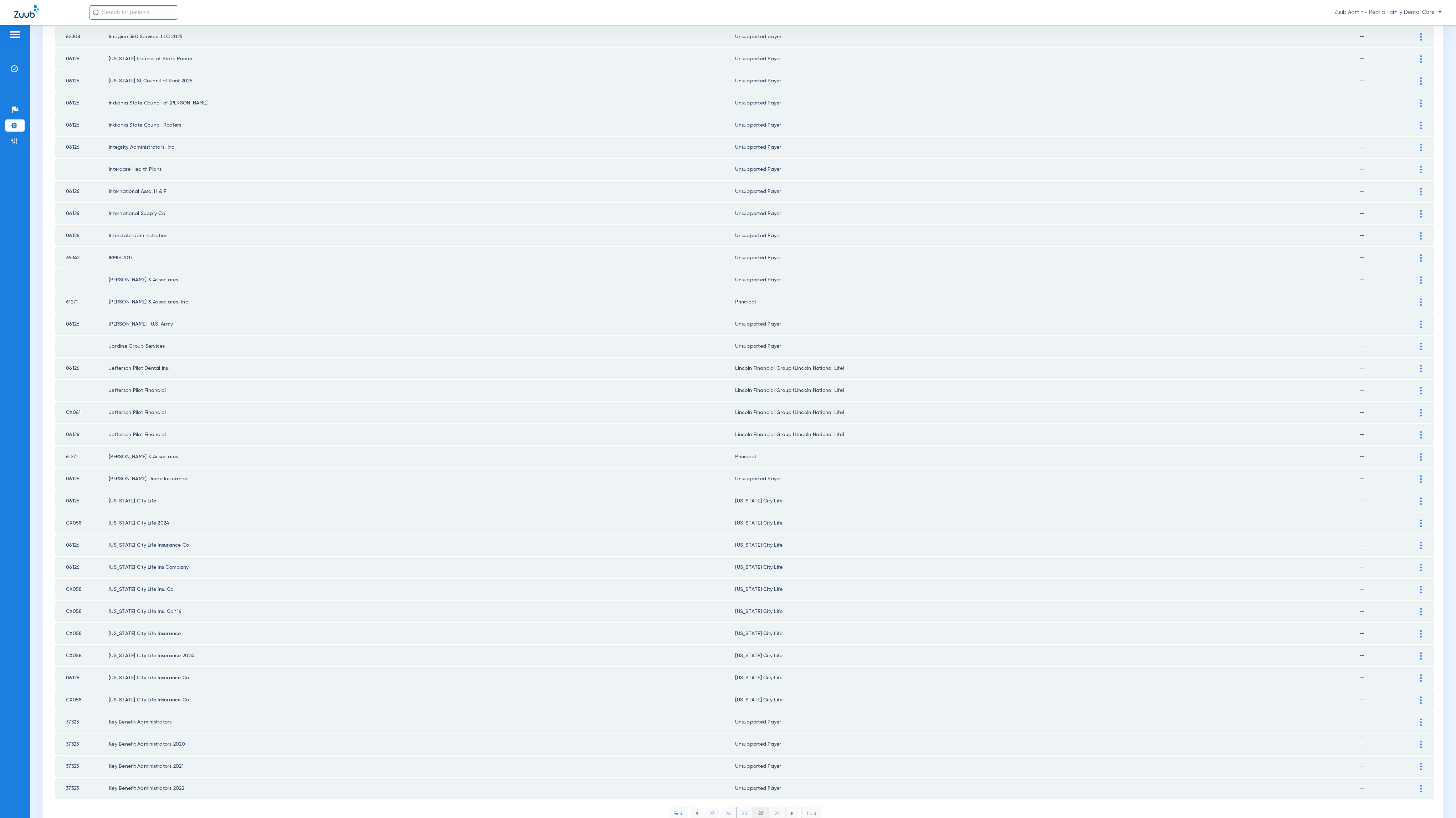
click at [770, 807] on li "27" at bounding box center [777, 813] width 16 height 12
click at [770, 807] on li "28" at bounding box center [777, 813] width 16 height 12
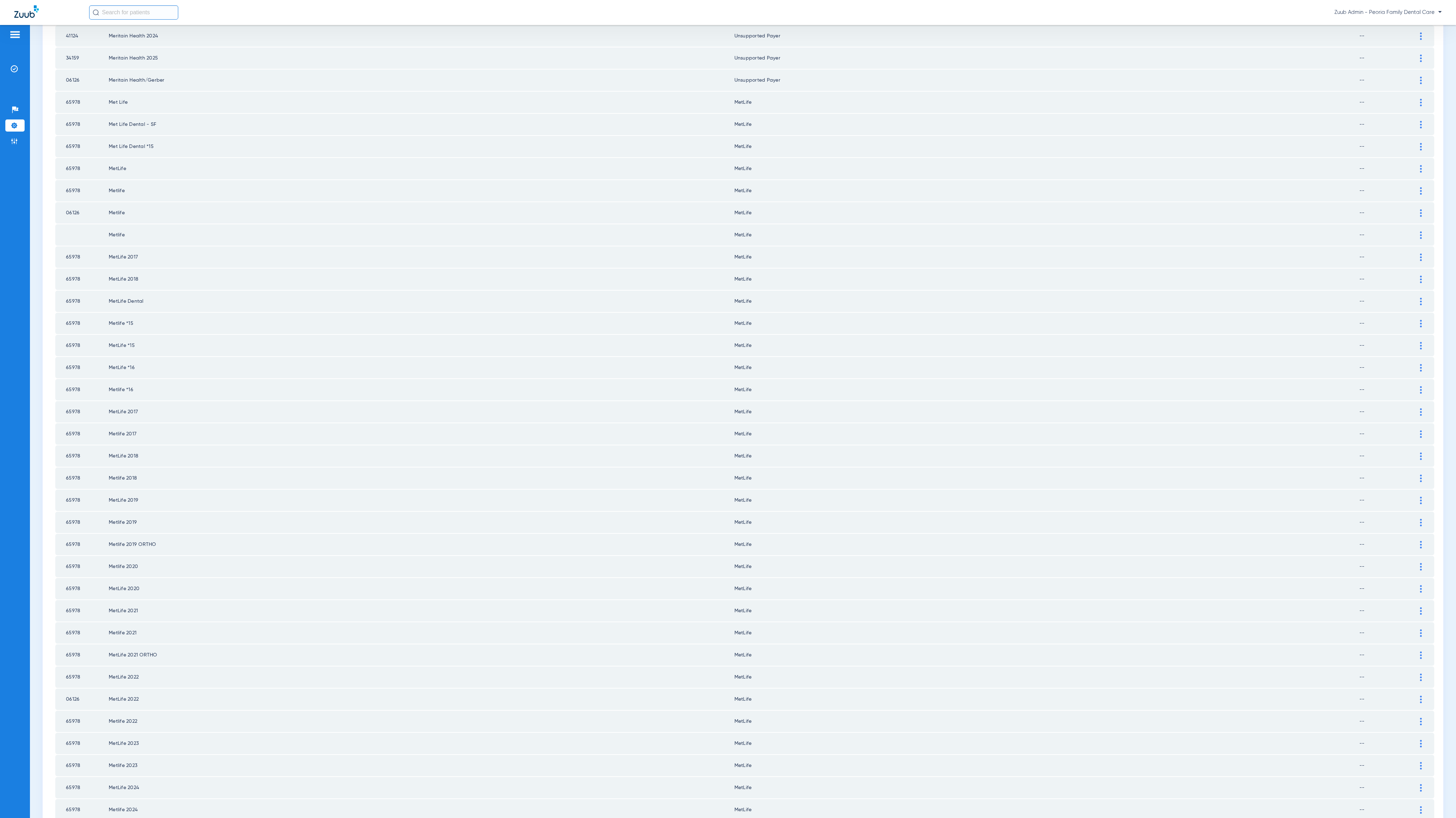
scroll to position [436, 0]
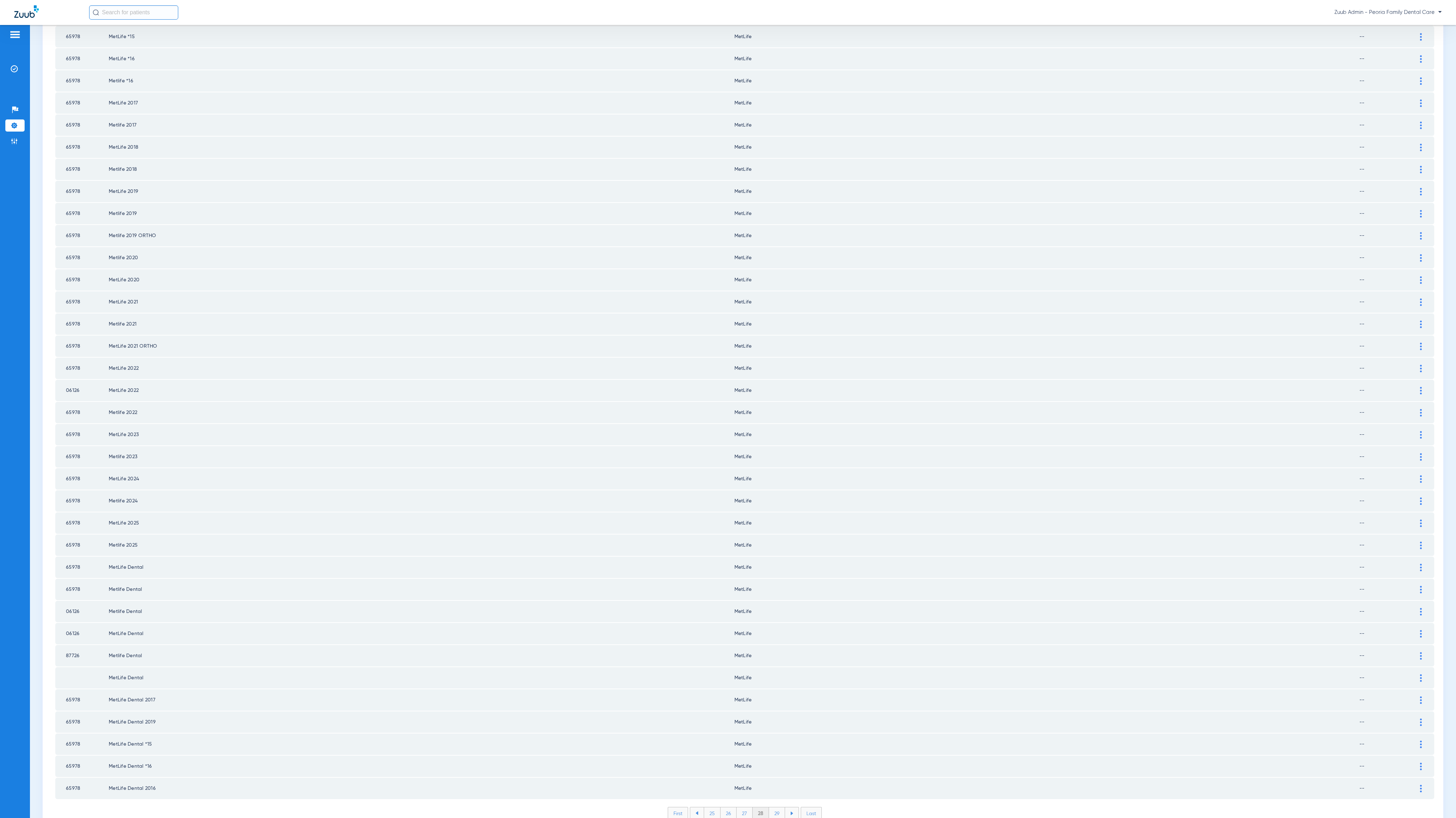
click at [770, 807] on li "29" at bounding box center [777, 813] width 16 height 12
click at [777, 807] on li "30" at bounding box center [777, 813] width 17 height 12
click at [775, 807] on li "31" at bounding box center [777, 813] width 15 height 12
click at [770, 807] on li "32" at bounding box center [777, 813] width 16 height 12
click at [770, 807] on li "33" at bounding box center [777, 813] width 16 height 12
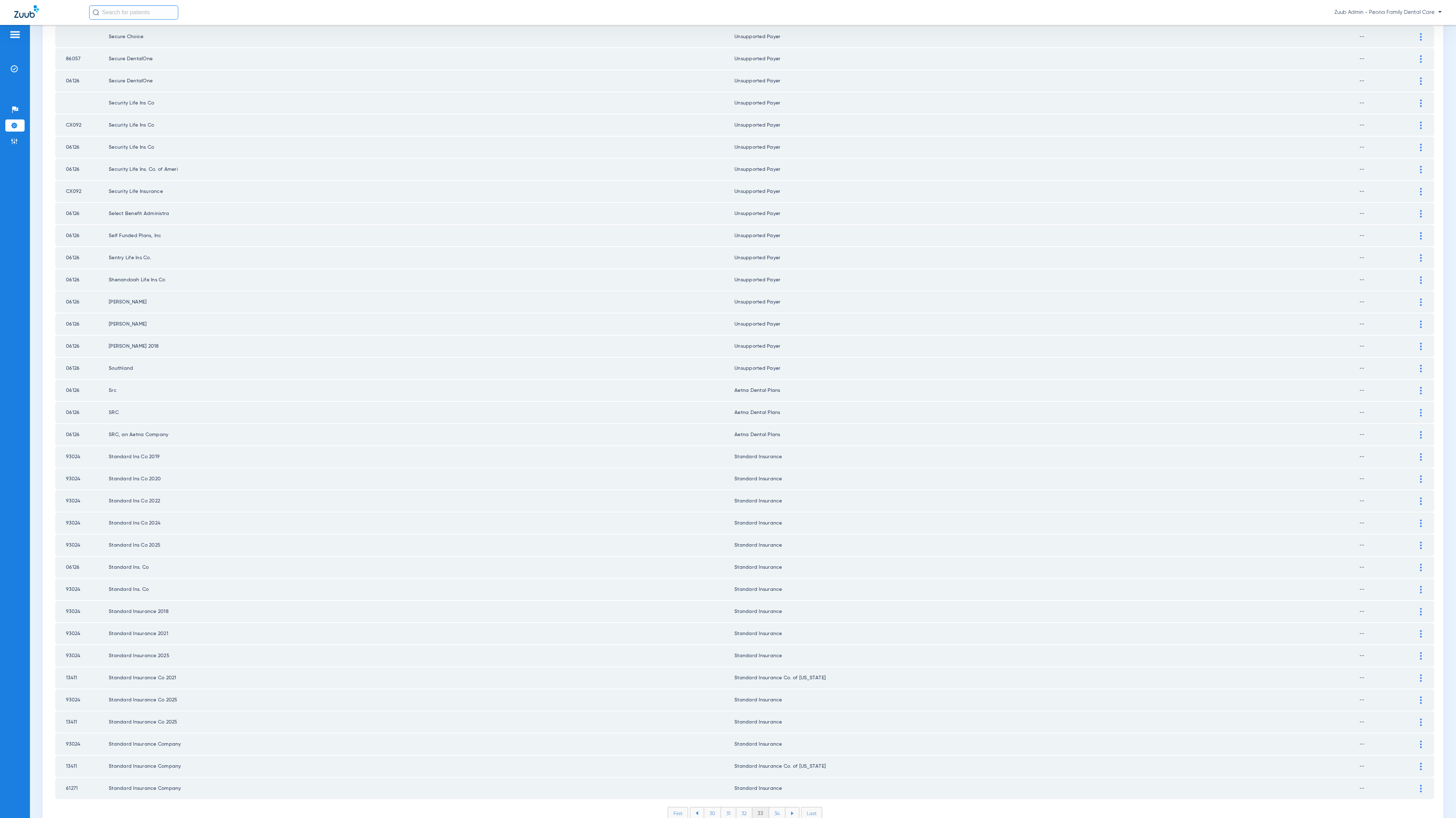
click at [772, 807] on li "34" at bounding box center [777, 813] width 16 height 12
click at [772, 807] on li "35" at bounding box center [777, 813] width 16 height 12
click at [774, 807] on li "36" at bounding box center [777, 813] width 16 height 12
click at [773, 807] on li "37" at bounding box center [777, 813] width 16 height 12
click at [775, 807] on li "38" at bounding box center [777, 813] width 16 height 12
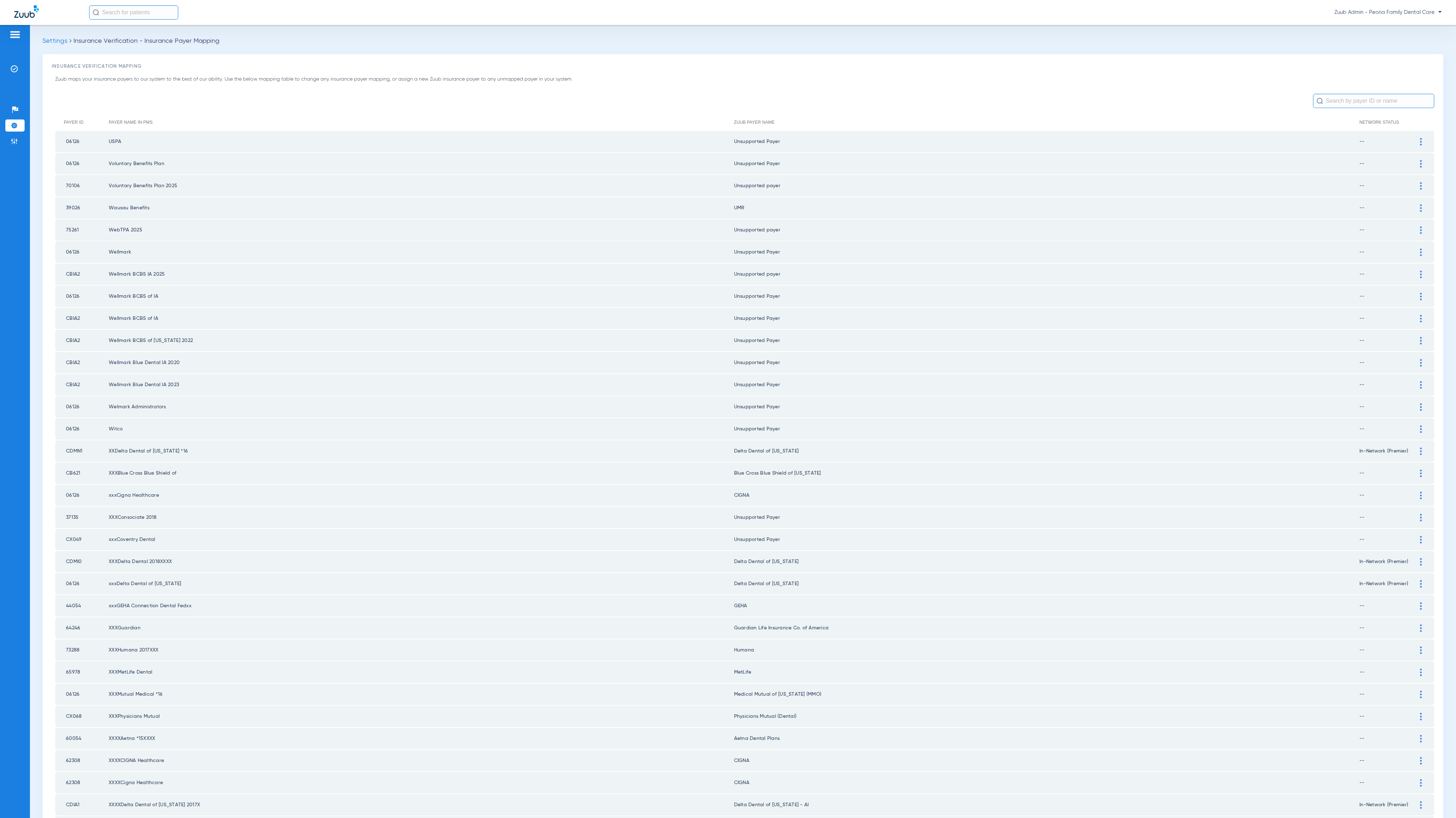
scroll to position [351, 0]
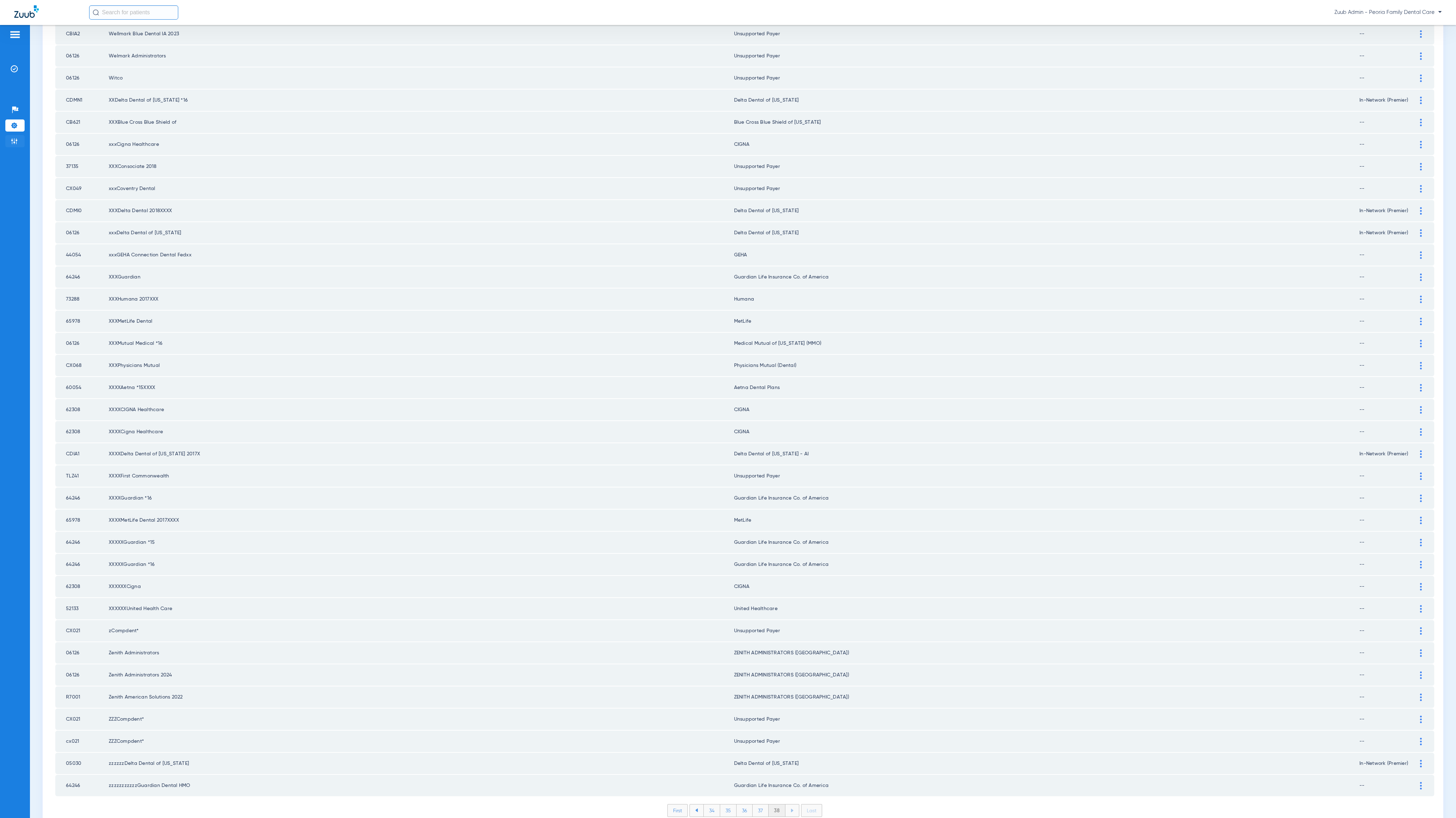
click at [17, 144] on img at bounding box center [14, 141] width 7 height 7
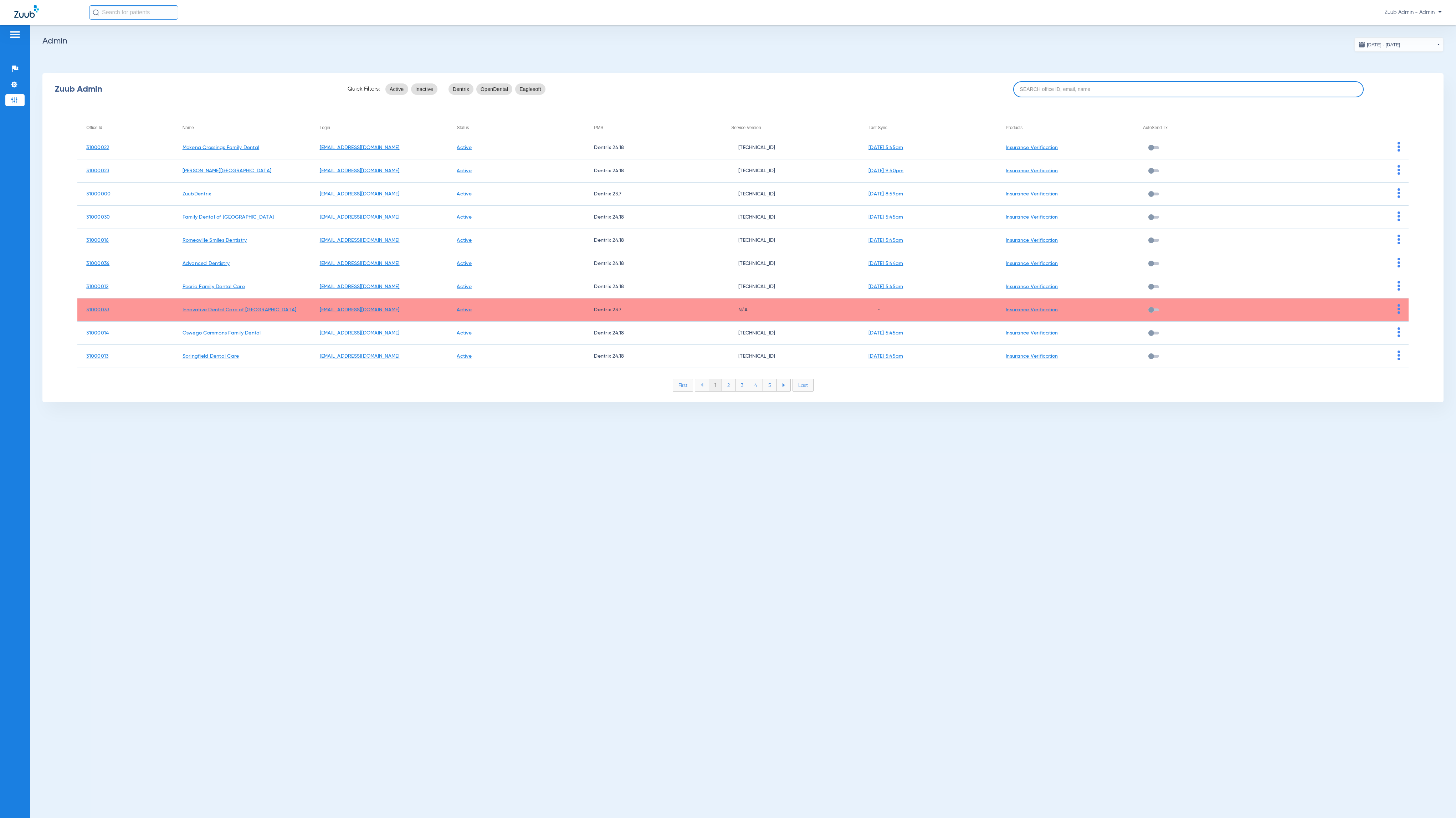
click at [1176, 94] on input at bounding box center [1189, 89] width 350 height 16
paste input "31000028"
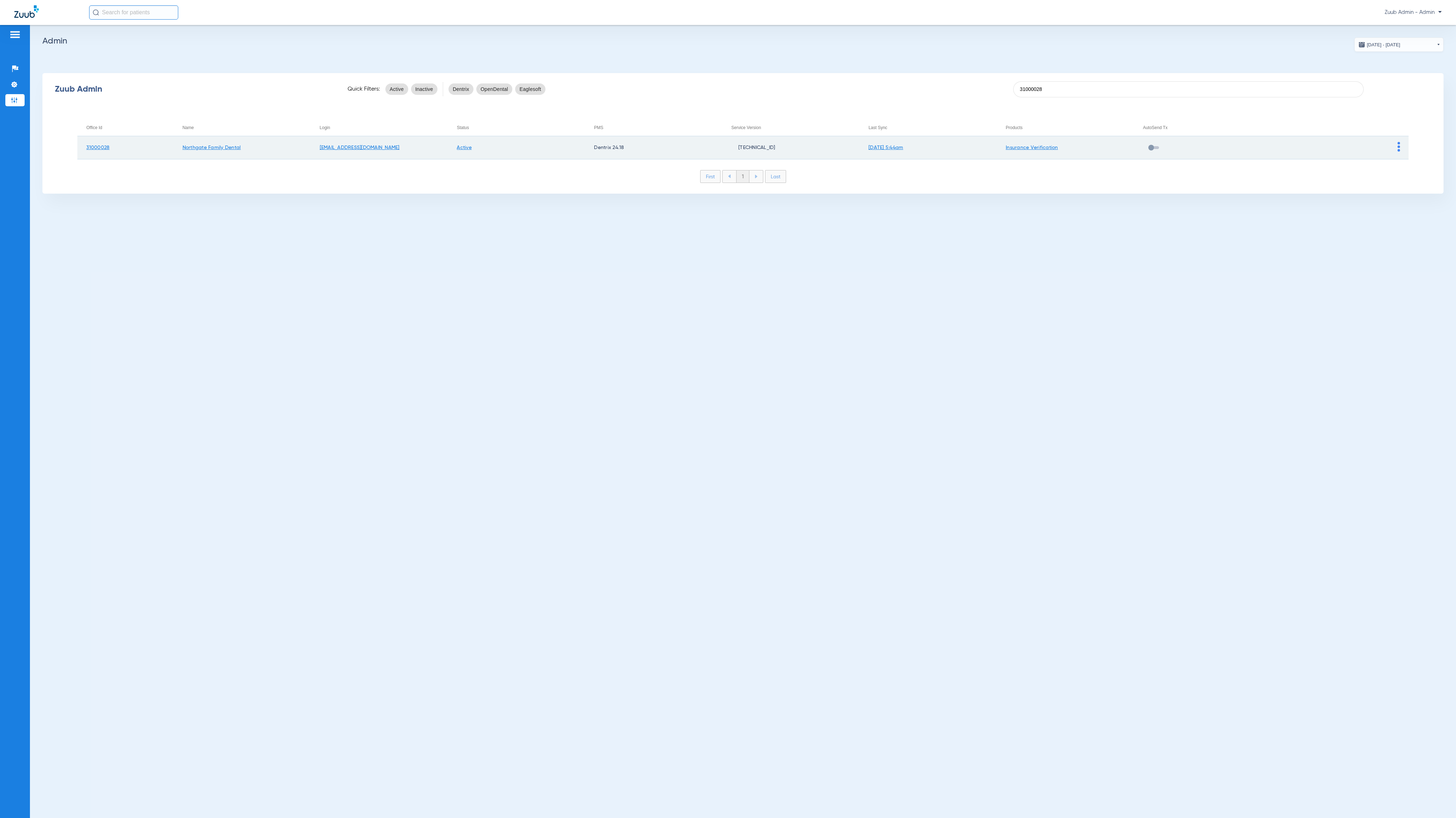
type input "31000028"
click at [1398, 146] on img at bounding box center [1399, 146] width 2 height 10
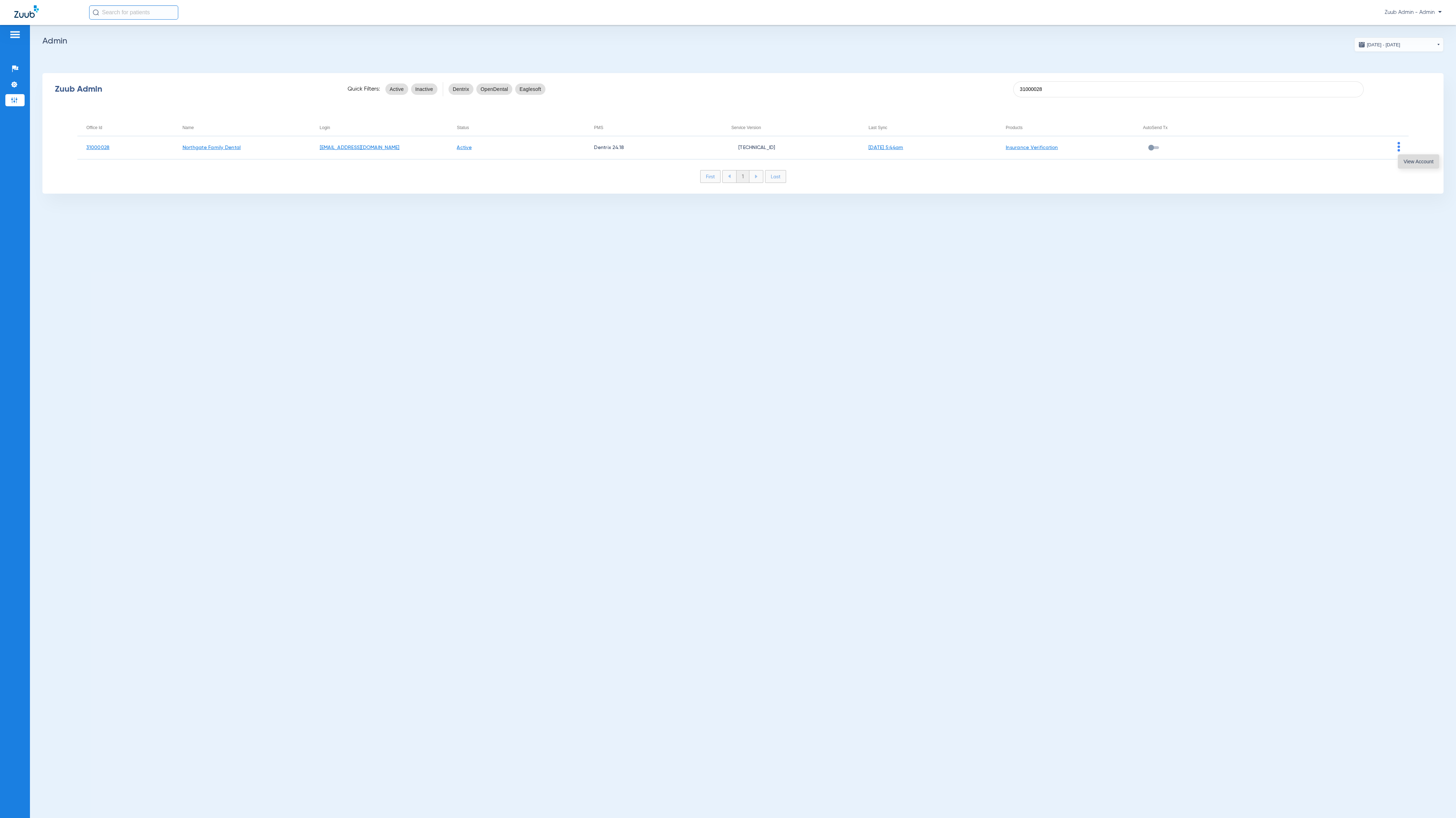
click at [1407, 156] on button "View Account" at bounding box center [1418, 161] width 41 height 14
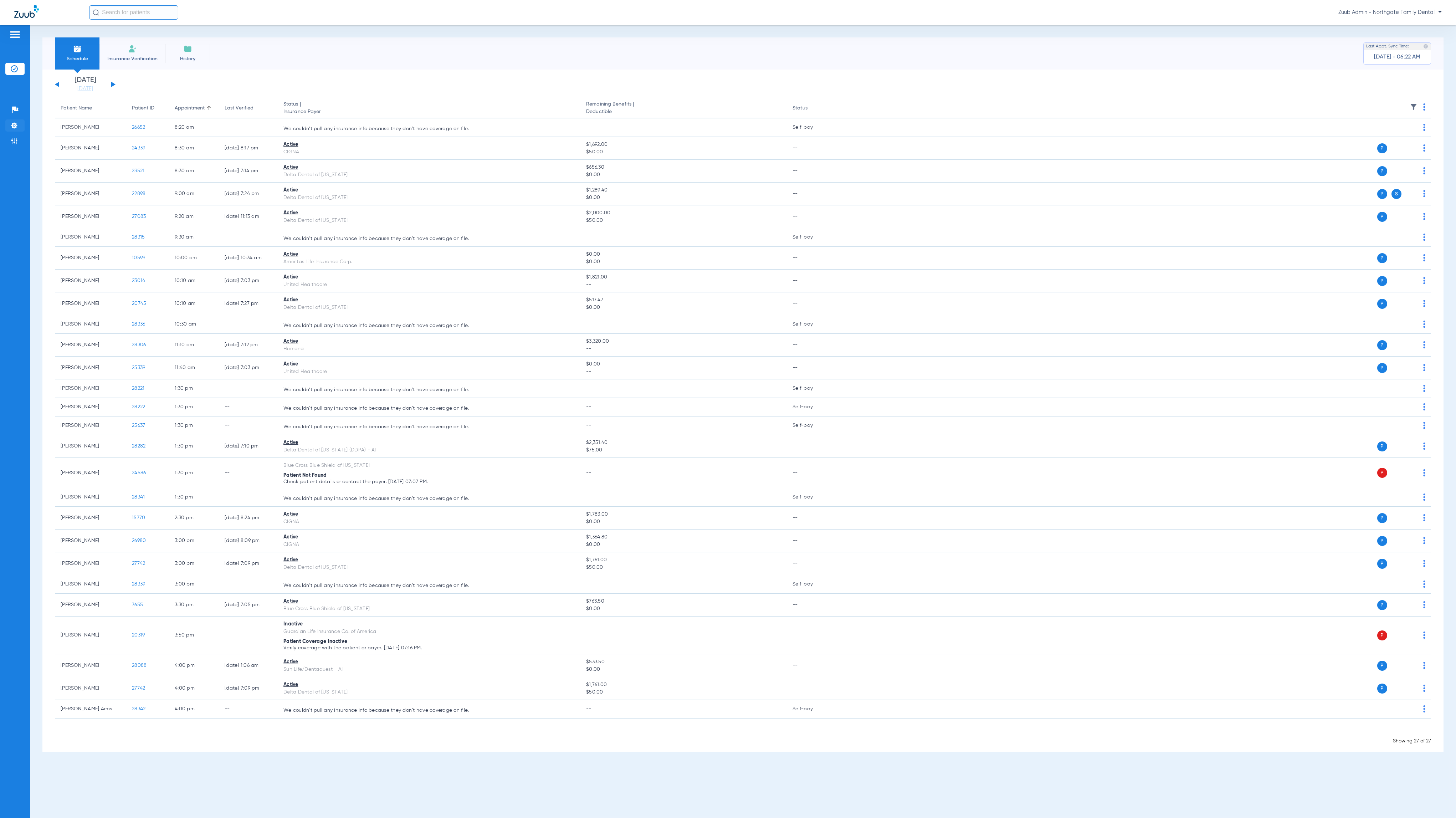
click at [18, 128] on img at bounding box center [14, 125] width 7 height 7
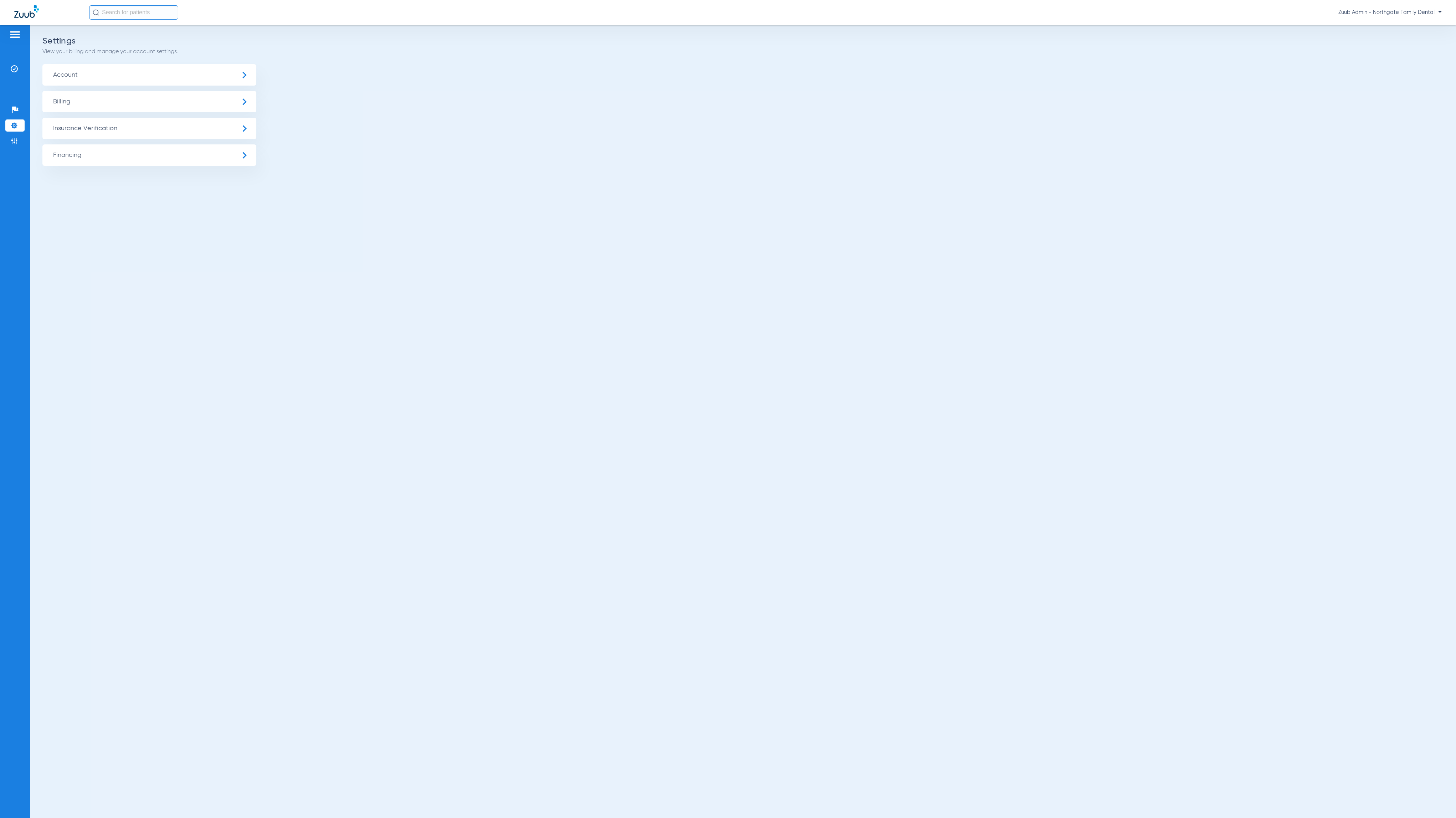
click at [83, 122] on span "Insurance Verification" at bounding box center [149, 128] width 214 height 21
click at [132, 182] on li "Insurance Payer Mapping" at bounding box center [149, 184] width 214 height 18
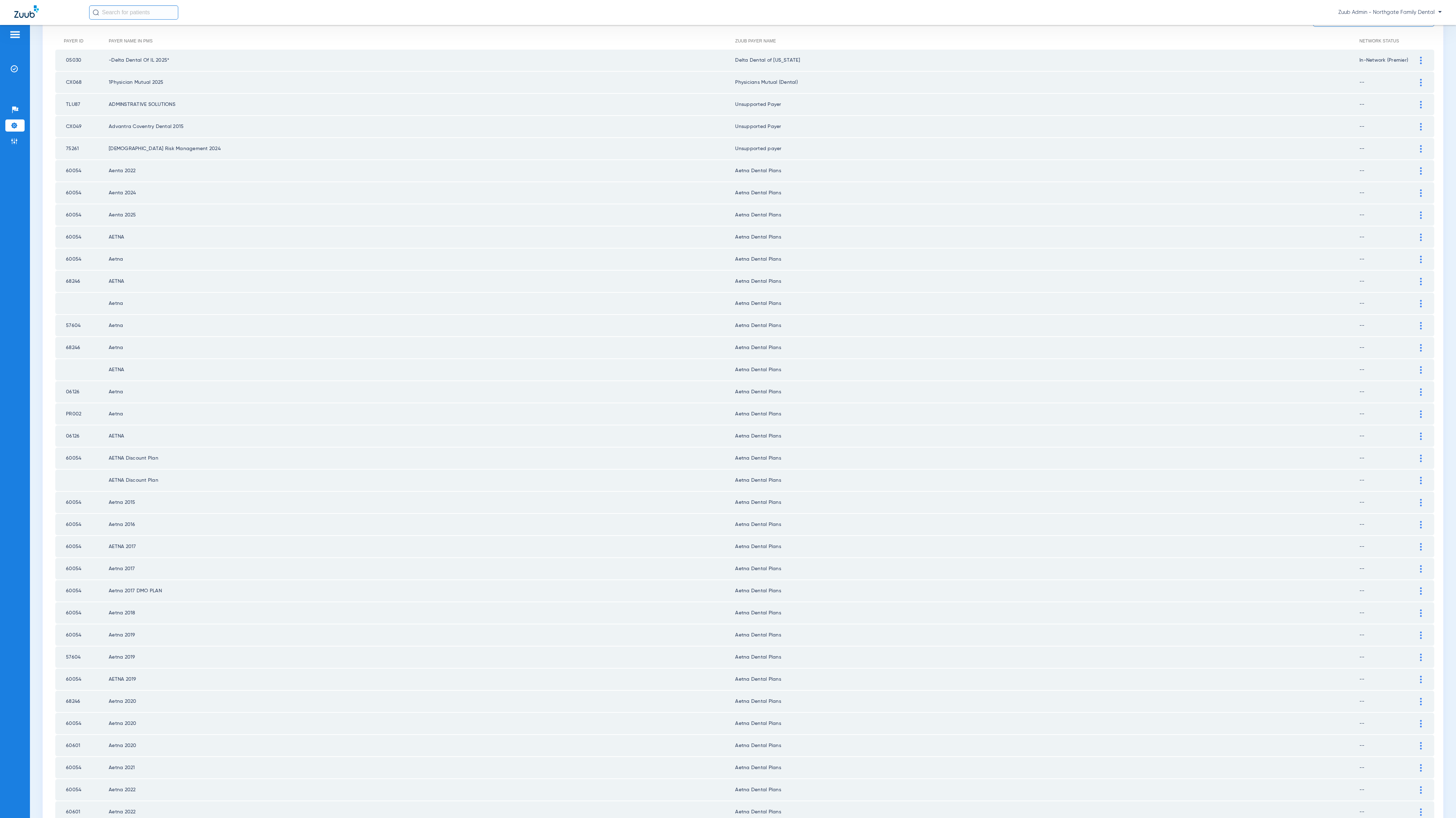
scroll to position [436, 0]
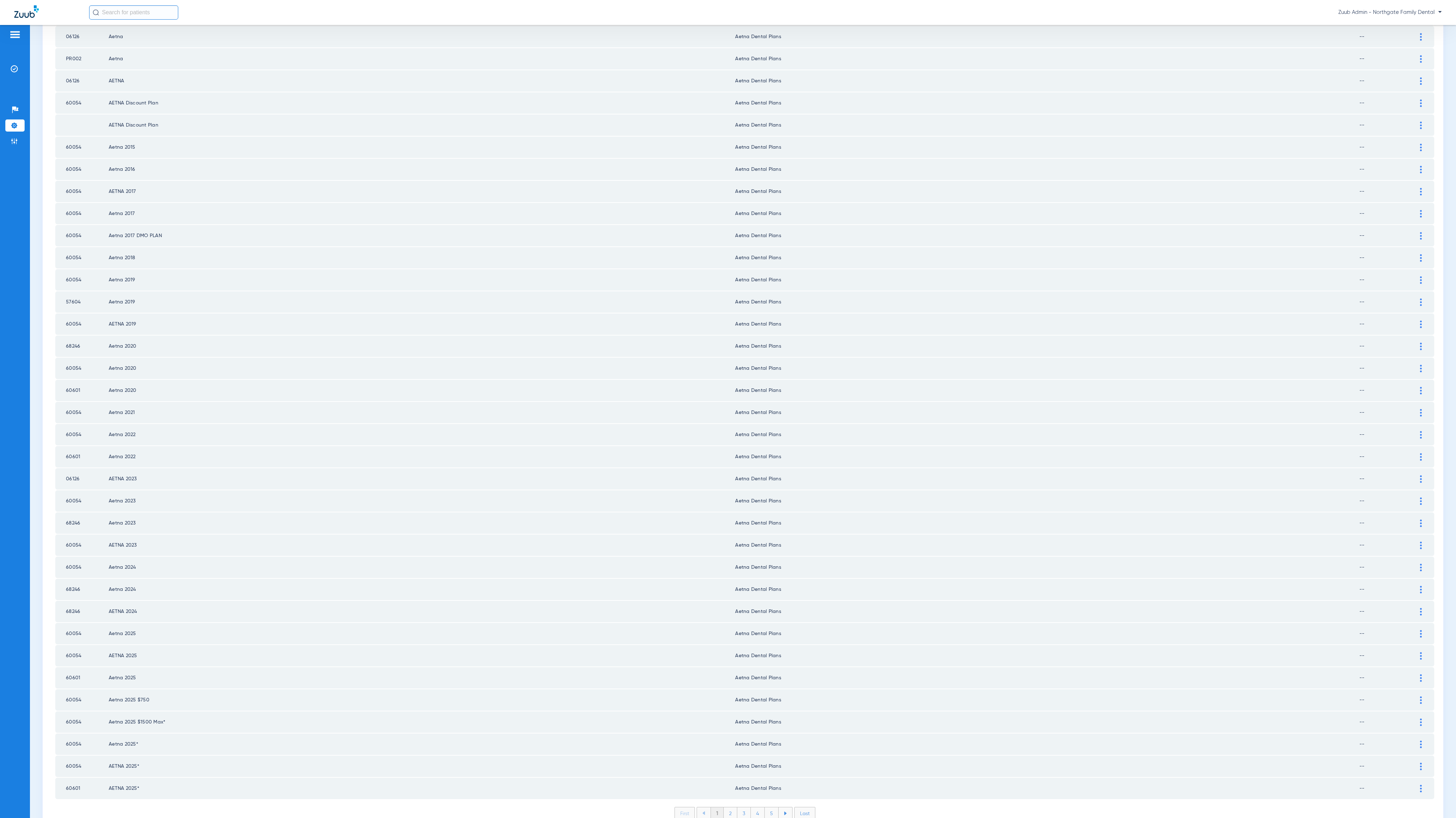
click at [727, 807] on li "2" at bounding box center [730, 813] width 14 height 12
click at [1415, 497] on div at bounding box center [1421, 501] width 12 height 7
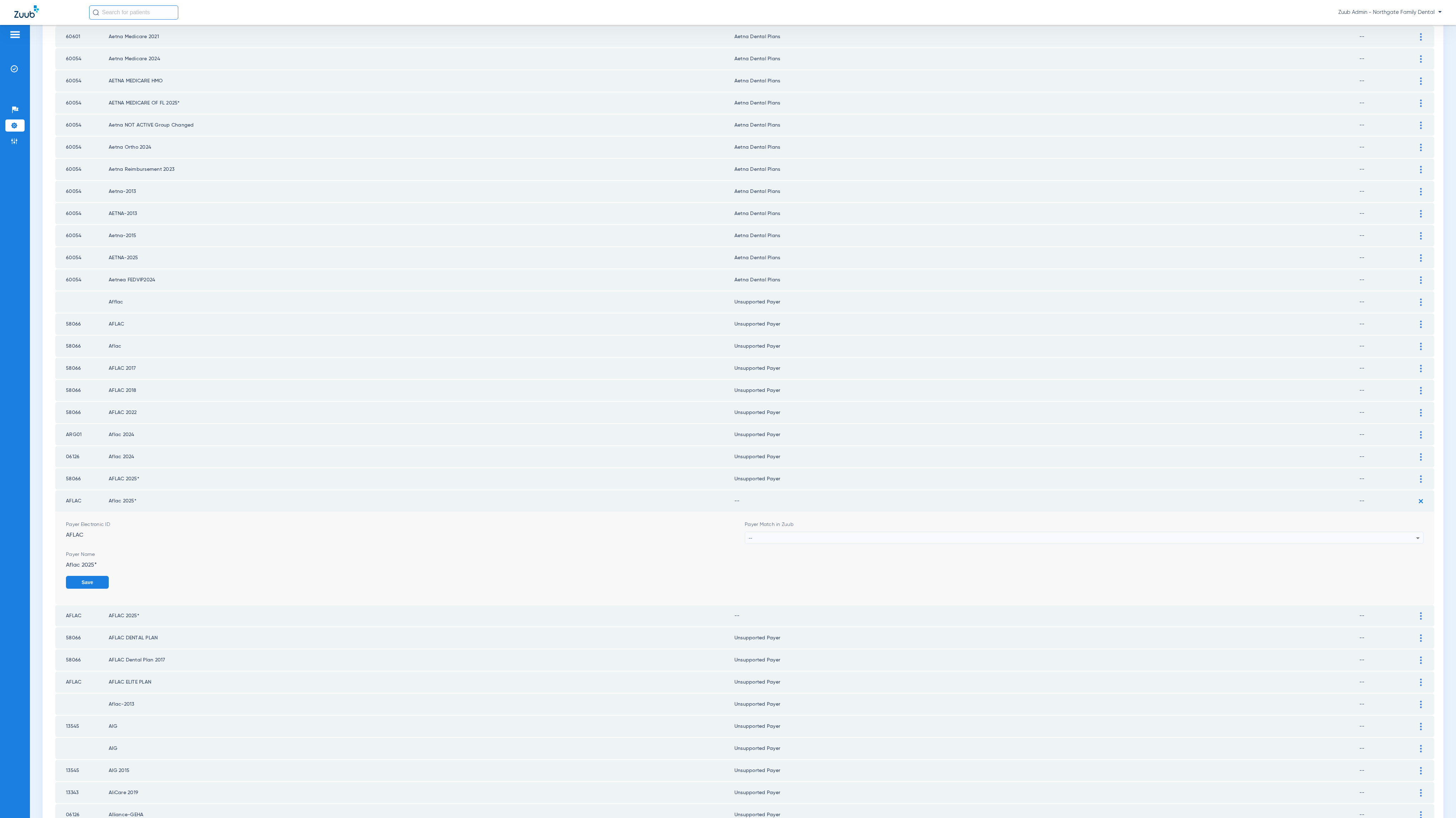
click at [851, 532] on div "--" at bounding box center [1082, 538] width 668 height 12
type input "unn"
click at [840, 548] on mat-option "Unsupported Payer" at bounding box center [1076, 551] width 673 height 12
click at [1402, 576] on button "Save" at bounding box center [1402, 582] width 43 height 13
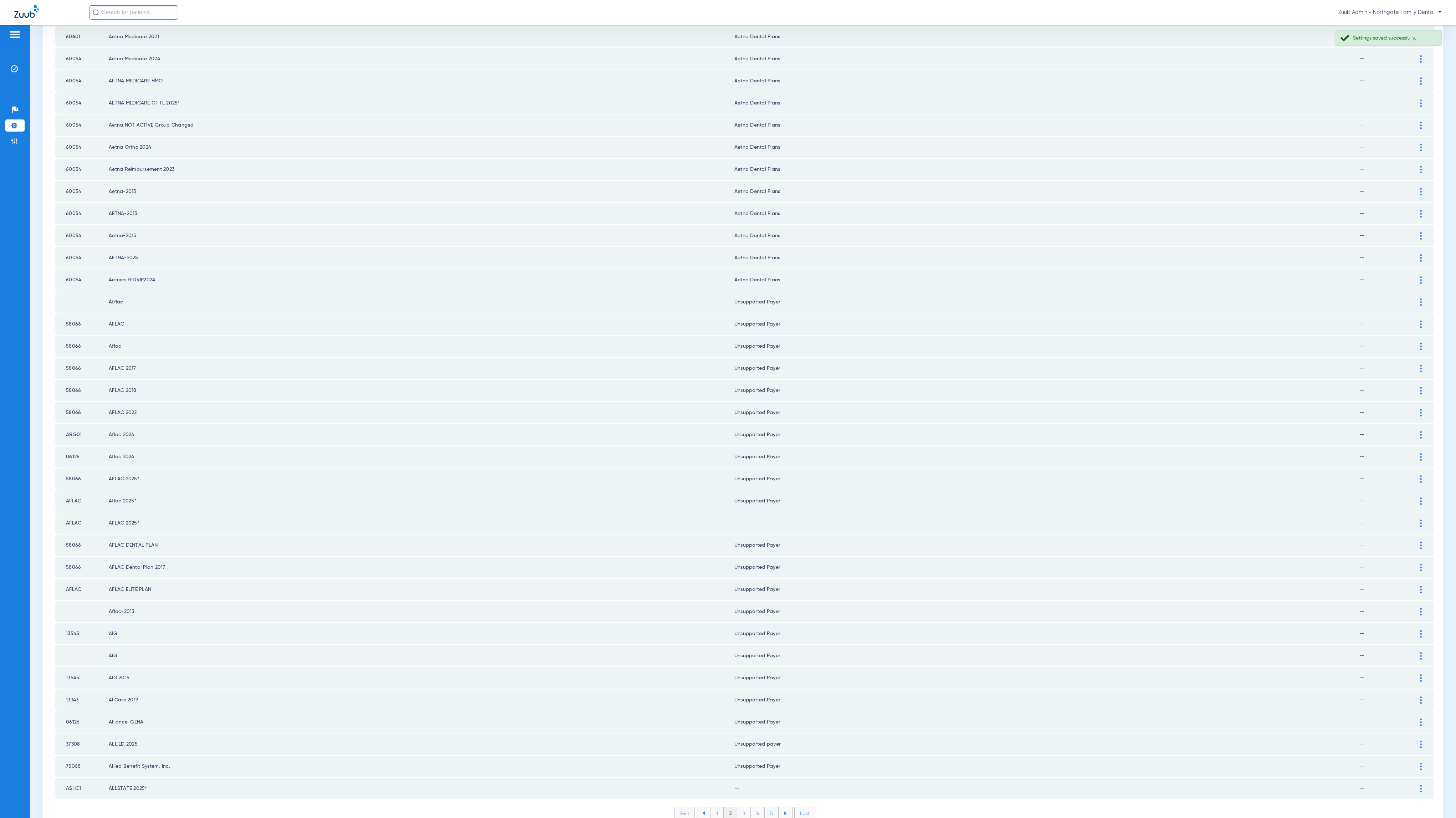
click at [1415, 512] on td at bounding box center [1424, 523] width 20 height 21
click at [1415, 520] on div at bounding box center [1421, 523] width 12 height 7
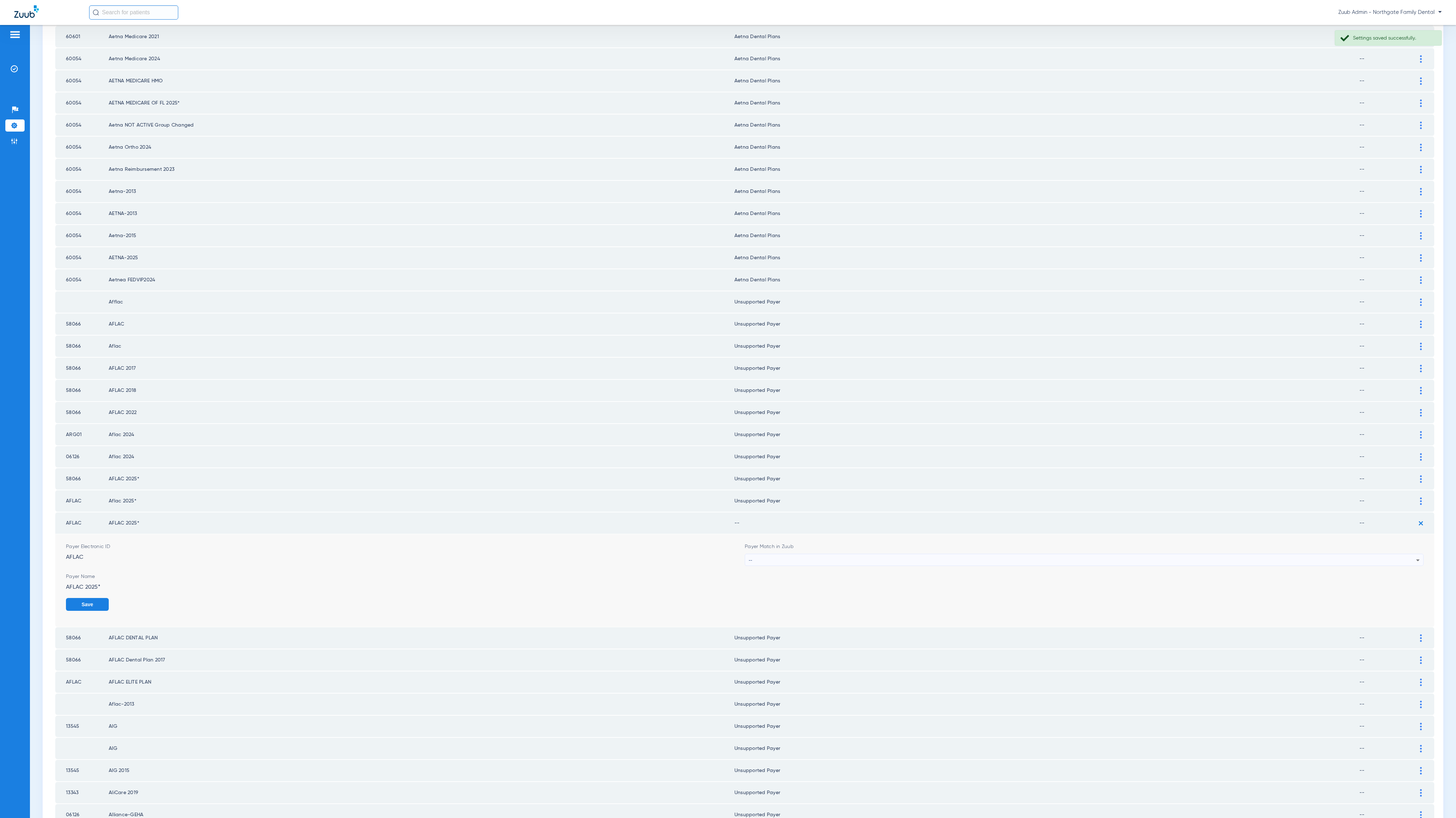
click at [838, 543] on span "Payer Match in Zuub" at bounding box center [1084, 547] width 679 height 7
click at [837, 554] on div "--" at bounding box center [1082, 560] width 668 height 12
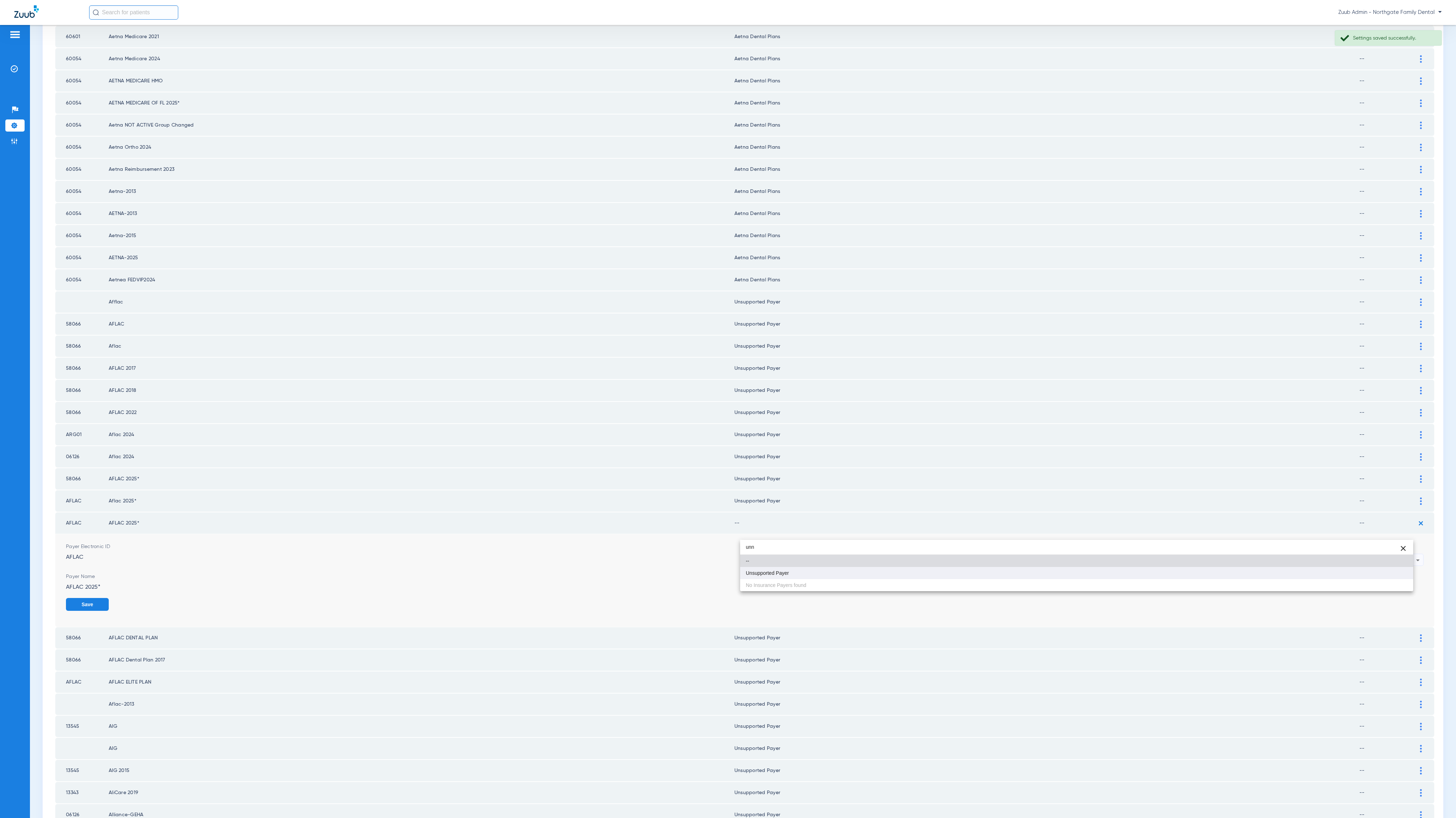
type input "unn"
click at [835, 577] on mat-option "Unsupported Payer" at bounding box center [1076, 573] width 673 height 12
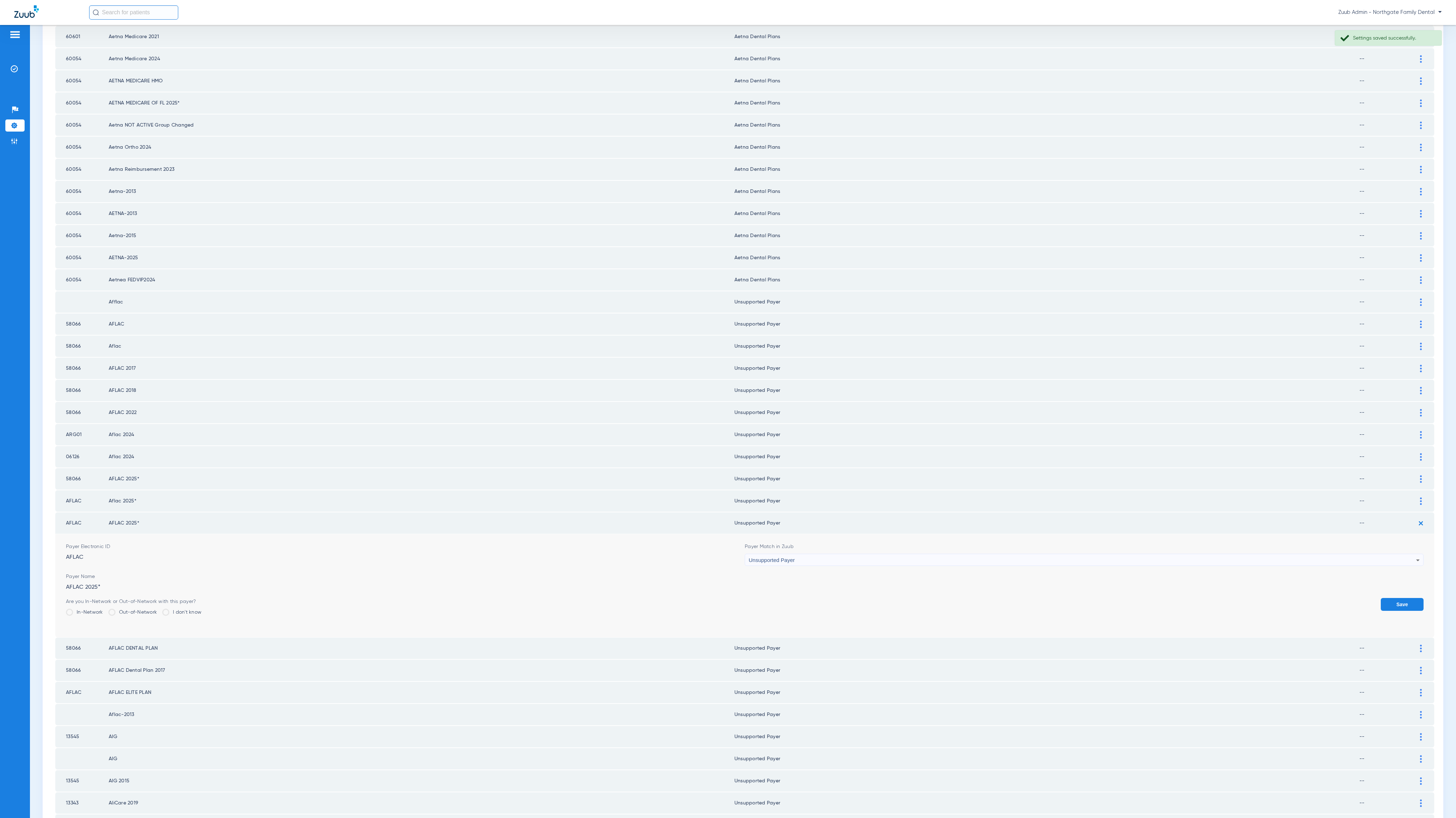
click at [1381, 598] on button "Save" at bounding box center [1402, 604] width 43 height 13
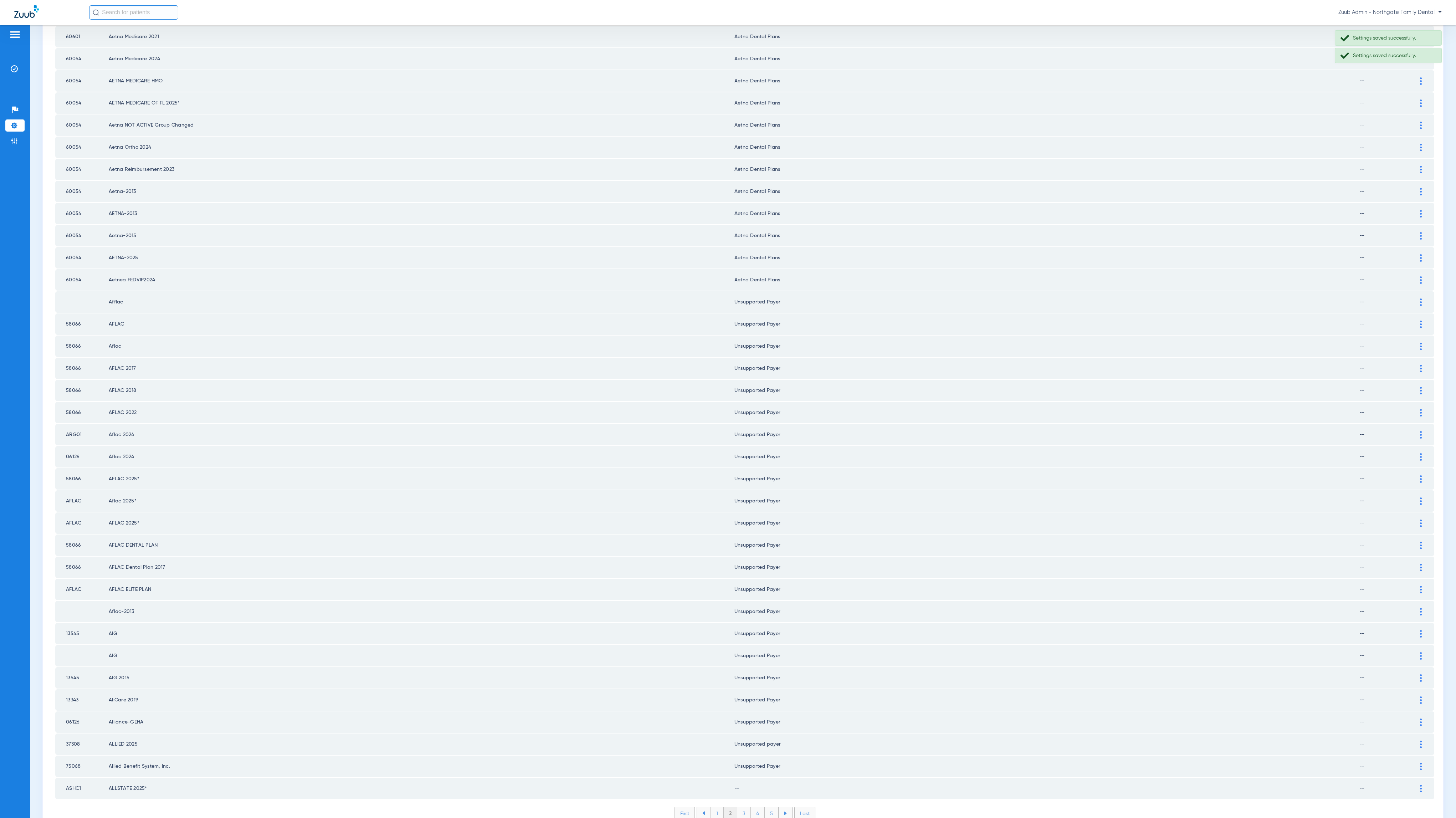
click at [737, 807] on li "3" at bounding box center [744, 813] width 14 height 12
click at [727, 807] on li "2" at bounding box center [730, 813] width 14 height 12
click at [1415, 785] on div at bounding box center [1421, 788] width 12 height 7
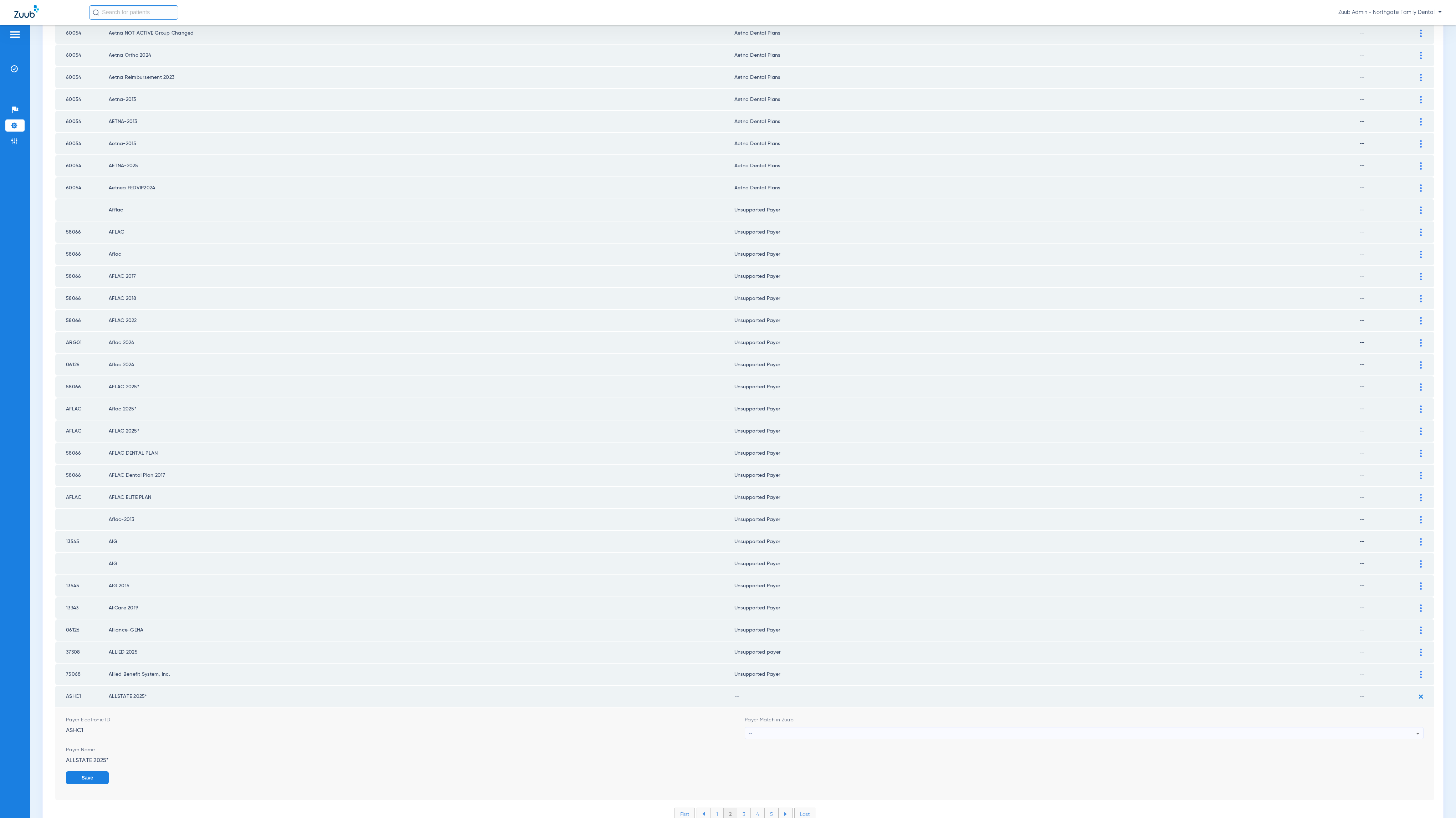
click at [816, 728] on div "--" at bounding box center [1082, 733] width 668 height 12
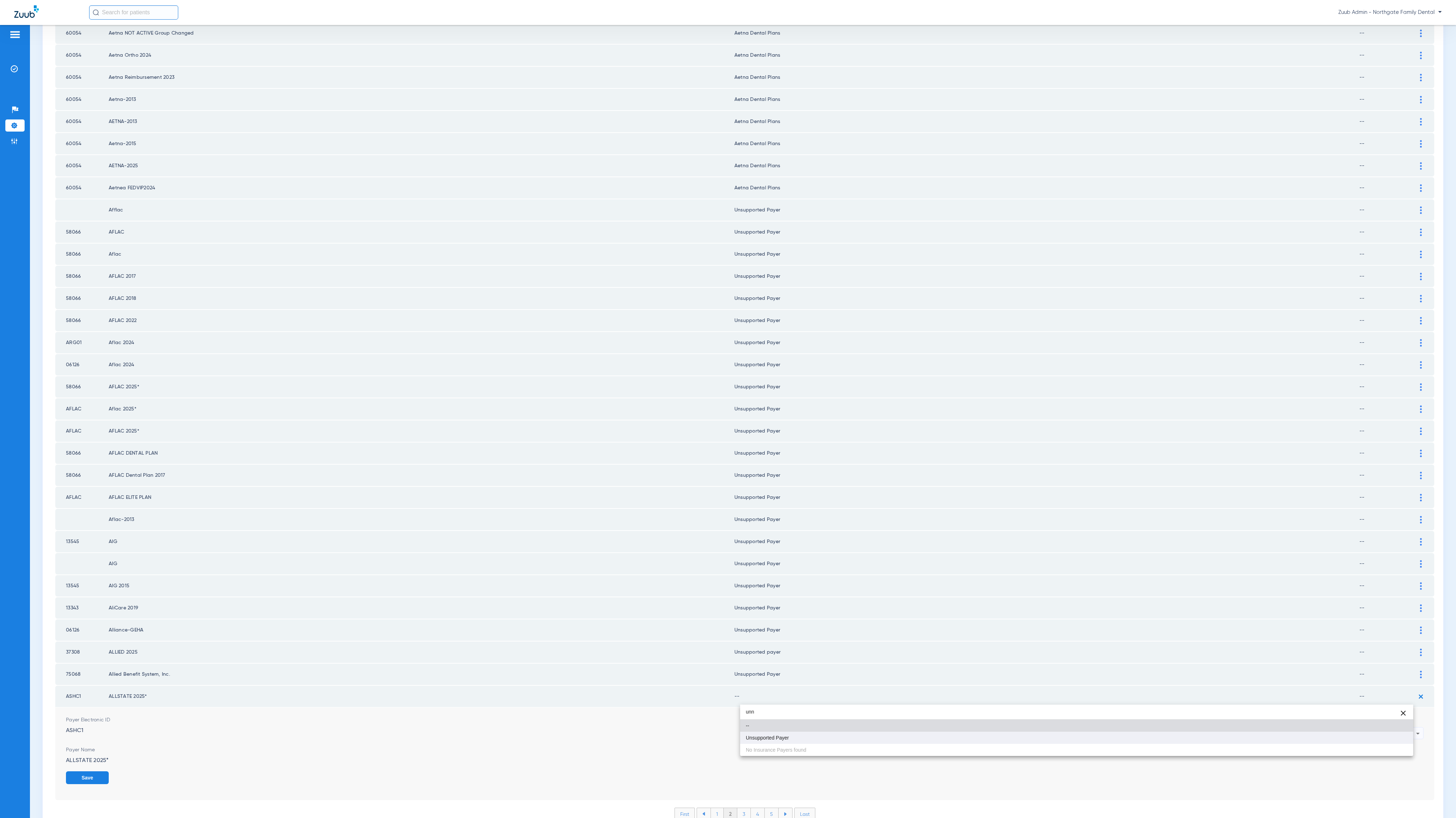
type input "unn"
click at [814, 736] on mat-option "Unsupported Payer" at bounding box center [1076, 737] width 673 height 12
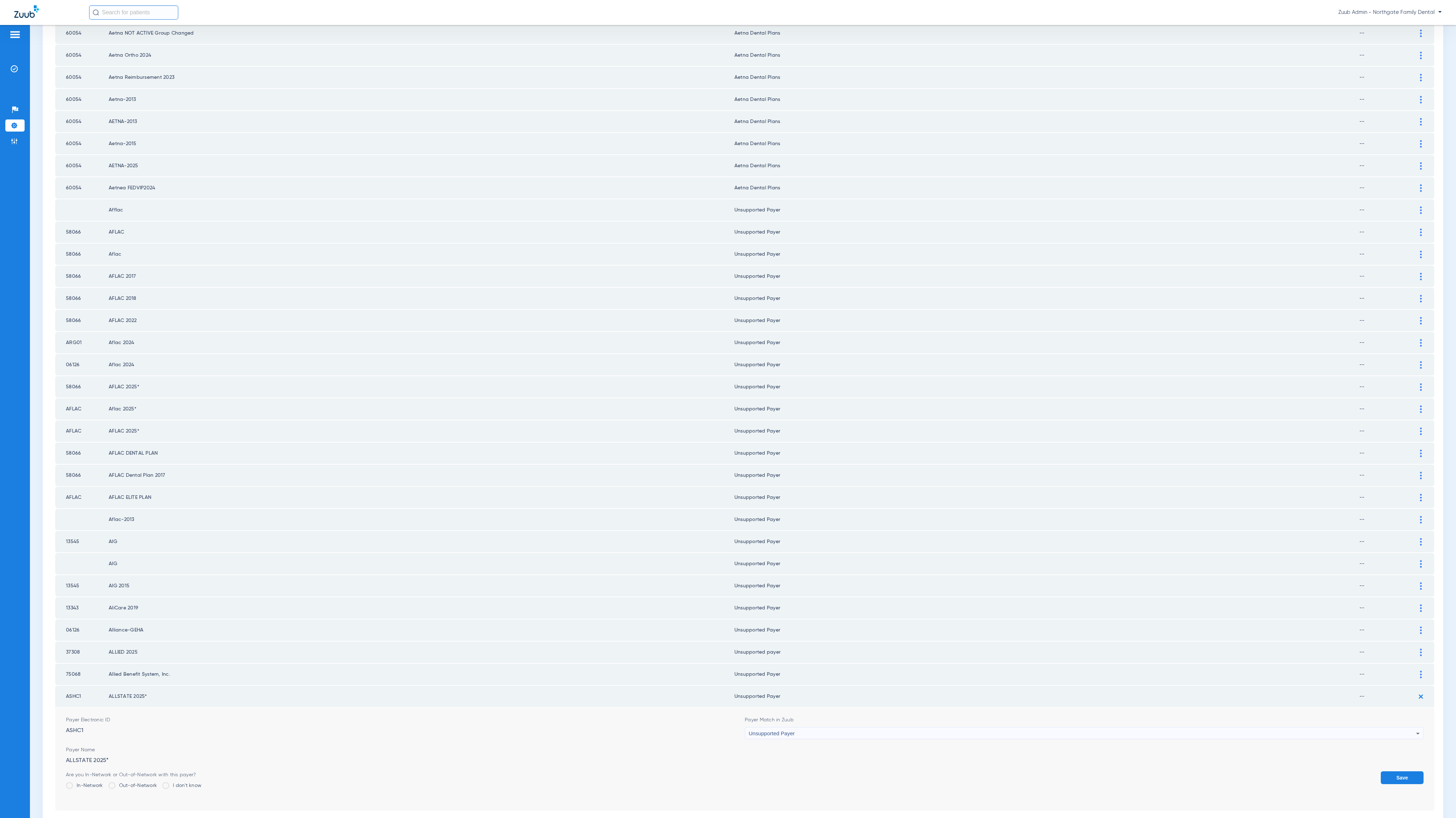
click at [1394, 771] on button "Save" at bounding box center [1402, 777] width 43 height 13
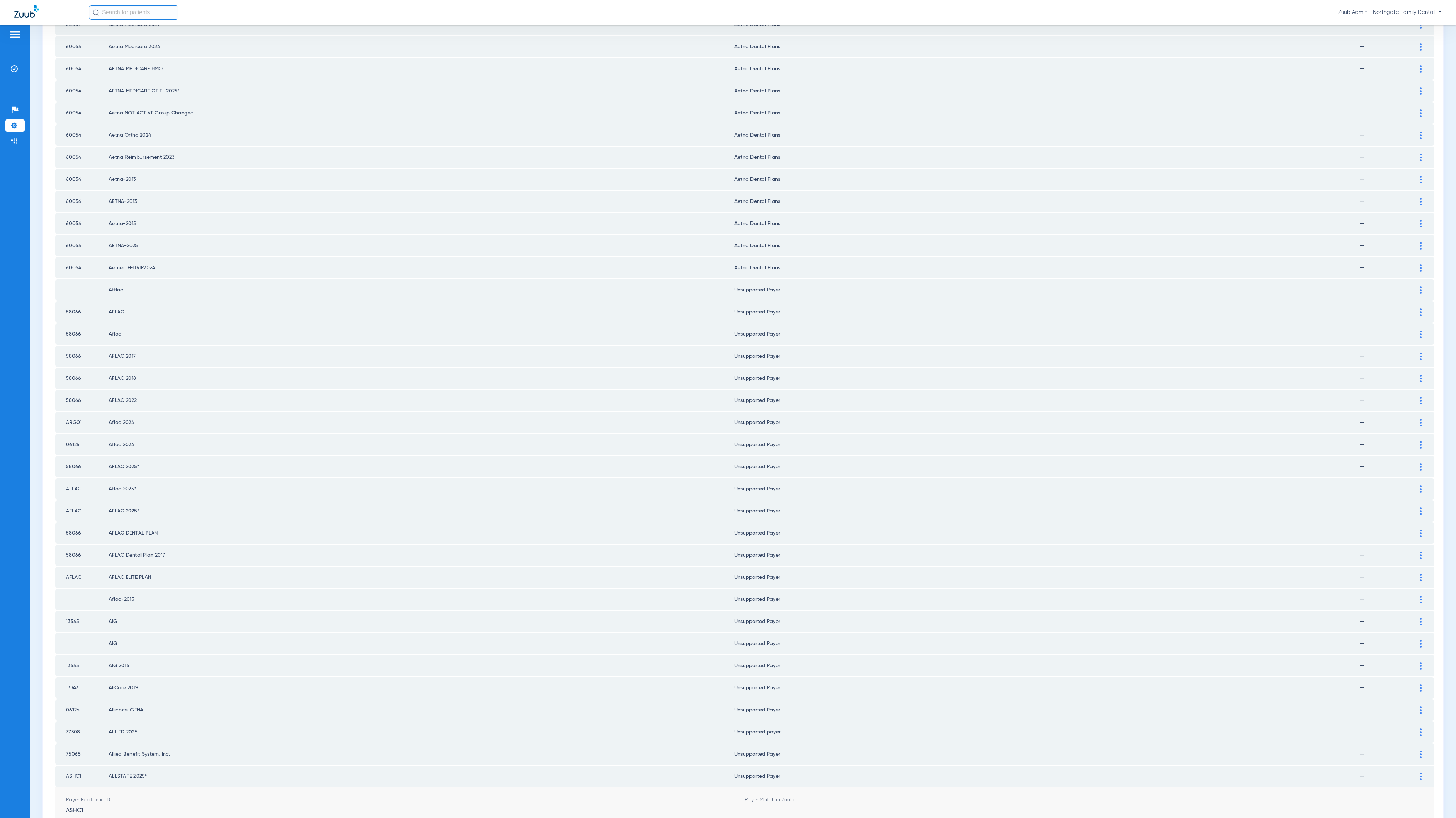
scroll to position [436, 0]
click at [739, 807] on li "3" at bounding box center [744, 813] width 14 height 12
click at [757, 807] on li "4" at bounding box center [757, 813] width 14 height 12
click at [765, 807] on li "5" at bounding box center [772, 813] width 14 height 12
click at [765, 807] on li "6" at bounding box center [772, 813] width 14 height 12
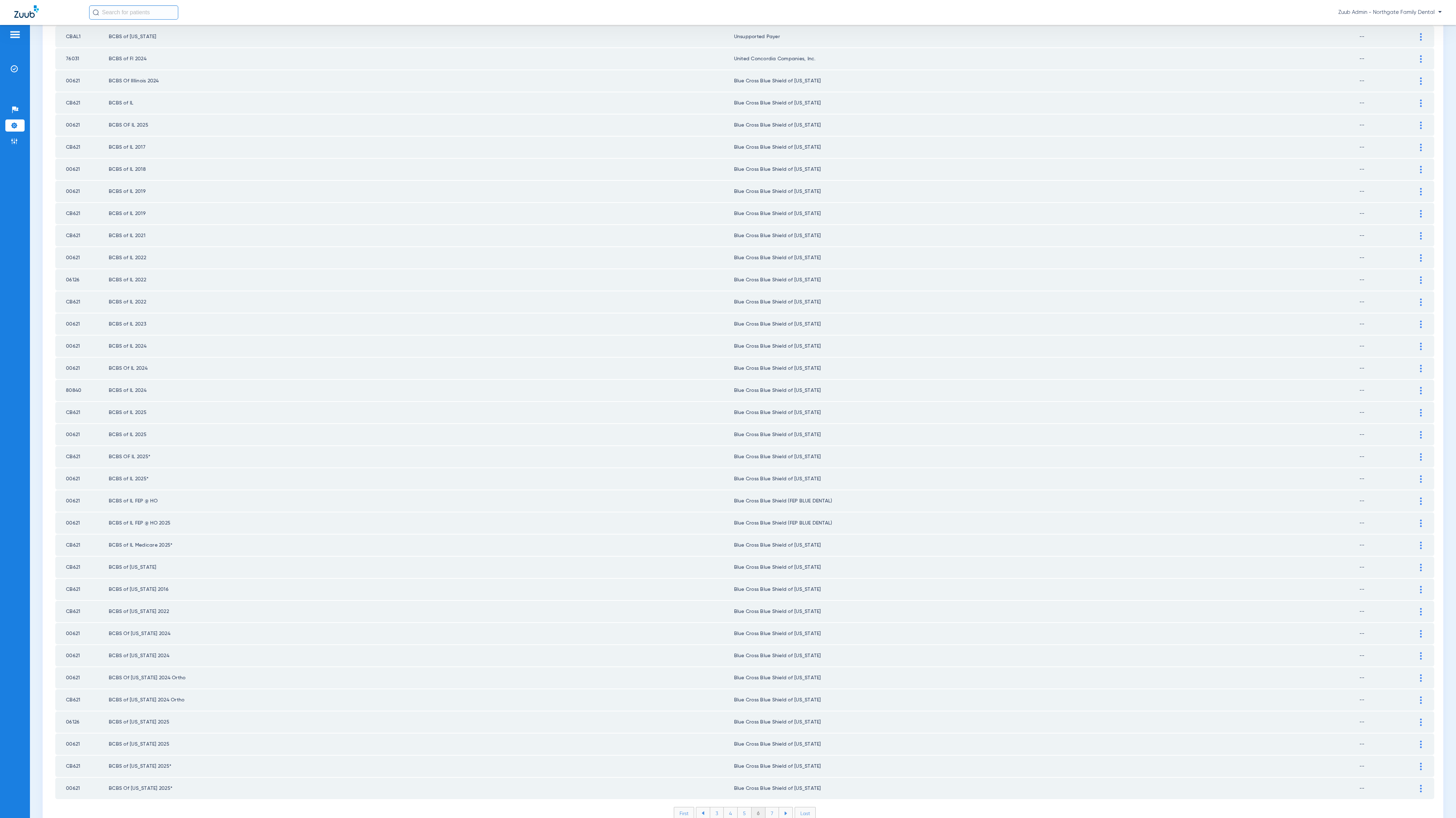
click at [768, 807] on li "7" at bounding box center [772, 813] width 14 height 12
click at [765, 807] on li "8" at bounding box center [772, 813] width 14 height 12
click at [766, 807] on li "9" at bounding box center [772, 813] width 14 height 12
click at [769, 807] on li "10" at bounding box center [772, 813] width 16 height 12
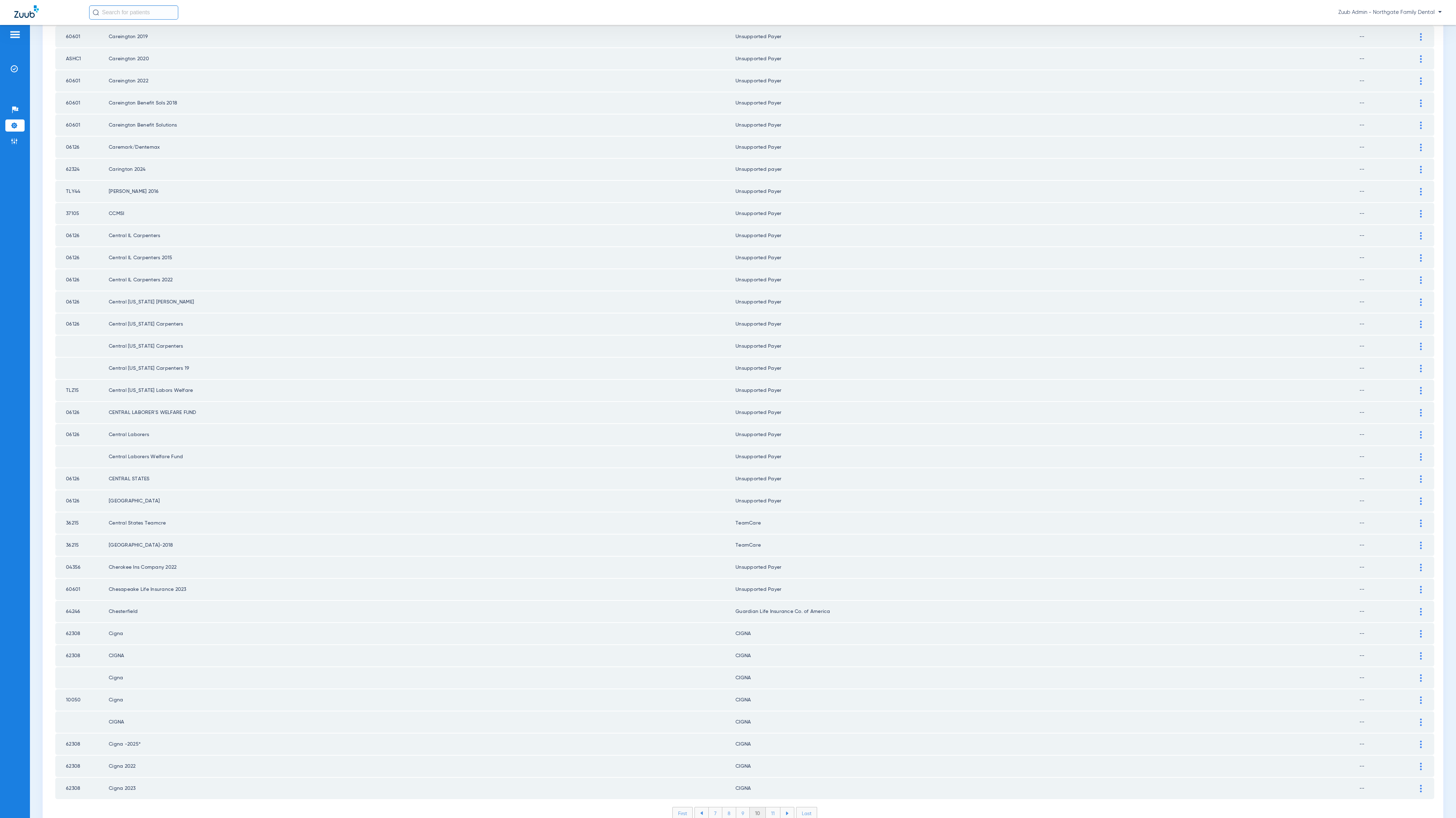
click at [766, 807] on li "11" at bounding box center [773, 813] width 15 height 12
click at [769, 807] on div "First 8 9 10 11 12 Last Items per page: 50 501 – 550 of 2059" at bounding box center [745, 819] width 1379 height 24
click at [769, 807] on li "12" at bounding box center [773, 813] width 15 height 12
click at [769, 807] on li "13" at bounding box center [774, 813] width 15 height 12
click at [768, 807] on li "14" at bounding box center [775, 813] width 16 height 12
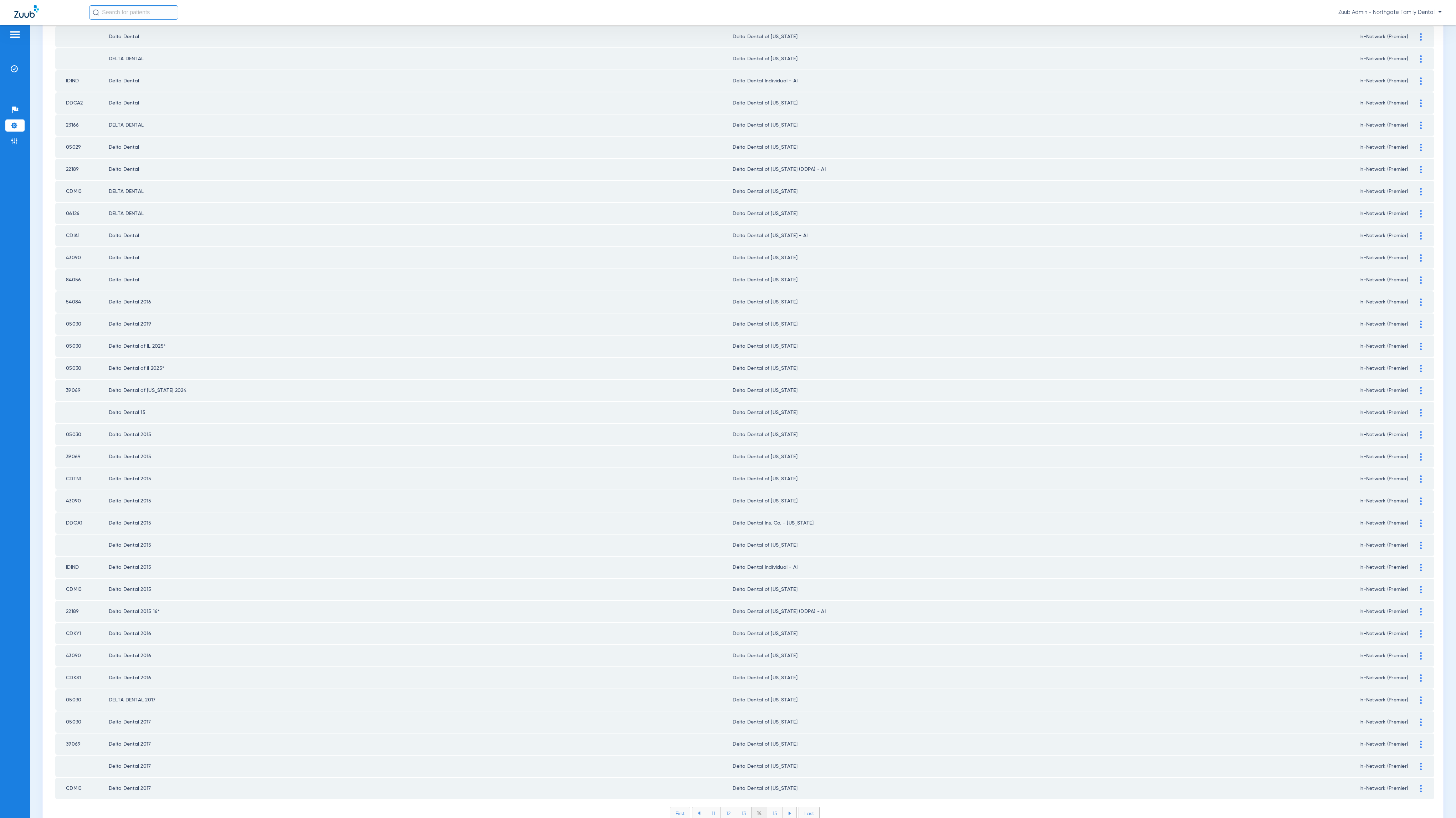
click at [772, 807] on li "15" at bounding box center [775, 813] width 16 height 12
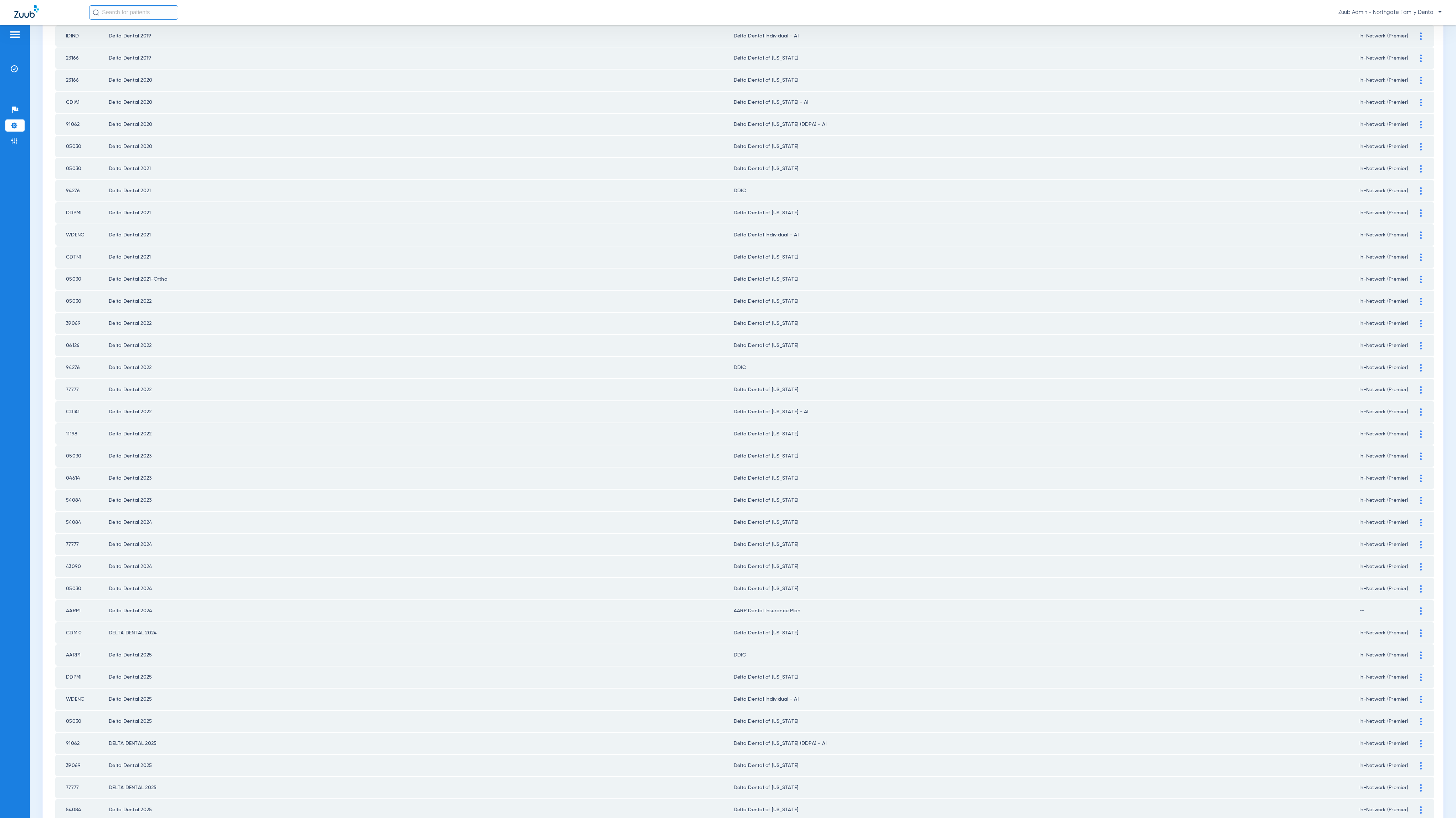
scroll to position [0, 0]
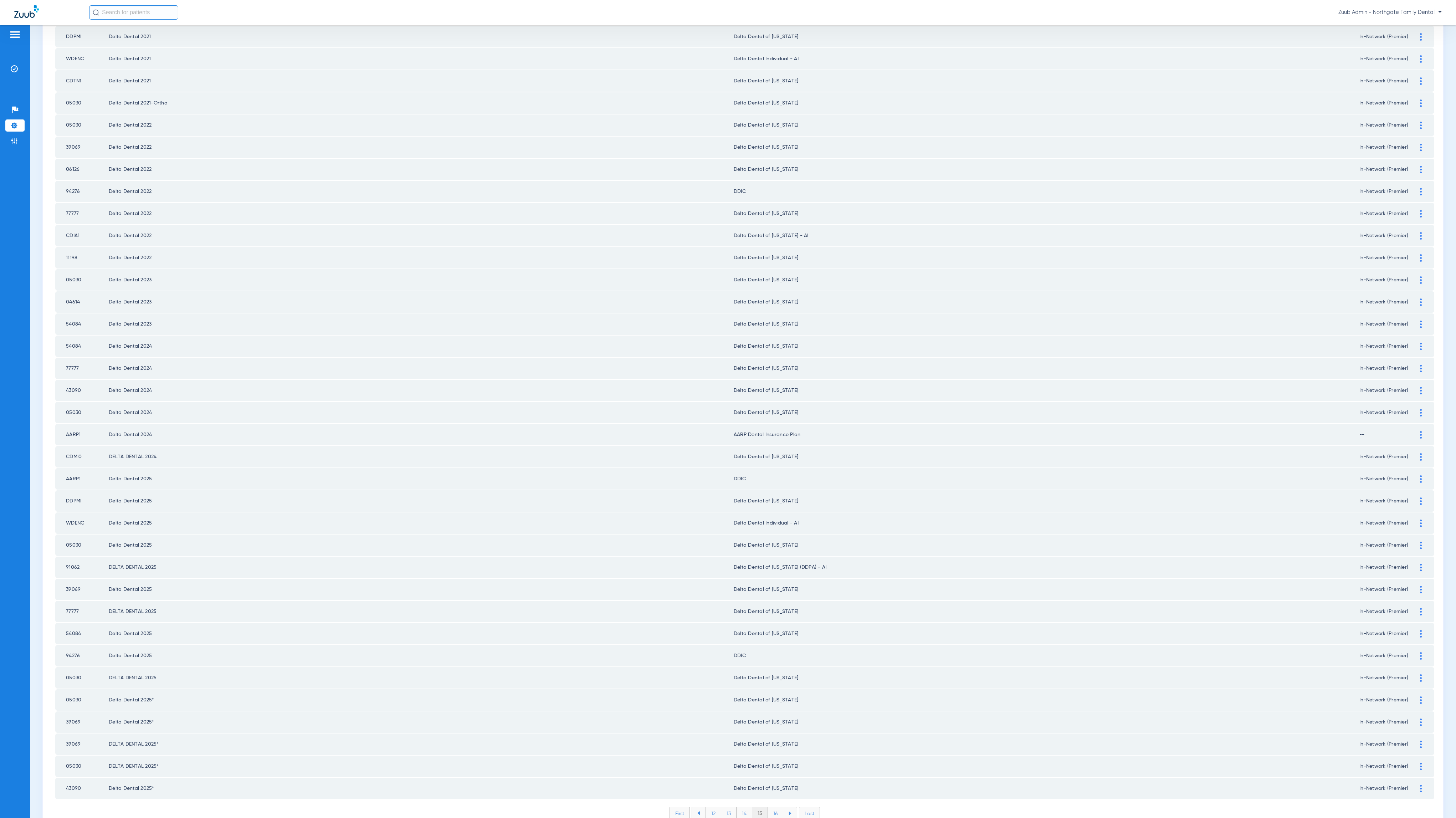
click at [774, 807] on li "16" at bounding box center [775, 813] width 15 height 12
click at [774, 807] on li "17" at bounding box center [775, 813] width 15 height 12
click at [770, 807] on li "18" at bounding box center [776, 813] width 16 height 12
click at [774, 807] on li "19" at bounding box center [775, 813] width 15 height 12
click at [769, 807] on li "20" at bounding box center [775, 813] width 17 height 12
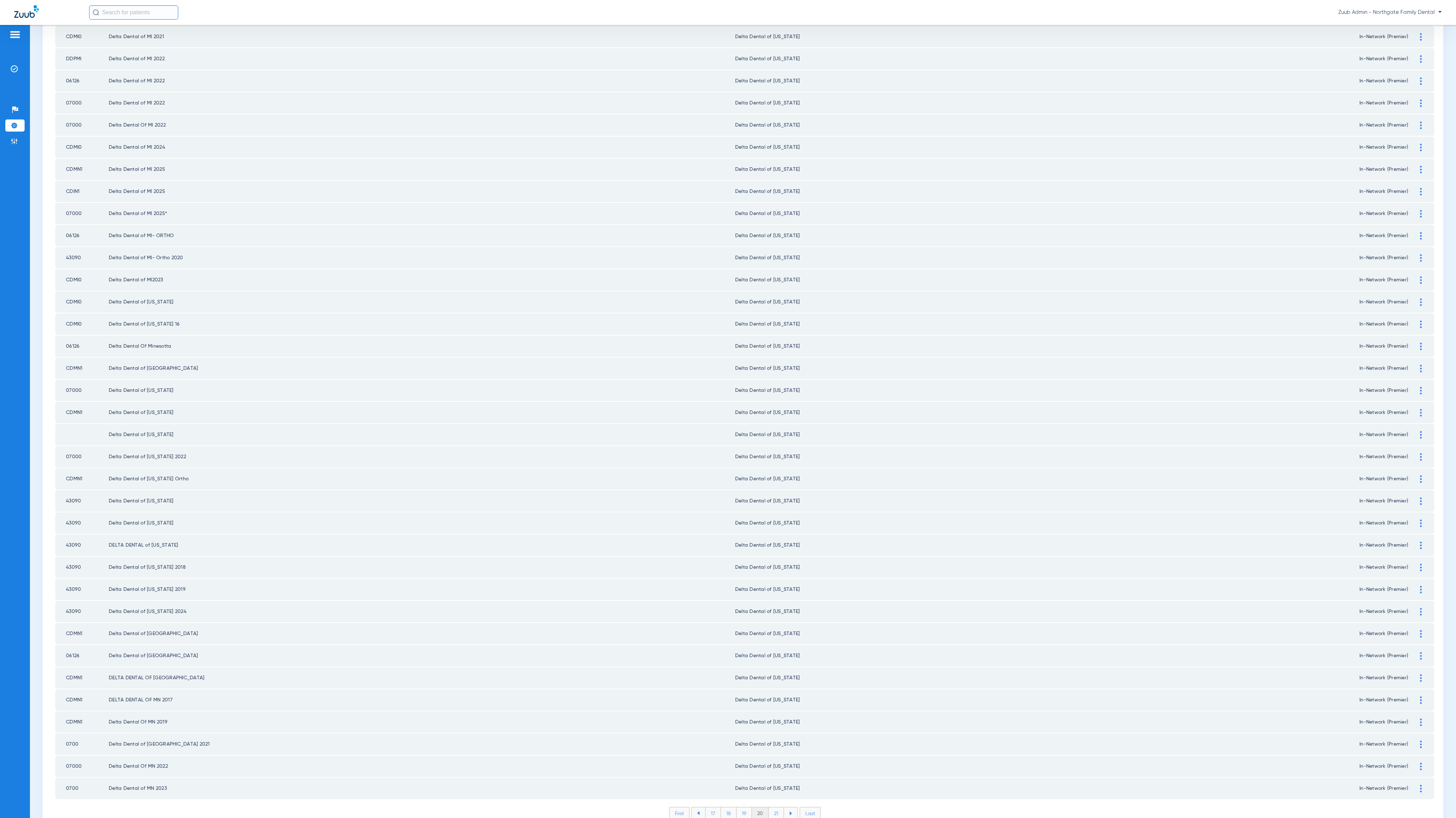
click at [769, 807] on div "First 17 18 19 20 21 Last Items per page: 50 951 – 1000 of 2059" at bounding box center [745, 819] width 1379 height 24
click at [772, 807] on li "21" at bounding box center [776, 813] width 15 height 12
click at [775, 807] on li "22" at bounding box center [776, 813] width 16 height 12
click at [774, 807] on li "23" at bounding box center [776, 813] width 16 height 12
click at [769, 807] on li "24" at bounding box center [777, 813] width 16 height 12
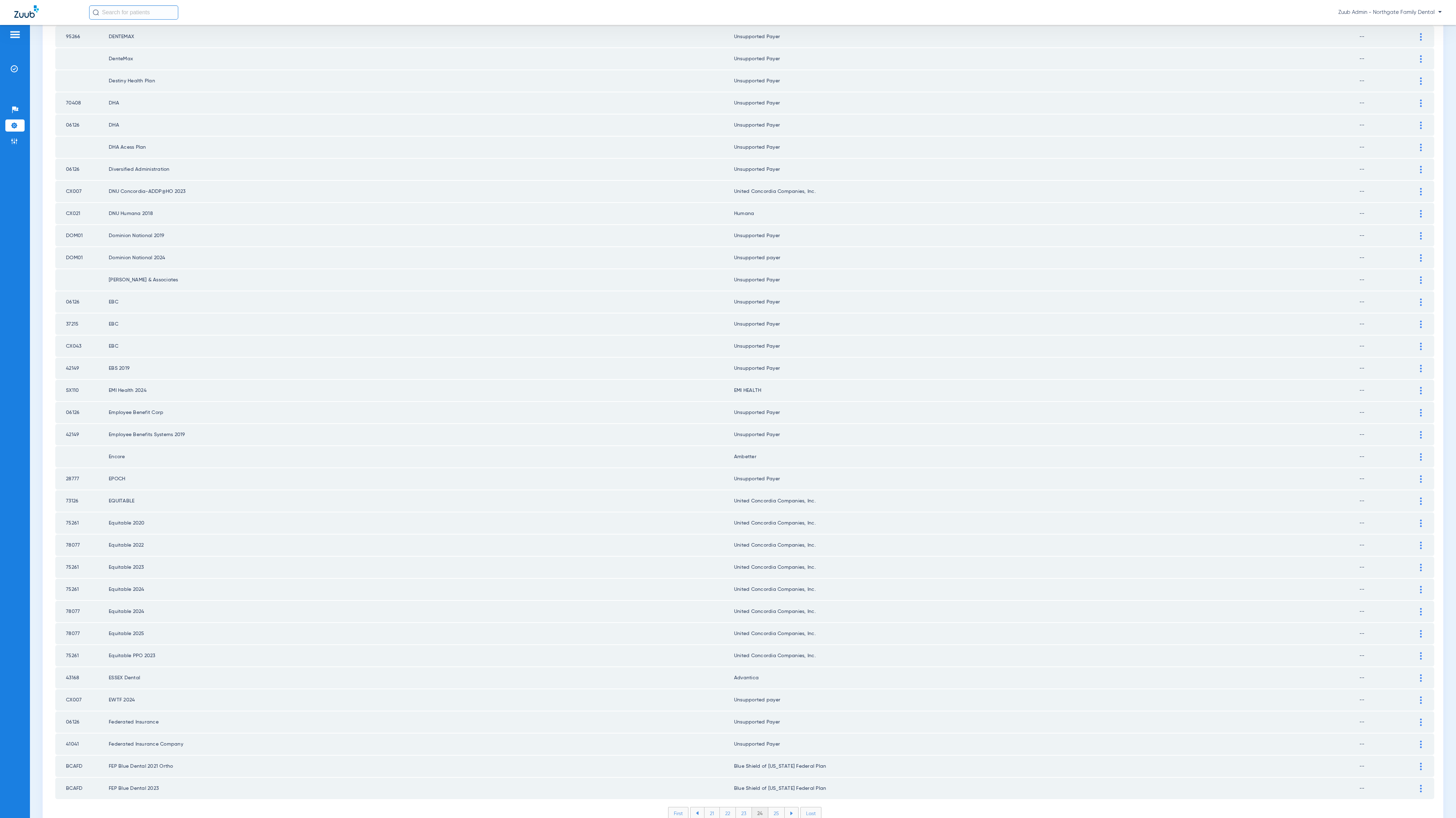
click at [771, 807] on li "25" at bounding box center [776, 813] width 16 height 12
click at [772, 807] on li "26" at bounding box center [777, 813] width 16 height 12
click at [771, 807] on li "27" at bounding box center [777, 813] width 16 height 12
click at [775, 807] on li "28" at bounding box center [777, 813] width 16 height 12
click at [774, 807] on li "29" at bounding box center [777, 813] width 16 height 12
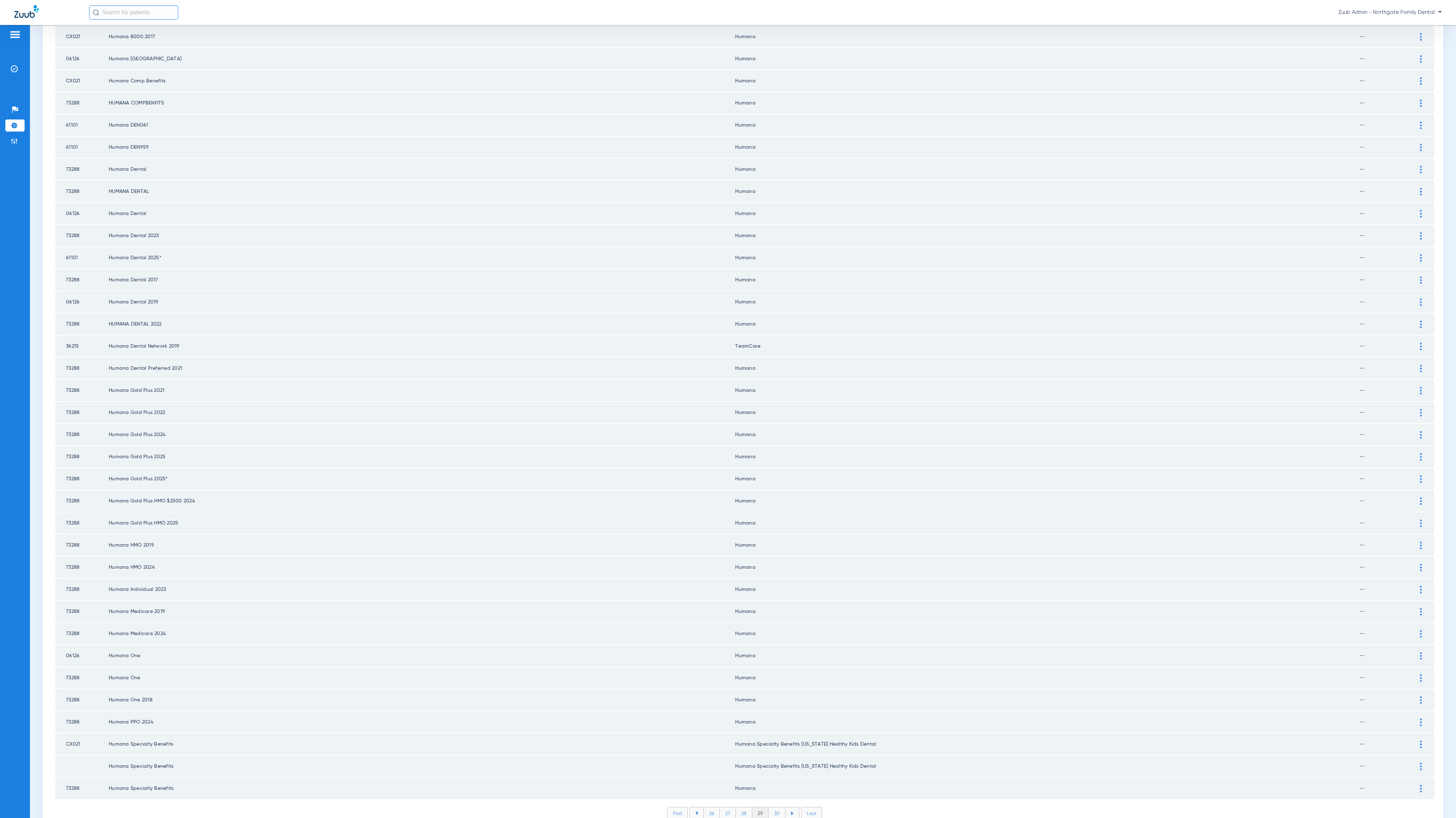
click at [777, 807] on li "30" at bounding box center [777, 813] width 17 height 12
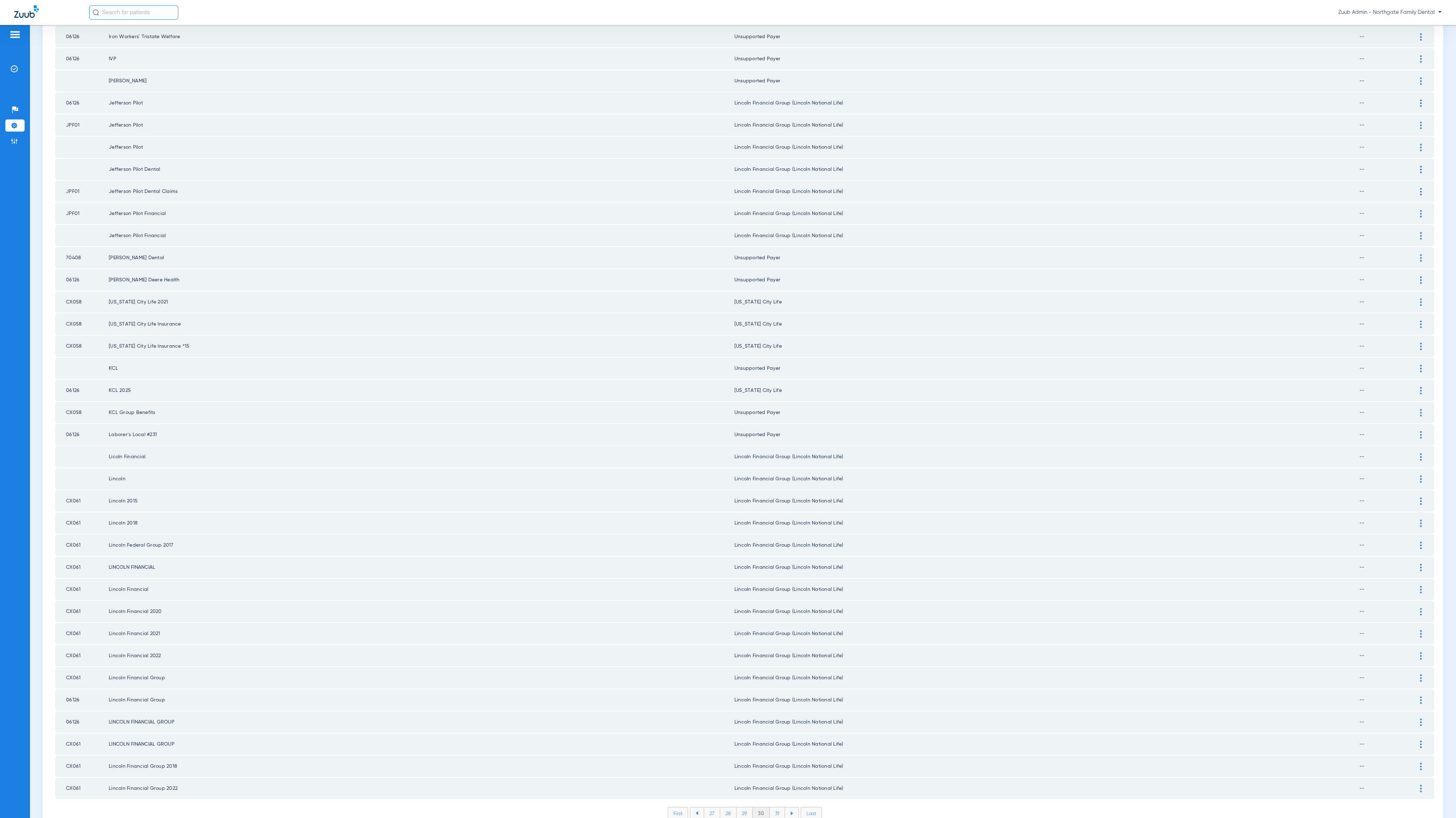
click at [770, 807] on li "31" at bounding box center [777, 813] width 15 height 12
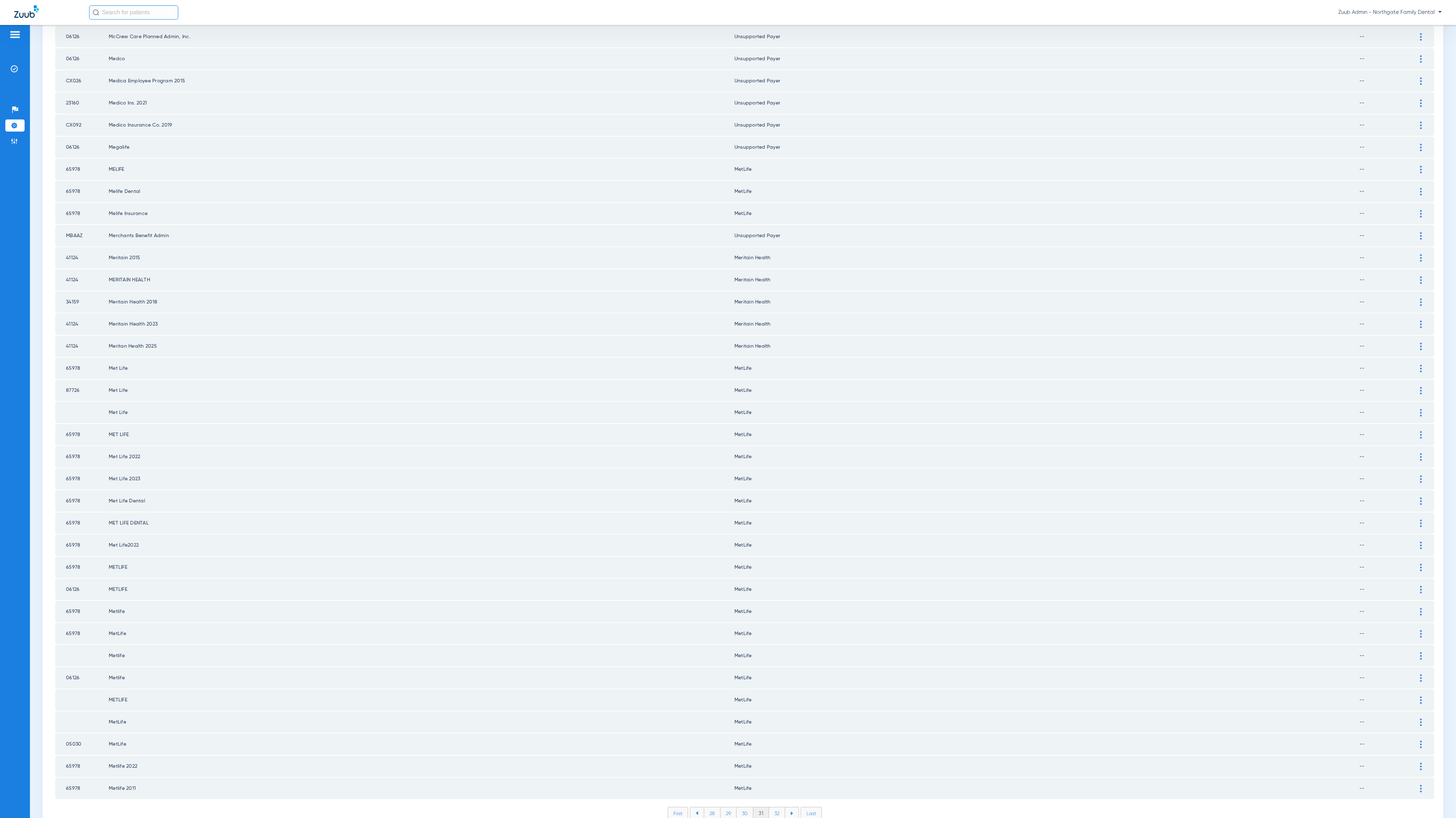
click at [775, 807] on li "32" at bounding box center [777, 813] width 16 height 12
click at [778, 807] on div "First 29 30 31 32 33 Last Items per page: 50 1551 – 1600 of 2059" at bounding box center [745, 819] width 1379 height 24
click at [776, 807] on li "33" at bounding box center [777, 813] width 16 height 12
click at [775, 807] on li "34" at bounding box center [777, 813] width 16 height 12
click at [776, 807] on li "35" at bounding box center [777, 813] width 16 height 12
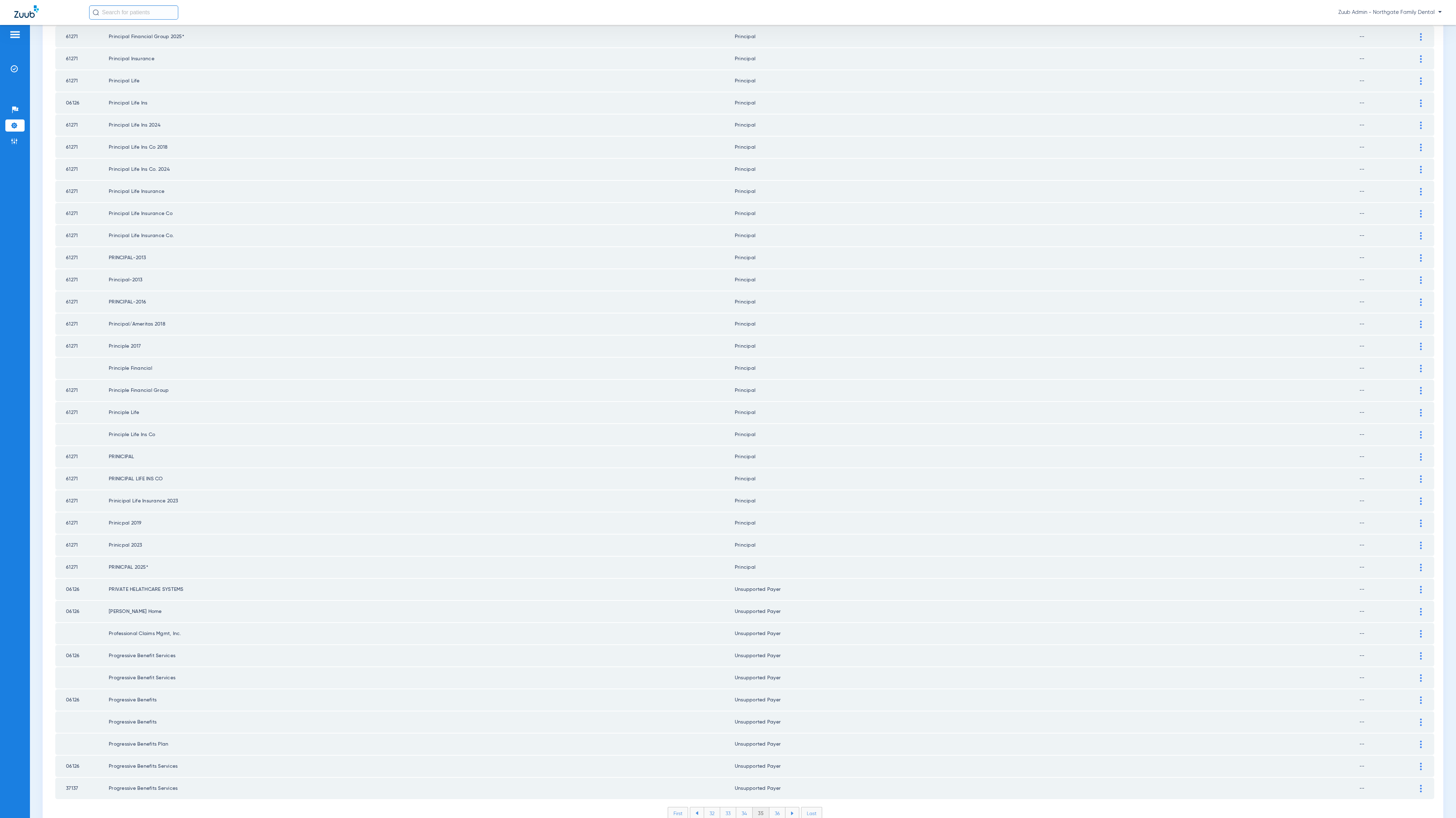
click at [776, 807] on li "36" at bounding box center [777, 813] width 16 height 12
click at [778, 807] on li "37" at bounding box center [777, 813] width 16 height 12
click at [772, 807] on ul "34 35 36 37 38" at bounding box center [744, 813] width 110 height 13
click at [769, 807] on li "38" at bounding box center [777, 813] width 16 height 12
click at [773, 807] on li "39" at bounding box center [777, 813] width 16 height 12
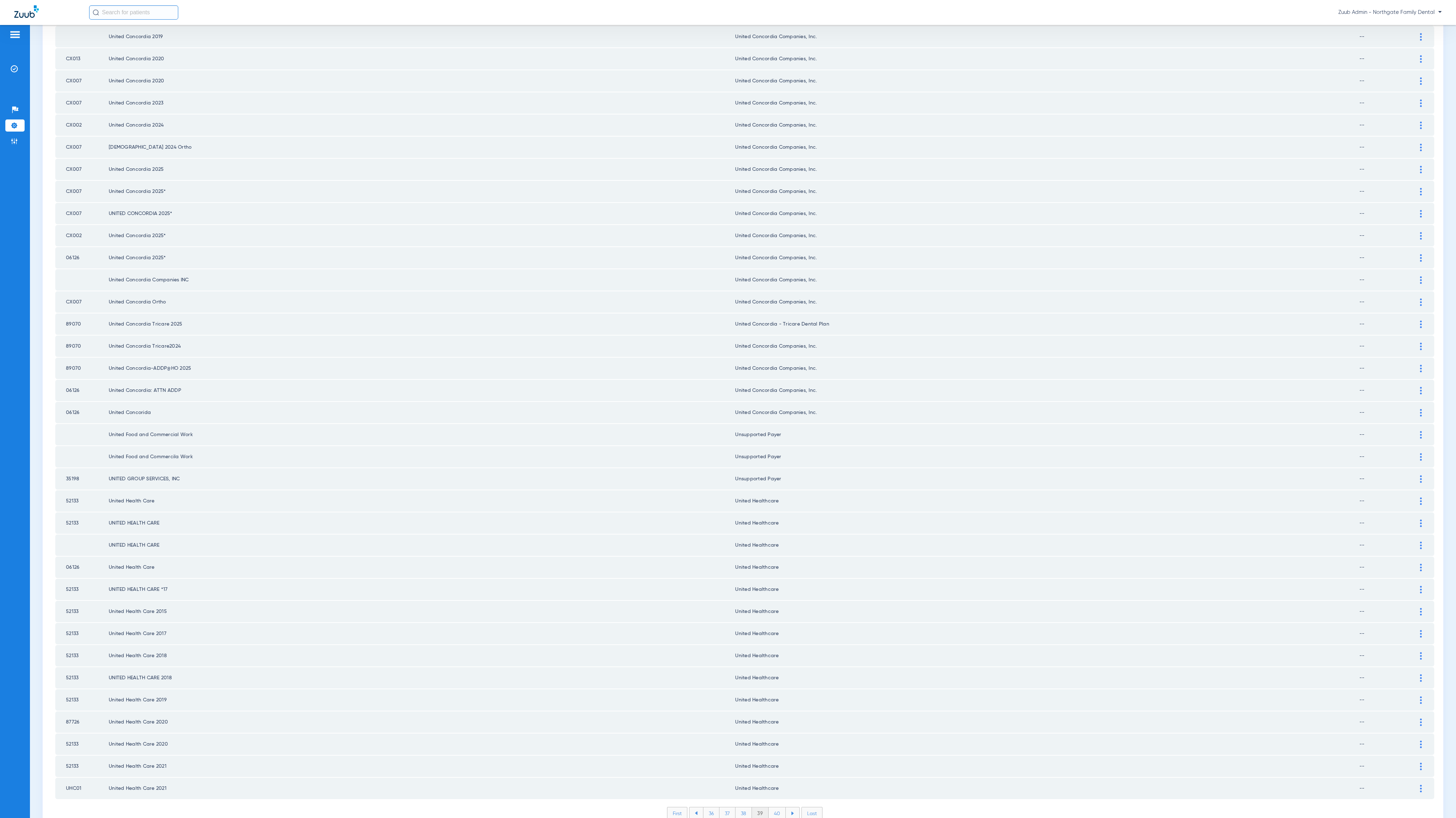
click at [772, 807] on li "40" at bounding box center [777, 813] width 17 height 12
click at [773, 807] on ul "37 38 39 40 41" at bounding box center [745, 813] width 110 height 13
click at [773, 807] on li "41" at bounding box center [778, 813] width 16 height 12
click at [774, 807] on li "42" at bounding box center [777, 813] width 16 height 12
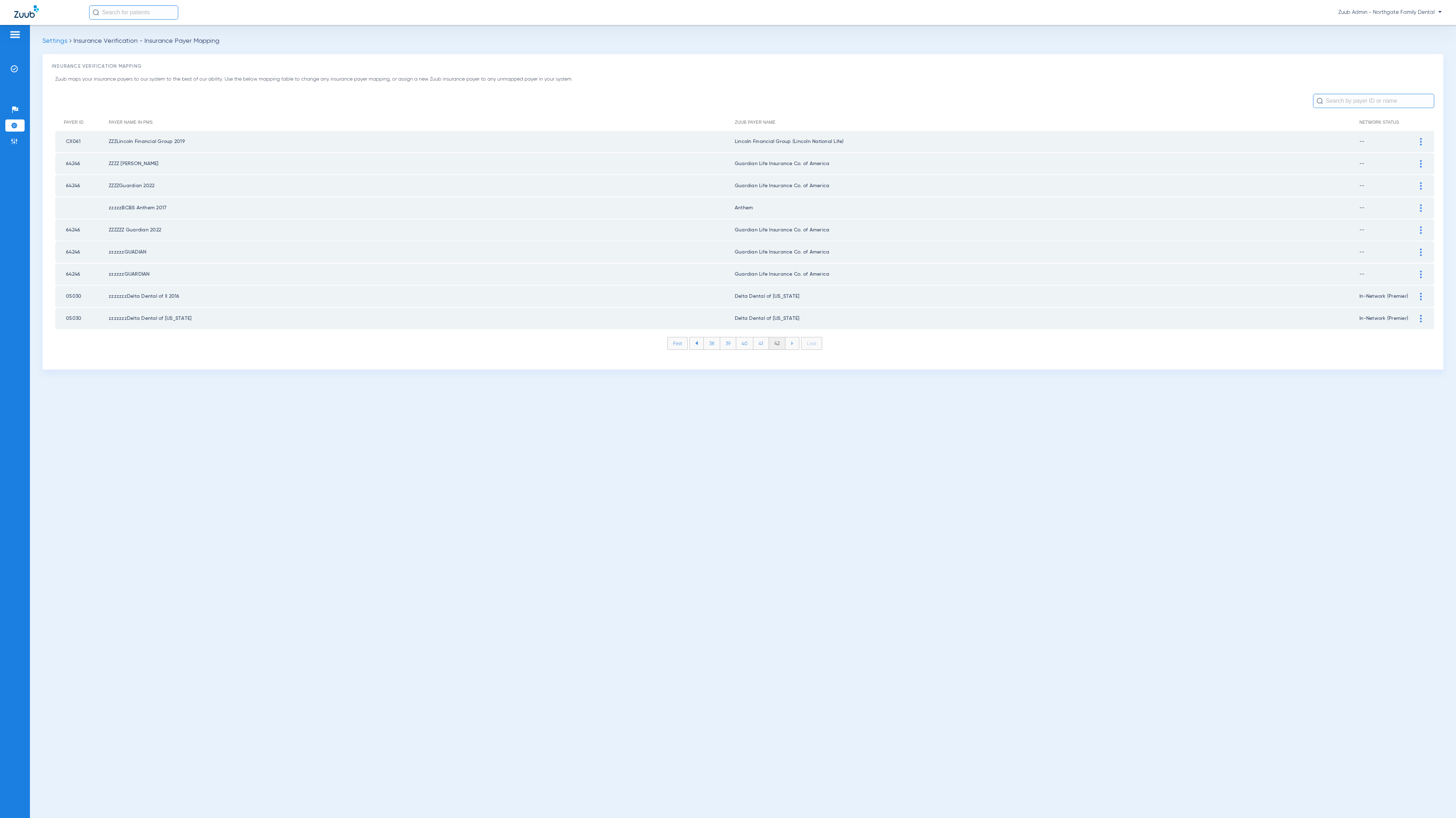
click at [9, 142] on li "Admin" at bounding box center [15, 141] width 19 height 12
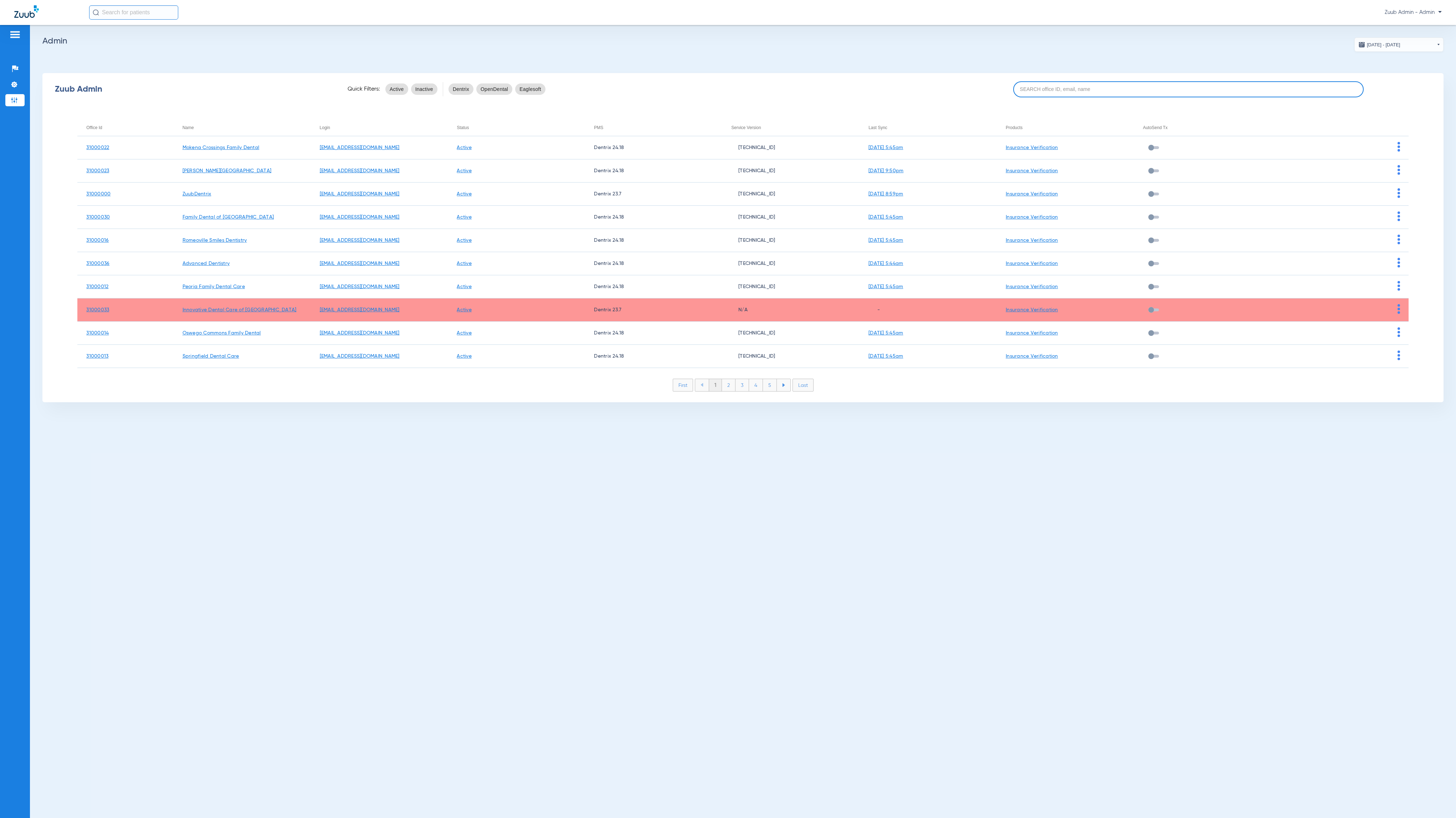
click at [1286, 84] on input at bounding box center [1189, 89] width 350 height 16
paste input "31000025"
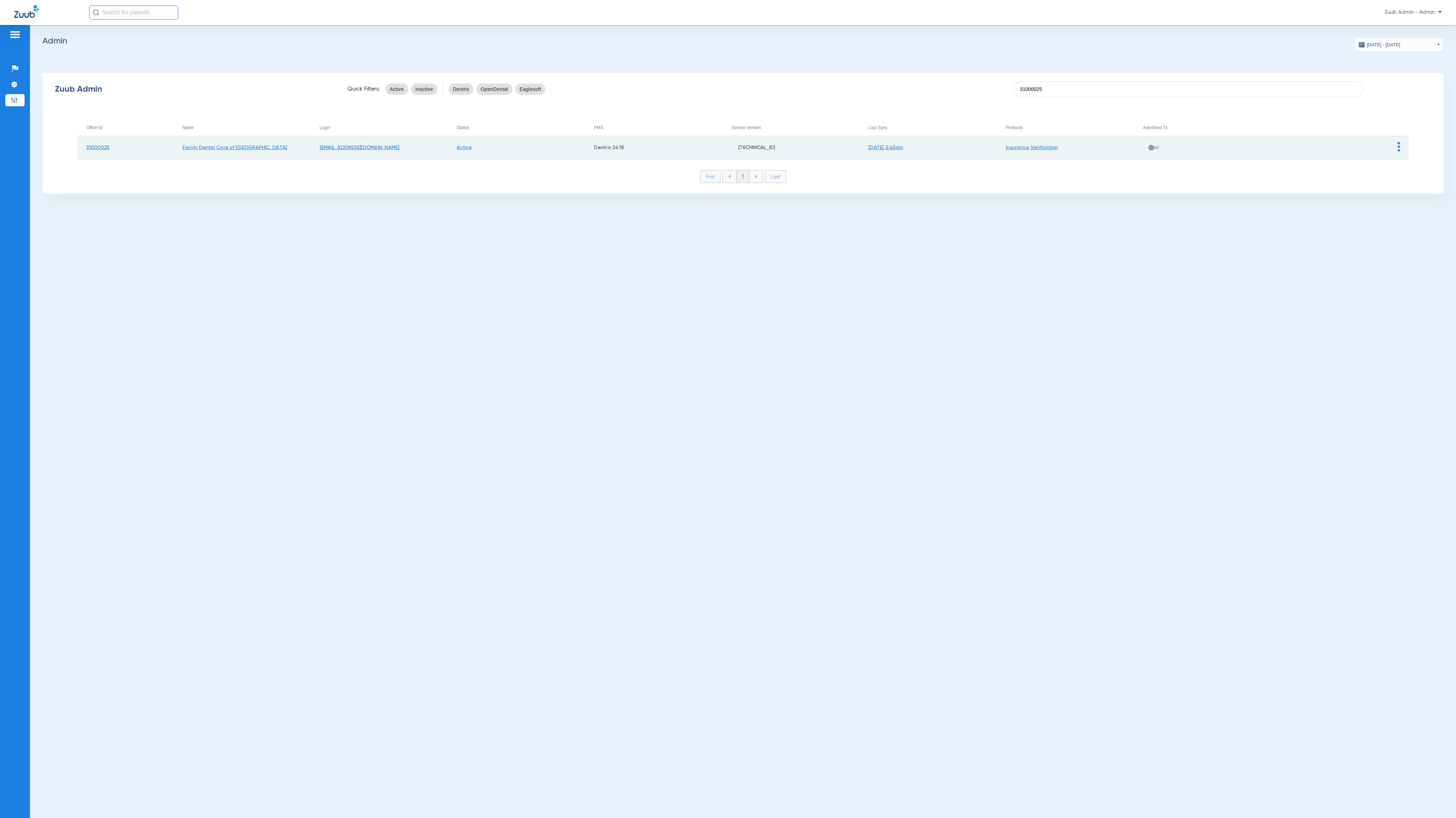
type input "31000025"
click at [1398, 144] on img at bounding box center [1399, 146] width 2 height 10
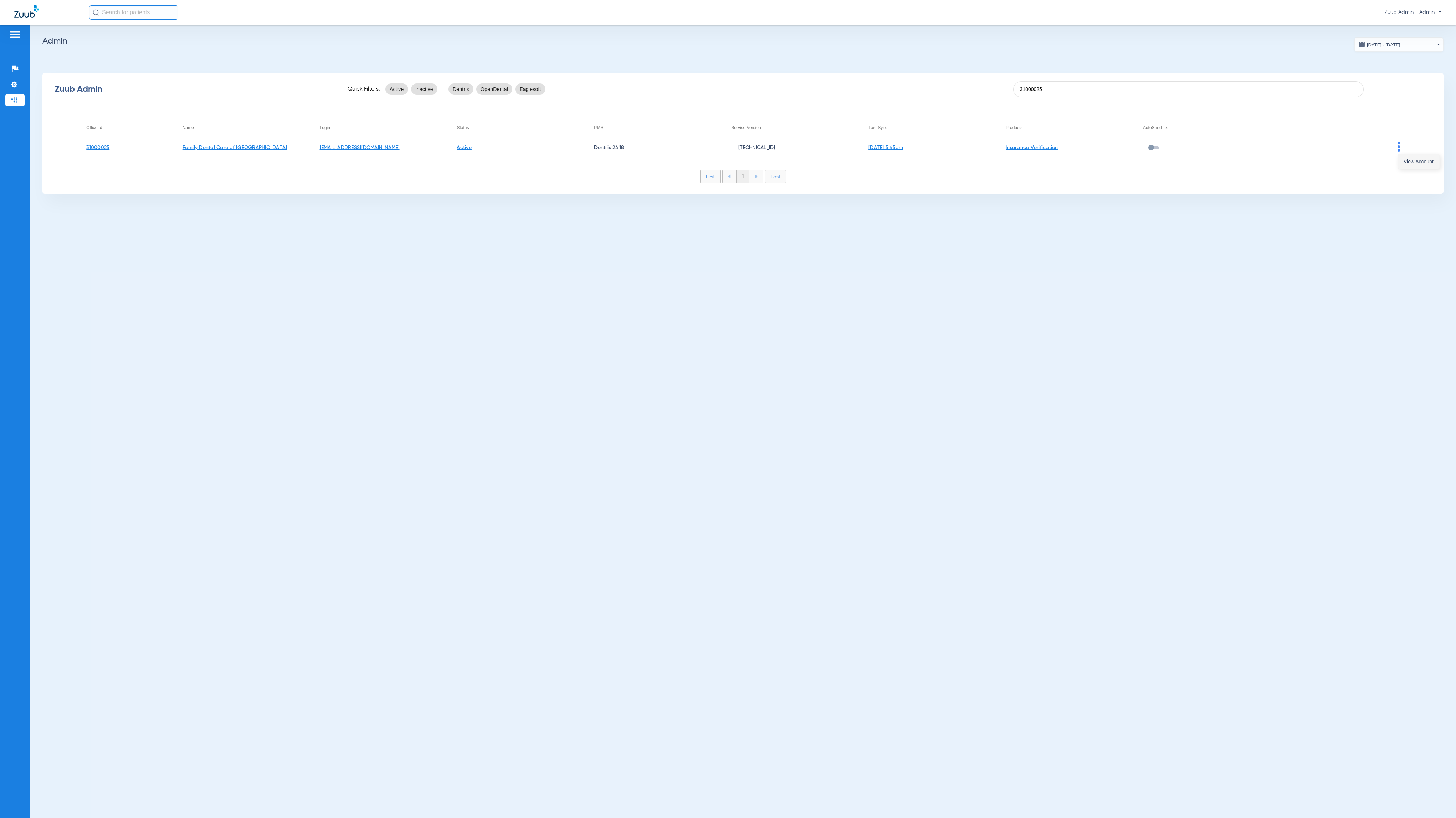
click at [1407, 157] on button "View Account" at bounding box center [1418, 161] width 41 height 14
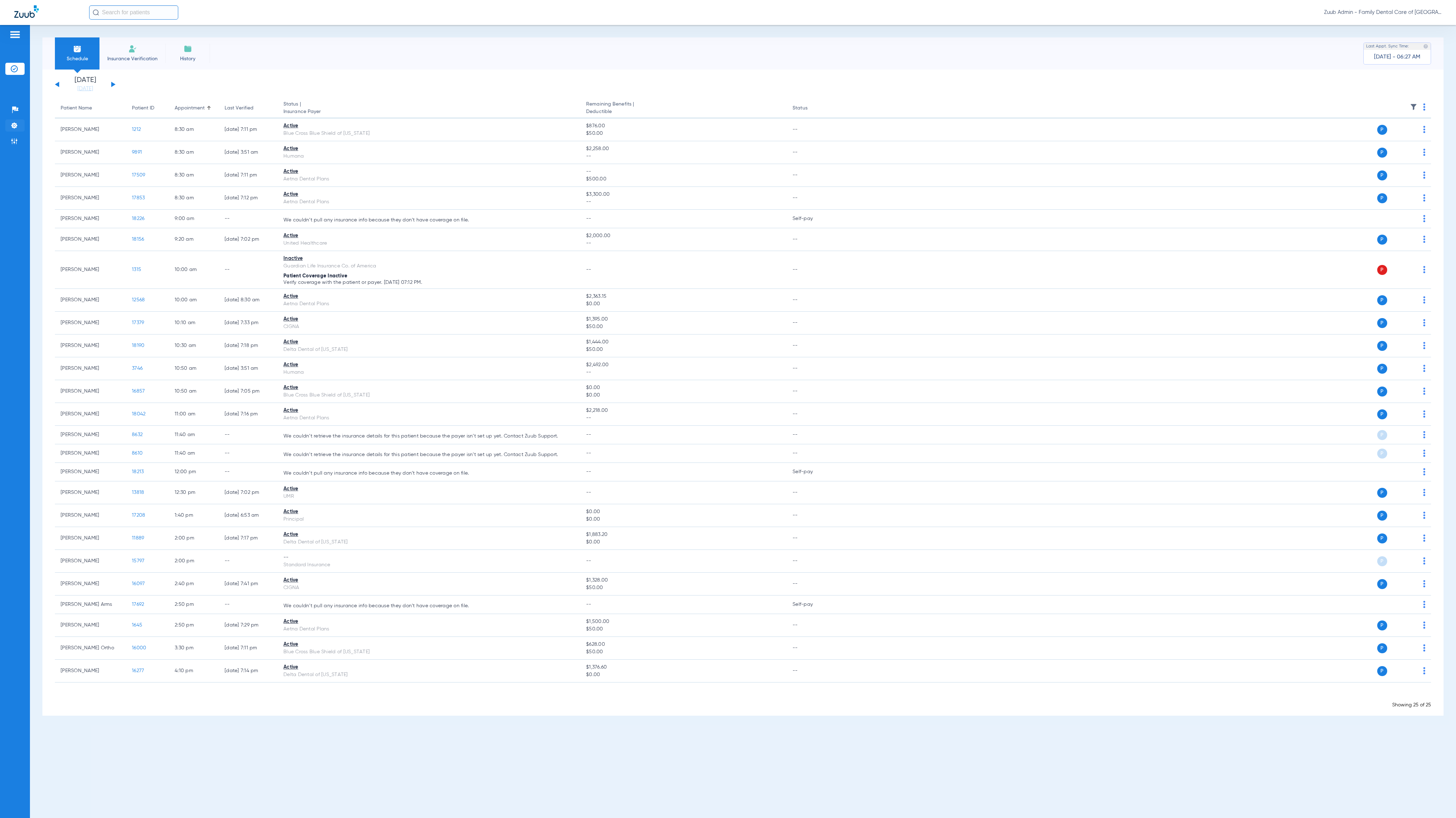
click at [12, 129] on img at bounding box center [14, 125] width 7 height 7
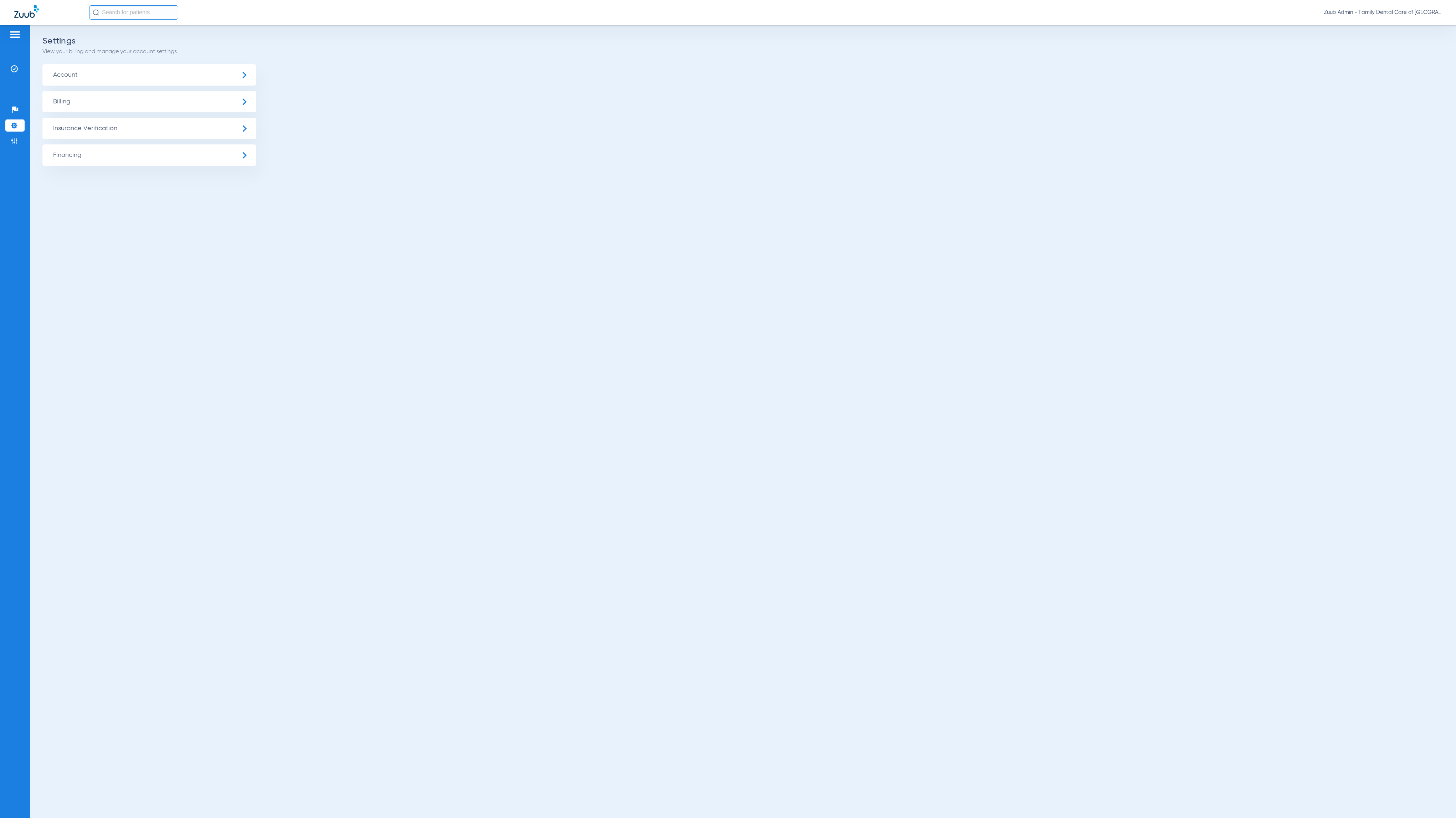
click at [187, 129] on span "Insurance Verification" at bounding box center [149, 128] width 214 height 21
click at [215, 179] on li "Insurance Payer Mapping" at bounding box center [149, 184] width 214 height 18
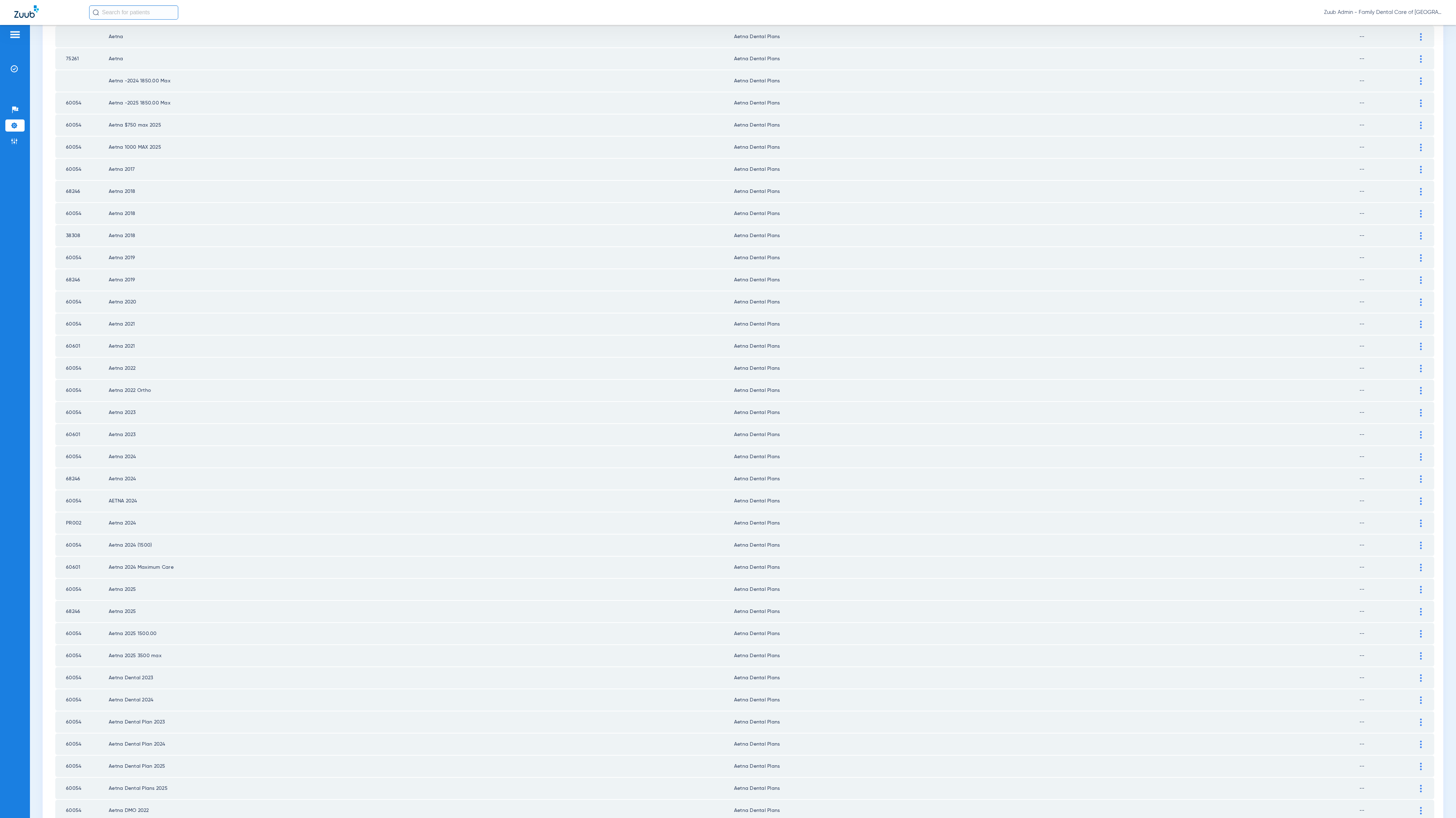
scroll to position [436, 0]
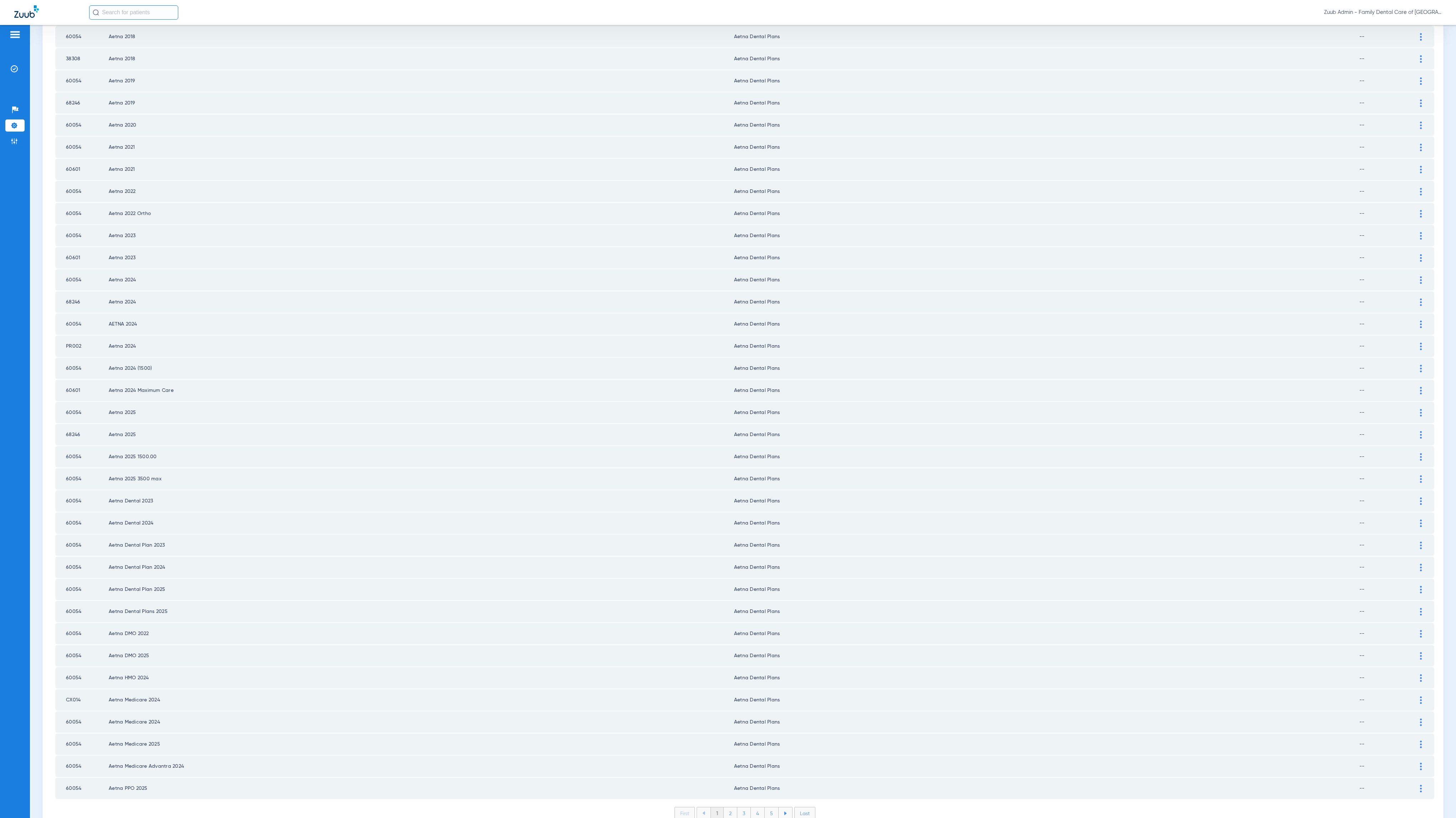
click at [723, 807] on li "2" at bounding box center [730, 813] width 14 height 12
click at [741, 807] on li "3" at bounding box center [744, 813] width 14 height 12
click at [751, 807] on li "4" at bounding box center [757, 813] width 14 height 12
click at [765, 807] on li "5" at bounding box center [772, 813] width 14 height 12
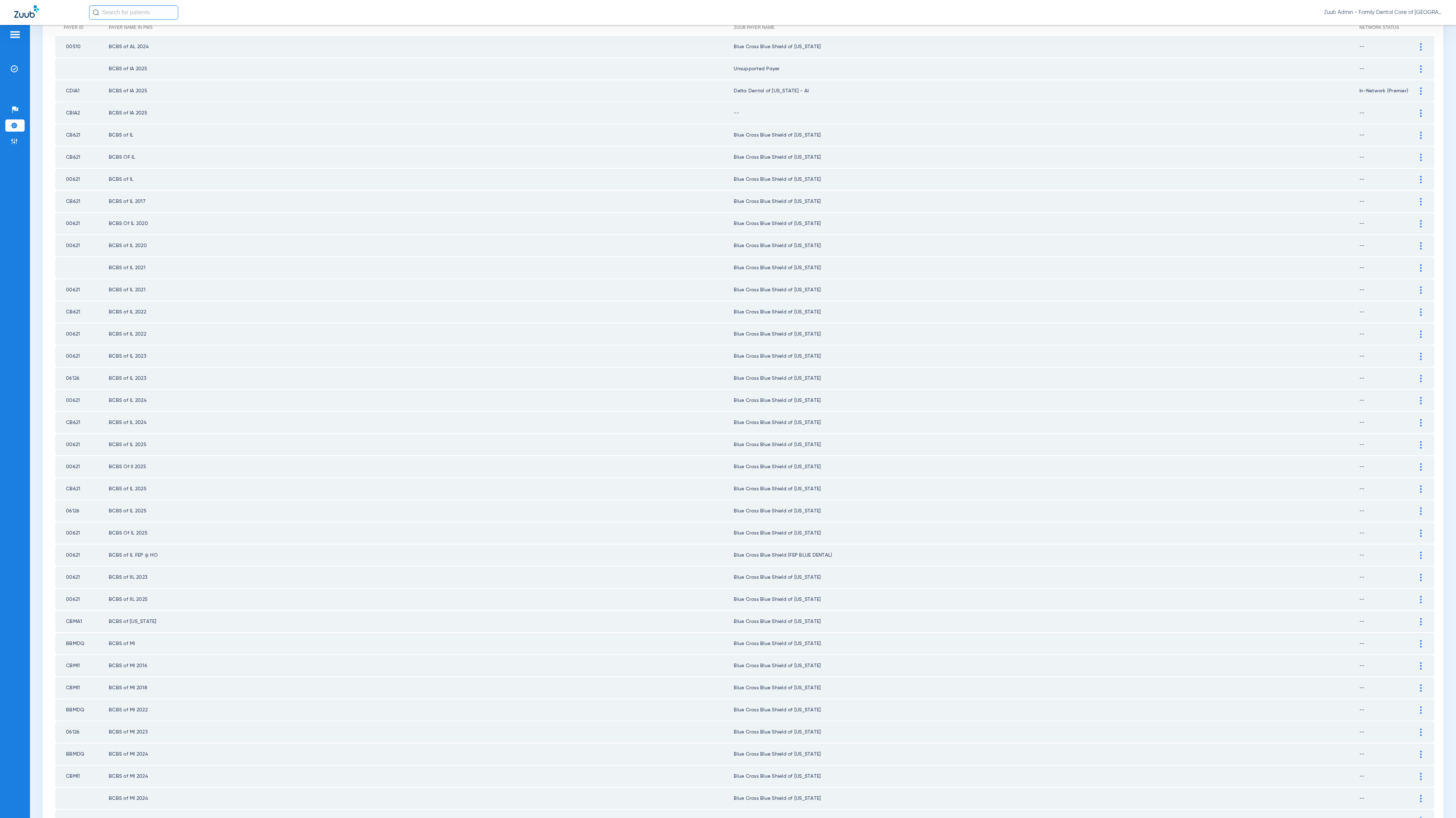
scroll to position [0, 0]
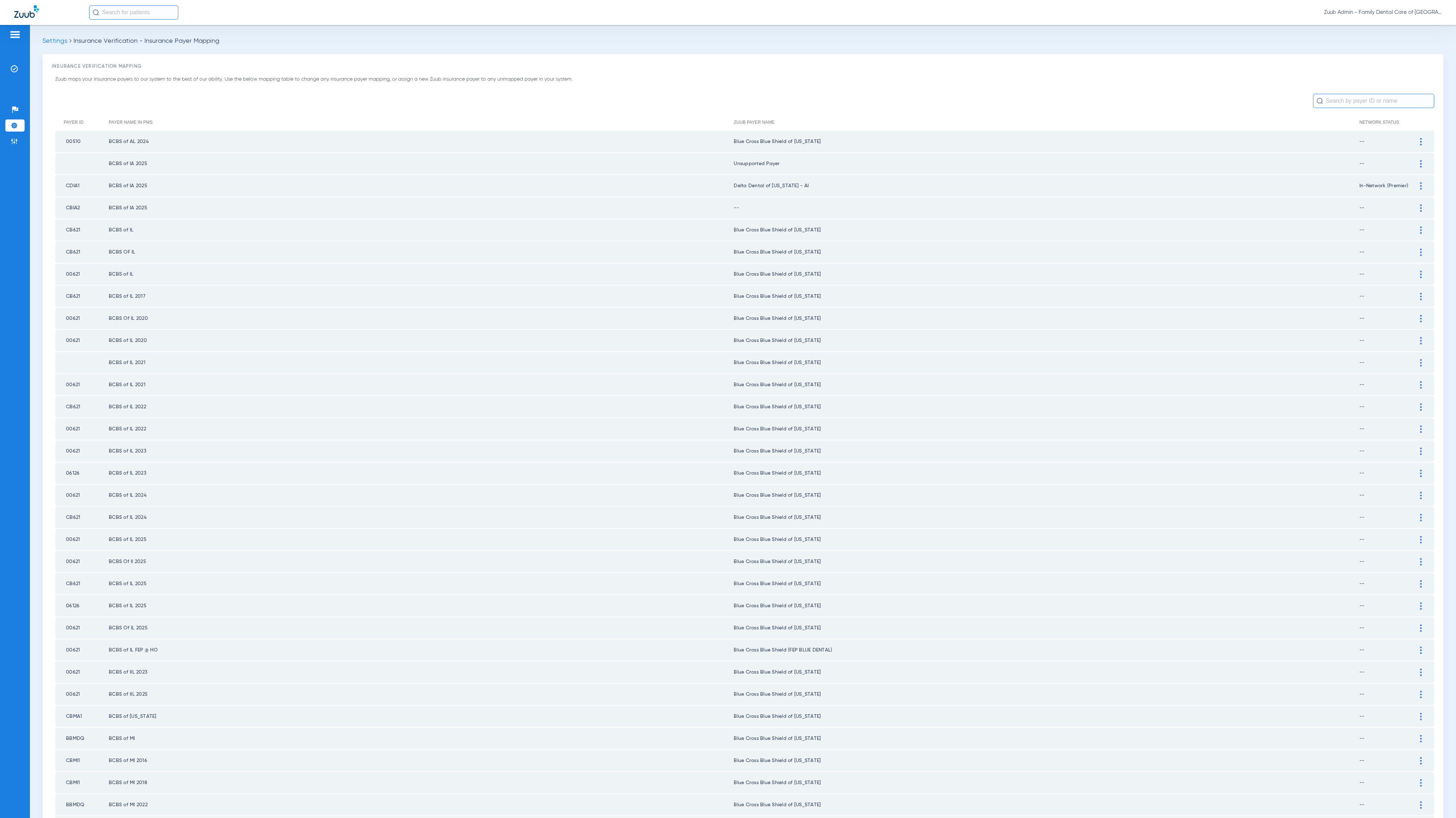
click at [1415, 205] on div at bounding box center [1421, 207] width 12 height 7
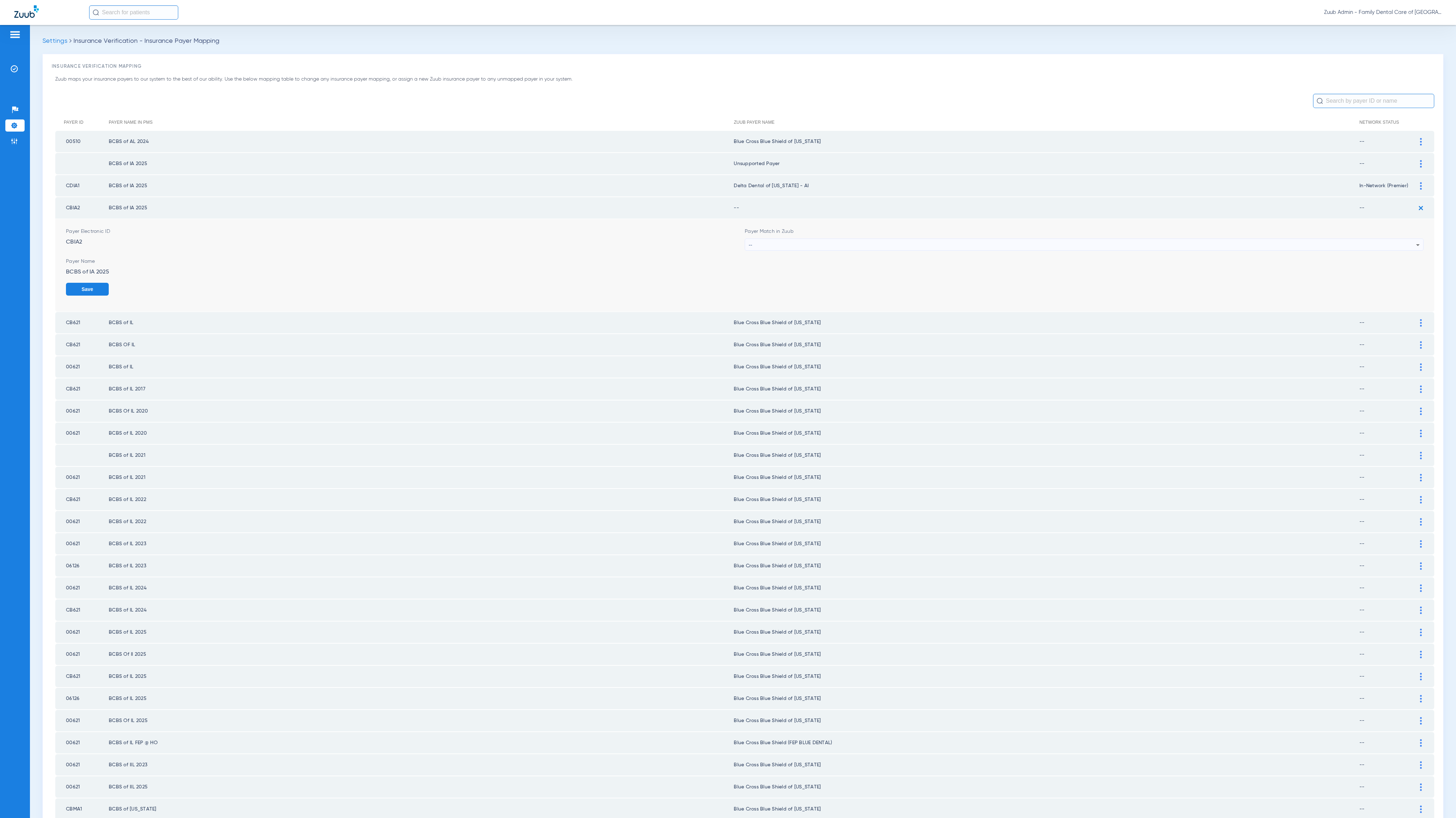
click at [868, 233] on div "Payer Match in Zuub --" at bounding box center [1084, 239] width 679 height 23
click at [868, 240] on div "--" at bounding box center [1082, 245] width 668 height 12
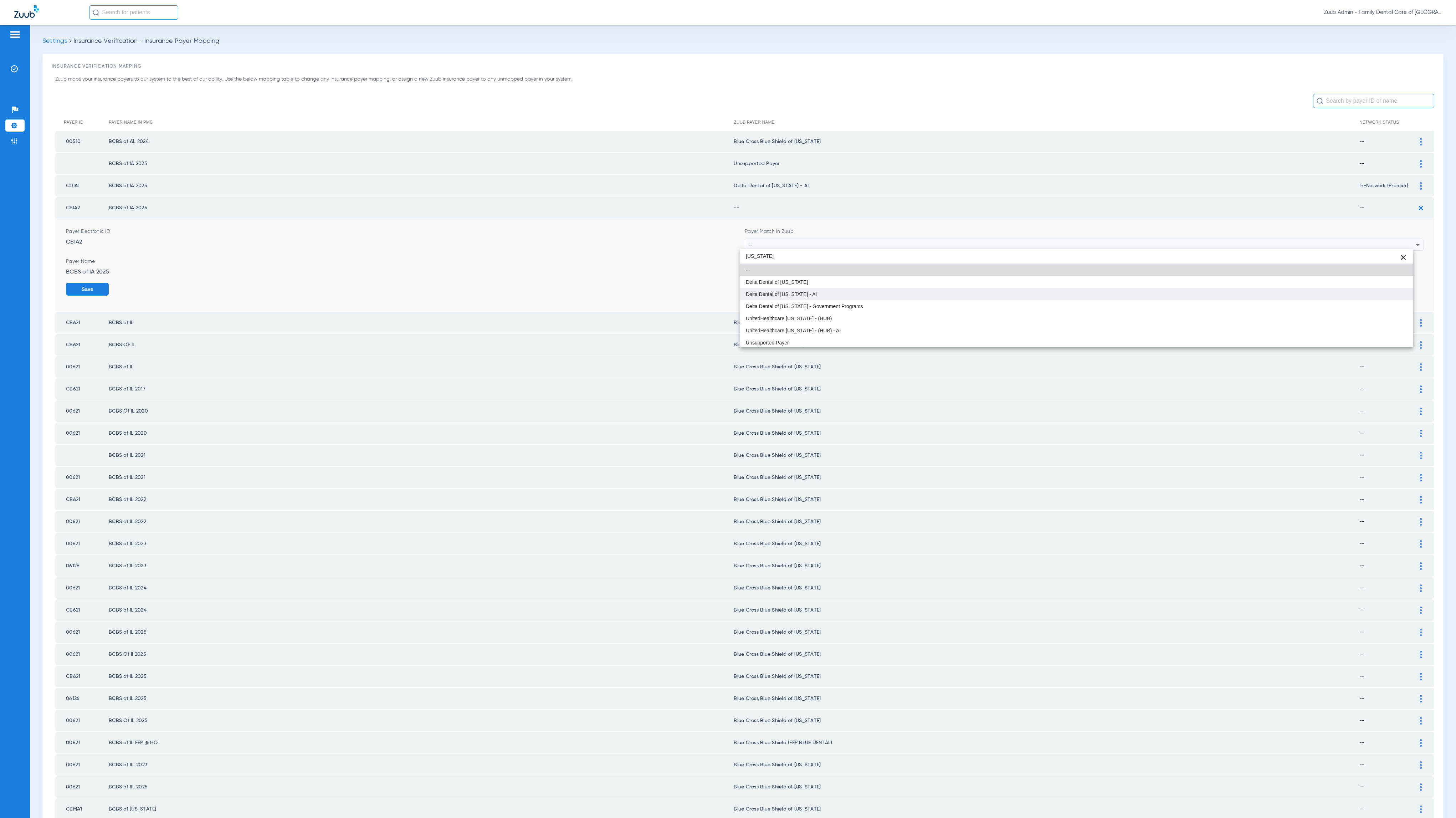
type input "[US_STATE]"
click at [865, 289] on mat-option "Delta Dental of [US_STATE] - AI" at bounding box center [1076, 294] width 673 height 12
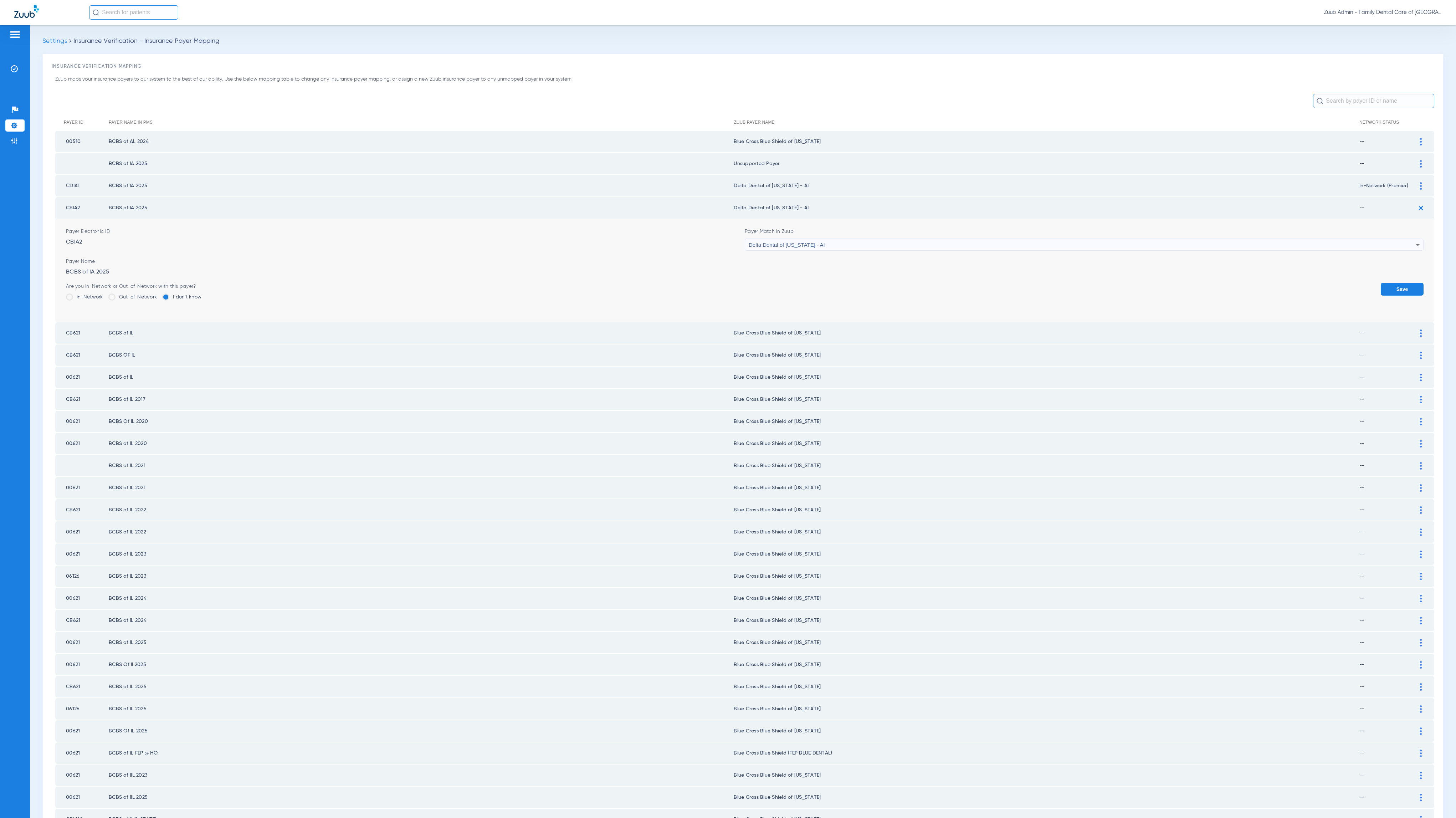
click at [1381, 283] on button "Save" at bounding box center [1402, 289] width 43 height 13
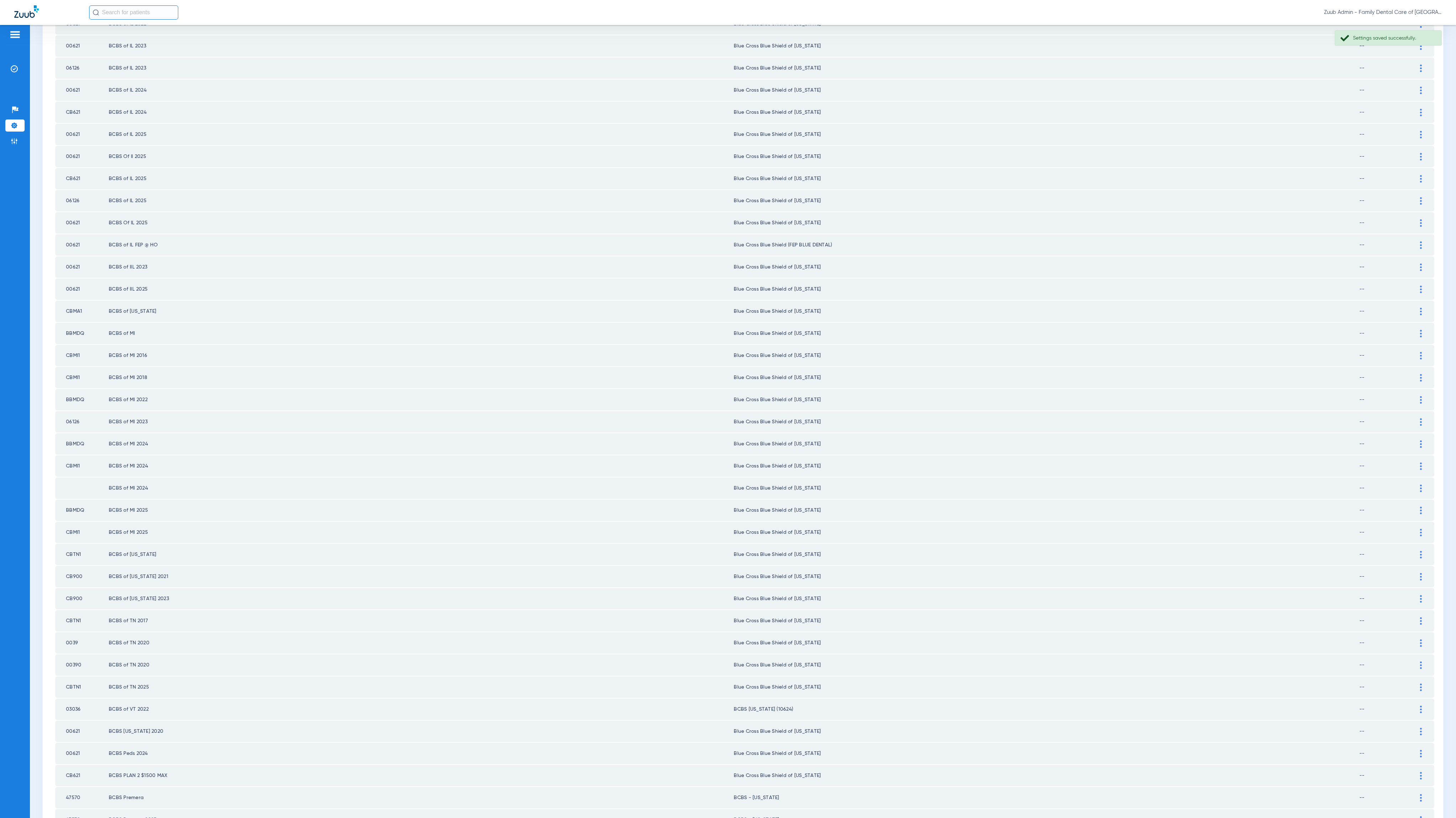
scroll to position [436, 0]
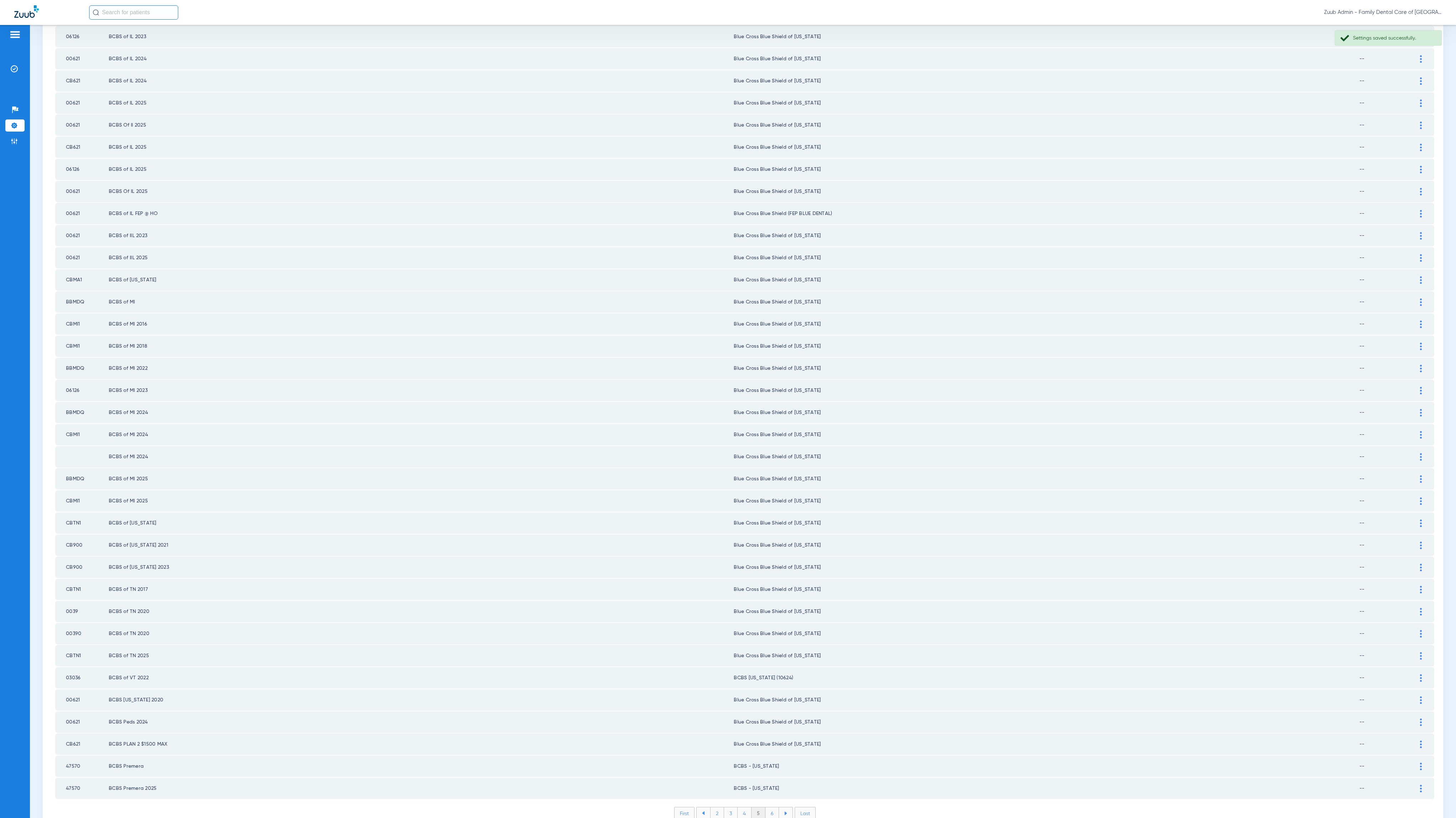
click at [766, 770] on div "Payer ID Payer Name in PMS Zuub Payer Name Network Status 00510 BCBS of AL 2024…" at bounding box center [745, 254] width 1379 height 1153
click at [766, 807] on li "6" at bounding box center [772, 813] width 14 height 12
click at [769, 807] on li "7" at bounding box center [772, 813] width 14 height 12
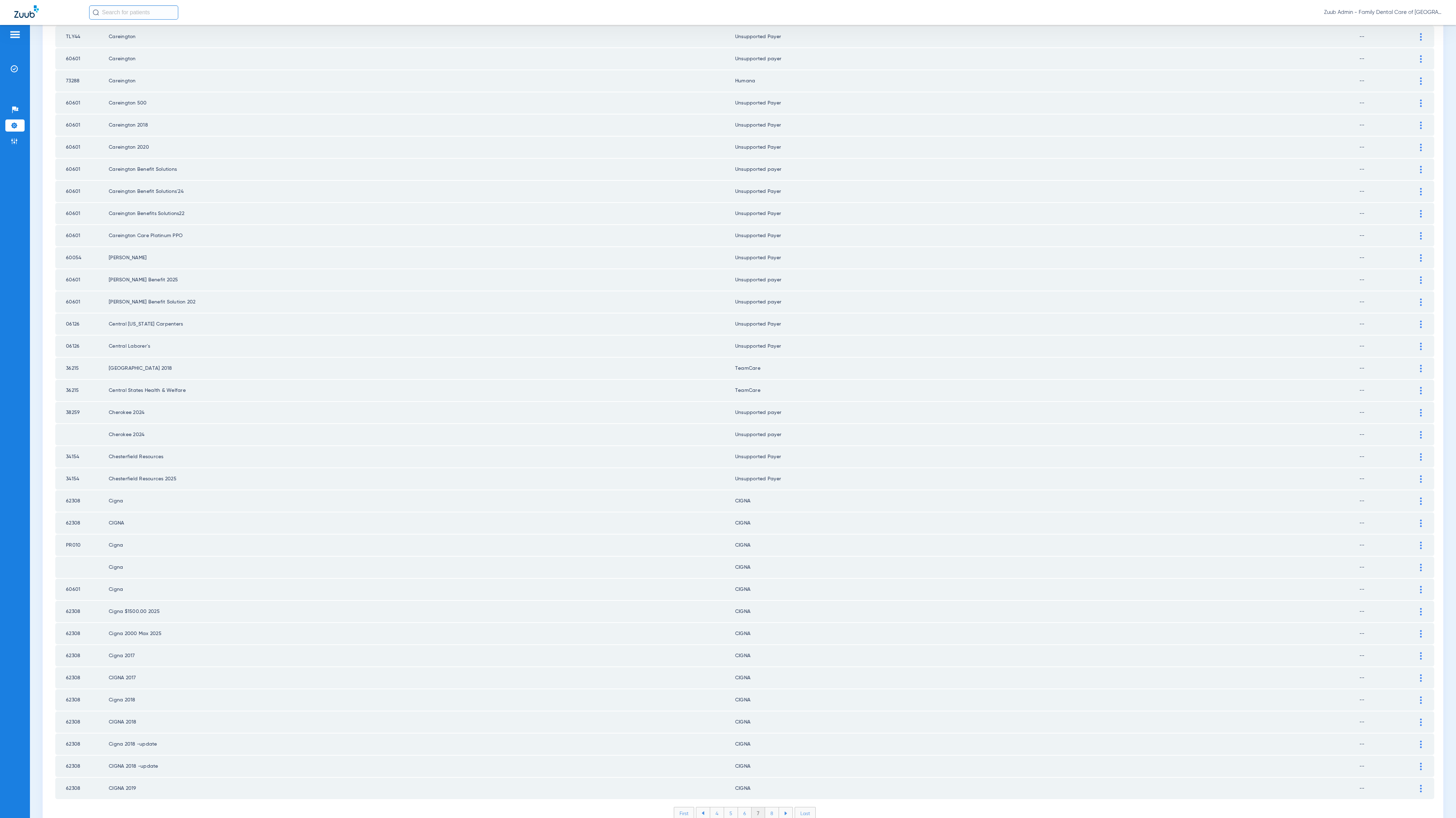
click at [766, 807] on li "8" at bounding box center [772, 813] width 14 height 12
click at [765, 807] on li "9" at bounding box center [772, 813] width 14 height 12
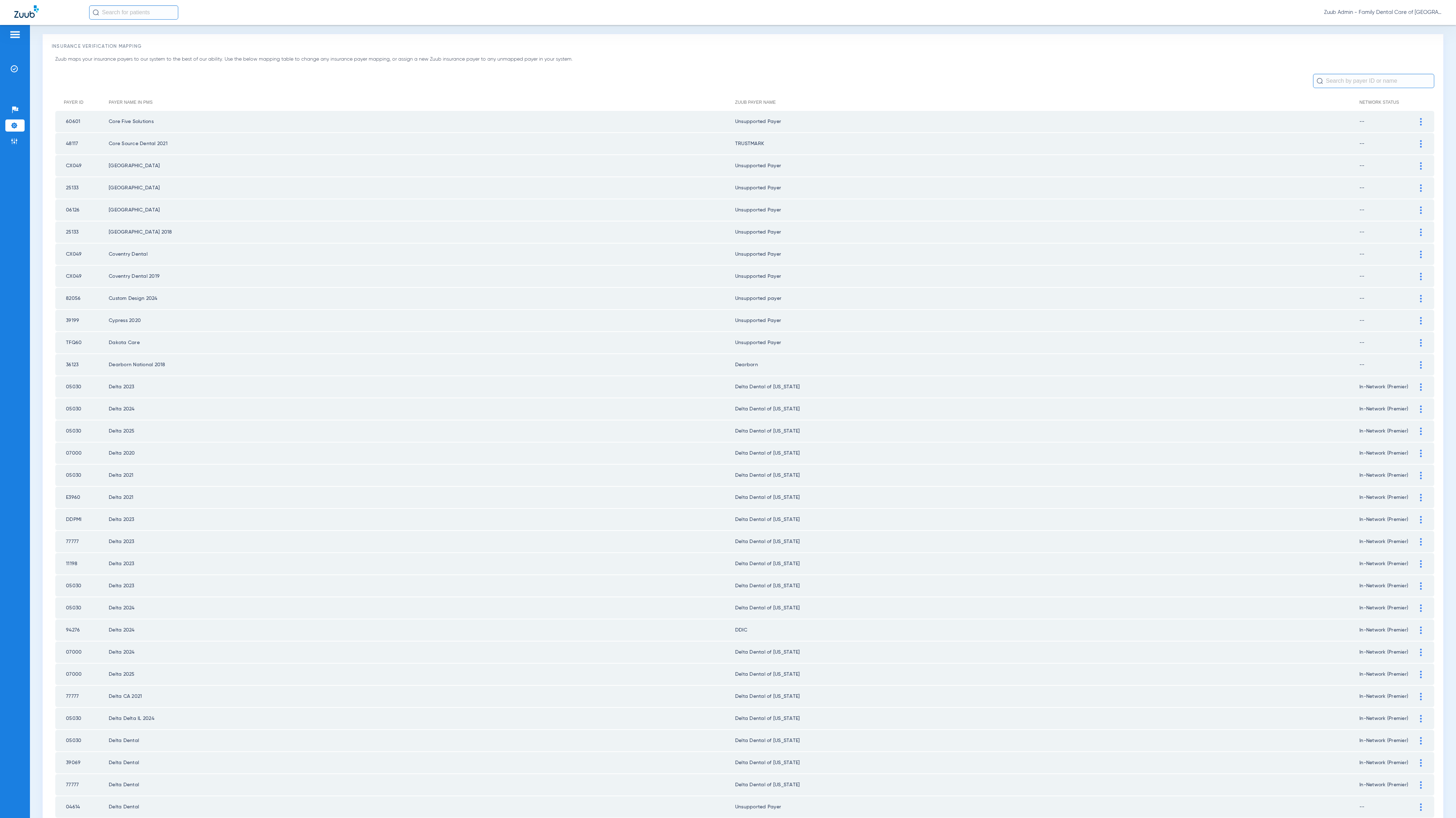
scroll to position [0, 0]
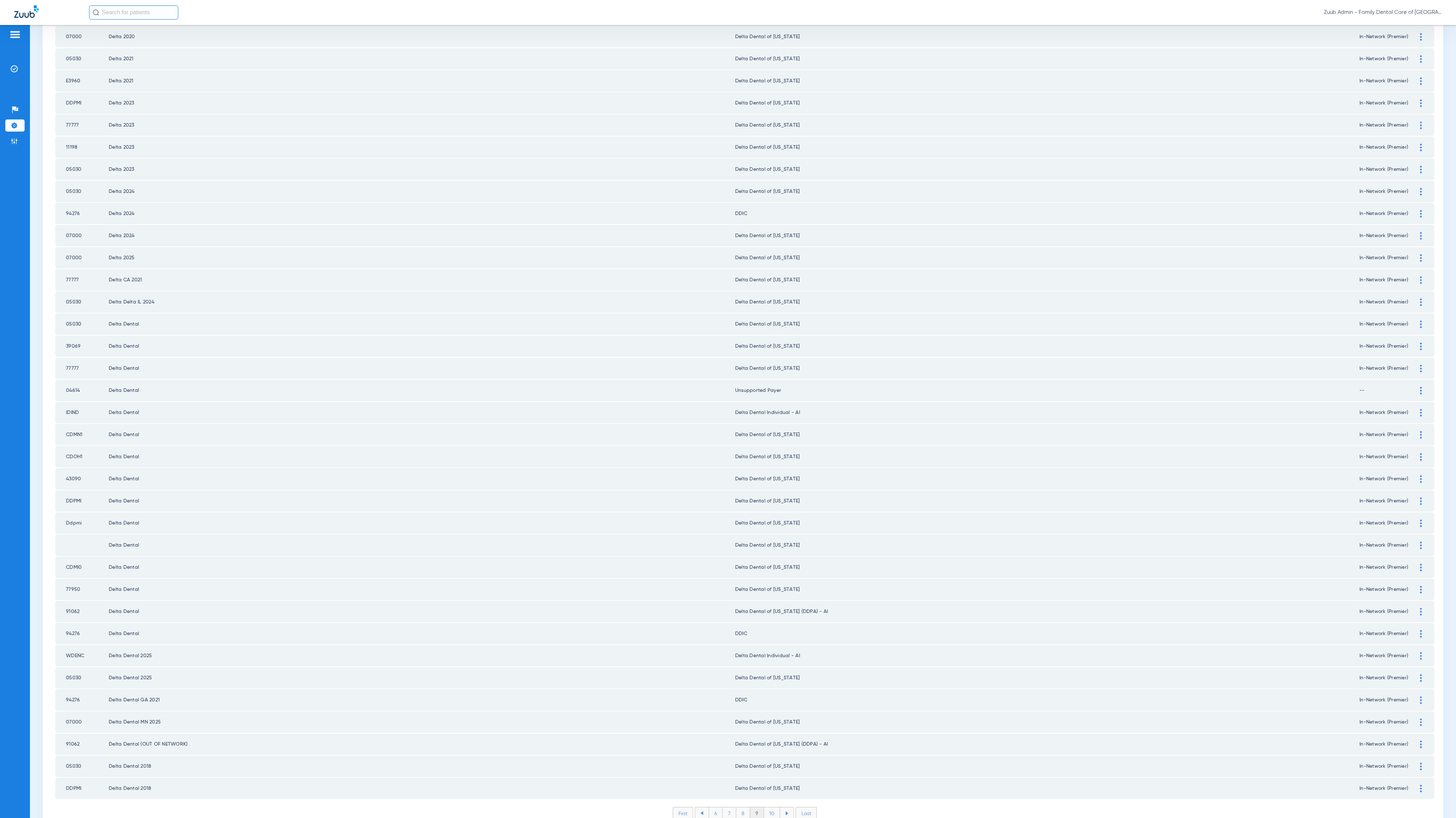
click at [764, 807] on li "10" at bounding box center [772, 813] width 16 height 12
click at [766, 807] on li "11" at bounding box center [773, 813] width 15 height 12
click at [771, 807] on li "12" at bounding box center [773, 813] width 15 height 12
click at [769, 807] on li "13" at bounding box center [774, 813] width 15 height 12
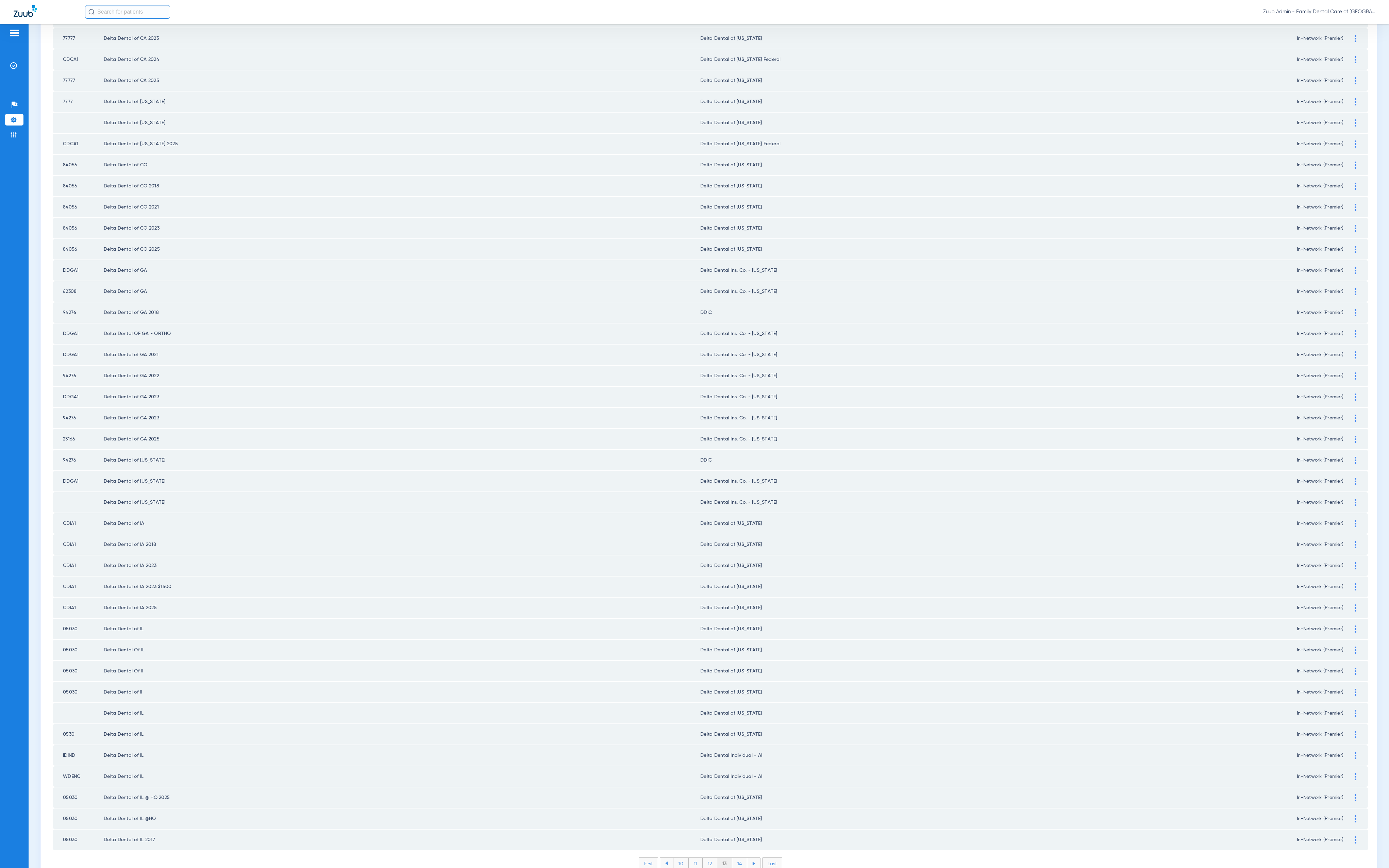
click at [735, 780] on li "14" at bounding box center [740, 863] width 15 height 11
click at [733, 780] on li "15" at bounding box center [739, 863] width 15 height 11
click at [735, 780] on li "16" at bounding box center [740, 863] width 15 height 11
click at [739, 780] on li "17" at bounding box center [740, 863] width 15 height 11
click at [739, 780] on li "18" at bounding box center [740, 863] width 15 height 11
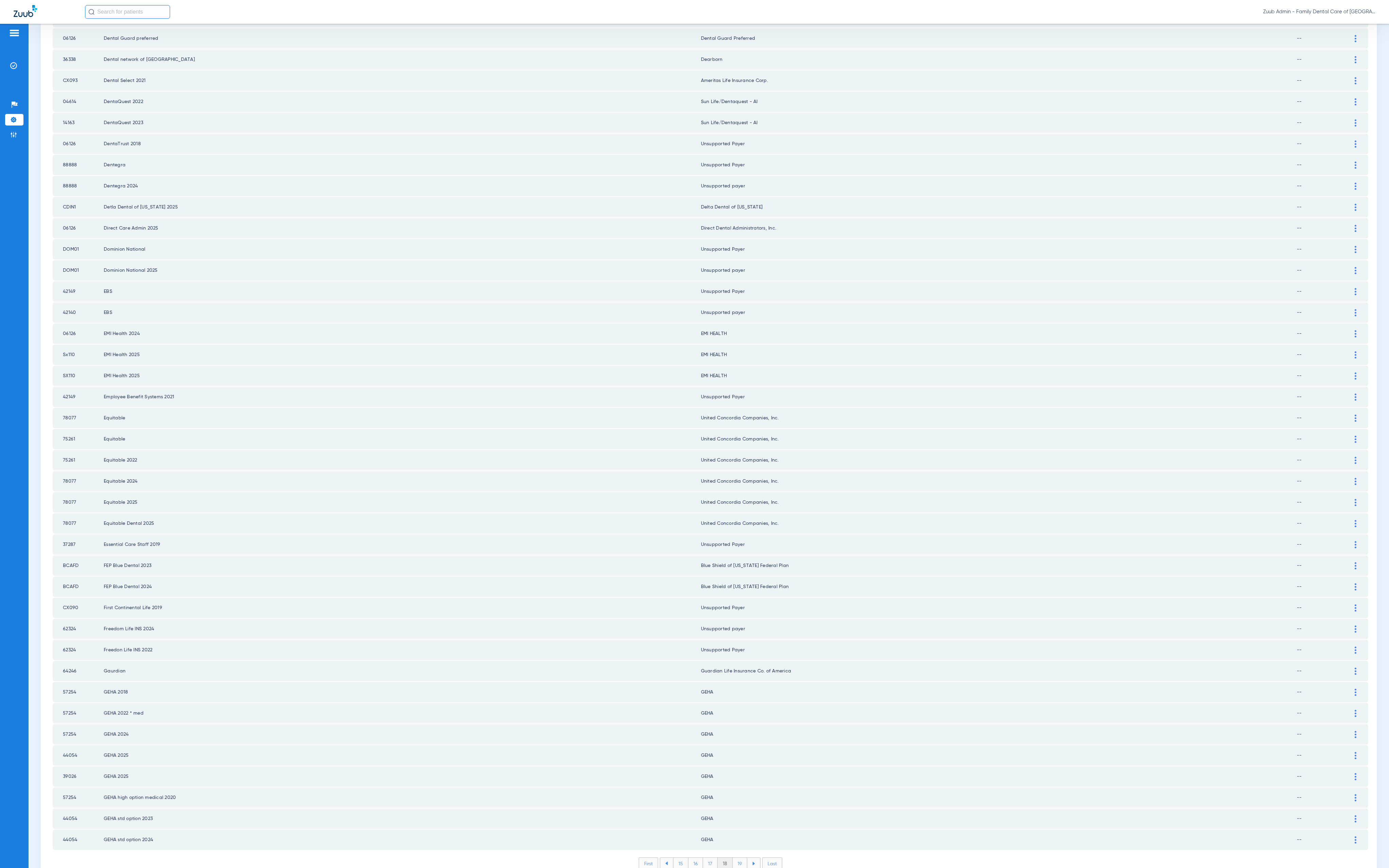
click at [739, 780] on li "19" at bounding box center [740, 863] width 15 height 11
click at [1354, 780] on img at bounding box center [1355, 839] width 2 height 7
click at [965, 780] on div "--" at bounding box center [1033, 874] width 637 height 11
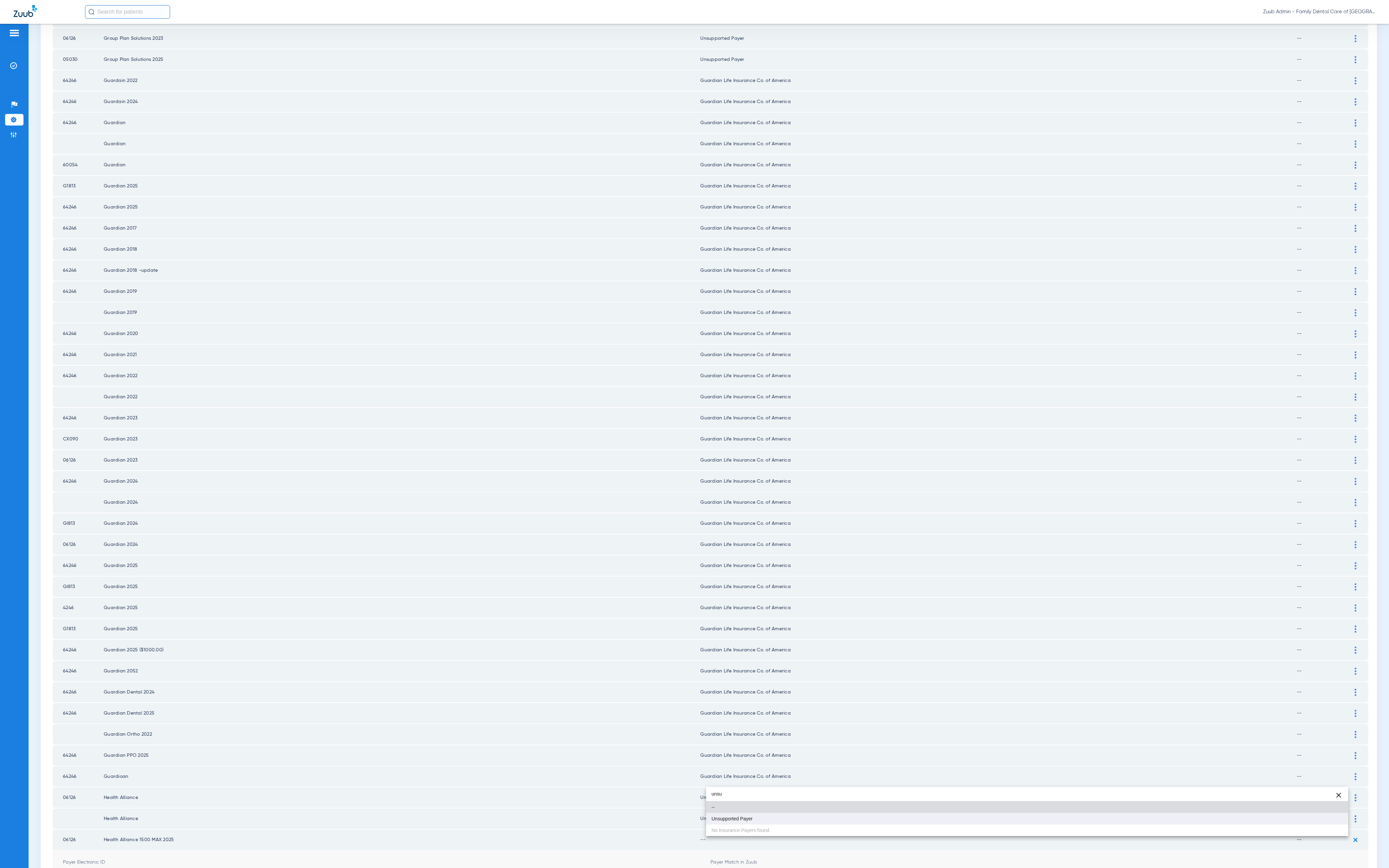
type input "unsu"
click at [939, 780] on mat-option "Unsupported Payer" at bounding box center [1027, 818] width 642 height 11
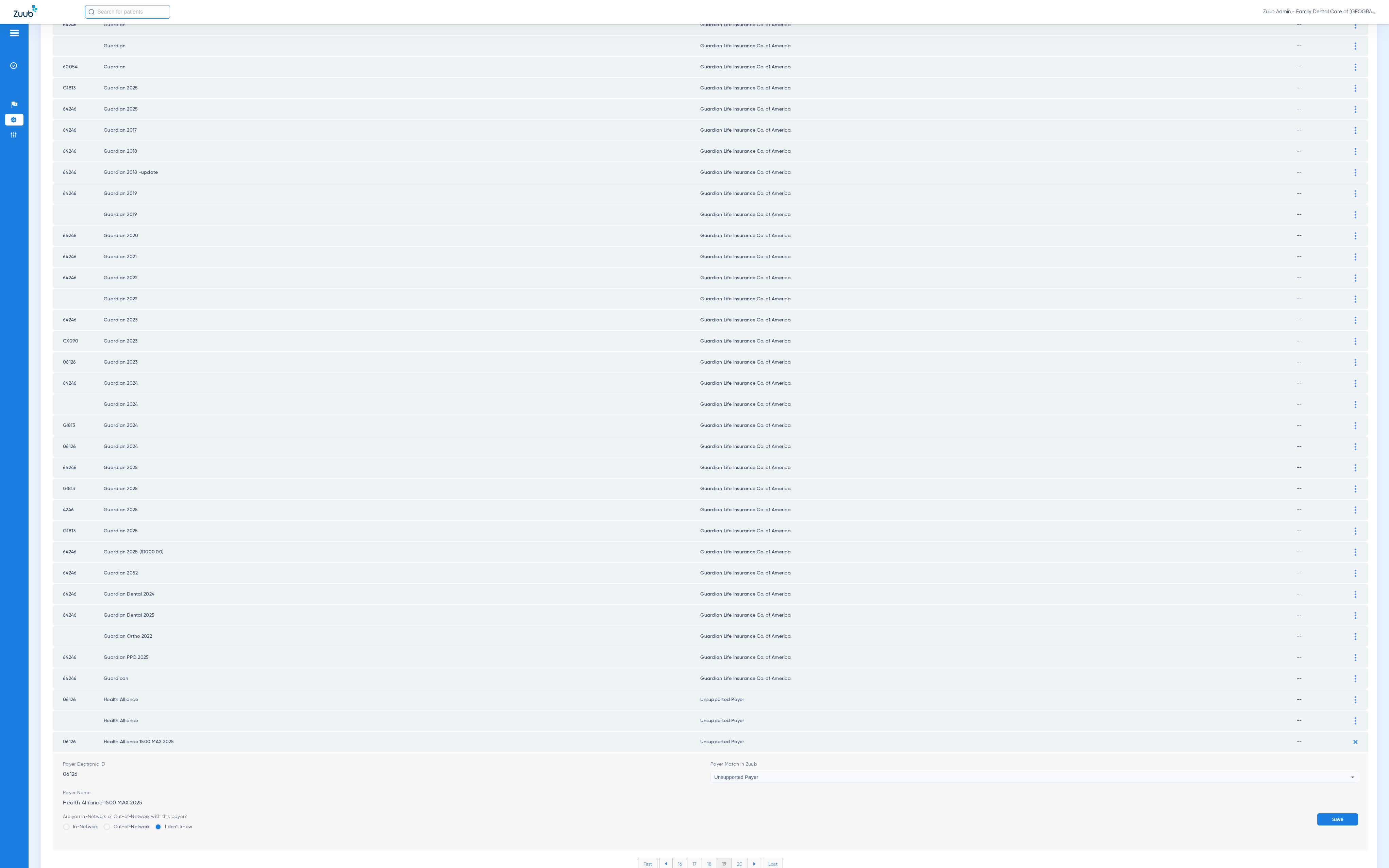
click at [1329, 780] on button "Save" at bounding box center [1338, 819] width 41 height 12
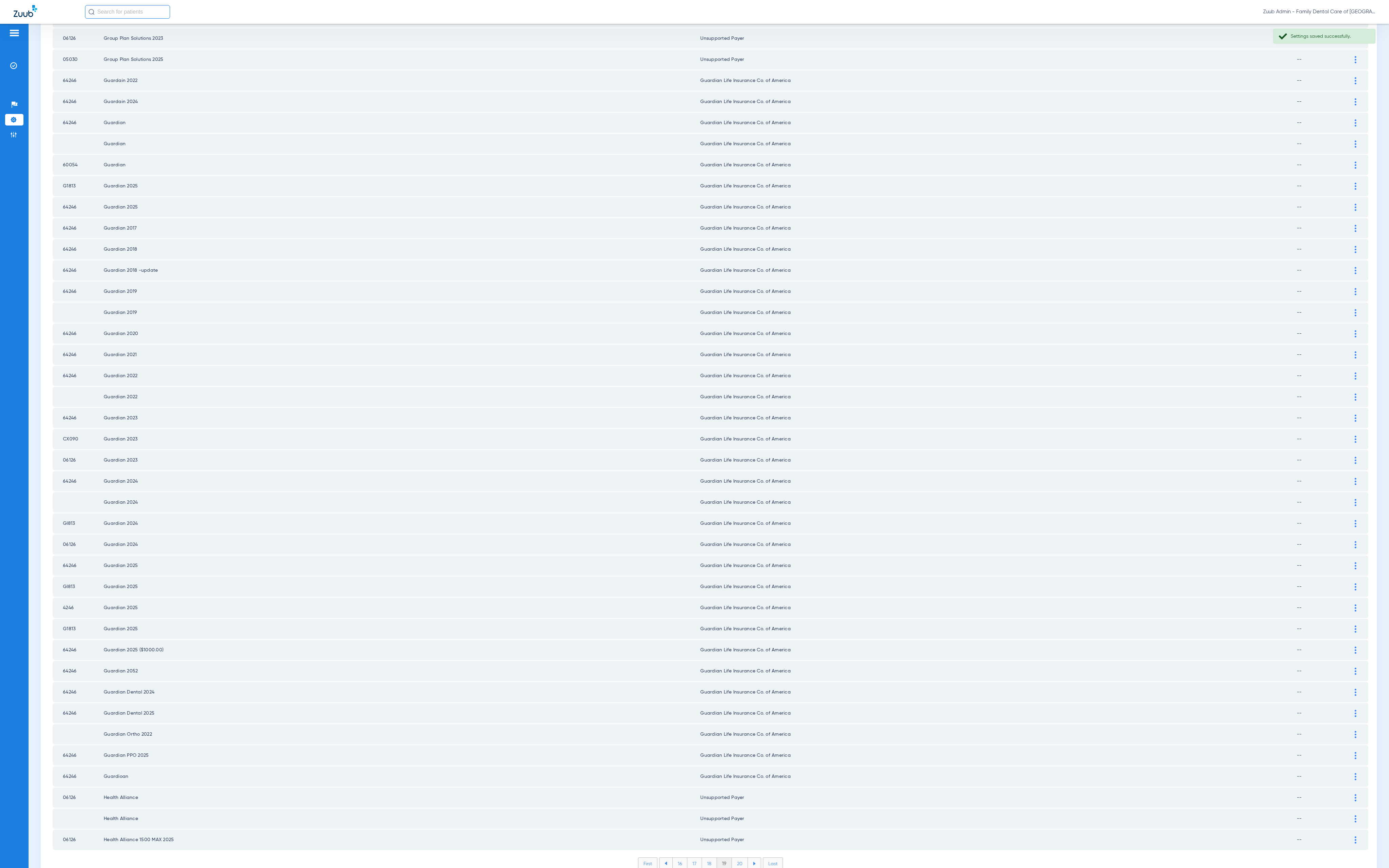
click at [738, 780] on li "20" at bounding box center [740, 863] width 16 height 11
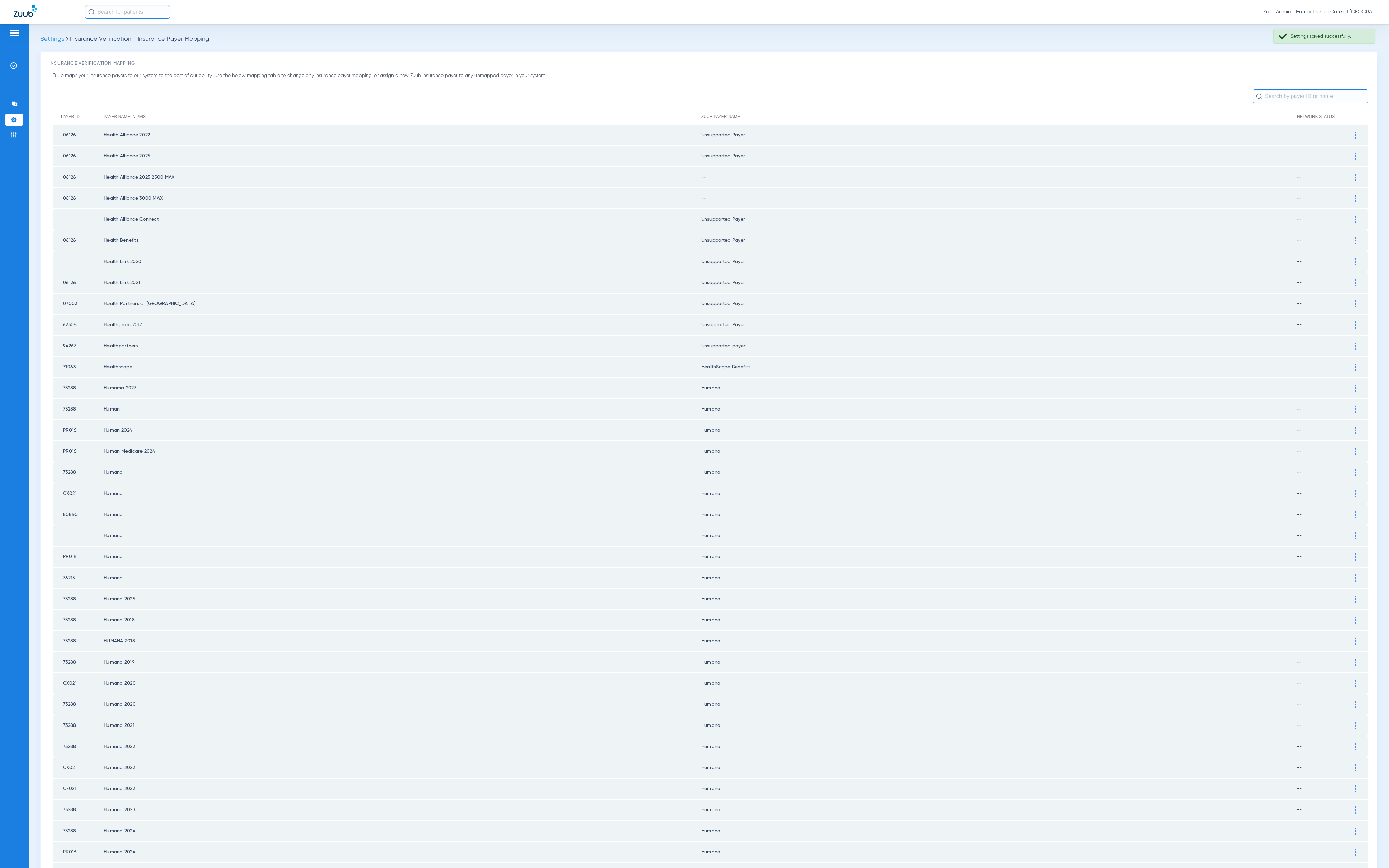
click at [1350, 177] on div at bounding box center [1356, 177] width 12 height 7
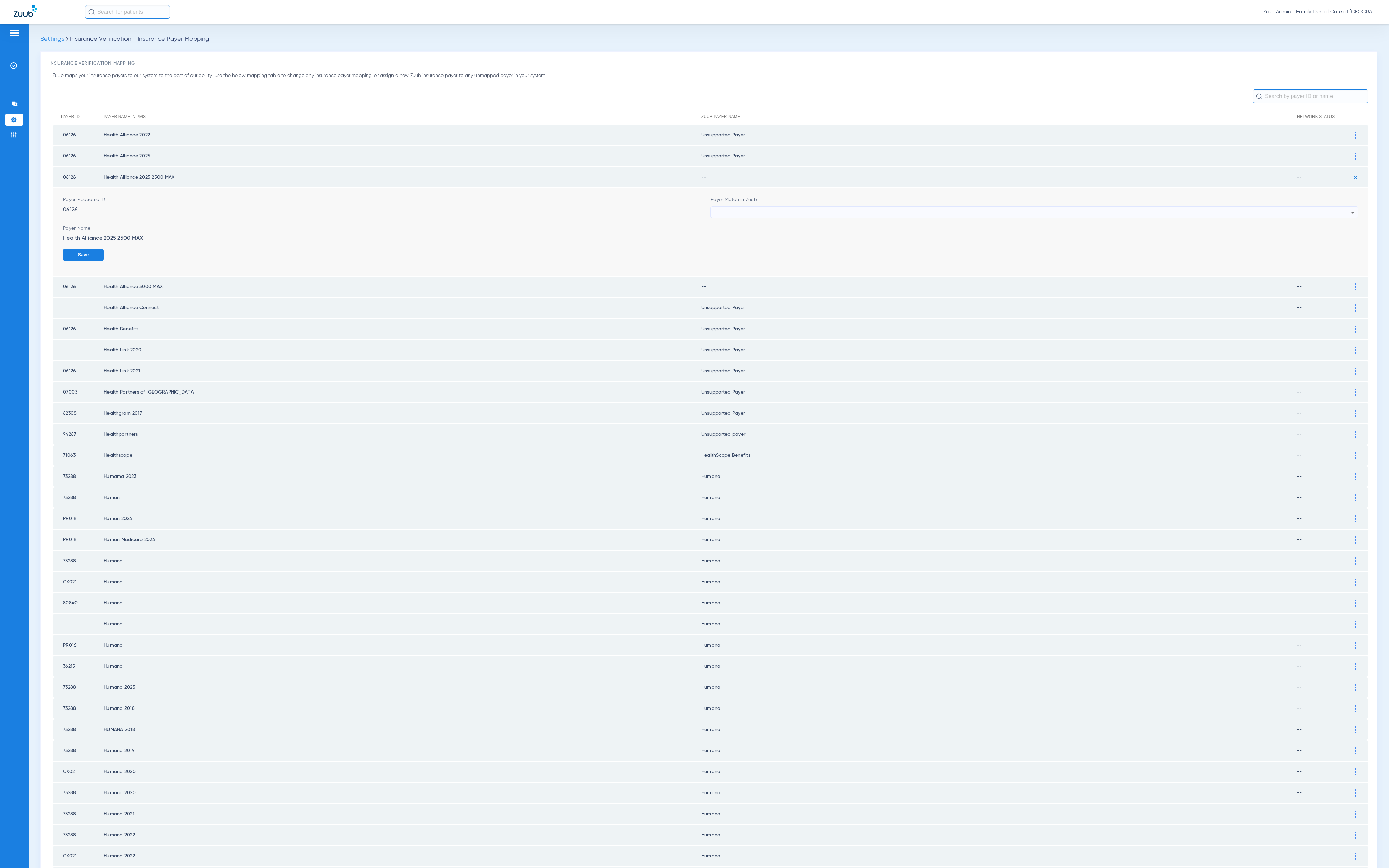
click at [795, 199] on span "Payer Match in Zuub" at bounding box center [1034, 199] width 648 height 7
click at [794, 208] on div "--" at bounding box center [1033, 212] width 637 height 11
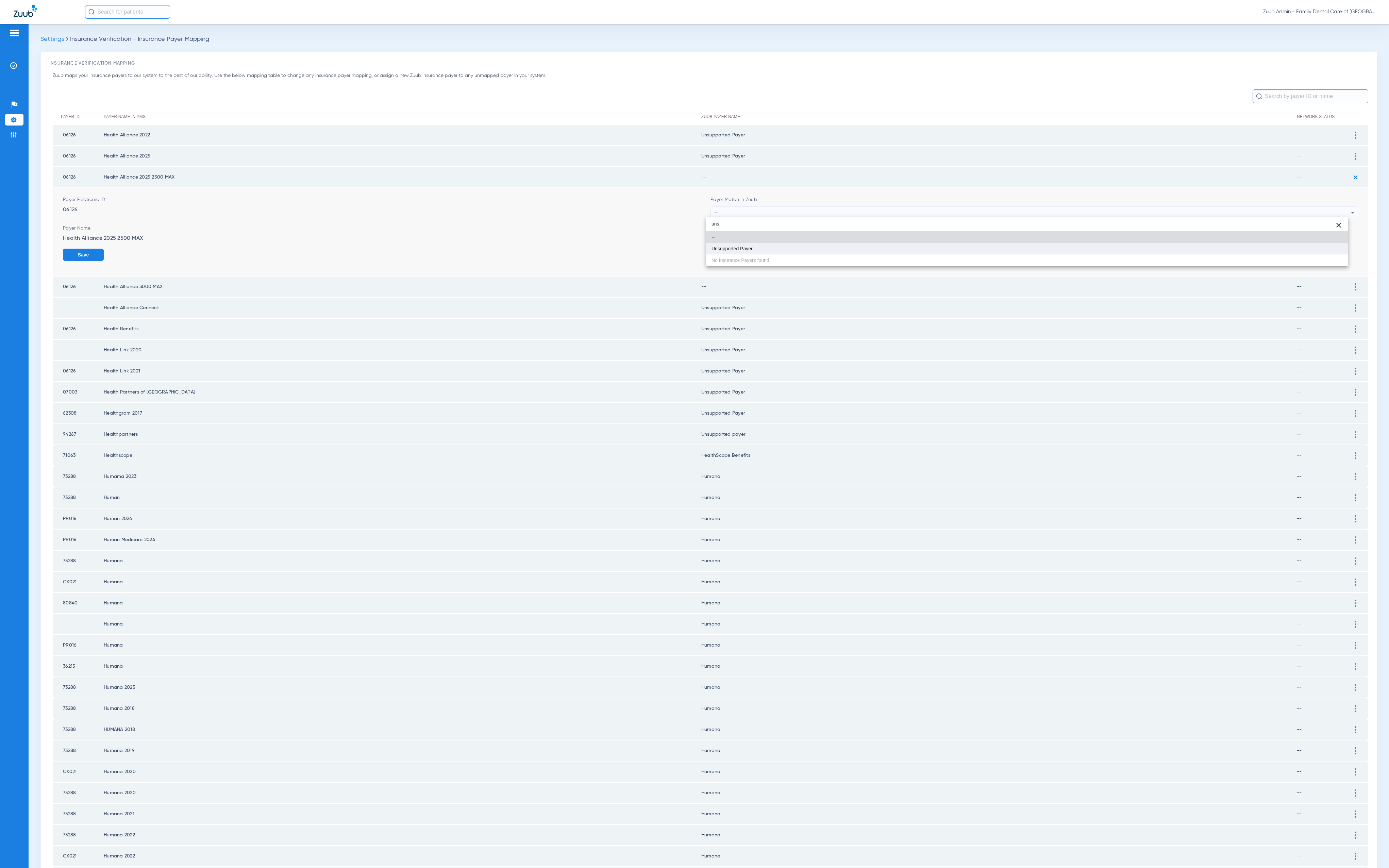
type input "uns"
click at [792, 243] on mat-option "Unsupported Payer" at bounding box center [1027, 248] width 642 height 11
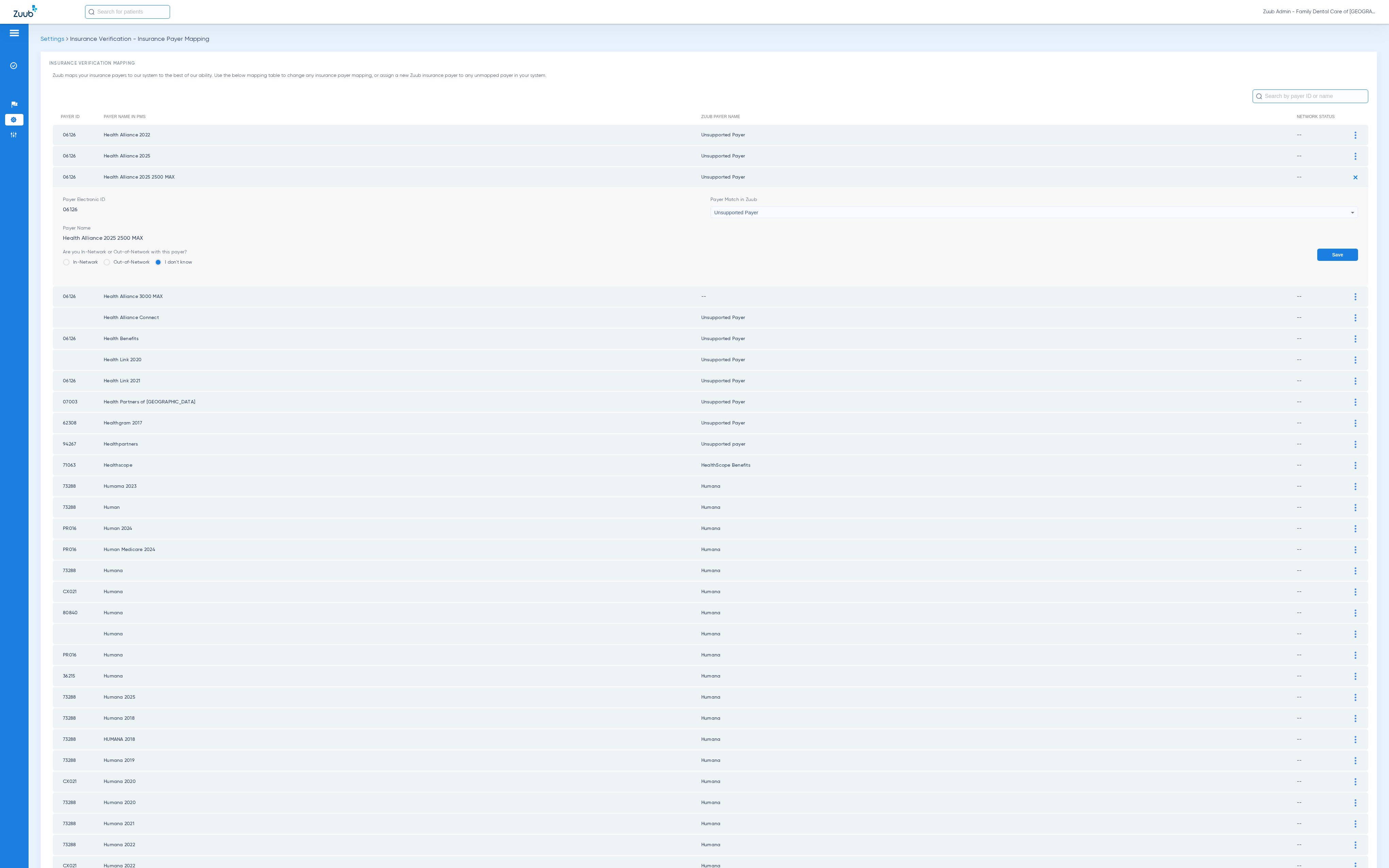
click at [1317, 253] on button "Save" at bounding box center [1338, 254] width 41 height 12
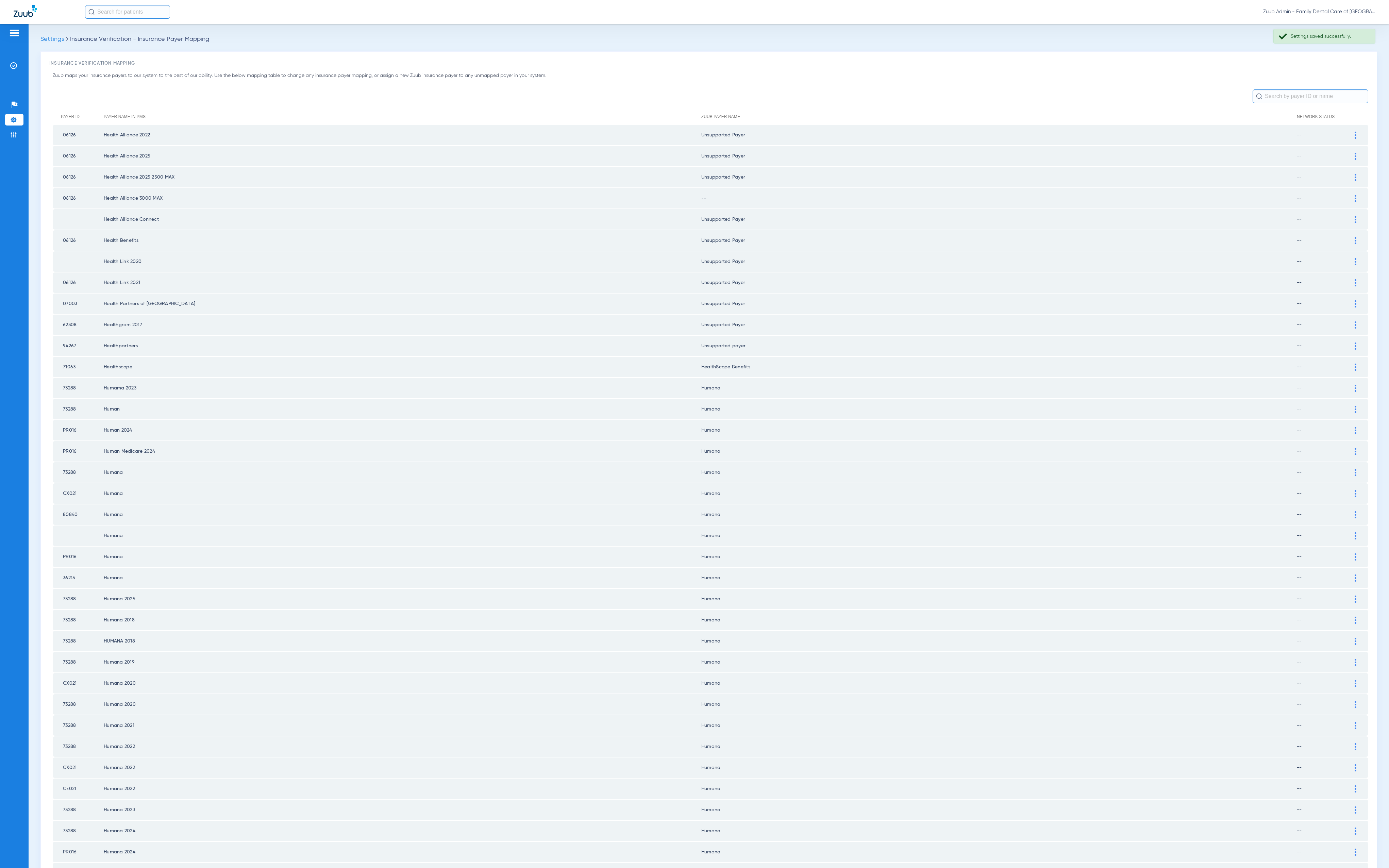
click at [1354, 176] on img at bounding box center [1355, 177] width 2 height 7
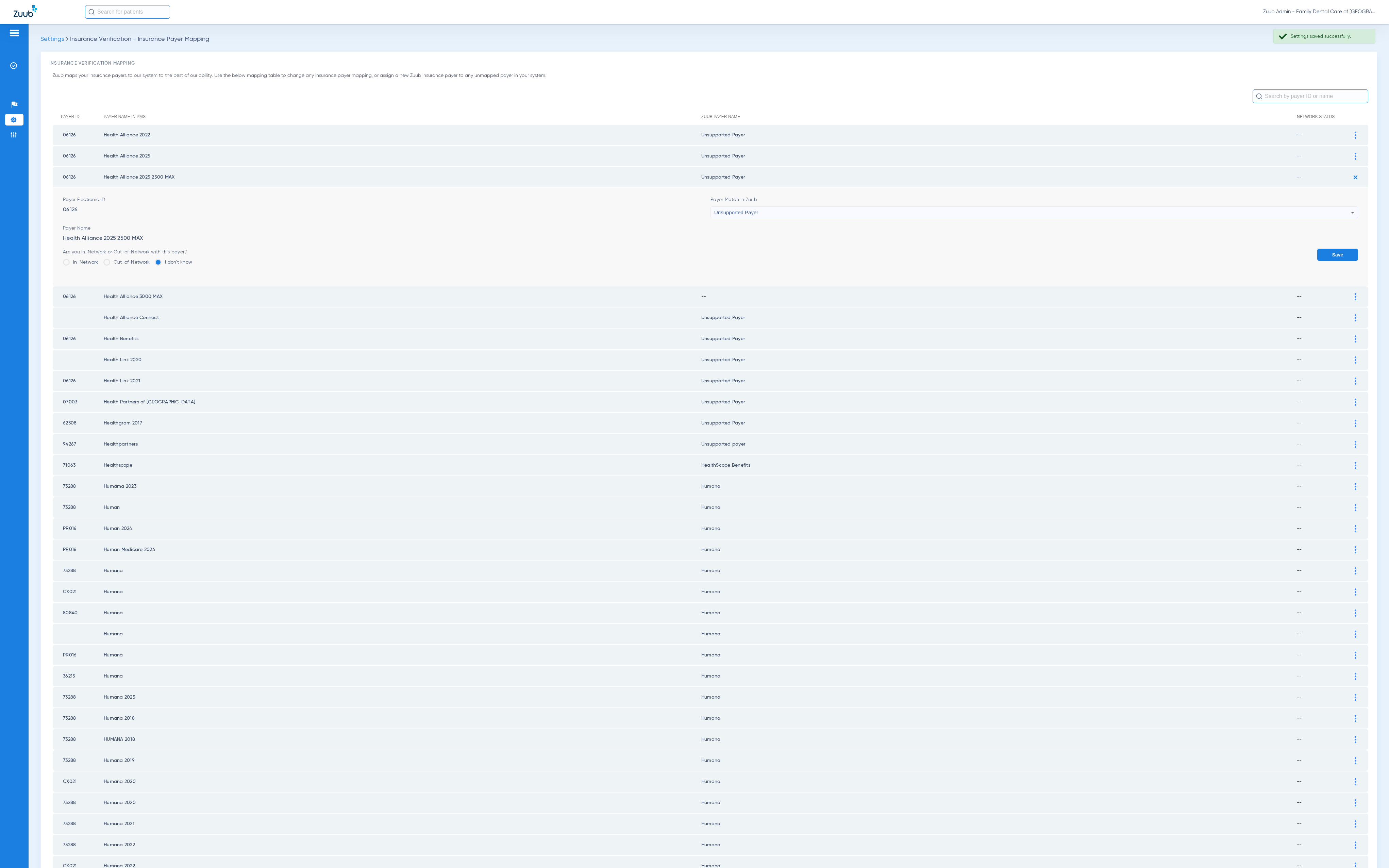
click at [1350, 176] on img at bounding box center [1355, 177] width 11 height 11
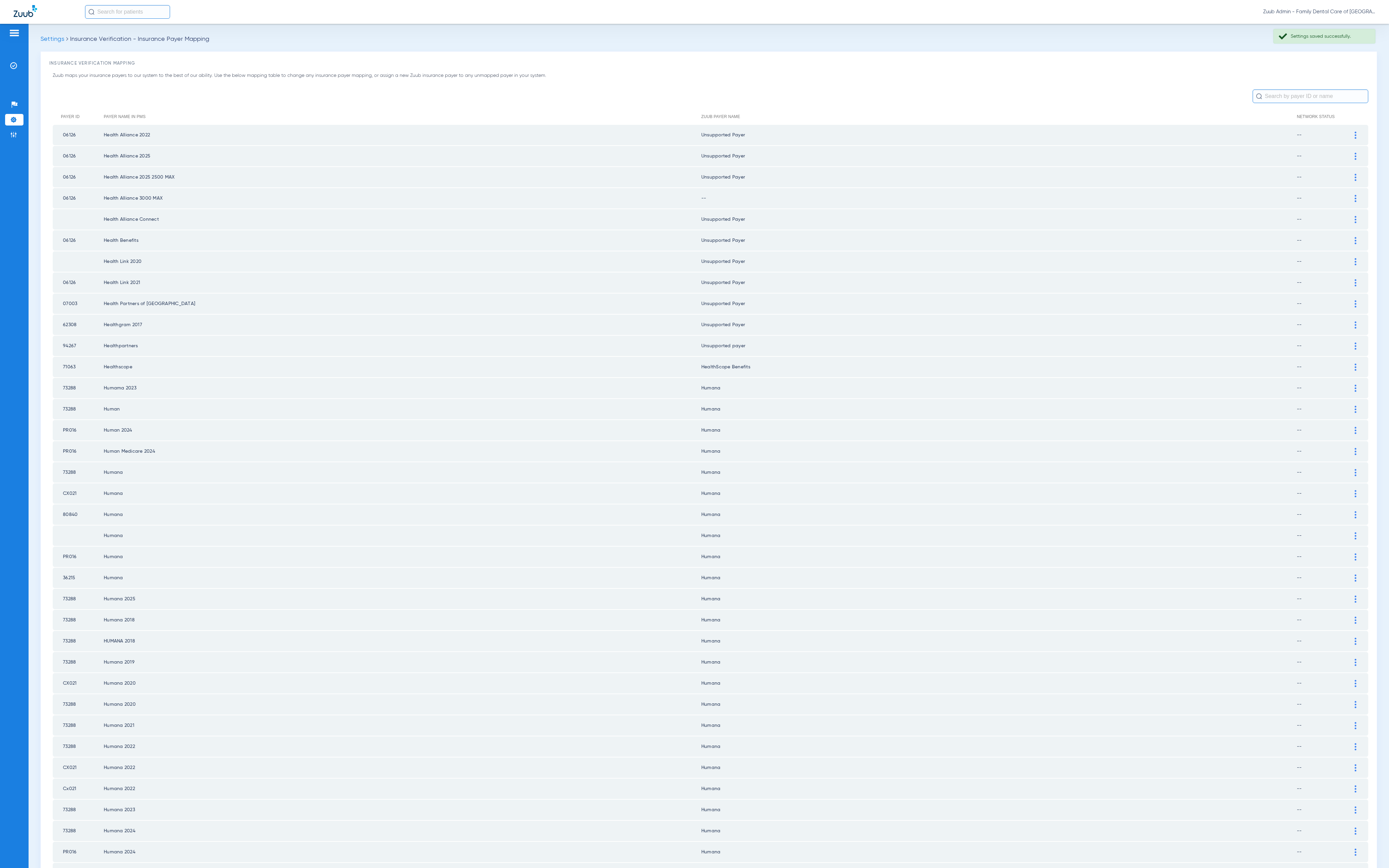
click at [1354, 195] on img at bounding box center [1355, 198] width 2 height 7
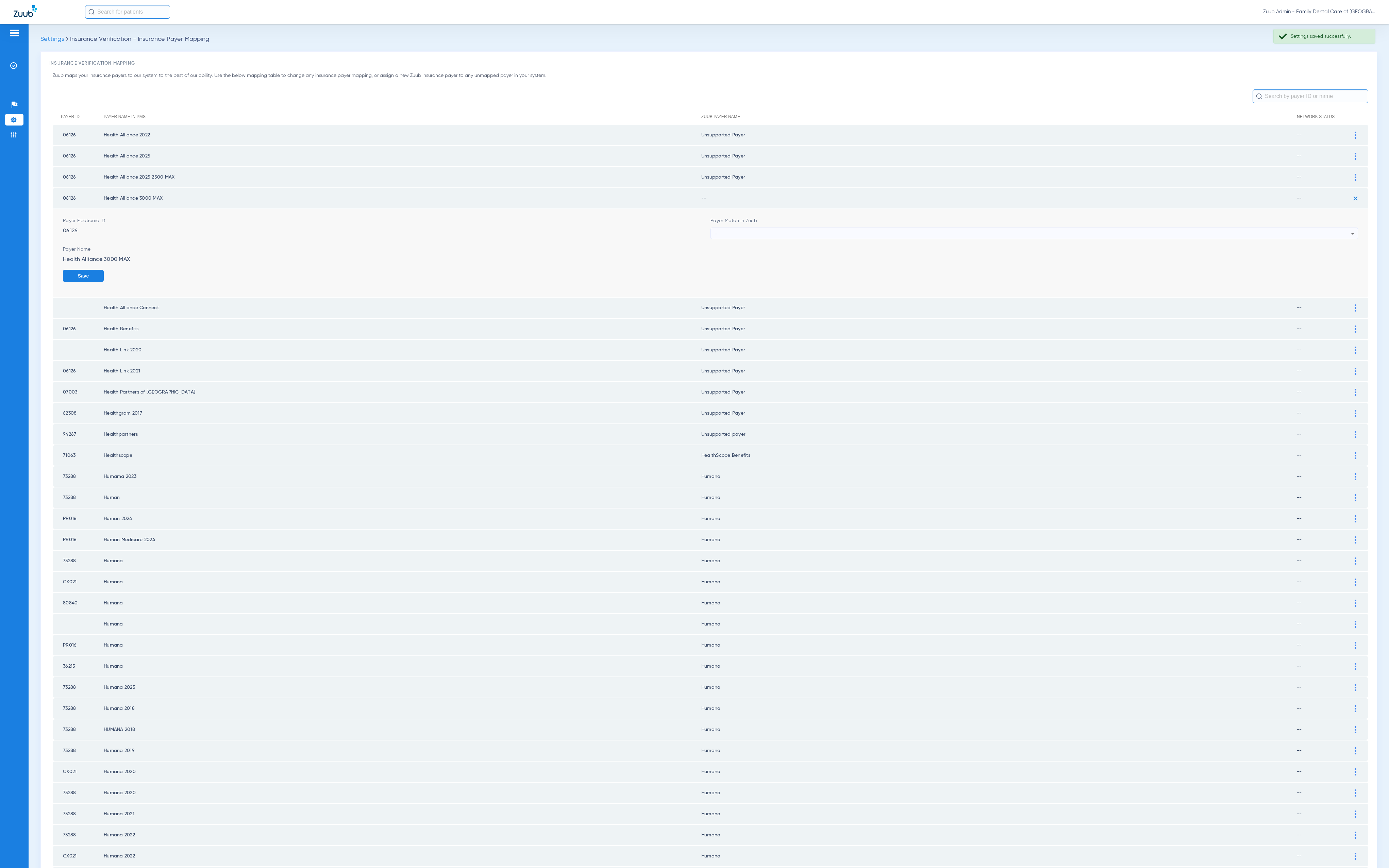
click at [797, 230] on div "--" at bounding box center [1033, 233] width 637 height 11
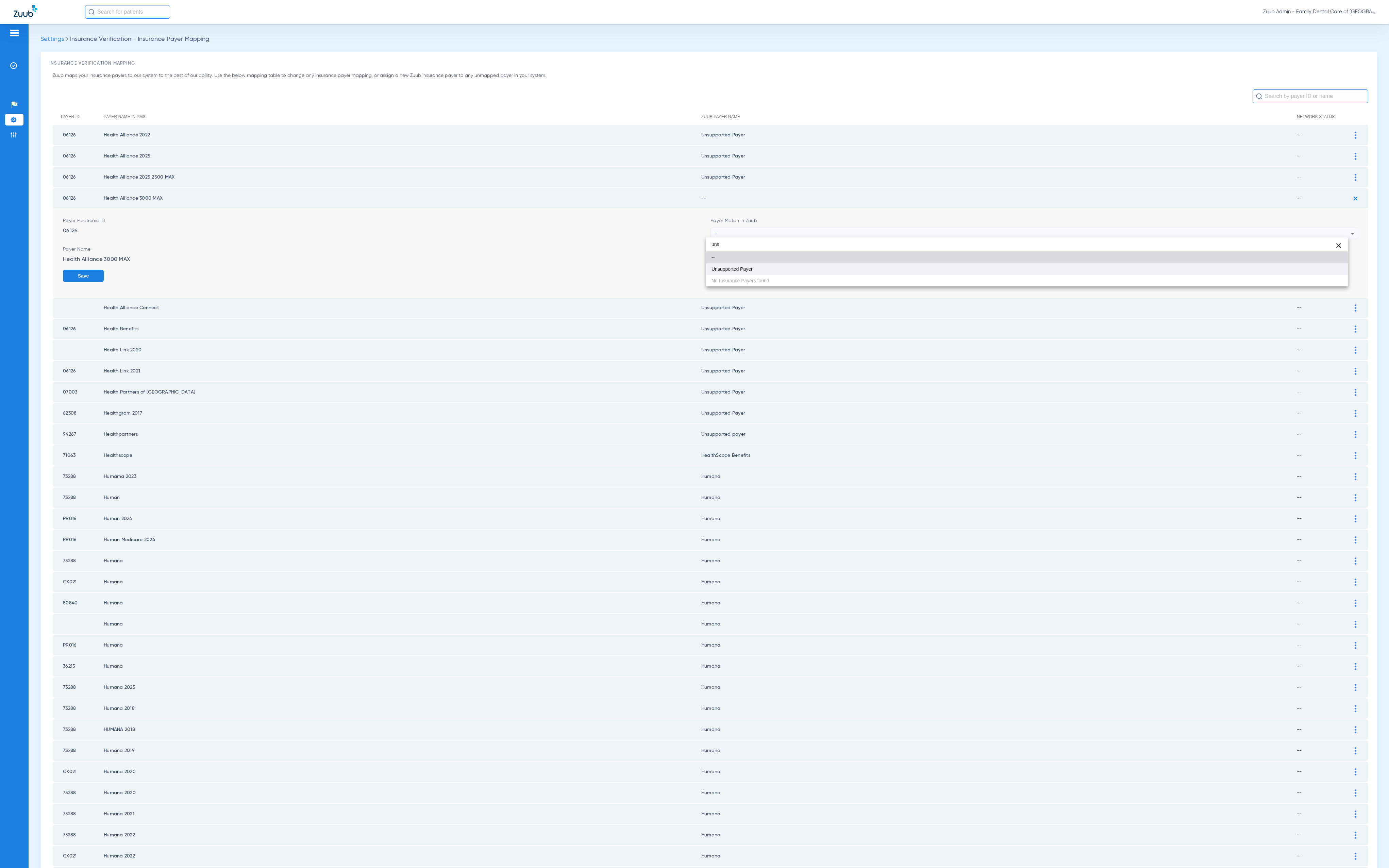
type input "uns"
click at [797, 266] on mat-option "Unsupported Payer" at bounding box center [1027, 268] width 642 height 11
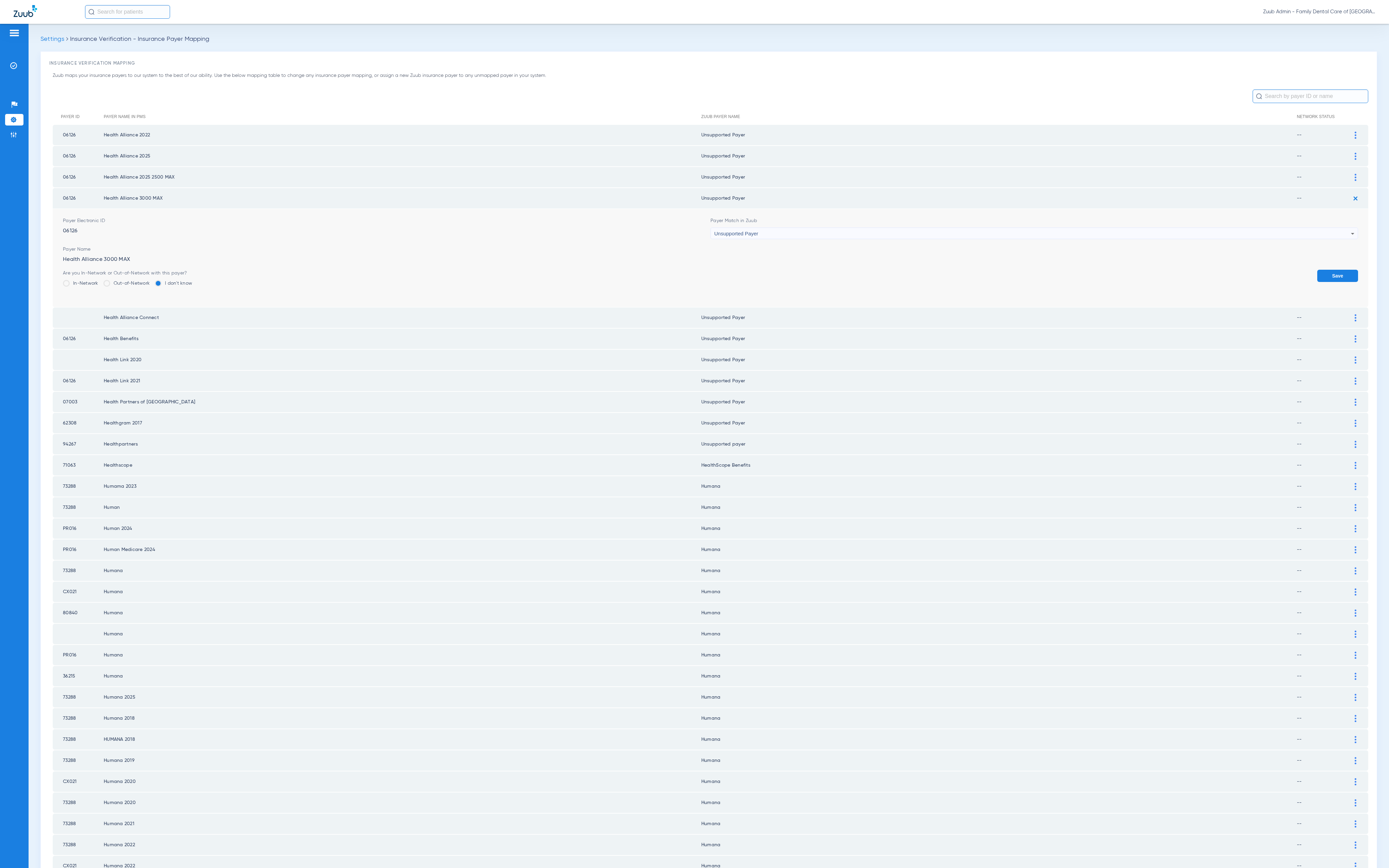
click at [1303, 276] on div "Are you In-Network or Out-of-Network with this payer? In-Network Out-of-Network…" at bounding box center [711, 280] width 1295 height 22
click at [1319, 270] on button "Save" at bounding box center [1338, 275] width 41 height 12
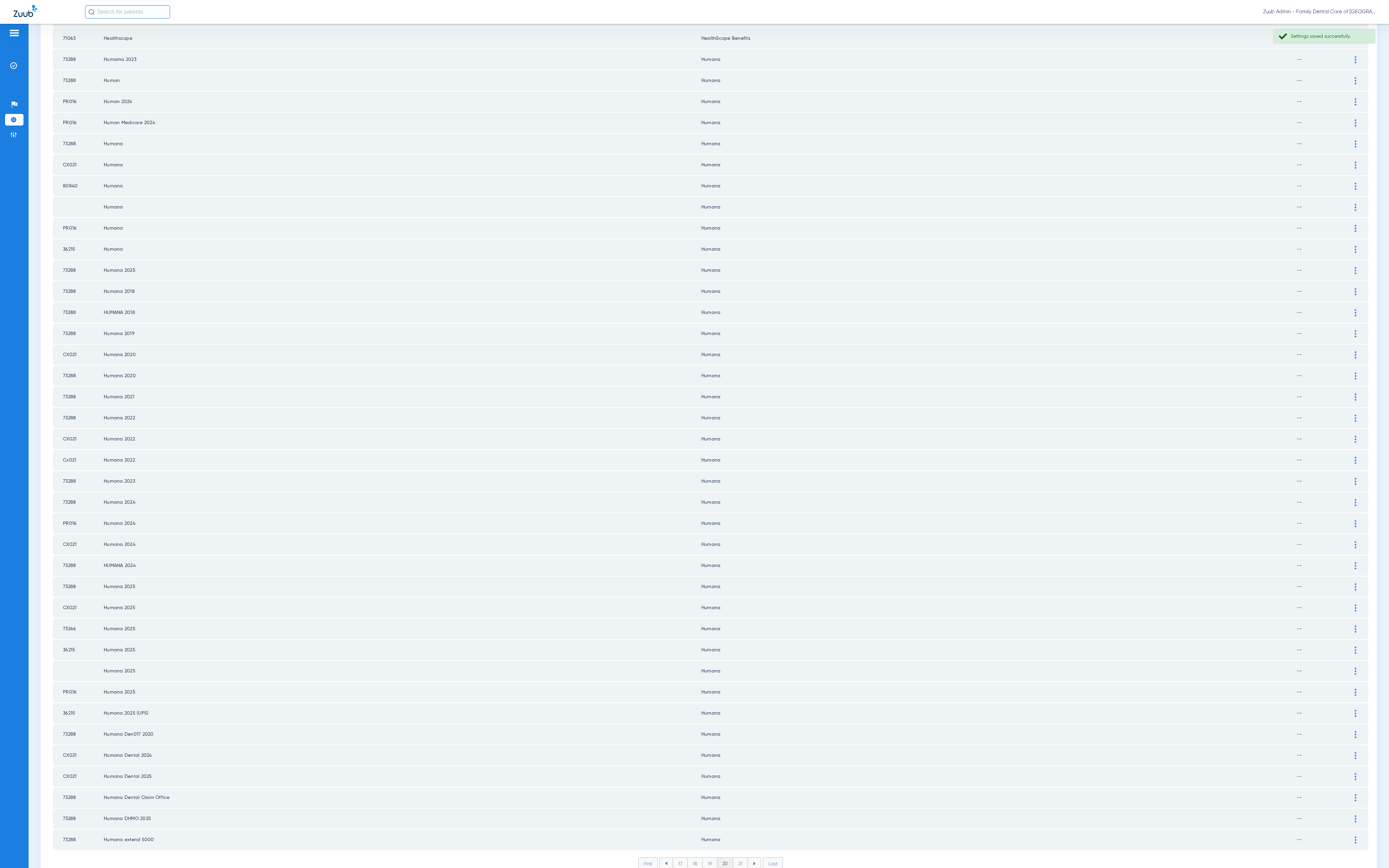
click at [733, 780] on li "21" at bounding box center [740, 863] width 15 height 11
click at [734, 780] on li "22" at bounding box center [740, 863] width 15 height 11
click at [738, 780] on li "23" at bounding box center [740, 863] width 15 height 11
click at [734, 780] on li "24" at bounding box center [741, 863] width 16 height 11
click at [740, 780] on li "25" at bounding box center [740, 863] width 16 height 11
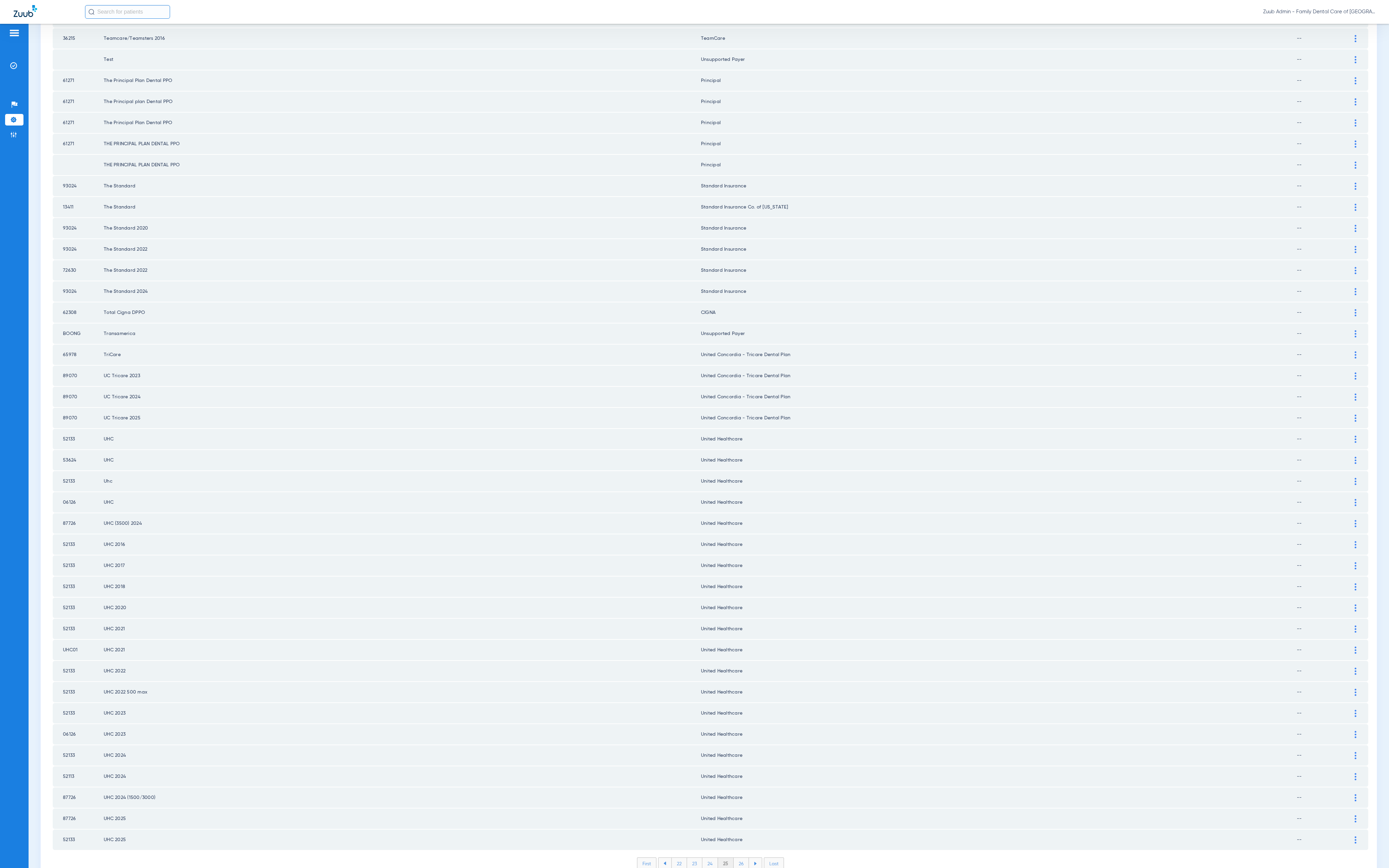
click at [738, 780] on li "26" at bounding box center [741, 863] width 15 height 11
click at [740, 780] on li "27" at bounding box center [741, 863] width 15 height 11
click at [741, 780] on li "28" at bounding box center [741, 863] width 16 height 11
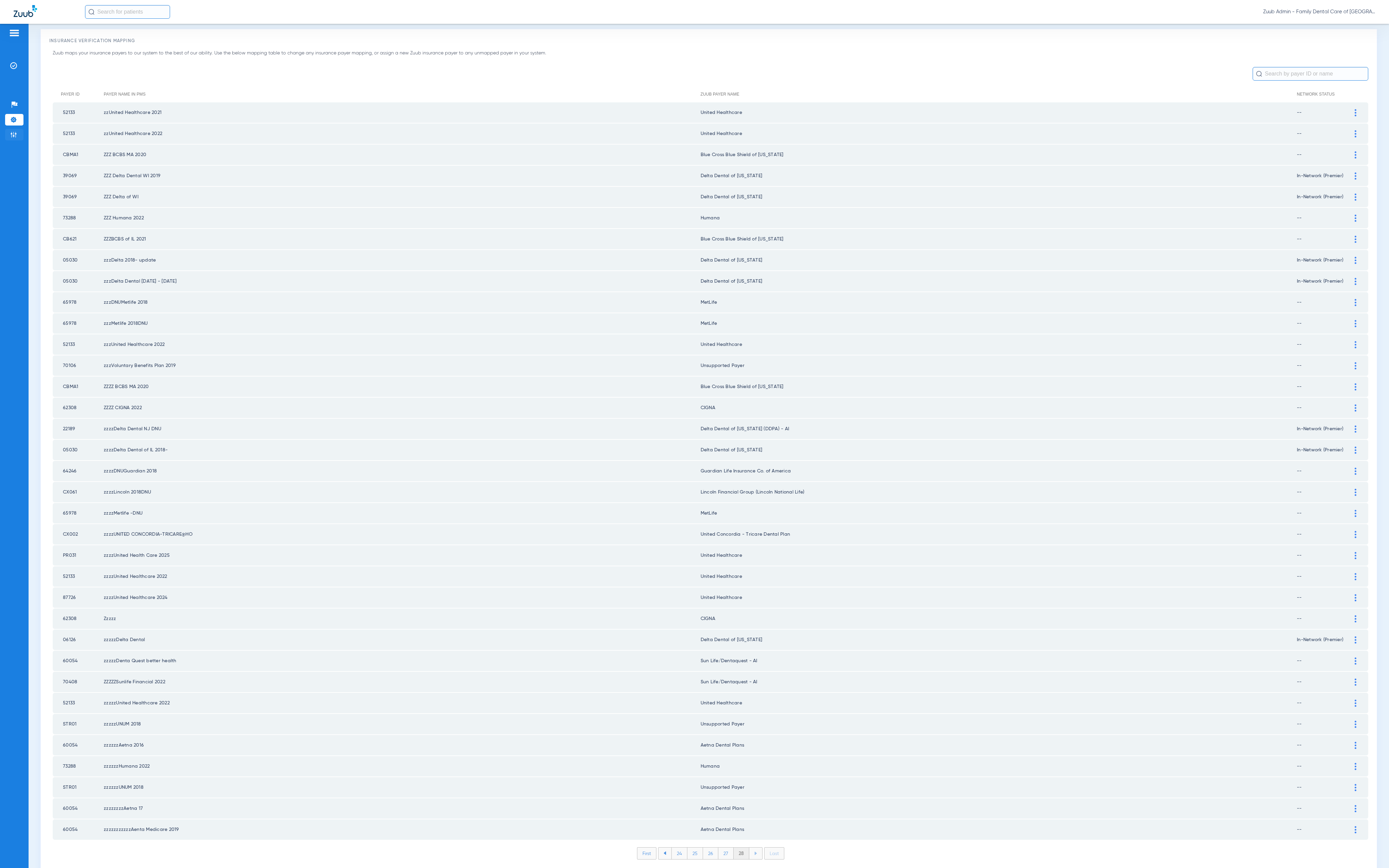
click at [10, 140] on li "Admin" at bounding box center [14, 134] width 18 height 11
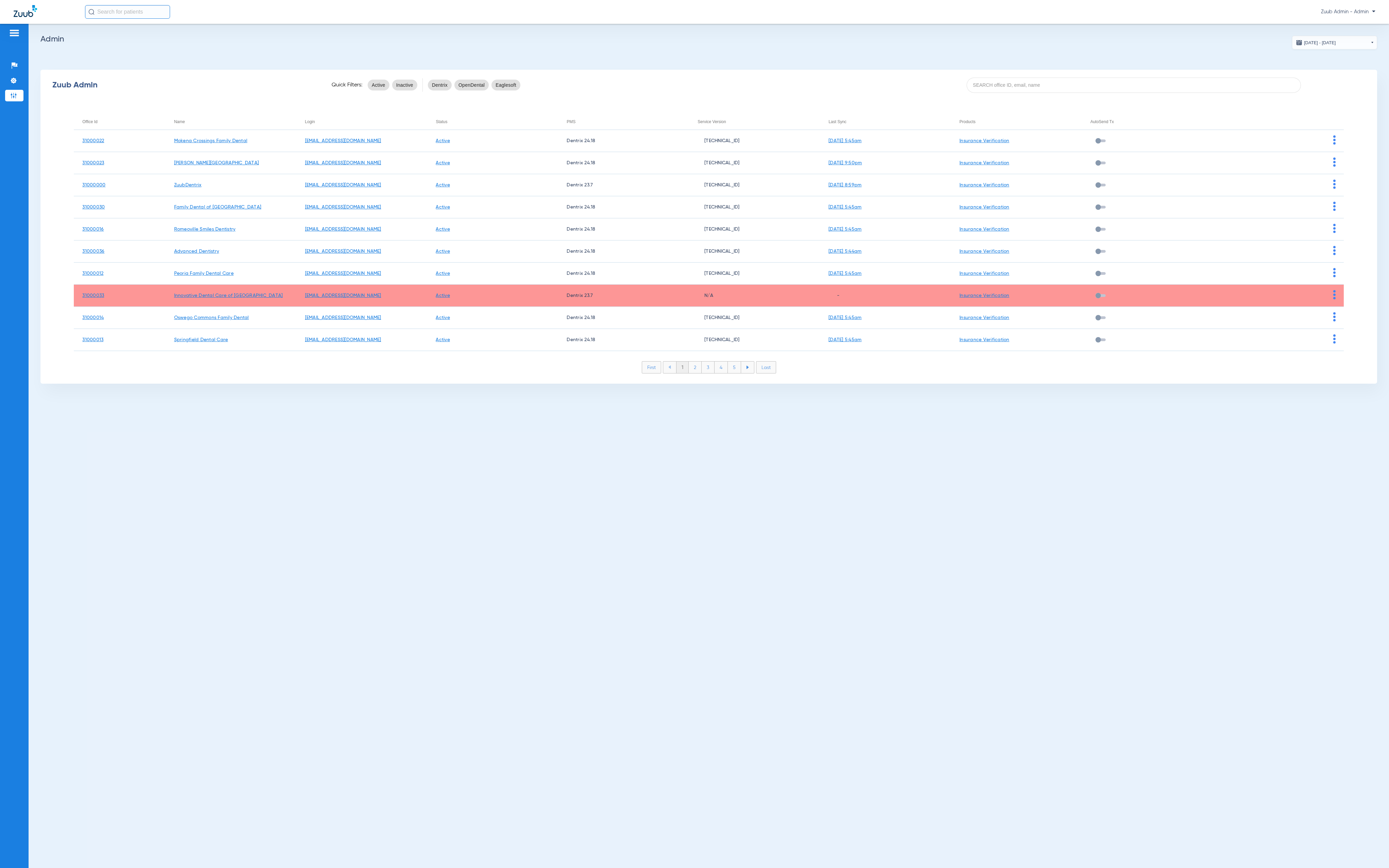
click at [1012, 75] on div "Zuub Admin Quick Filters: Active Inactive Dentrix OpenDental Eaglesoft" at bounding box center [709, 85] width 1337 height 27
click at [1013, 84] on input at bounding box center [1134, 85] width 334 height 15
paste input "31000013"
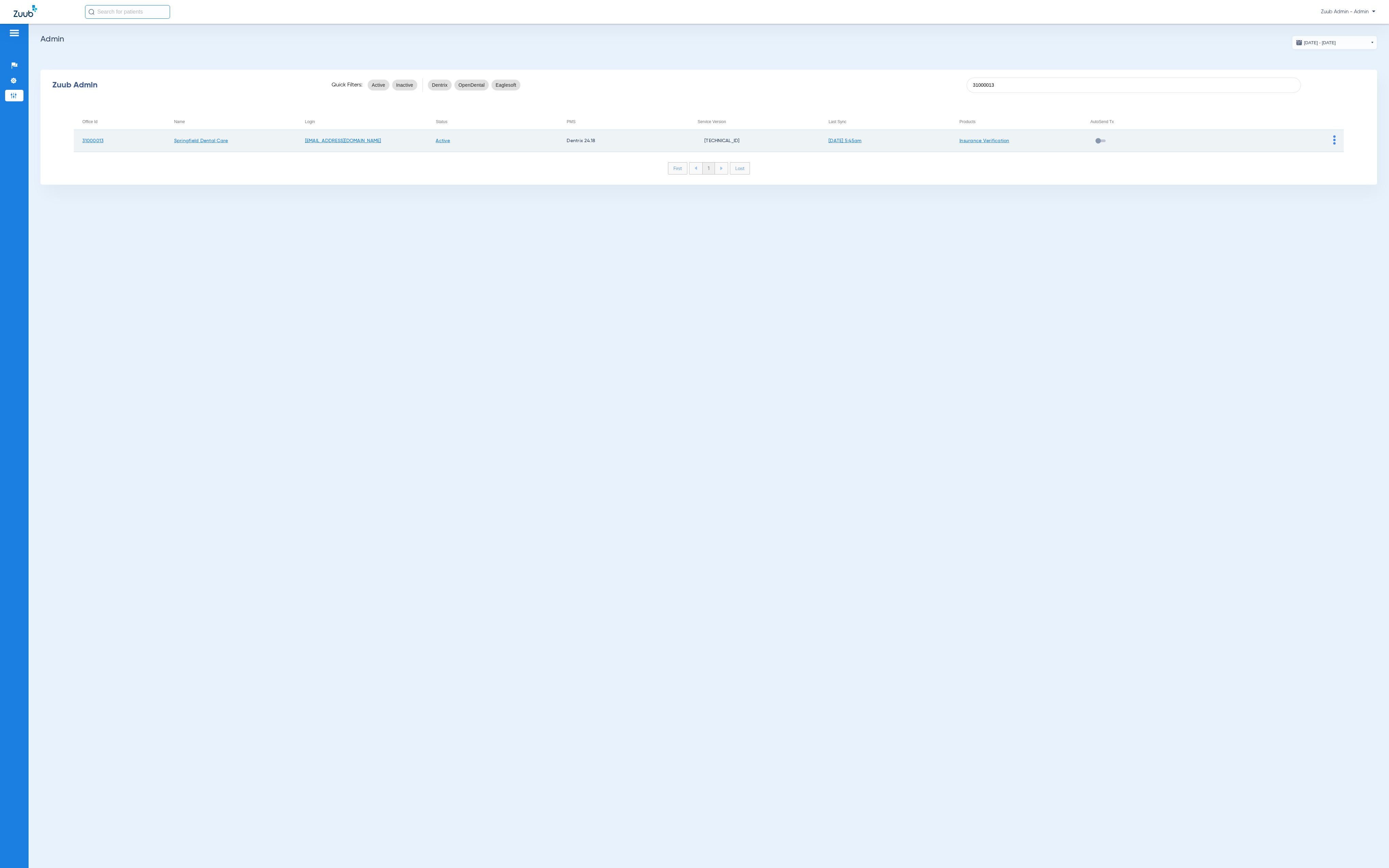
type input "31000013"
click at [1331, 142] on td at bounding box center [1278, 141] width 131 height 22
click at [1335, 142] on img at bounding box center [1335, 140] width 2 height 9
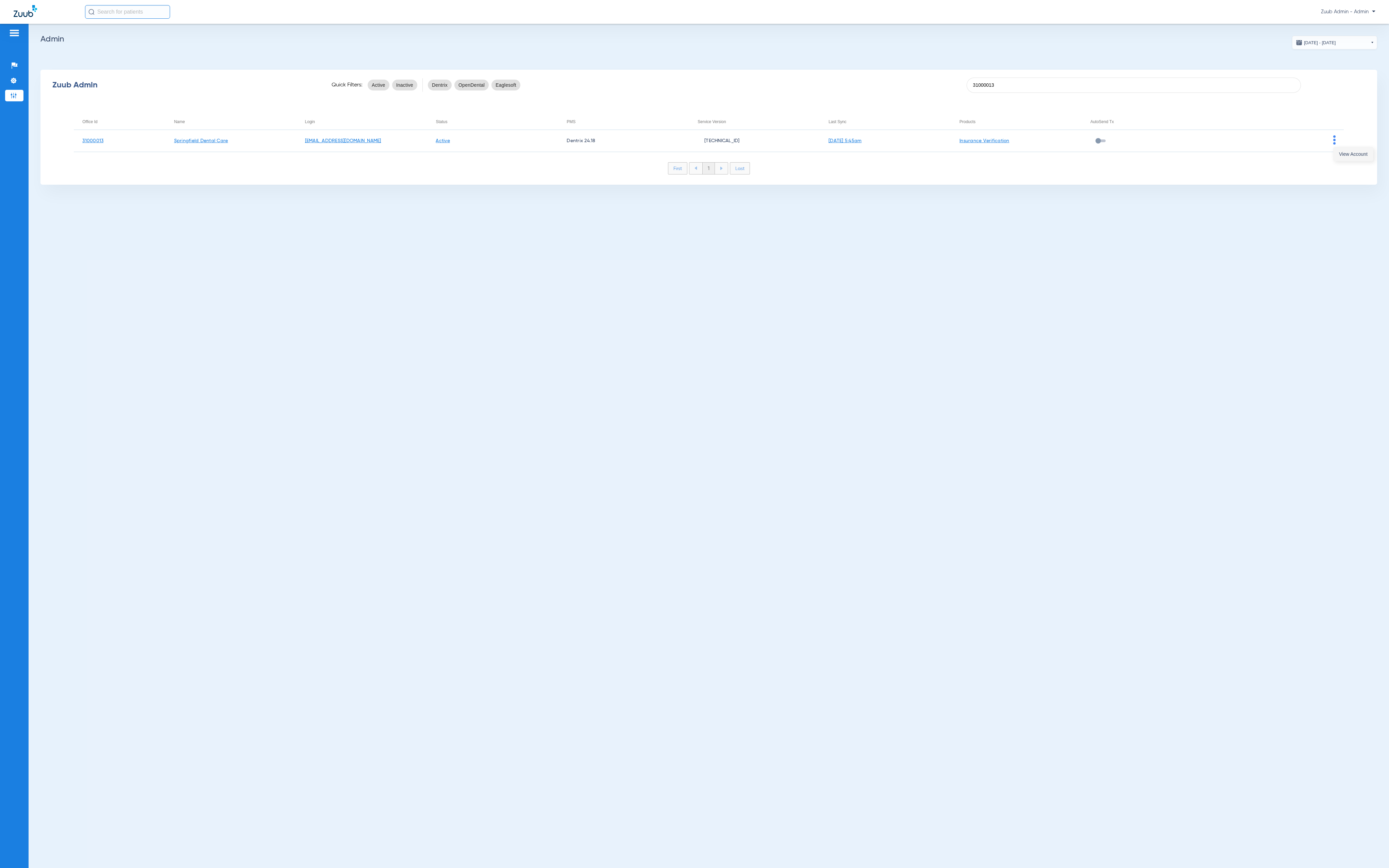
click at [1341, 151] on span "View Account" at bounding box center [1353, 154] width 29 height 5
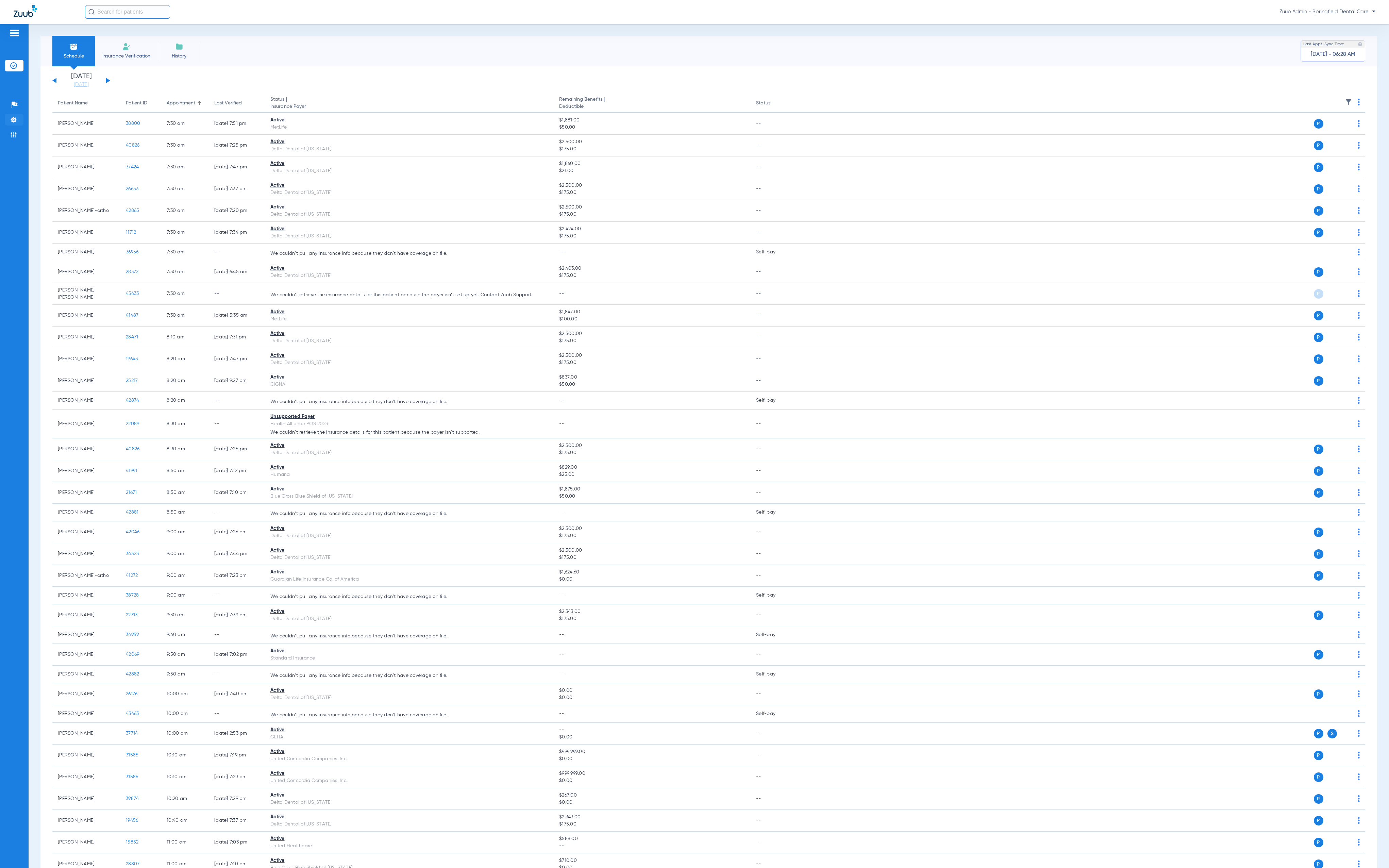
click at [16, 123] on img at bounding box center [13, 120] width 7 height 7
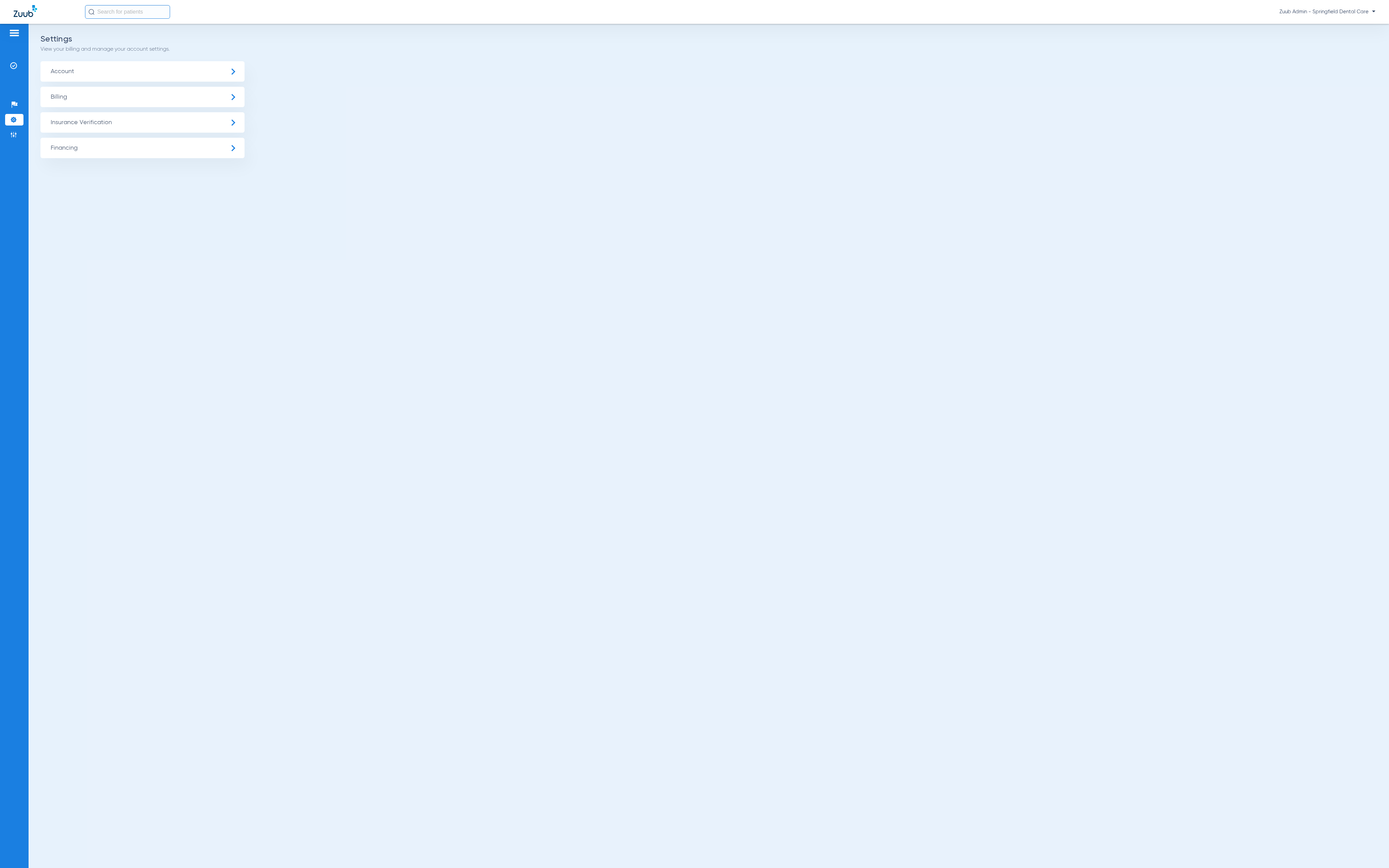
click at [61, 126] on span "Insurance Verification" at bounding box center [142, 122] width 204 height 20
click at [181, 173] on li "Insurance Payer Mapping" at bounding box center [142, 176] width 204 height 17
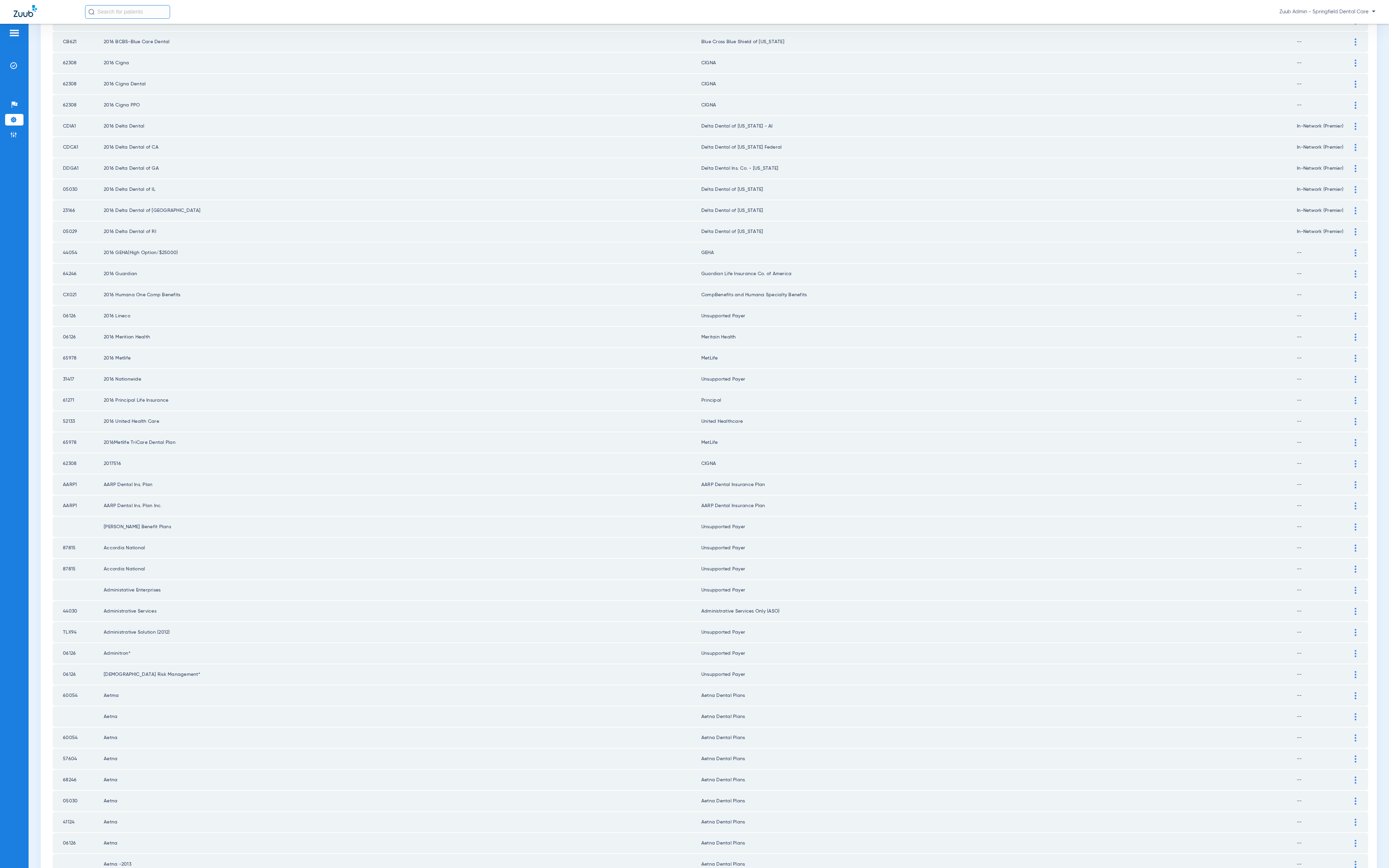
scroll to position [328, 0]
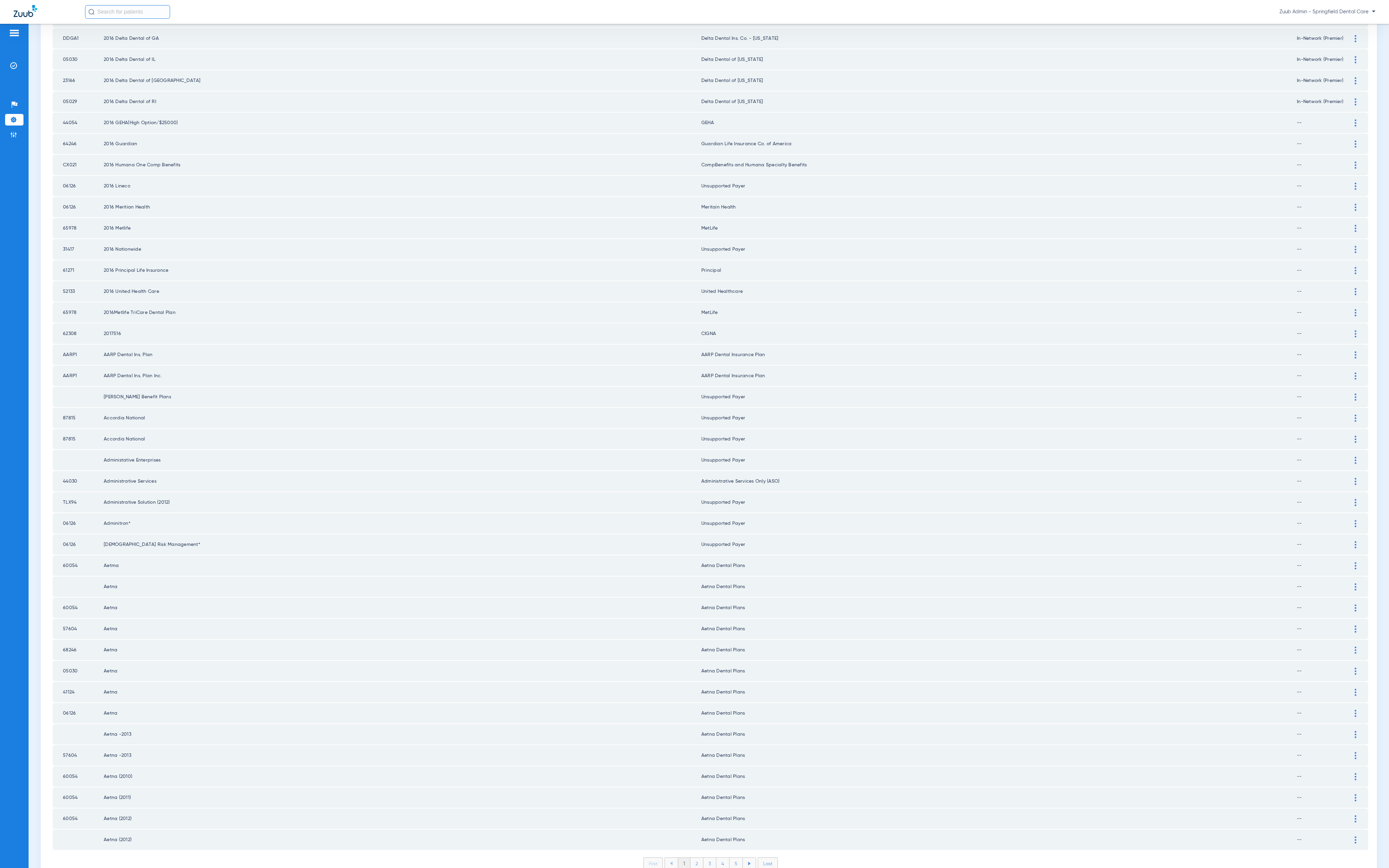
click at [691, 780] on li "2" at bounding box center [697, 863] width 13 height 11
click at [704, 780] on li "3" at bounding box center [710, 863] width 13 height 11
click at [1350, 625] on div at bounding box center [1356, 629] width 12 height 7
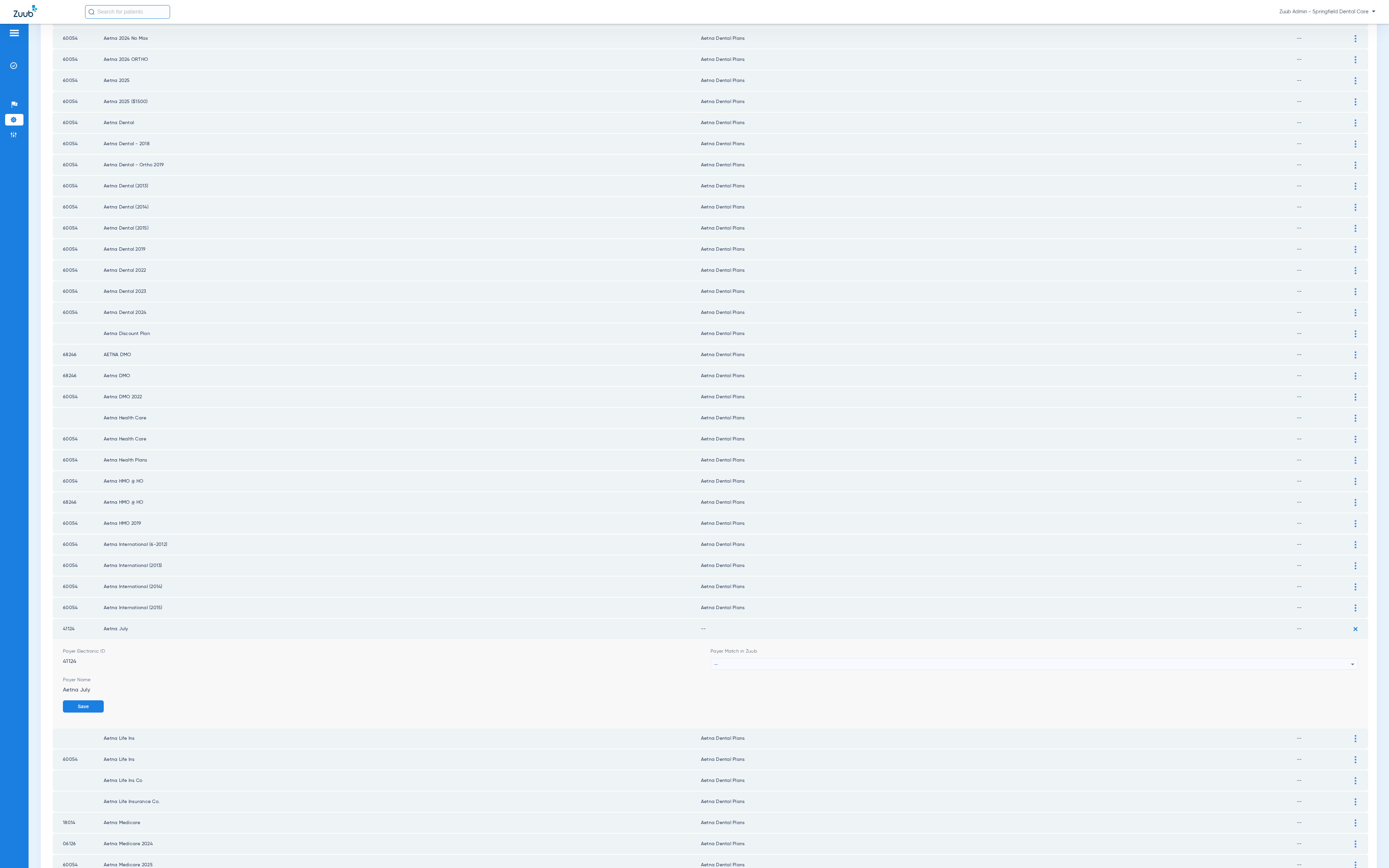
click at [904, 658] on div "--" at bounding box center [1033, 664] width 637 height 11
type input "aetn"
click at [881, 704] on mat-option "Aetna Dental Plans - AI" at bounding box center [1027, 709] width 642 height 11
click at [841, 658] on div "Aetna Dental Plans - AI" at bounding box center [1033, 664] width 637 height 11
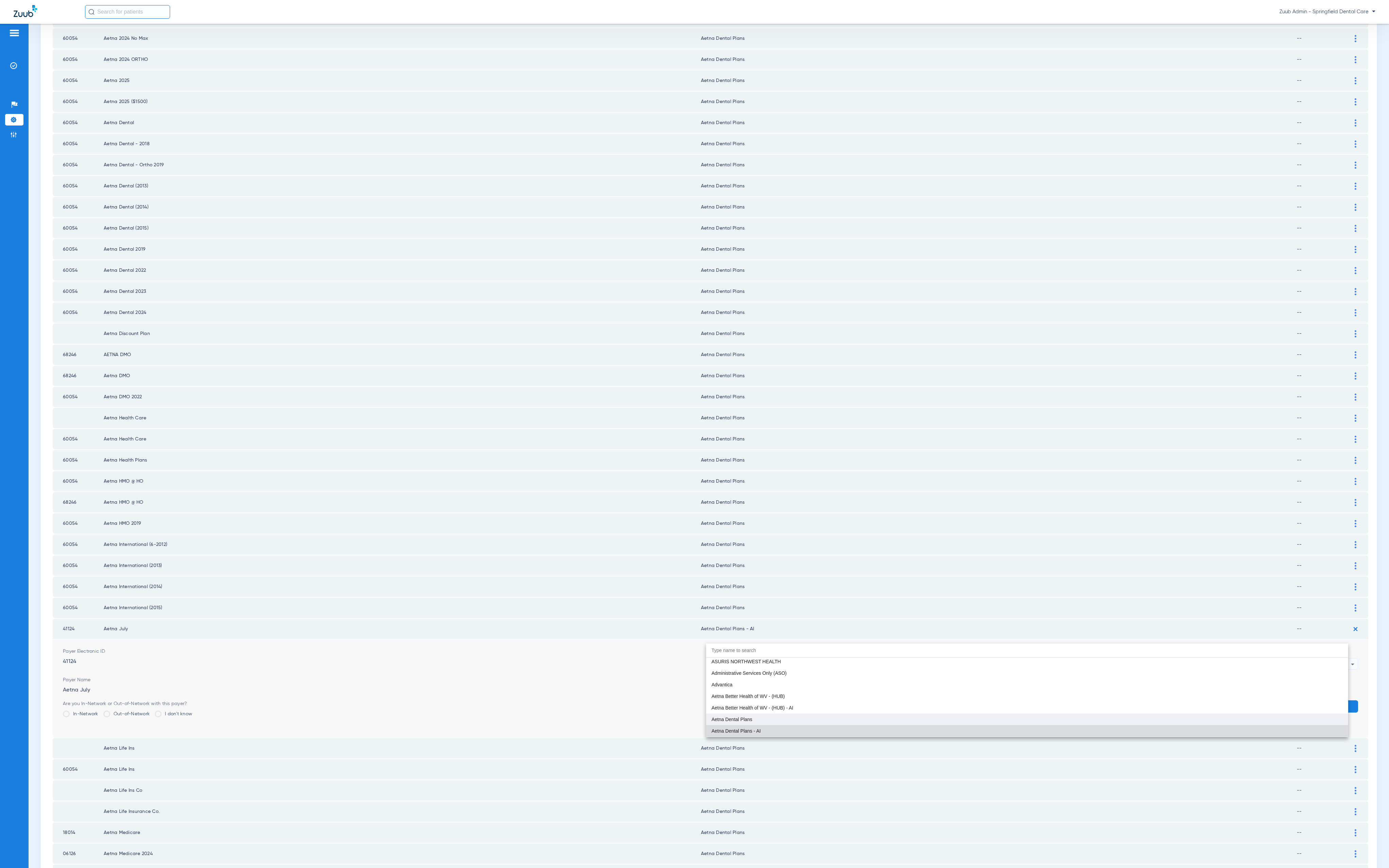
click at [825, 716] on mat-option "Aetna Dental Plans" at bounding box center [1027, 719] width 642 height 11
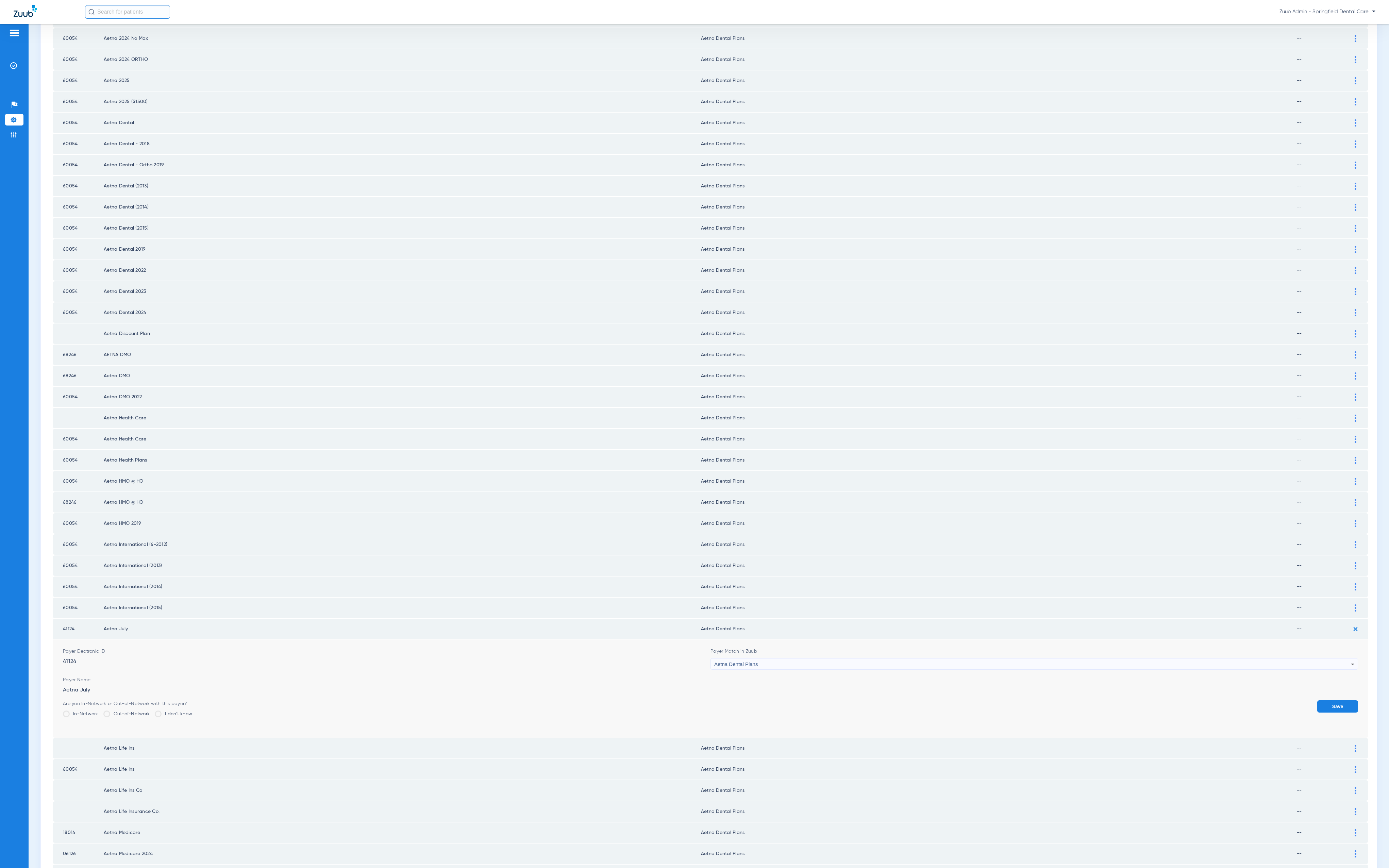
click at [1318, 700] on button "Save" at bounding box center [1338, 706] width 41 height 12
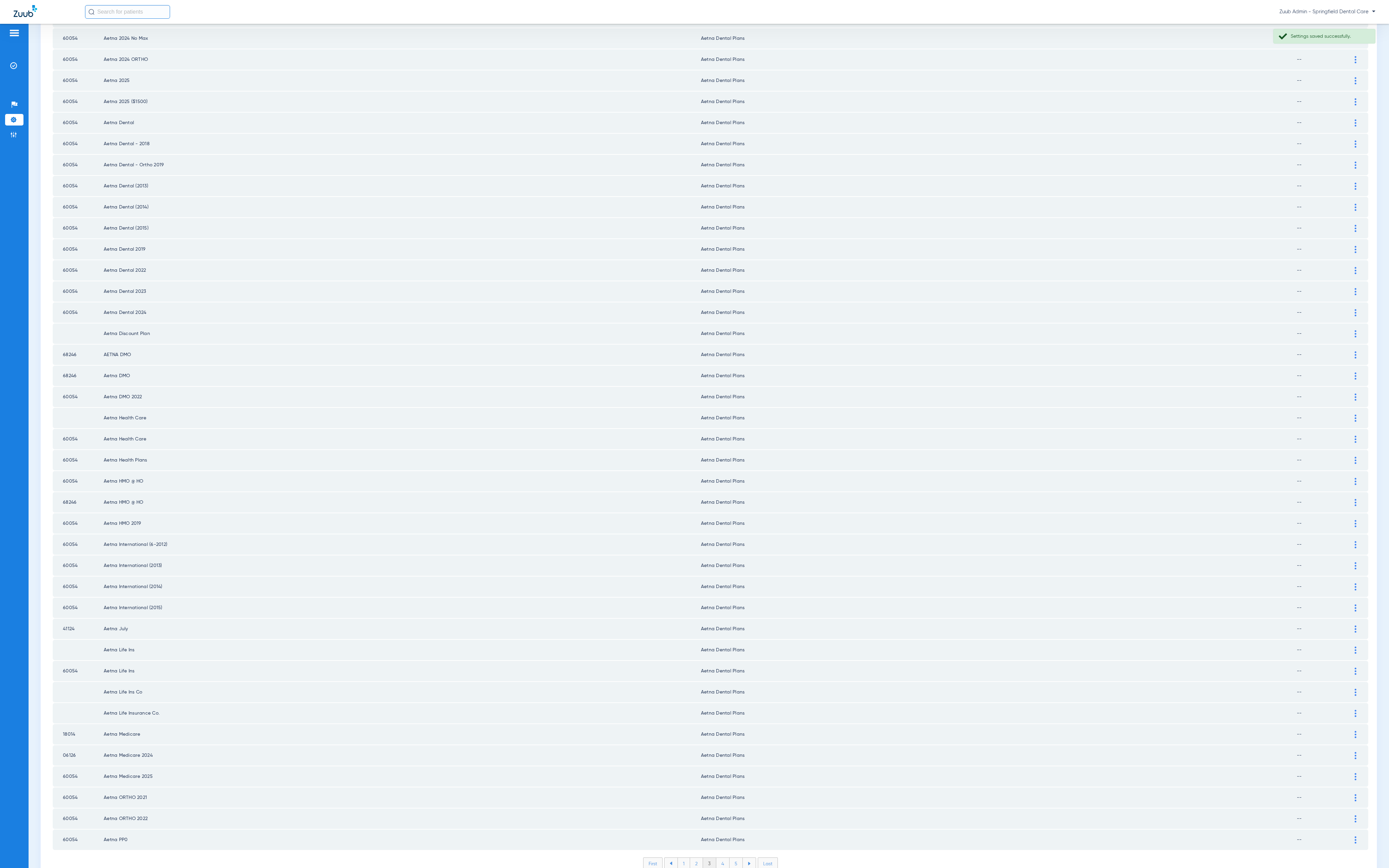
click at [716, 780] on li "4" at bounding box center [723, 863] width 13 height 11
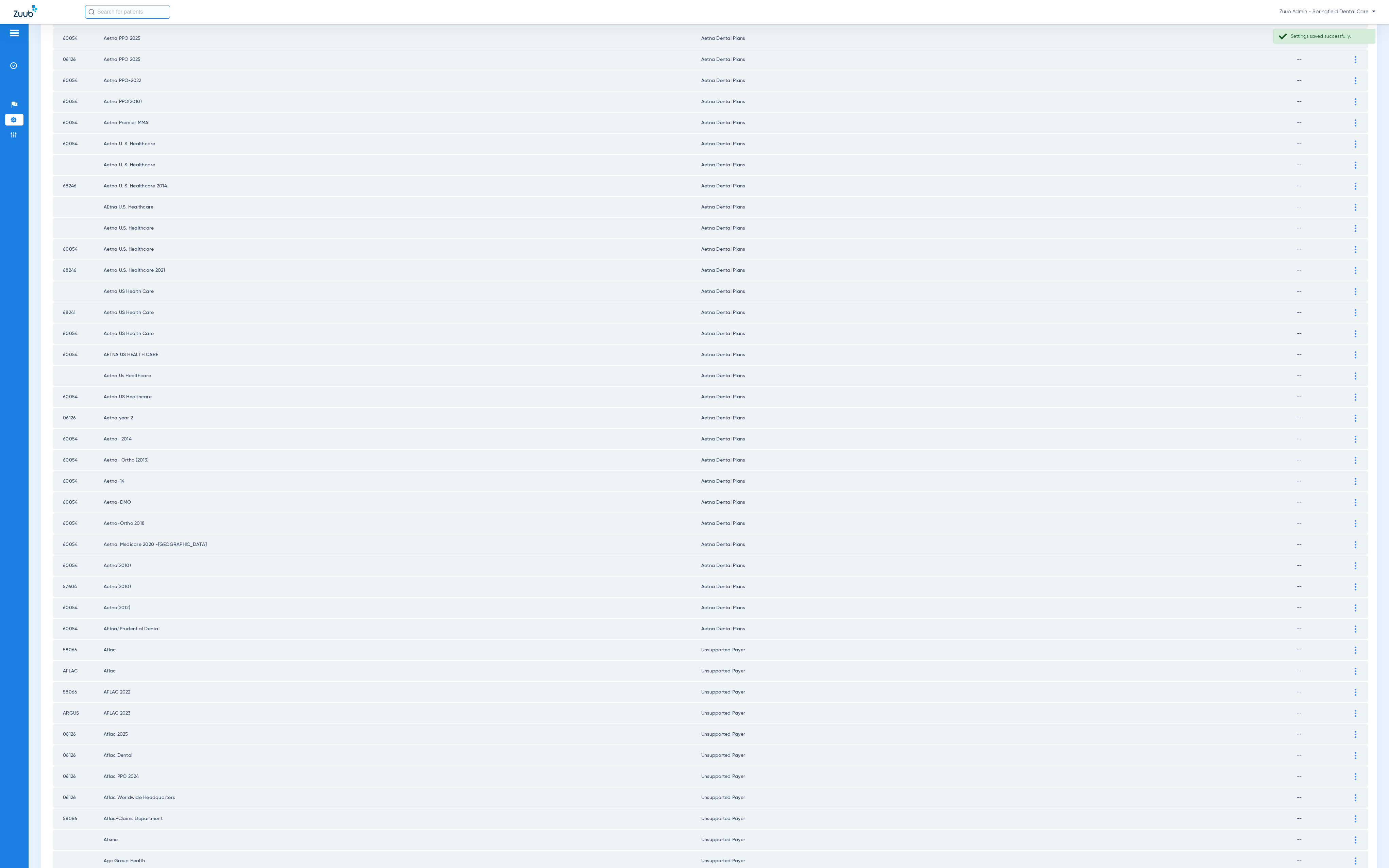
scroll to position [328, 0]
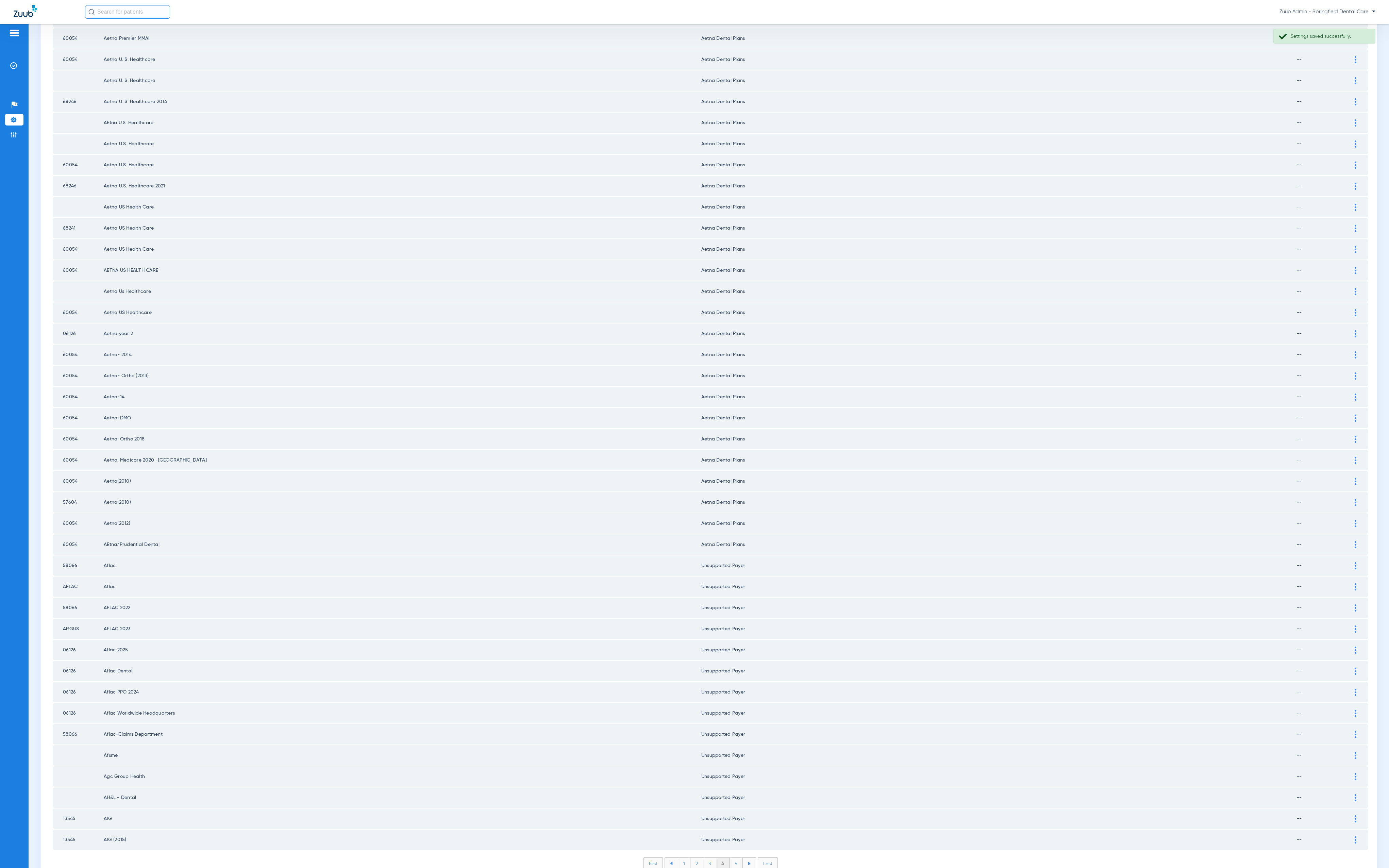
click at [730, 780] on li "5" at bounding box center [736, 863] width 13 height 11
click at [735, 780] on li "6" at bounding box center [737, 863] width 13 height 11
click at [733, 780] on div "First 3 4 5 6 7 Last Items per page: 50 251 – 300 of 4003" at bounding box center [711, 869] width 1316 height 23
click at [733, 780] on li "7" at bounding box center [737, 863] width 13 height 11
click at [735, 780] on li "8" at bounding box center [737, 863] width 13 height 11
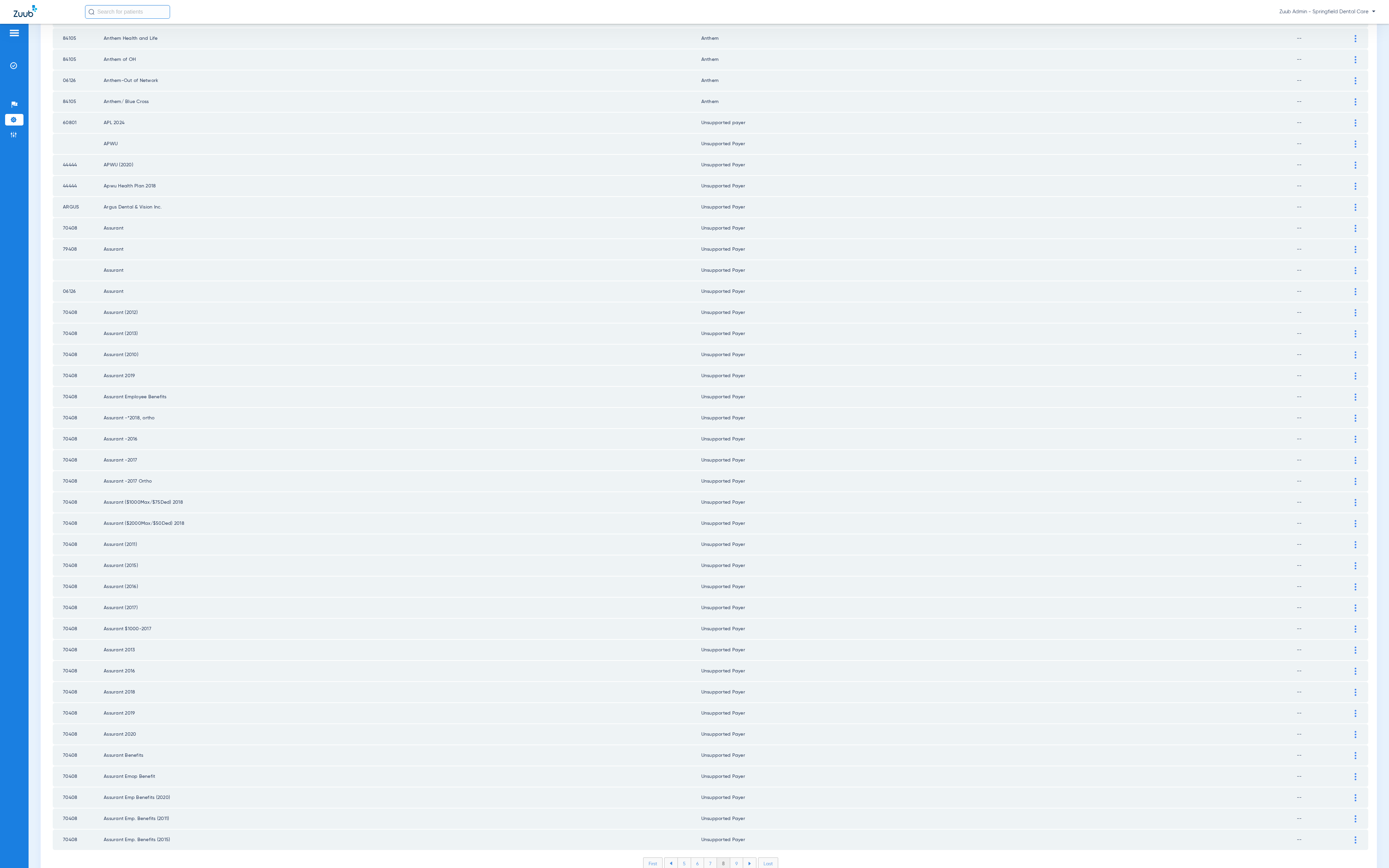
click at [732, 780] on li "9" at bounding box center [737, 863] width 13 height 11
click at [730, 780] on li "10" at bounding box center [737, 863] width 15 height 11
click at [733, 780] on li "11" at bounding box center [738, 863] width 14 height 11
click at [734, 780] on li "12" at bounding box center [738, 863] width 15 height 11
click at [735, 780] on li "13" at bounding box center [739, 863] width 15 height 11
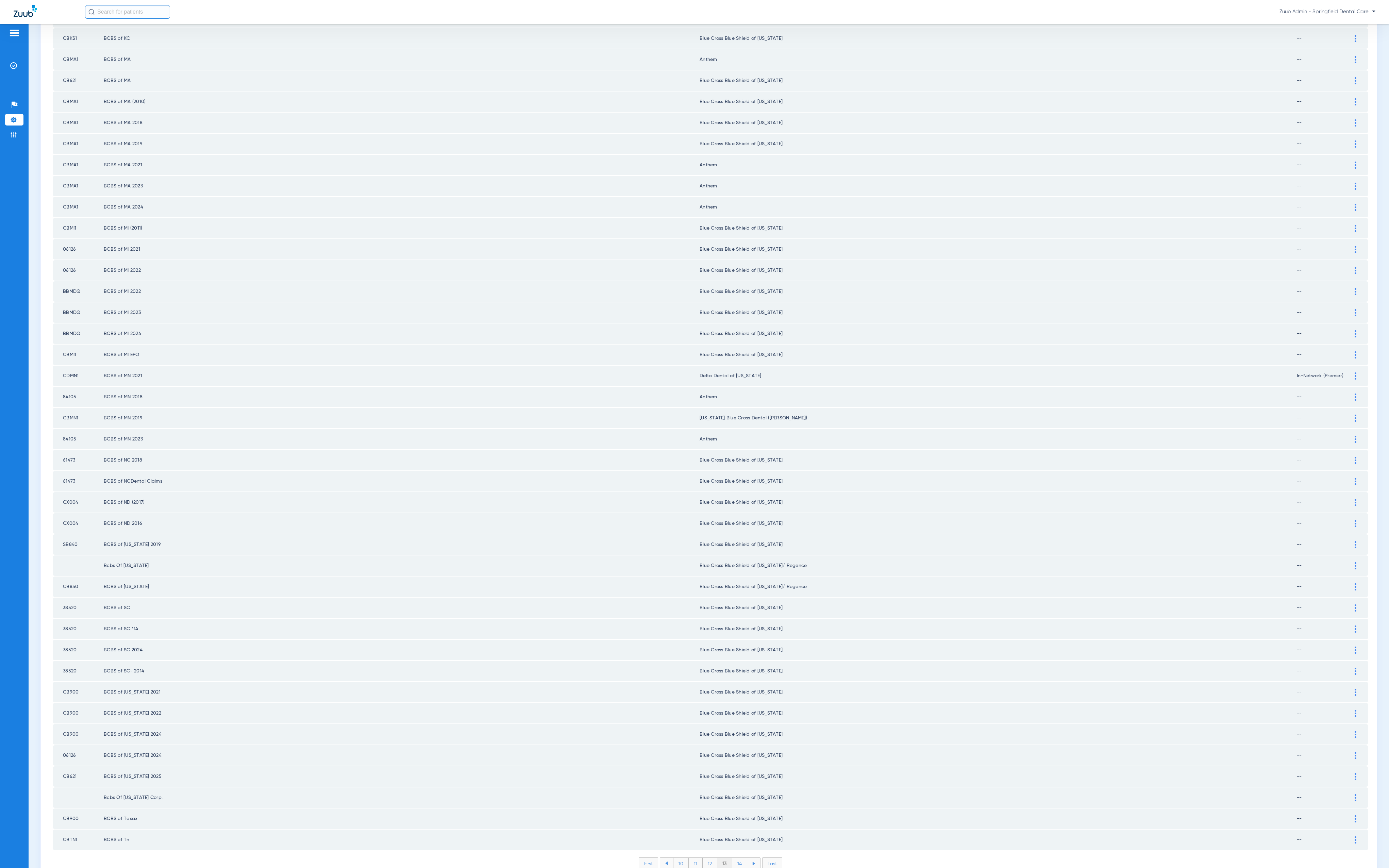
click at [735, 780] on li "14" at bounding box center [740, 863] width 15 height 11
click at [739, 780] on li "15" at bounding box center [739, 863] width 15 height 11
click at [733, 780] on li "16" at bounding box center [740, 863] width 15 height 11
click at [737, 780] on li "17" at bounding box center [740, 863] width 15 height 11
click at [737, 780] on li "18" at bounding box center [740, 863] width 15 height 11
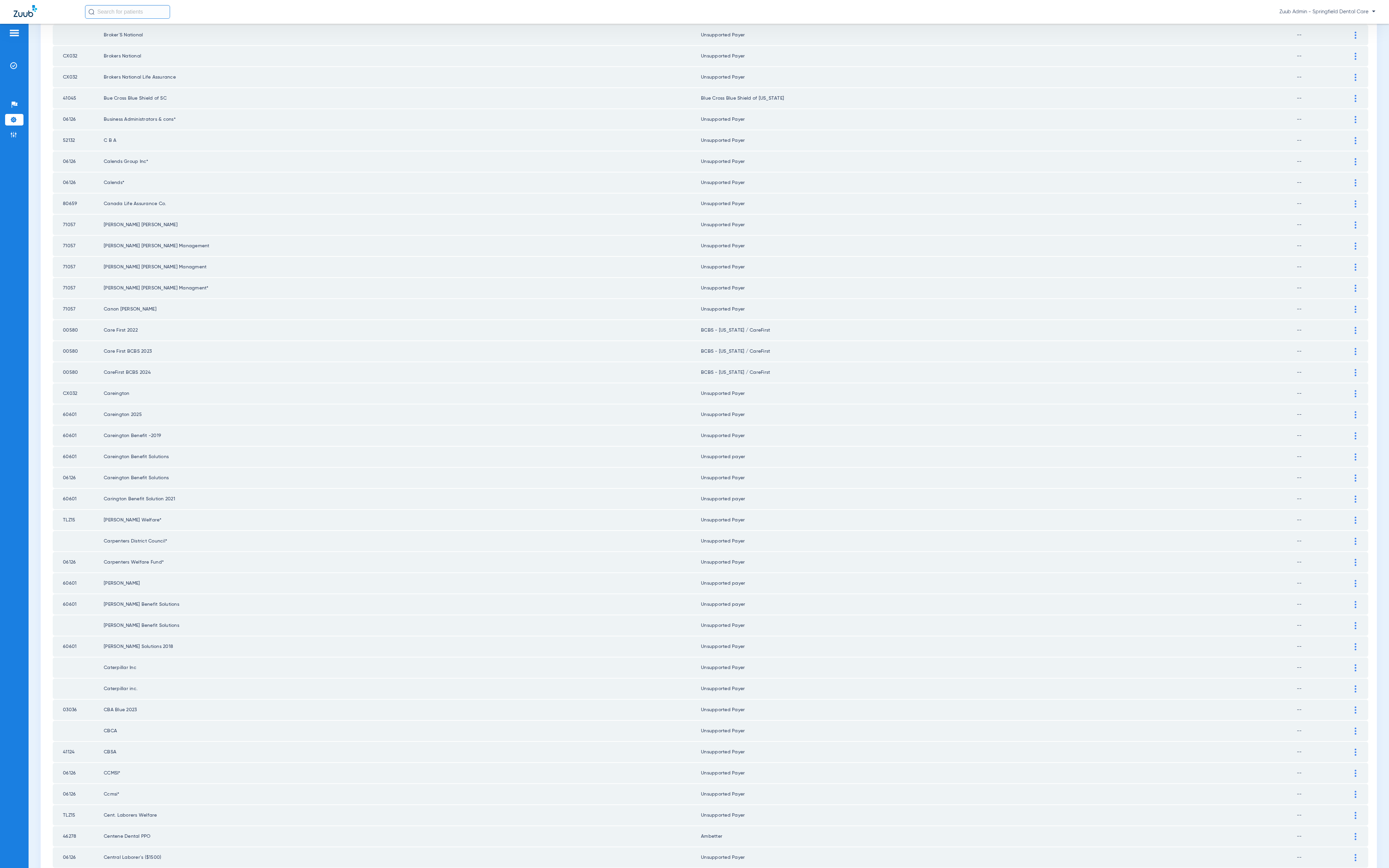
scroll to position [328, 0]
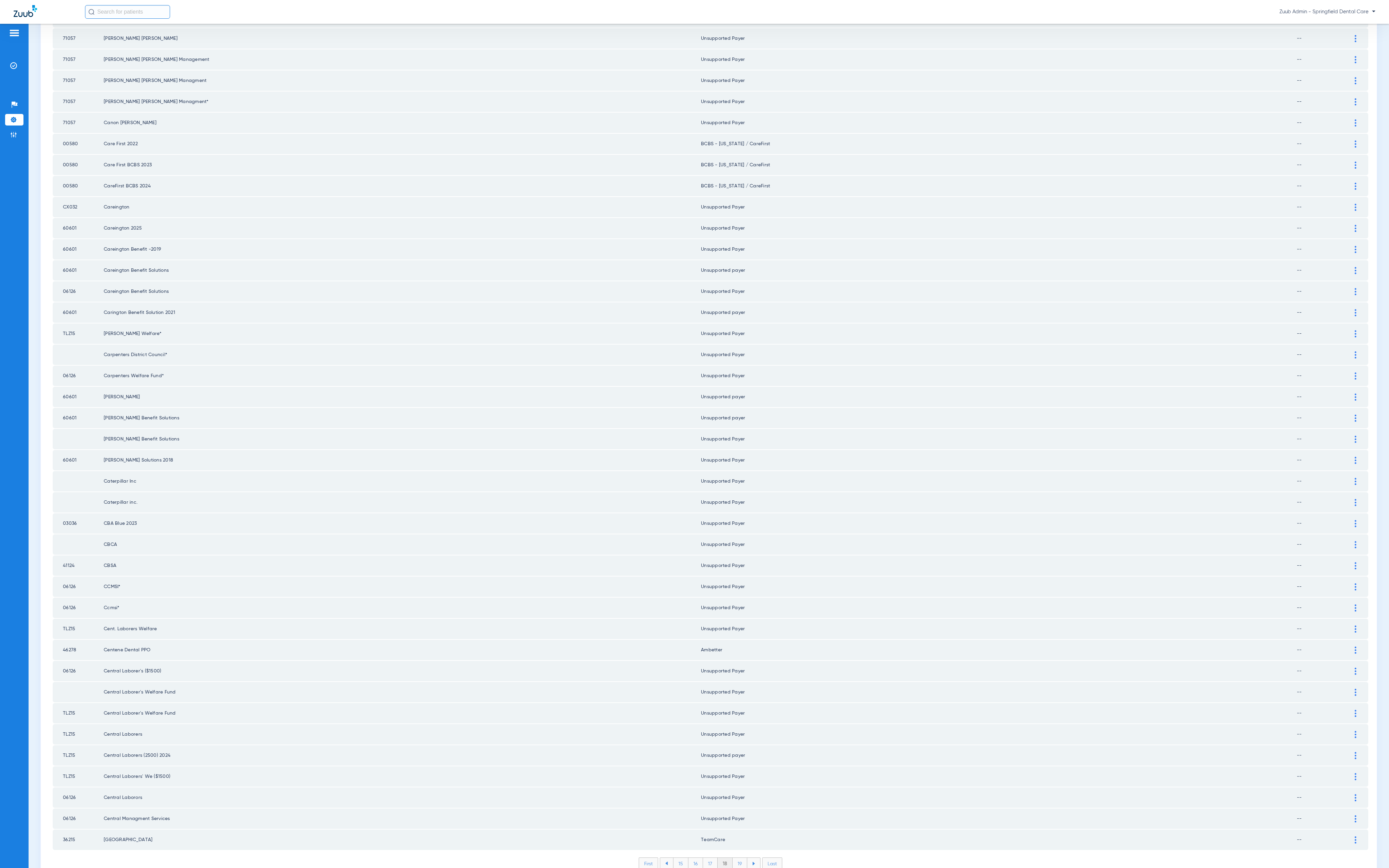
click at [736, 858] on li "19" at bounding box center [740, 863] width 15 height 11
click at [739, 858] on li "20" at bounding box center [740, 863] width 16 height 11
click at [738, 858] on li "21" at bounding box center [740, 863] width 15 height 11
click at [739, 858] on li "22" at bounding box center [740, 863] width 15 height 11
click at [739, 858] on li "23" at bounding box center [740, 863] width 15 height 11
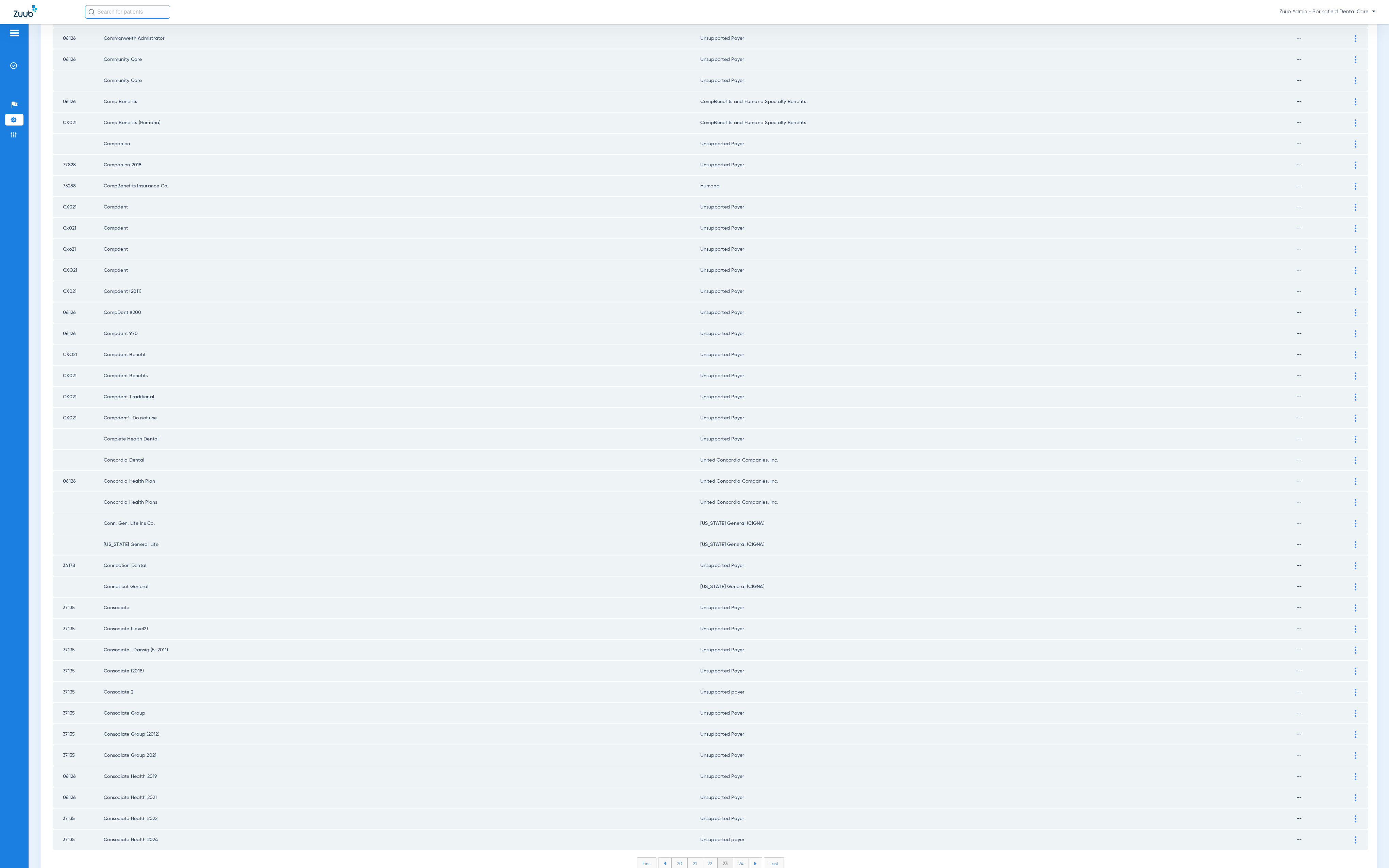
click at [737, 858] on li "24" at bounding box center [741, 863] width 16 height 11
click at [737, 858] on li "25" at bounding box center [740, 863] width 16 height 11
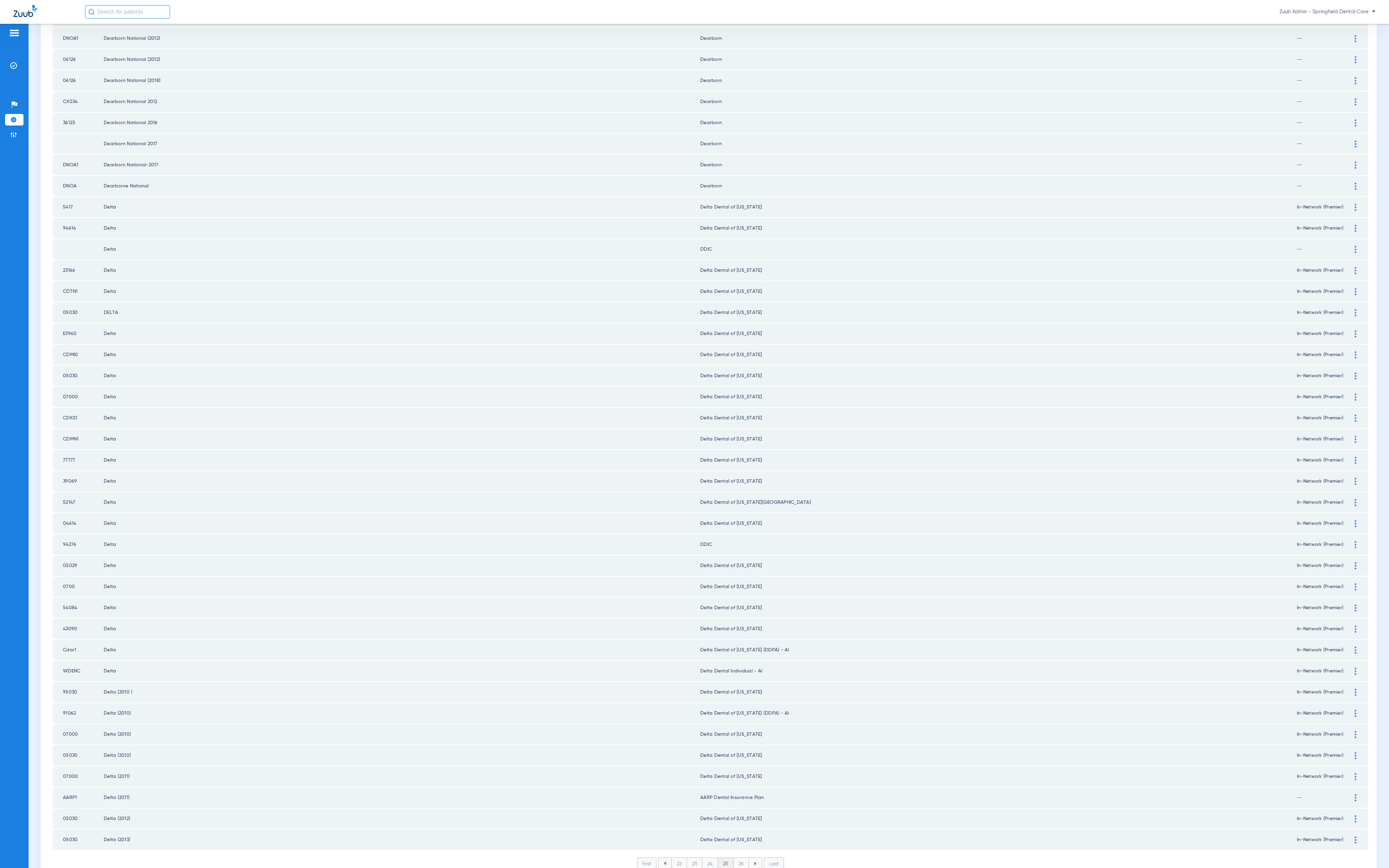
click at [737, 858] on li "26" at bounding box center [741, 863] width 15 height 11
click at [734, 858] on li "27" at bounding box center [741, 863] width 15 height 11
click at [738, 858] on li "28" at bounding box center [741, 863] width 16 height 11
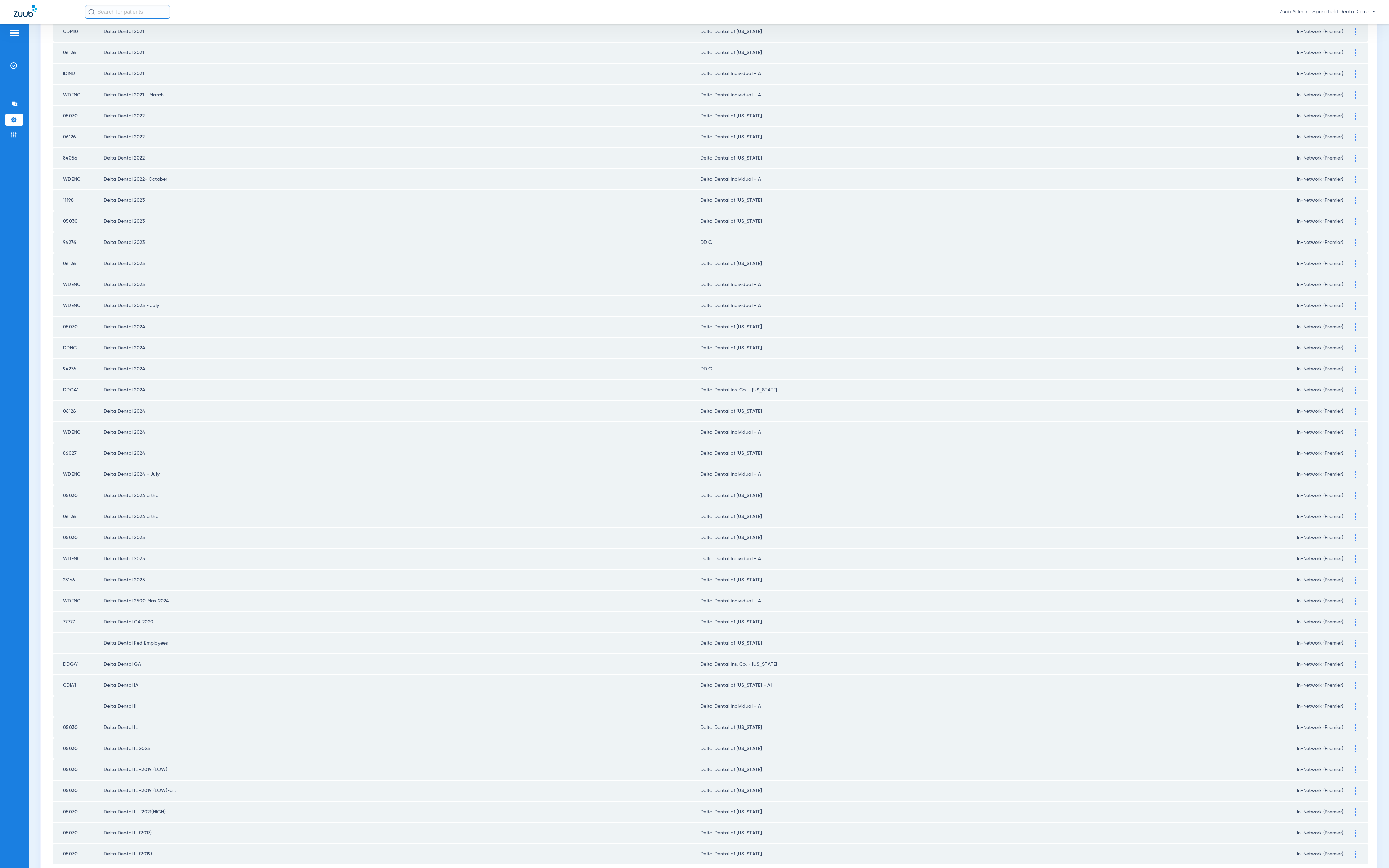
scroll to position [0, 0]
click at [737, 858] on li "29" at bounding box center [741, 863] width 15 height 11
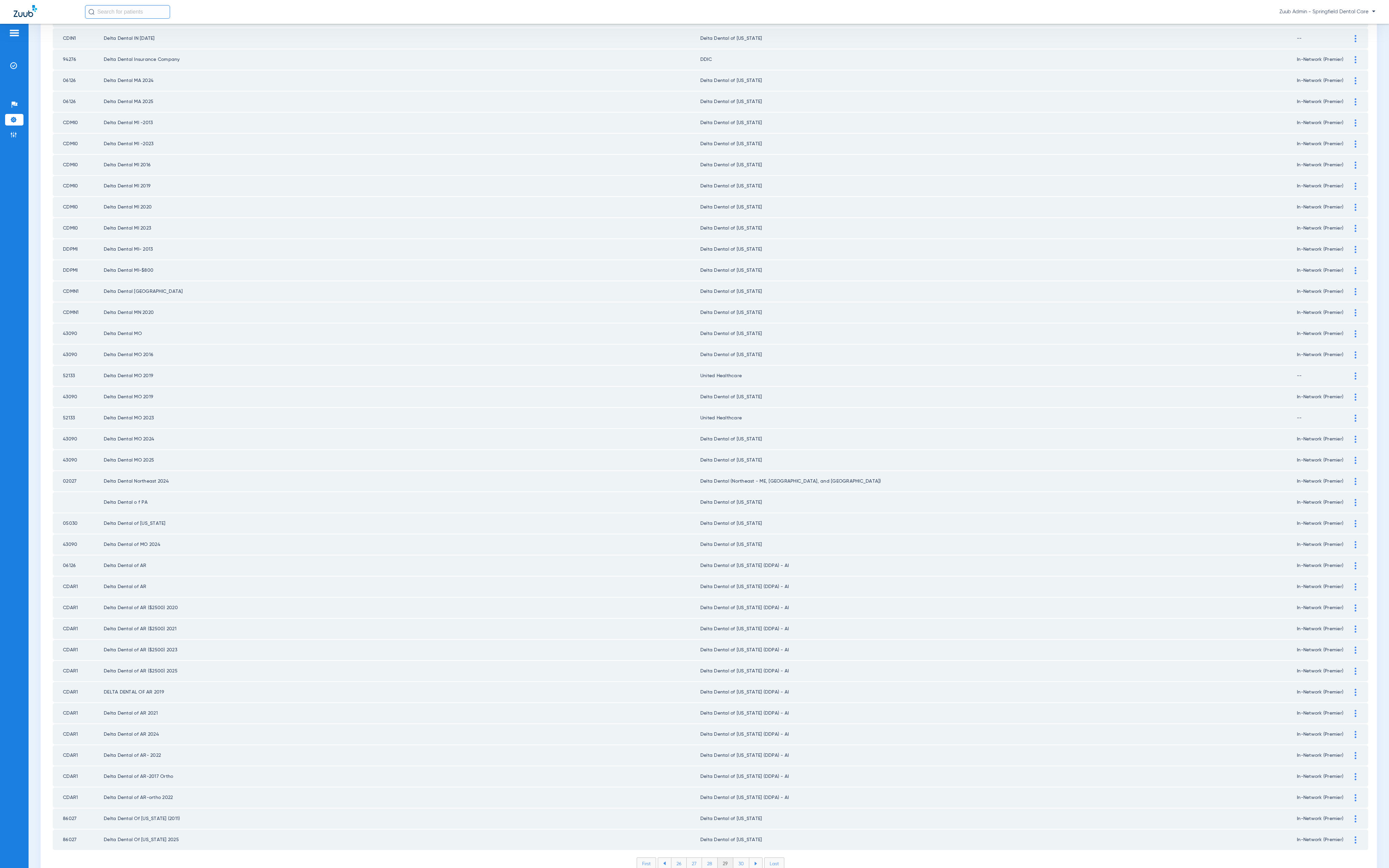
click at [736, 858] on li "30" at bounding box center [741, 863] width 16 height 11
drag, startPoint x: 736, startPoint y: 825, endPoint x: 735, endPoint y: 819, distance: 6.1
click at [736, 858] on li "31" at bounding box center [741, 863] width 15 height 11
click at [738, 858] on li "32" at bounding box center [741, 863] width 15 height 11
click at [735, 858] on li "33" at bounding box center [741, 863] width 15 height 11
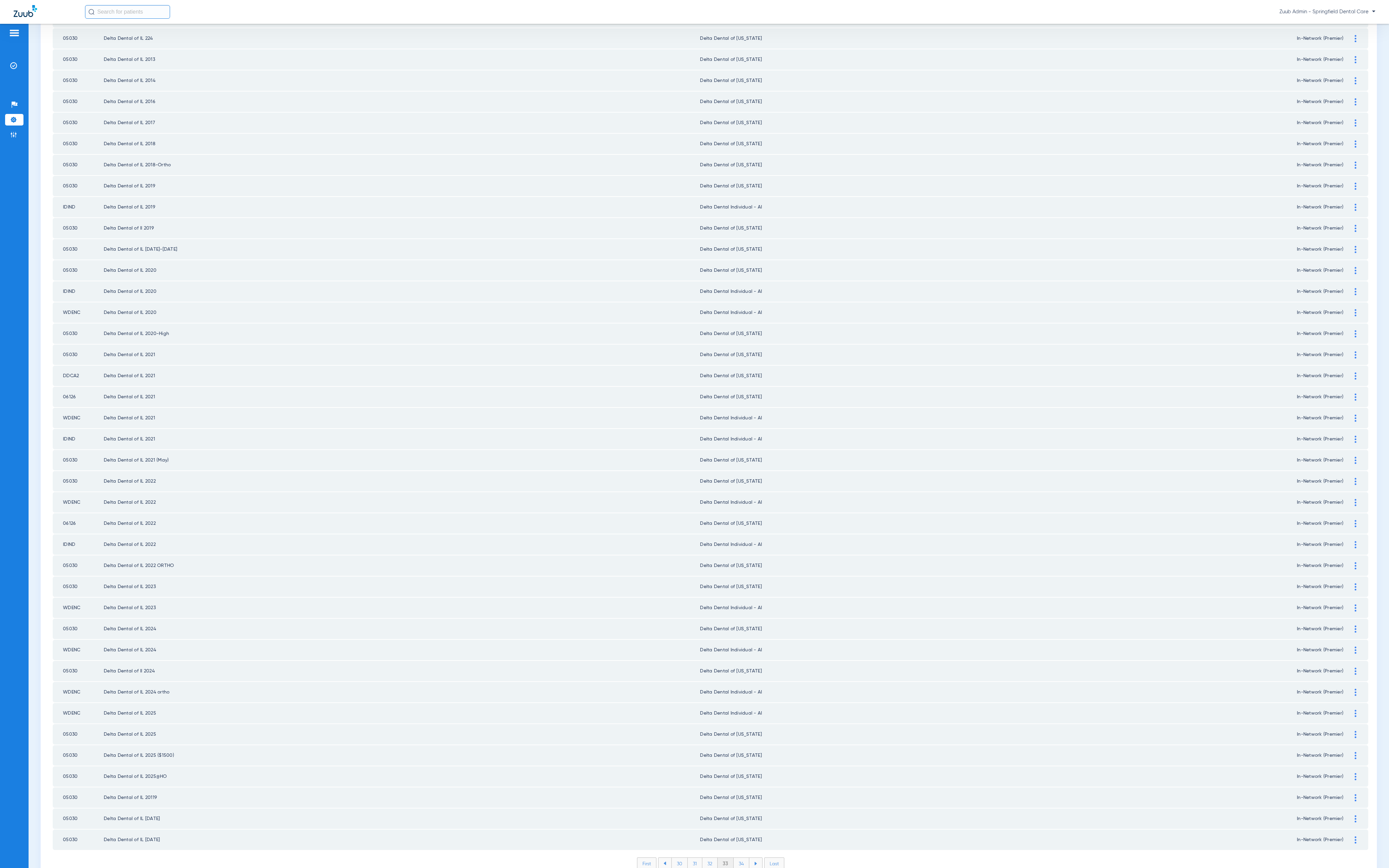
click at [734, 858] on li "34" at bounding box center [741, 863] width 16 height 11
click at [734, 858] on li "35" at bounding box center [741, 863] width 16 height 11
drag, startPoint x: 734, startPoint y: 832, endPoint x: 725, endPoint y: 821, distance: 14.2
click at [734, 858] on li "36" at bounding box center [741, 863] width 15 height 11
click at [735, 858] on li "37" at bounding box center [741, 863] width 15 height 11
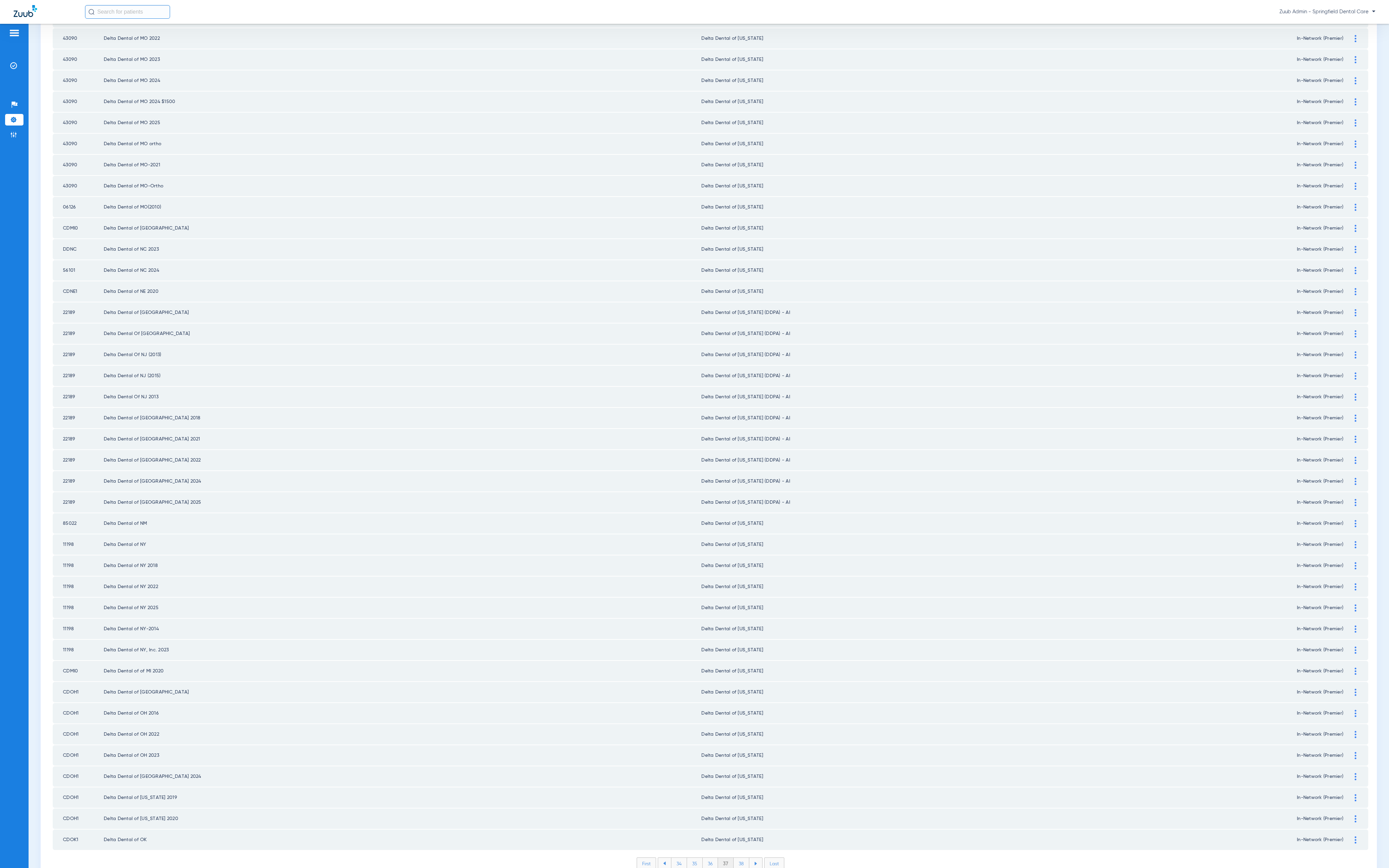
click at [734, 858] on li "38" at bounding box center [741, 863] width 16 height 11
click at [739, 858] on li "39" at bounding box center [741, 863] width 15 height 11
click at [734, 858] on li "40" at bounding box center [741, 863] width 16 height 11
click at [739, 858] on li "41" at bounding box center [742, 863] width 15 height 11
click at [737, 858] on li "42" at bounding box center [741, 863] width 16 height 11
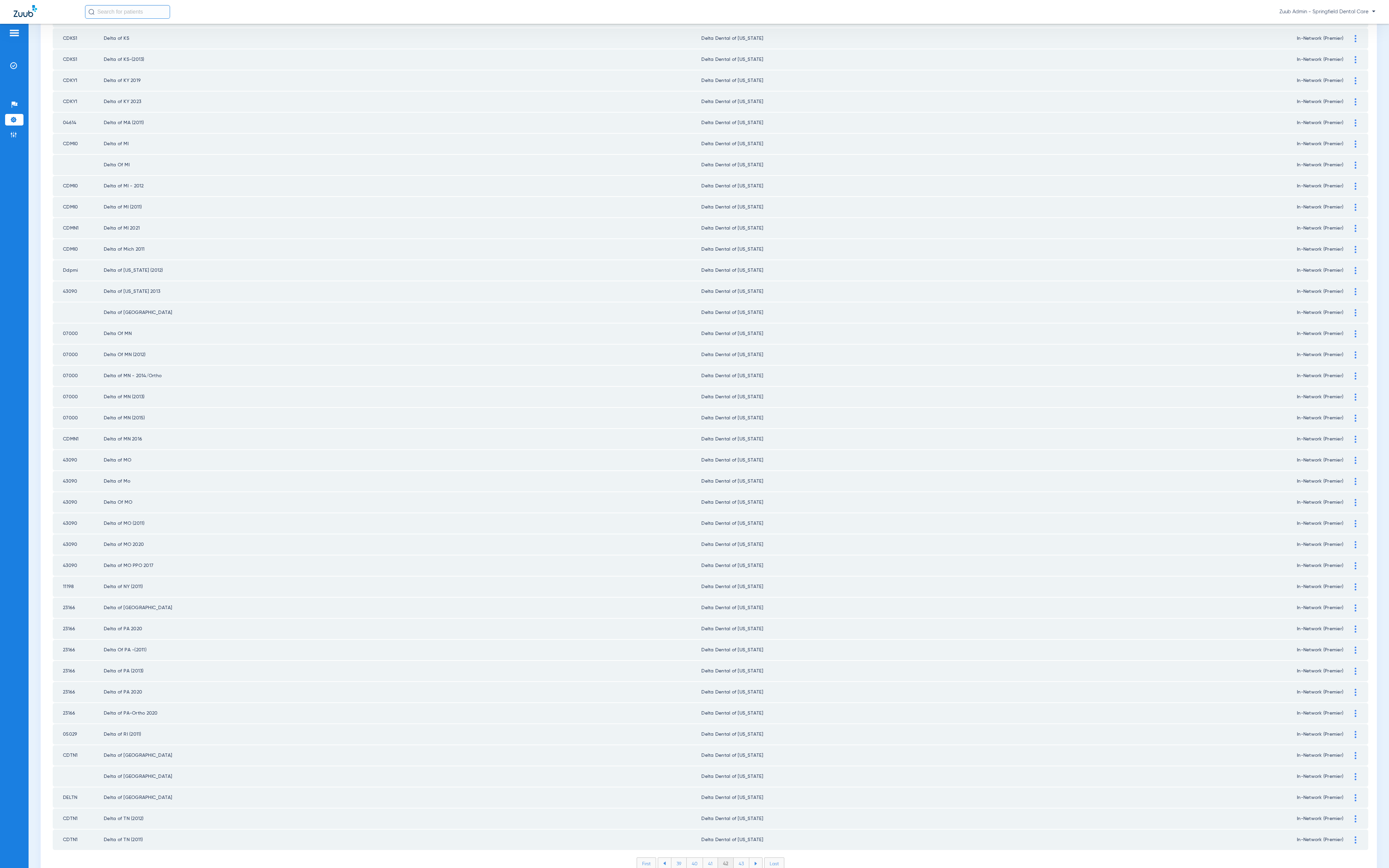
click at [734, 858] on li "43" at bounding box center [741, 863] width 16 height 11
click at [737, 858] on li "44" at bounding box center [742, 863] width 16 height 11
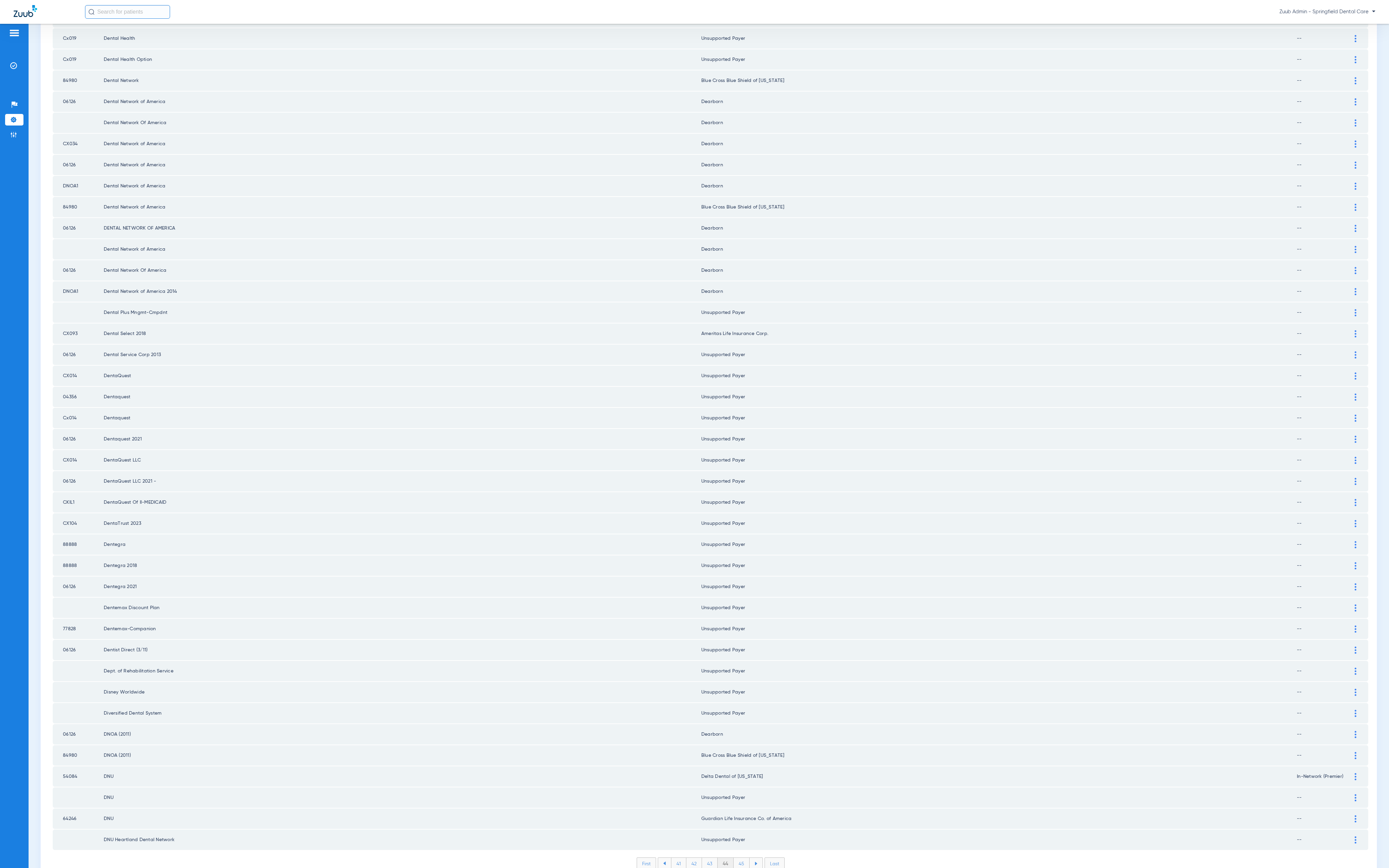
click at [737, 858] on li "45" at bounding box center [742, 863] width 16 height 11
click at [734, 858] on li "46" at bounding box center [742, 863] width 16 height 11
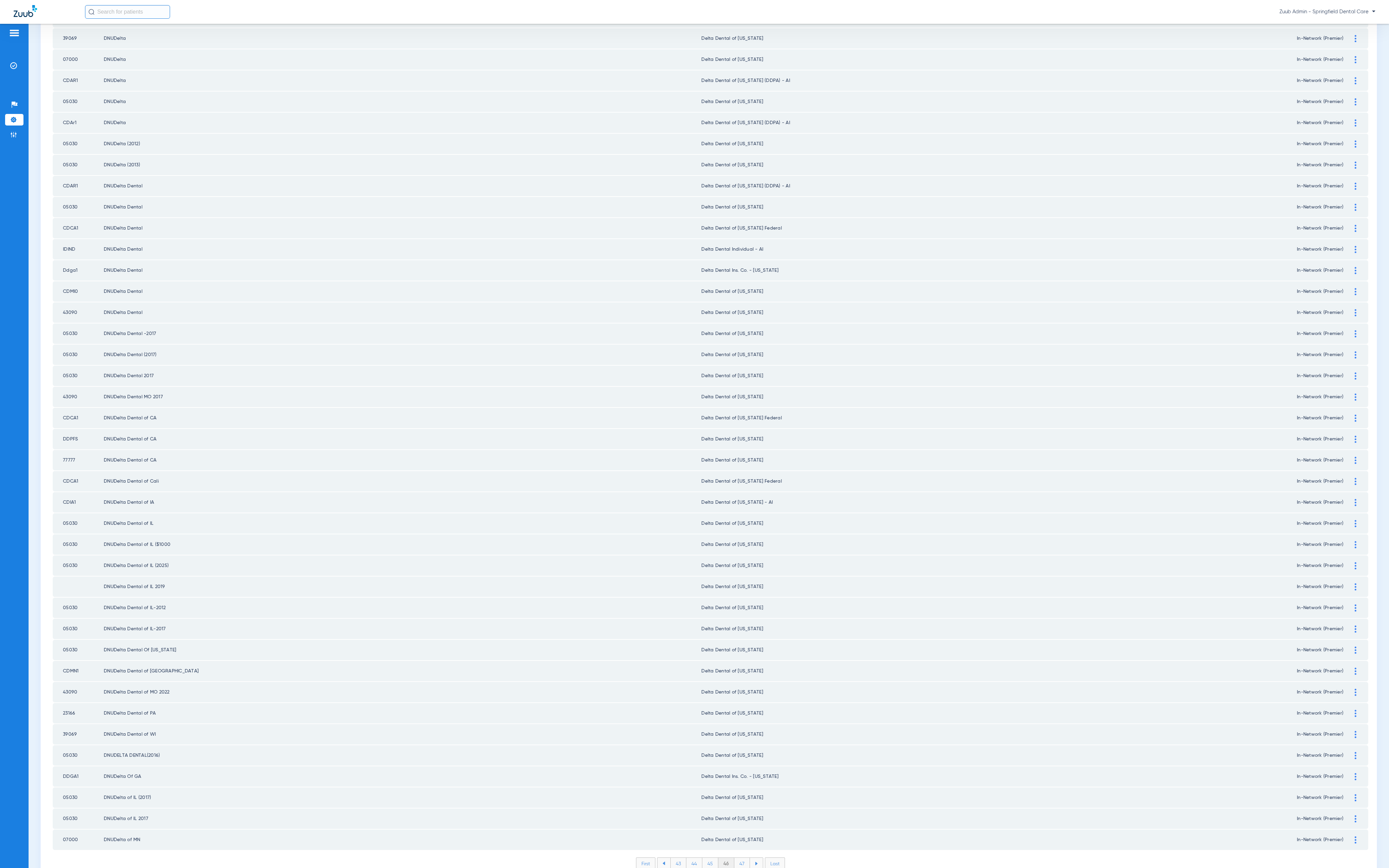
click at [737, 858] on li "47" at bounding box center [742, 863] width 16 height 11
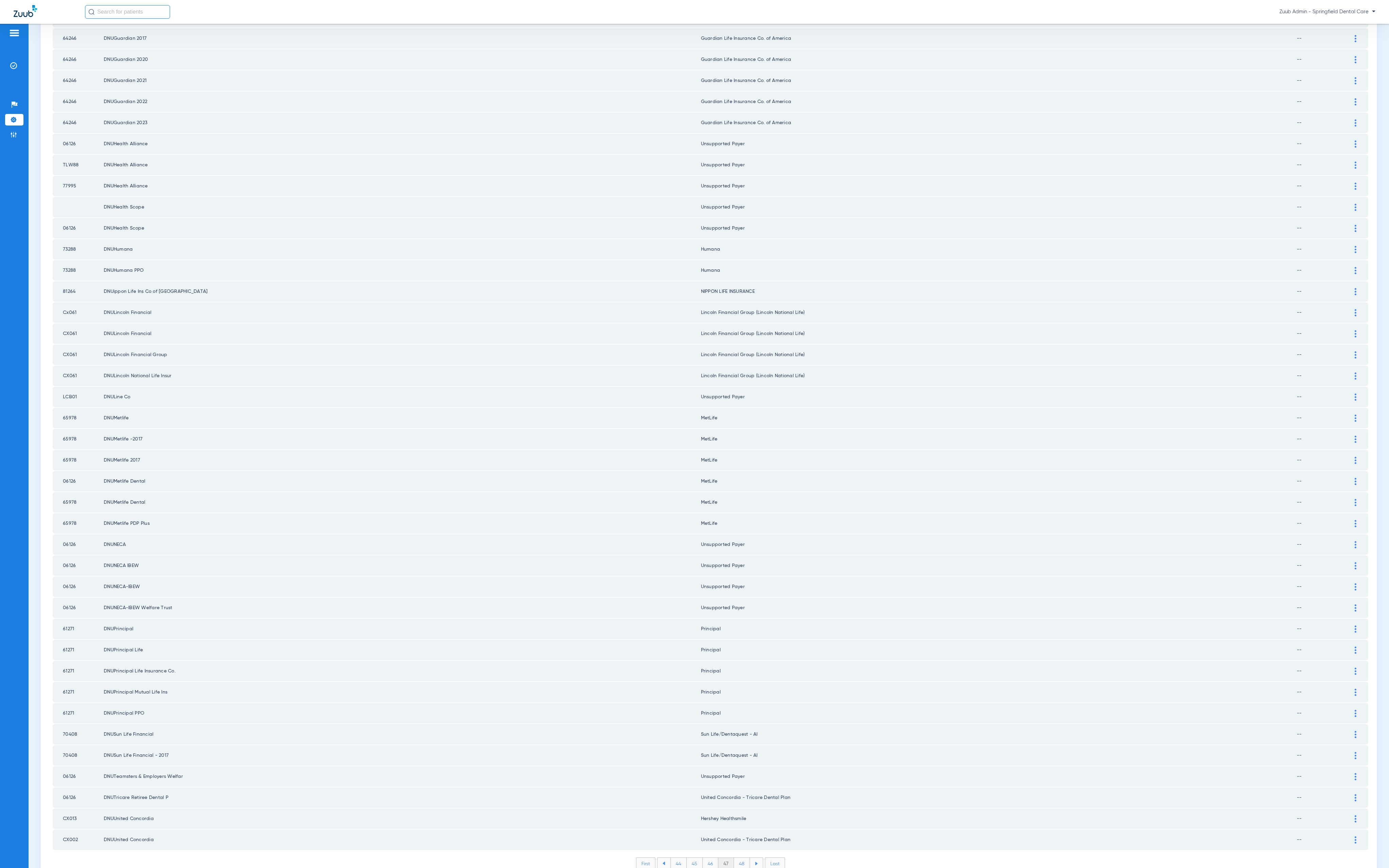
click at [738, 858] on li "48" at bounding box center [742, 863] width 16 height 11
click at [734, 858] on li "49" at bounding box center [742, 863] width 16 height 11
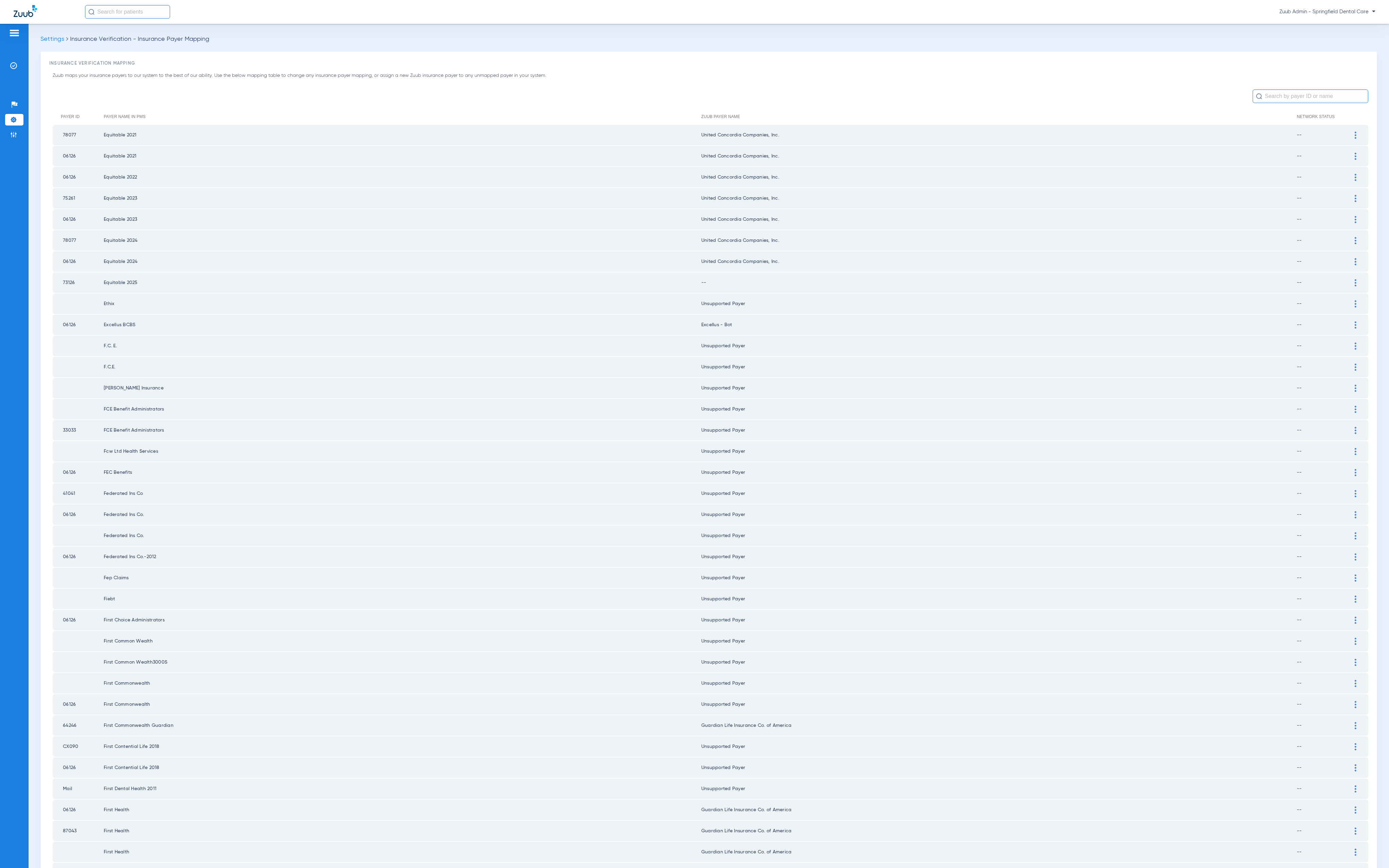
click at [1350, 279] on div at bounding box center [1356, 283] width 12 height 7
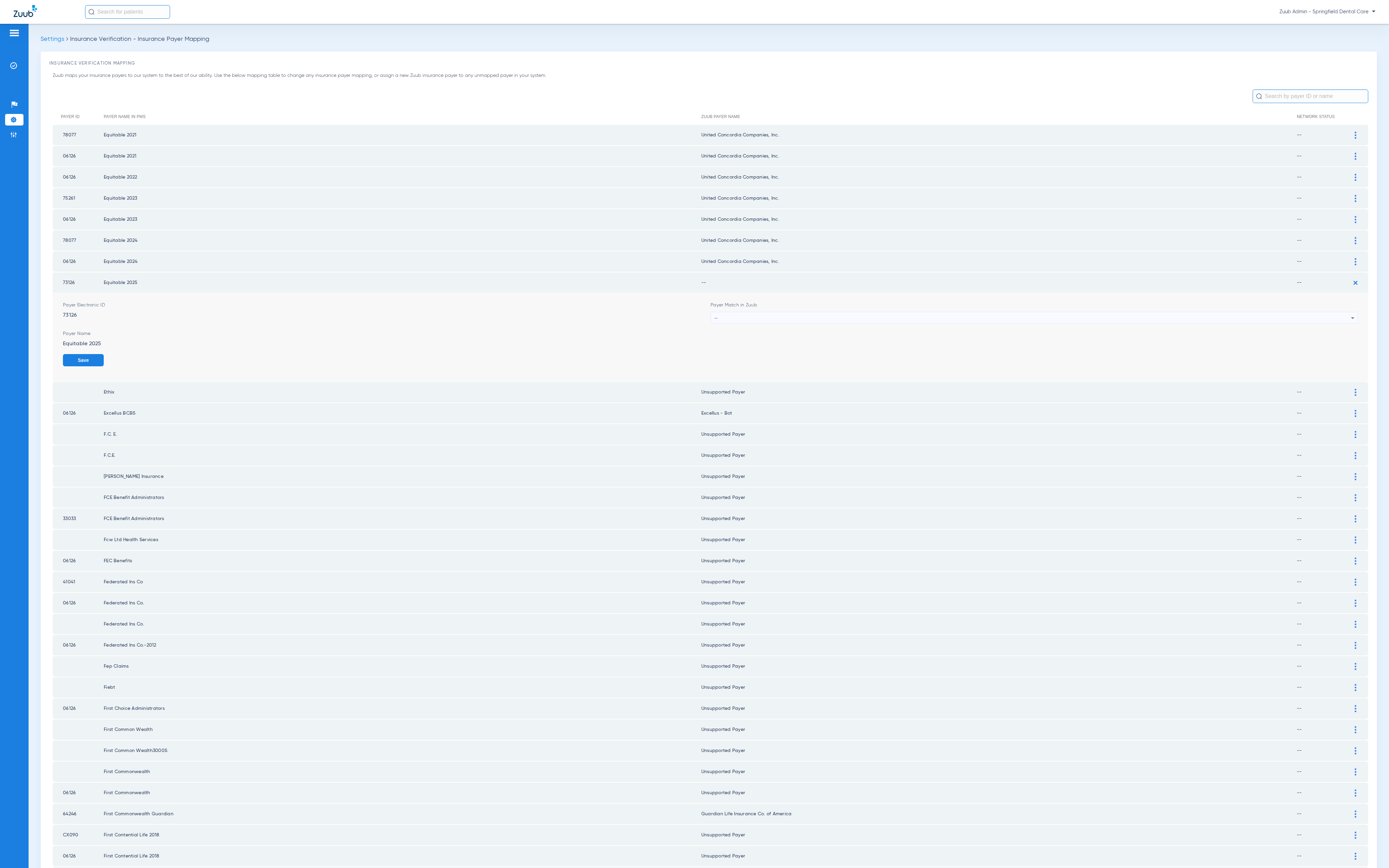
click at [739, 314] on div "--" at bounding box center [1033, 318] width 637 height 11
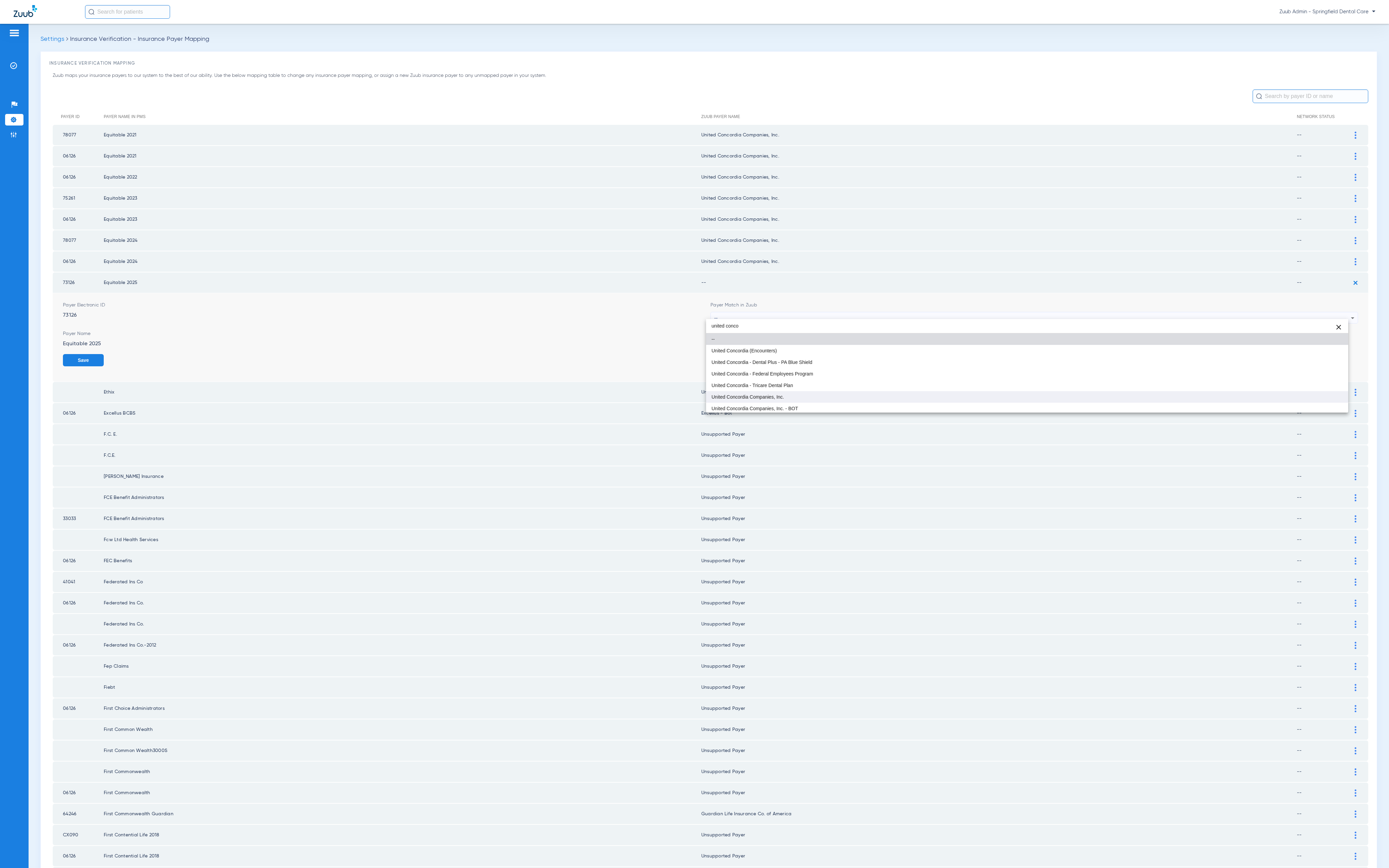
type input "united conco"
click at [774, 394] on mat-option "United Concordia Companies, Inc." at bounding box center [1027, 396] width 642 height 11
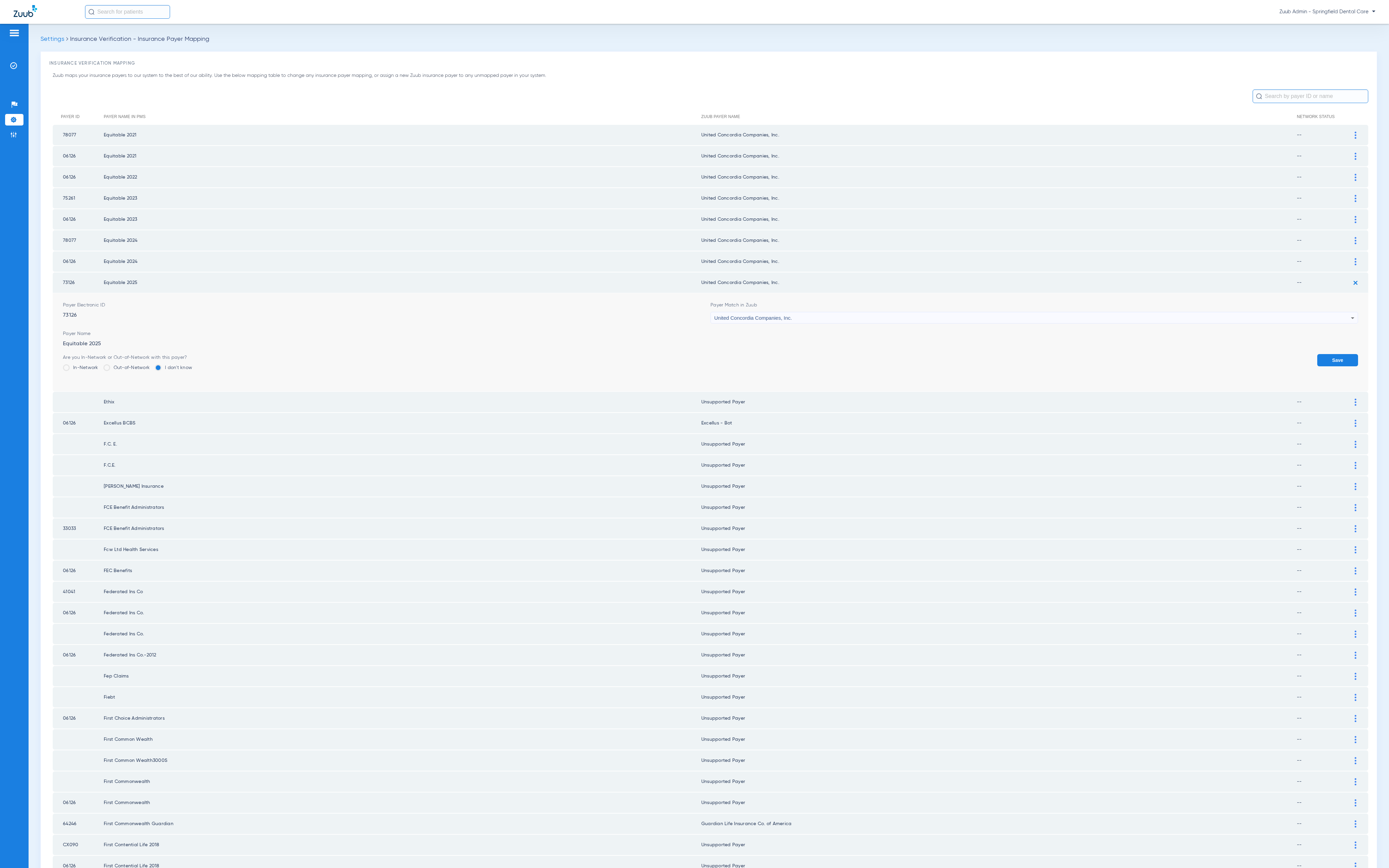
click at [1317, 354] on button "Save" at bounding box center [1338, 360] width 41 height 12
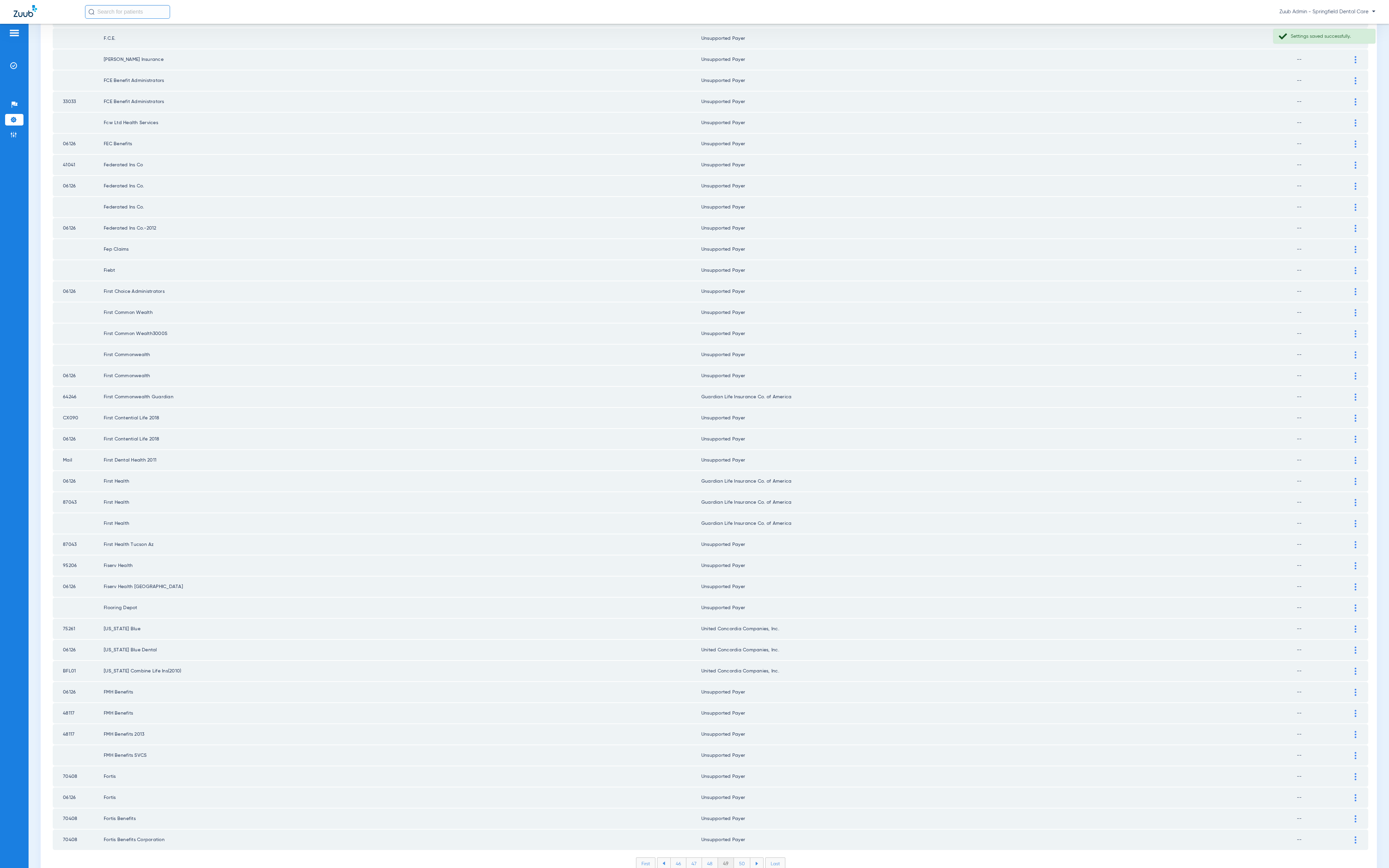
click at [735, 858] on li "50" at bounding box center [742, 863] width 16 height 11
click at [734, 858] on li "51" at bounding box center [742, 863] width 15 height 11
click at [737, 858] on li "52" at bounding box center [741, 863] width 16 height 11
click at [738, 858] on li "53" at bounding box center [741, 863] width 16 height 11
click at [733, 857] on li "50 51 52 53 54" at bounding box center [710, 863] width 106 height 12
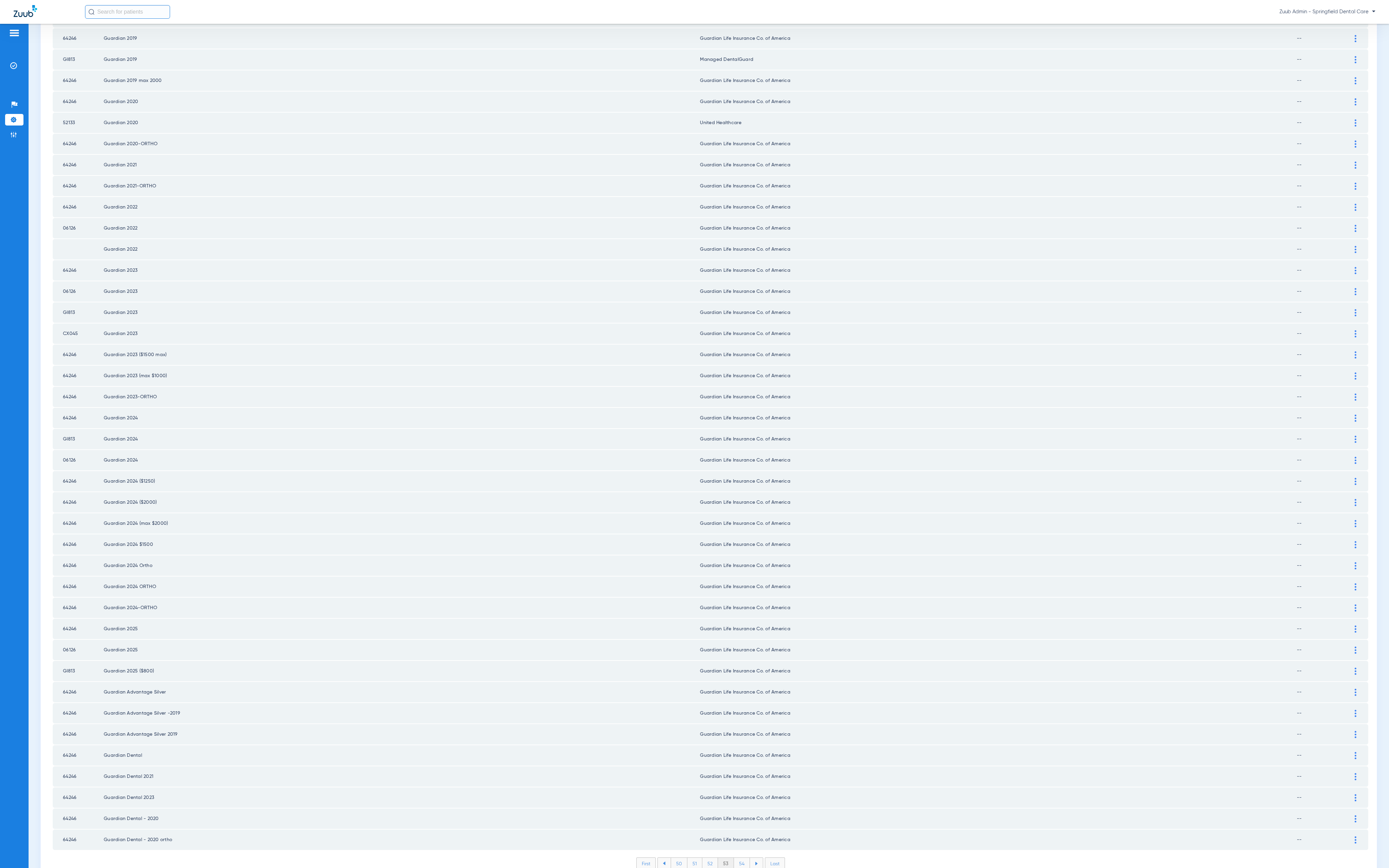
click at [734, 858] on li "54" at bounding box center [742, 863] width 16 height 11
click at [739, 858] on li "55" at bounding box center [742, 863] width 16 height 11
click at [741, 858] on li "56" at bounding box center [742, 863] width 16 height 11
click at [736, 858] on li "57" at bounding box center [742, 863] width 16 height 11
click at [738, 821] on div "Payer ID Payer Name in PMS Zuub Payer Name Network Status 73288 Humana 2020 Hum…" at bounding box center [711, 329] width 1316 height 1100
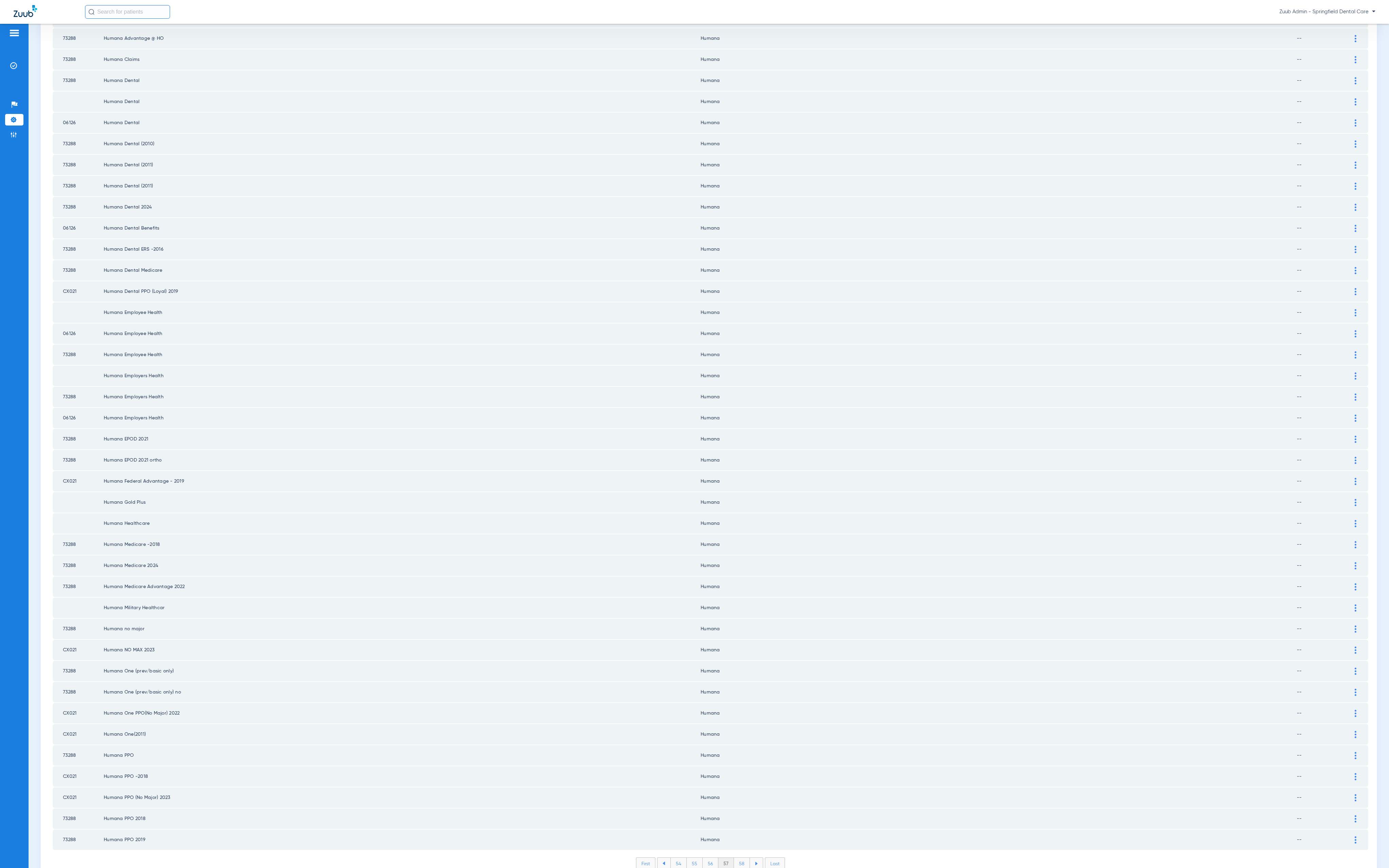
click at [738, 858] on li "58" at bounding box center [742, 863] width 16 height 11
click at [737, 858] on li "59" at bounding box center [742, 863] width 16 height 11
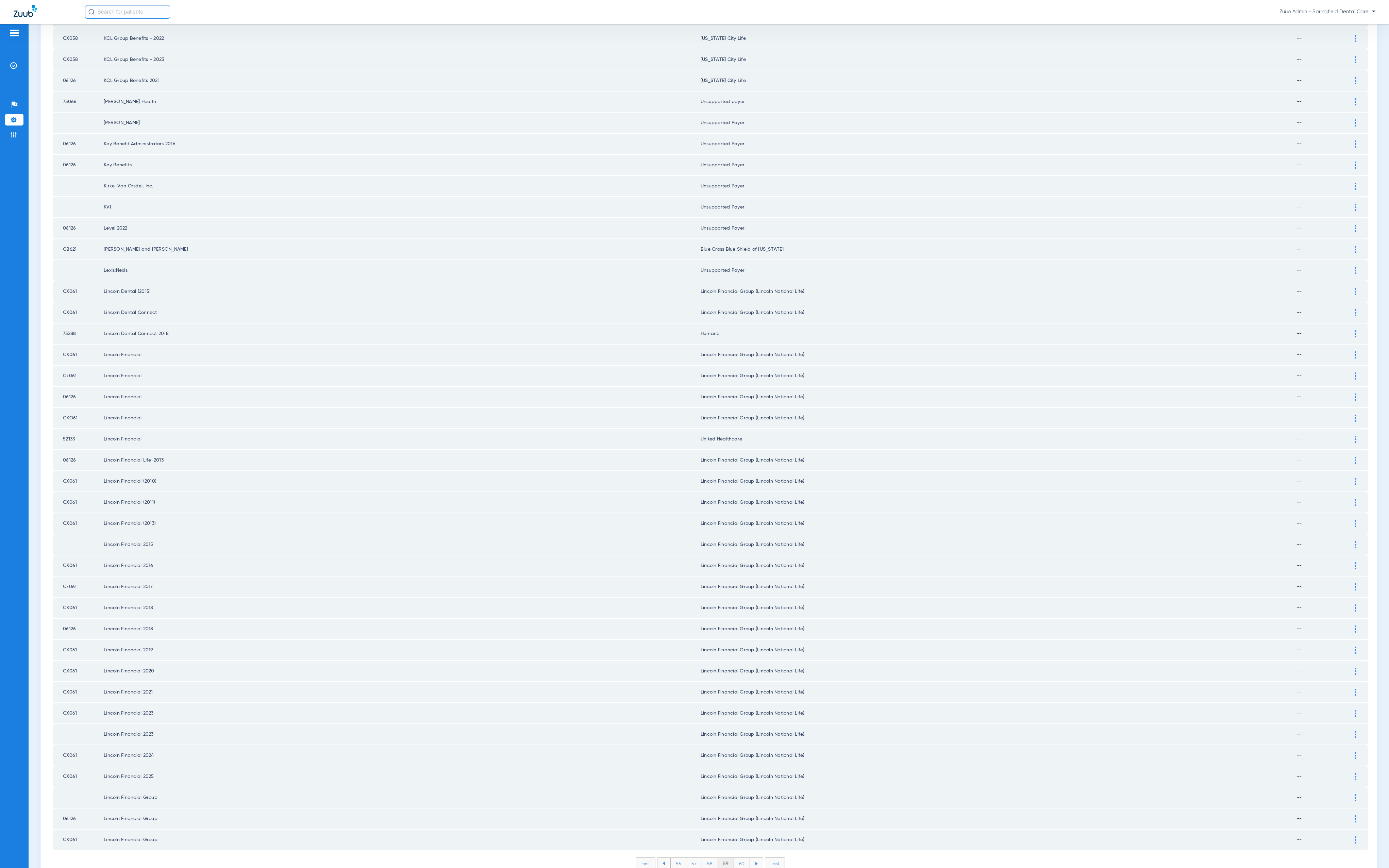
click at [736, 858] on li "60" at bounding box center [742, 863] width 16 height 11
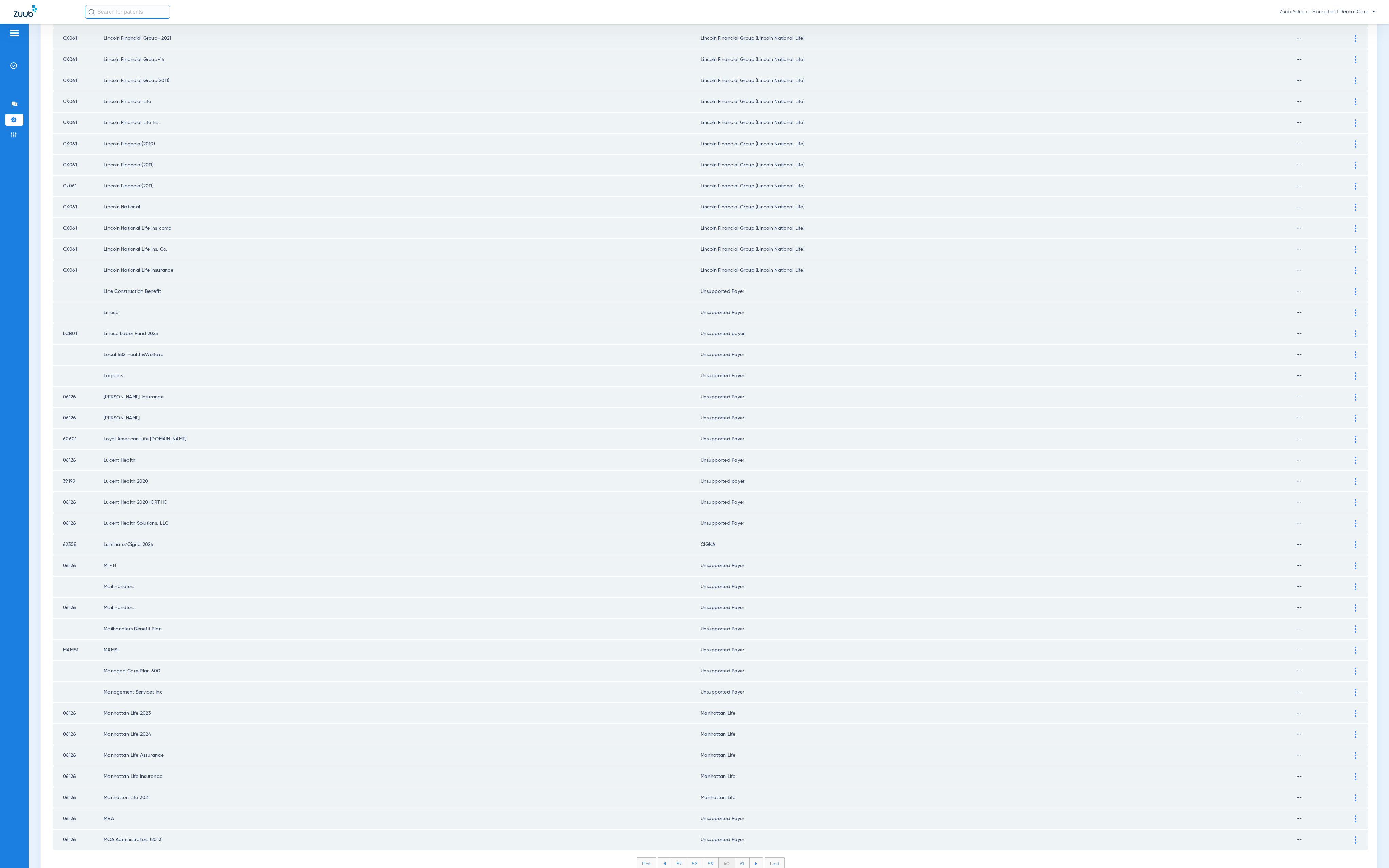
click at [735, 858] on li "61" at bounding box center [742, 863] width 15 height 11
click at [737, 858] on li "62" at bounding box center [741, 863] width 15 height 11
click at [739, 858] on li "63" at bounding box center [741, 863] width 15 height 11
click at [736, 858] on li "64" at bounding box center [741, 863] width 16 height 11
click at [733, 858] on li "65" at bounding box center [741, 863] width 16 height 11
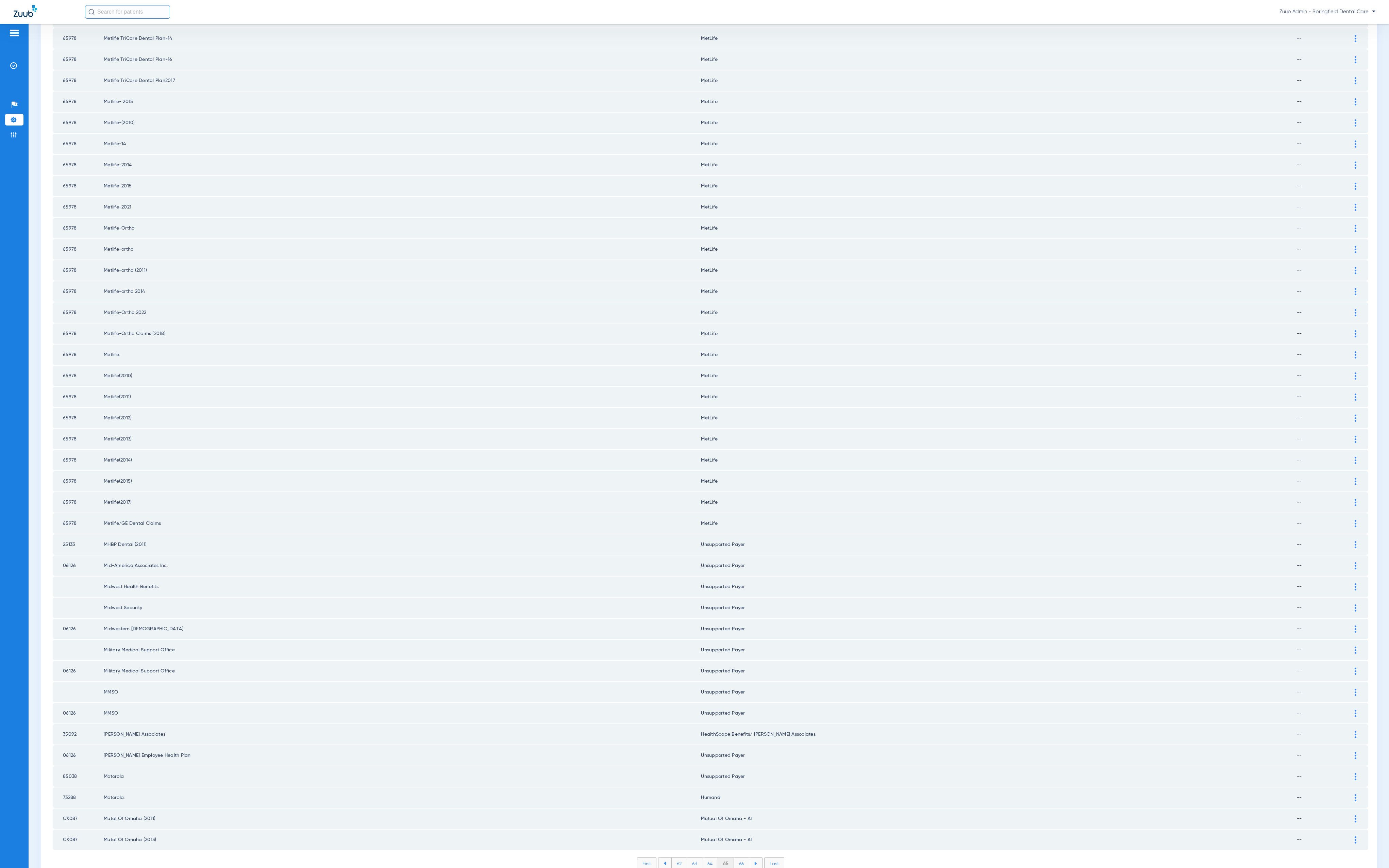
click at [738, 858] on li "66" at bounding box center [741, 863] width 15 height 11
click at [738, 858] on li "67" at bounding box center [741, 863] width 15 height 11
click at [739, 858] on li "68" at bounding box center [741, 863] width 16 height 11
click at [737, 858] on li "69" at bounding box center [741, 863] width 15 height 11
click at [737, 858] on li "70" at bounding box center [742, 863] width 16 height 11
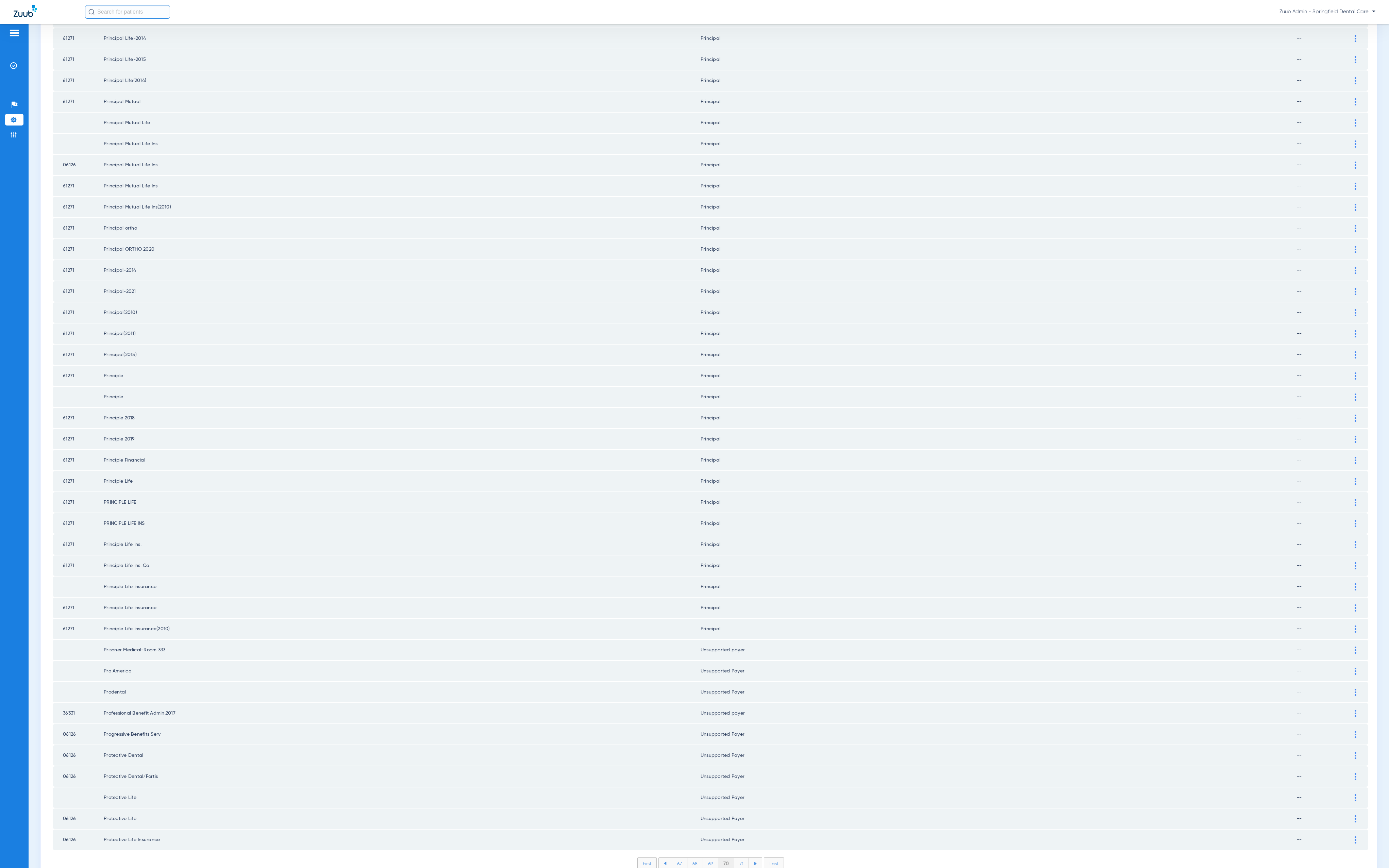
click at [736, 858] on li "71" at bounding box center [741, 863] width 15 height 11
click at [737, 858] on li "72" at bounding box center [741, 863] width 15 height 11
click at [737, 858] on li "73" at bounding box center [741, 863] width 15 height 11
click at [737, 858] on li "74" at bounding box center [741, 863] width 16 height 11
click at [1350, 625] on div at bounding box center [1356, 629] width 12 height 7
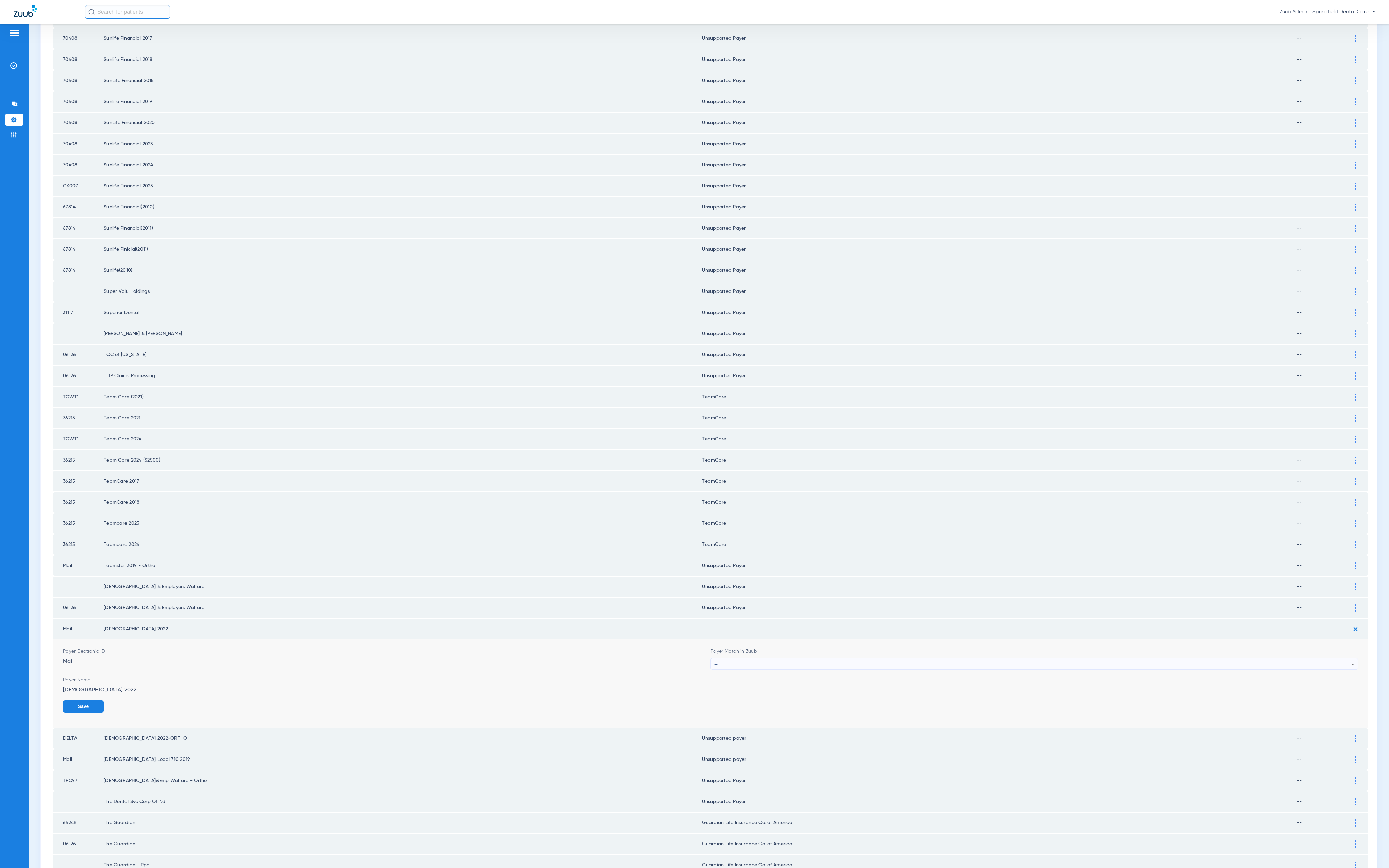
click at [994, 658] on div "--" at bounding box center [1033, 664] width 637 height 11
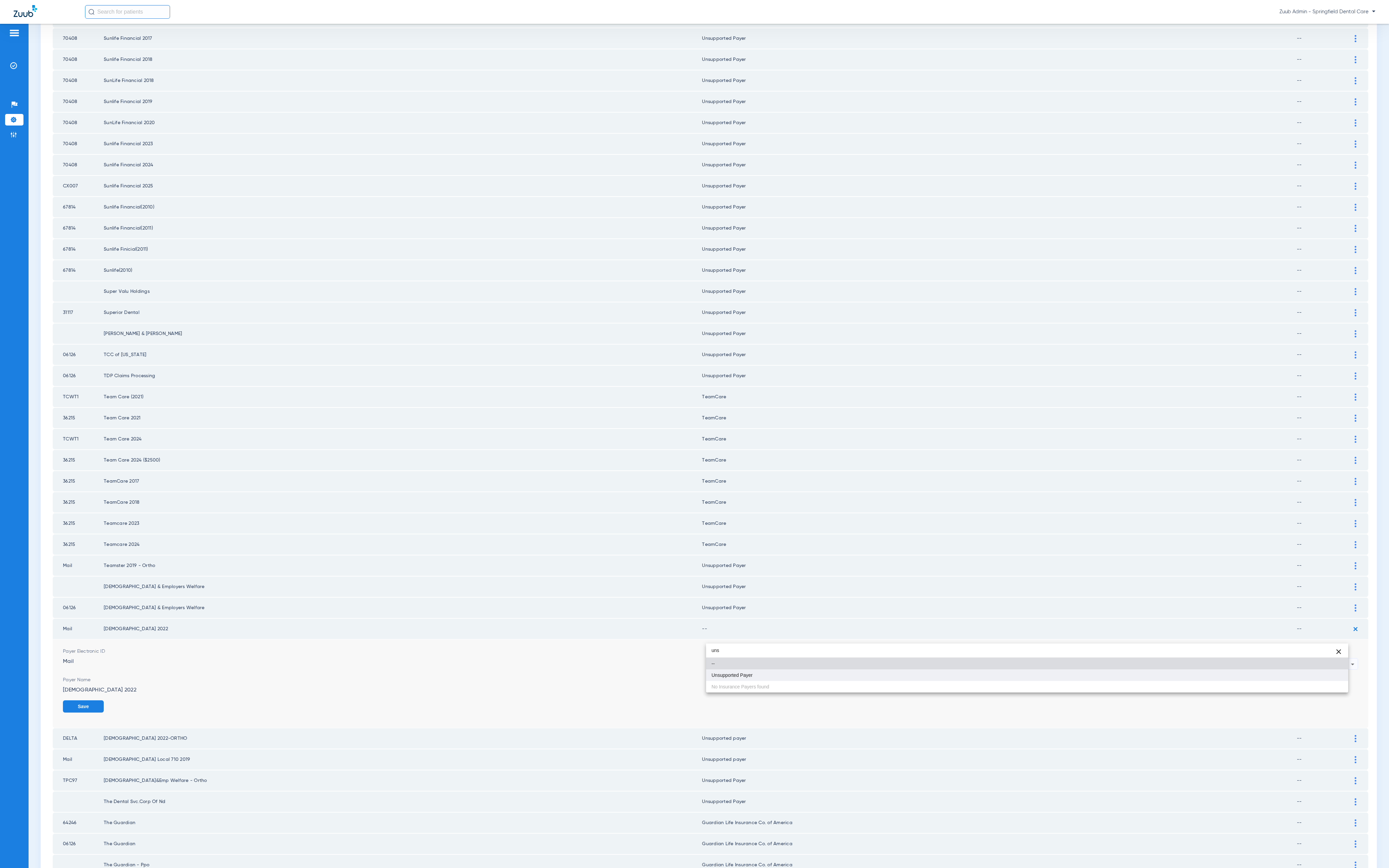
type input "uns"
click mat-option "Unsupported Payer"
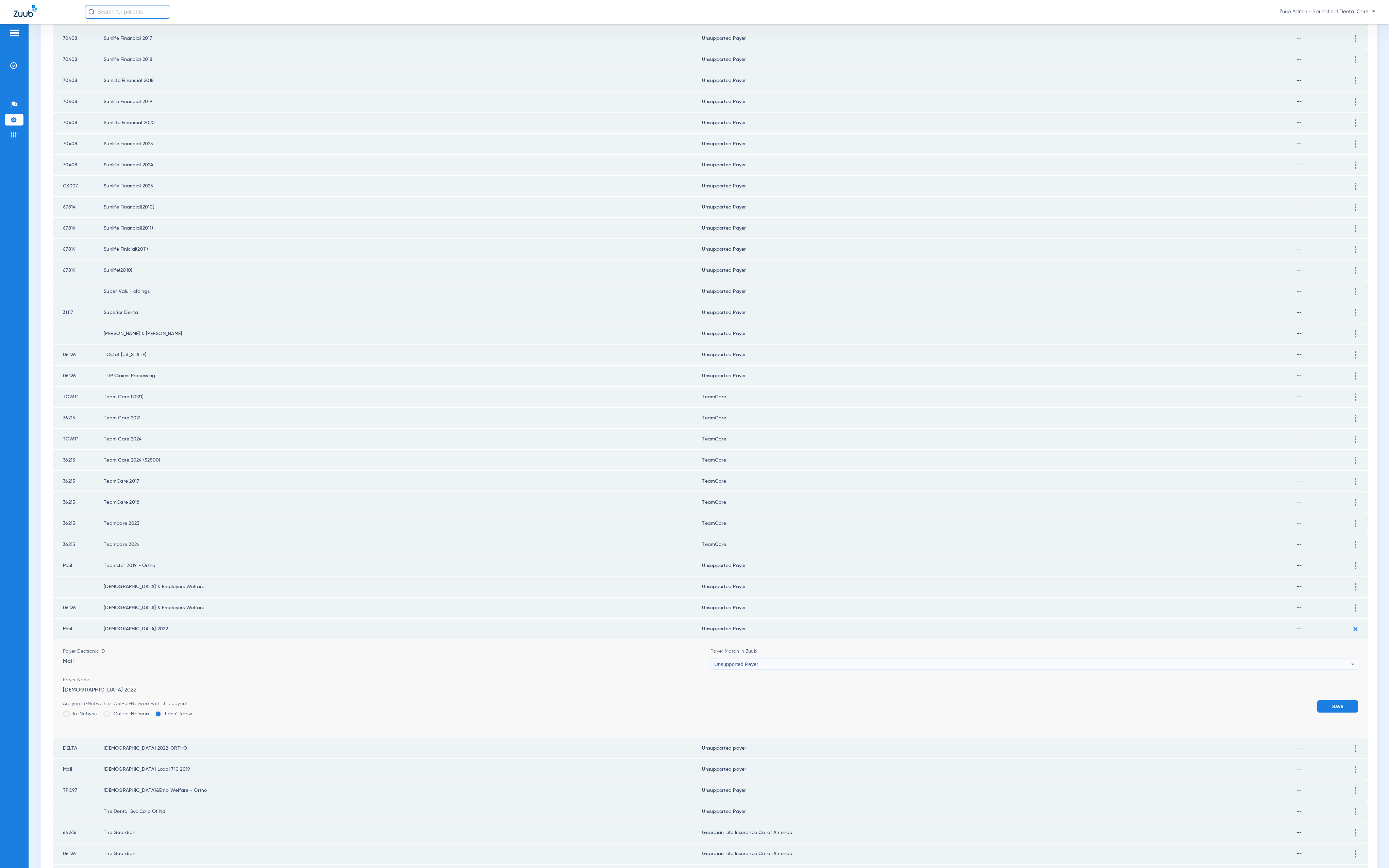
click button "Save"
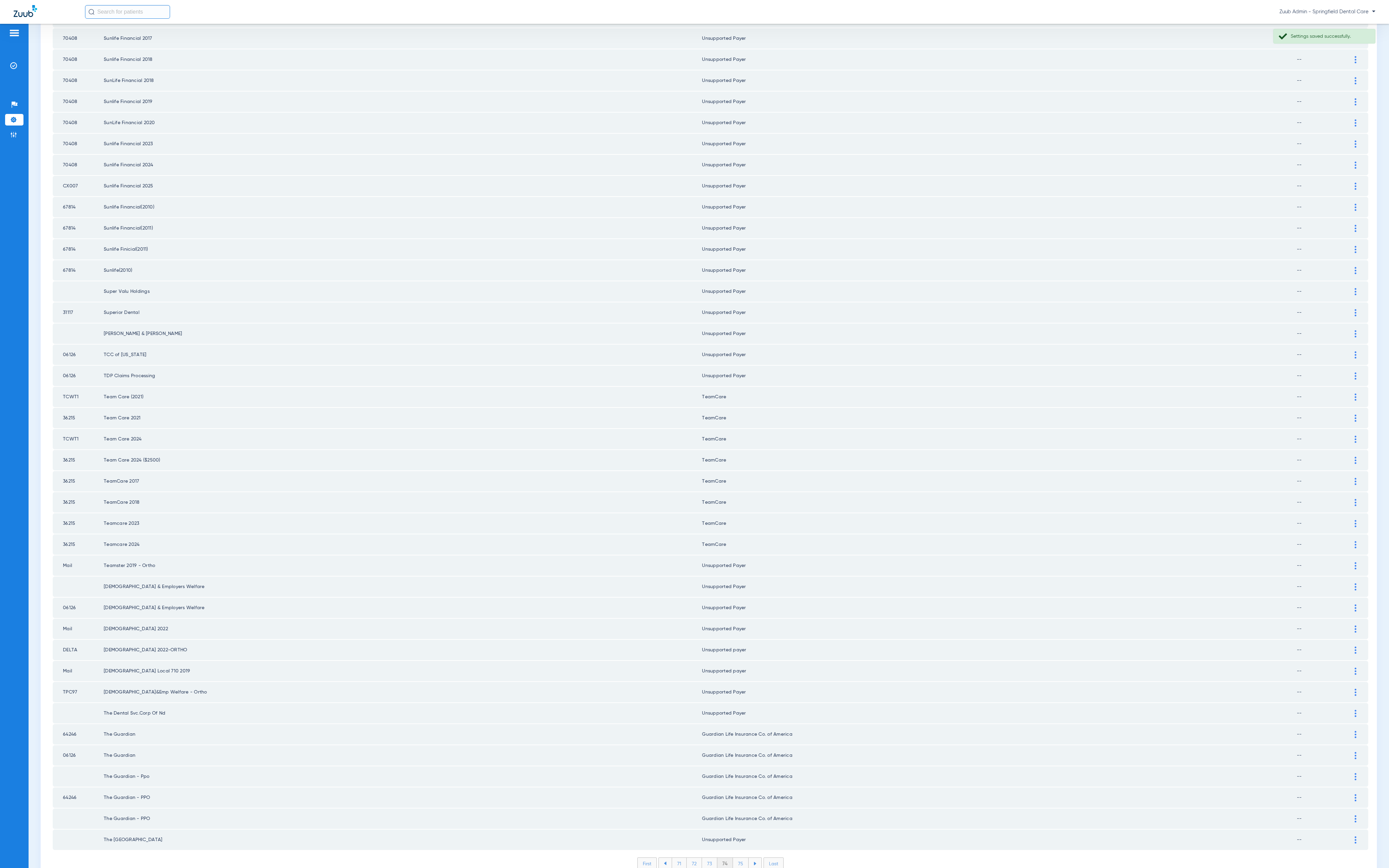
click li "75"
click li "76"
click li "77"
click li "78"
click li "79"
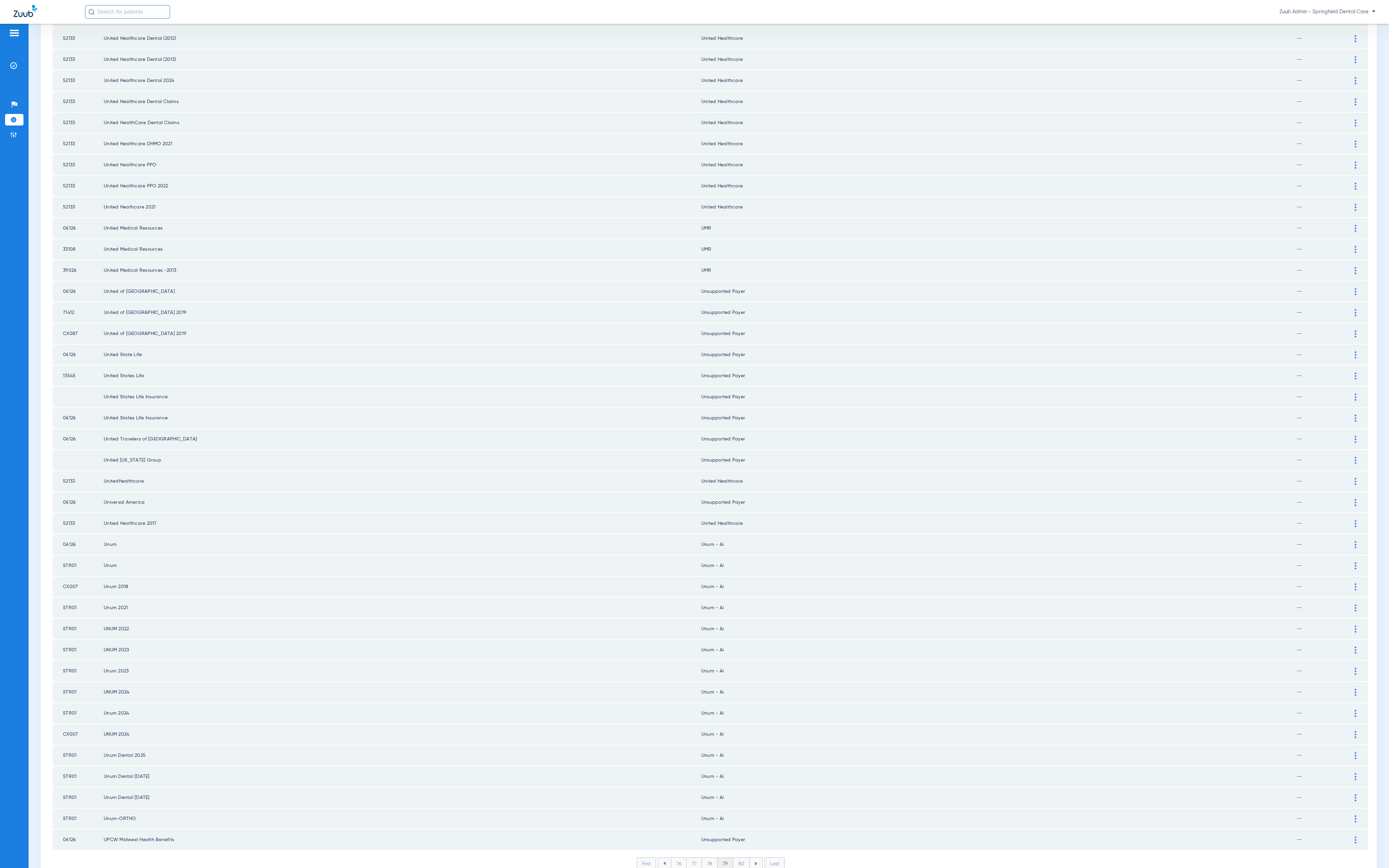
click li "80"
click li "81"
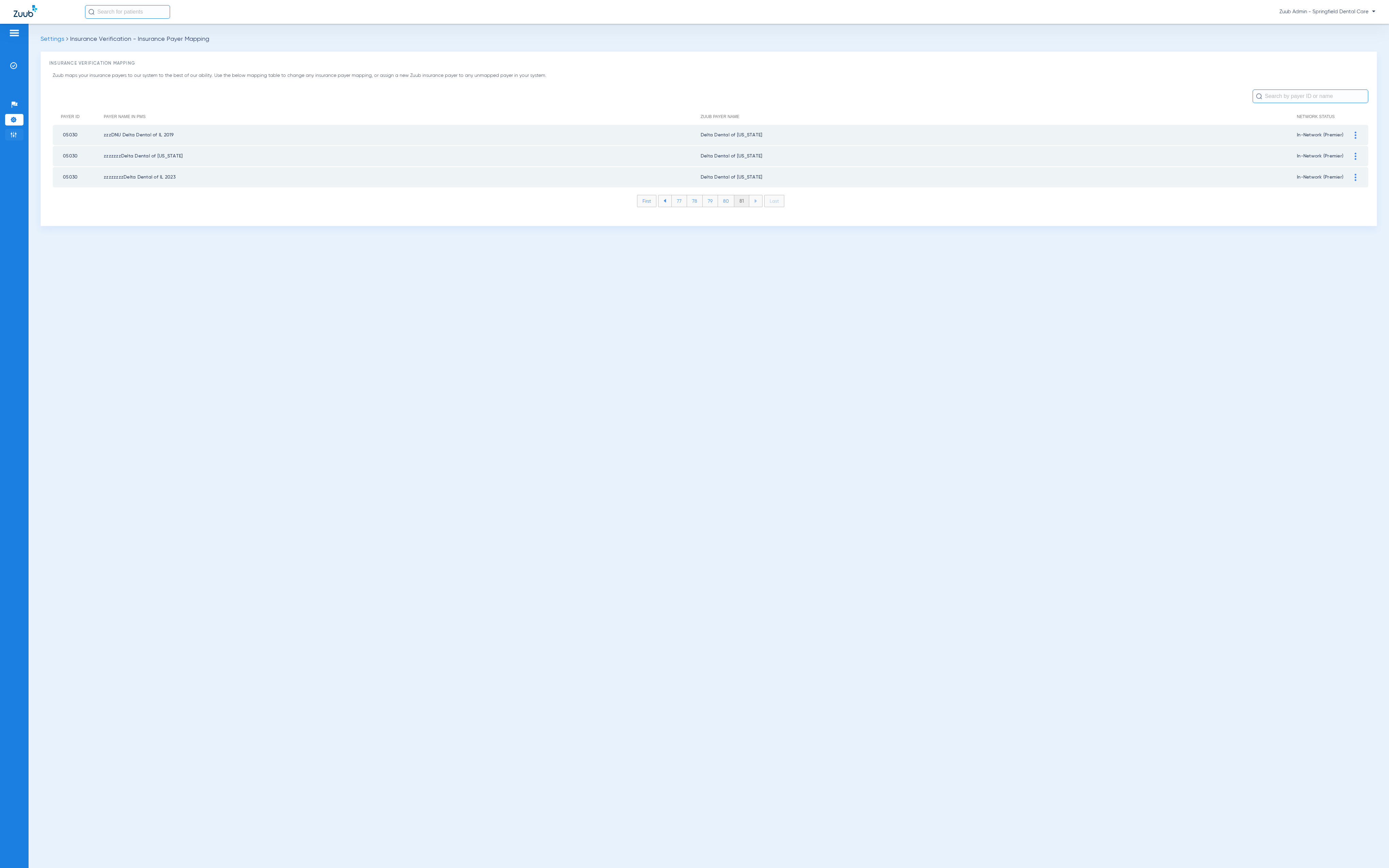
click img
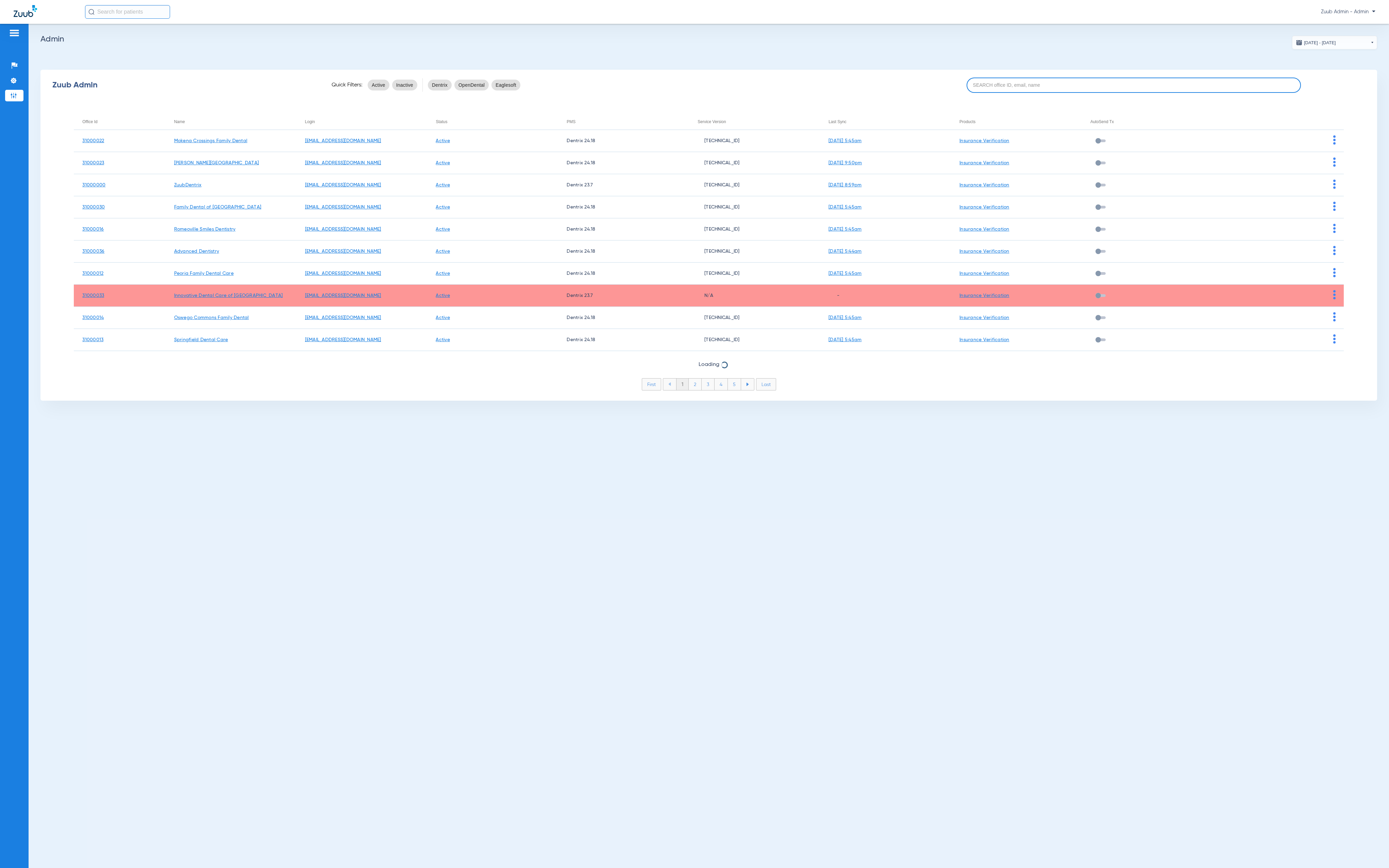
click input
paste input "31000005"
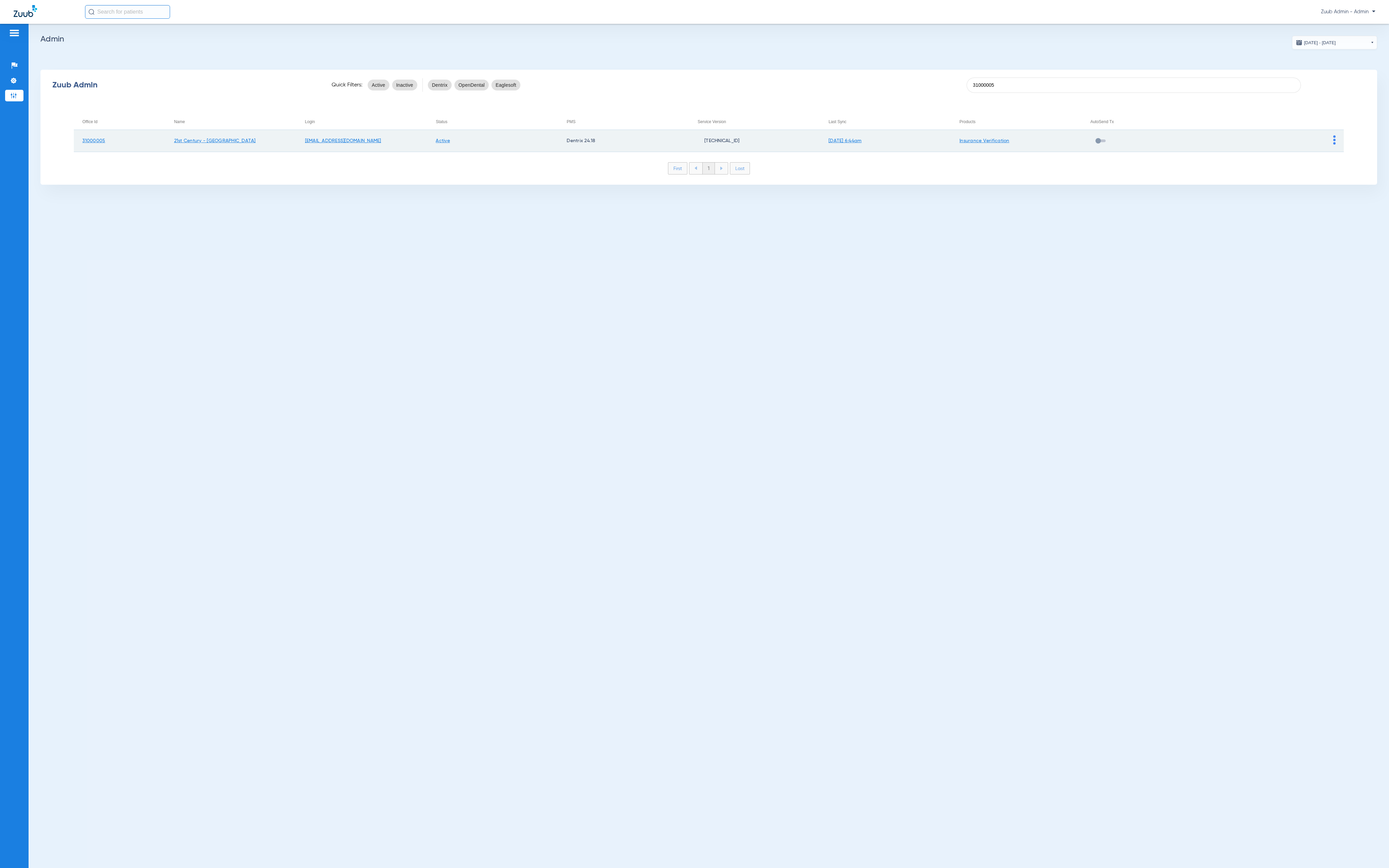
type input "31000005"
click img
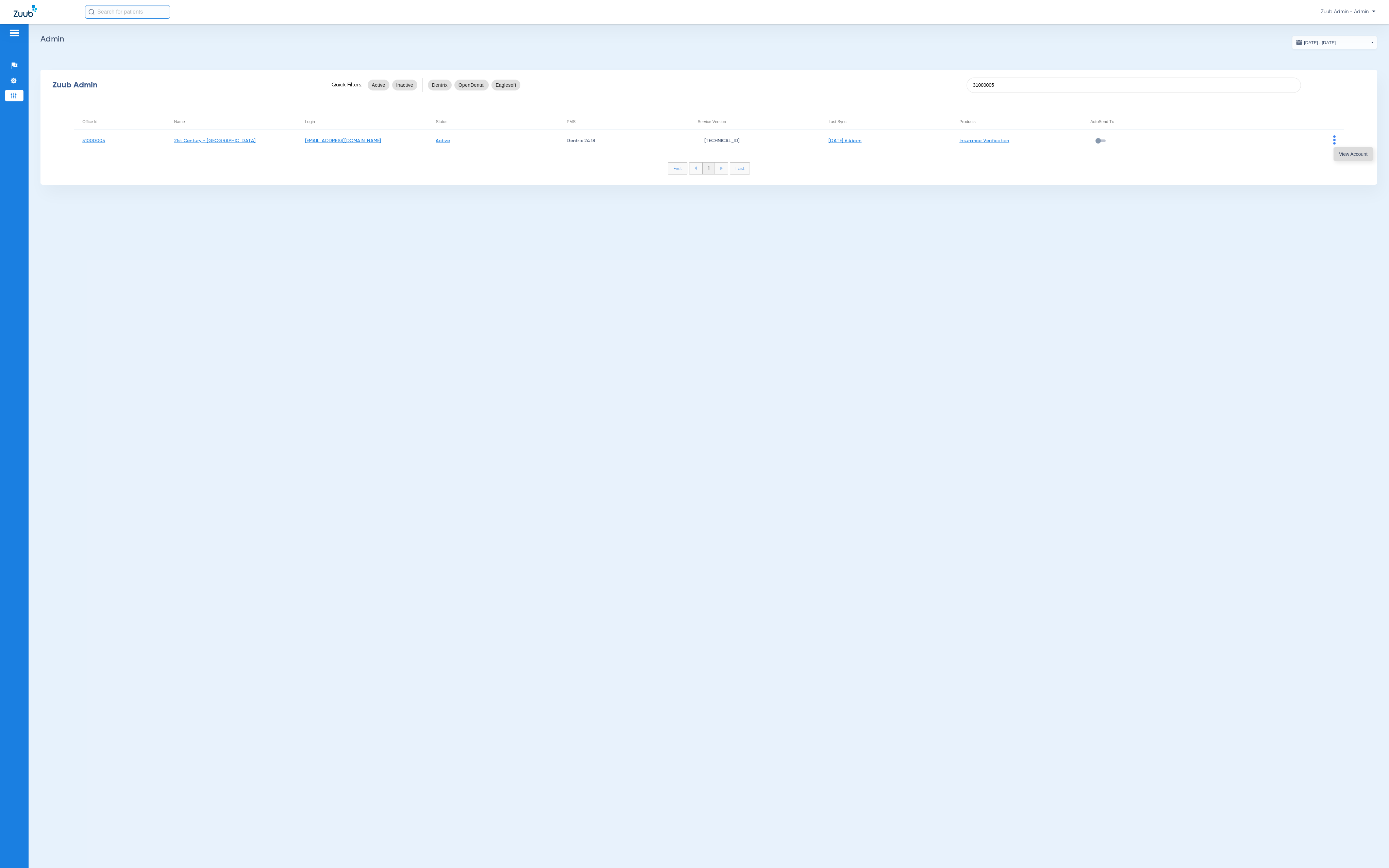
click span "View Account"
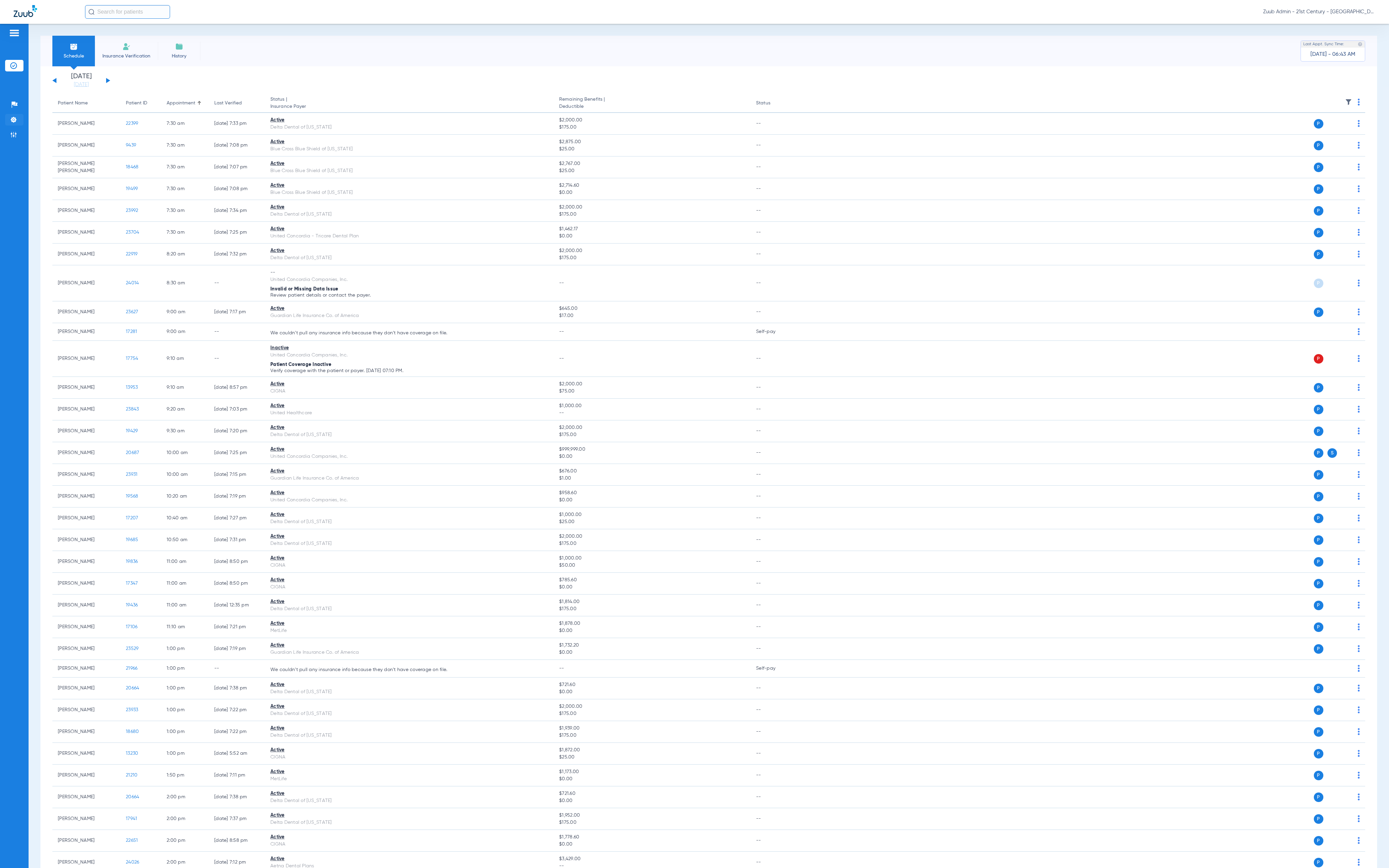
click img
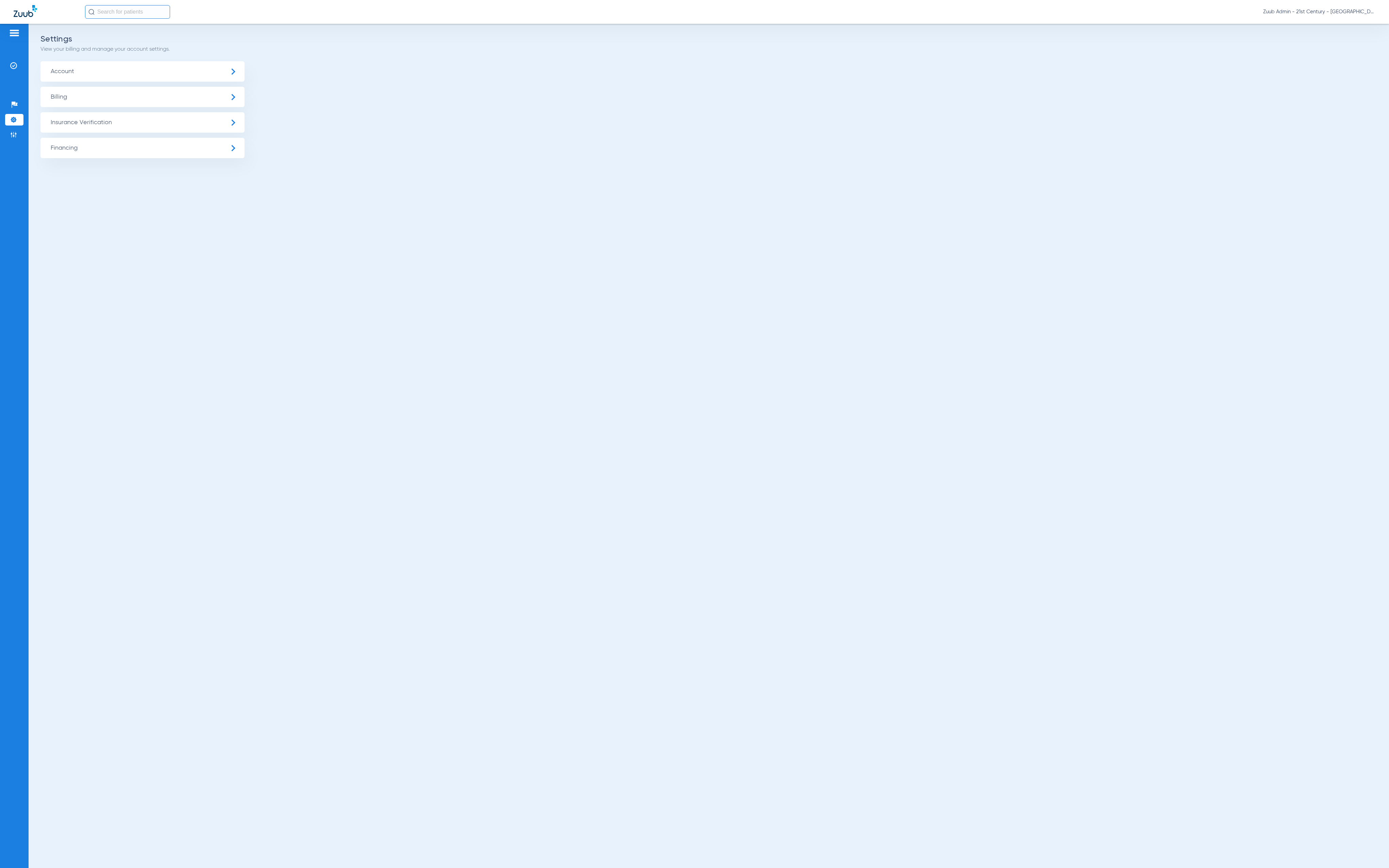
click span "Insurance Verification"
click li "Insurance Payer Mapping"
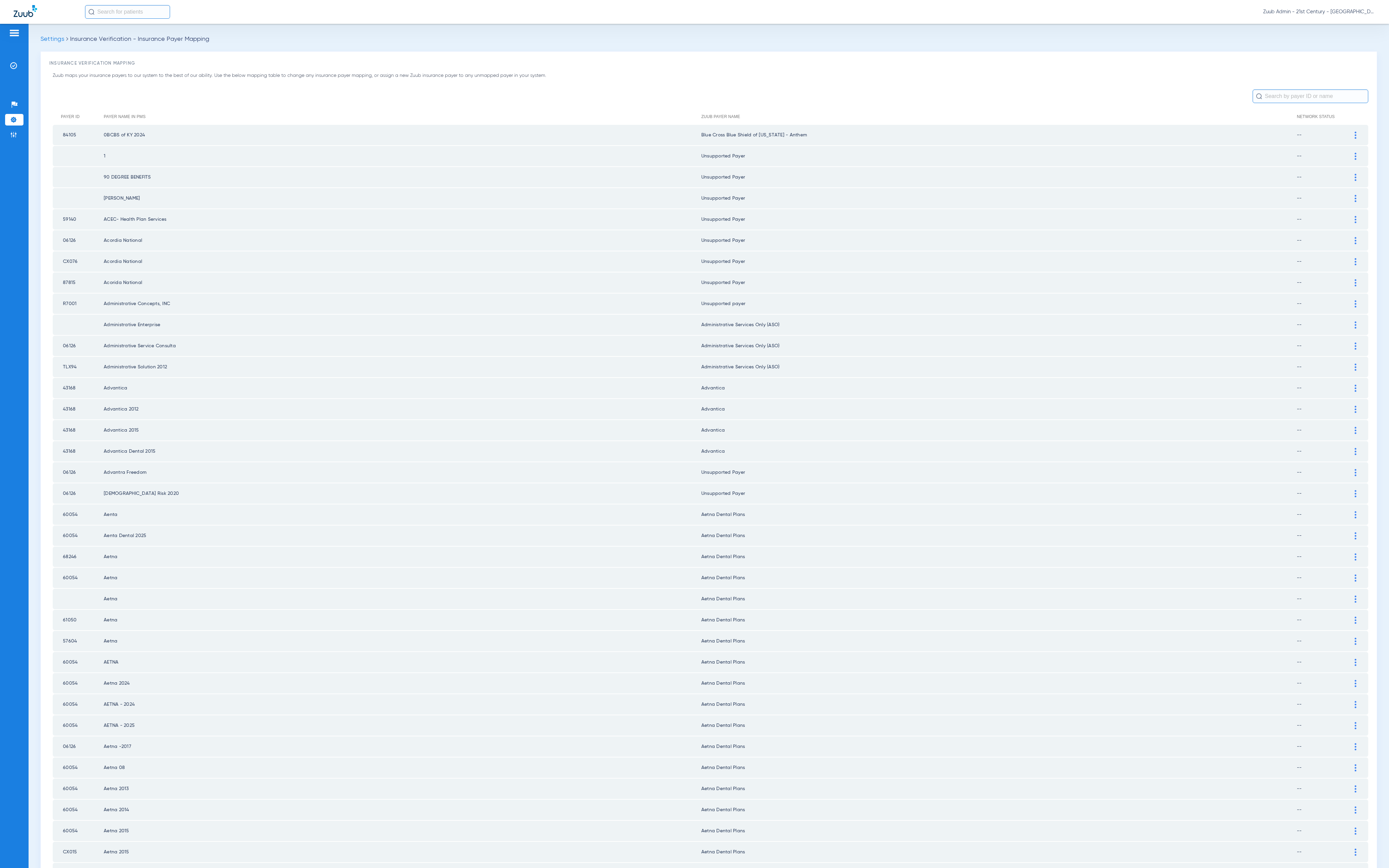
click at [13, 129] on ul "Help Center Settings Admin" at bounding box center [14, 123] width 18 height 49
click at [17, 132] on li "Admin" at bounding box center [14, 134] width 18 height 11
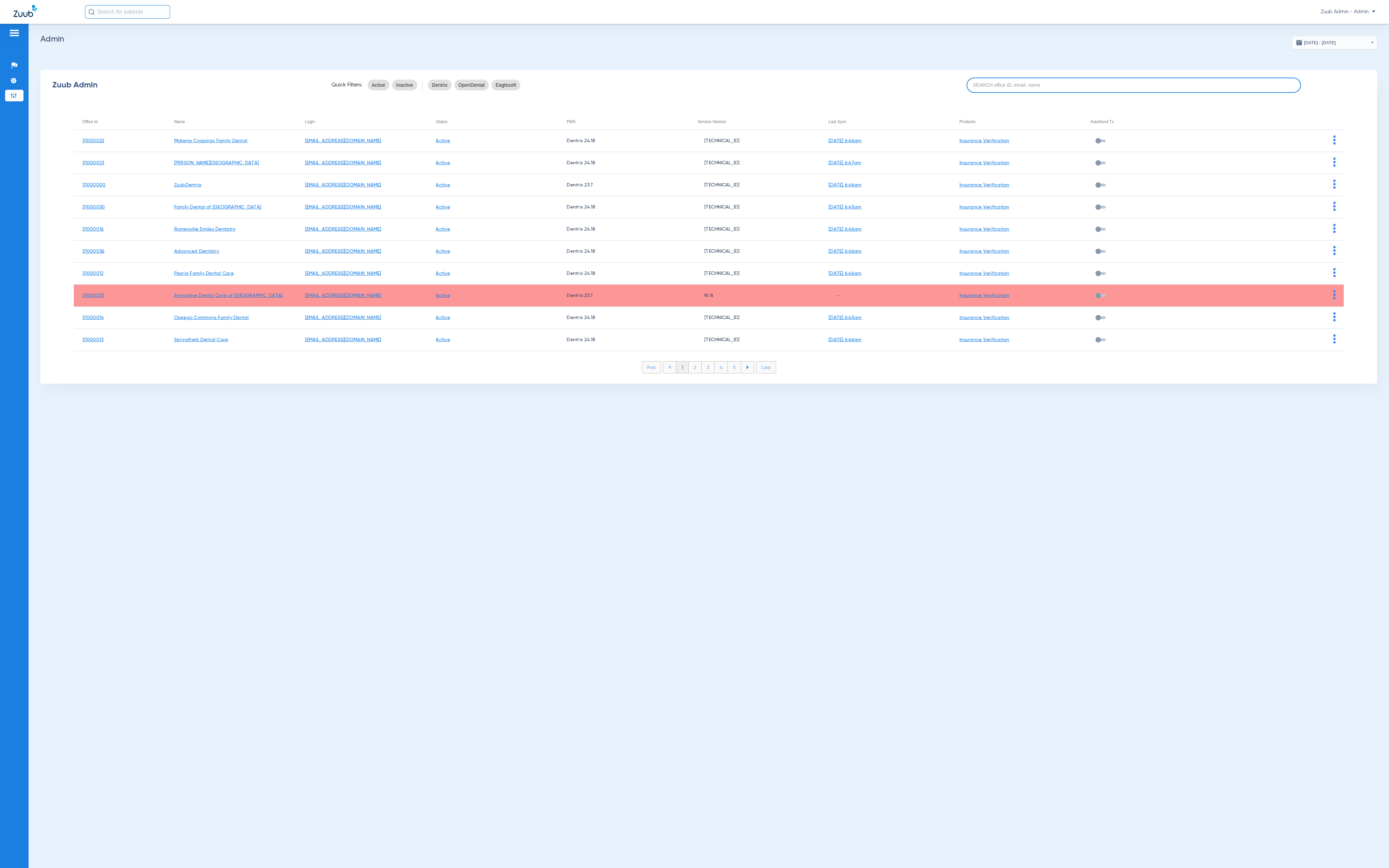
click at [1175, 84] on input at bounding box center [1134, 85] width 334 height 15
paste input "31000014"
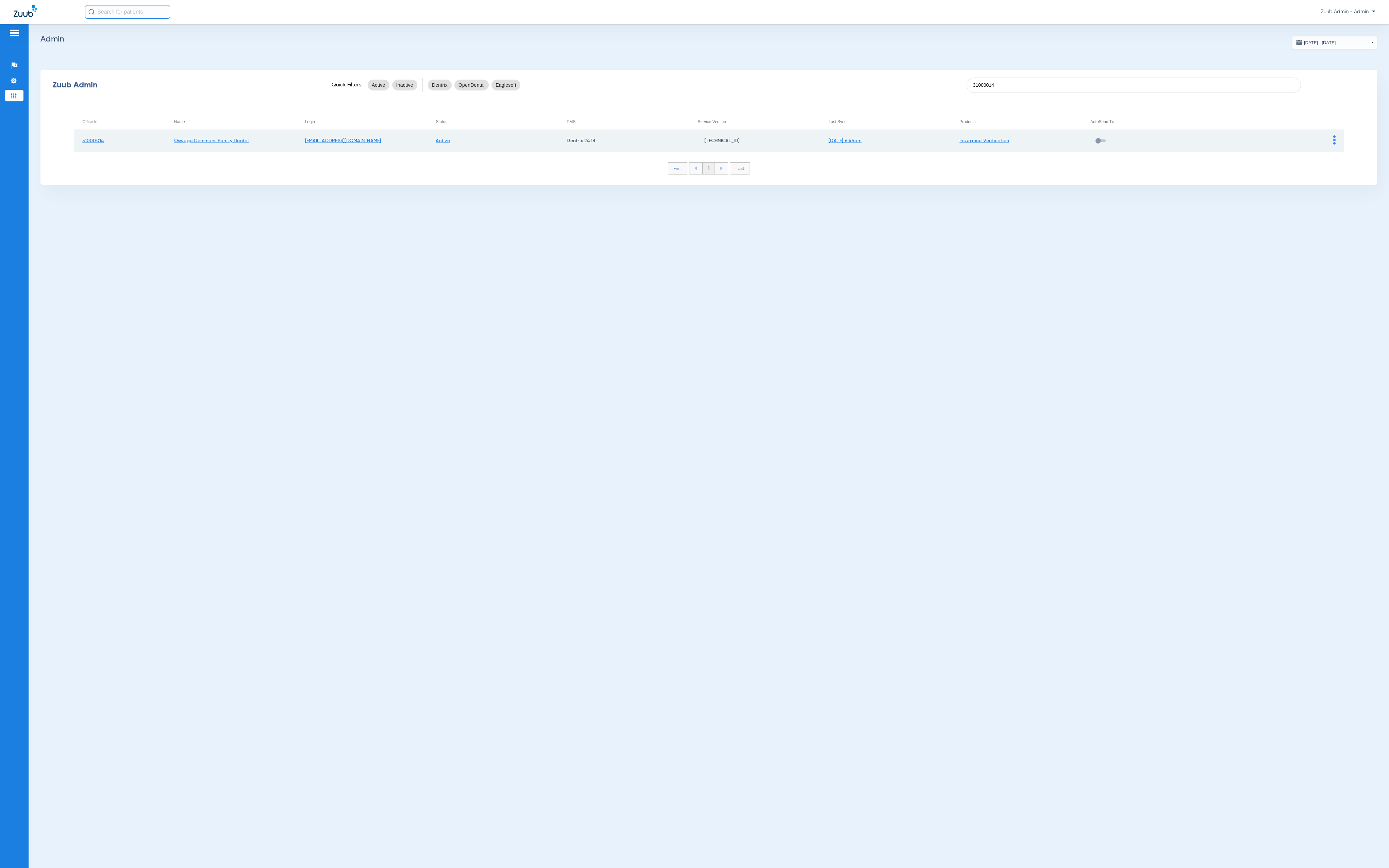
type input "31000014"
click at [1334, 140] on img at bounding box center [1335, 140] width 2 height 9
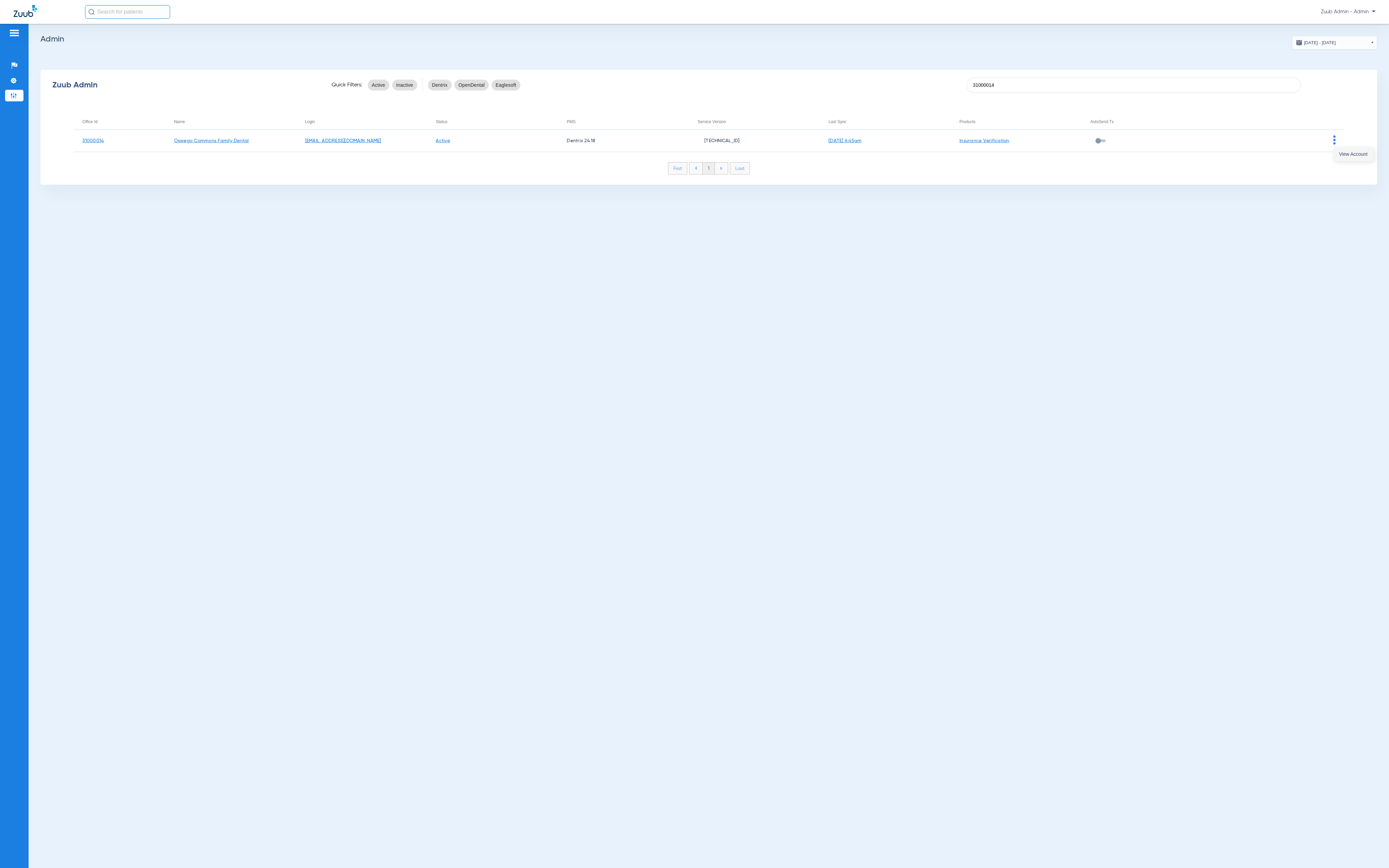
click at [1343, 155] on span "View Account" at bounding box center [1353, 154] width 29 height 5
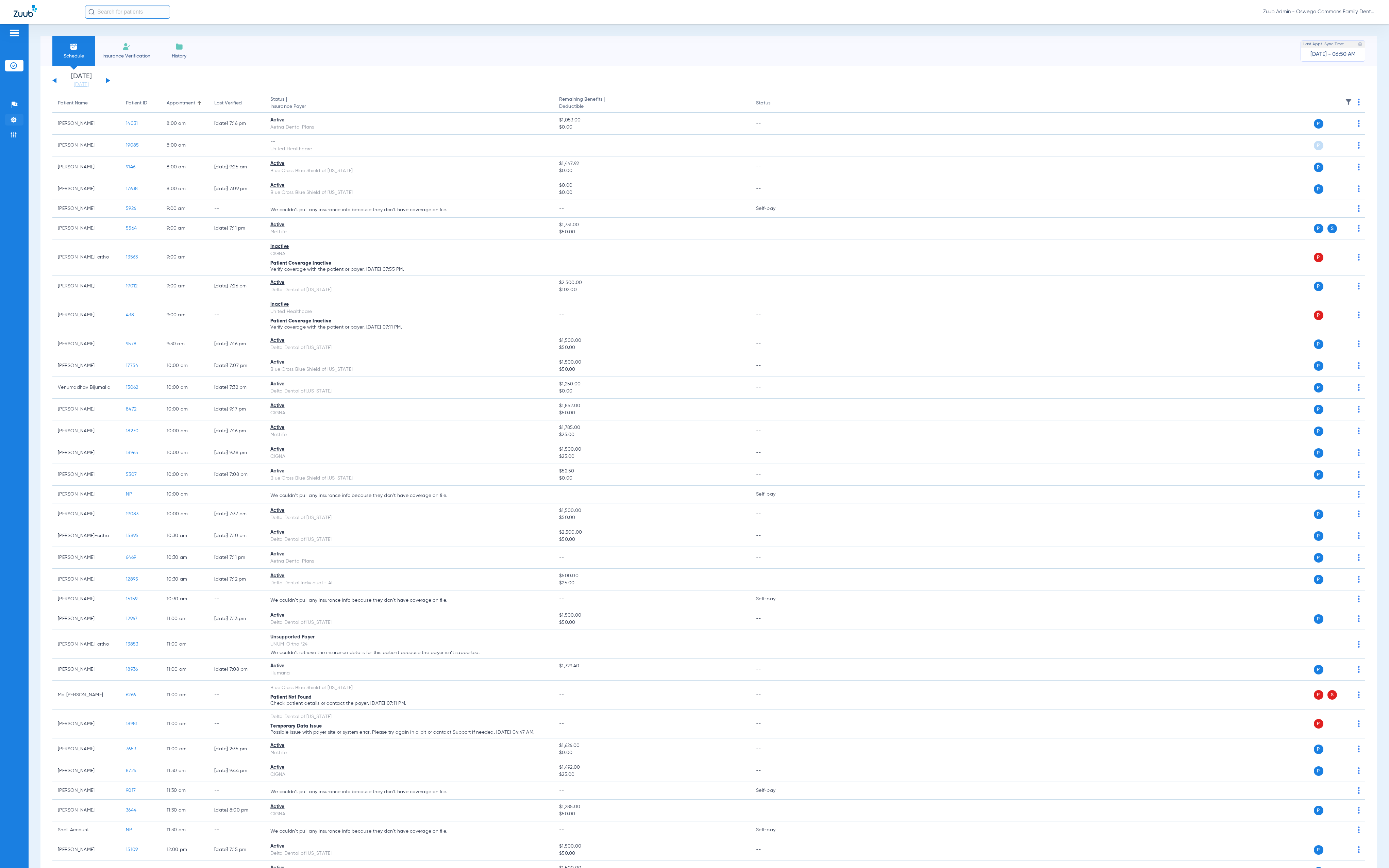
click at [16, 123] on img at bounding box center [13, 120] width 7 height 7
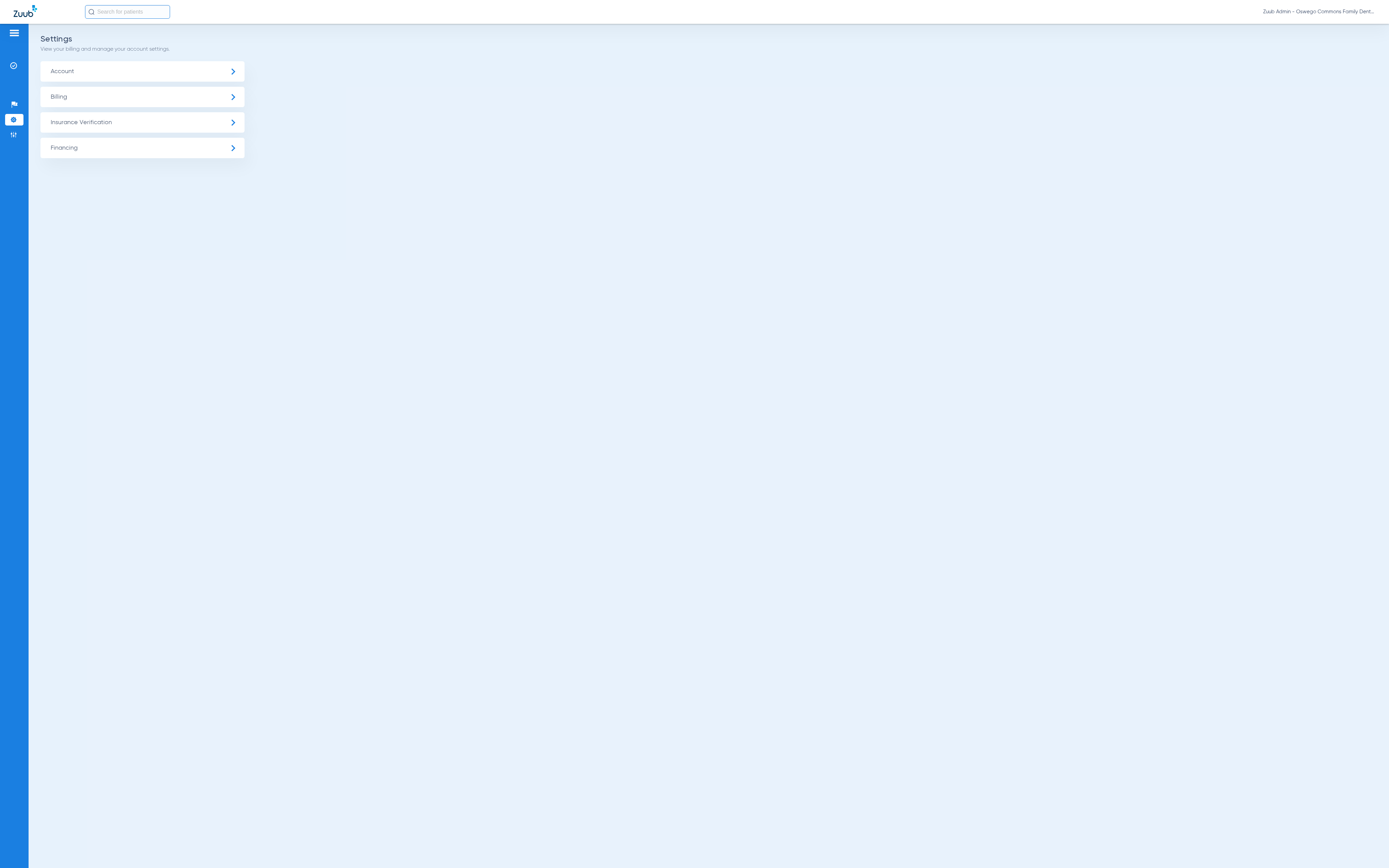
click at [106, 129] on span "Insurance Verification" at bounding box center [142, 122] width 204 height 20
click at [147, 169] on li "Insurance Payer Mapping" at bounding box center [142, 176] width 204 height 17
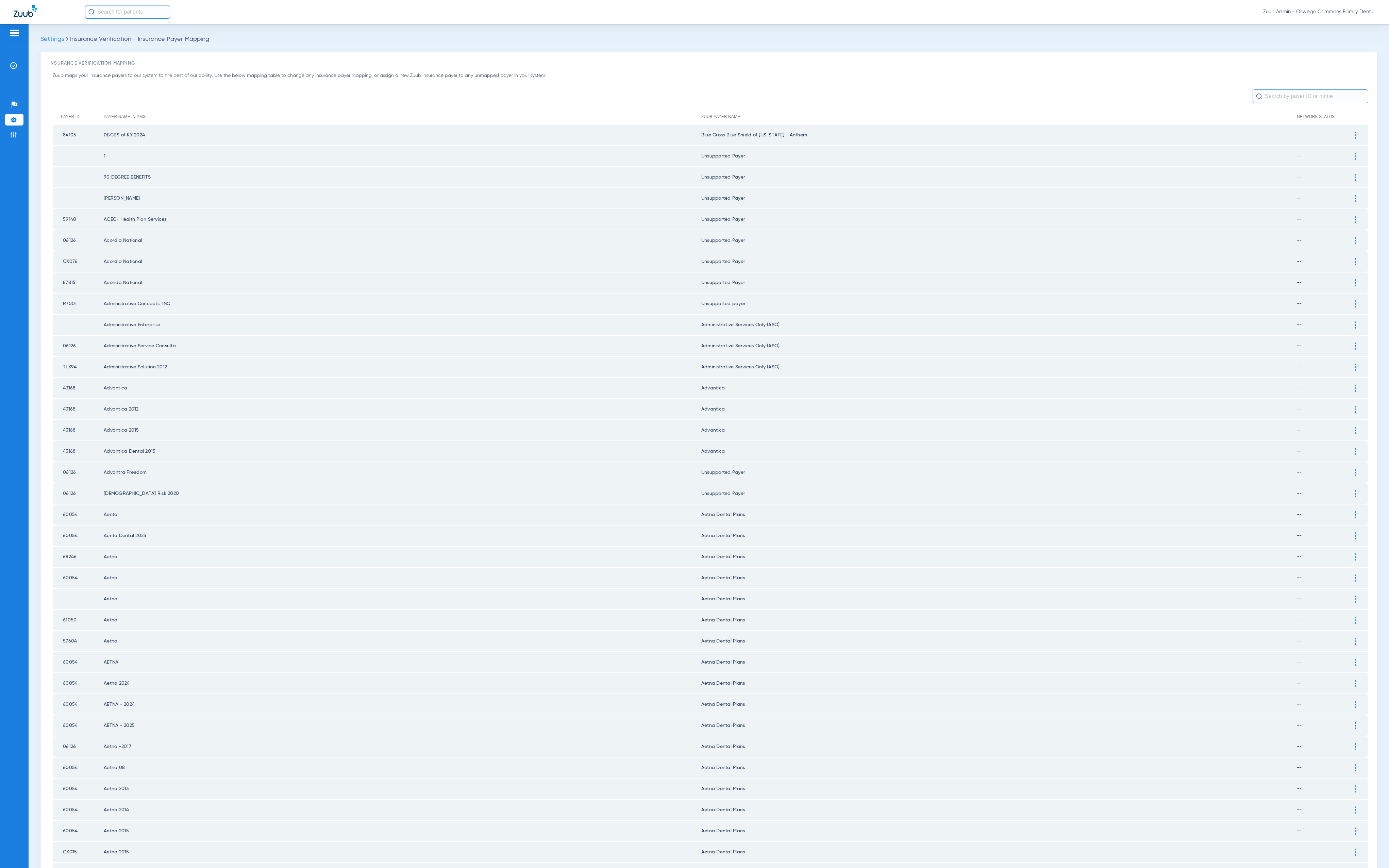
scroll to position [328, 0]
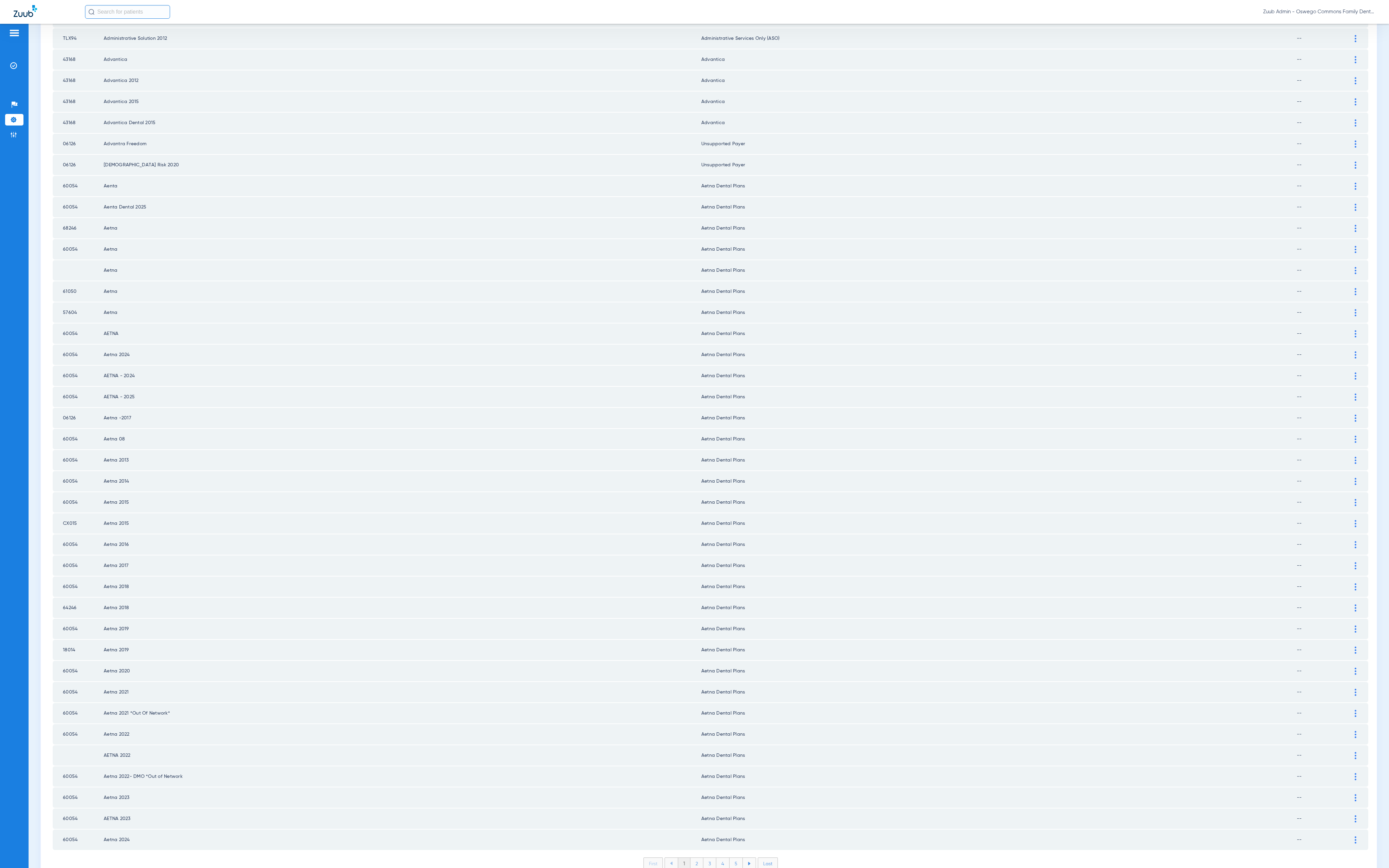
click at [694, 858] on li "2" at bounding box center [697, 863] width 13 height 11
click at [703, 858] on li "3" at bounding box center [710, 863] width 13 height 11
click at [717, 858] on li "4" at bounding box center [723, 863] width 13 height 11
click at [731, 858] on li "5" at bounding box center [736, 863] width 13 height 11
click at [730, 858] on li "6" at bounding box center [737, 863] width 13 height 11
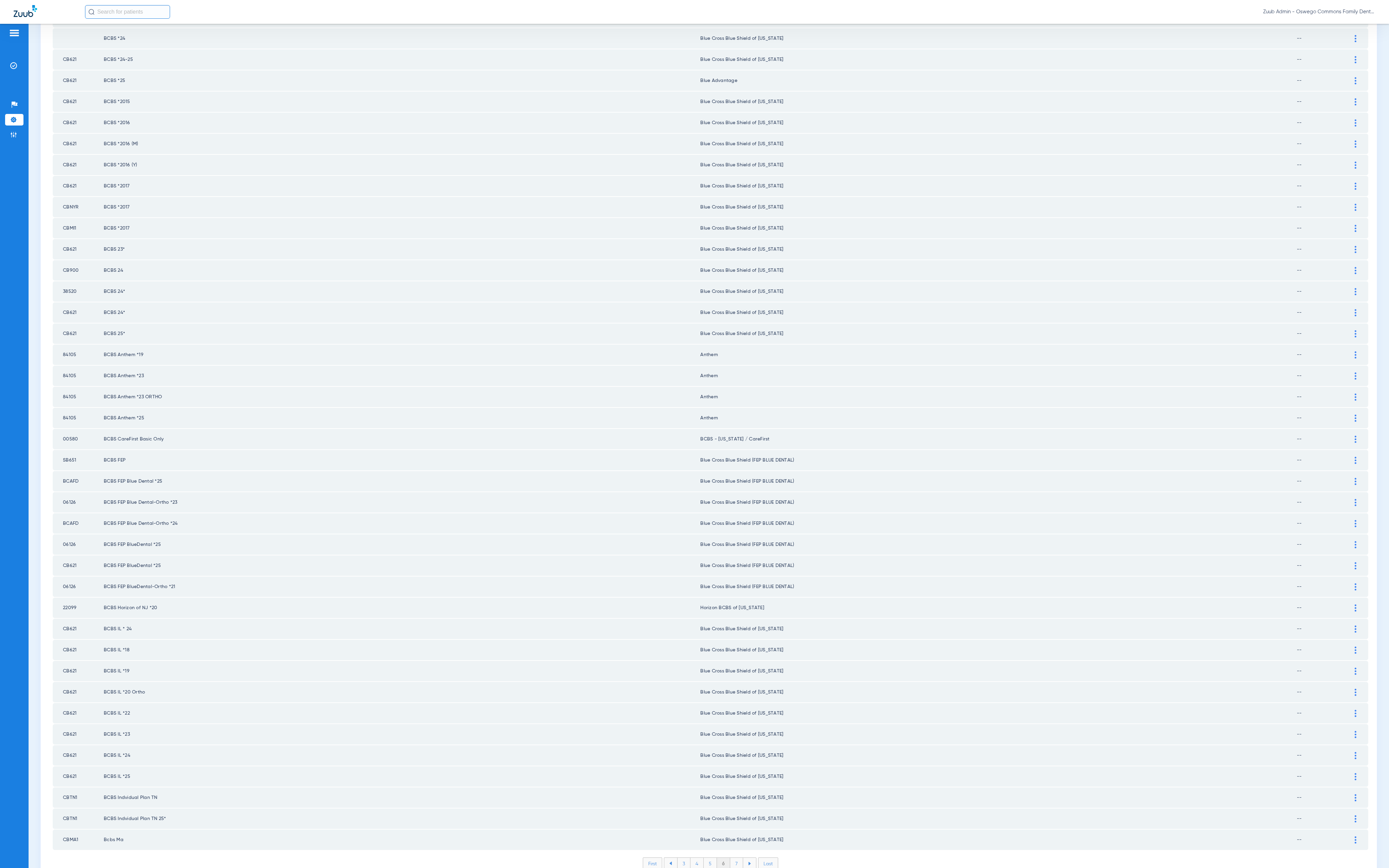
click at [732, 858] on li "7" at bounding box center [737, 863] width 13 height 11
click at [730, 858] on li "8" at bounding box center [737, 863] width 13 height 11
click at [730, 858] on li "9" at bounding box center [737, 863] width 13 height 11
click at [734, 858] on li "10" at bounding box center [737, 863] width 15 height 11
click at [736, 858] on li "11" at bounding box center [738, 863] width 14 height 11
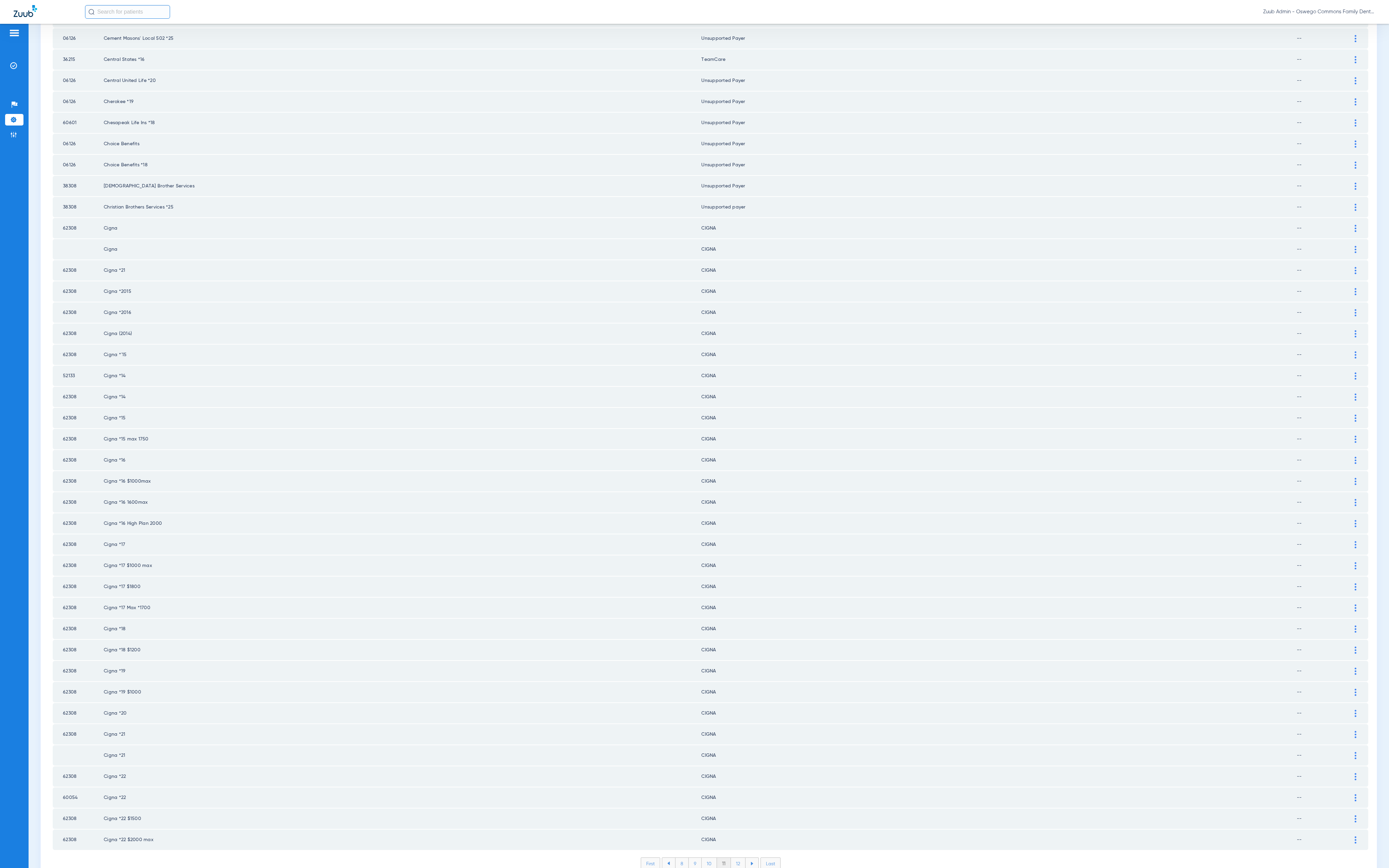
click at [737, 858] on li "12" at bounding box center [738, 863] width 15 height 11
click at [734, 858] on li "13" at bounding box center [739, 863] width 15 height 11
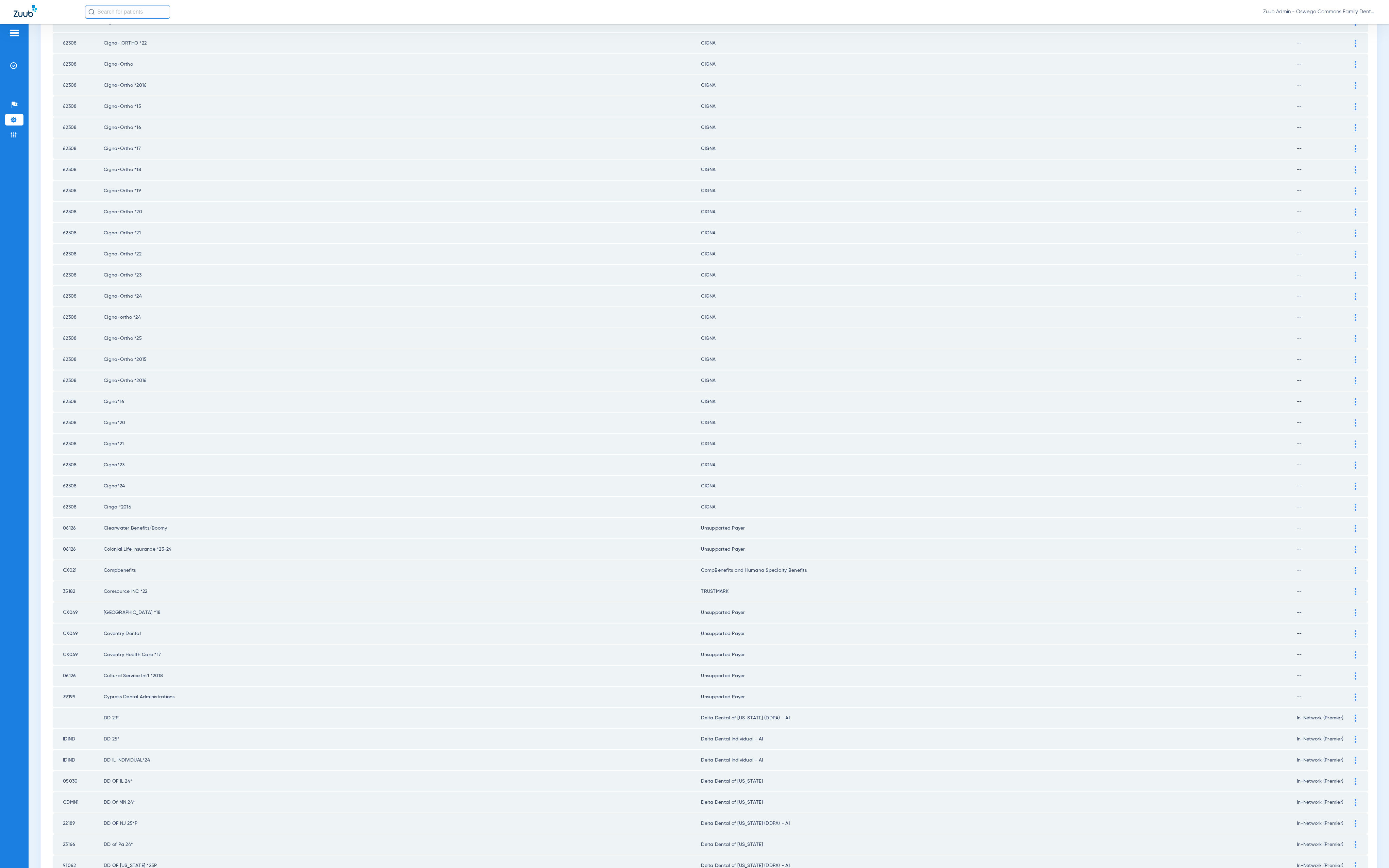
scroll to position [0, 0]
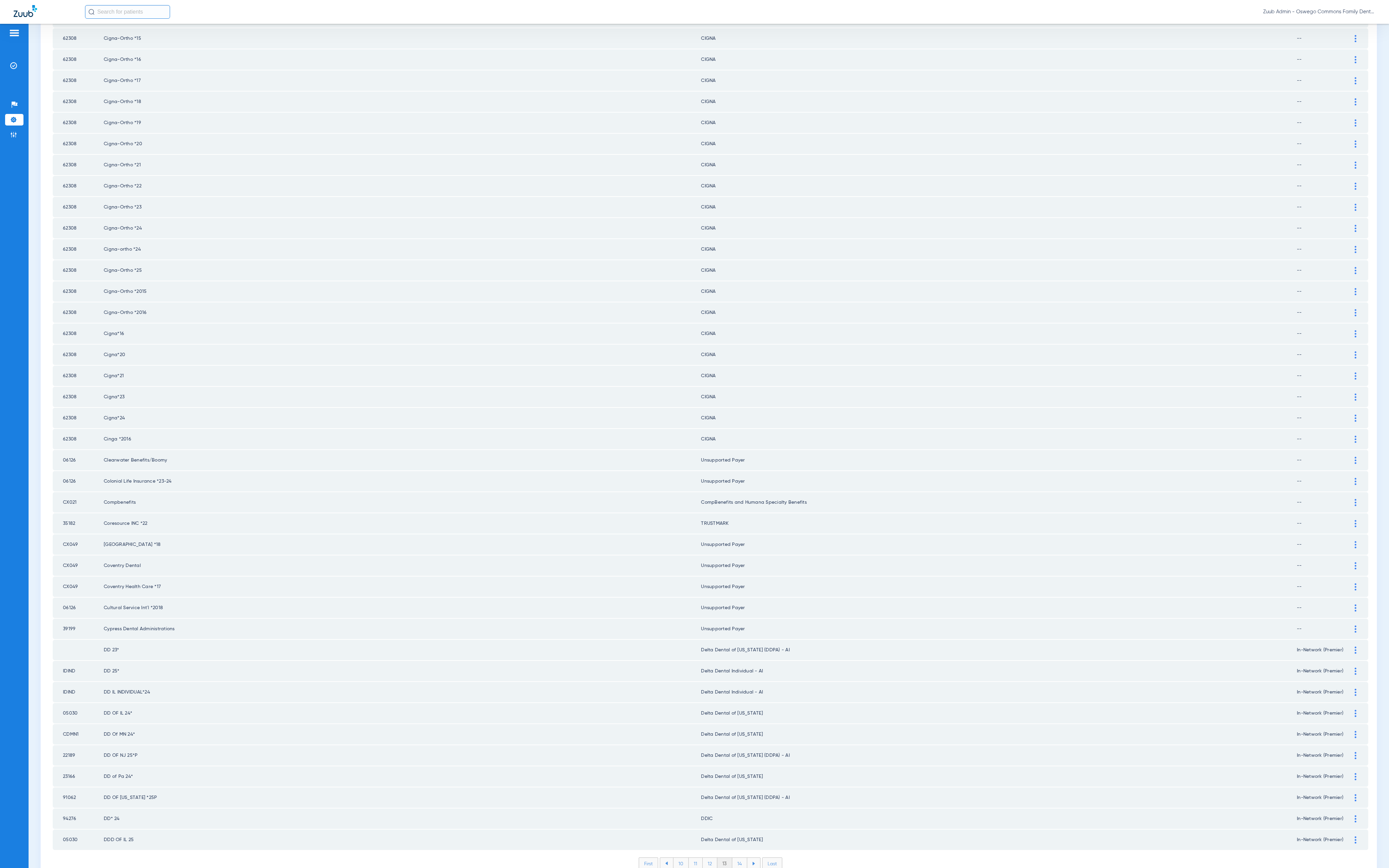
click at [734, 858] on li "14" at bounding box center [740, 863] width 15 height 11
click at [732, 858] on li "15" at bounding box center [739, 863] width 15 height 11
click at [737, 858] on li "16" at bounding box center [740, 863] width 15 height 11
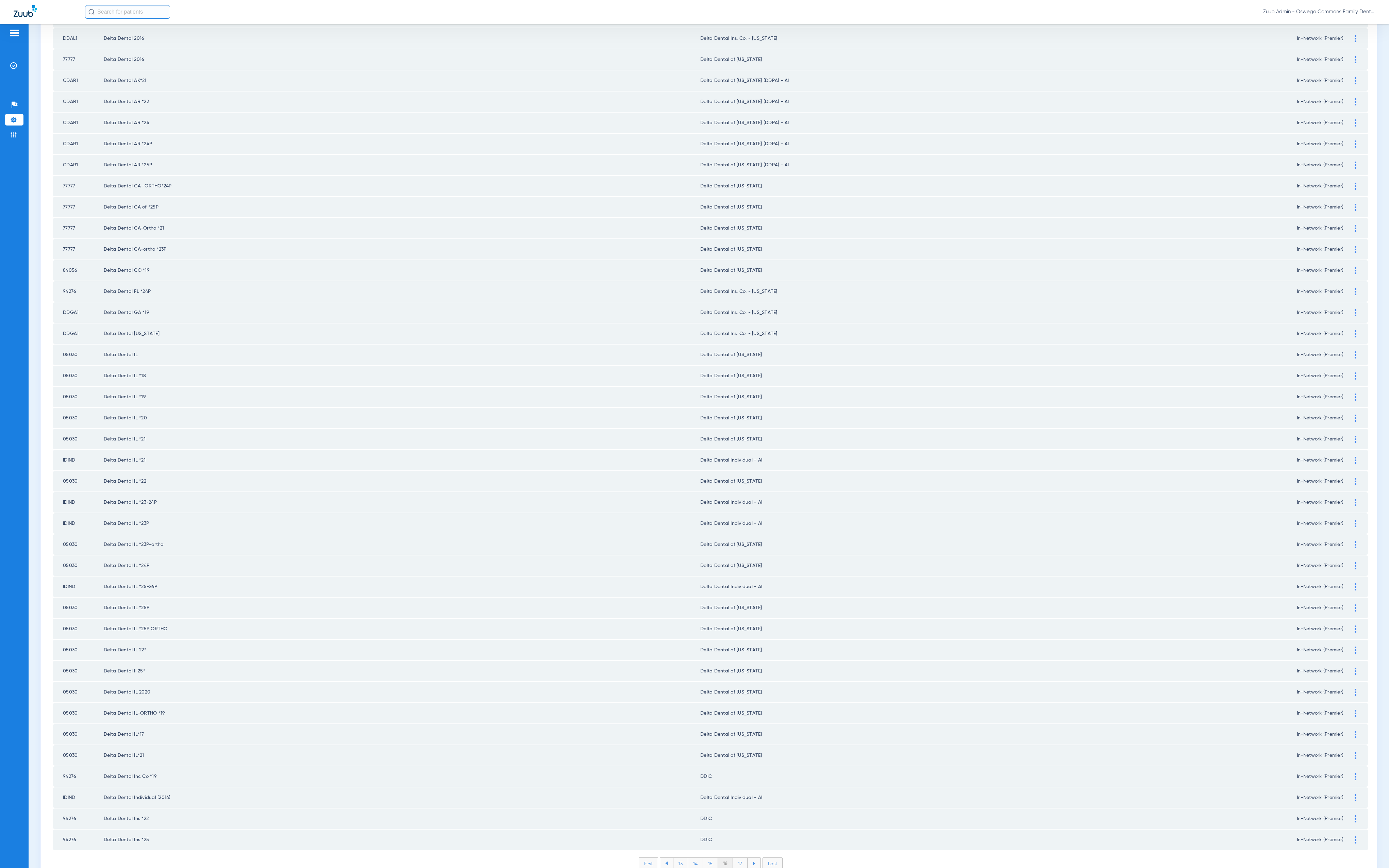
click at [733, 858] on li "17" at bounding box center [740, 863] width 15 height 11
click at [738, 858] on li "18" at bounding box center [740, 863] width 15 height 11
click at [737, 858] on li "19" at bounding box center [740, 863] width 15 height 11
click at [736, 858] on li "20" at bounding box center [740, 863] width 16 height 11
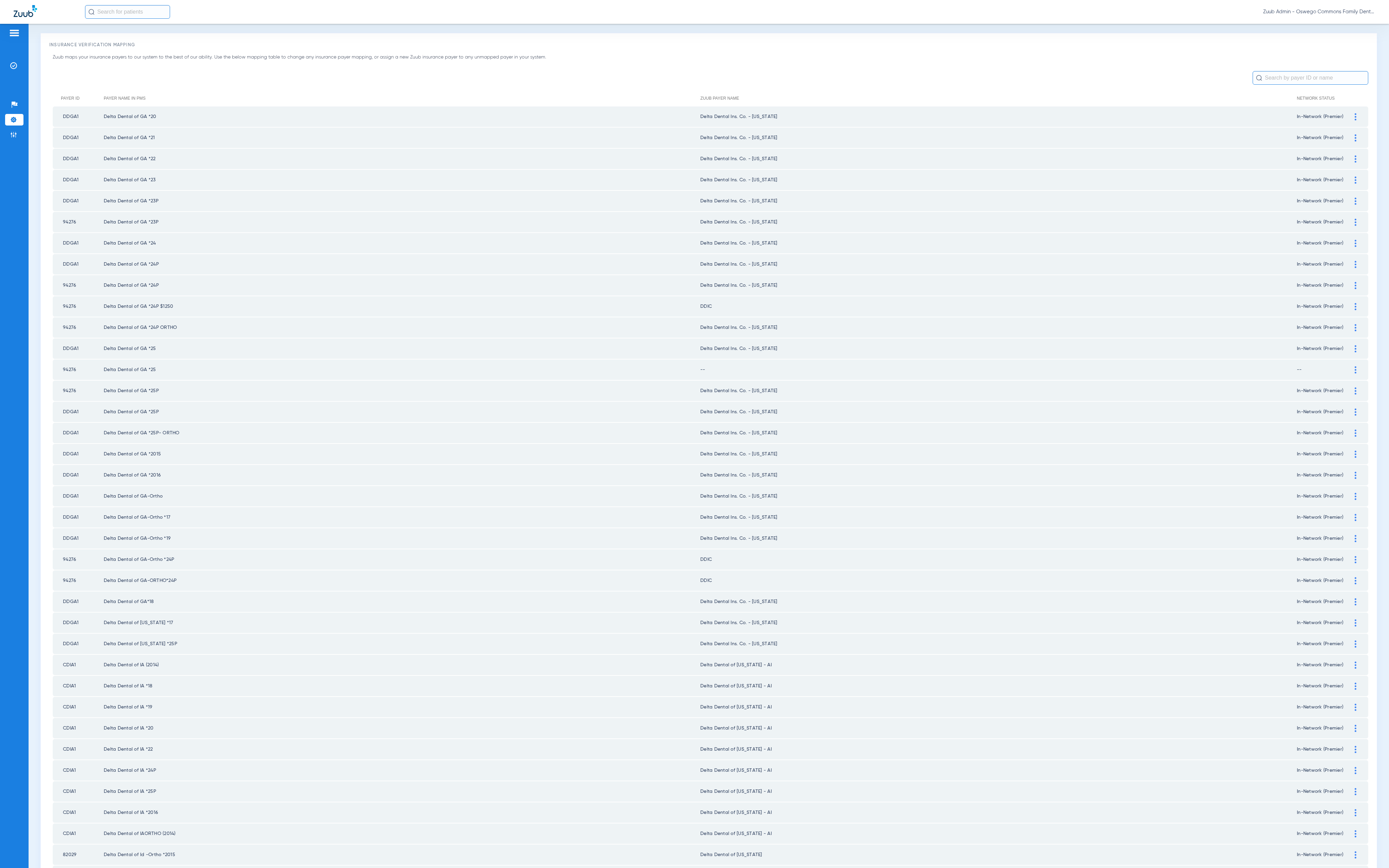
click at [1350, 366] on div at bounding box center [1356, 369] width 12 height 7
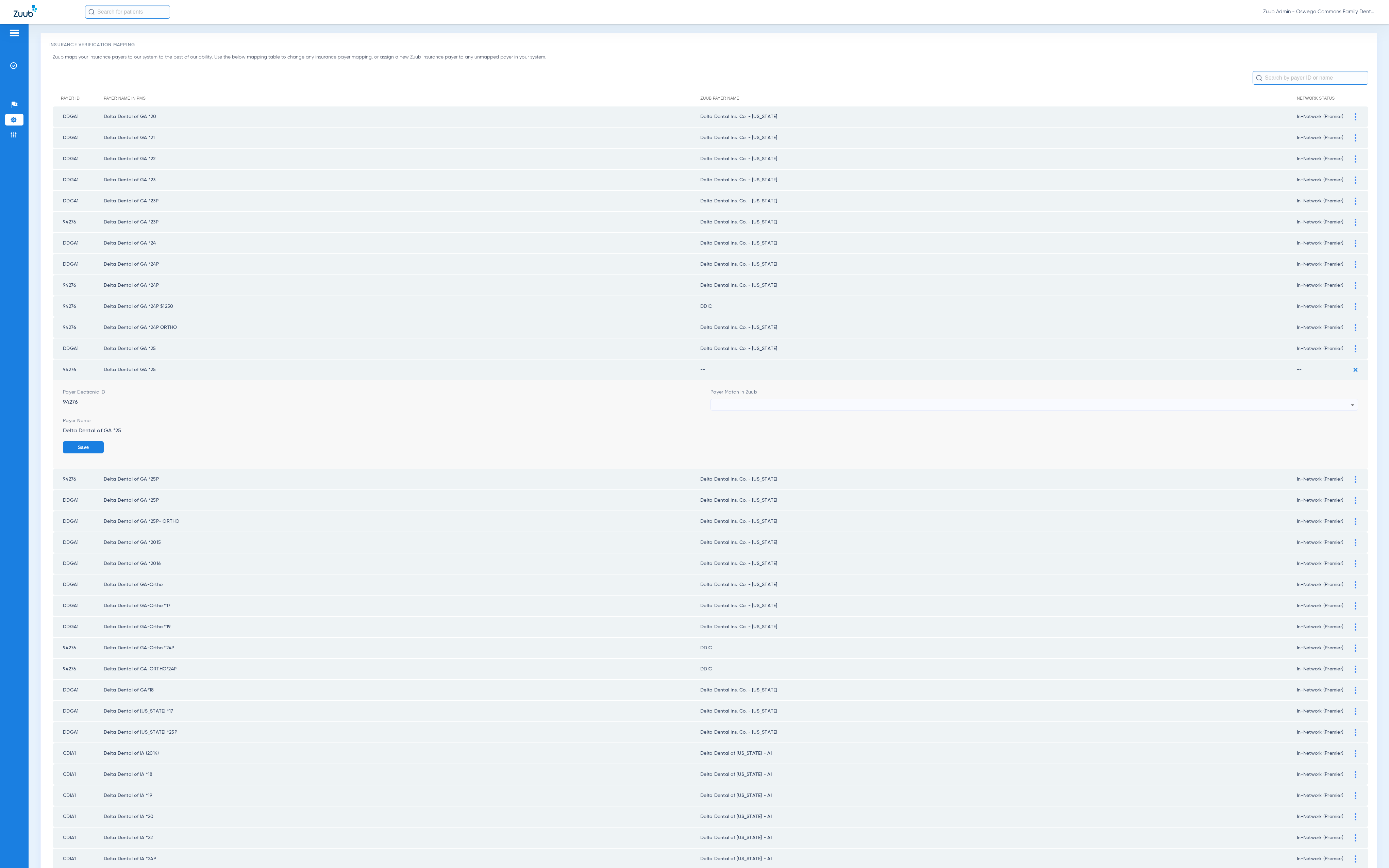
click at [735, 399] on div at bounding box center [1033, 405] width 637 height 11
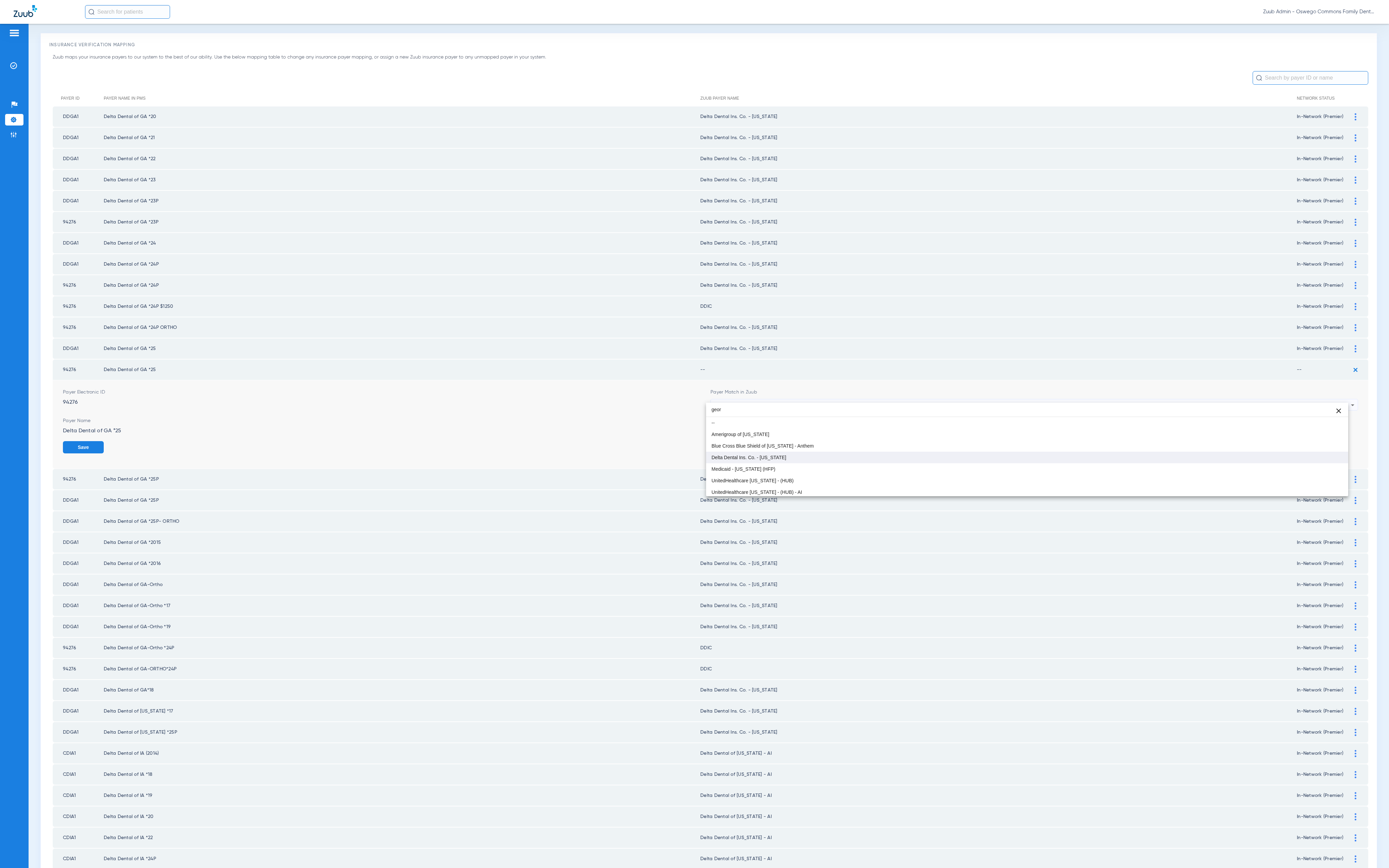
type input "geor"
click at [804, 453] on mat-option "Delta Dental Ins. Co. - [US_STATE]" at bounding box center [1027, 457] width 642 height 11
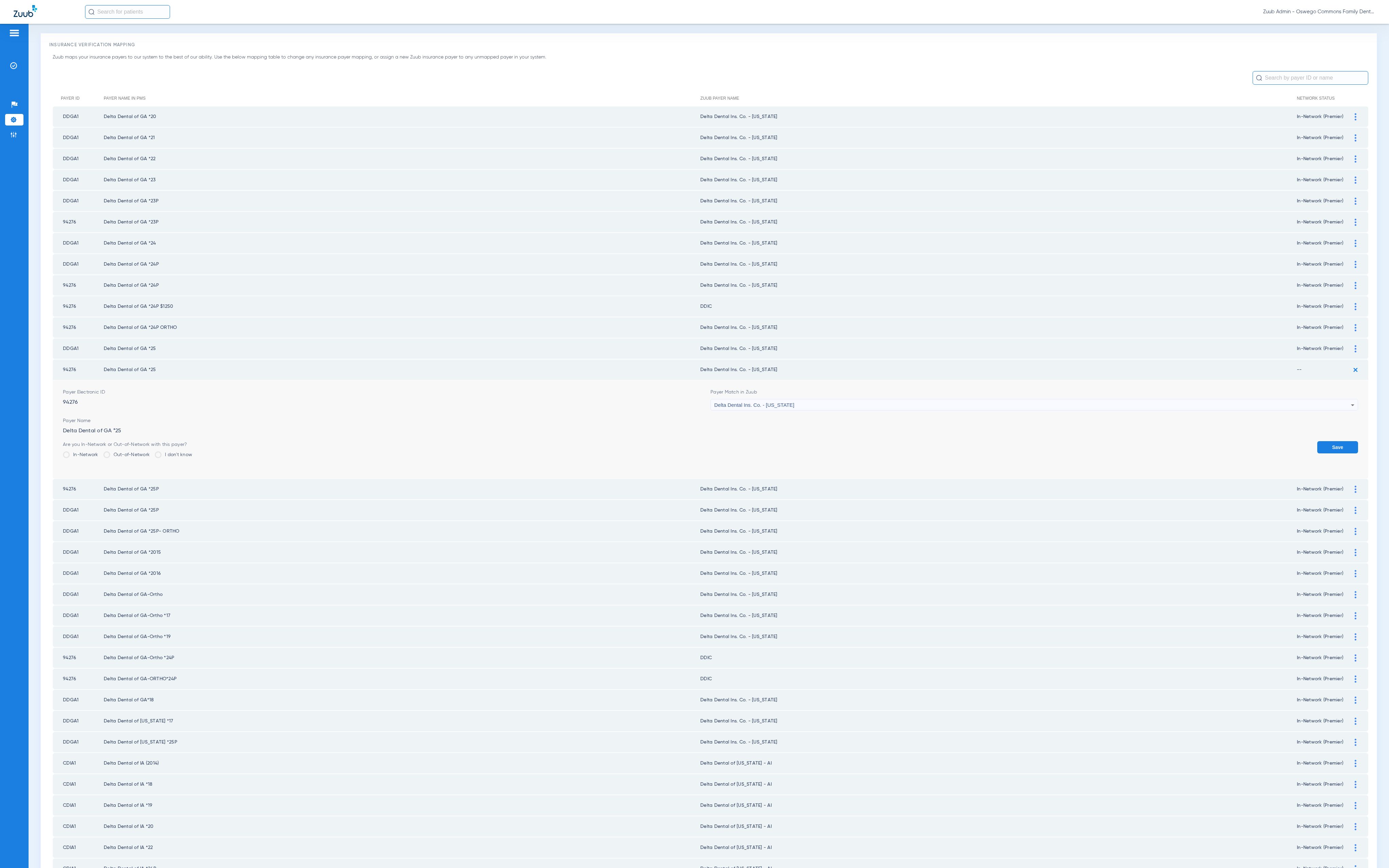
click at [94, 451] on label "In-Network" at bounding box center [81, 454] width 36 height 7
click at [100, 452] on input "In-Network" at bounding box center [100, 452] width 0 height 0
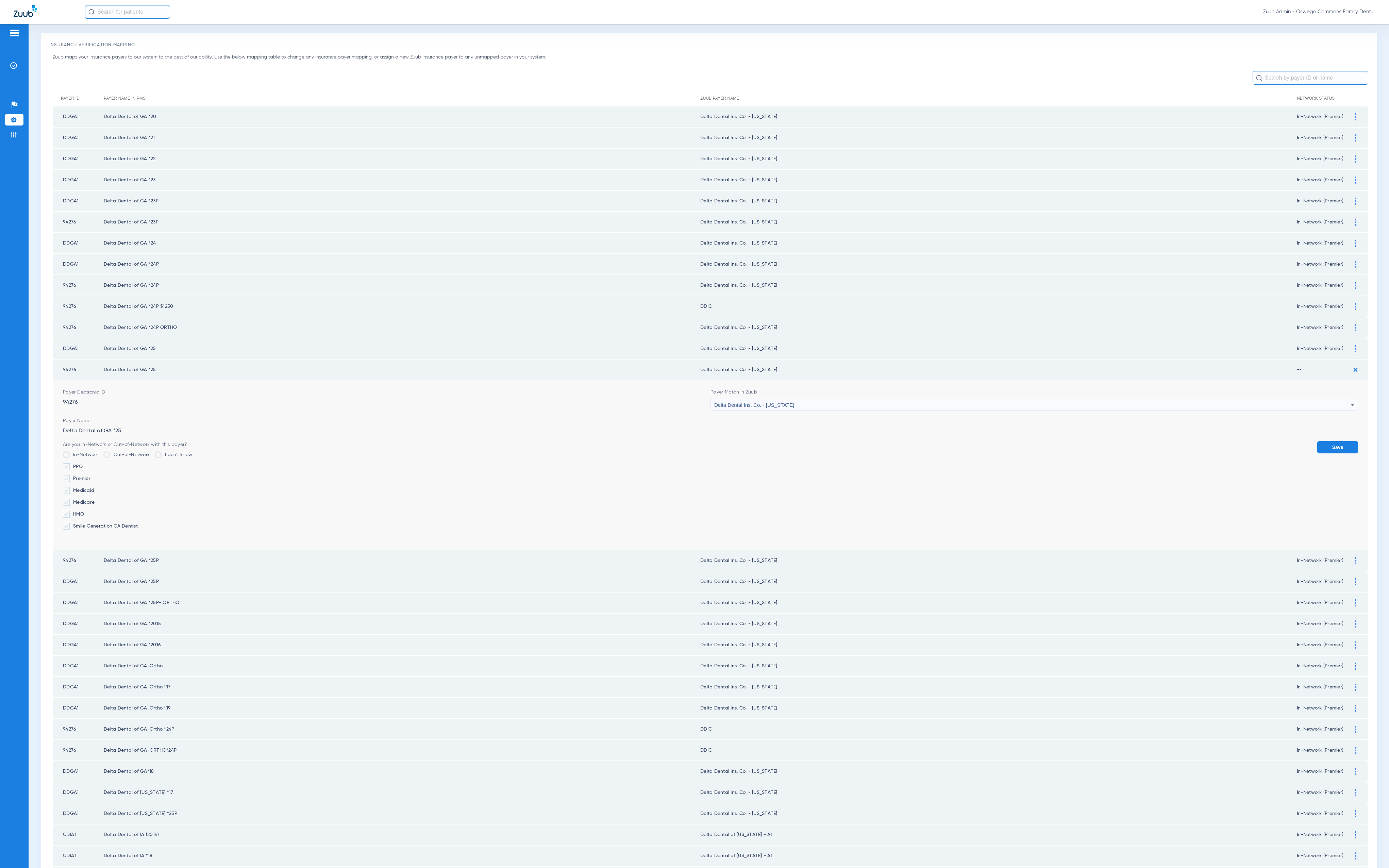
click at [90, 475] on label "Premier" at bounding box center [128, 478] width 129 height 7
click at [92, 476] on input "Premier" at bounding box center [92, 476] width 0 height 0
click at [1331, 441] on button "Save" at bounding box center [1338, 447] width 41 height 12
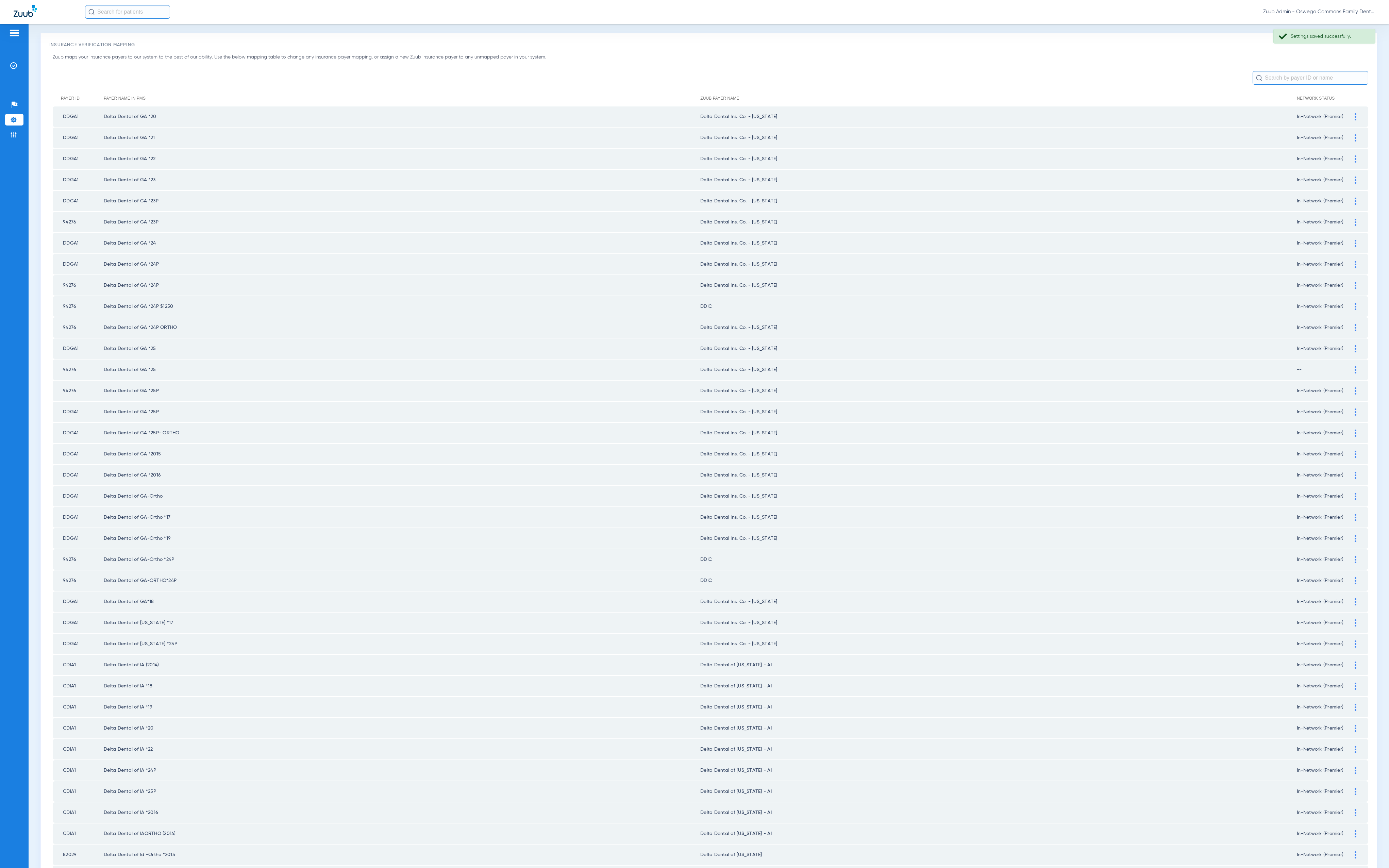
click at [1350, 345] on div at bounding box center [1356, 348] width 12 height 7
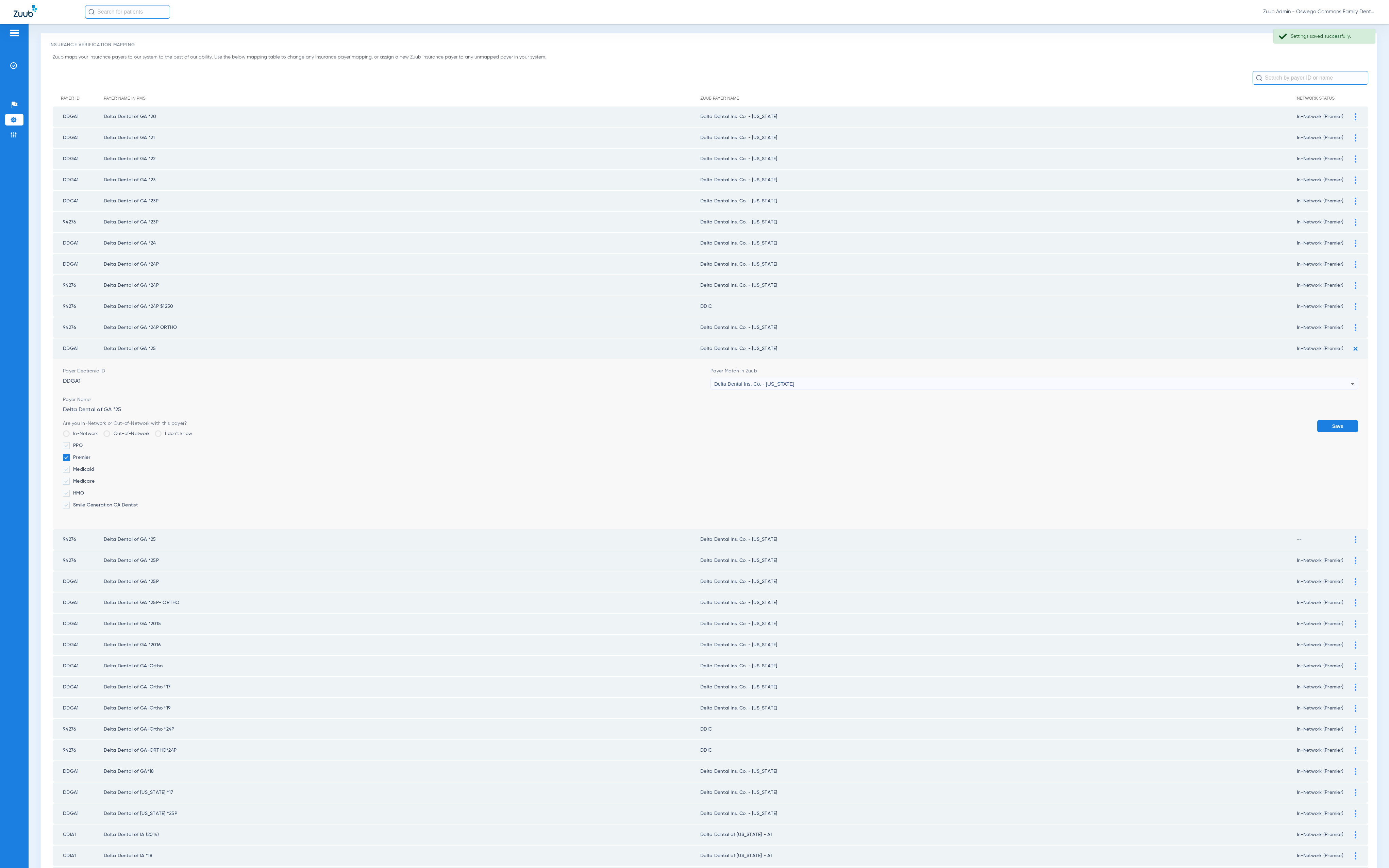
click at [1350, 343] on img at bounding box center [1355, 348] width 11 height 11
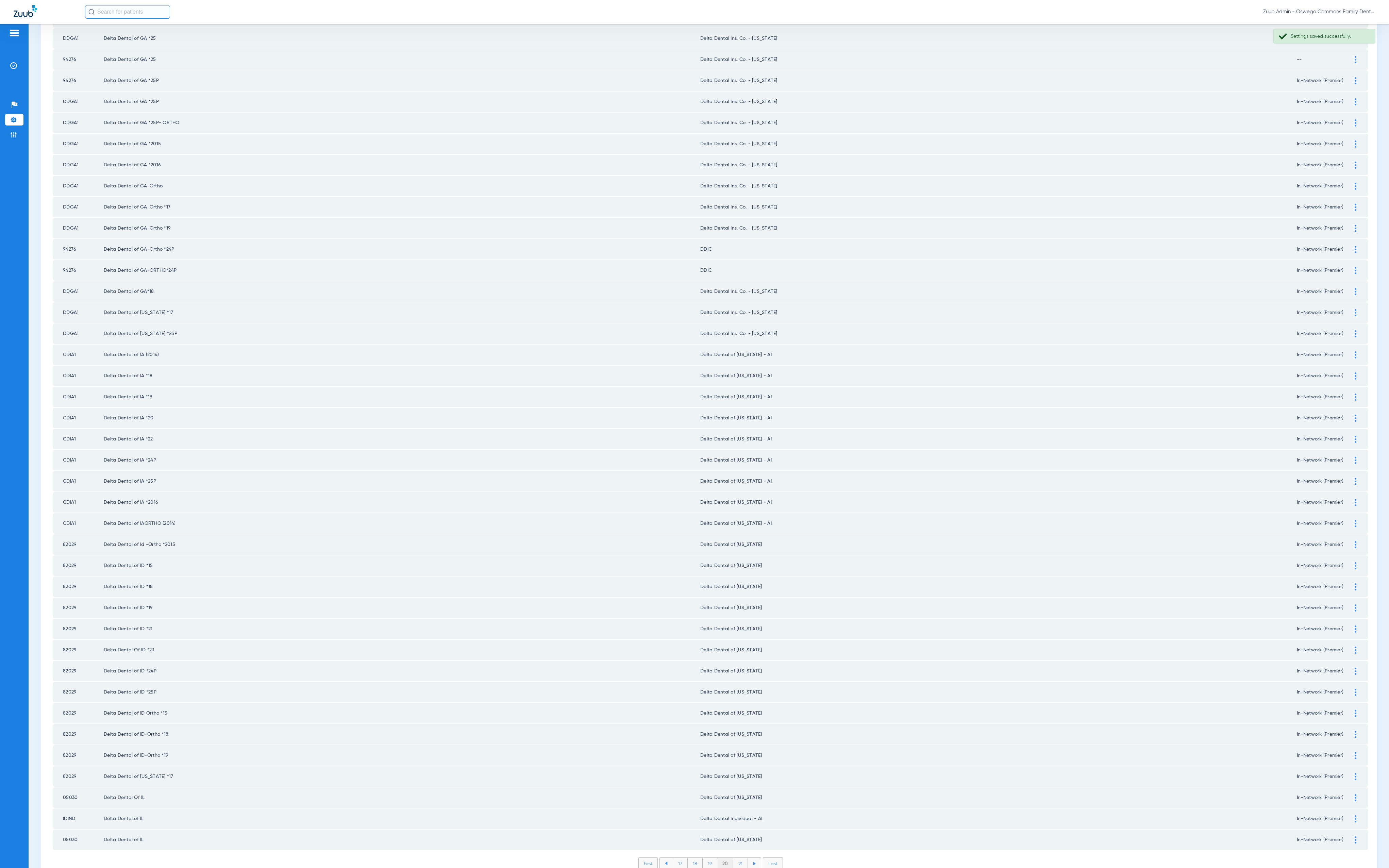
click at [738, 858] on li "21" at bounding box center [740, 863] width 15 height 11
click at [733, 858] on li "22" at bounding box center [740, 863] width 15 height 11
click at [739, 858] on li "23" at bounding box center [740, 863] width 15 height 11
click at [739, 858] on li "24" at bounding box center [741, 863] width 16 height 11
click at [740, 858] on li "25" at bounding box center [740, 863] width 16 height 11
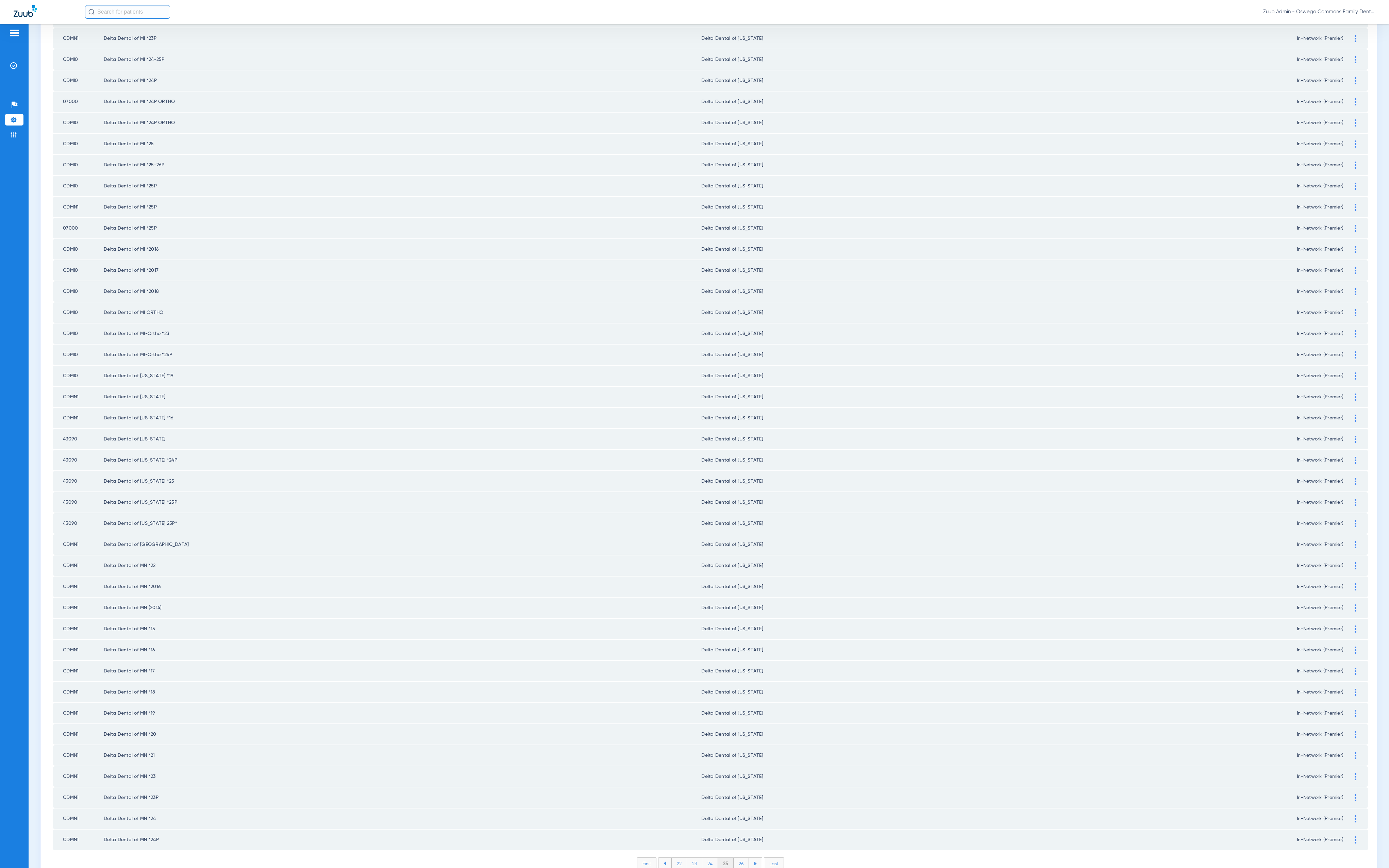
click at [737, 858] on li "26" at bounding box center [741, 863] width 15 height 11
click at [741, 858] on li "27" at bounding box center [741, 863] width 15 height 11
click at [734, 858] on li "28" at bounding box center [741, 863] width 16 height 11
click at [740, 858] on li "29" at bounding box center [741, 863] width 15 height 11
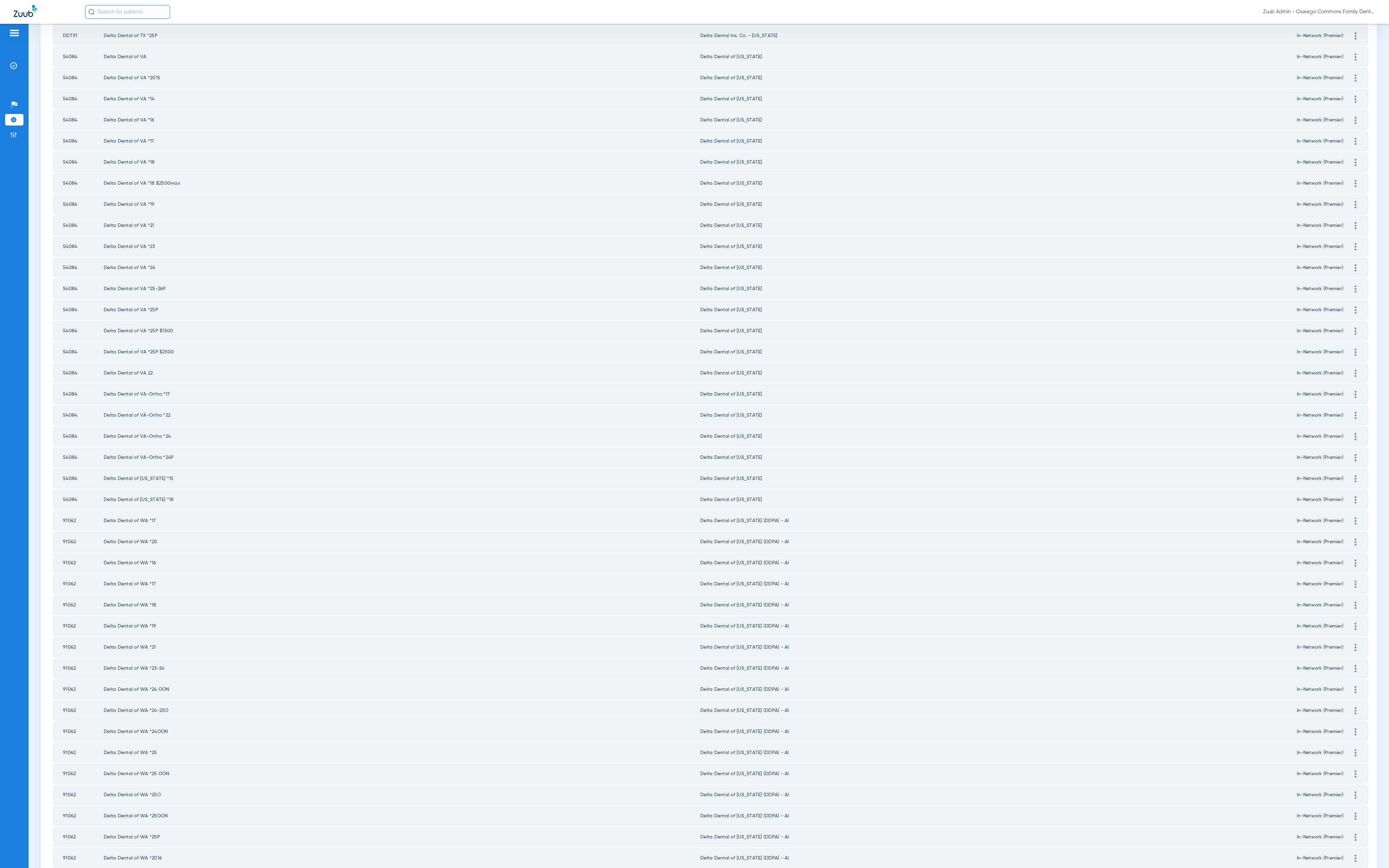
scroll to position [328, 0]
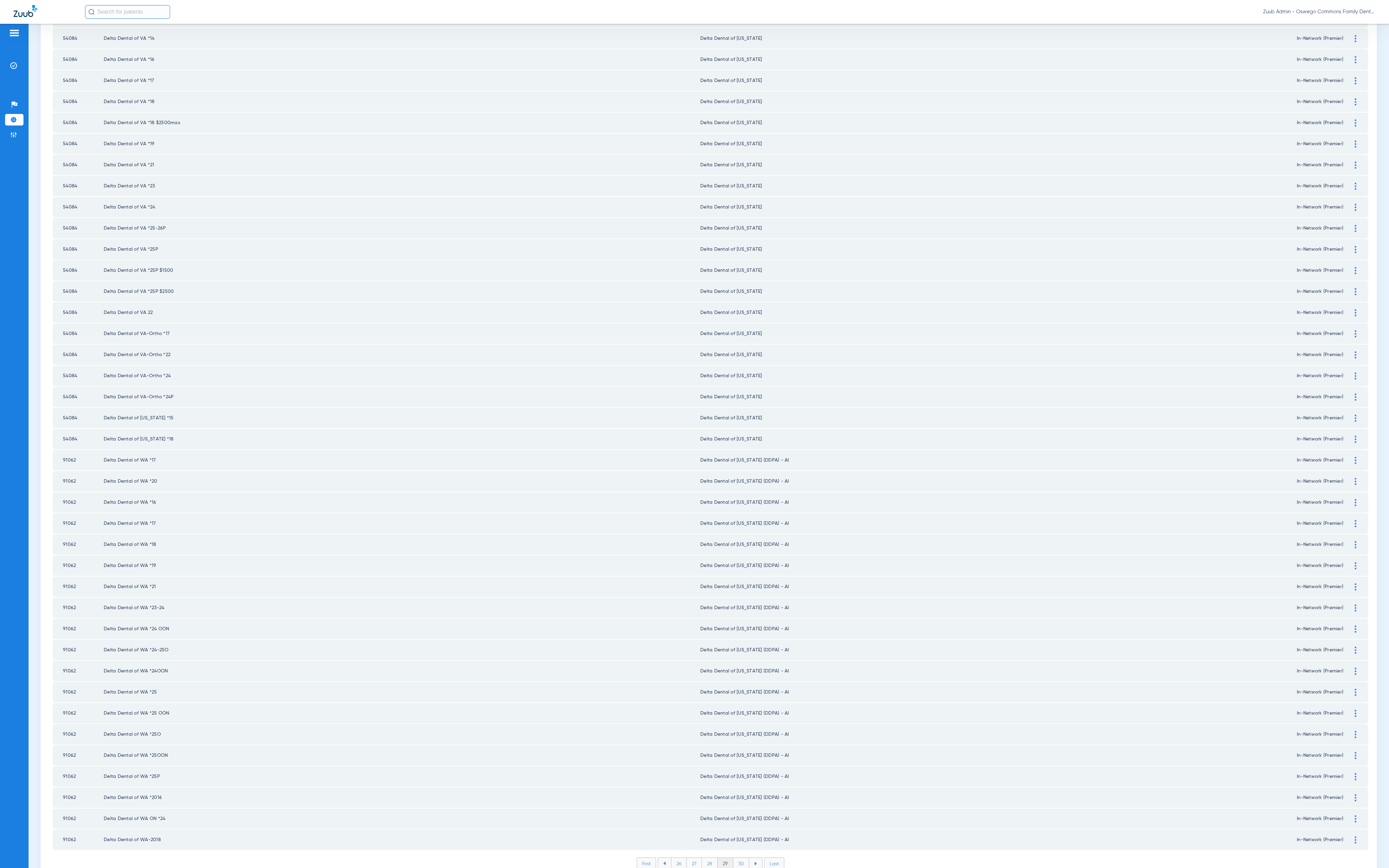
click at [737, 858] on li "30" at bounding box center [741, 863] width 16 height 11
click at [734, 858] on li "31" at bounding box center [741, 863] width 15 height 11
click at [737, 858] on li "32" at bounding box center [741, 863] width 15 height 11
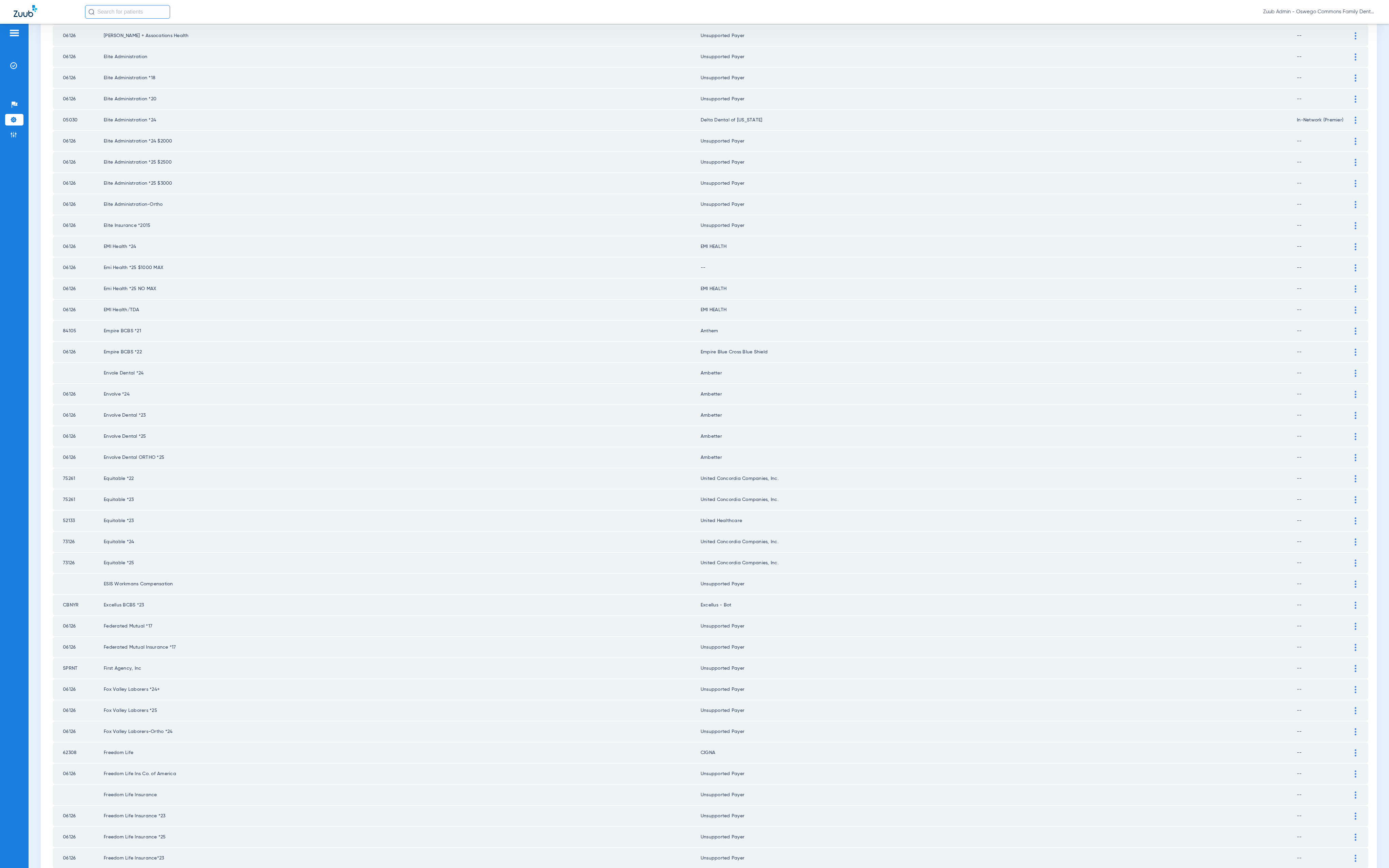
scroll to position [0, 0]
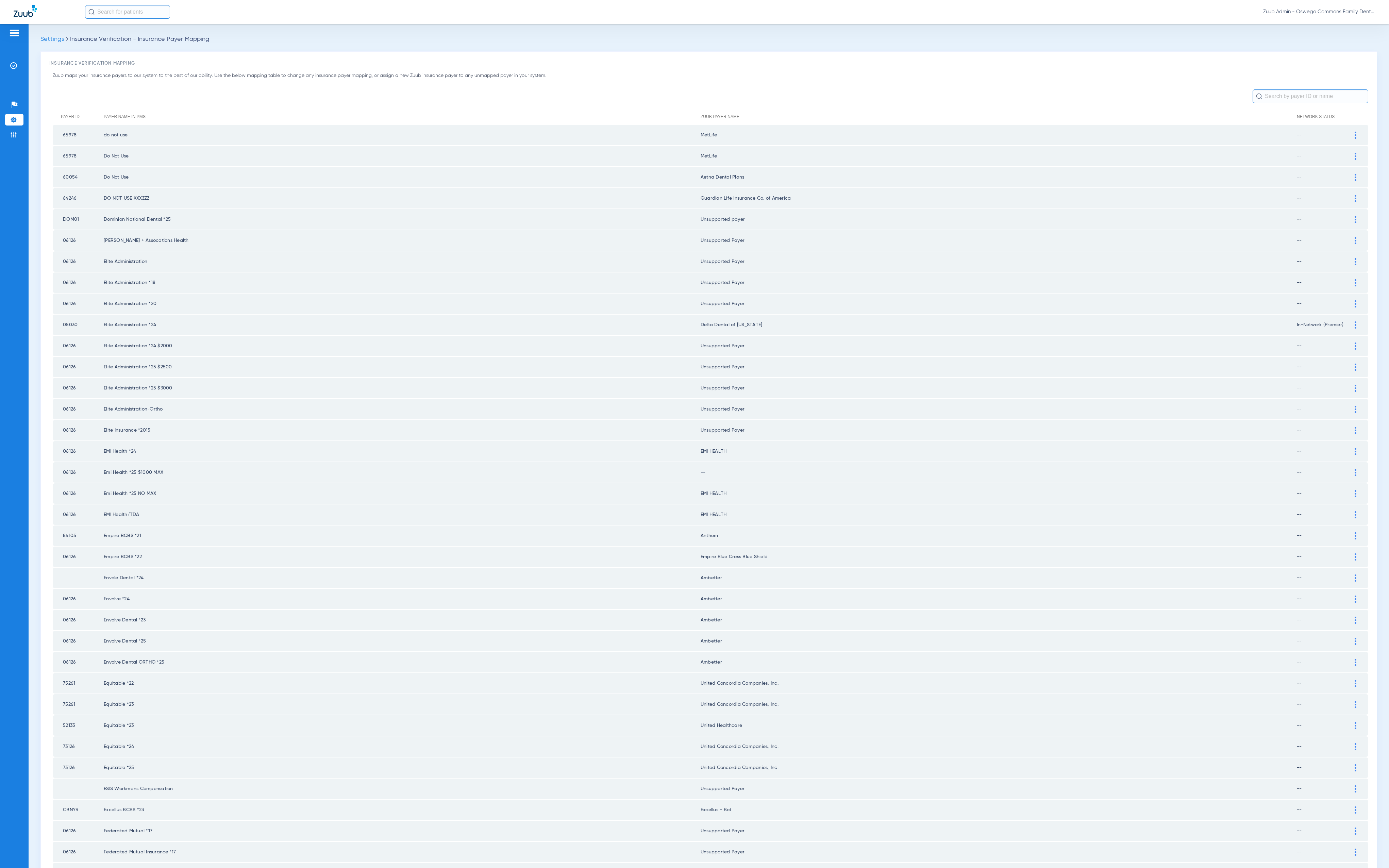
click at [1354, 469] on img at bounding box center [1355, 472] width 2 height 7
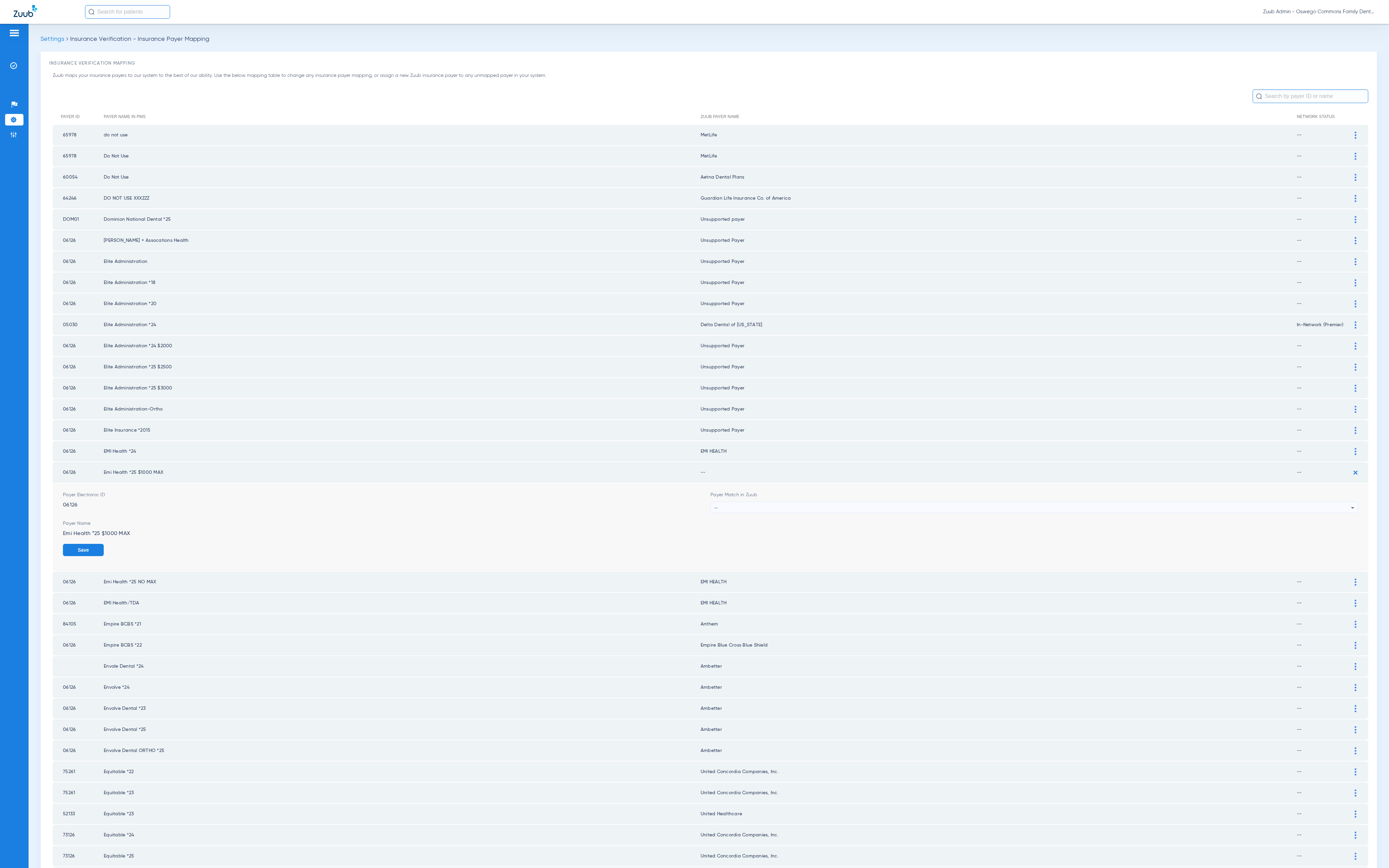
click at [911, 502] on div "--" at bounding box center [1033, 507] width 637 height 11
type input "emi"
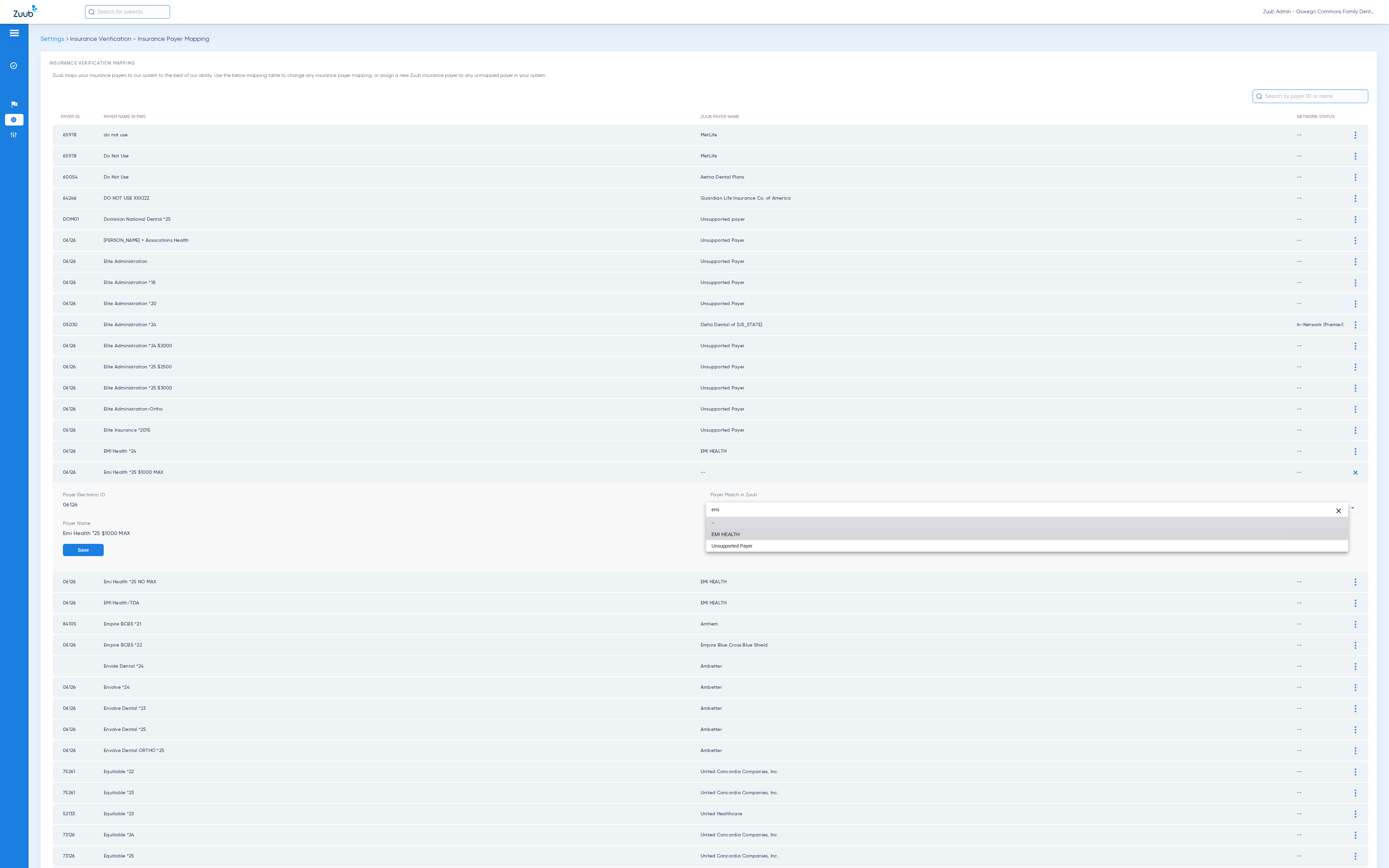
click at [887, 532] on mat-option "EMI HEALTH" at bounding box center [1027, 534] width 642 height 11
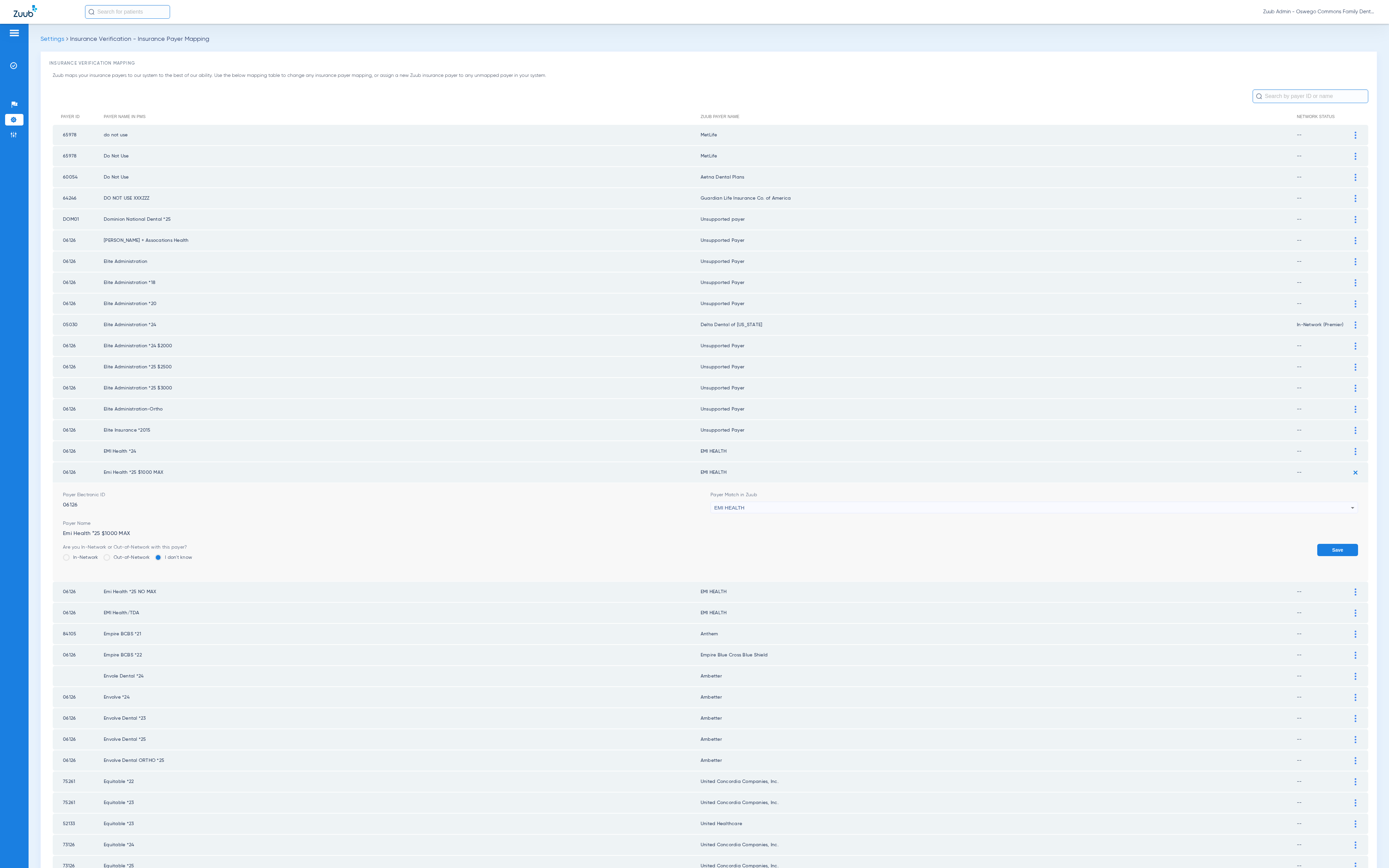
click at [1320, 544] on button "Save" at bounding box center [1338, 550] width 41 height 12
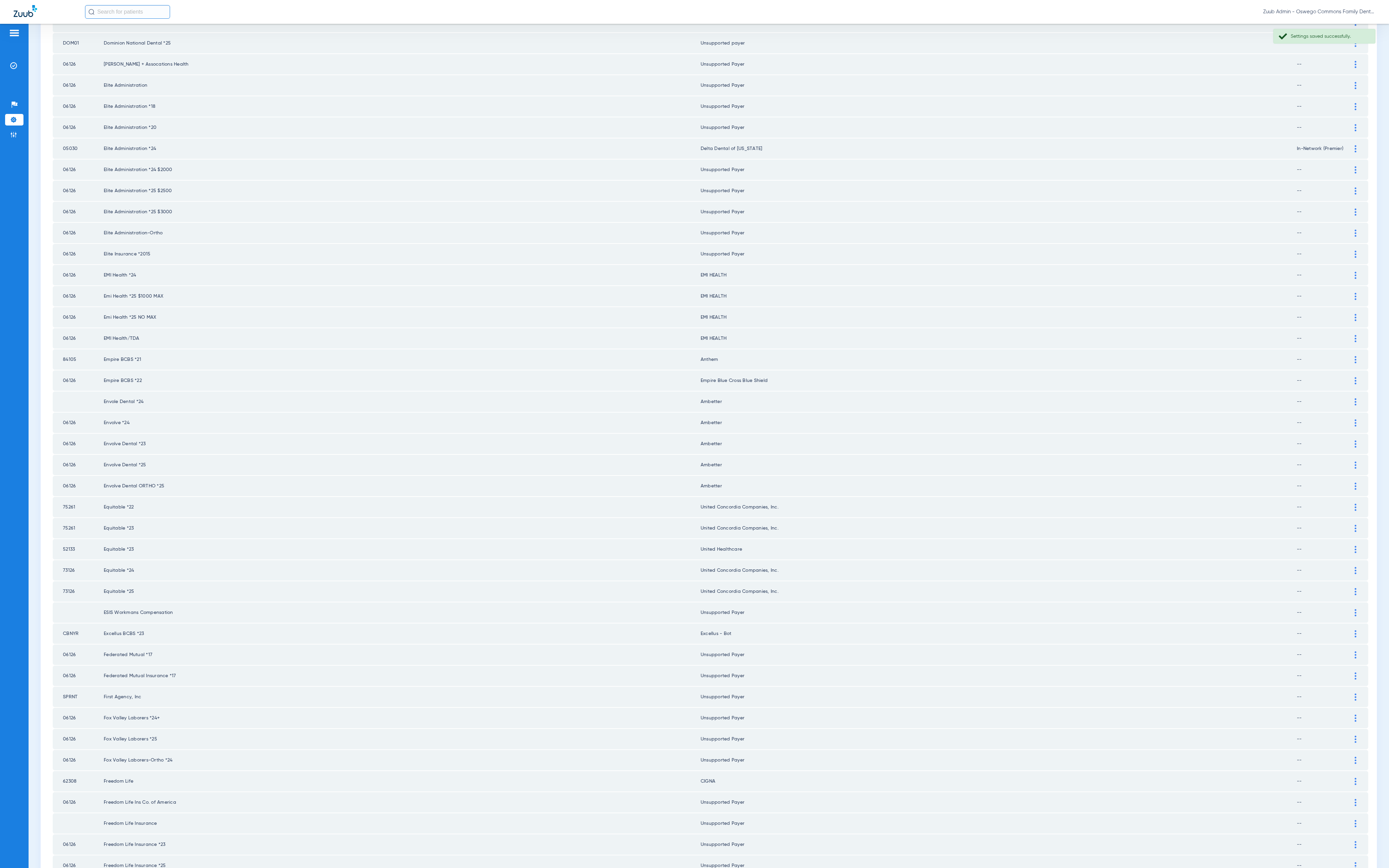
scroll to position [328, 0]
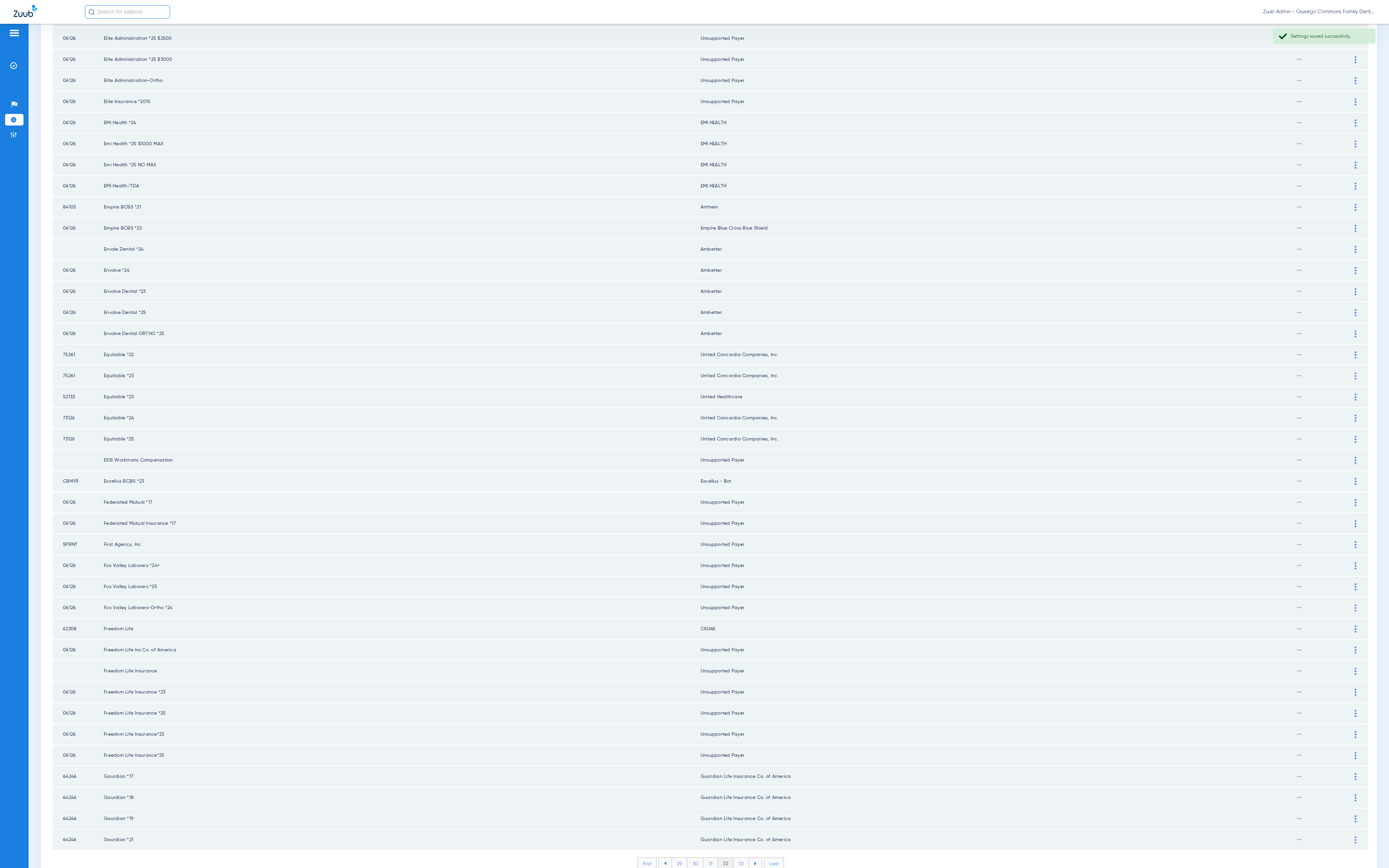
click at [736, 858] on li "33" at bounding box center [741, 863] width 15 height 11
click at [734, 858] on li "34" at bounding box center [741, 863] width 16 height 11
click at [742, 858] on li "35" at bounding box center [741, 863] width 16 height 11
click at [735, 858] on li "36" at bounding box center [741, 863] width 15 height 11
click at [735, 858] on li "37" at bounding box center [741, 863] width 15 height 11
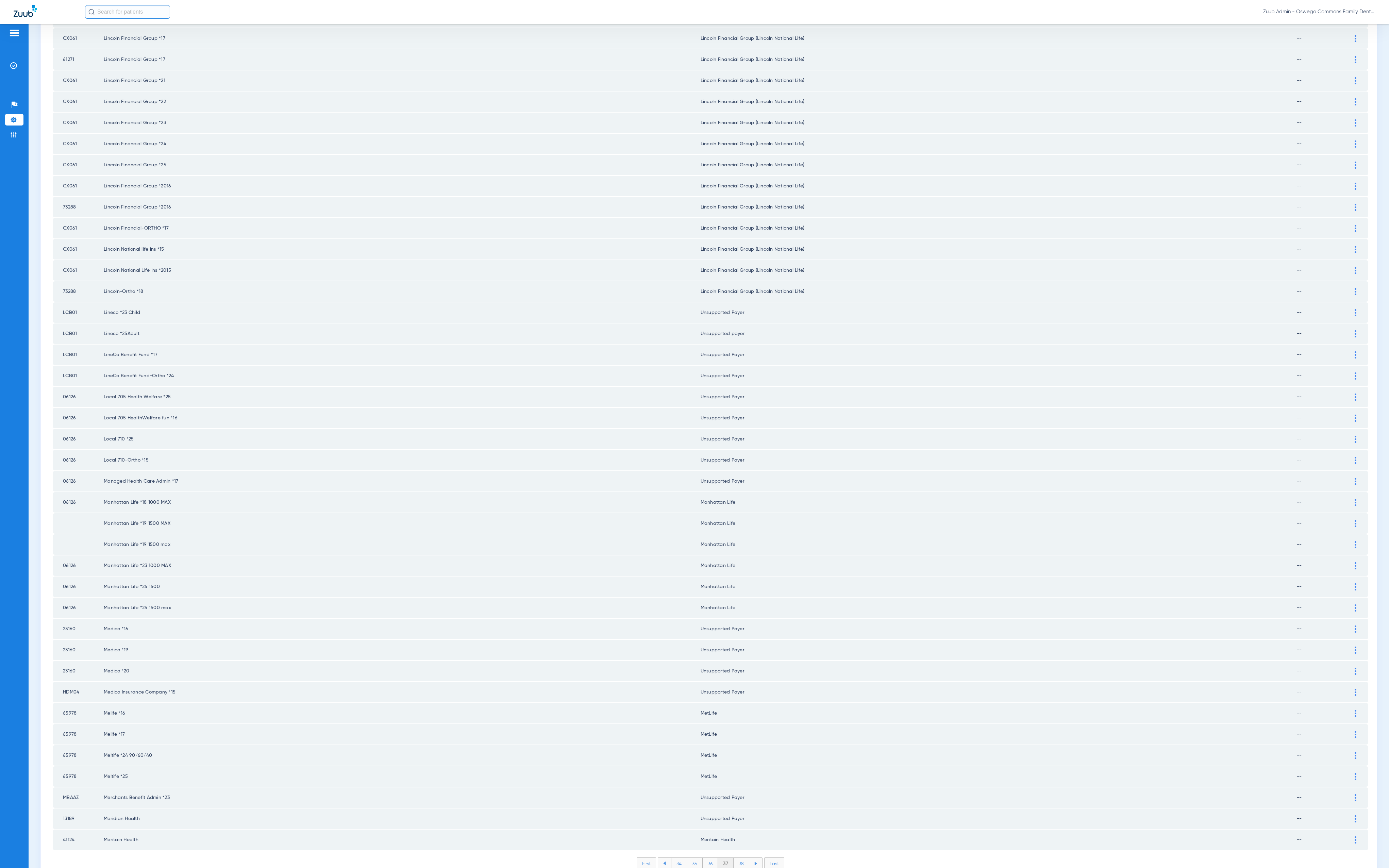
click at [734, 858] on li "38" at bounding box center [741, 863] width 16 height 11
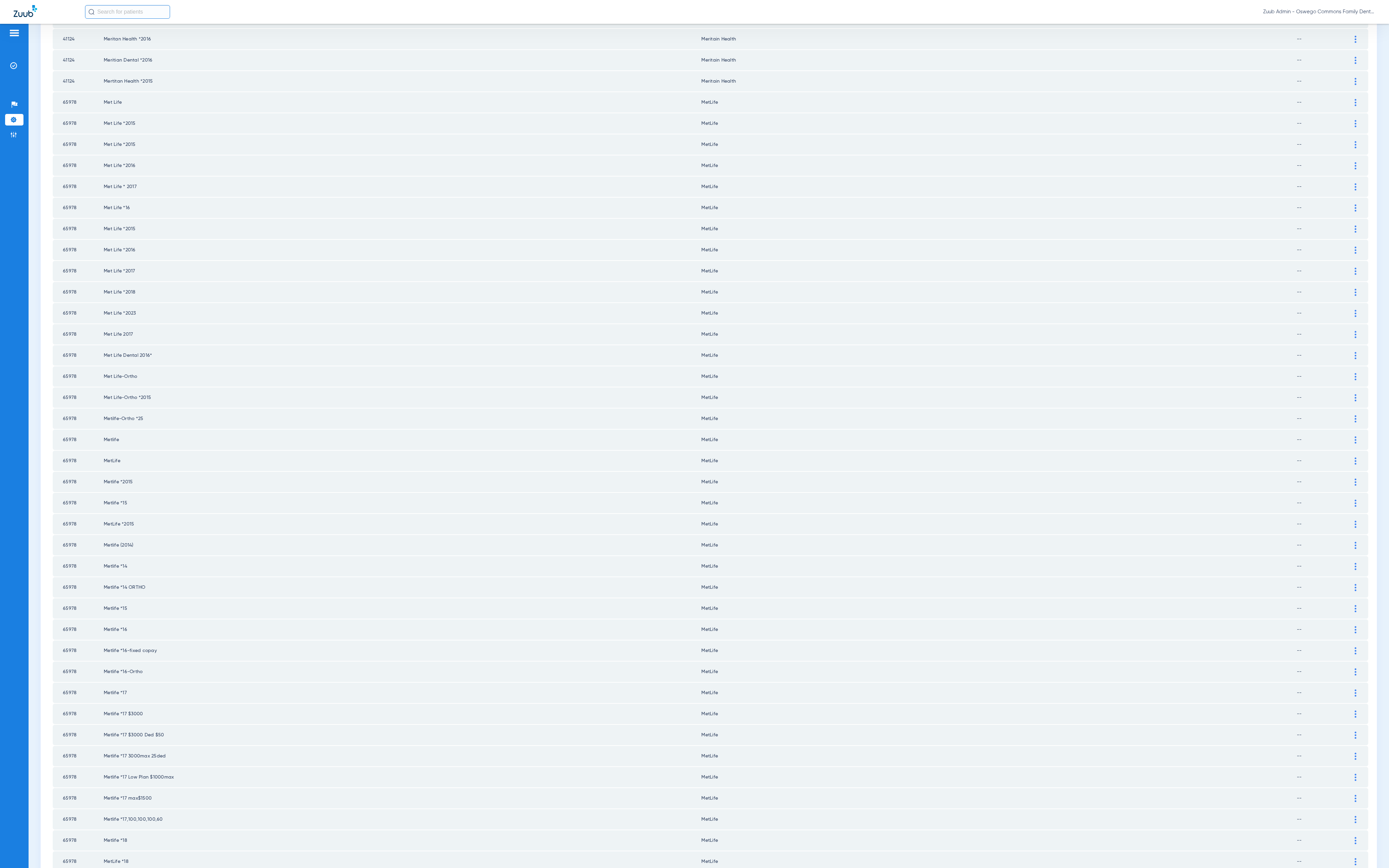
scroll to position [0, 0]
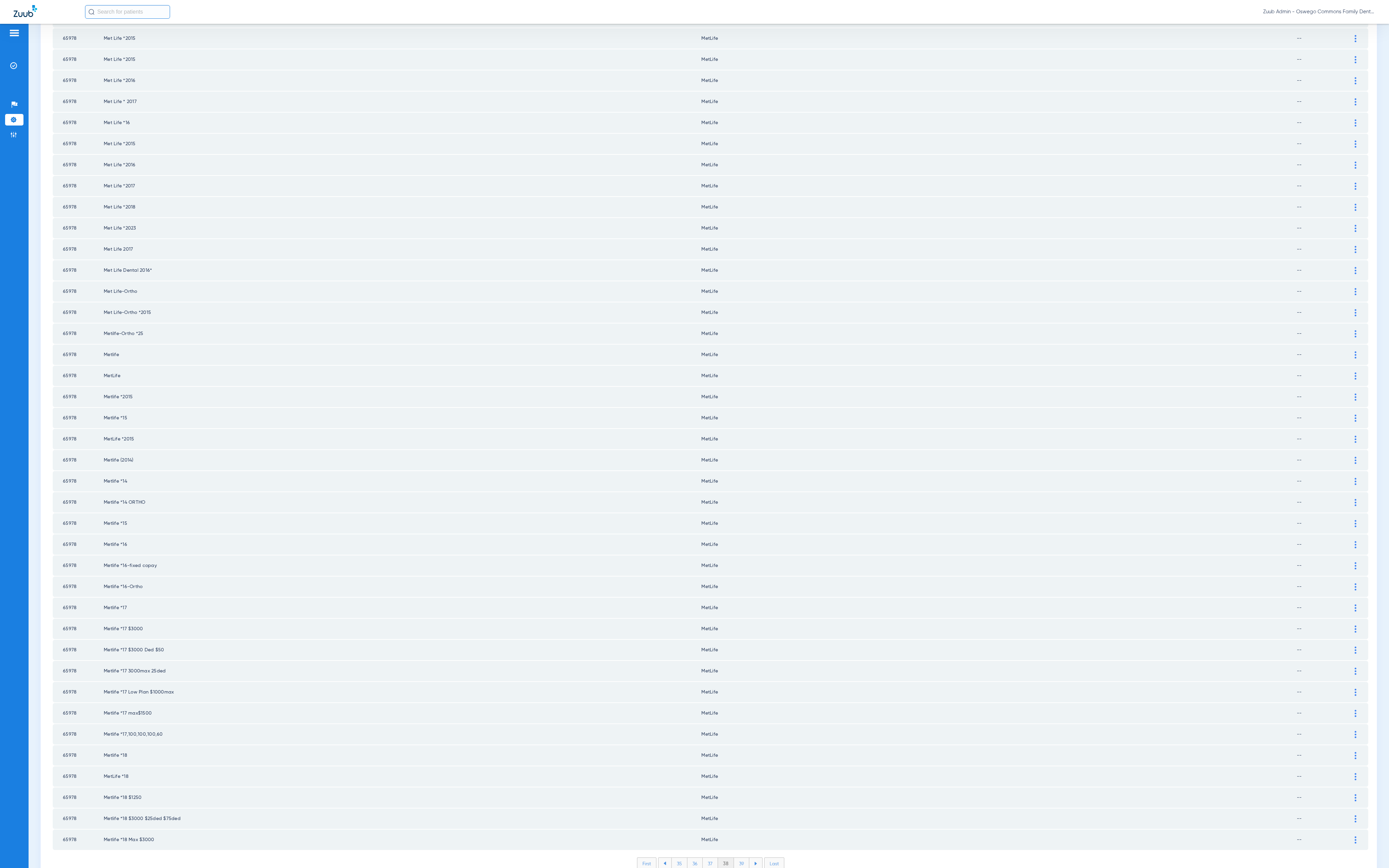
click at [734, 858] on li "39" at bounding box center [741, 863] width 15 height 11
click at [732, 857] on ul "36 37 38 39 40" at bounding box center [710, 863] width 106 height 12
click at [733, 858] on li "40" at bounding box center [741, 863] width 16 height 11
click at [734, 858] on li "41" at bounding box center [742, 863] width 15 height 11
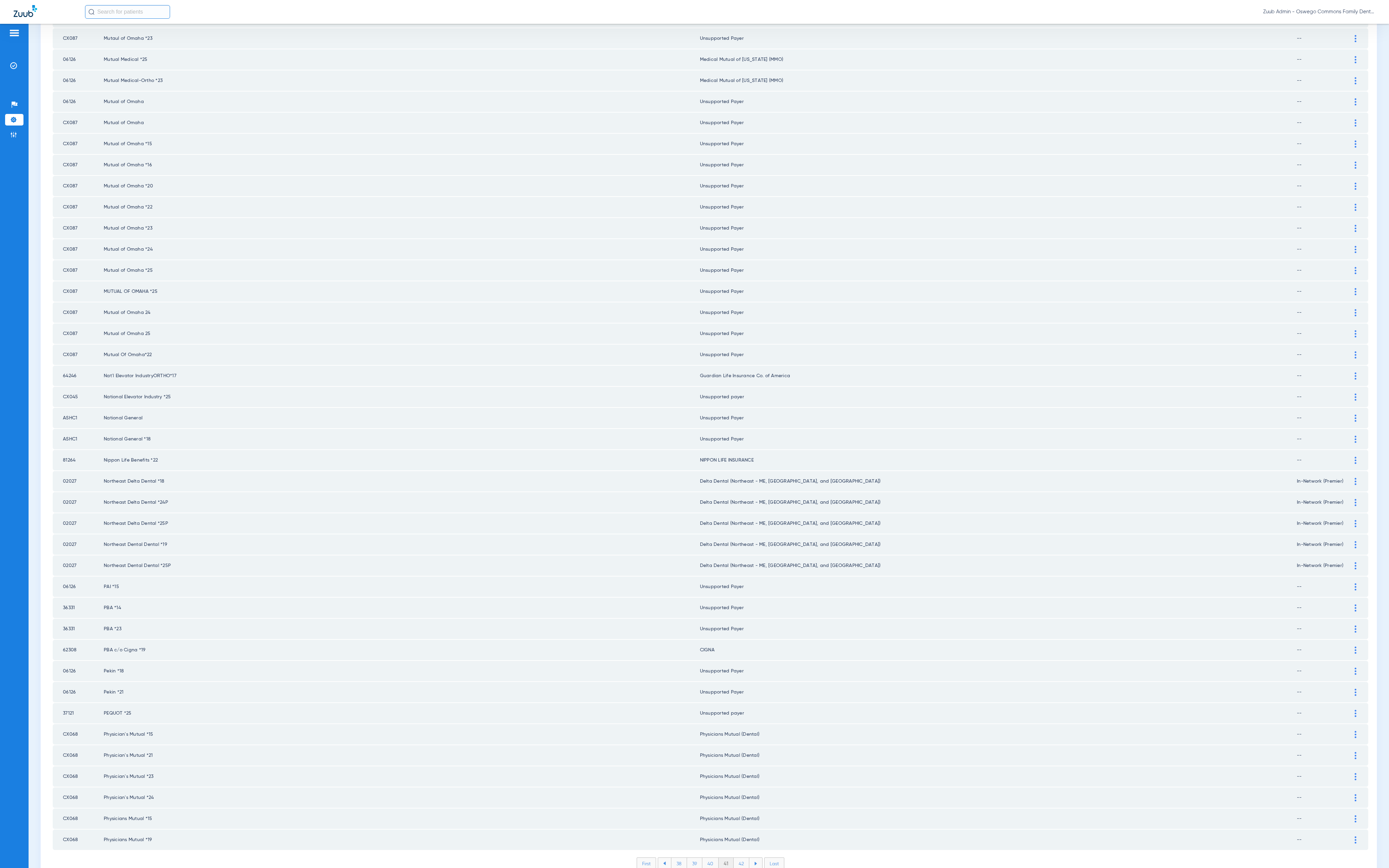
click at [737, 858] on li "42" at bounding box center [741, 863] width 16 height 11
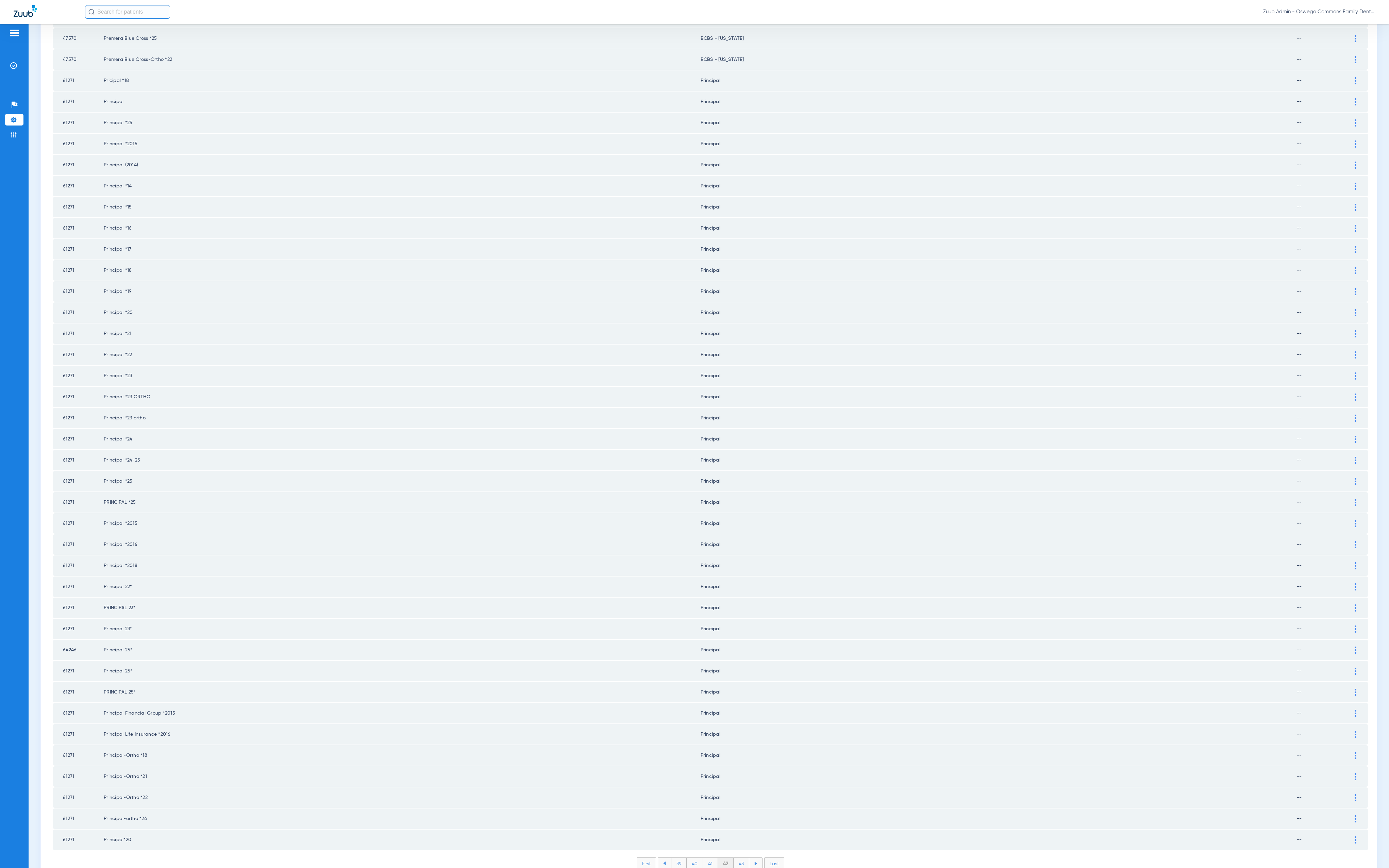
click at [734, 858] on li "43" at bounding box center [741, 863] width 16 height 11
click at [740, 858] on li "44" at bounding box center [742, 863] width 16 height 11
click at [743, 858] on li "45" at bounding box center [742, 863] width 16 height 11
click at [740, 858] on li "46" at bounding box center [742, 863] width 16 height 11
click at [735, 858] on li "47" at bounding box center [742, 863] width 16 height 11
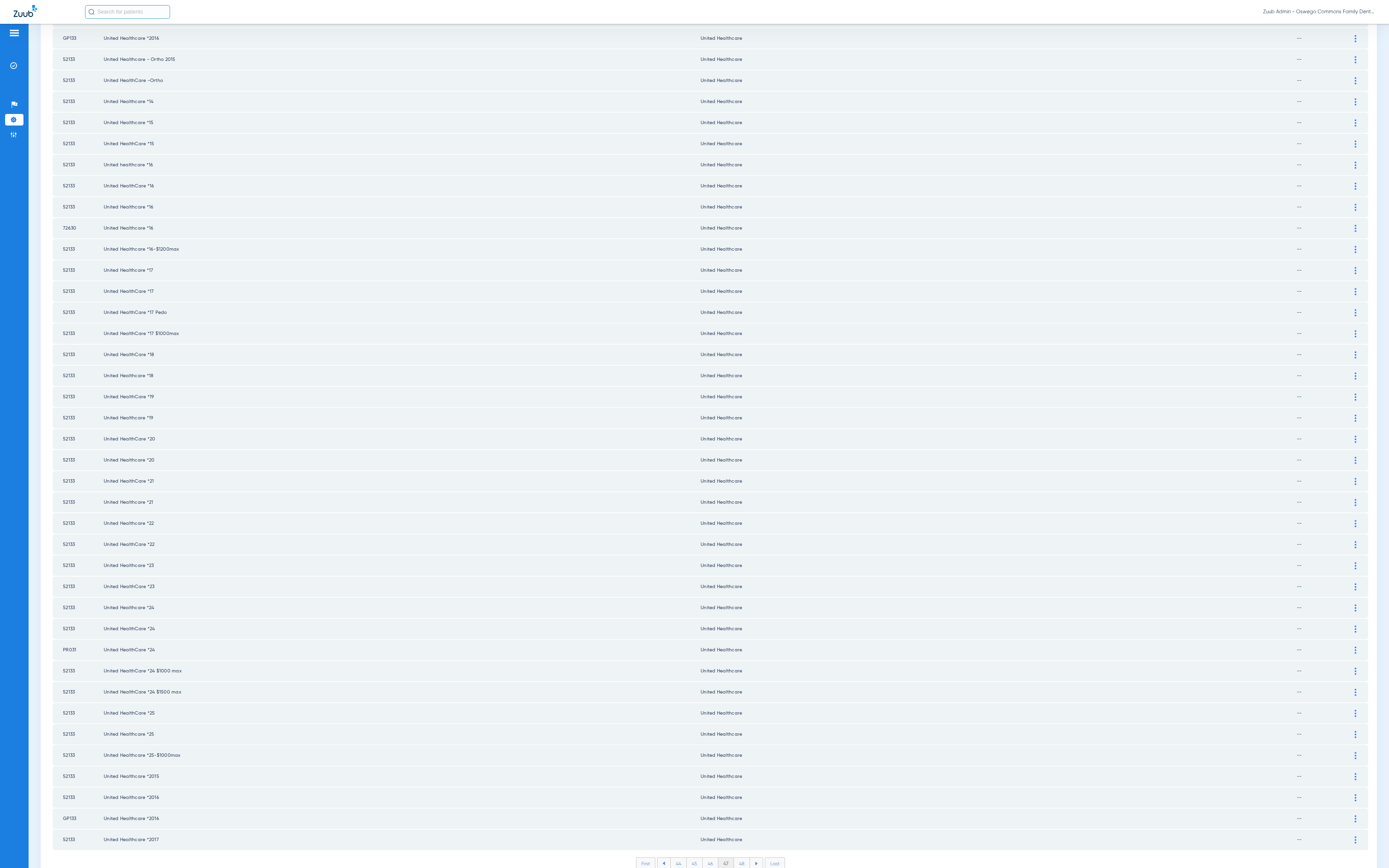
click at [735, 858] on li "48" at bounding box center [742, 863] width 16 height 11
click at [739, 858] on li "49" at bounding box center [742, 863] width 16 height 11
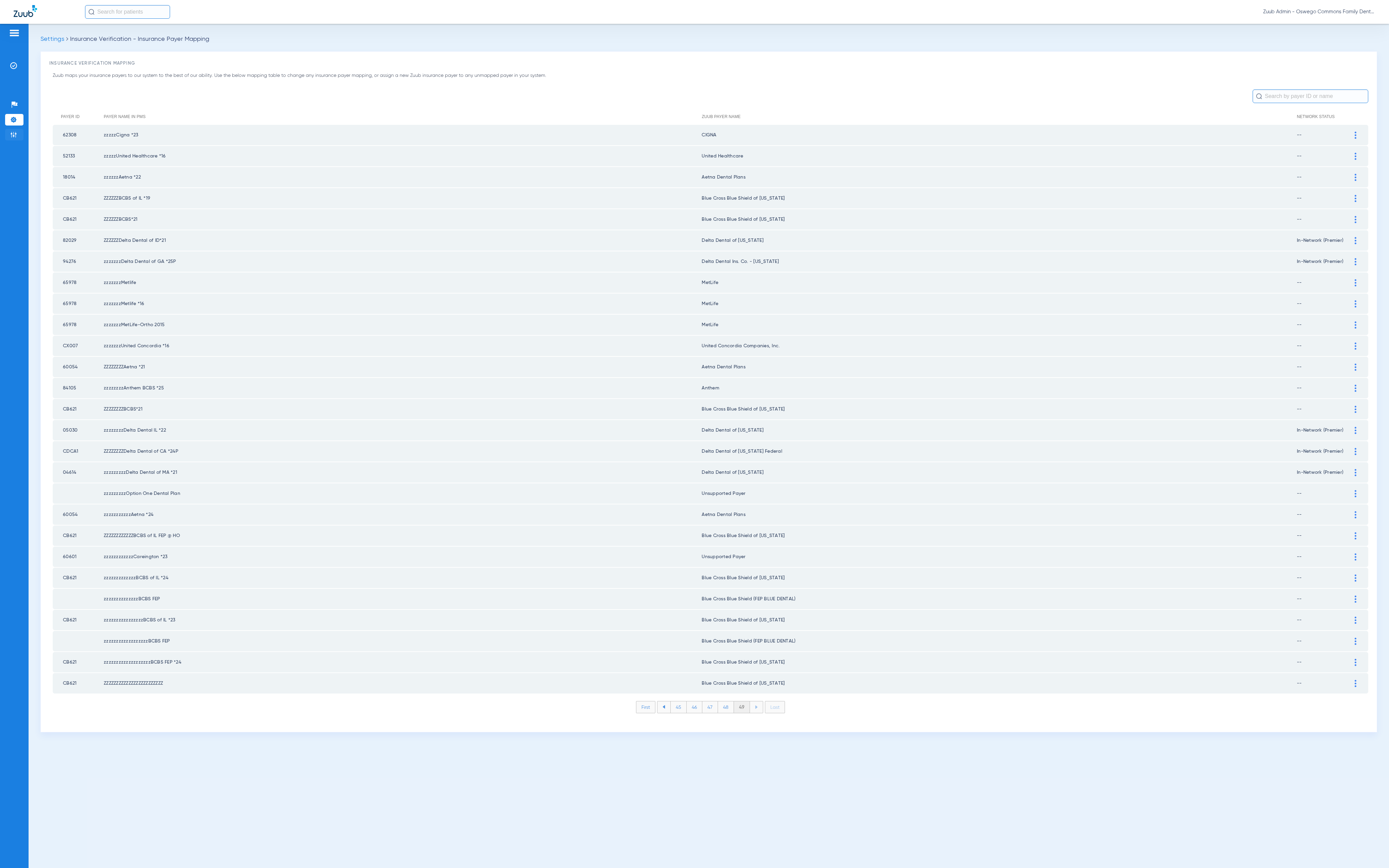
click at [14, 141] on li "Admin" at bounding box center [14, 134] width 18 height 11
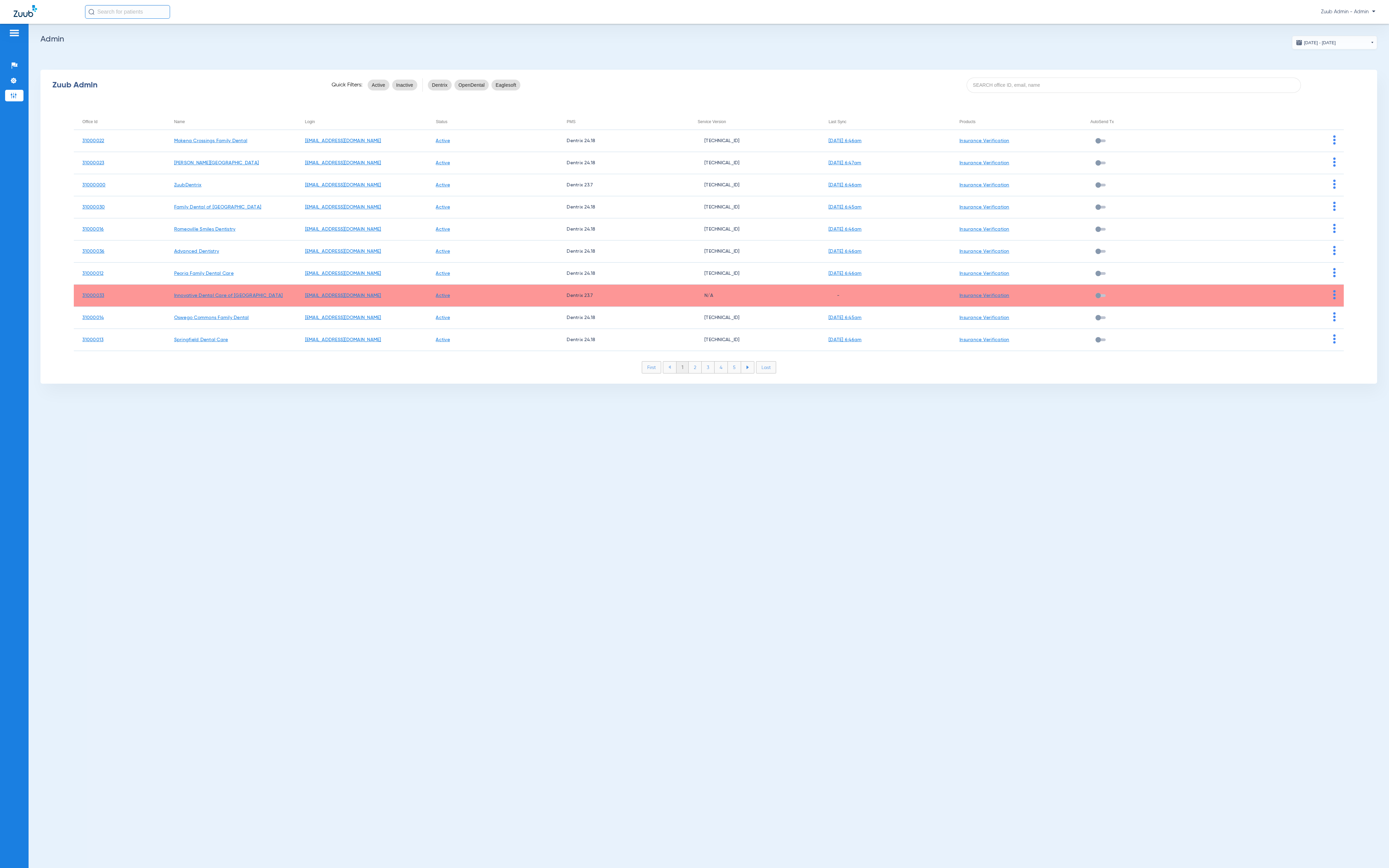
click at [1037, 95] on div "Zuub Admin Quick Filters: Active Inactive Dentrix OpenDental Eaglesoft" at bounding box center [709, 85] width 1337 height 27
click at [1039, 91] on input at bounding box center [1134, 85] width 334 height 15
paste input "31000035"
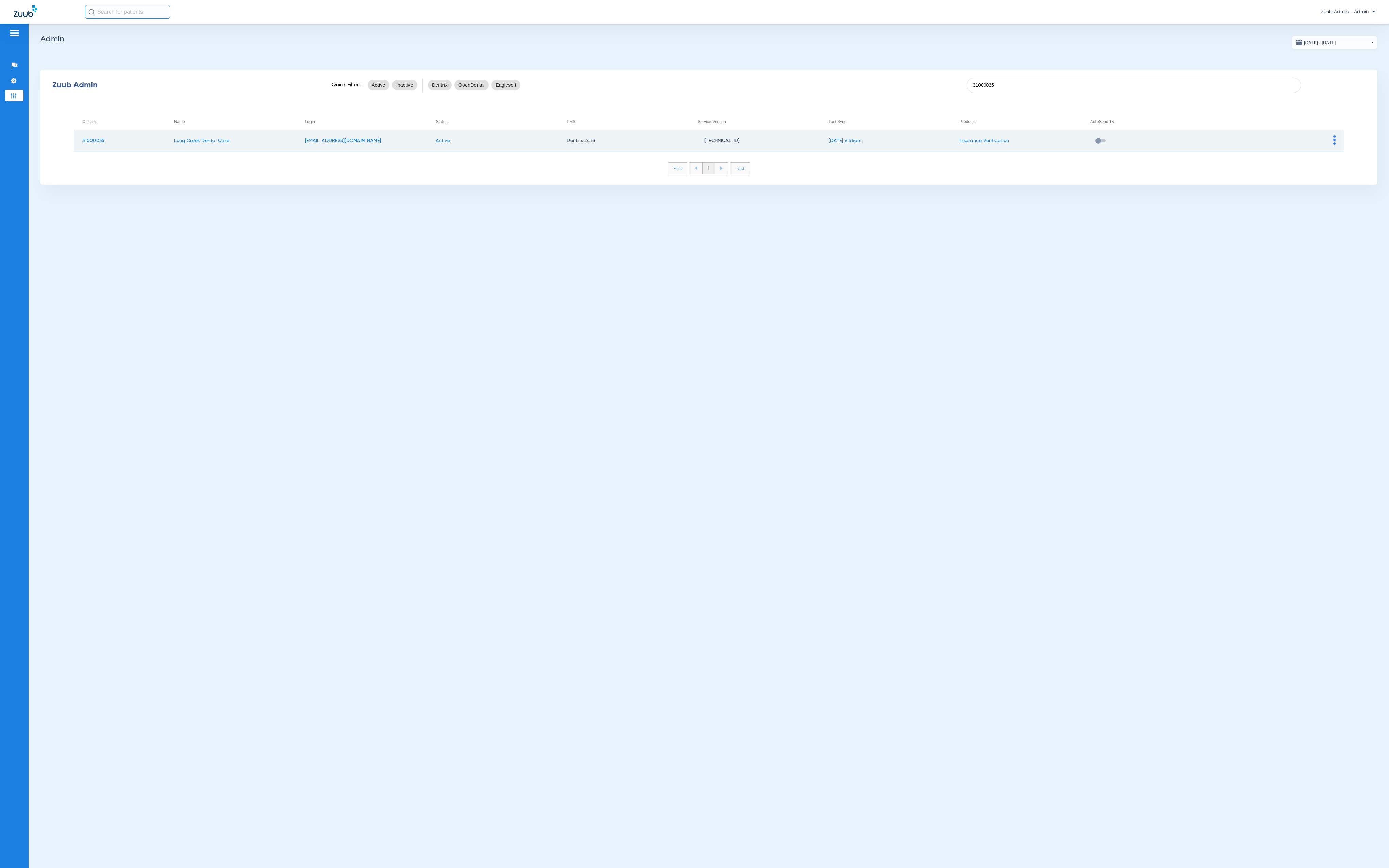
type input "31000035"
click at [1335, 139] on img at bounding box center [1335, 140] width 2 height 9
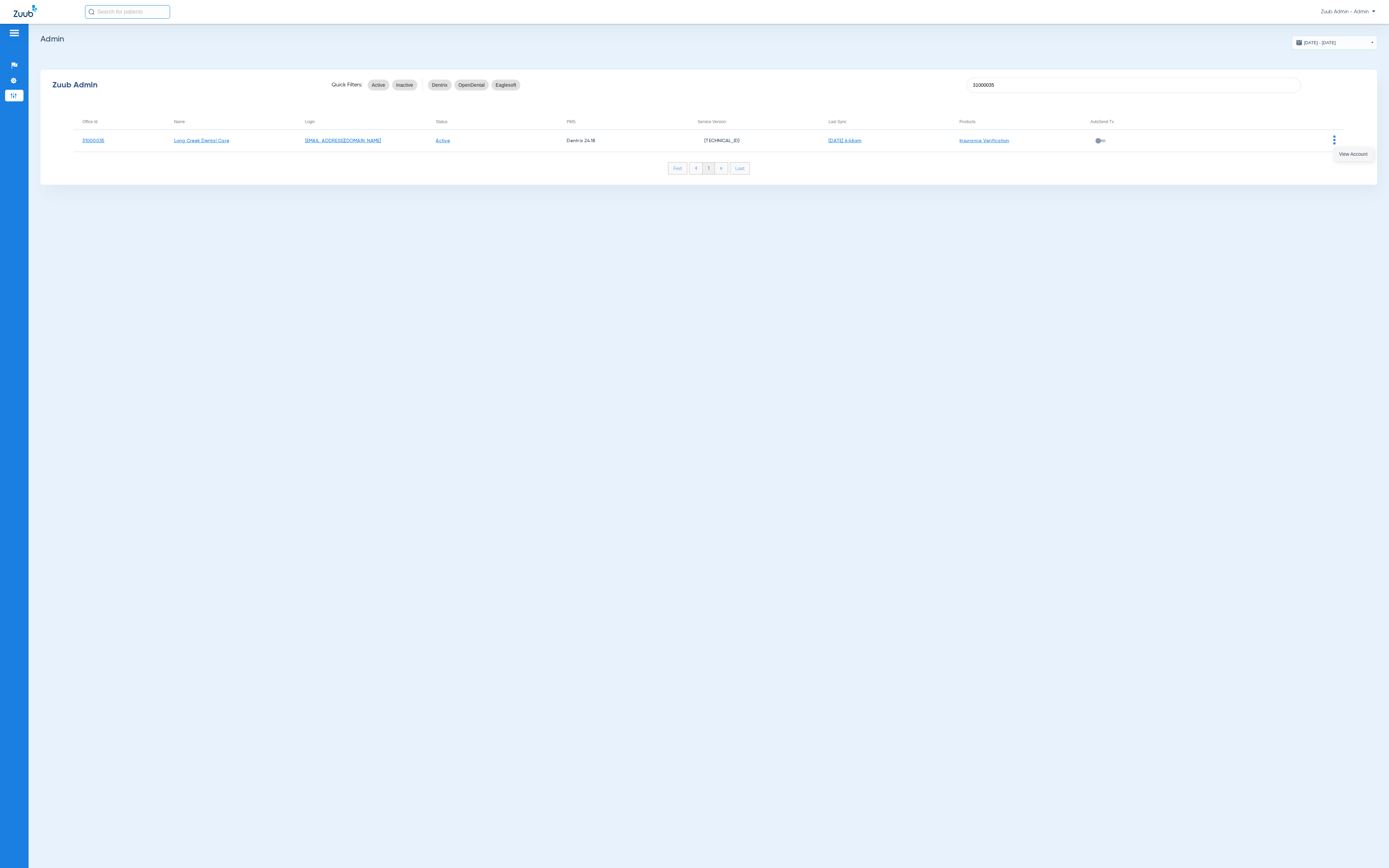
click at [1340, 150] on button "View Account" at bounding box center [1353, 154] width 39 height 13
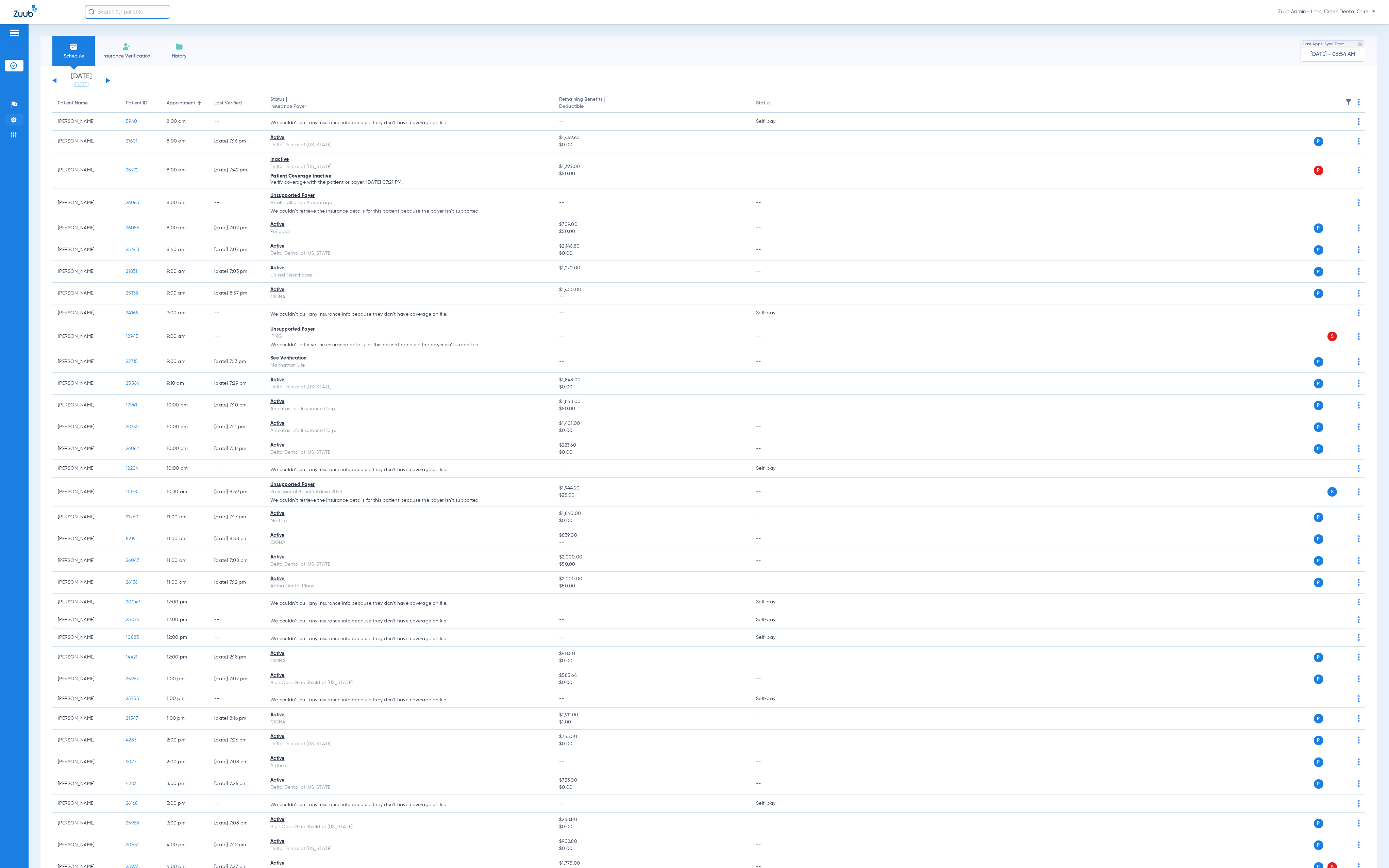
click at [19, 120] on li "Settings" at bounding box center [14, 119] width 18 height 11
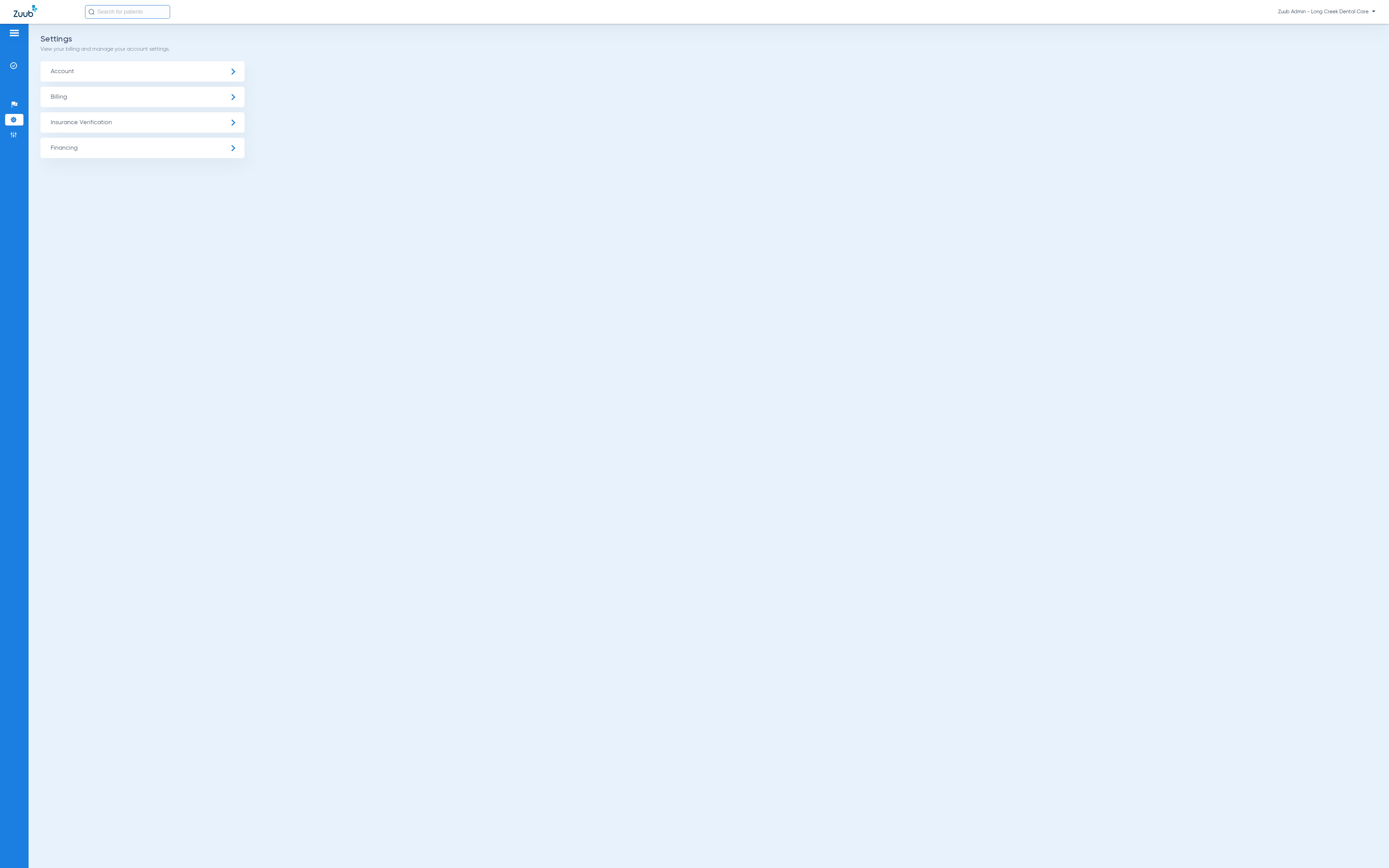
click at [119, 120] on span "Insurance Verification" at bounding box center [142, 122] width 204 height 20
click at [175, 178] on li "Insurance Payer Mapping" at bounding box center [142, 176] width 204 height 17
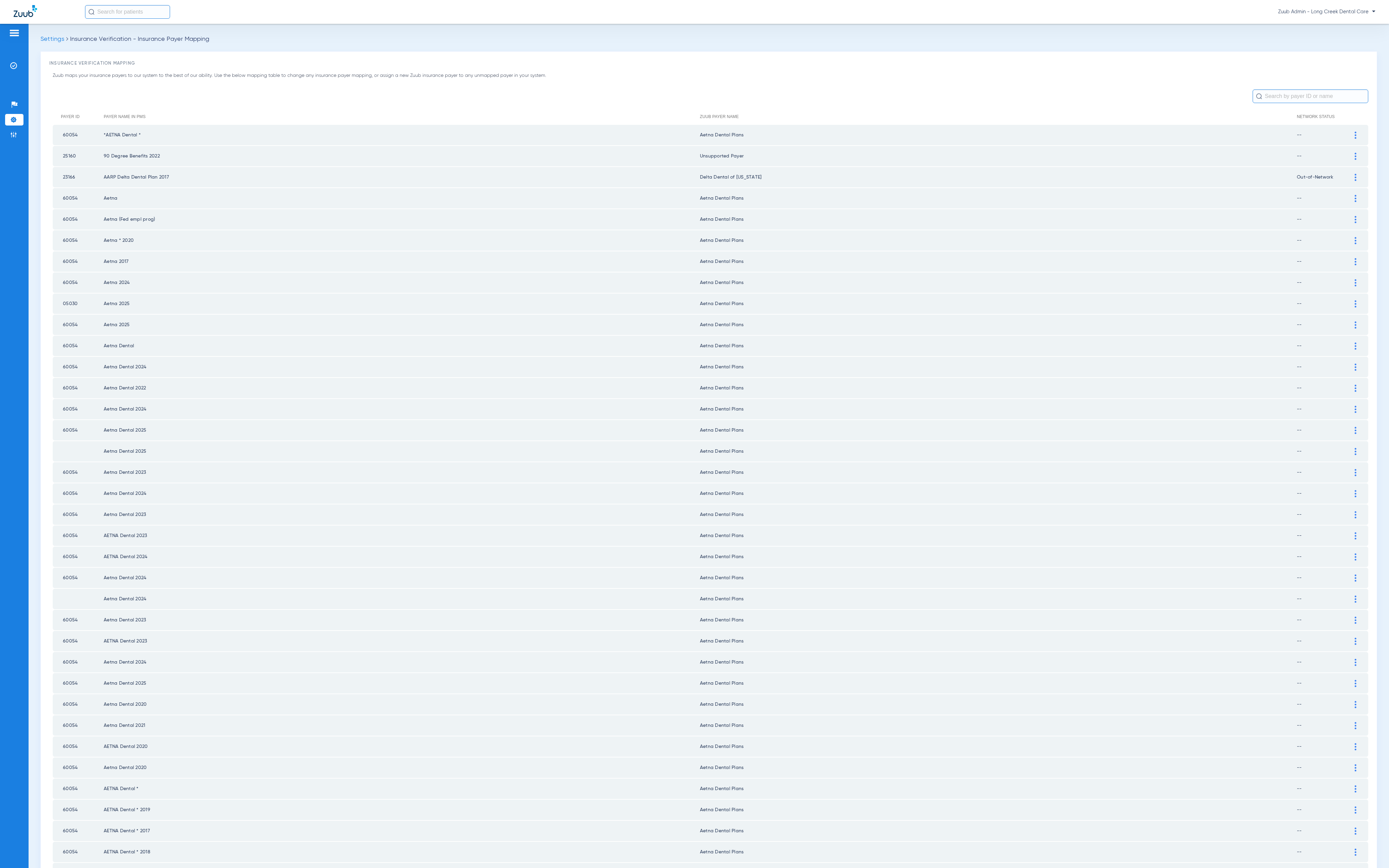
scroll to position [328, 0]
